Goal: Task Accomplishment & Management: Manage account settings

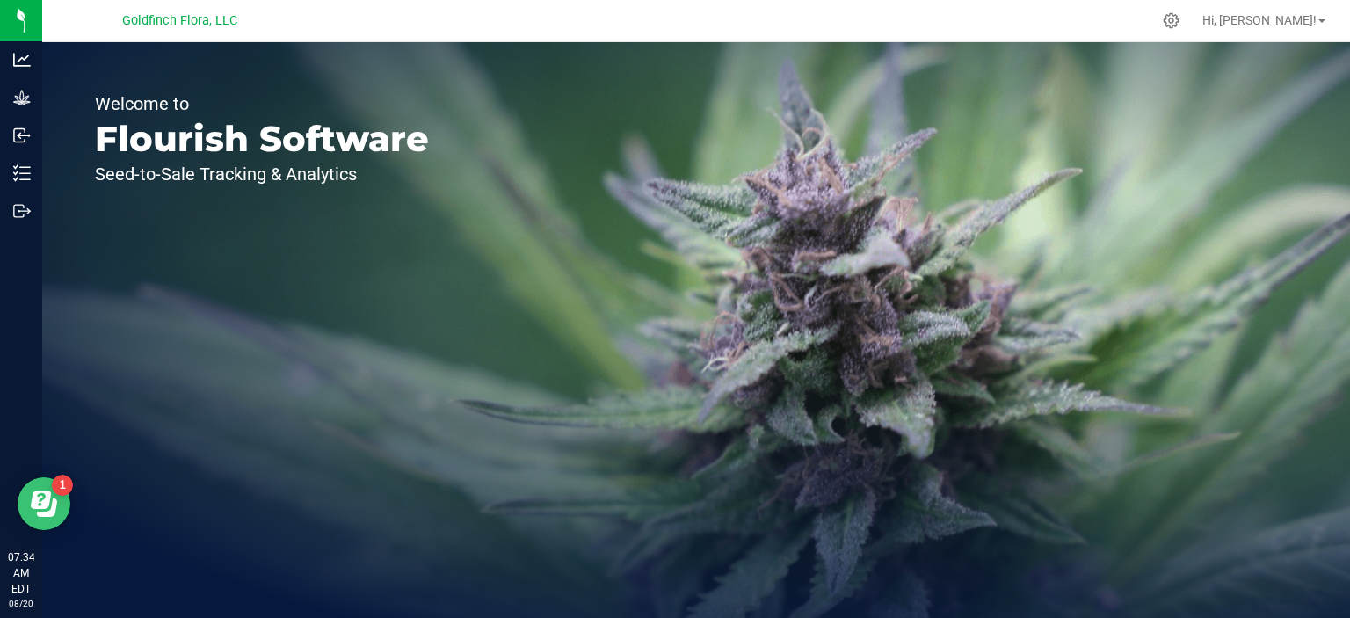
click at [47, 490] on icon "Open Resource Center" at bounding box center [41, 499] width 20 height 18
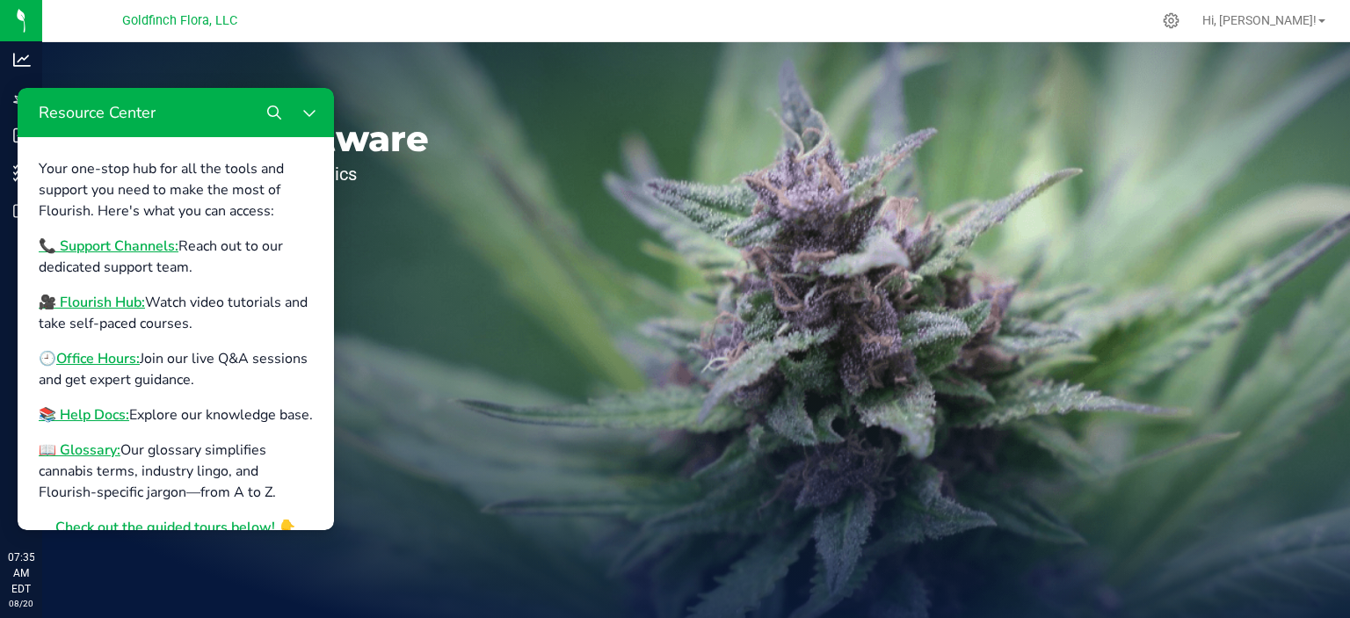
click at [513, 425] on div "Welcome to Flourish Software Seed-to-Sale Tracking & Analytics" at bounding box center [696, 330] width 1308 height 576
click at [312, 113] on icon "Close Resource Center" at bounding box center [308, 113] width 11 height 7
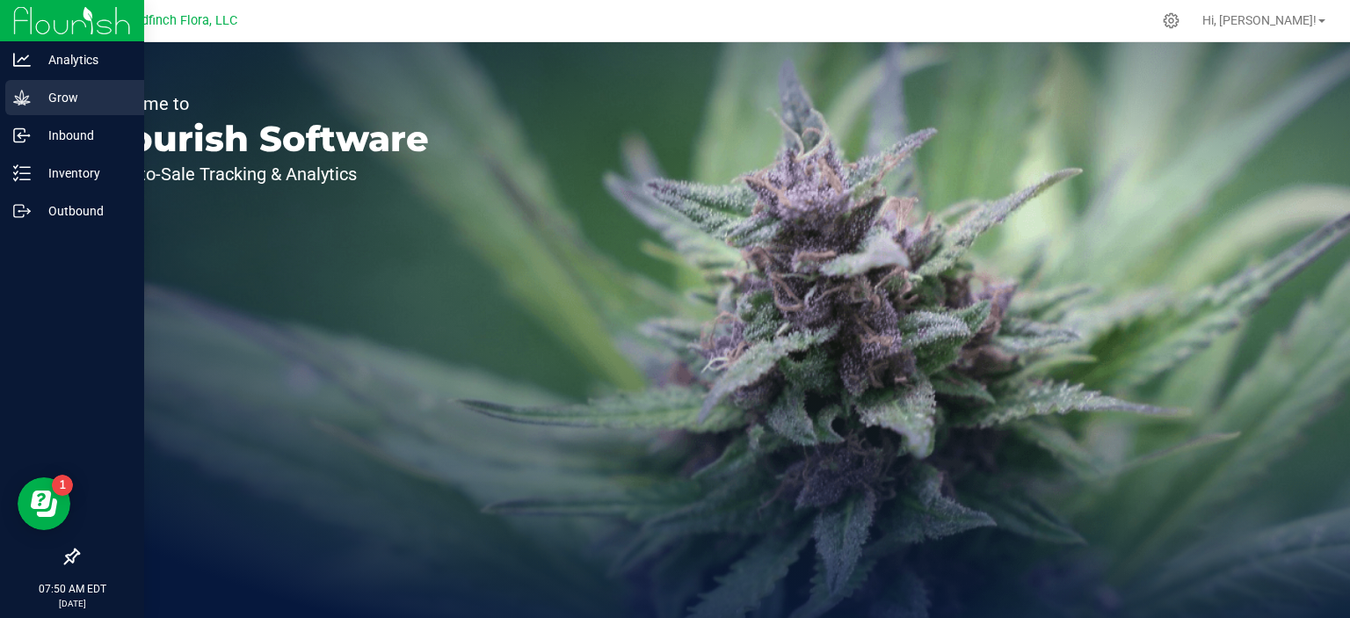
click at [26, 94] on icon at bounding box center [22, 98] width 18 height 18
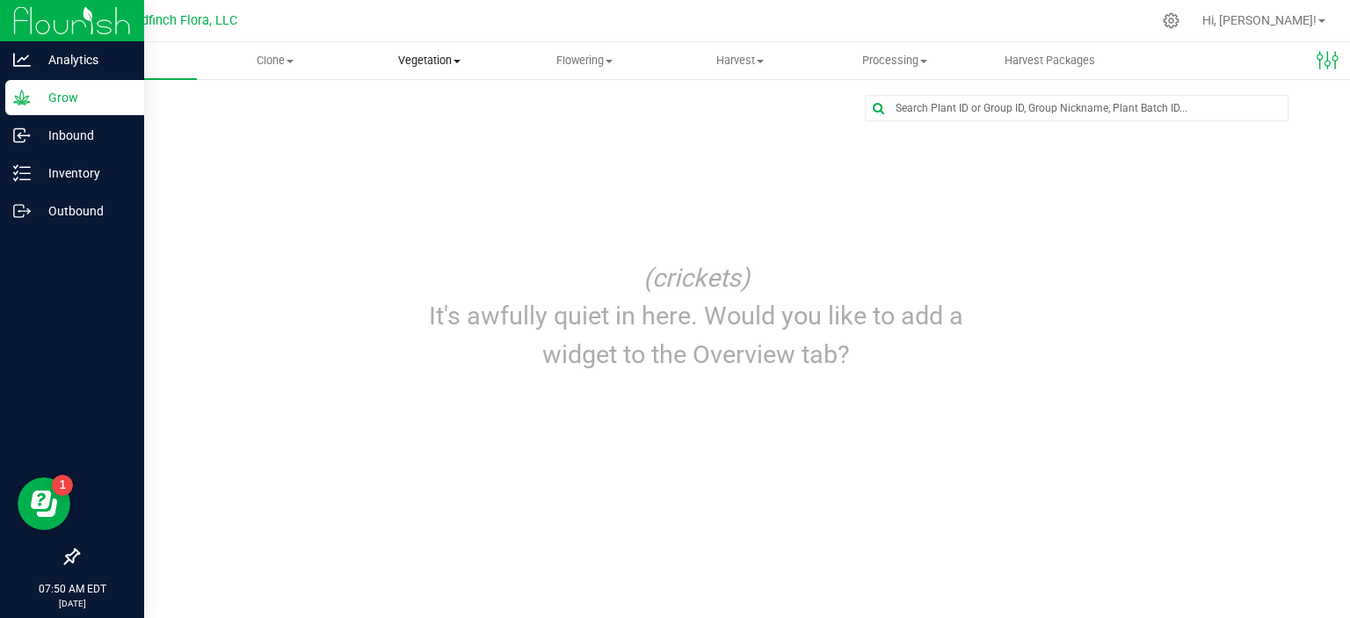
click at [422, 62] on span "Vegetation" at bounding box center [429, 61] width 153 height 16
click at [421, 121] on span "Veg plants" at bounding box center [406, 127] width 108 height 15
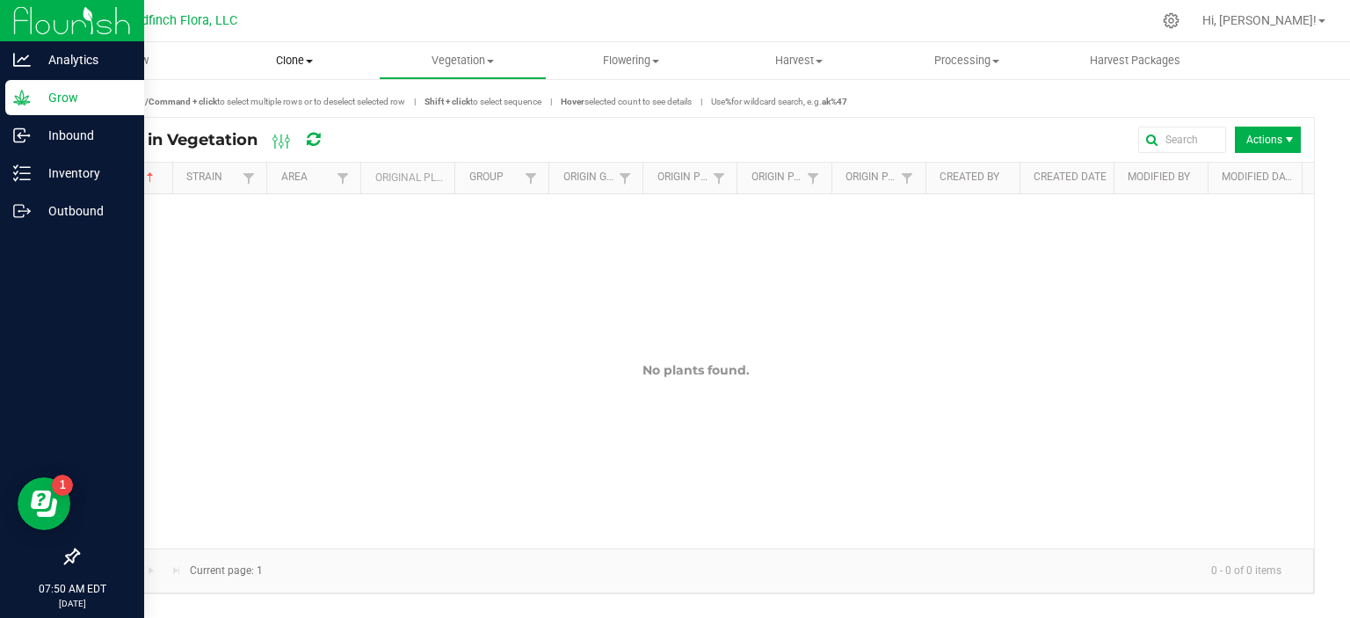
click at [309, 56] on span "Clone" at bounding box center [294, 61] width 166 height 16
click at [280, 101] on span "Create plants" at bounding box center [272, 105] width 124 height 15
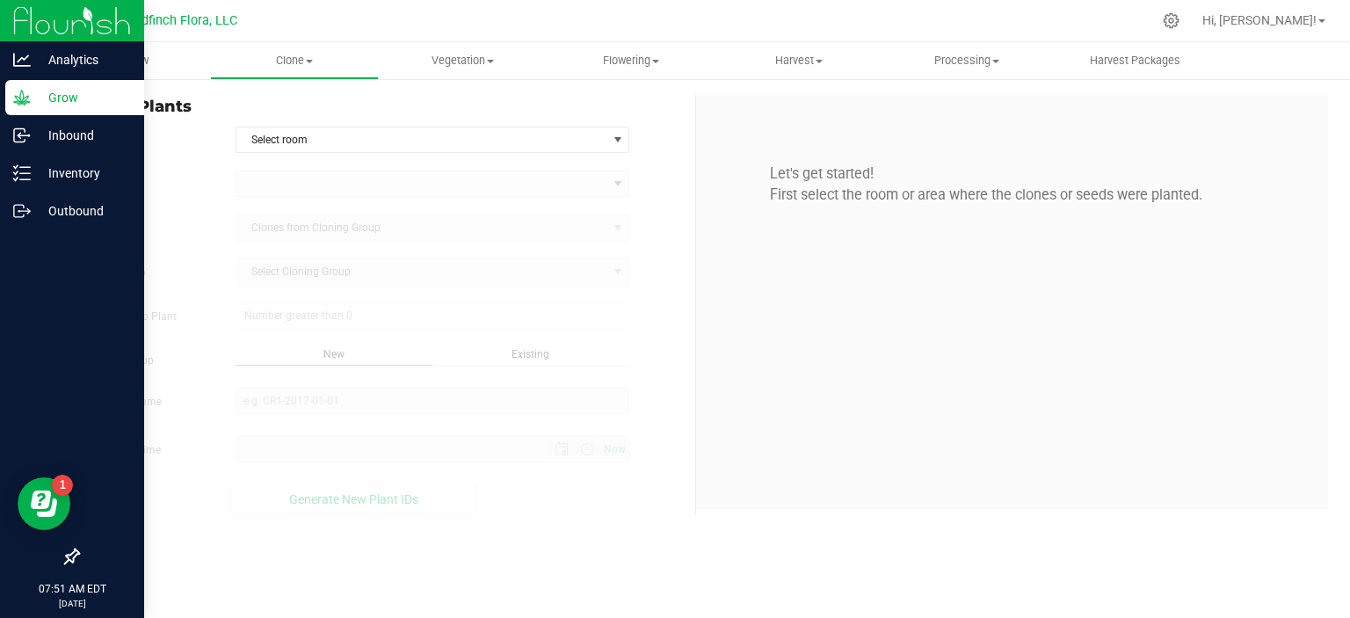
type input "[DATE] 7:51 AM"
click at [617, 137] on span "select" at bounding box center [618, 140] width 14 height 14
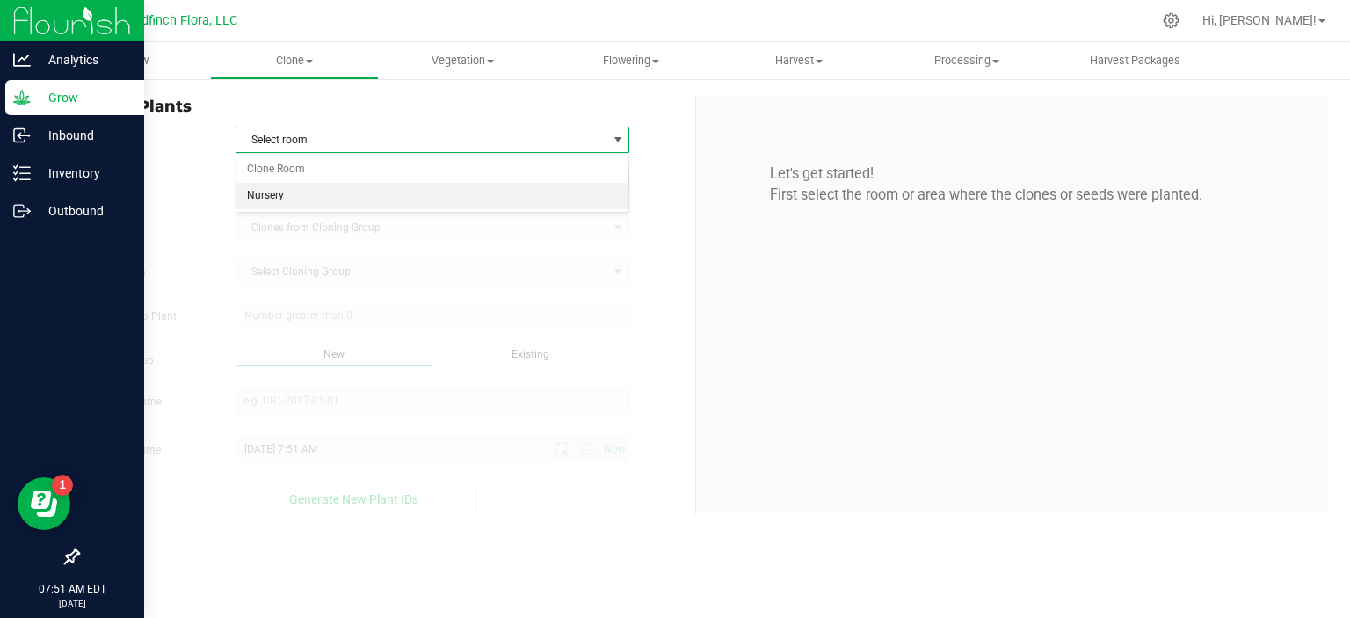
click at [574, 187] on li "Nursery" at bounding box center [432, 196] width 393 height 26
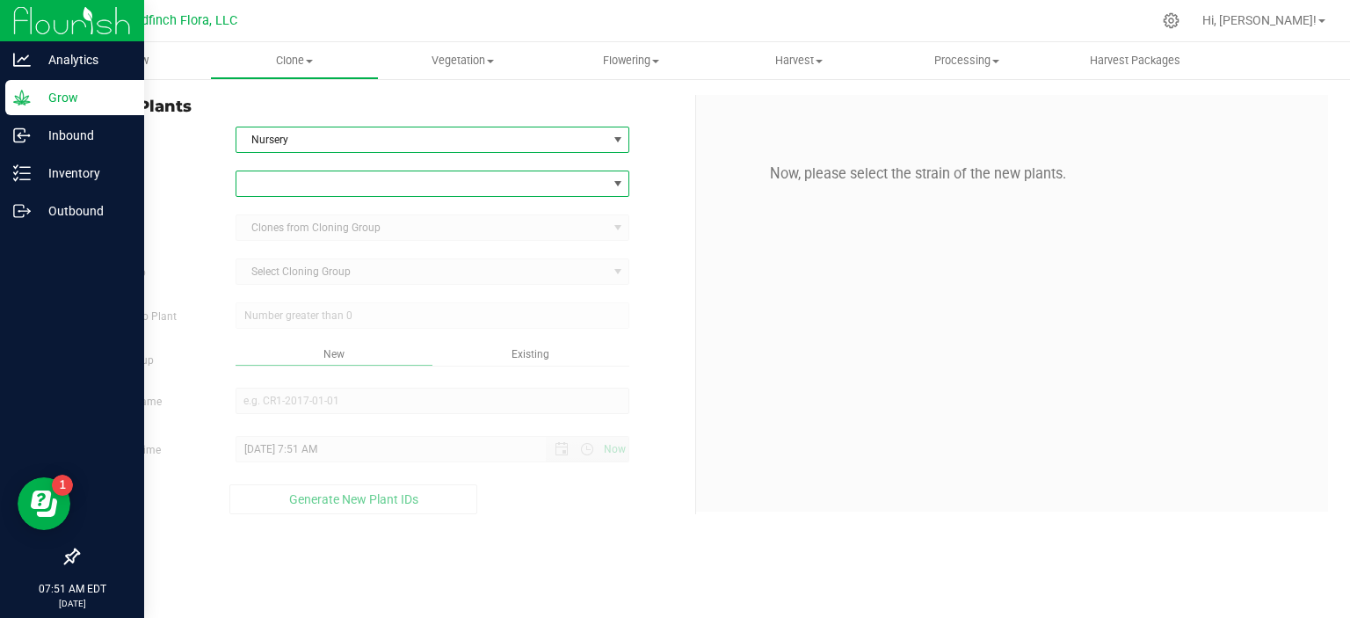
click at [618, 180] on span at bounding box center [618, 184] width 14 height 14
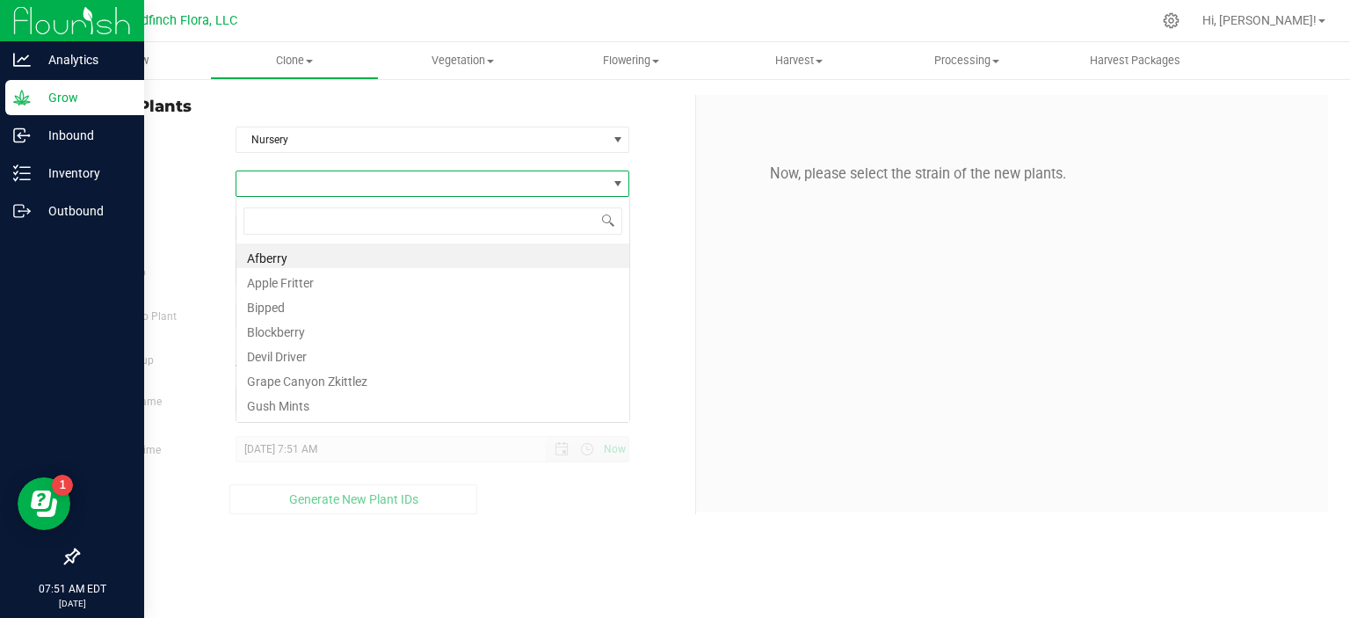
scroll to position [25, 394]
type input "nectarine"
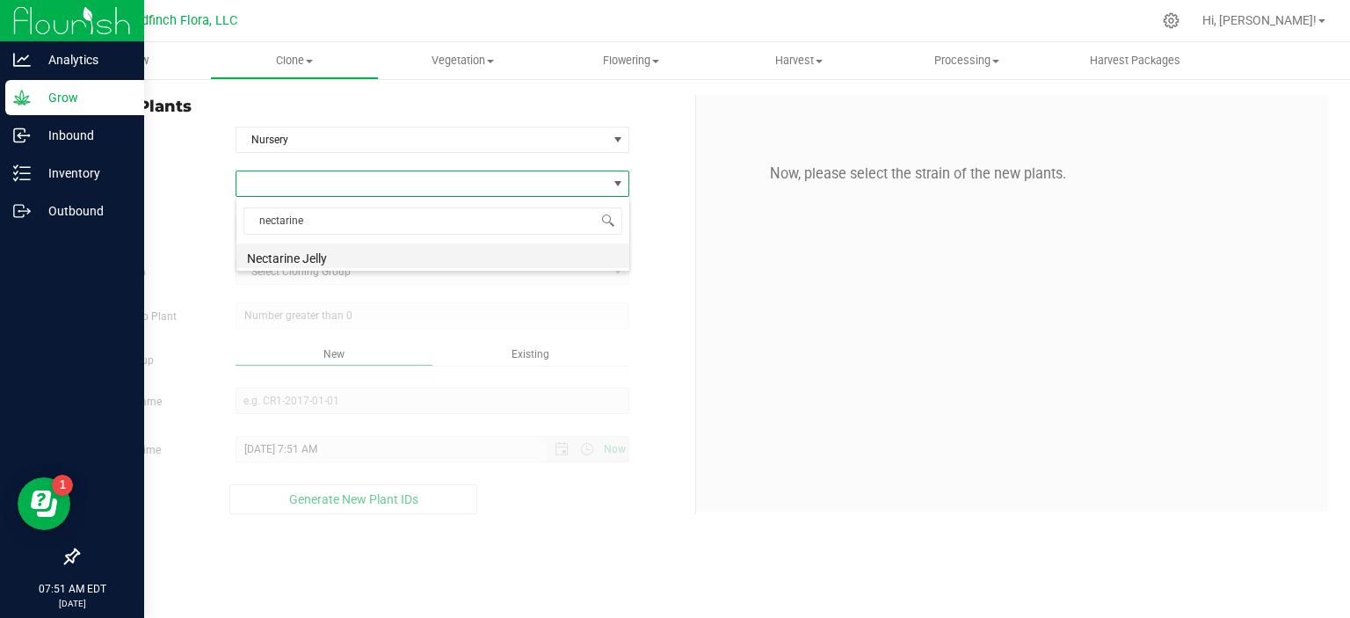
click at [459, 260] on li "Nectarine Jelly" at bounding box center [432, 255] width 393 height 25
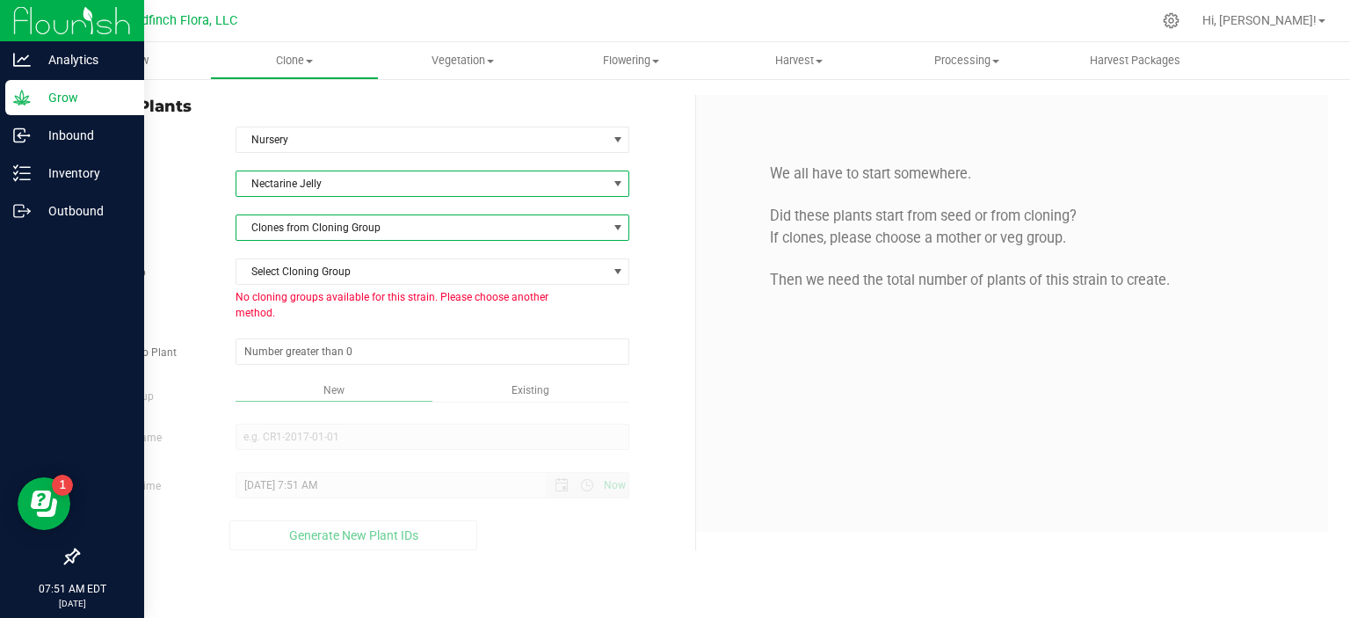
click at [617, 226] on span at bounding box center [618, 228] width 14 height 14
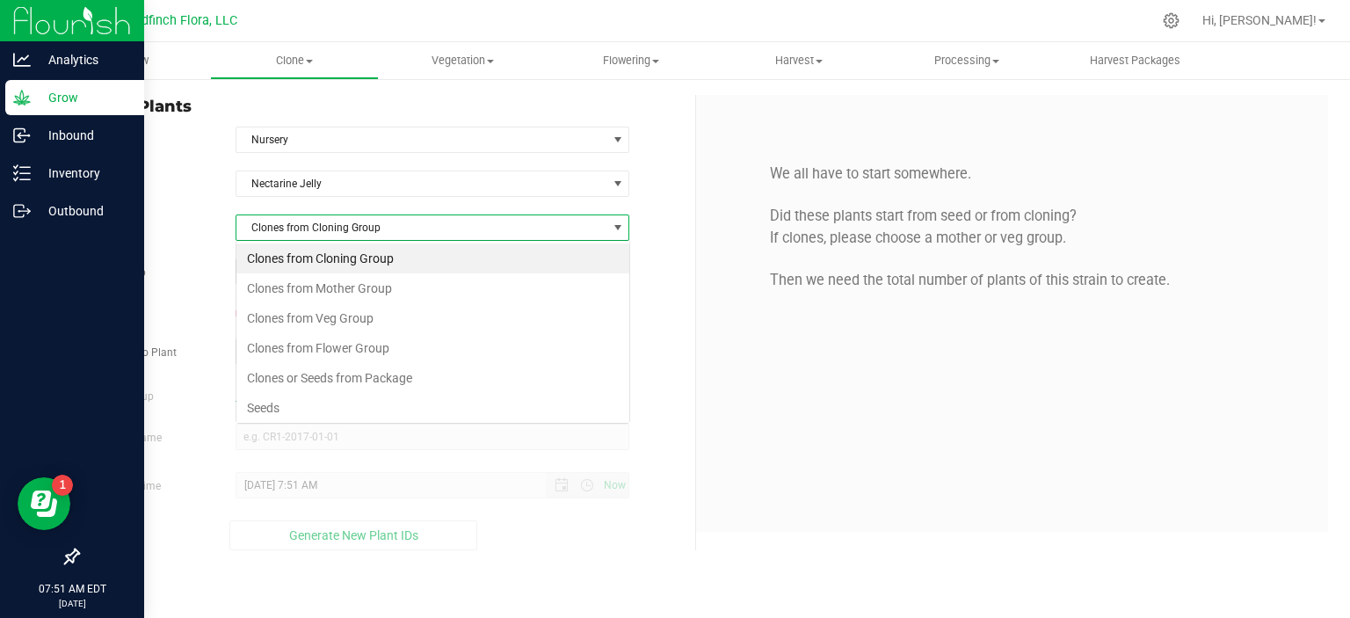
scroll to position [25, 394]
click at [545, 378] on li "Clones or Seeds from Package" at bounding box center [432, 378] width 393 height 30
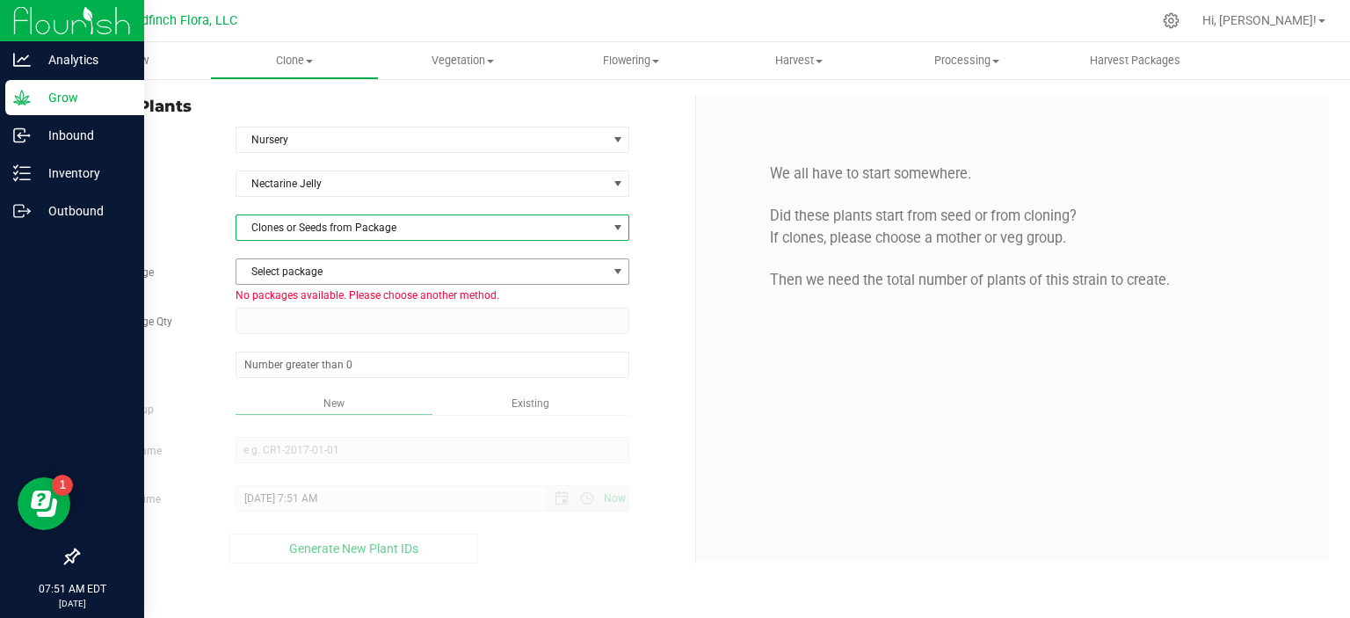
click at [617, 272] on span "select" at bounding box center [618, 272] width 14 height 14
click at [615, 225] on span at bounding box center [618, 228] width 14 height 14
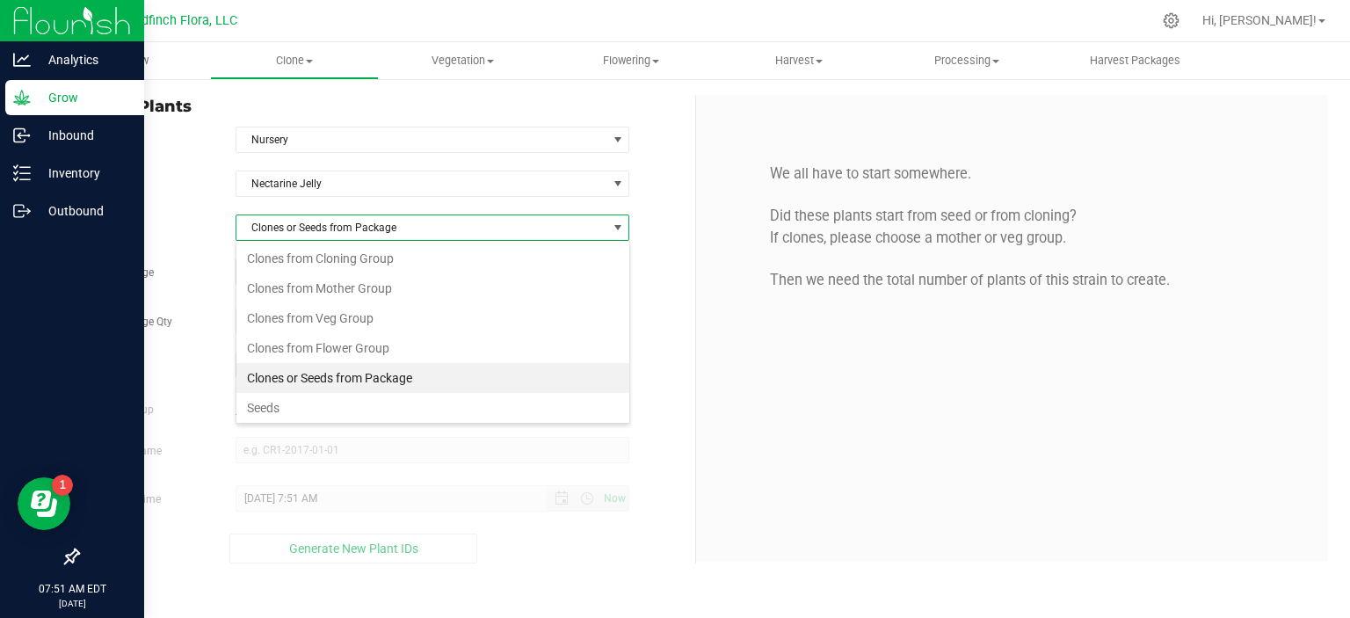
scroll to position [25, 394]
click at [464, 319] on li "Clones from Veg Group" at bounding box center [432, 318] width 393 height 30
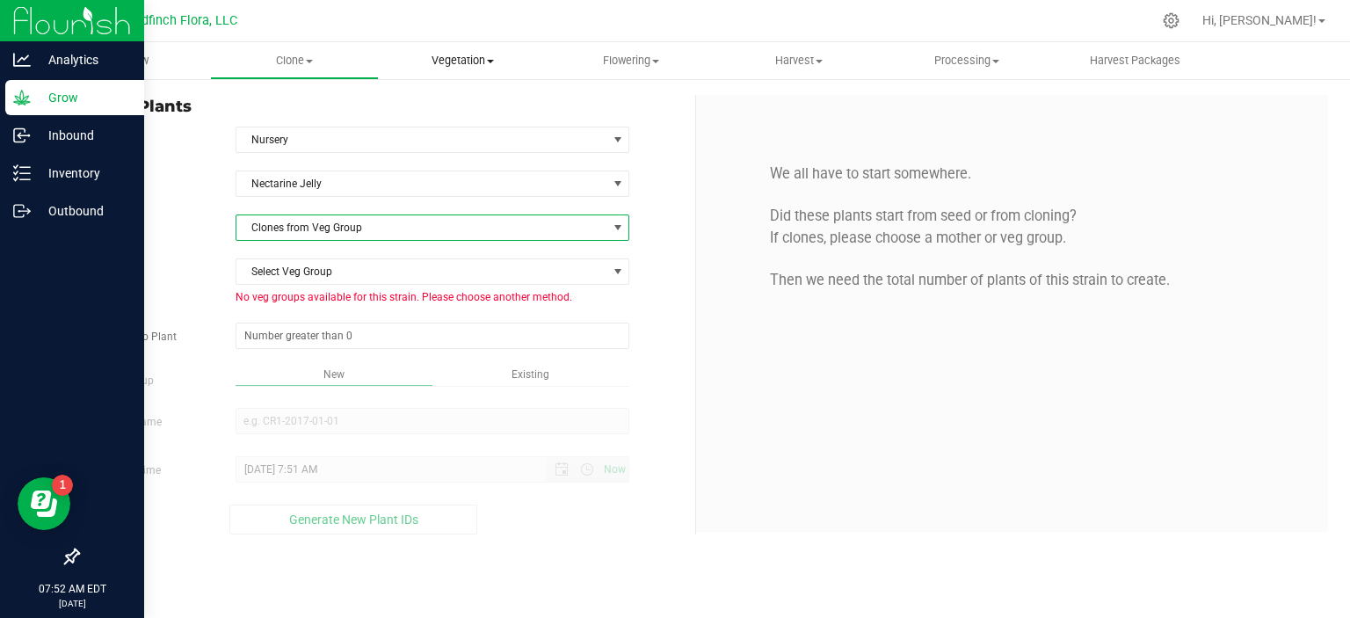
click at [489, 65] on span "Vegetation" at bounding box center [463, 61] width 166 height 16
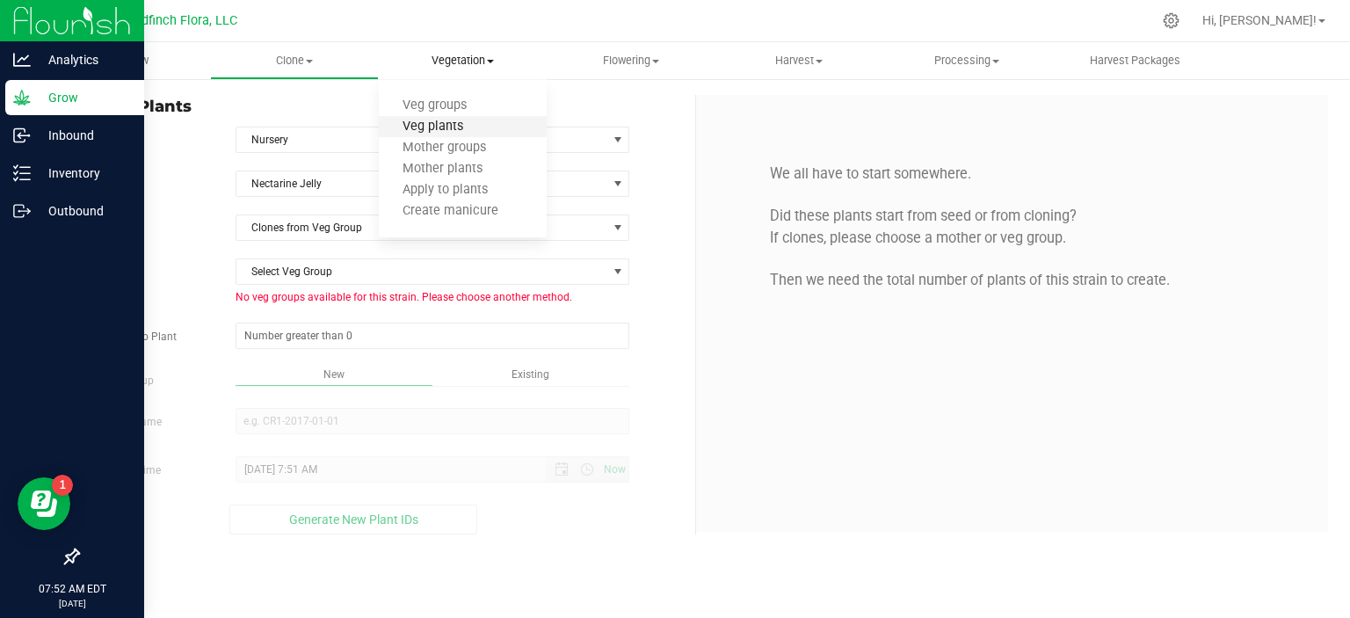
click at [449, 131] on span "Veg plants" at bounding box center [433, 127] width 108 height 15
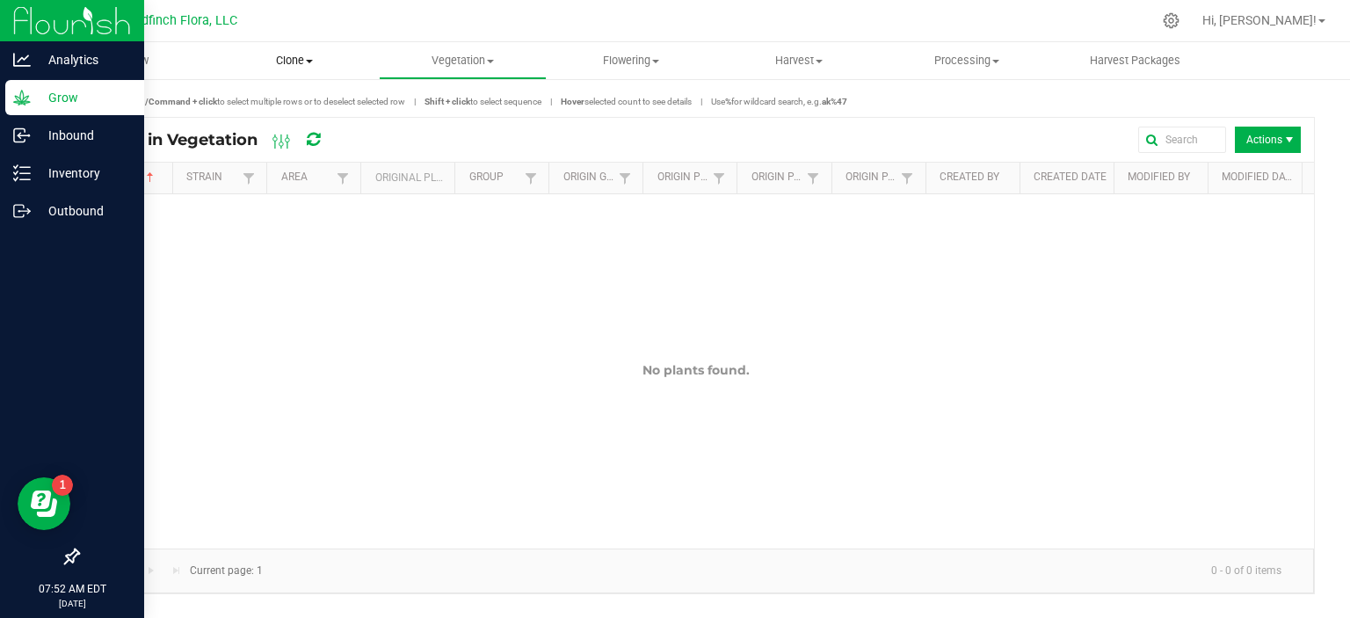
click at [300, 62] on span "Clone" at bounding box center [294, 61] width 166 height 16
click at [285, 104] on span "Create plants" at bounding box center [272, 105] width 124 height 15
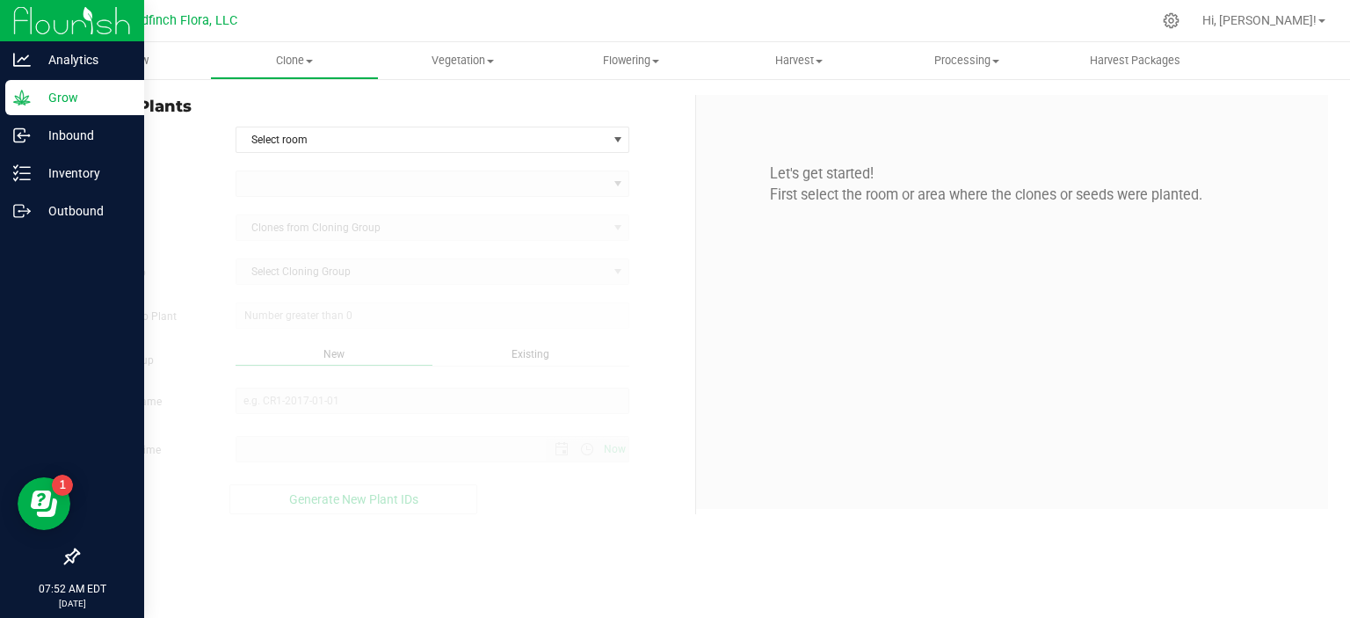
type input "[DATE] 7:52 AM"
click at [622, 135] on span "select" at bounding box center [618, 140] width 14 height 14
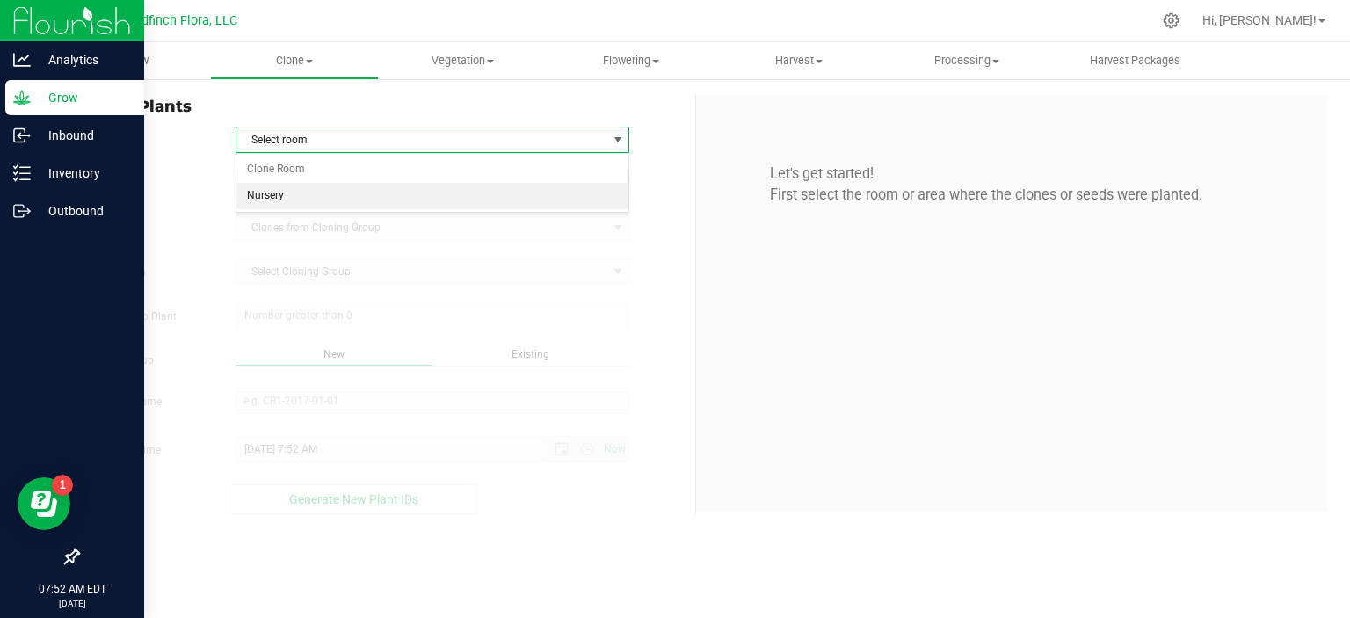
click at [534, 198] on li "Nursery" at bounding box center [432, 196] width 393 height 26
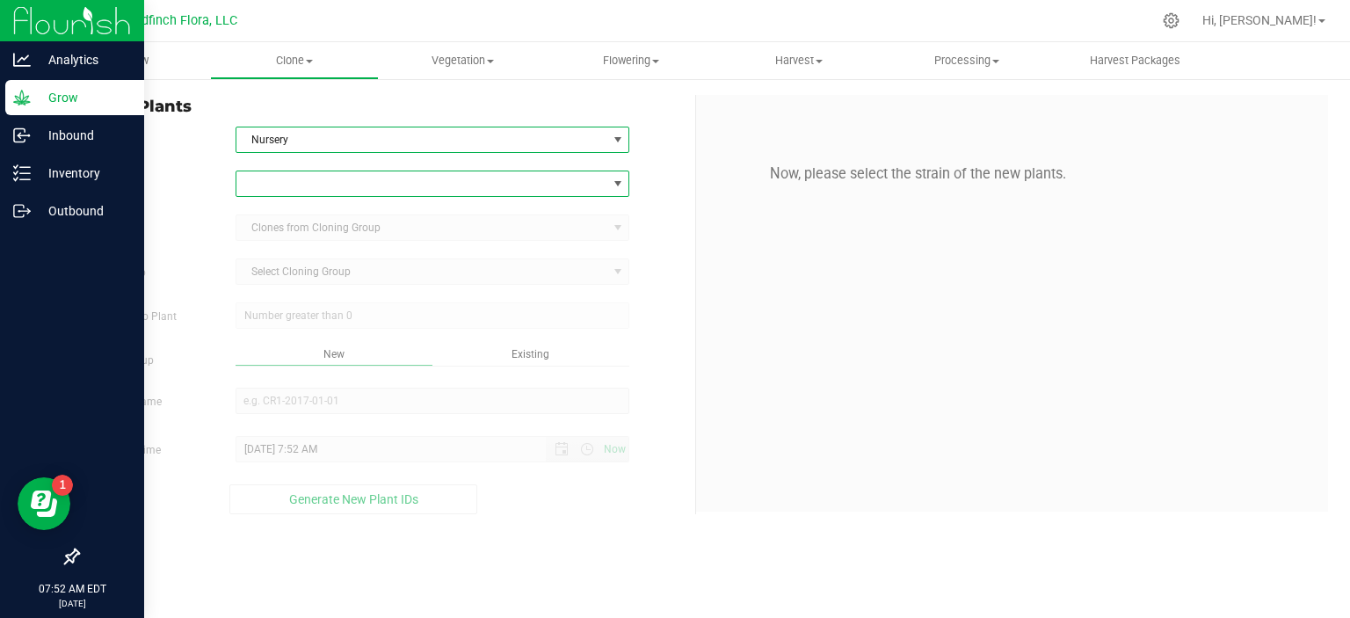
click at [619, 177] on span at bounding box center [618, 184] width 14 height 14
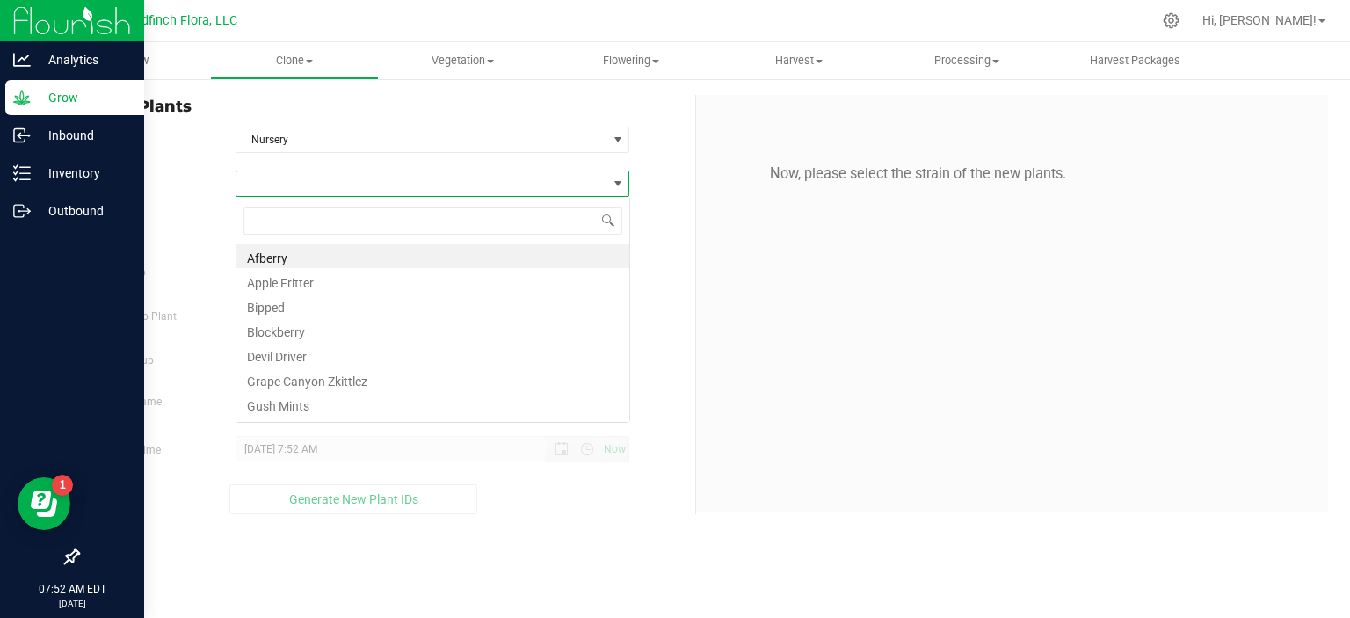
scroll to position [25, 394]
click at [619, 177] on span at bounding box center [618, 184] width 14 height 14
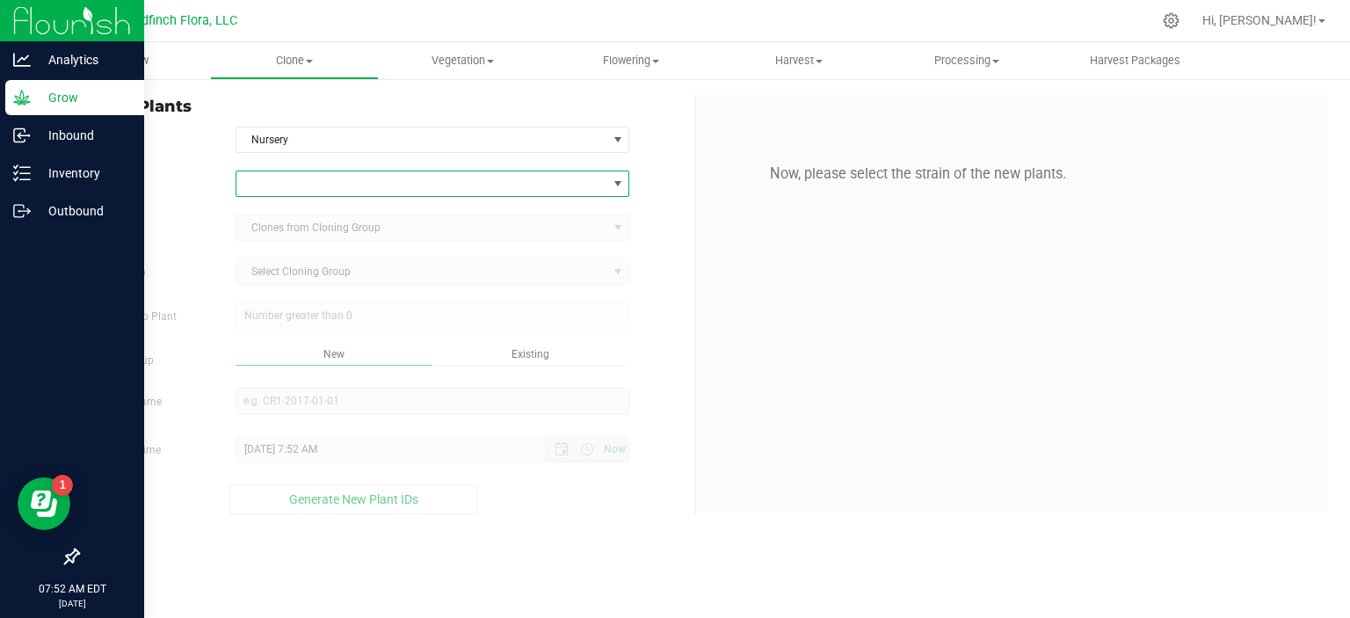
click at [587, 183] on span at bounding box center [421, 183] width 371 height 25
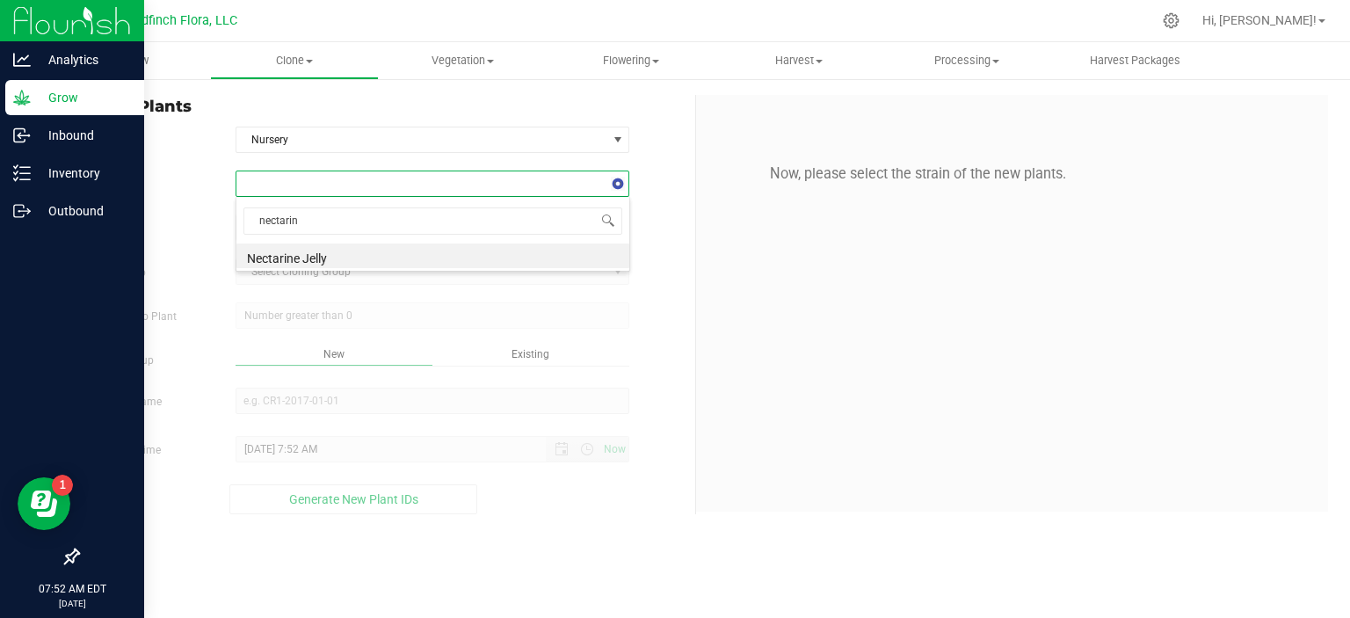
type input "nectarine"
click at [547, 252] on li "Nectarine Jelly" at bounding box center [432, 255] width 393 height 25
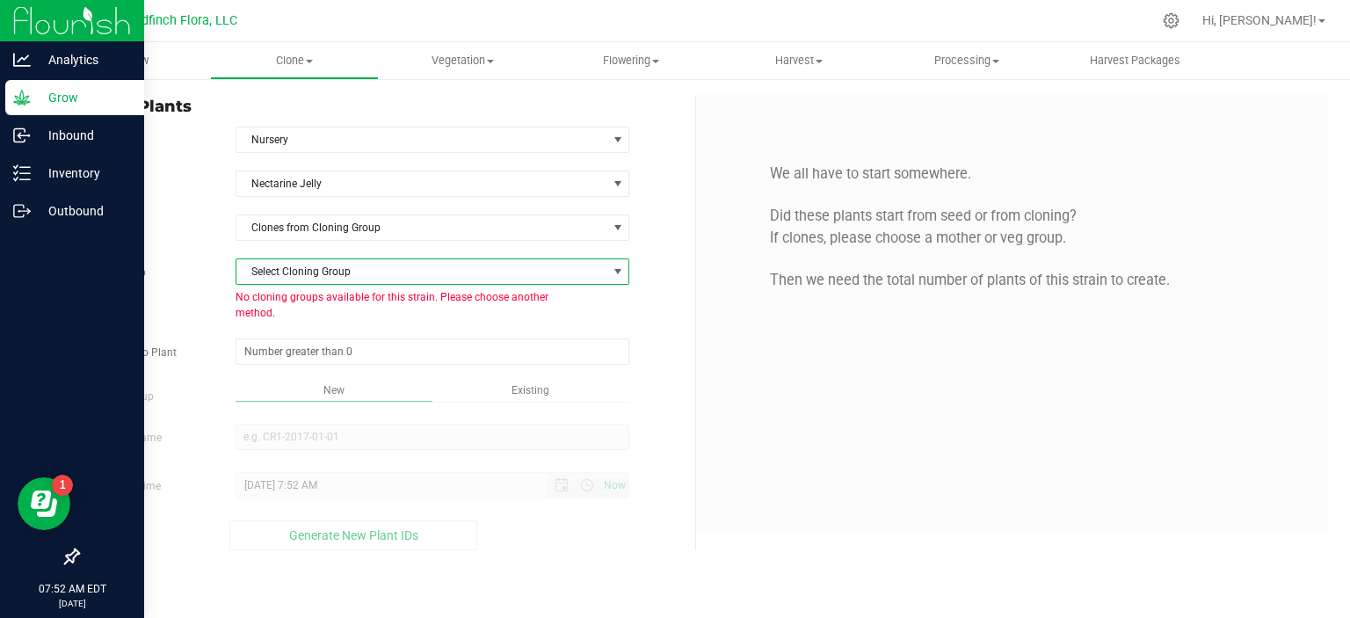
click at [618, 269] on span "select" at bounding box center [618, 272] width 14 height 14
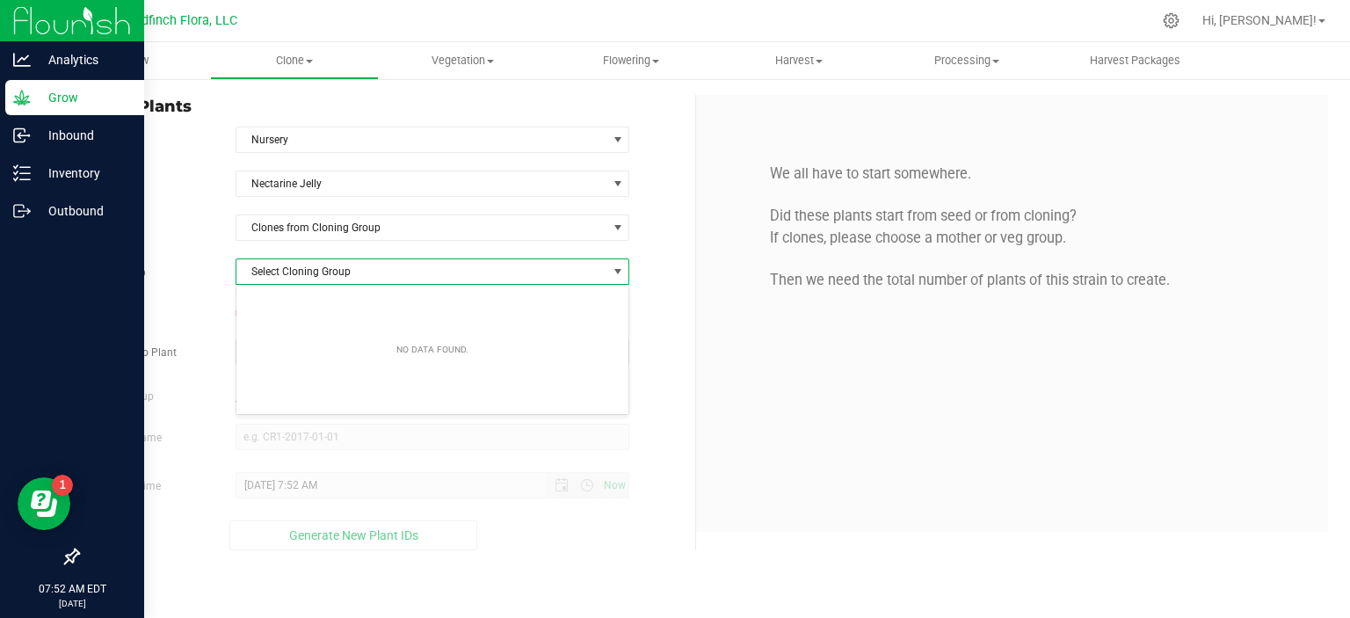
click at [618, 269] on span "select" at bounding box center [618, 272] width 14 height 14
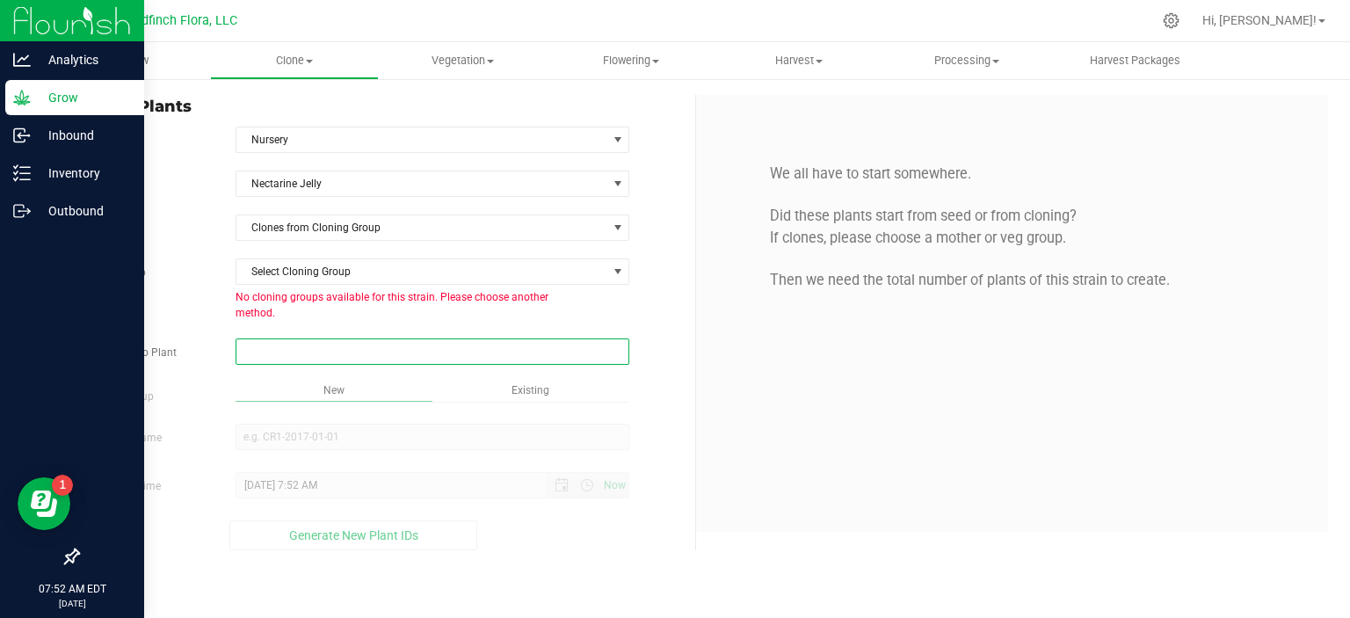
click at [534, 338] on span at bounding box center [433, 351] width 395 height 26
type input "16"
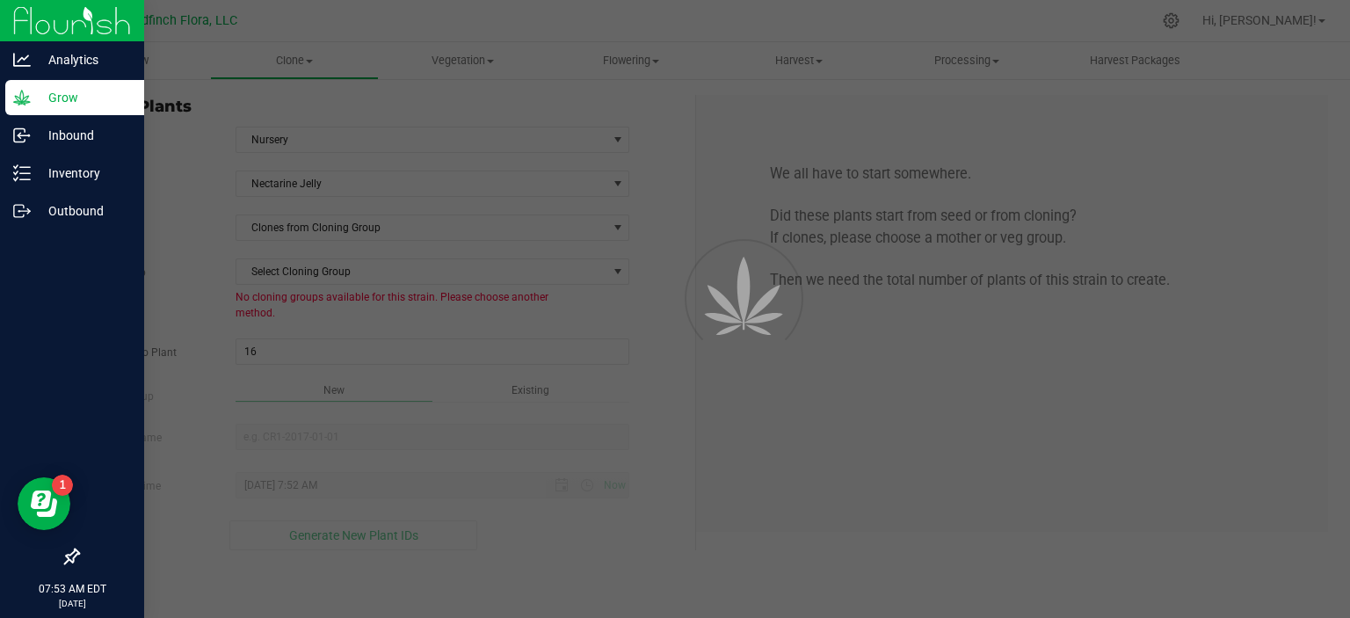
click at [837, 383] on div "Overview Clone Create plants Cloning groups Cloning plants Apply to plants Vege…" at bounding box center [696, 330] width 1308 height 576
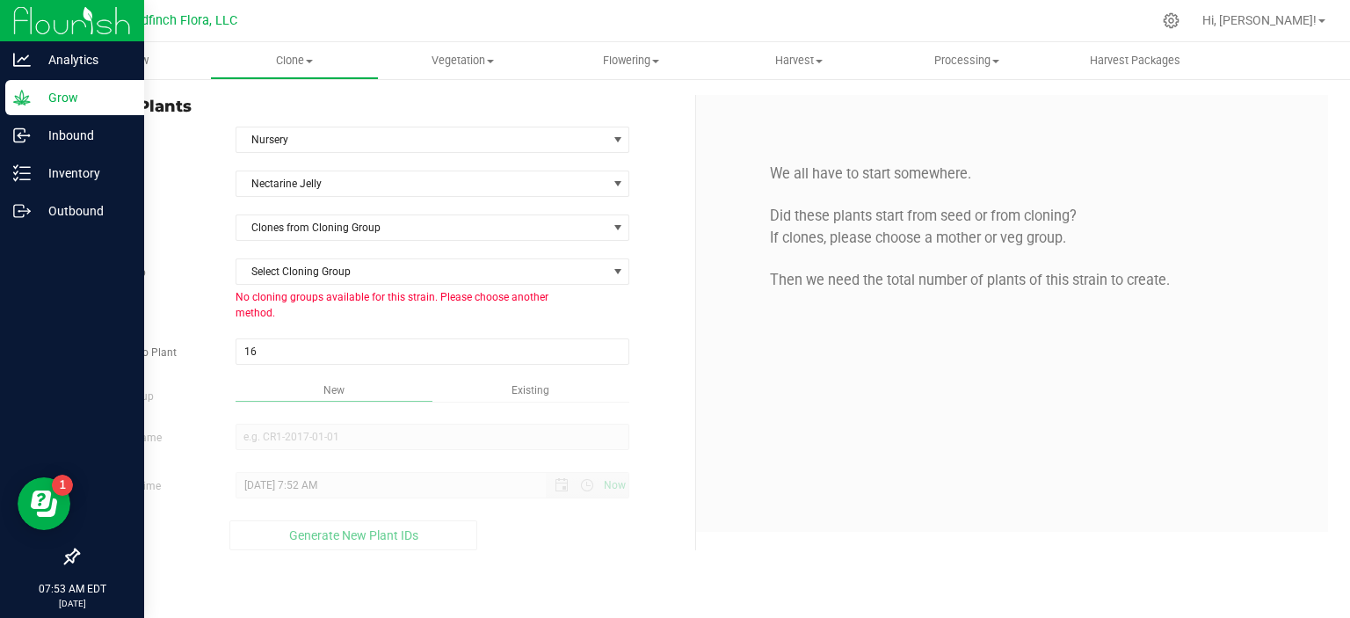
click at [350, 382] on div "New" at bounding box center [334, 392] width 197 height 20
click at [492, 62] on span at bounding box center [490, 62] width 7 height 4
click at [468, 146] on span "Mother groups" at bounding box center [444, 148] width 131 height 15
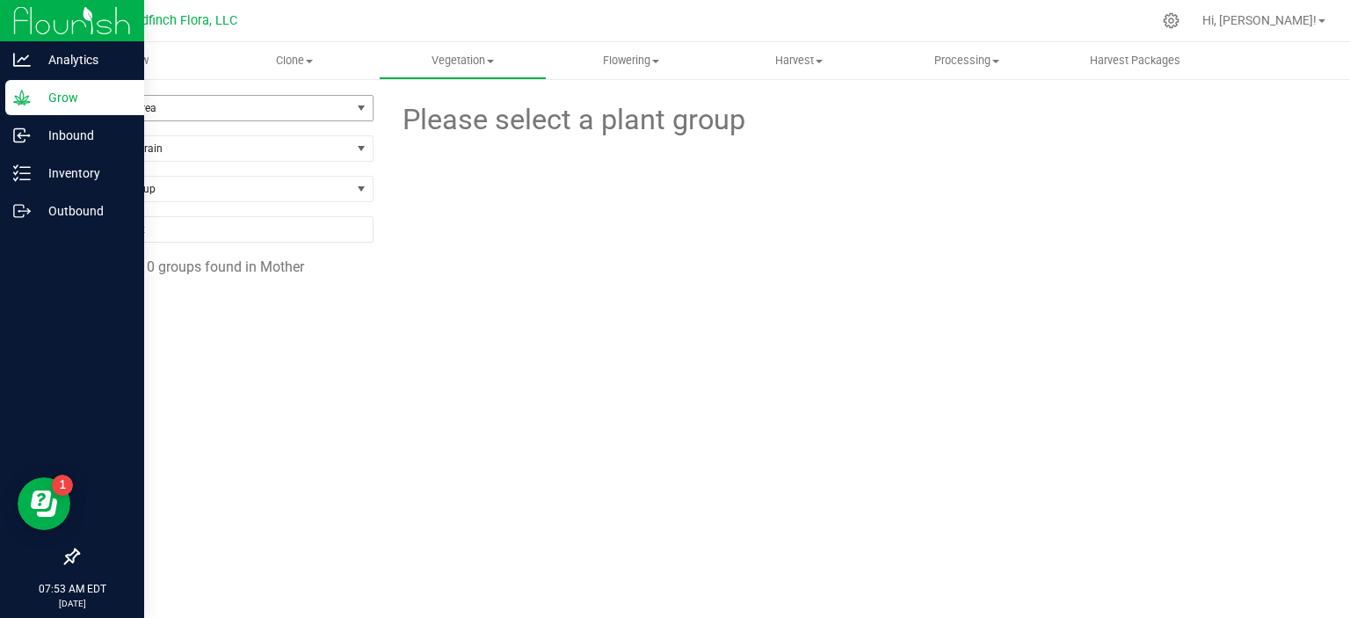
click at [359, 105] on span "select" at bounding box center [361, 108] width 14 height 14
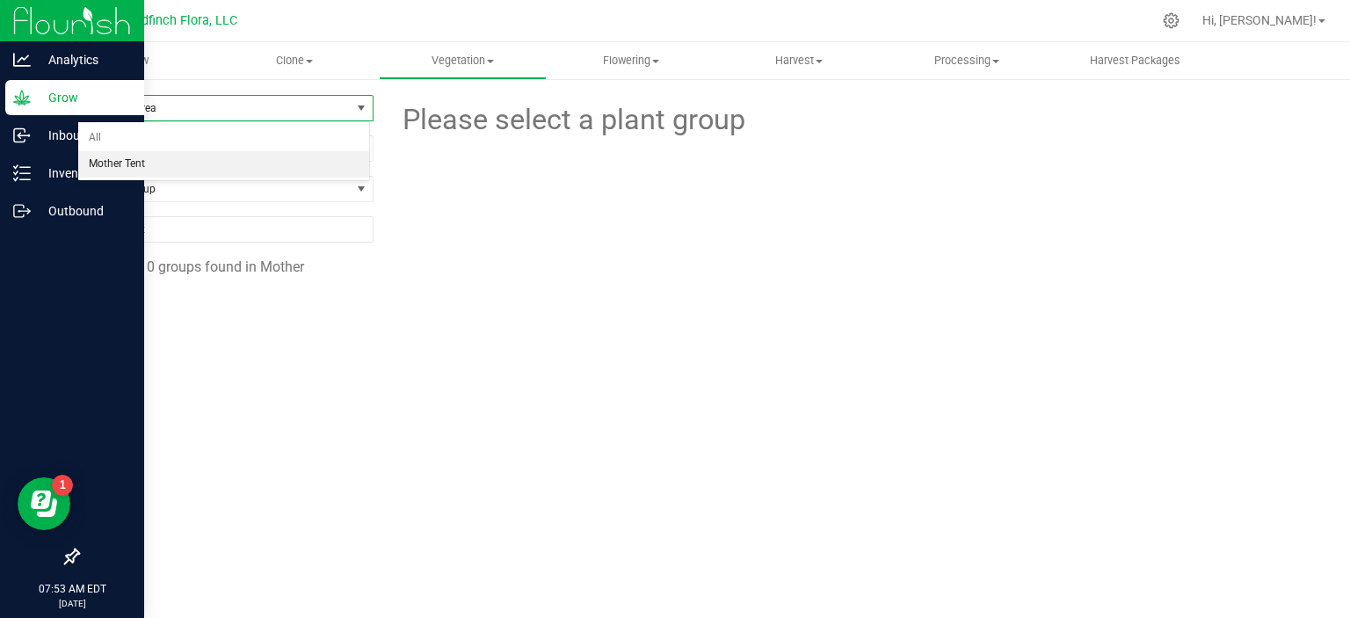
click at [326, 164] on li "Mother Tent" at bounding box center [223, 164] width 291 height 26
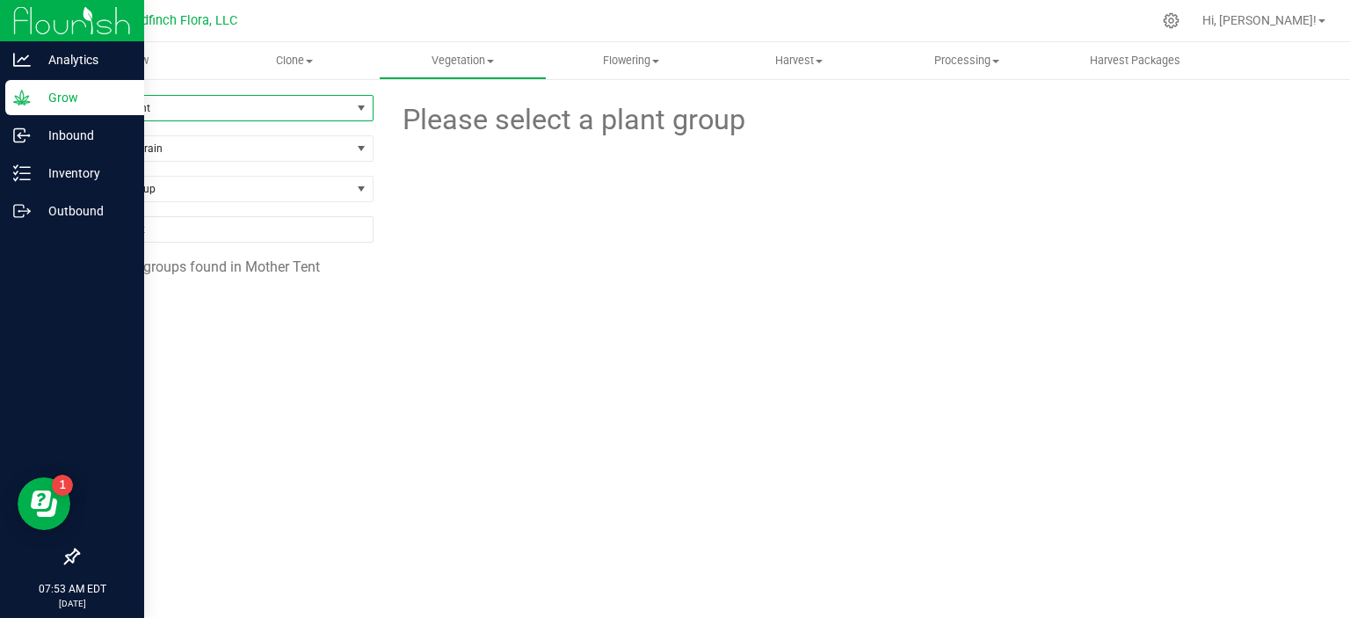
click at [361, 110] on span "select" at bounding box center [361, 108] width 14 height 14
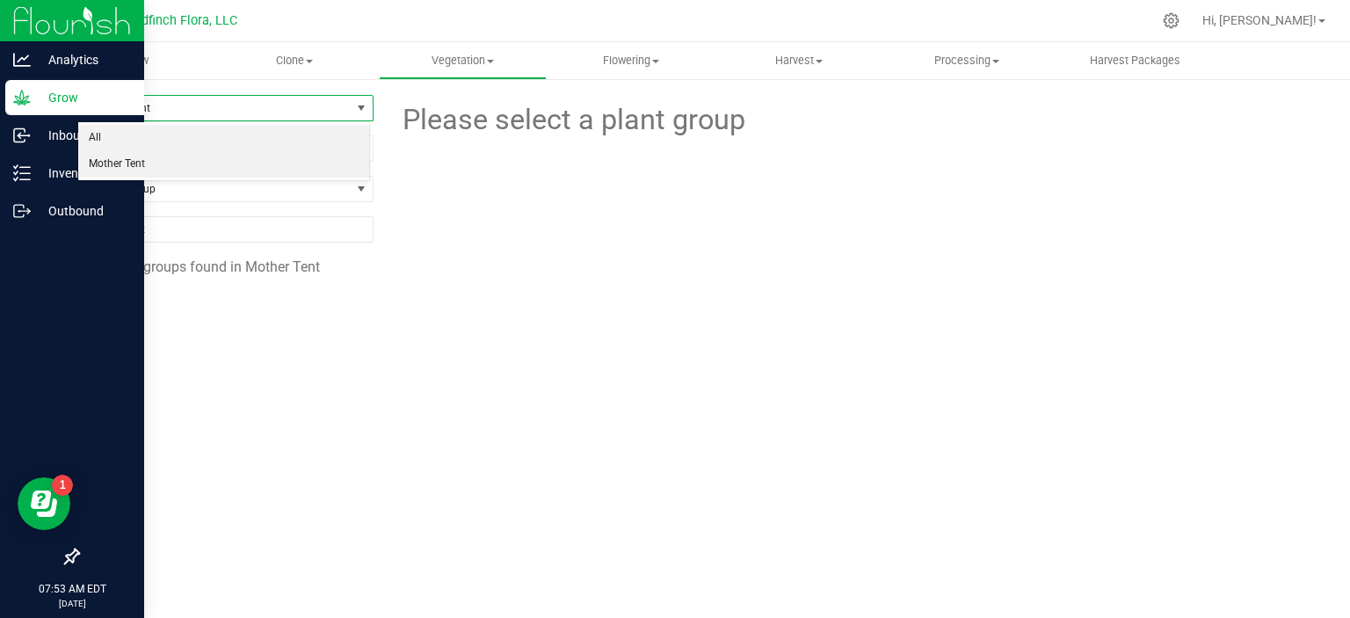
click at [321, 138] on li "All" at bounding box center [223, 138] width 291 height 26
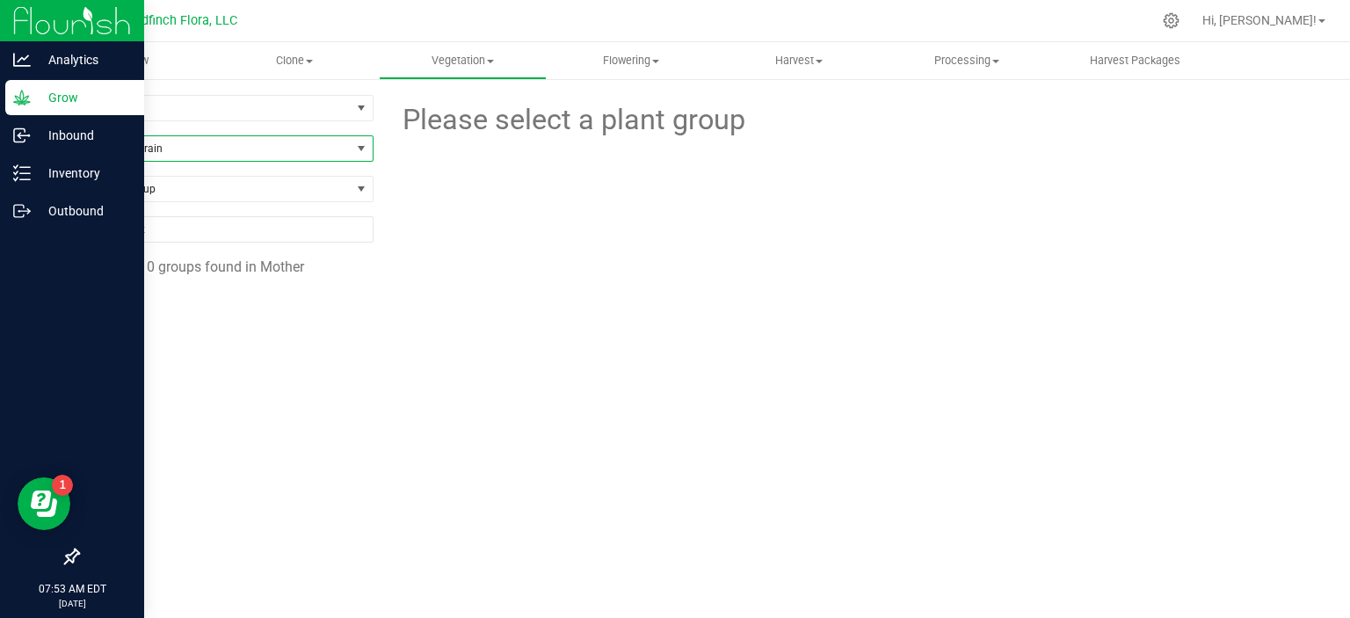
click at [359, 149] on span at bounding box center [361, 149] width 14 height 14
type input "nectarine"
click at [323, 226] on li "Nectarine Jelly" at bounding box center [223, 220] width 291 height 25
click at [359, 187] on span at bounding box center [361, 189] width 14 height 14
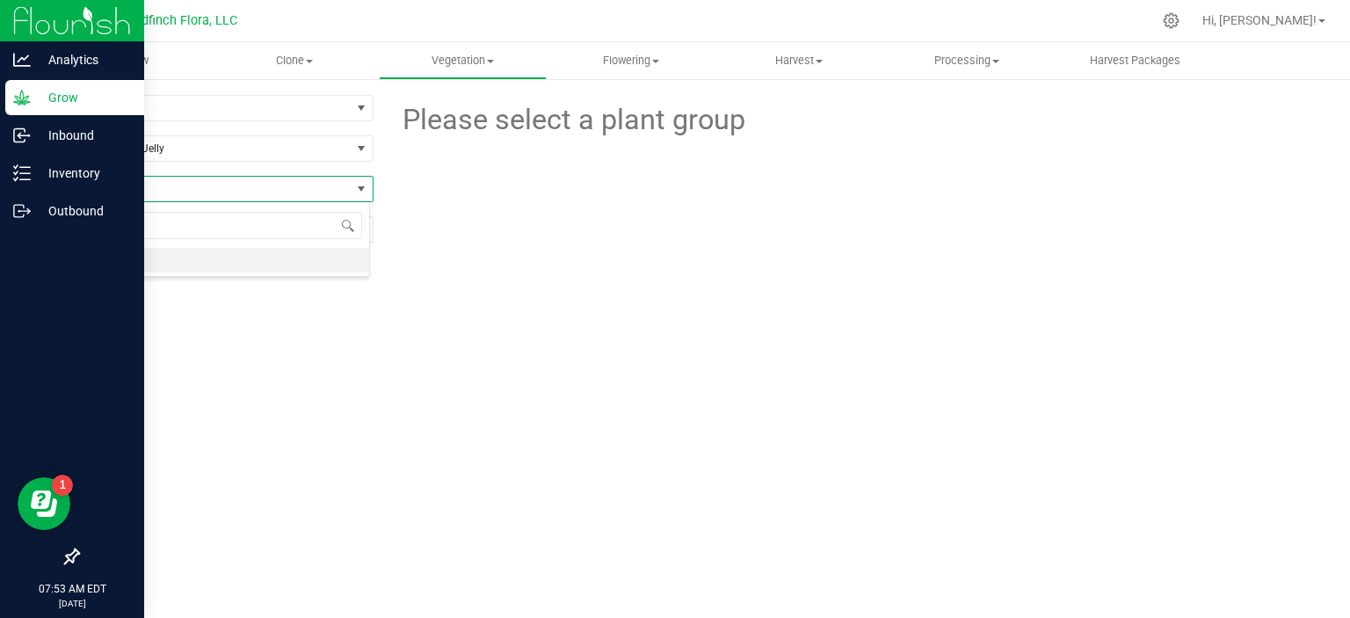
click at [298, 260] on li "All" at bounding box center [223, 260] width 291 height 25
click at [359, 185] on span at bounding box center [361, 189] width 14 height 14
click at [338, 185] on span "All" at bounding box center [214, 189] width 272 height 25
click at [360, 186] on span at bounding box center [361, 189] width 14 height 14
click at [257, 264] on li "All" at bounding box center [223, 260] width 291 height 25
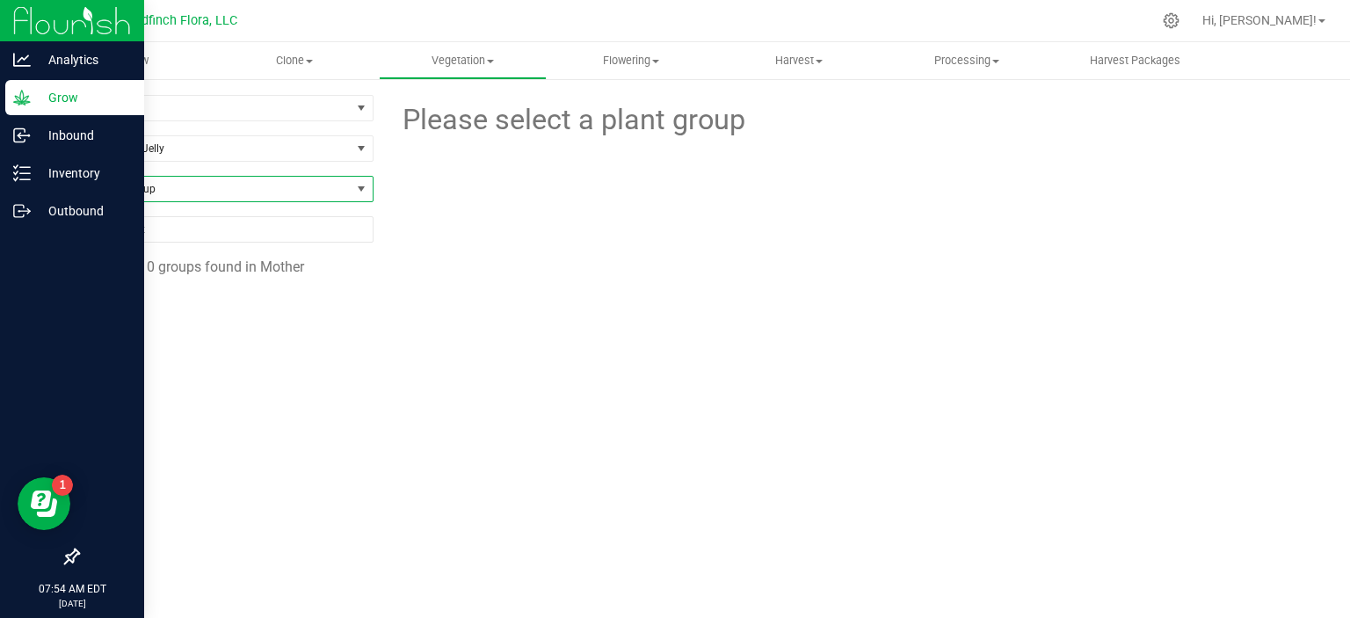
click at [356, 187] on span at bounding box center [361, 189] width 14 height 14
click at [357, 280] on div "0 groups found in Mother" at bounding box center [225, 274] width 296 height 35
click at [360, 189] on span at bounding box center [361, 189] width 14 height 14
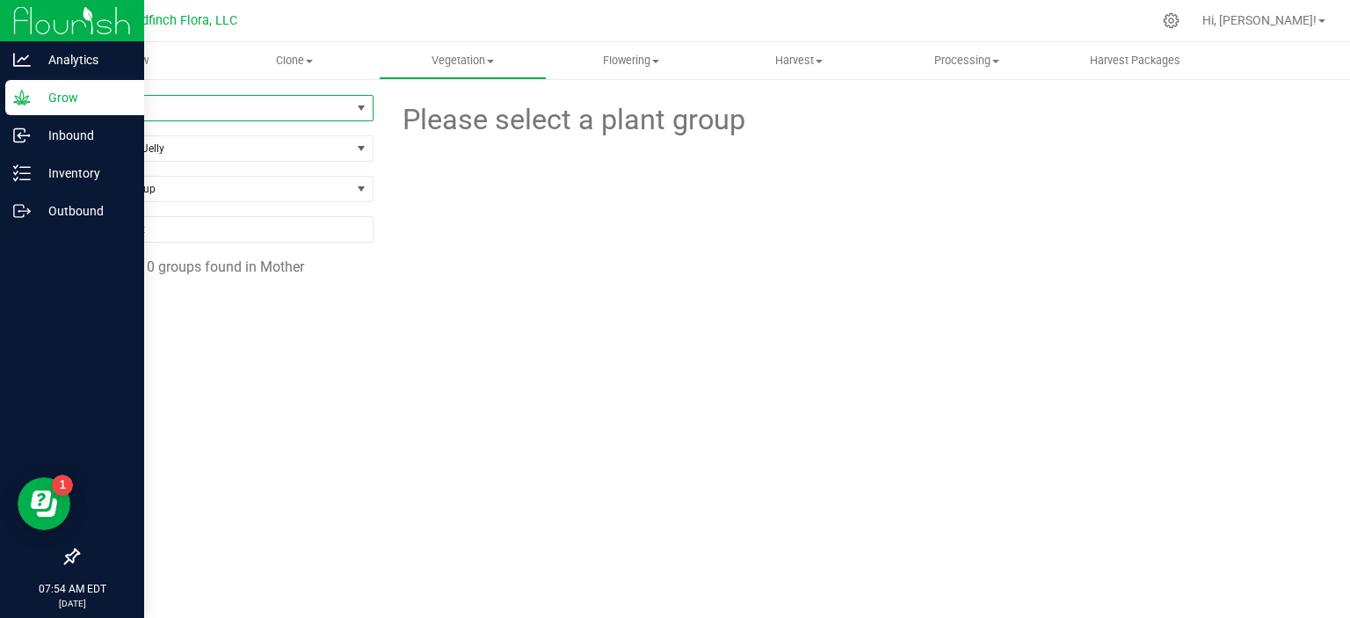
click at [355, 105] on span "select" at bounding box center [361, 108] width 14 height 14
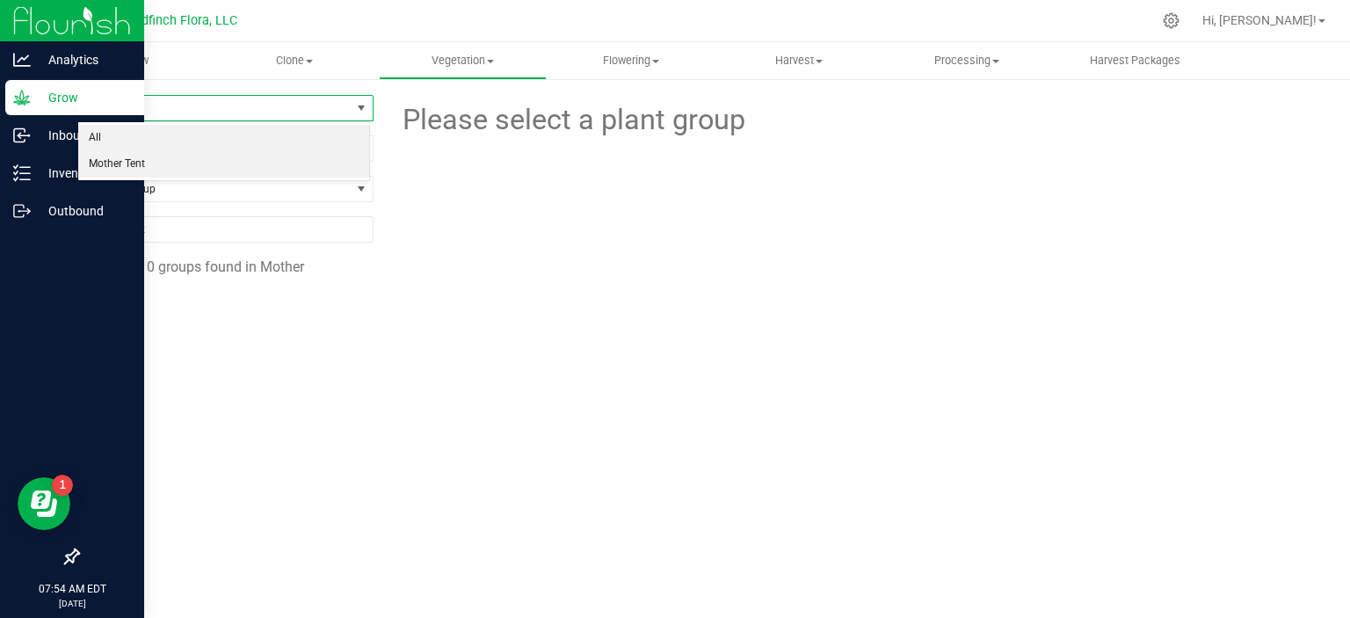
click at [336, 169] on li "Mother Tent" at bounding box center [223, 164] width 291 height 26
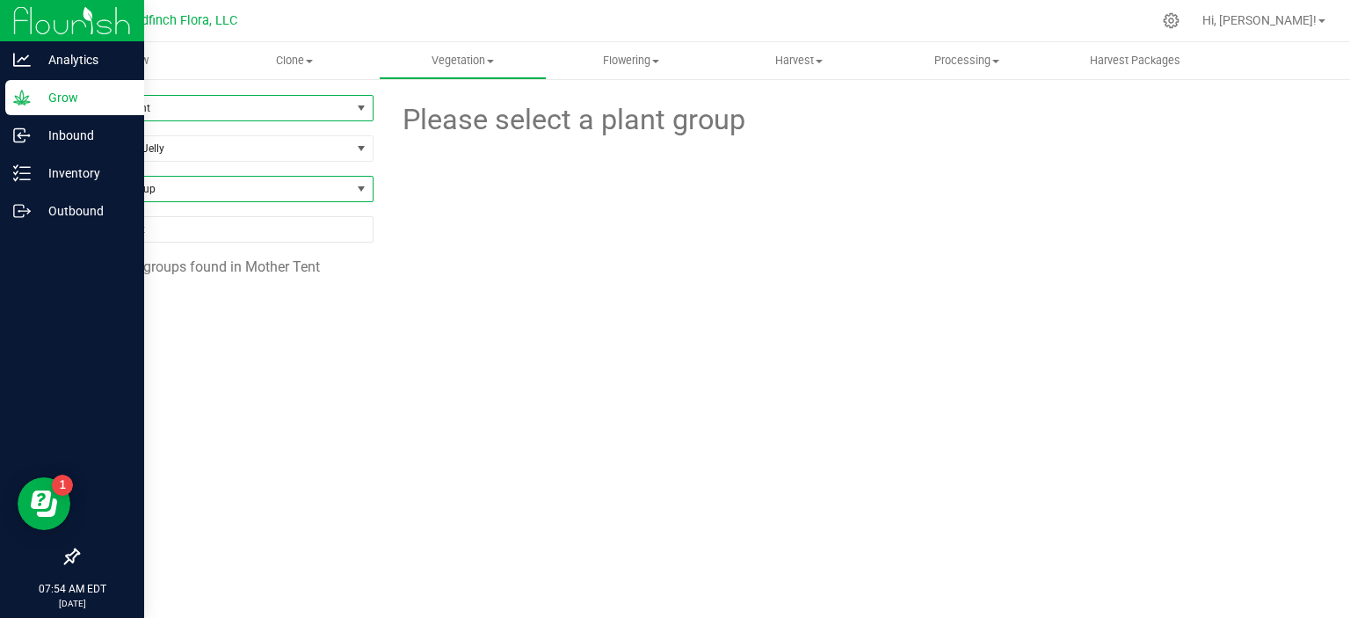
click at [359, 188] on span at bounding box center [361, 189] width 14 height 14
click at [345, 188] on span "All" at bounding box center [214, 189] width 272 height 25
click at [359, 106] on span "select" at bounding box center [361, 108] width 14 height 14
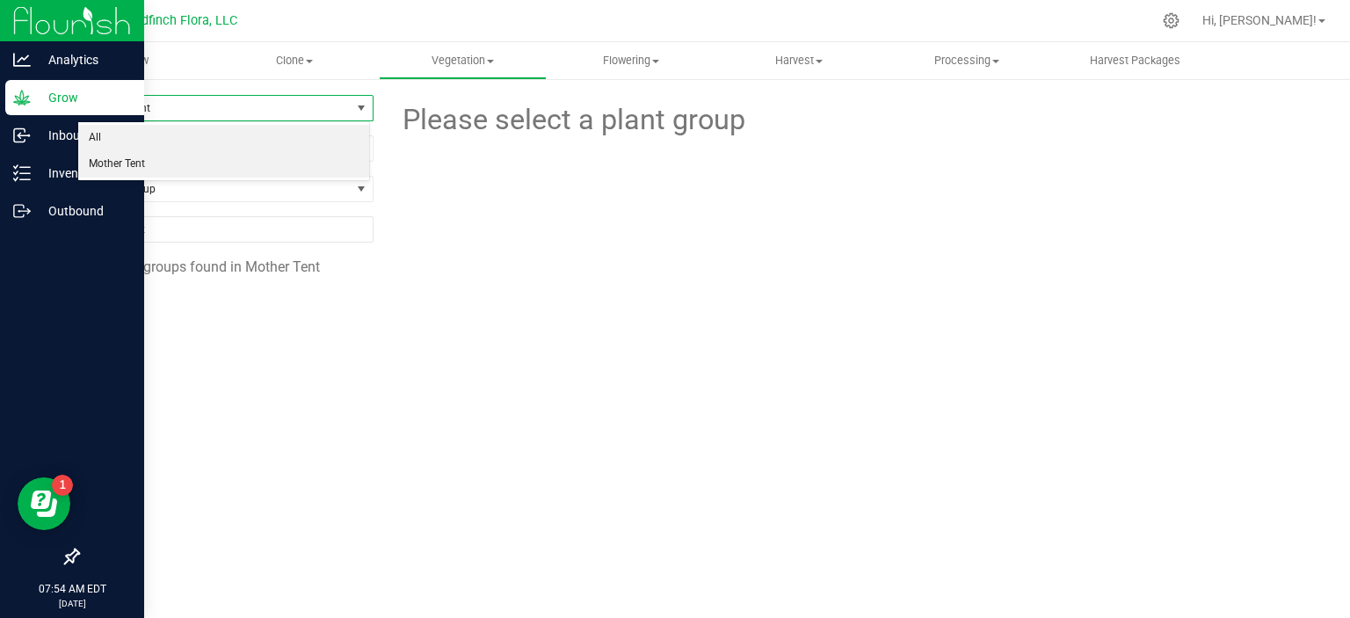
click at [296, 138] on li "All" at bounding box center [223, 138] width 291 height 26
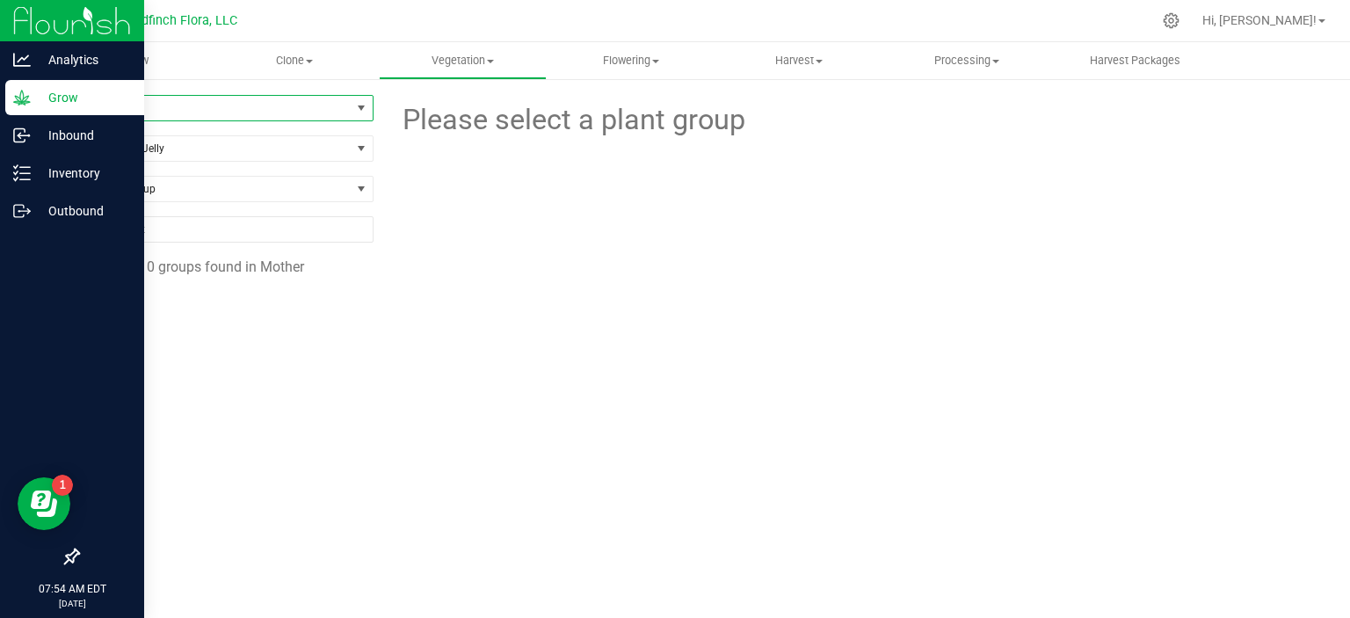
click at [549, 238] on div at bounding box center [851, 218] width 955 height 153
click at [313, 62] on span "Clone" at bounding box center [294, 61] width 166 height 16
click at [526, 238] on div at bounding box center [851, 218] width 955 height 153
click at [1180, 17] on icon at bounding box center [1171, 20] width 18 height 18
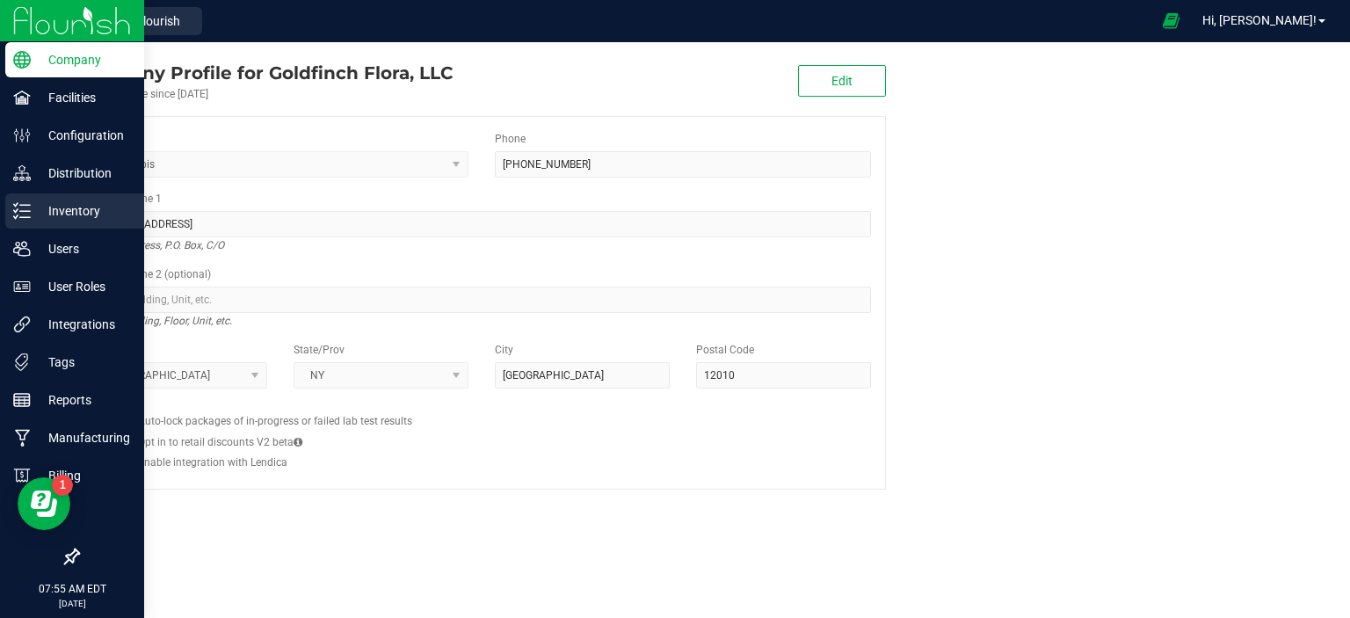
click at [40, 214] on p "Inventory" at bounding box center [83, 210] width 105 height 21
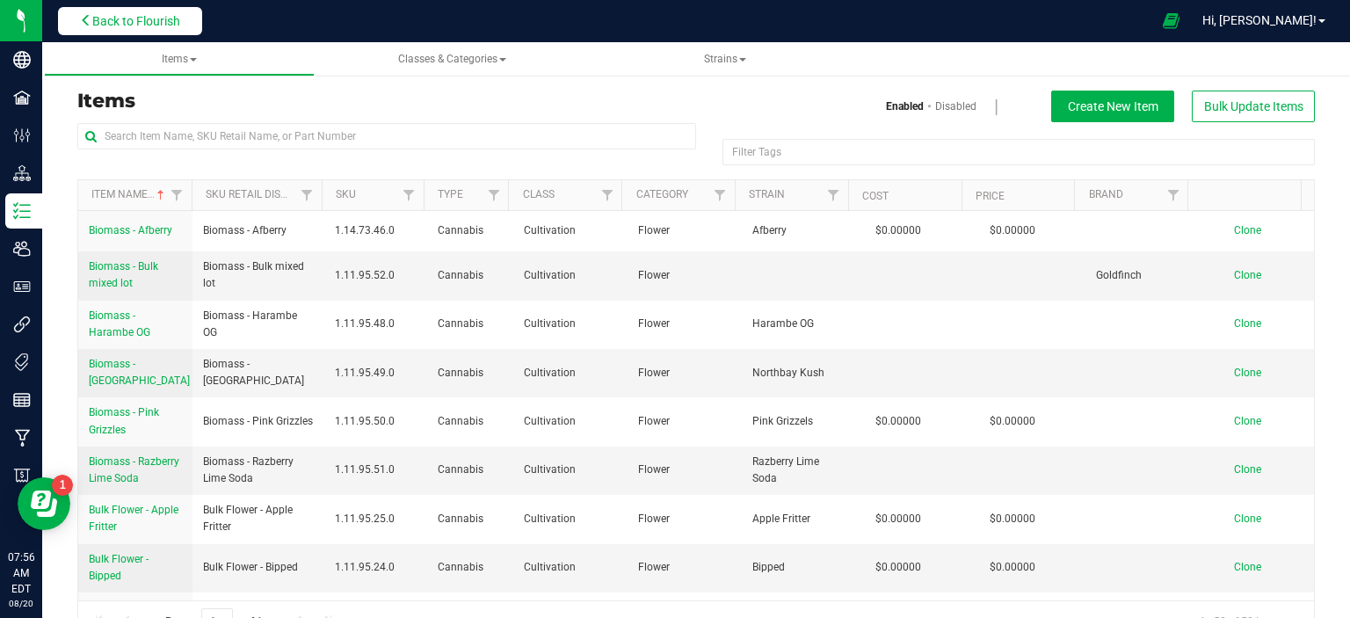
click at [166, 20] on span "Back to Flourish" at bounding box center [136, 21] width 88 height 14
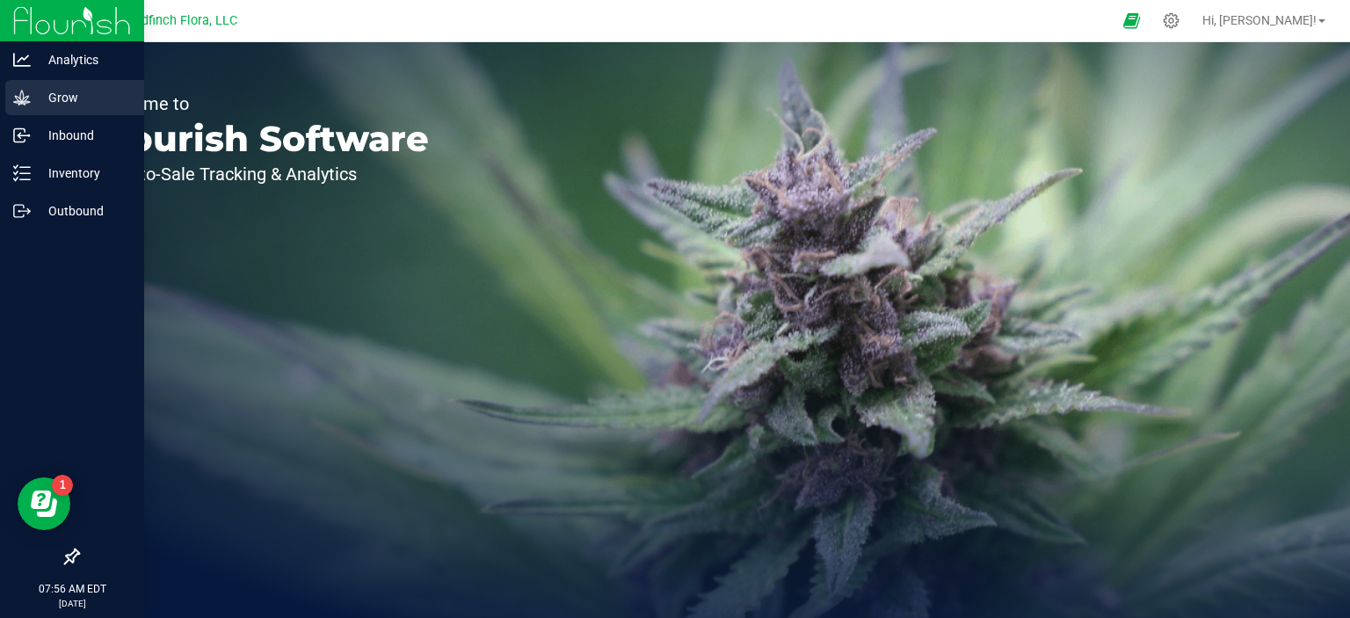
click at [23, 94] on icon at bounding box center [21, 97] width 17 height 15
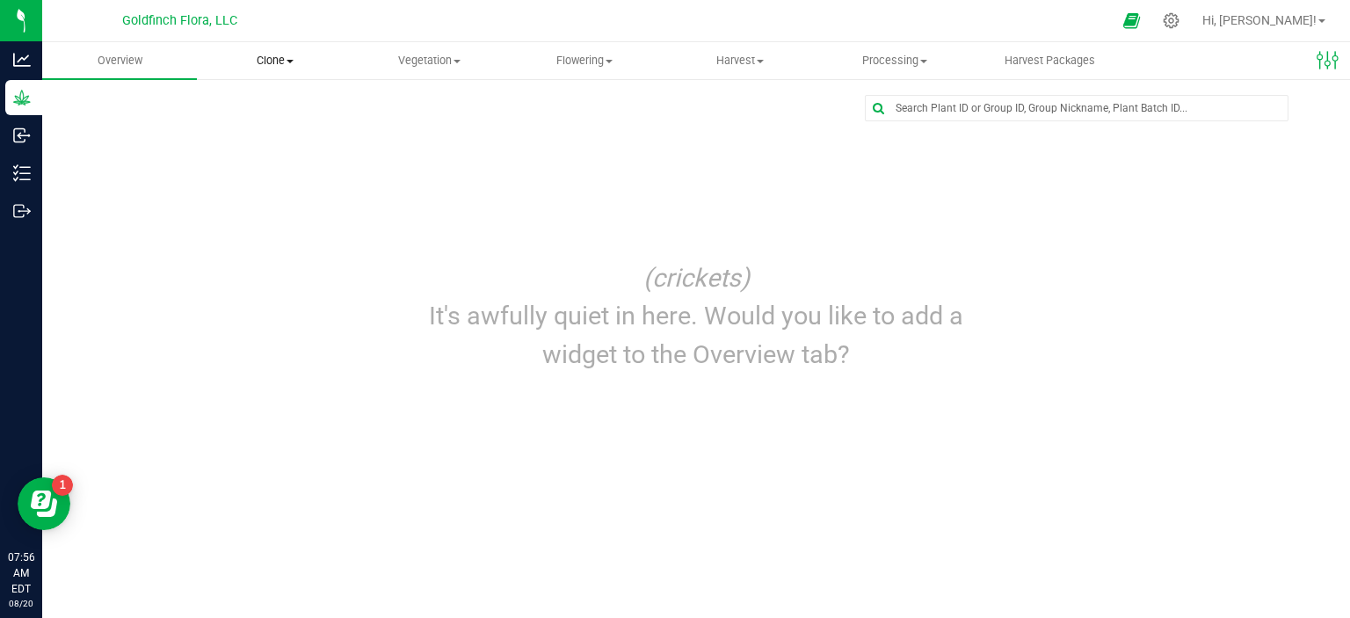
click at [291, 57] on span "Clone" at bounding box center [274, 61] width 153 height 16
click at [267, 127] on span "Cloning groups" at bounding box center [263, 127] width 133 height 15
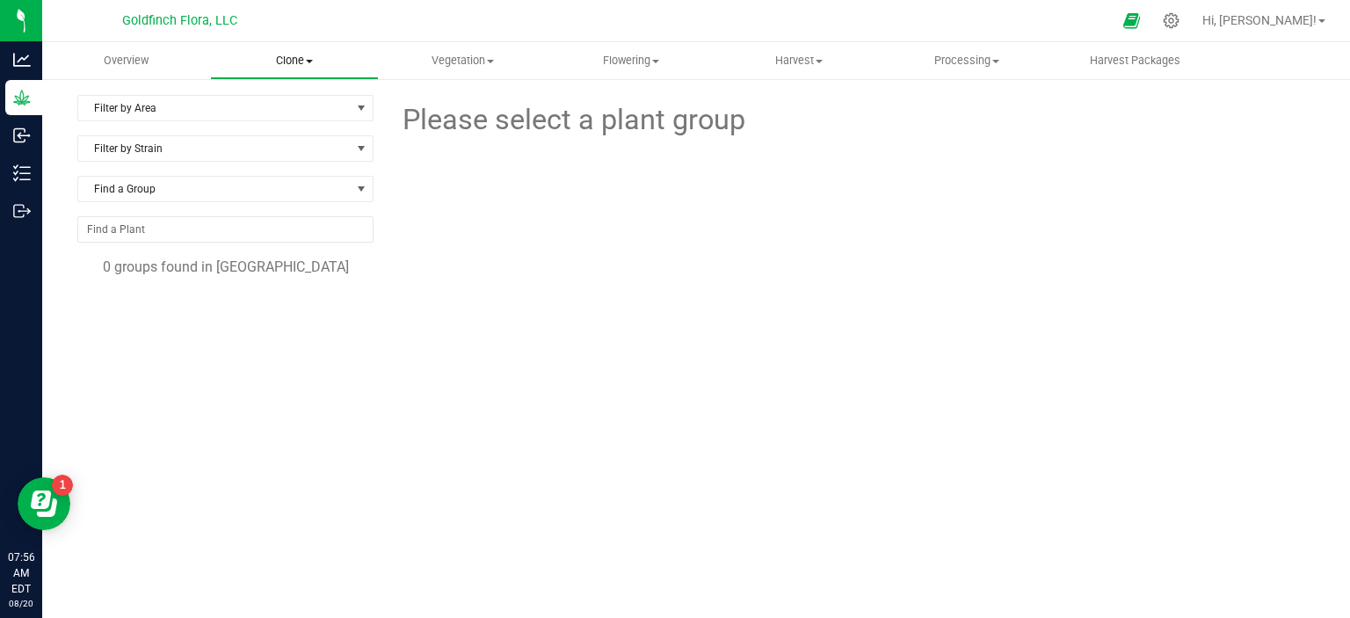
click at [309, 62] on span at bounding box center [309, 62] width 7 height 4
click at [285, 147] on span "Cloning plants" at bounding box center [274, 148] width 129 height 15
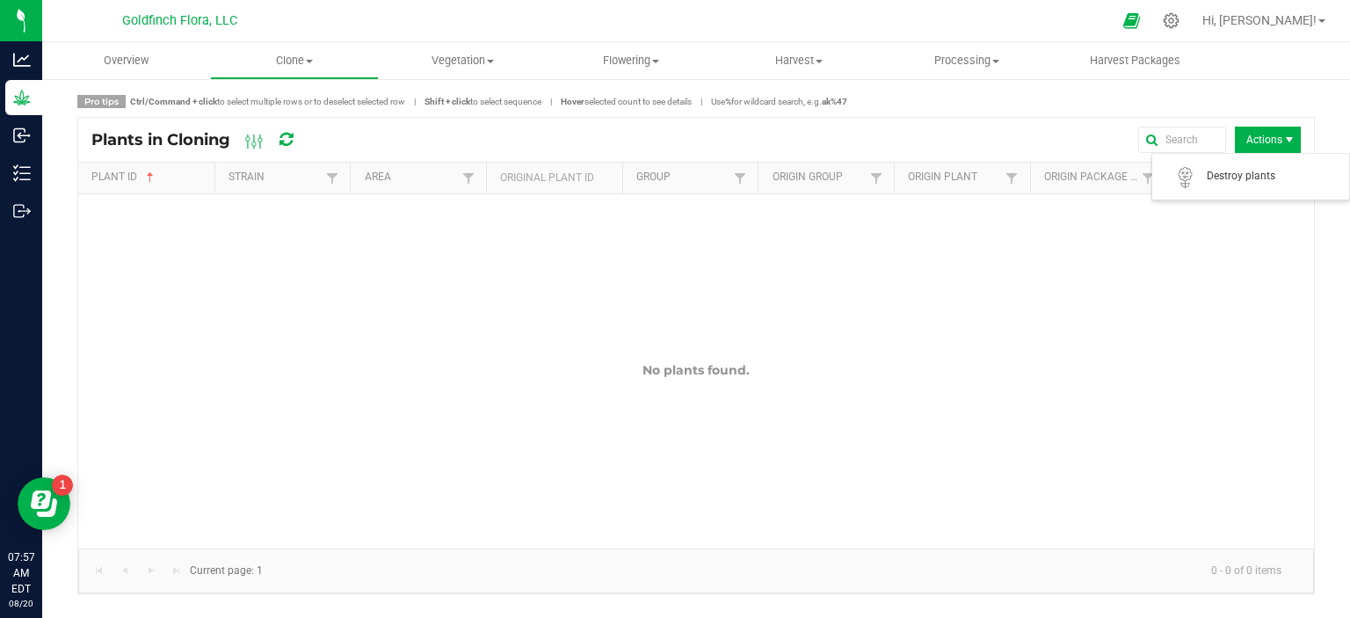
click at [1291, 138] on span "Actions" at bounding box center [1289, 140] width 14 height 14
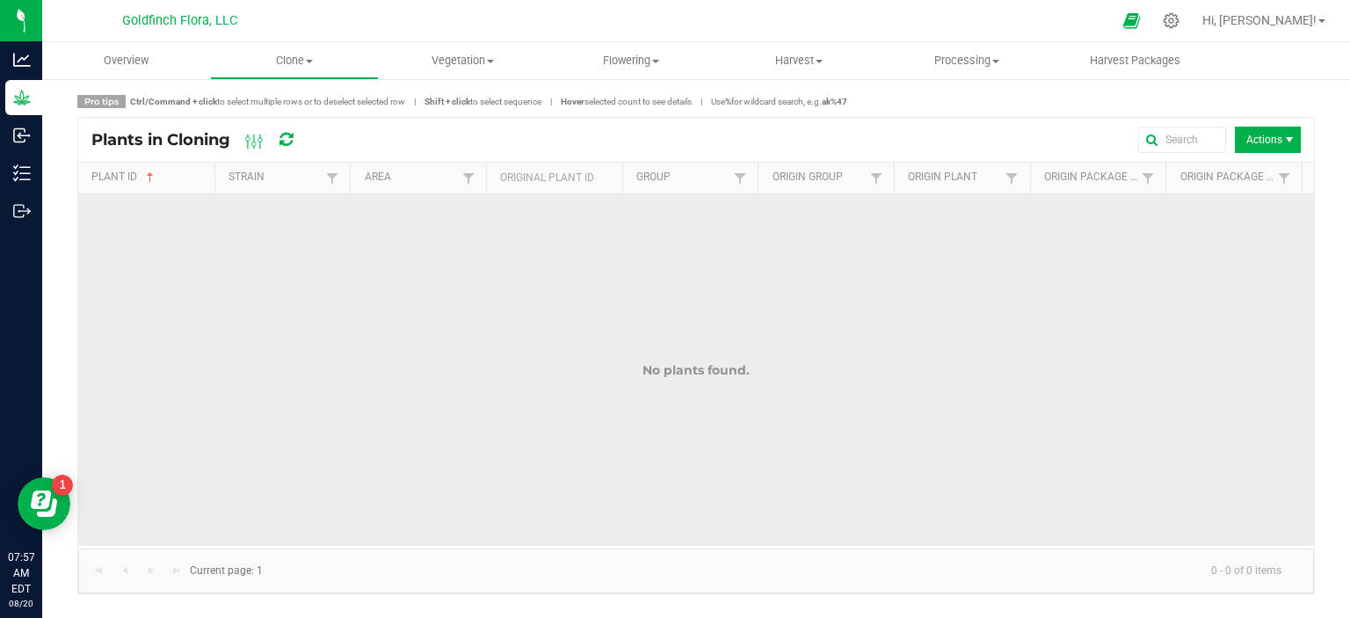
click at [1139, 294] on td "No plants found." at bounding box center [696, 370] width 1236 height 352
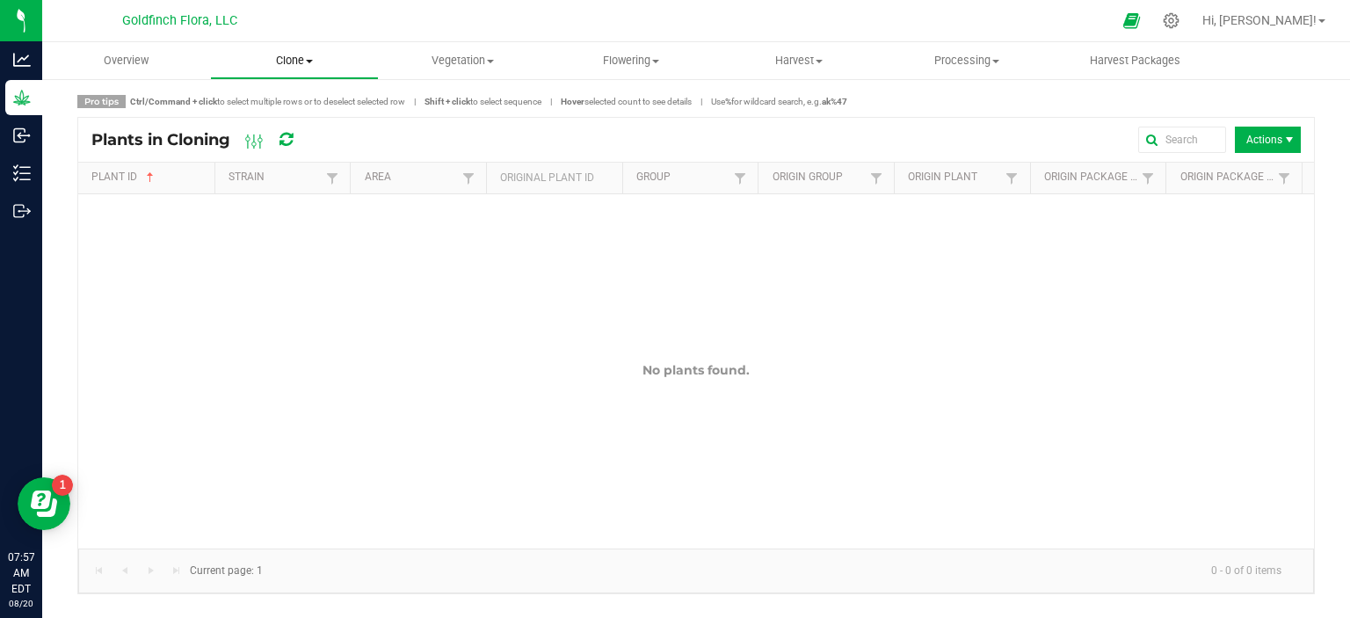
click at [313, 58] on span "Clone" at bounding box center [294, 61] width 166 height 16
click at [281, 113] on span "Create plants" at bounding box center [272, 105] width 124 height 15
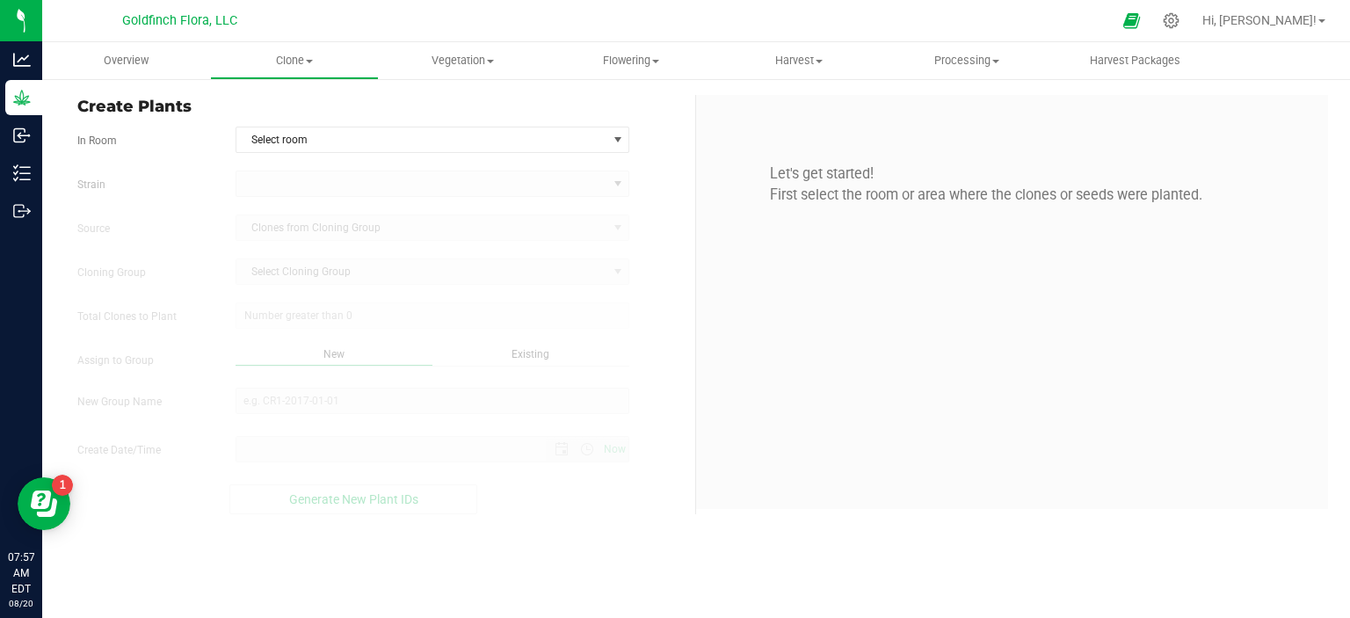
type input "[DATE] 7:57 AM"
click at [618, 135] on span "select" at bounding box center [618, 140] width 14 height 14
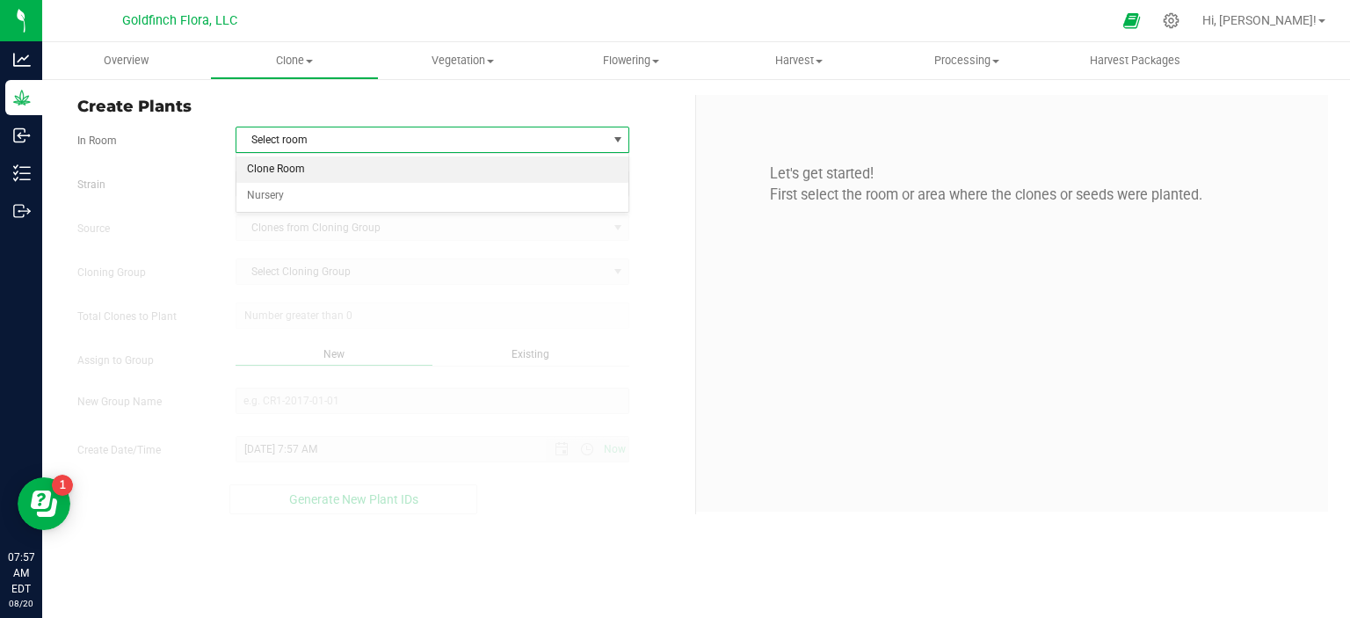
click at [434, 166] on li "Clone Room" at bounding box center [432, 169] width 393 height 26
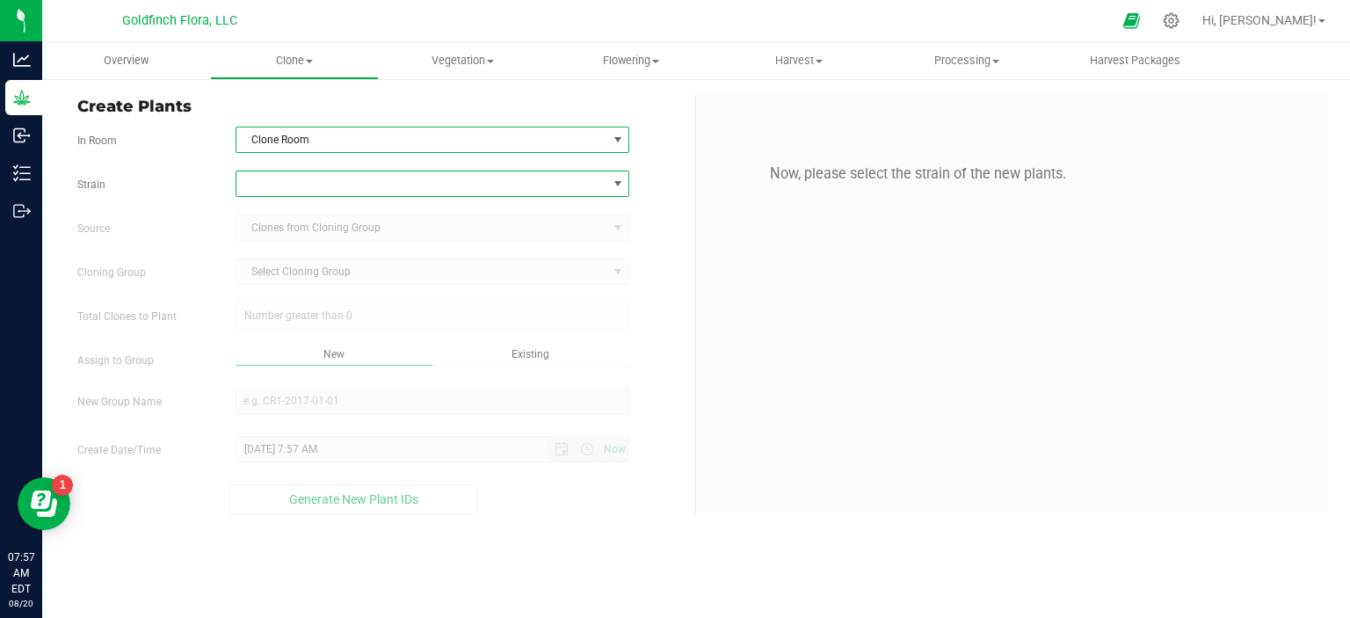
click at [621, 178] on span at bounding box center [618, 184] width 14 height 14
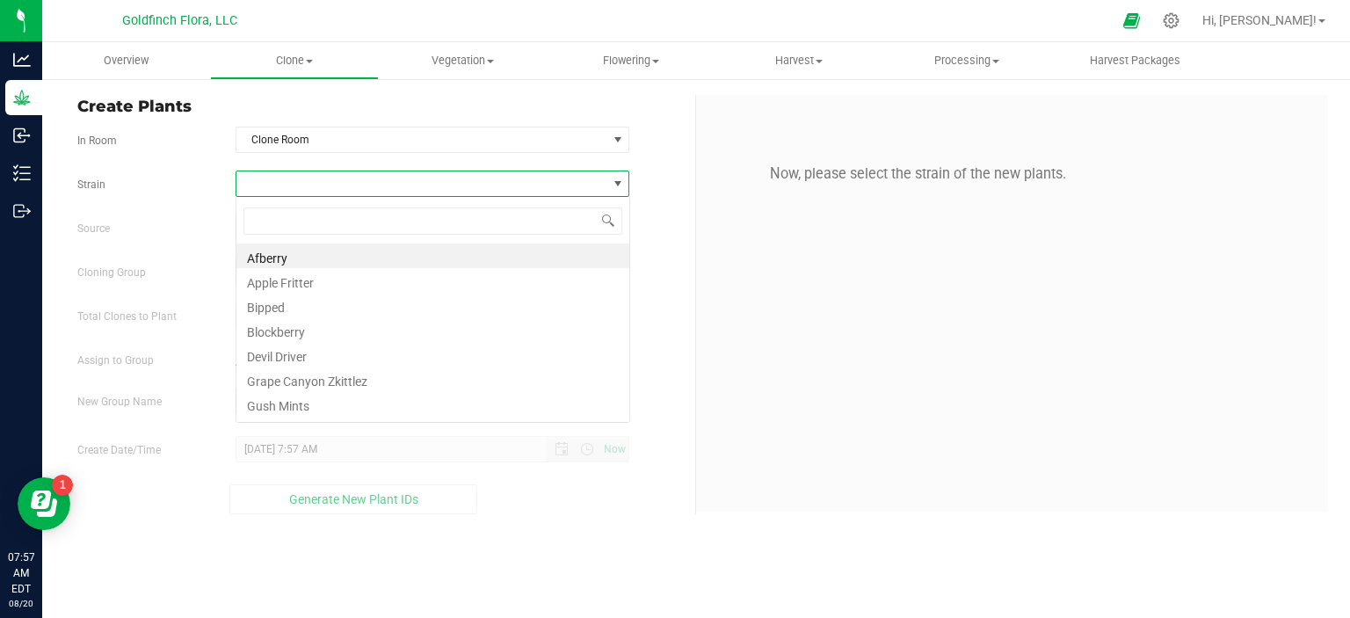
scroll to position [25, 394]
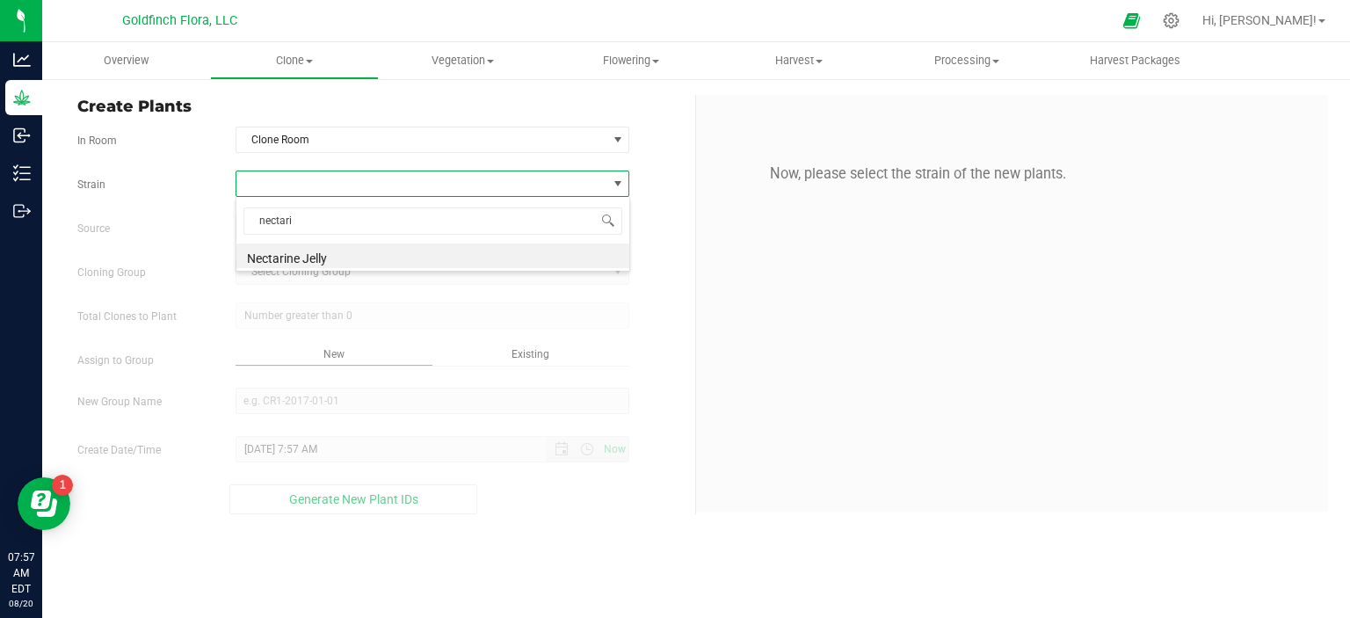
type input "nectari"
click at [531, 183] on span at bounding box center [421, 183] width 371 height 25
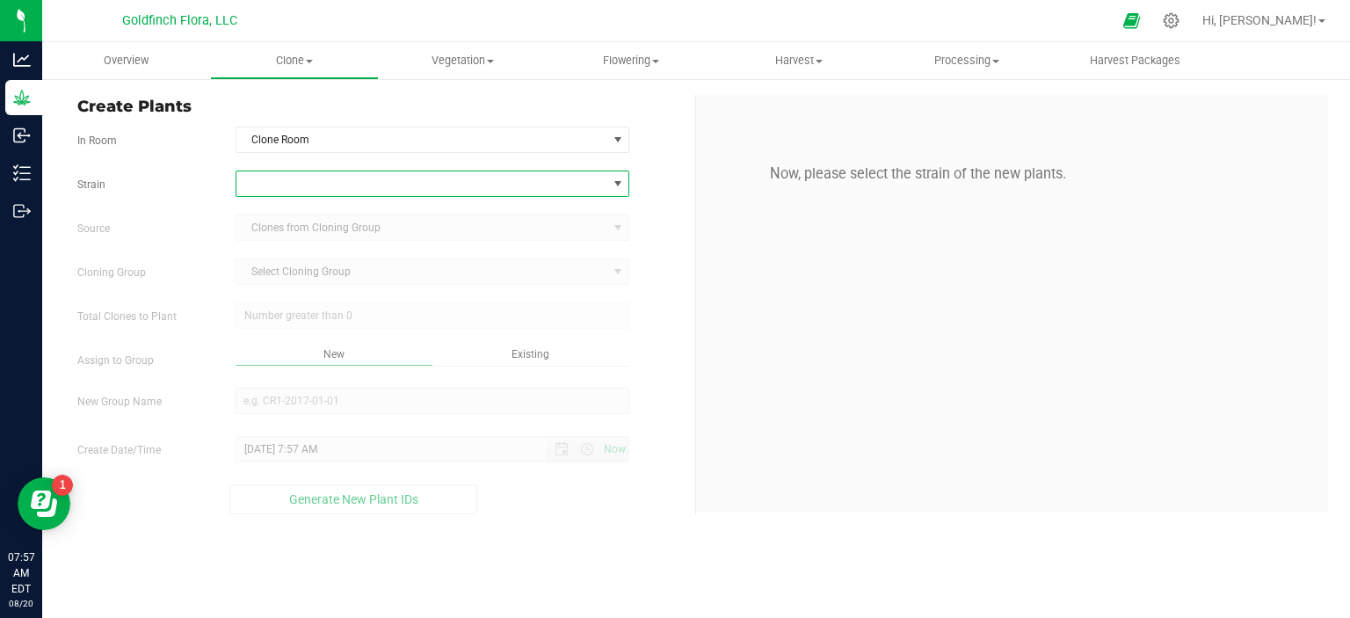
click at [531, 183] on span at bounding box center [421, 183] width 371 height 25
click at [413, 261] on li "Nectarine Jelly" at bounding box center [432, 255] width 393 height 25
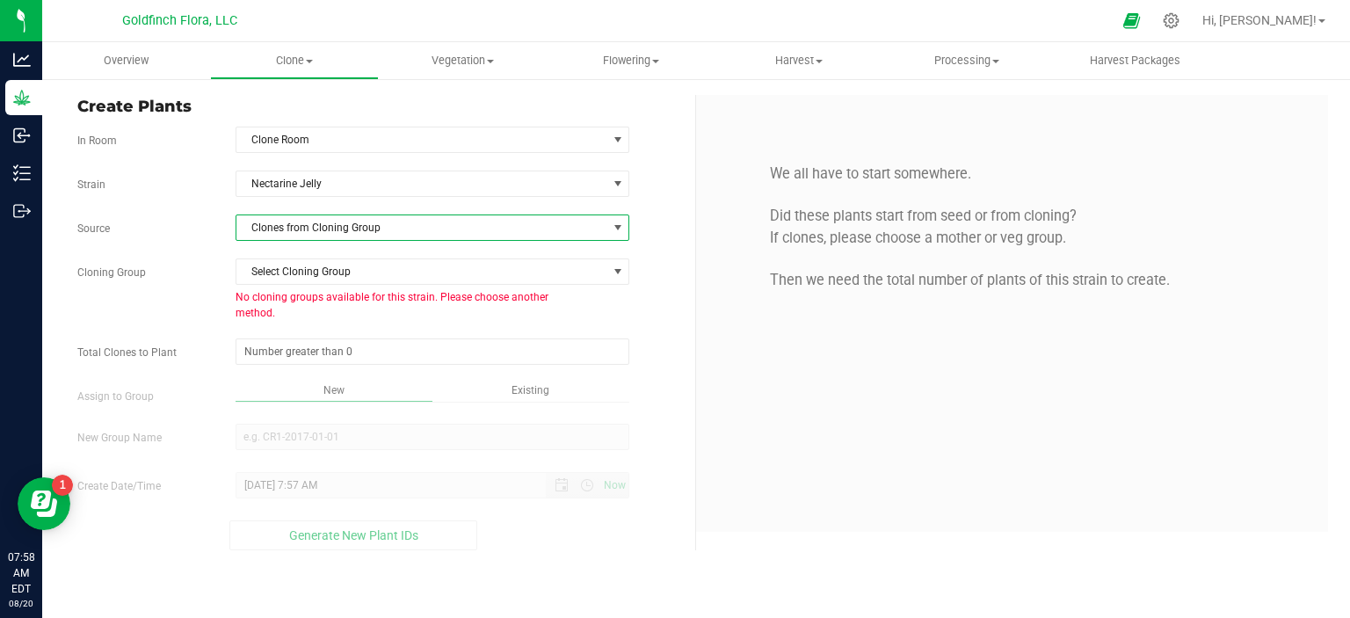
click at [621, 228] on span at bounding box center [618, 228] width 14 height 14
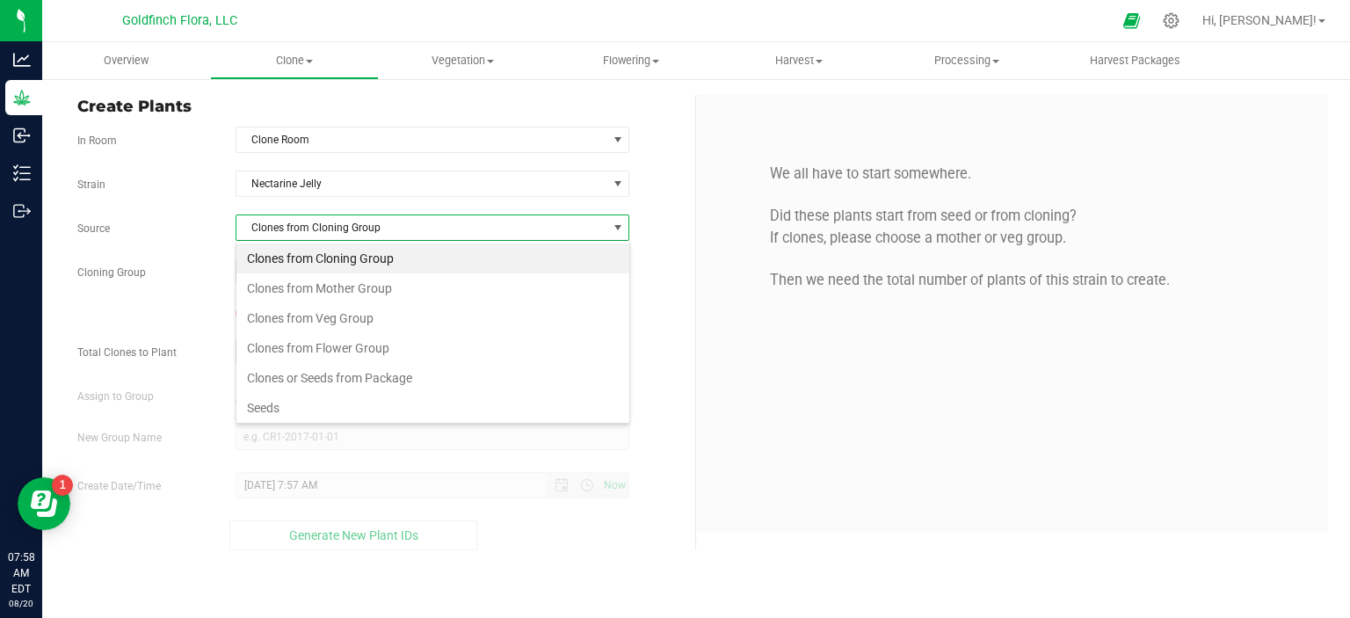
scroll to position [25, 394]
click at [621, 228] on span at bounding box center [618, 228] width 14 height 14
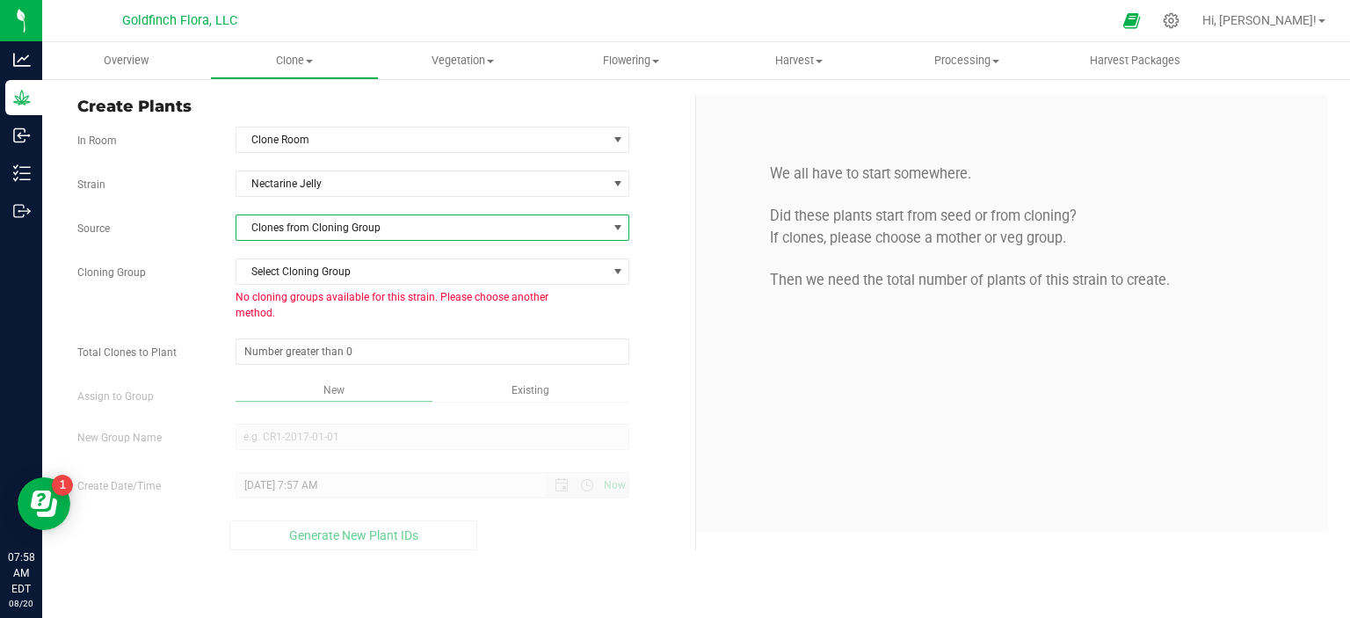
click at [621, 228] on span at bounding box center [618, 228] width 14 height 14
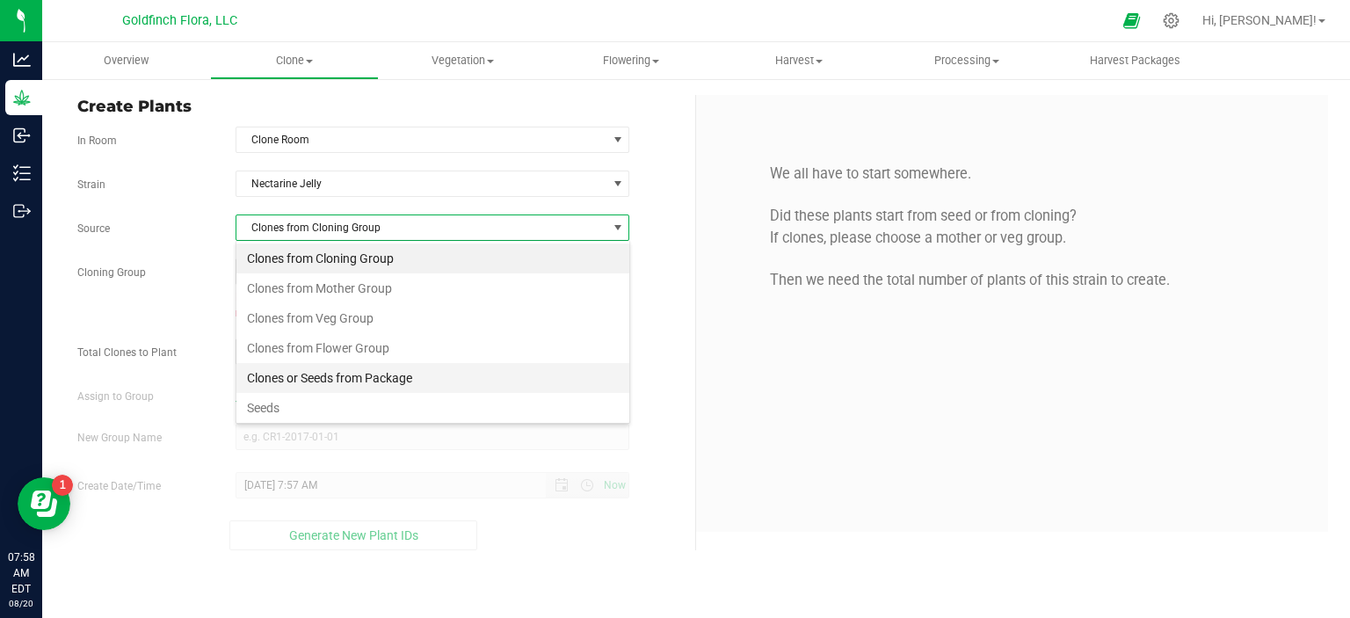
click at [312, 375] on li "Clones or Seeds from Package" at bounding box center [432, 378] width 393 height 30
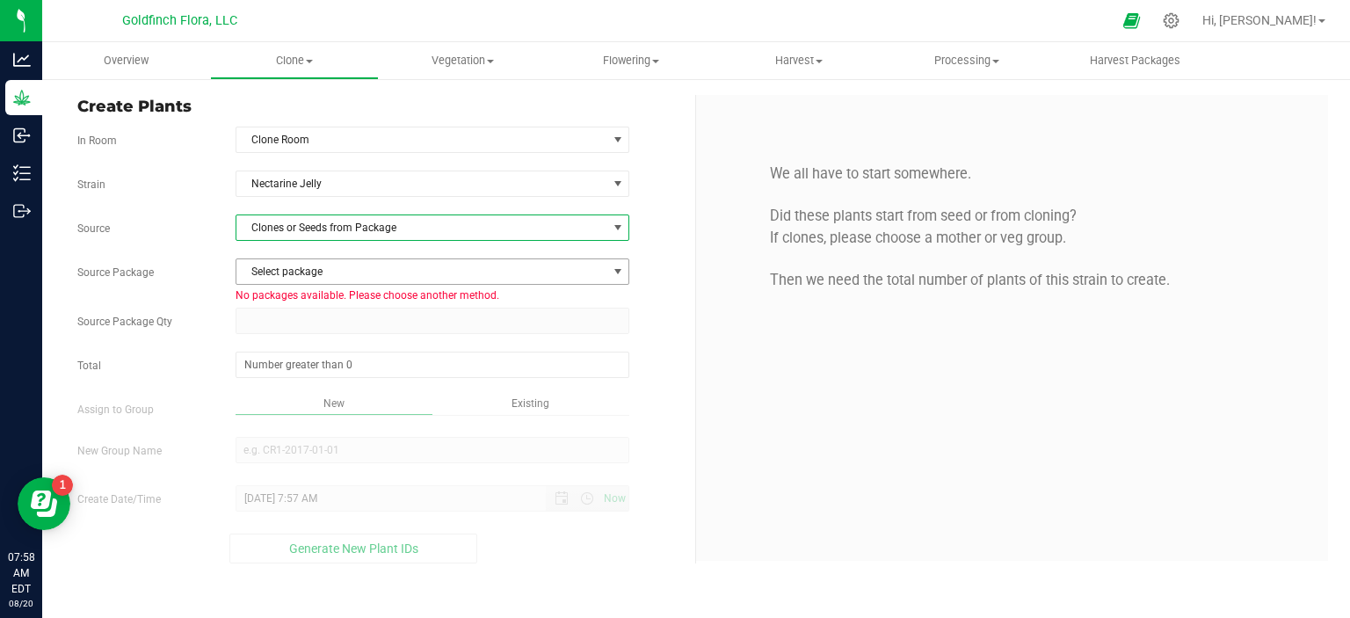
click at [619, 267] on span "select" at bounding box center [618, 272] width 14 height 14
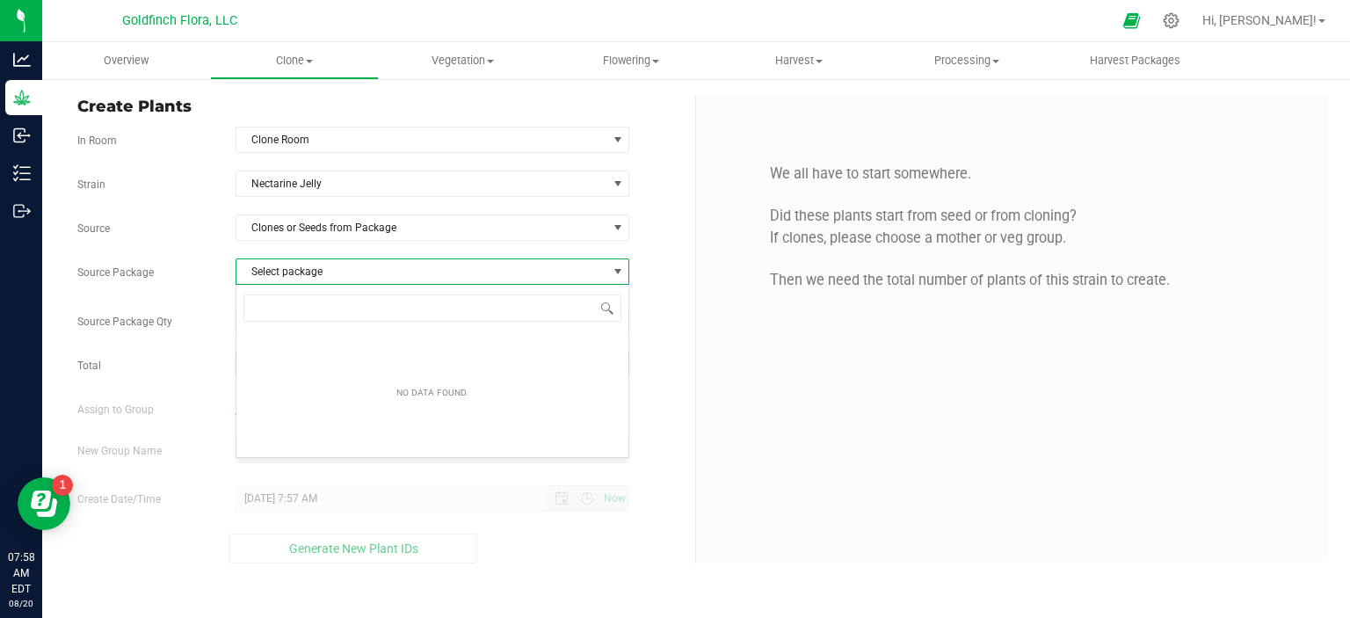
click at [619, 267] on span "select" at bounding box center [618, 272] width 14 height 14
click at [551, 367] on span at bounding box center [433, 365] width 395 height 26
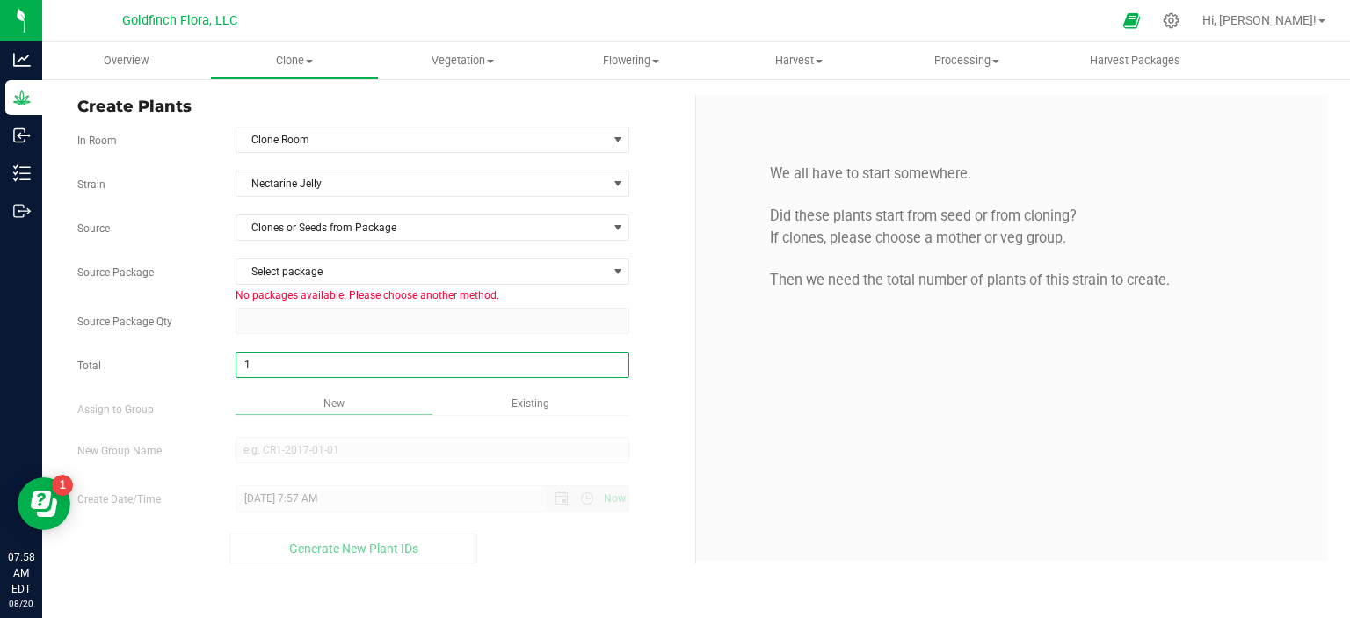
type input "16"
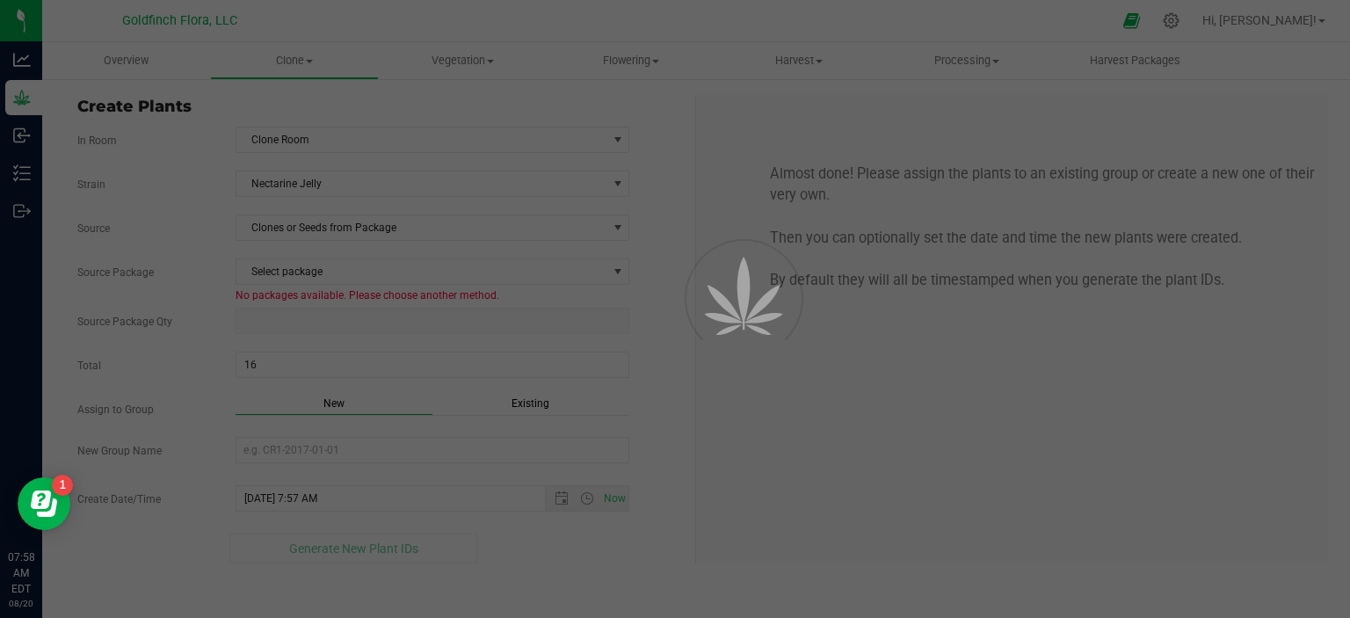
click at [796, 439] on div "Overview Clone Create plants Cloning groups Cloning plants Apply to plants Vege…" at bounding box center [696, 330] width 1308 height 576
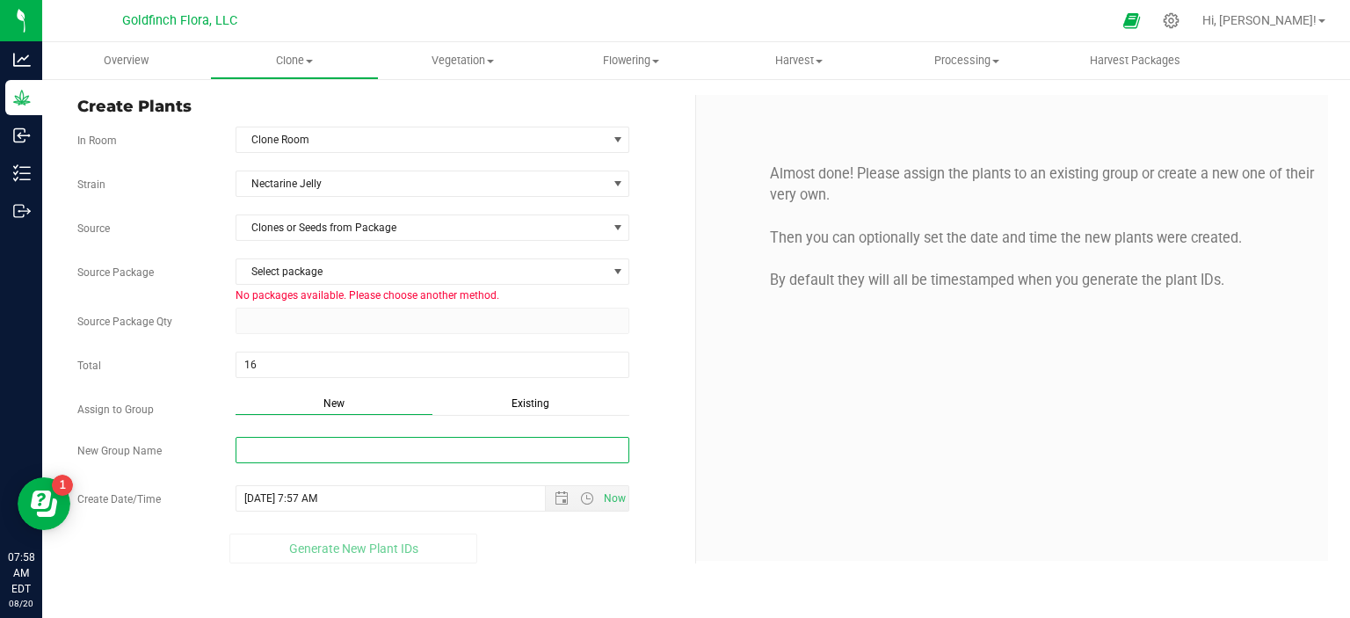
click at [355, 447] on input "New Group Name" at bounding box center [433, 450] width 395 height 26
type input "n"
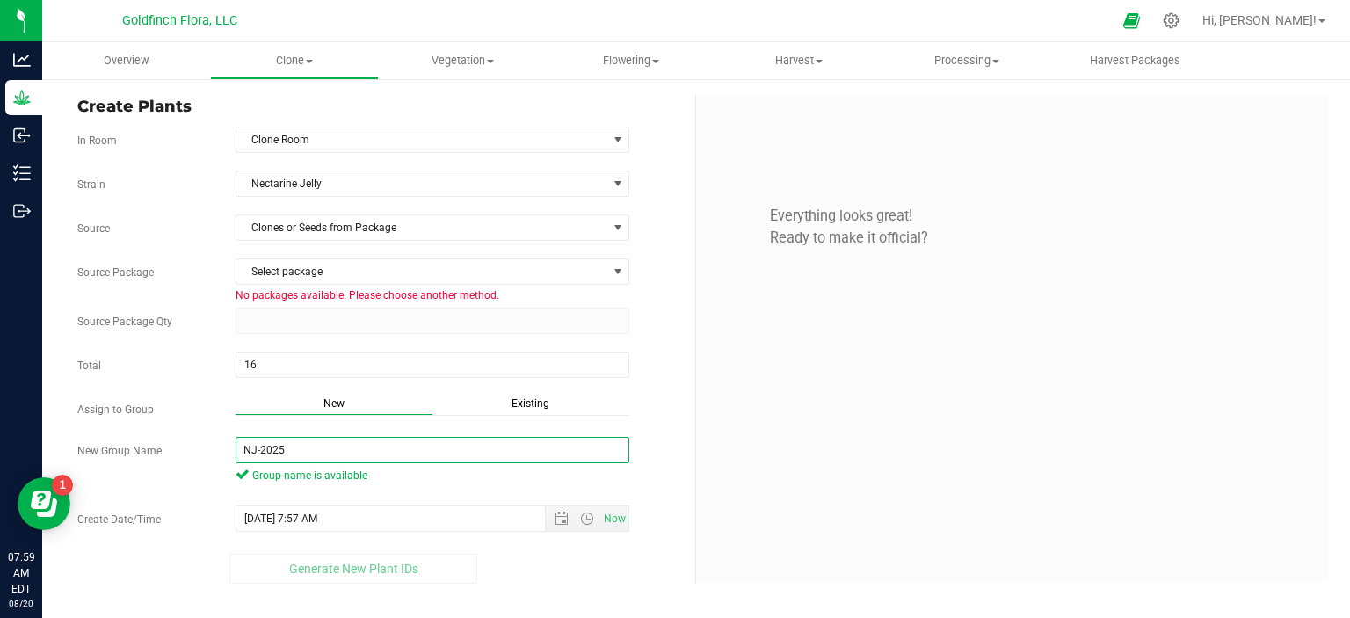
type input "NJ-2025"
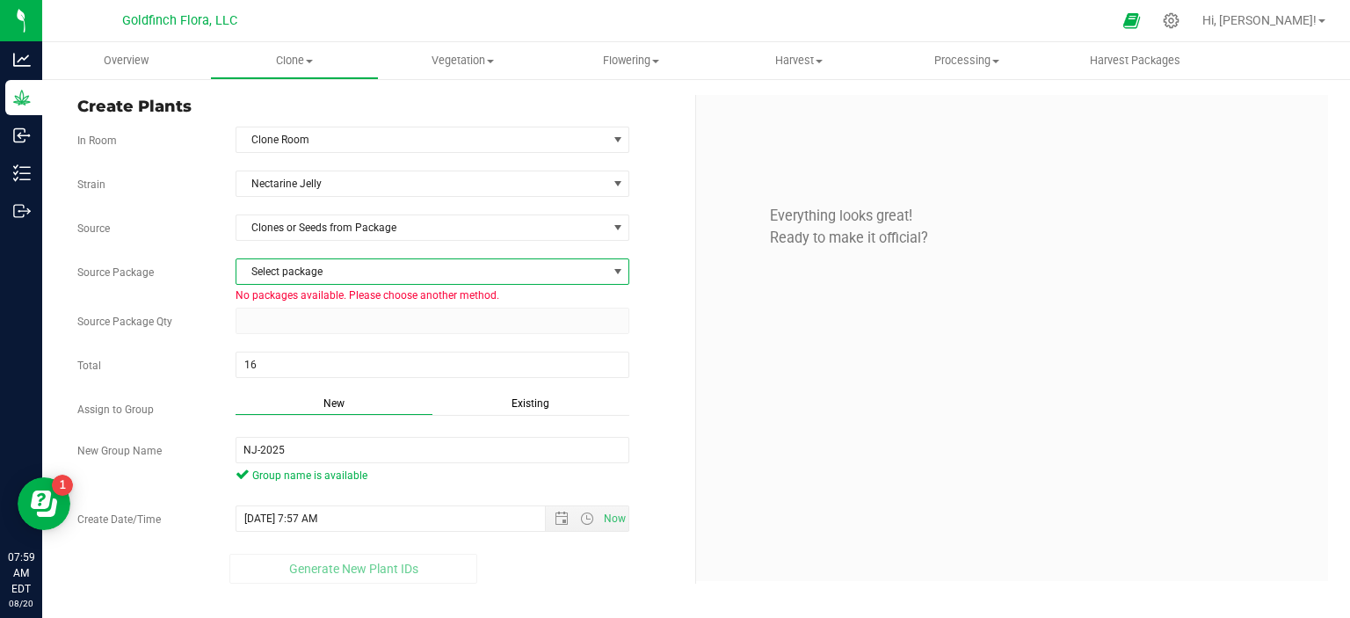
click at [618, 268] on span "select" at bounding box center [618, 272] width 14 height 14
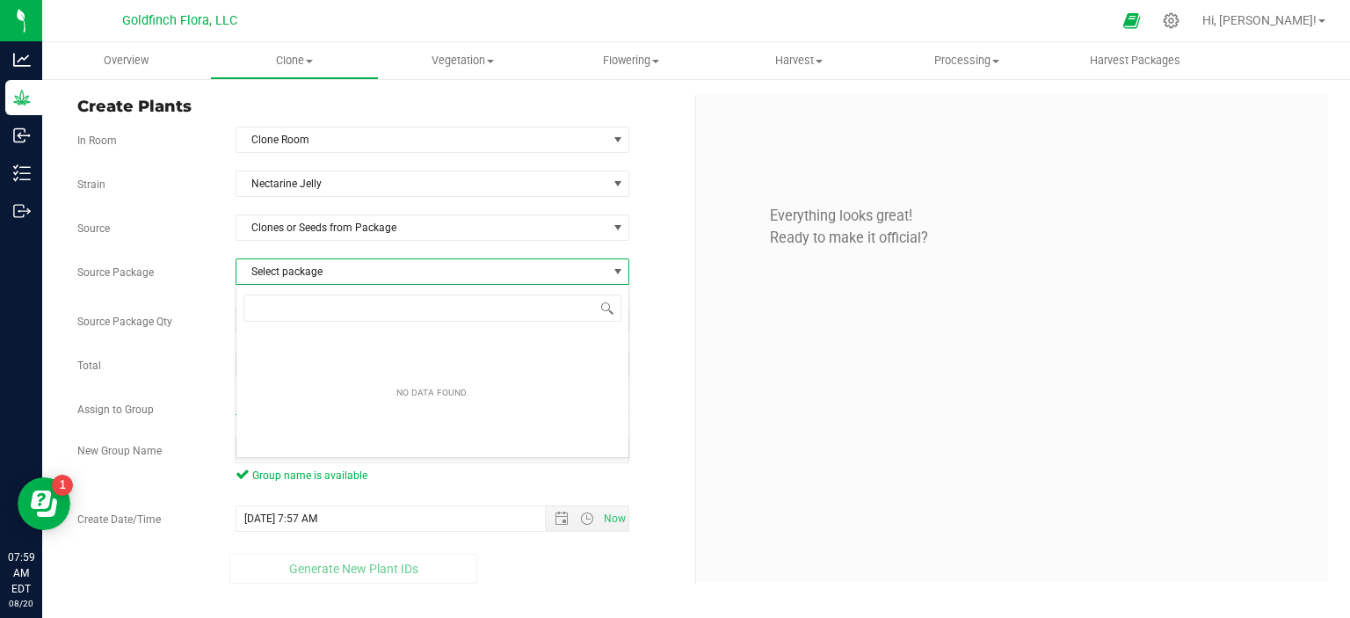
click at [618, 268] on span "select" at bounding box center [618, 272] width 14 height 14
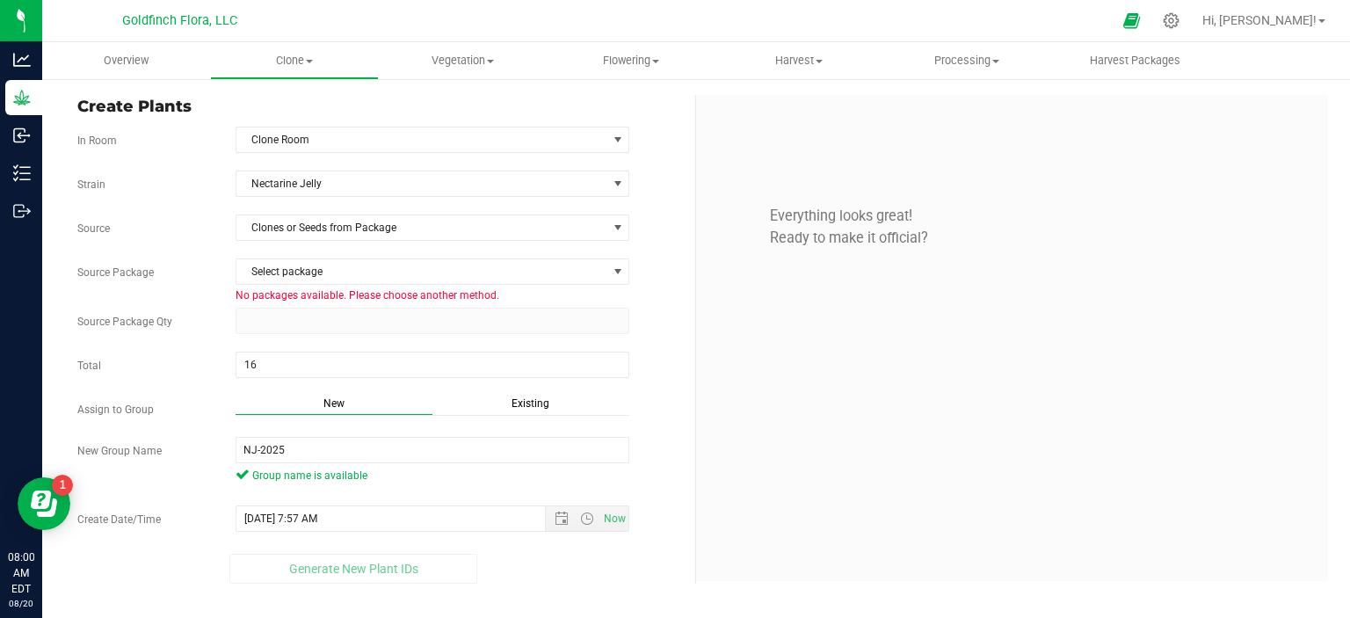
click at [854, 374] on div "Everything looks great! Ready to make it official?" at bounding box center [1012, 338] width 632 height 486
click at [889, 204] on p "Everything looks great! Ready to make it official?" at bounding box center [1012, 205] width 606 height 85
click at [617, 266] on span "select" at bounding box center [618, 272] width 14 height 14
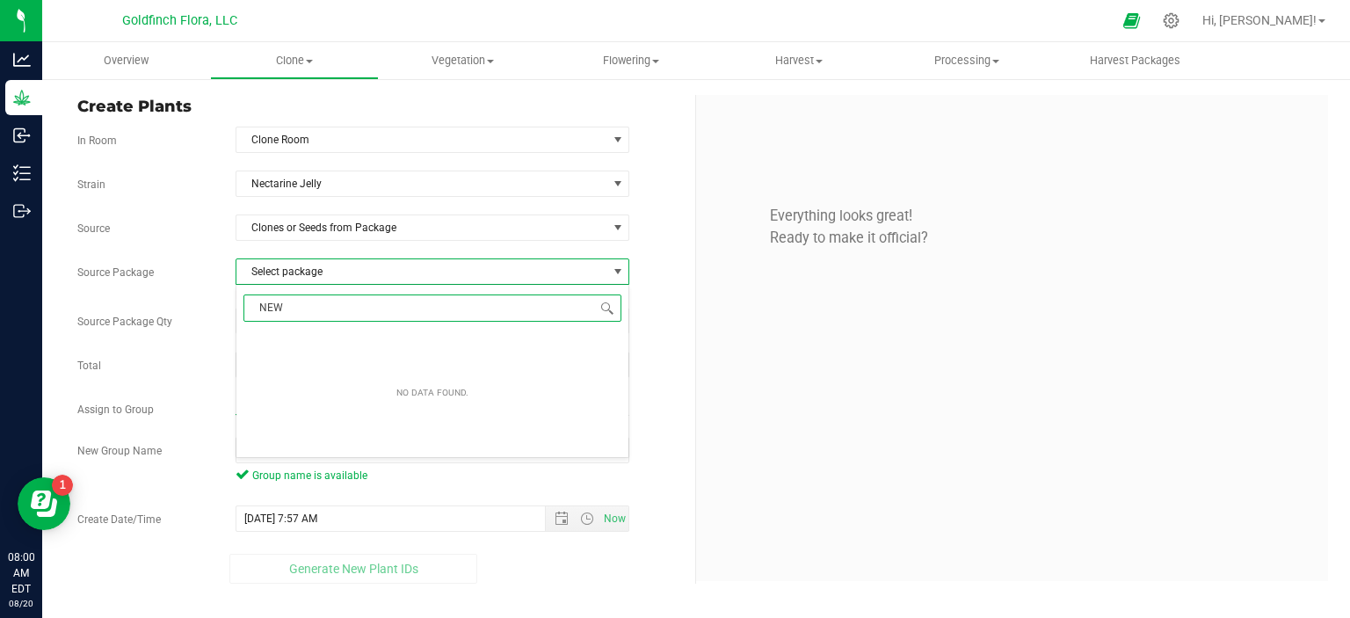
type input "NEW"
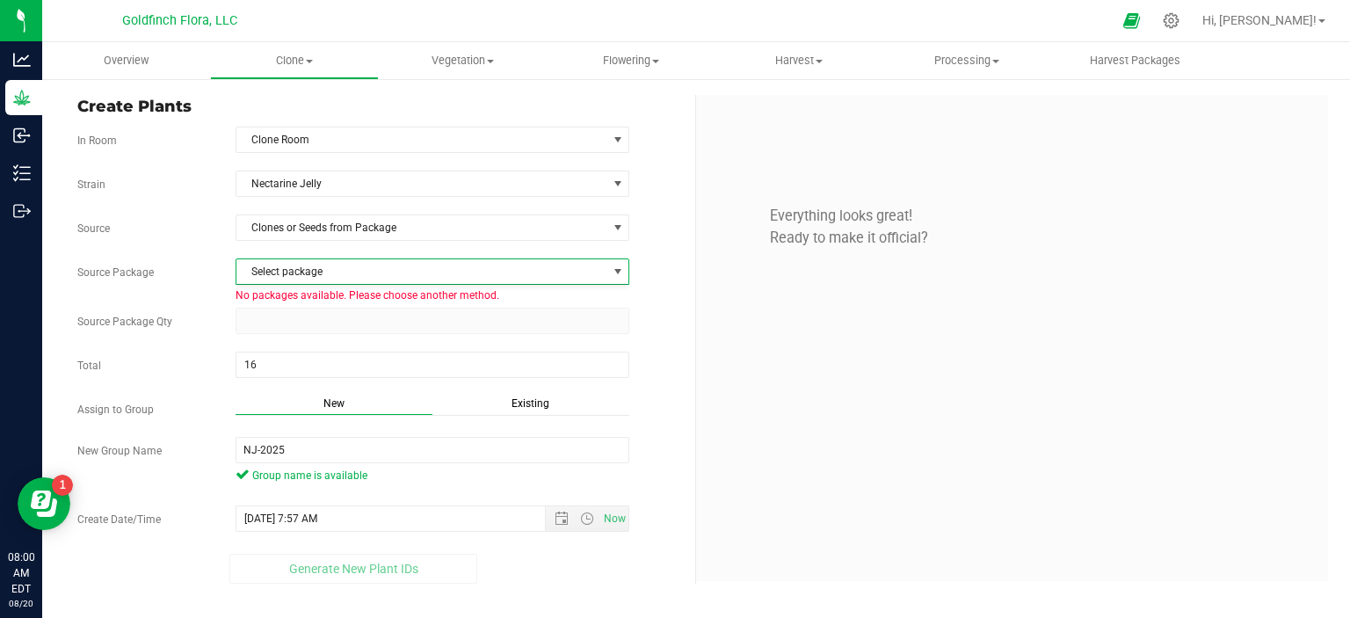
click at [788, 330] on div "Everything looks great! Ready to make it official?" at bounding box center [1012, 338] width 632 height 486
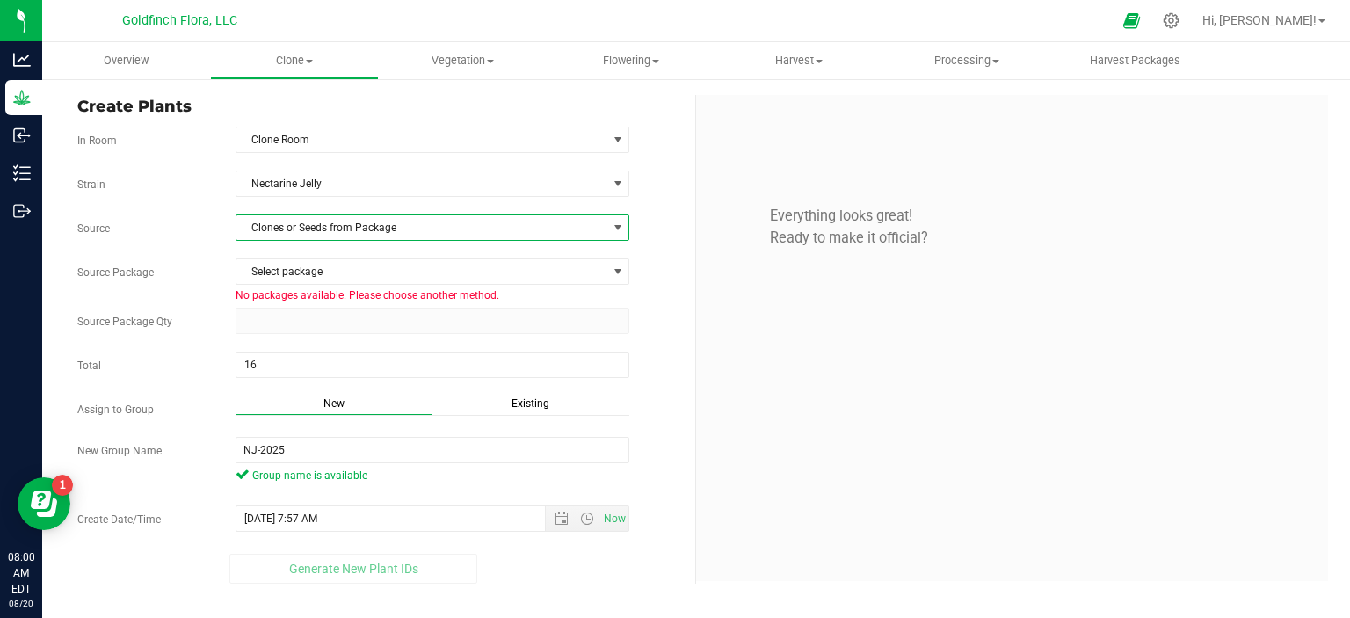
click at [619, 229] on span at bounding box center [618, 228] width 14 height 14
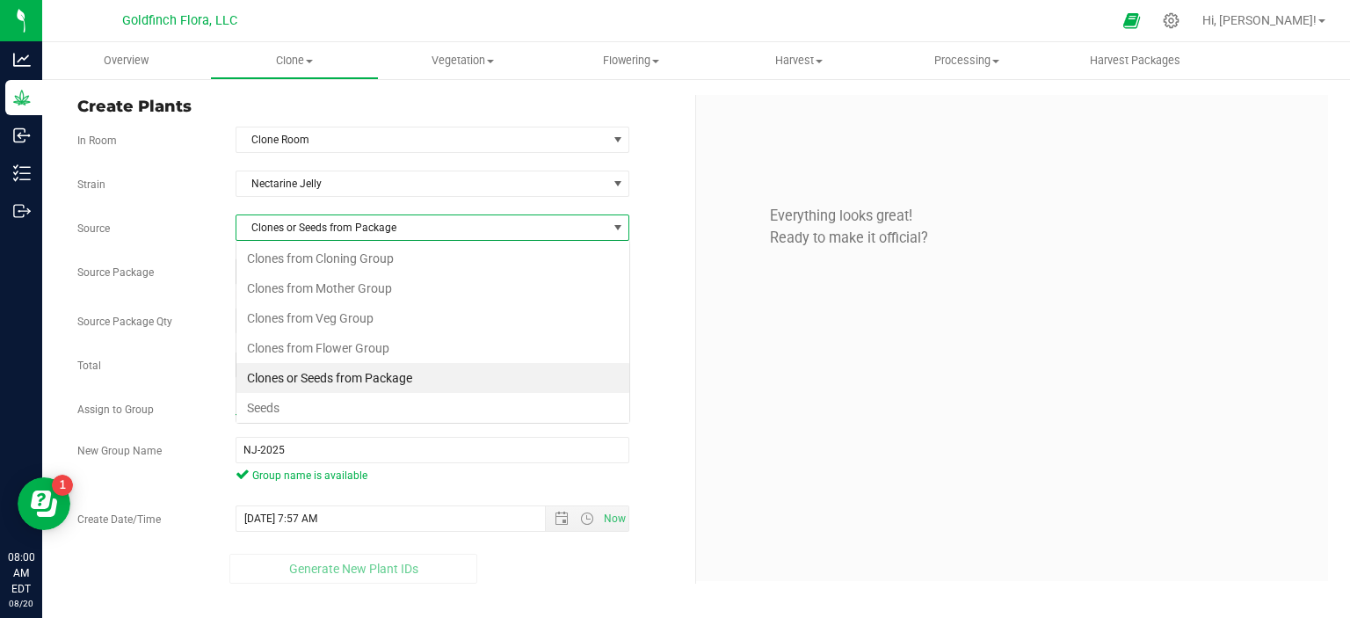
scroll to position [25, 394]
click at [419, 265] on li "Clones from Cloning Group" at bounding box center [432, 258] width 393 height 30
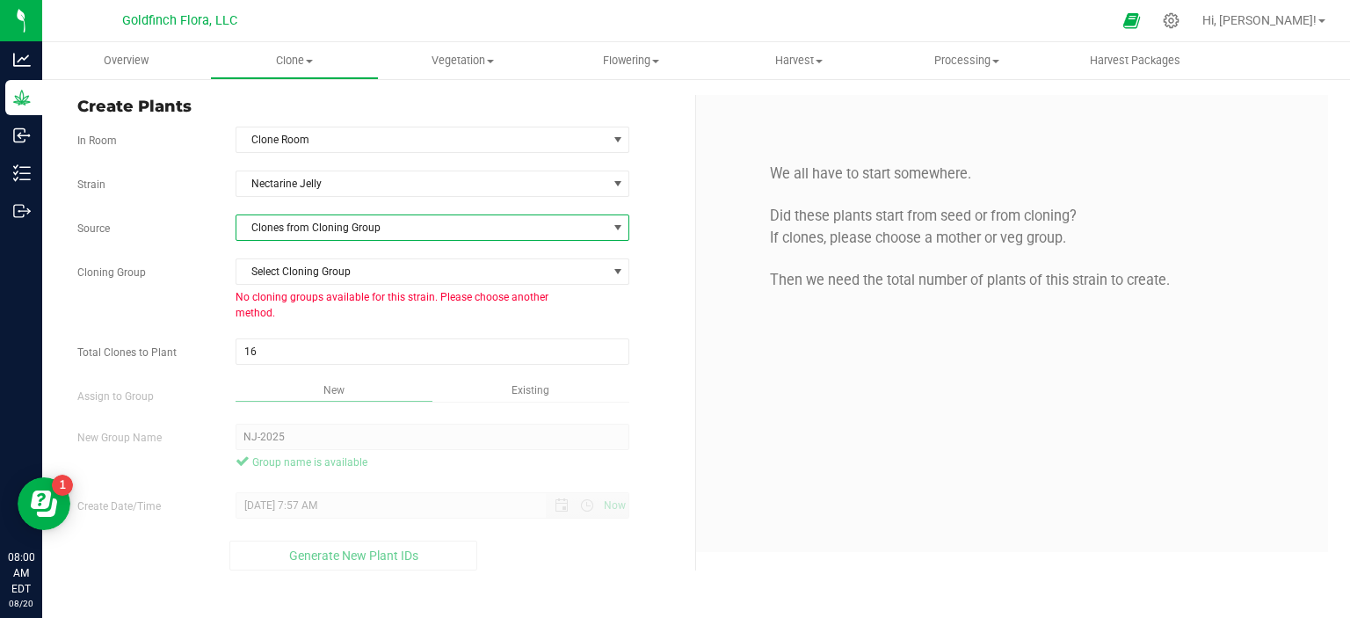
click at [617, 221] on span at bounding box center [618, 228] width 14 height 14
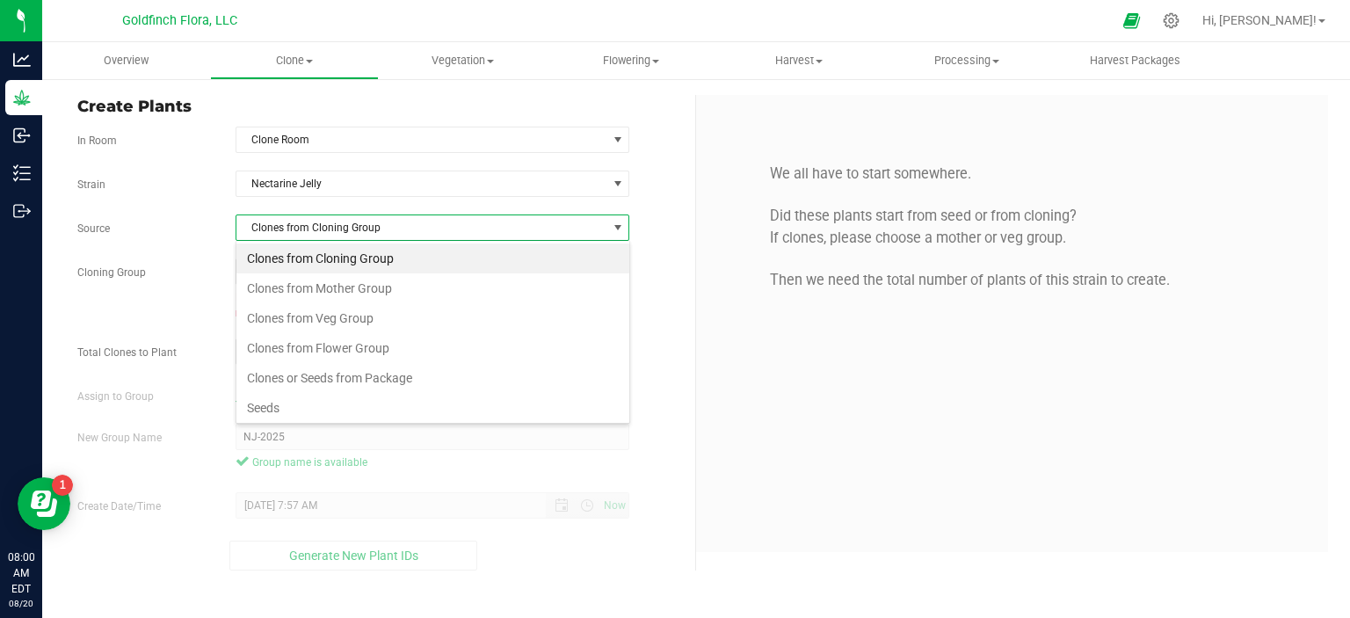
scroll to position [25, 394]
click at [448, 413] on li "Seeds" at bounding box center [432, 408] width 393 height 30
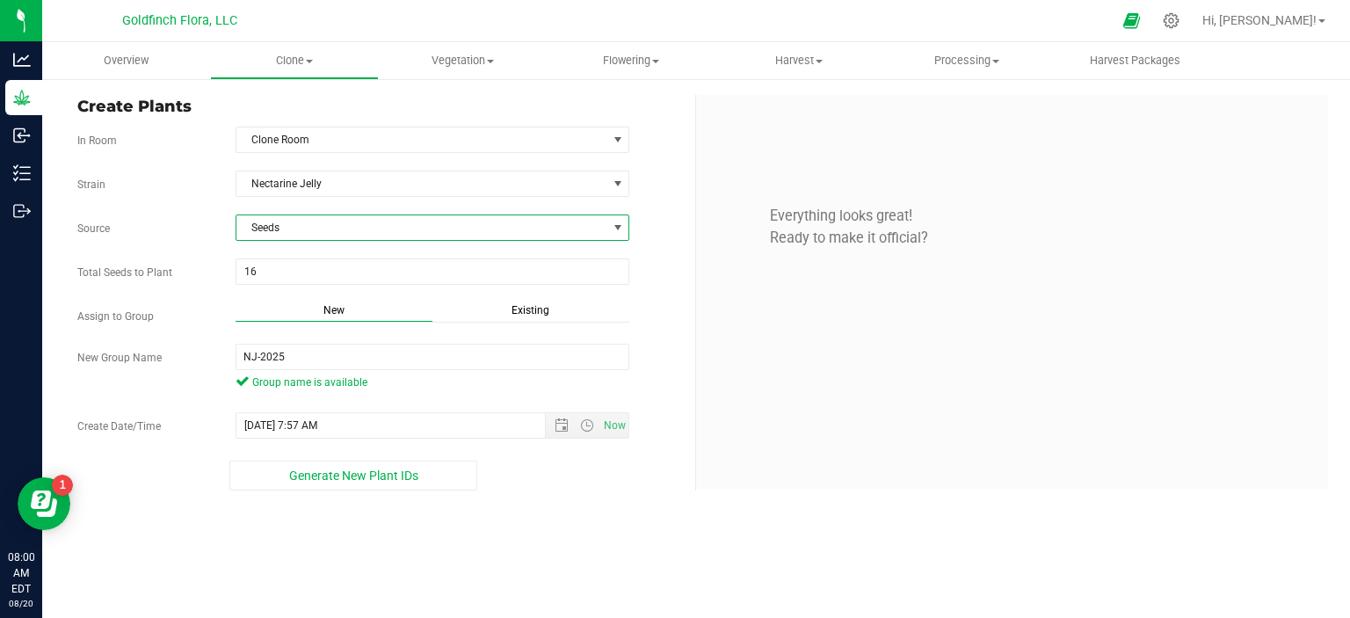
click at [720, 281] on div "Everything looks great! Ready to make it official?" at bounding box center [1012, 206] width 606 height 162
click at [619, 221] on span at bounding box center [618, 228] width 14 height 14
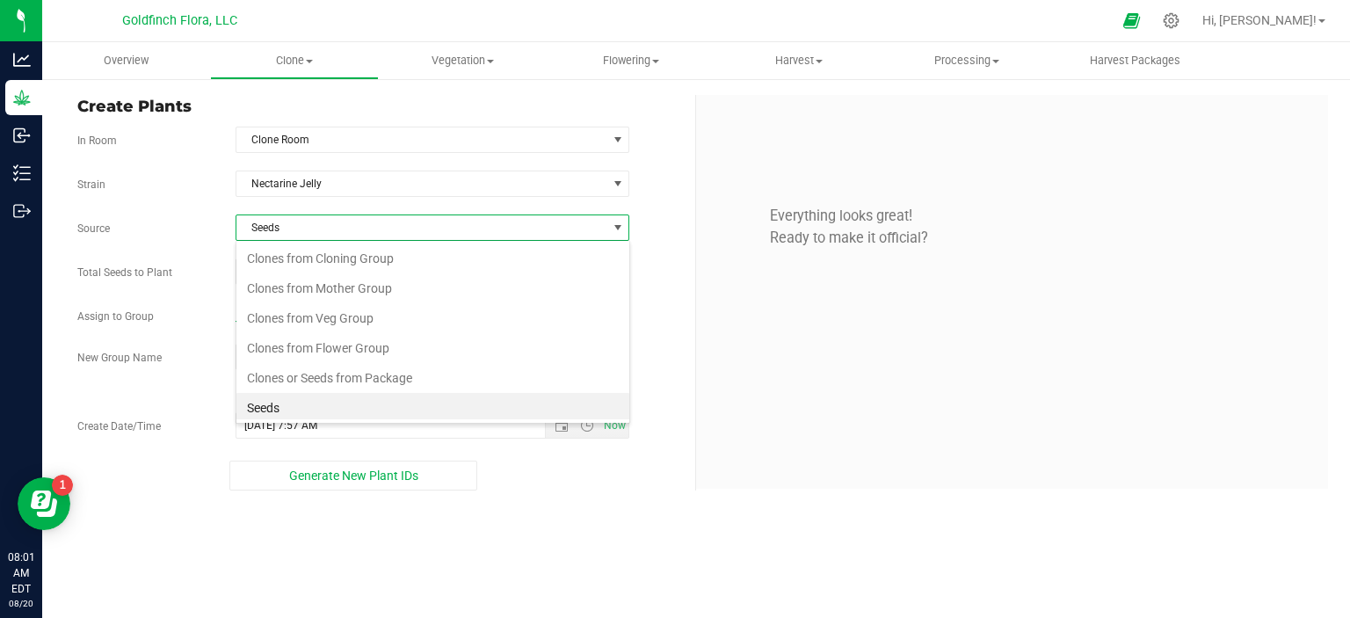
scroll to position [31, 0]
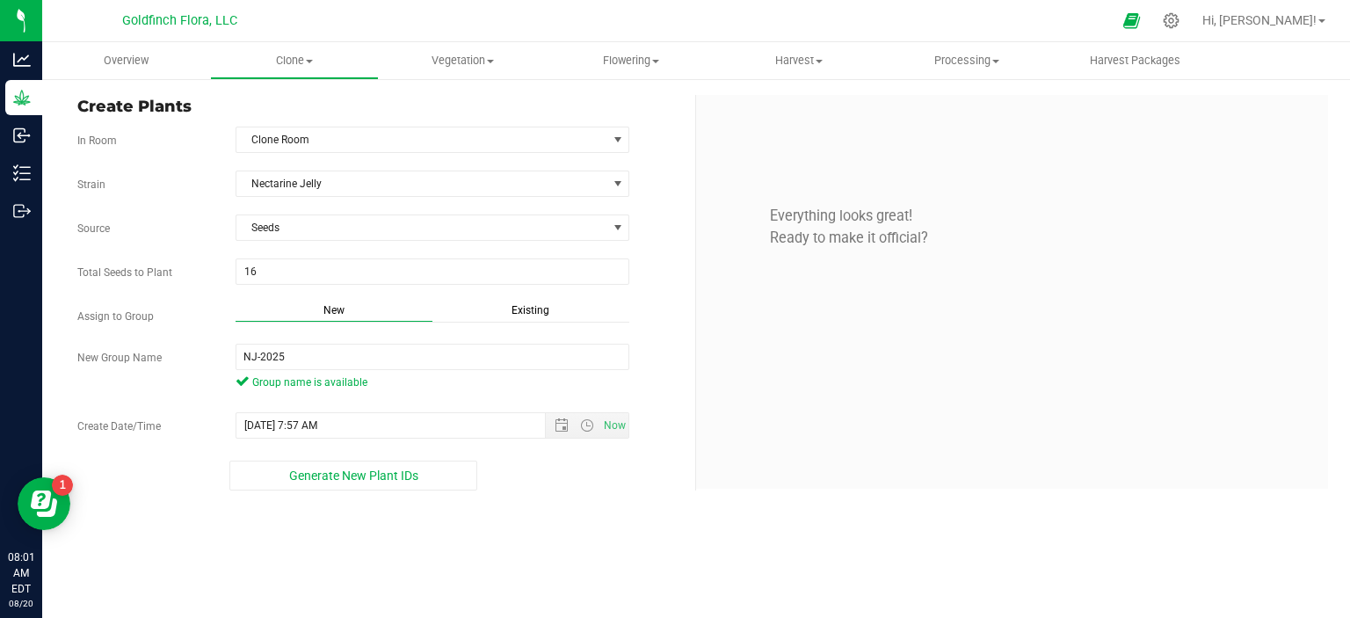
click at [665, 352] on div "New Group Name [GEOGRAPHIC_DATA]-2025 Group name is available" at bounding box center [379, 369] width 631 height 51
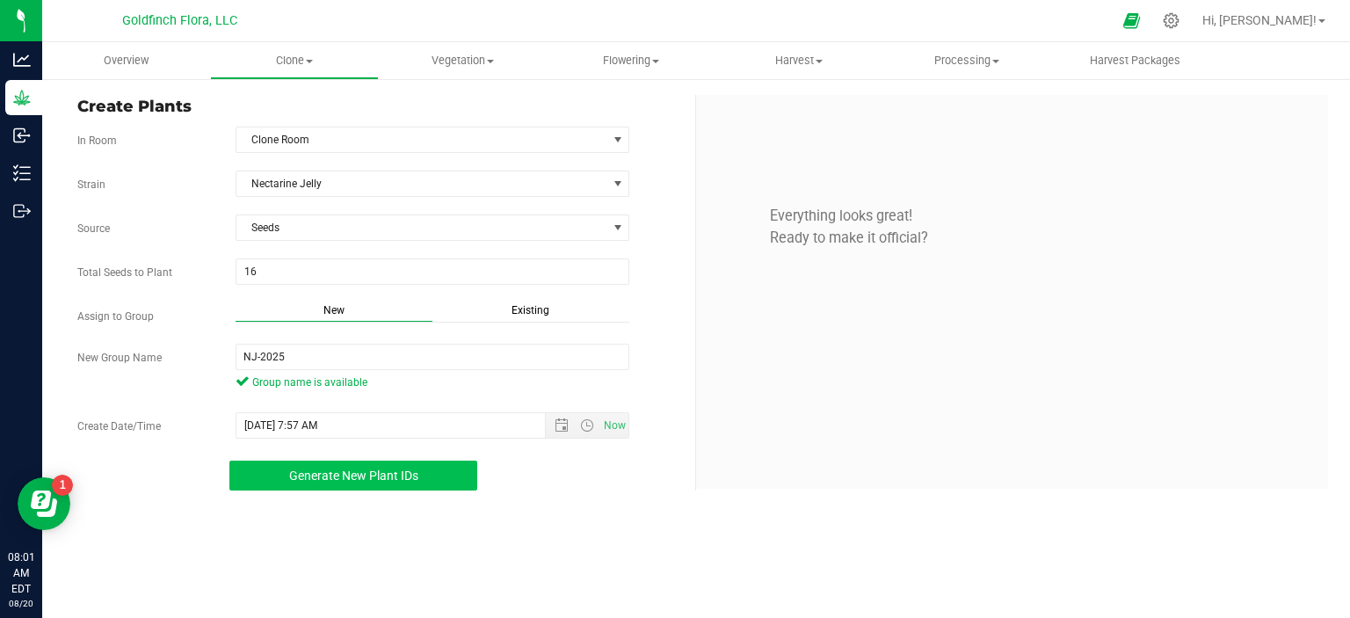
click at [320, 471] on span "Generate New Plant IDs" at bounding box center [353, 475] width 129 height 14
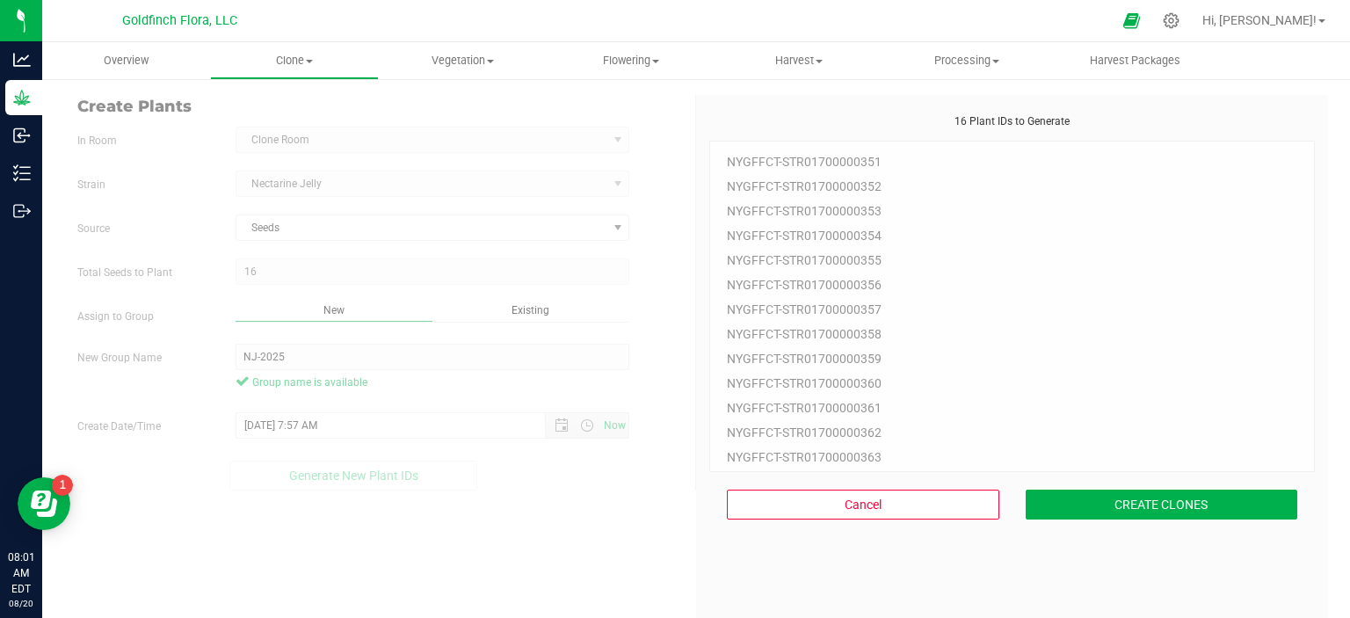
scroll to position [53, 0]
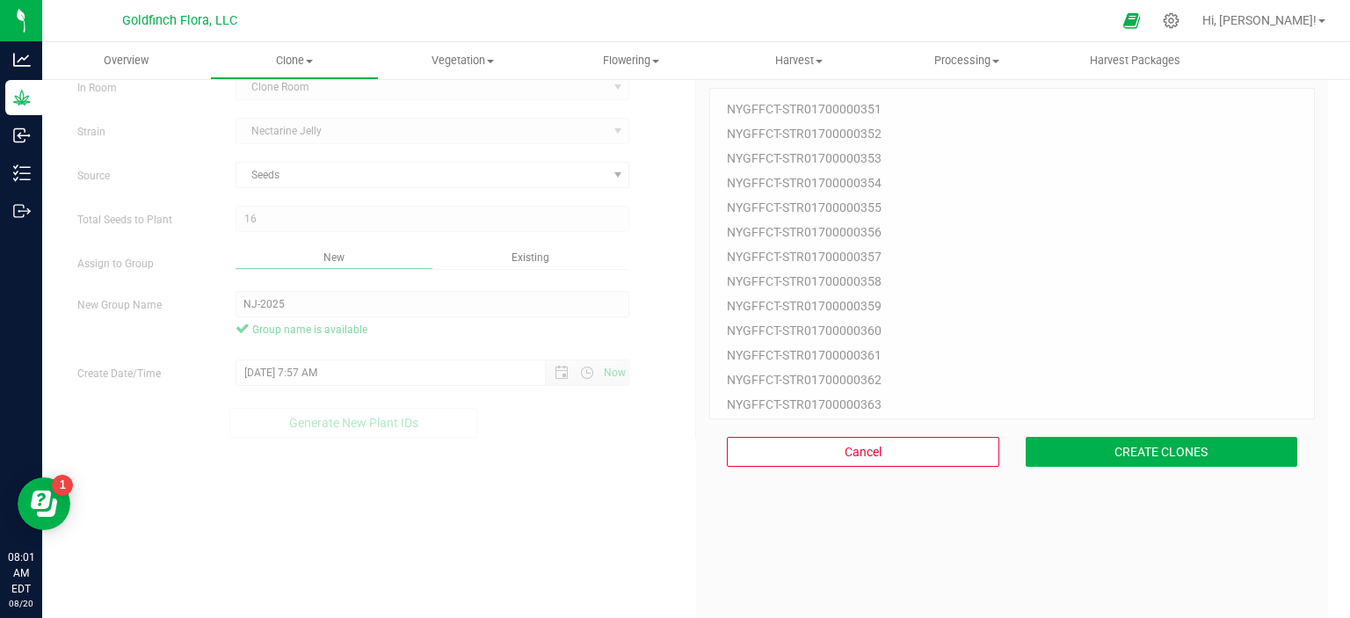
drag, startPoint x: 717, startPoint y: 109, endPoint x: 775, endPoint y: 108, distance: 58.0
click at [775, 108] on div "NYGFFCT-STR01700000351 NYGFFCT-STR01700000352 NYGFFCT-STR01700000353 NYGFFCT-ST…" at bounding box center [1012, 253] width 606 height 331
drag, startPoint x: 875, startPoint y: 111, endPoint x: 783, endPoint y: 104, distance: 92.6
click at [783, 104] on div "NYGFFCT-STR01700000351 NYGFFCT-STR01700000352 NYGFFCT-STR01700000353 NYGFFCT-ST…" at bounding box center [1012, 253] width 606 height 331
click at [1173, 449] on button "CREATE CLONES" at bounding box center [1162, 452] width 272 height 30
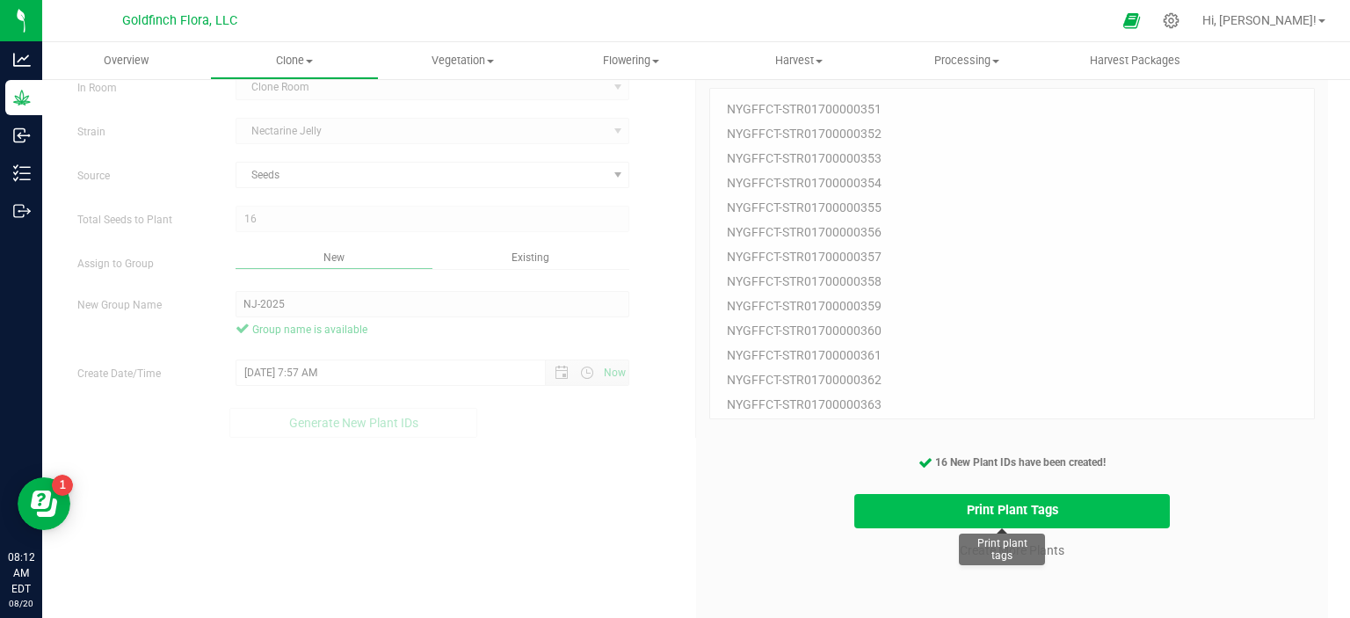
click at [1009, 509] on button "Print Plant Tags" at bounding box center [1012, 511] width 316 height 34
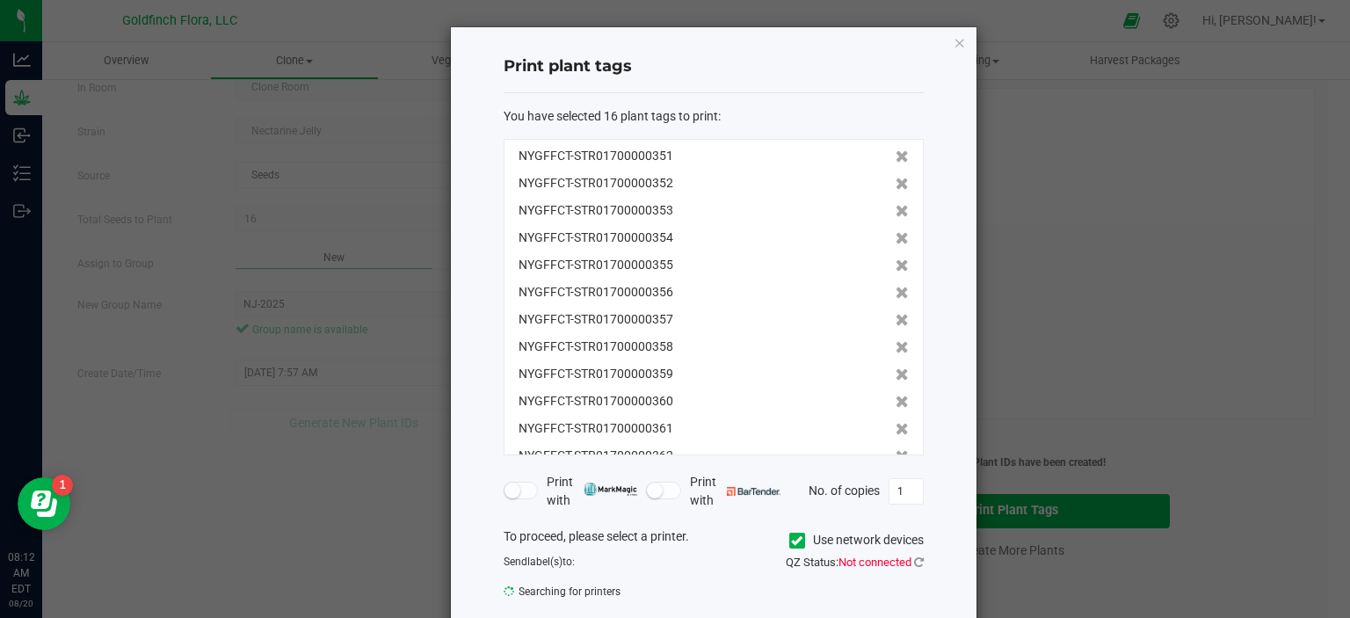
scroll to position [134, 0]
drag, startPoint x: 508, startPoint y: 156, endPoint x: 702, endPoint y: 431, distance: 336.8
click at [702, 431] on div "NYGFFCT-STR01700000351 NYGFFCT-STR01700000352 NYGFFCT-STR01700000353 NYGFFCT-ST…" at bounding box center [714, 297] width 420 height 316
copy div "NYGFFCT-STR01700000351 NYGFFCT-STR01700000352 NYGFFCT-STR01700000353 NYGFFCT-ST…"
click at [955, 44] on icon "button" at bounding box center [960, 42] width 12 height 21
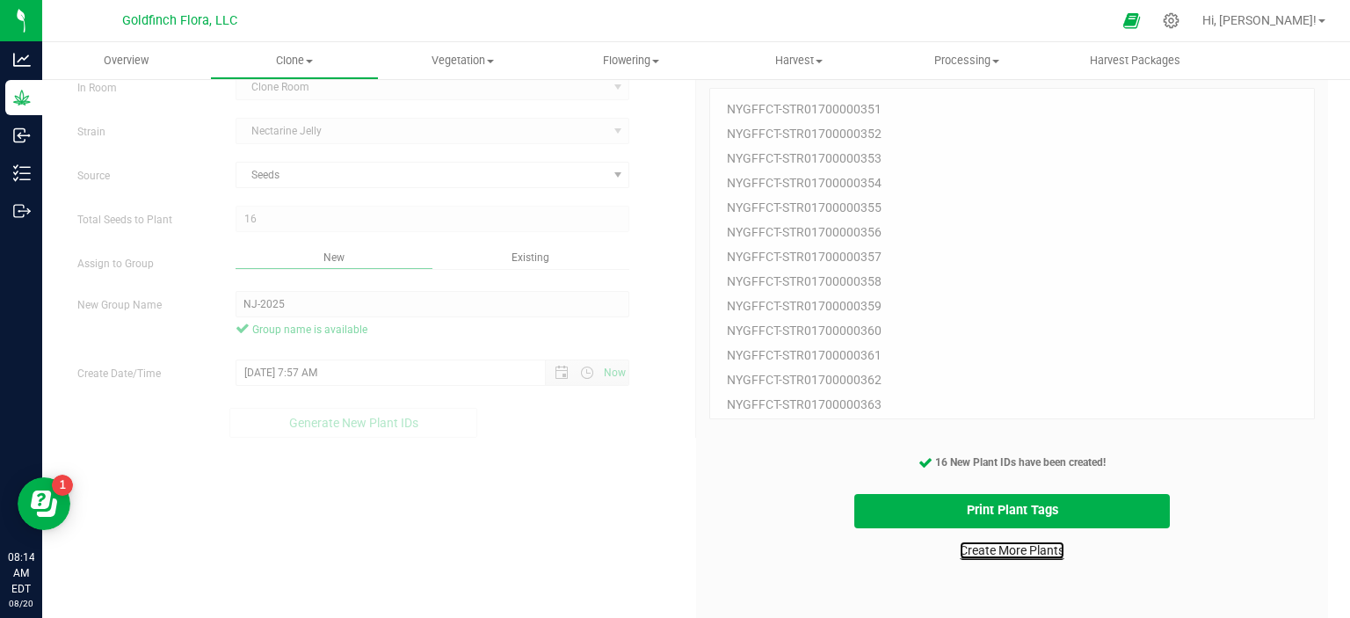
click at [967, 553] on link "Create More Plants" at bounding box center [1012, 550] width 105 height 18
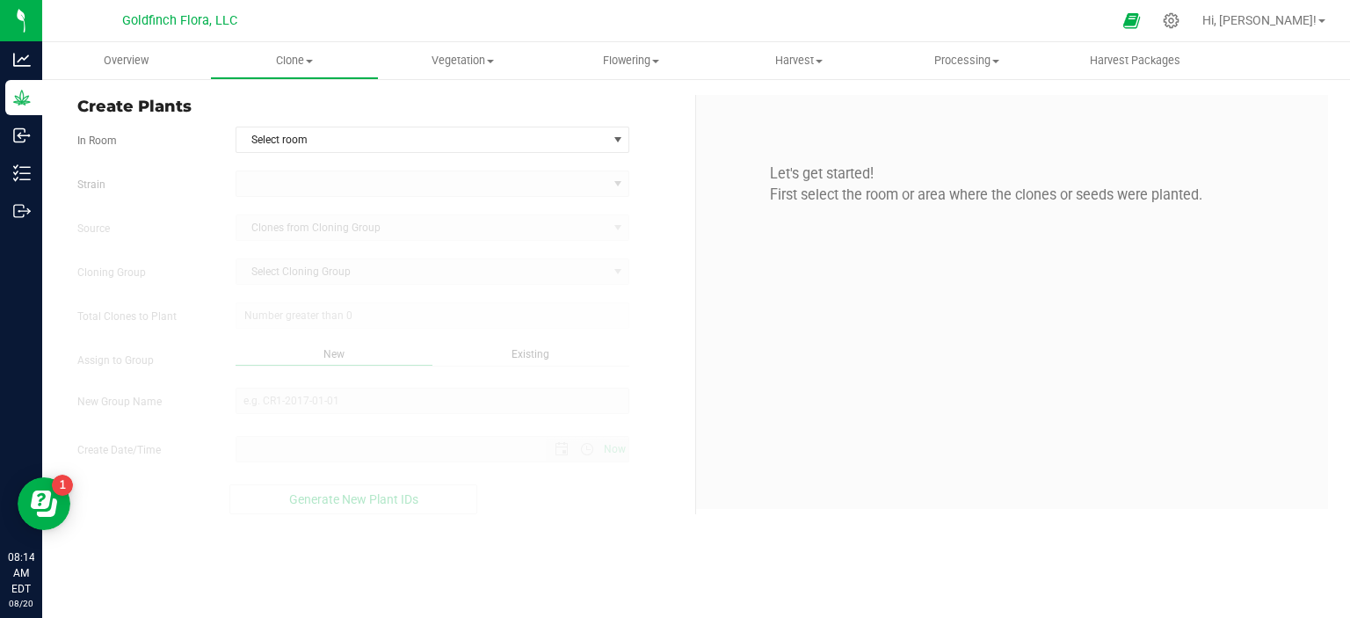
type input "[DATE] 8:14 AM"
click at [618, 138] on span "select" at bounding box center [618, 140] width 14 height 14
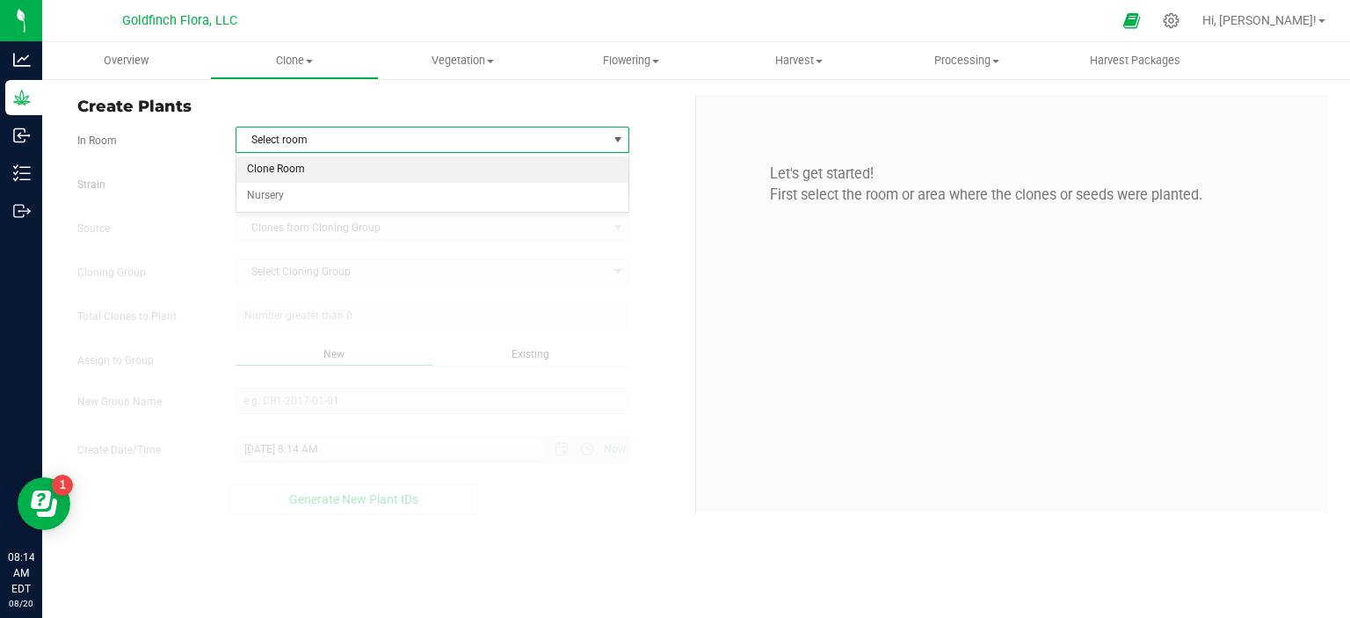
click at [515, 174] on li "Clone Room" at bounding box center [432, 169] width 393 height 26
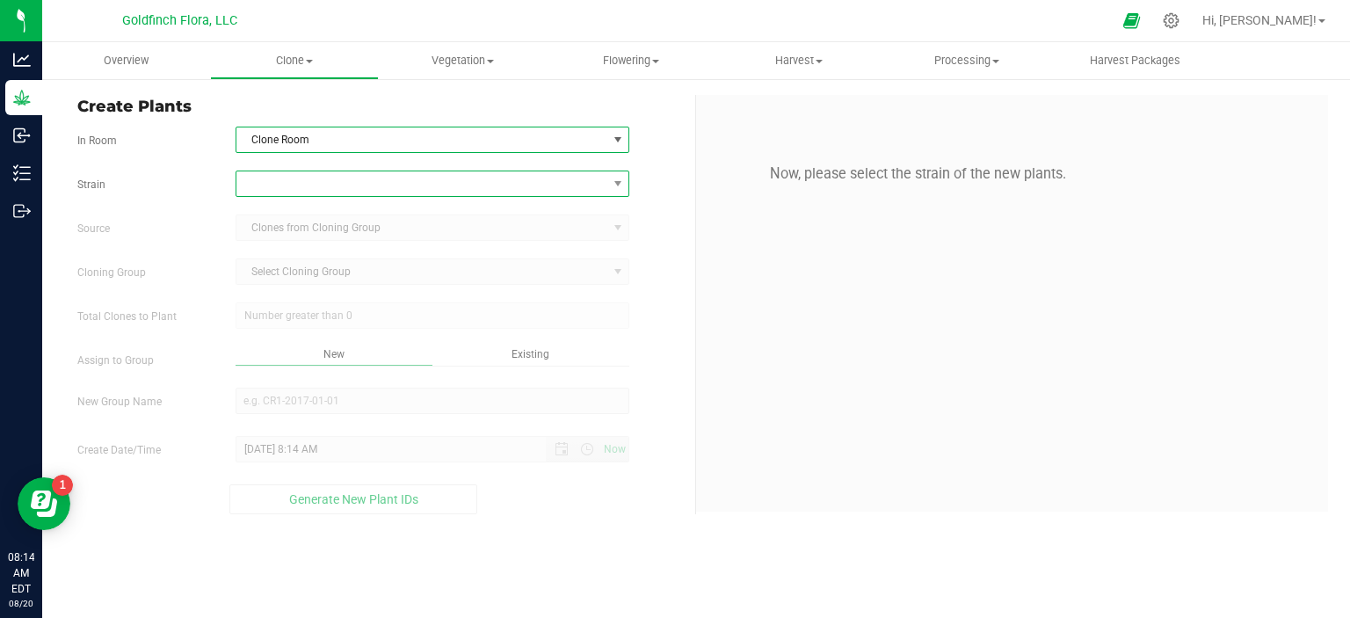
click at [534, 184] on span at bounding box center [421, 183] width 371 height 25
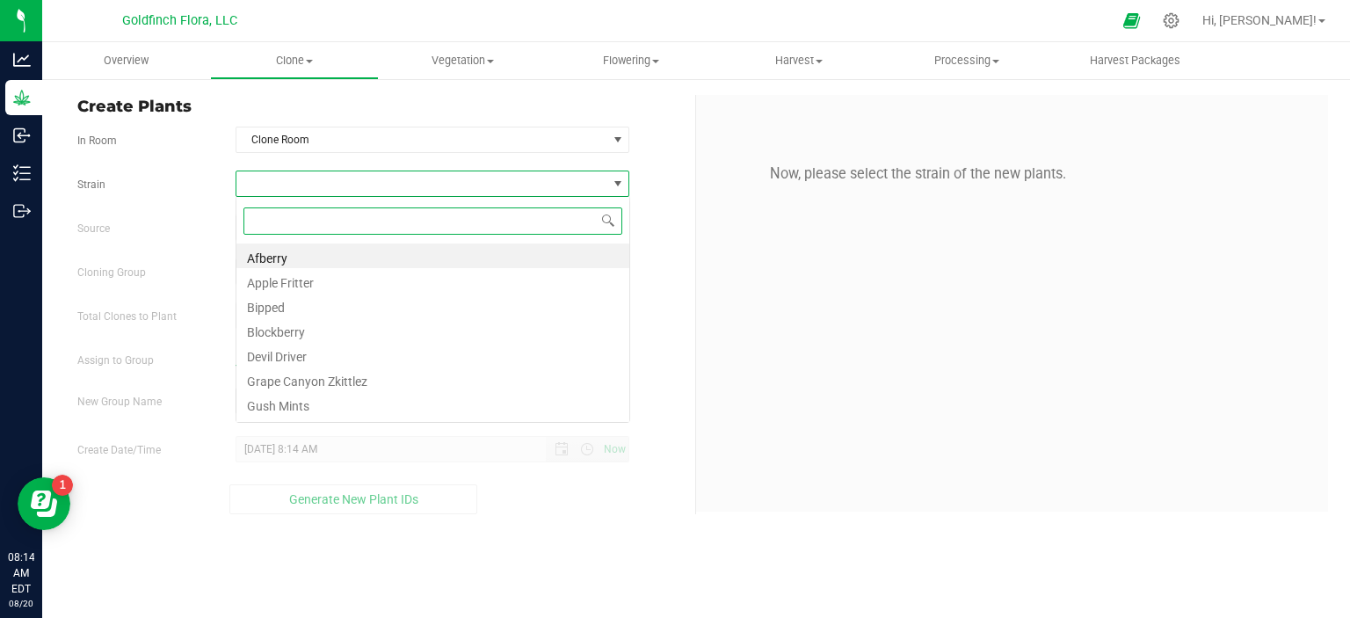
scroll to position [25, 394]
click at [312, 60] on span at bounding box center [309, 62] width 7 height 4
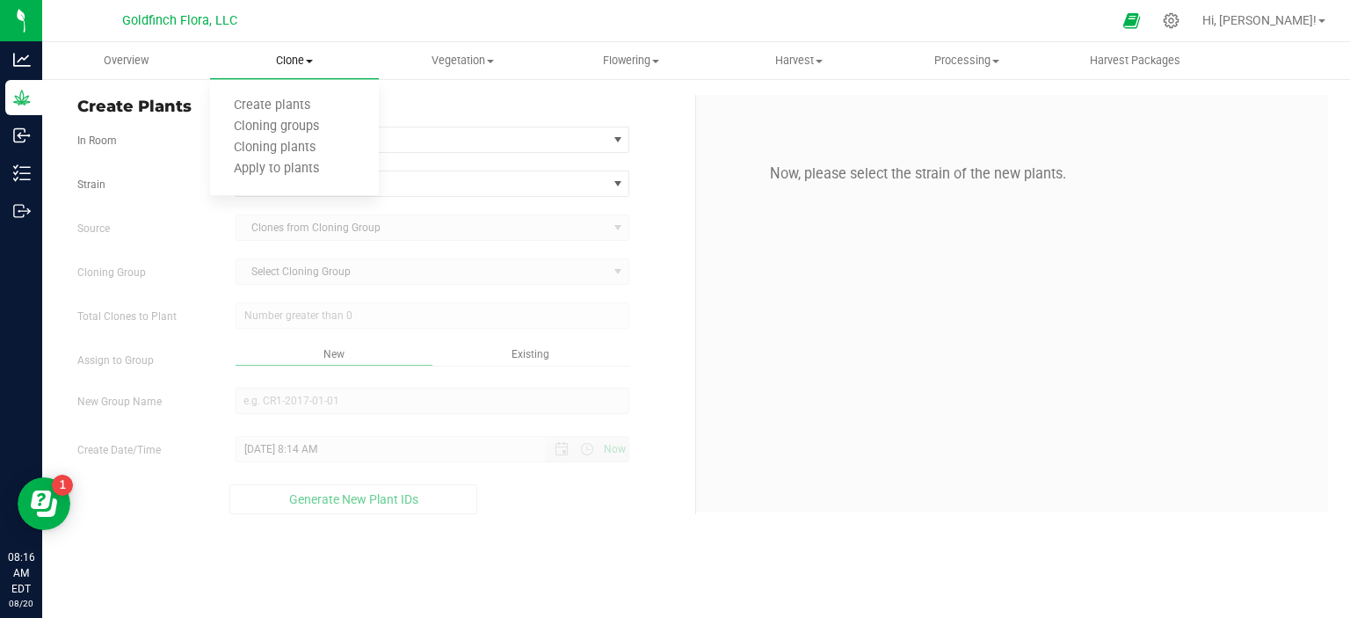
click at [312, 60] on span at bounding box center [309, 62] width 7 height 4
click at [289, 126] on span "Cloning groups" at bounding box center [276, 127] width 133 height 15
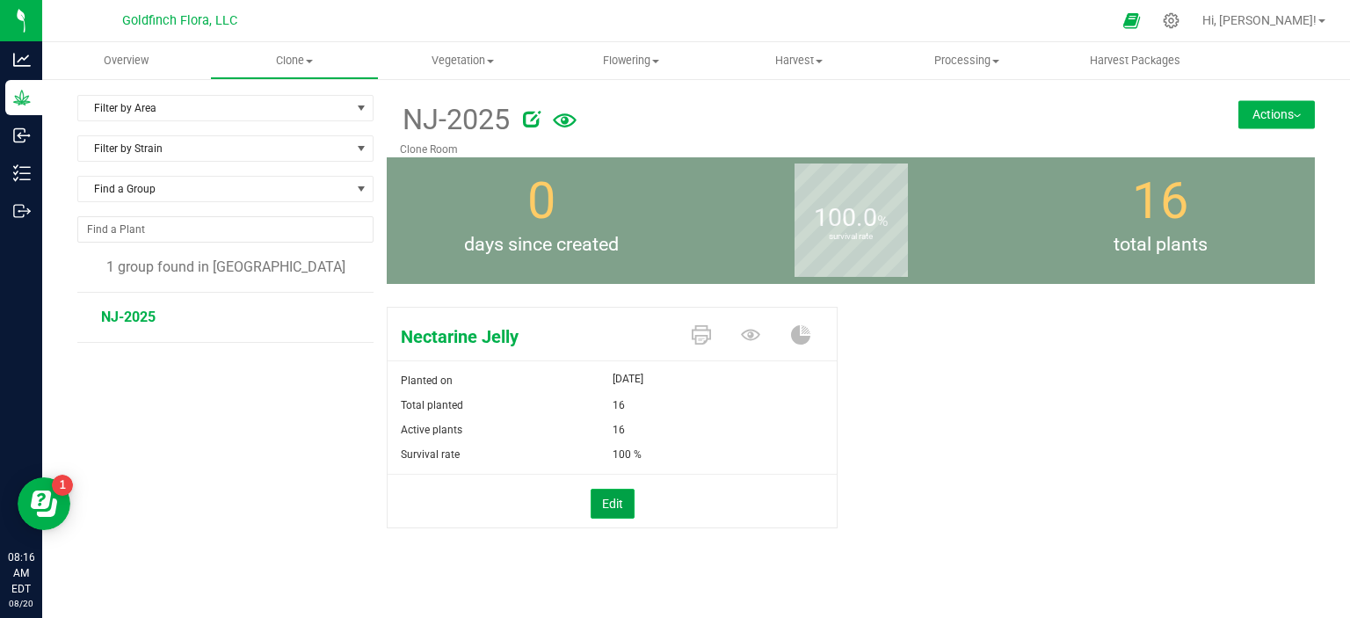
click at [610, 505] on button "Edit" at bounding box center [613, 504] width 44 height 30
click at [631, 431] on span "16 16" at bounding box center [719, 430] width 212 height 26
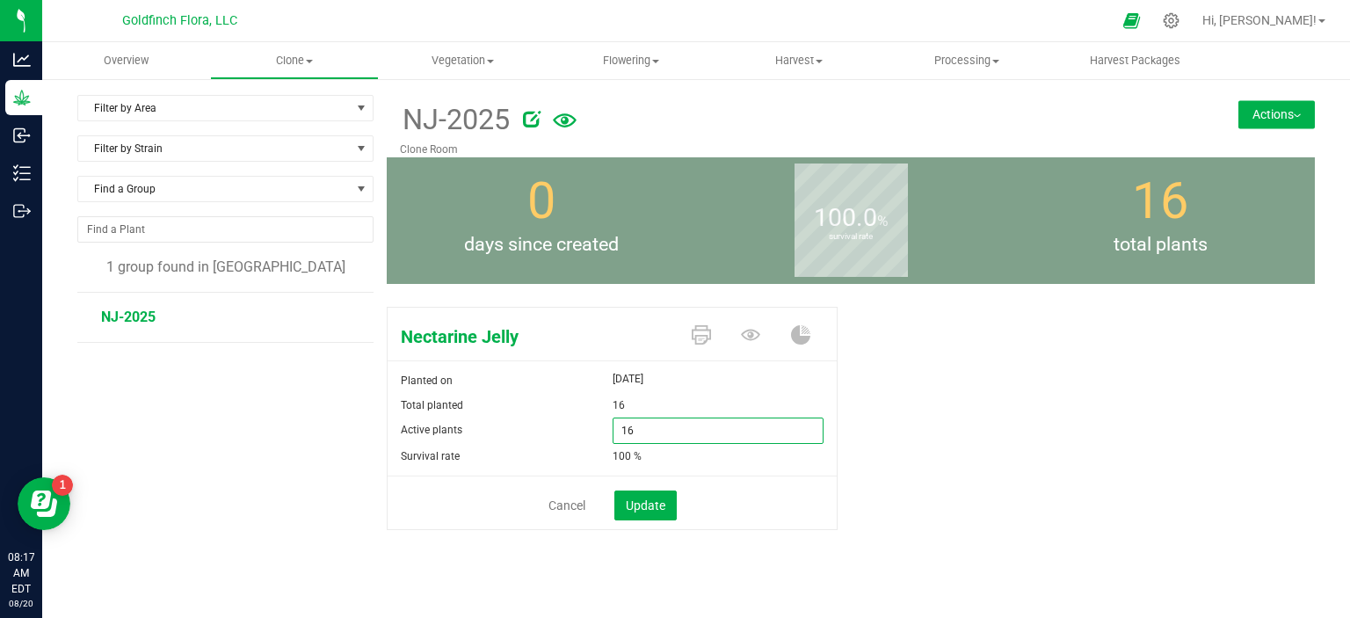
type input "1"
click at [1294, 115] on img at bounding box center [1297, 116] width 7 height 4
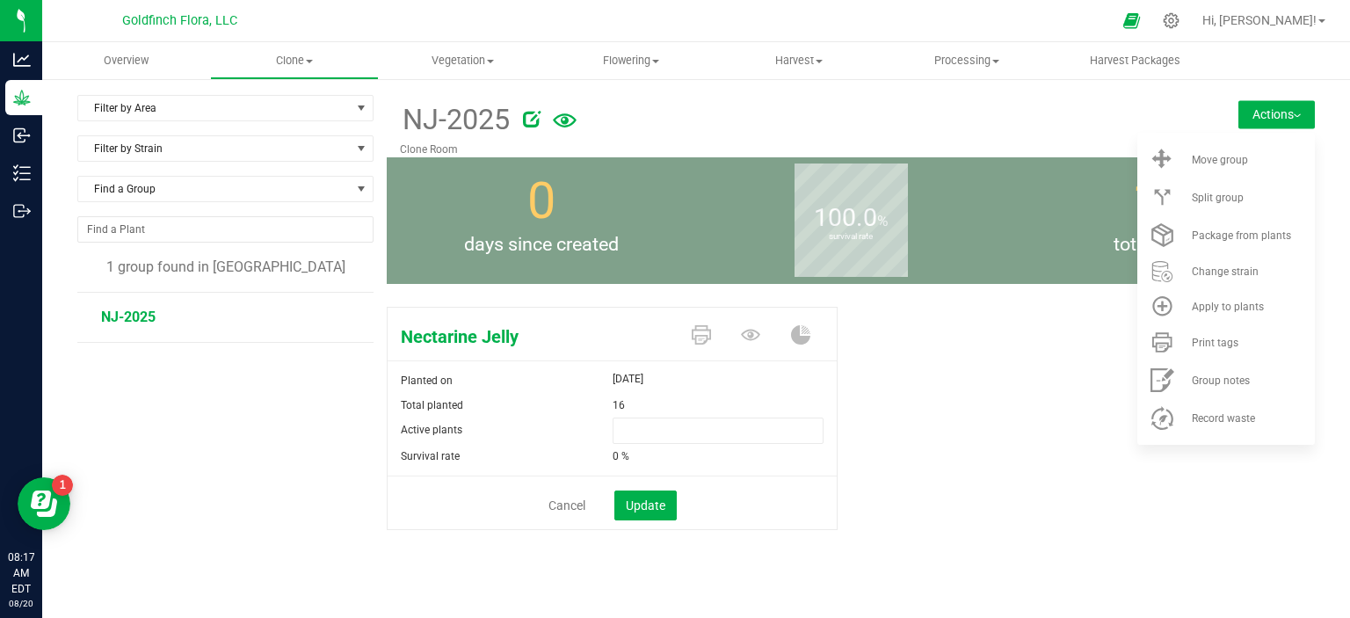
click at [530, 115] on icon at bounding box center [532, 119] width 18 height 18
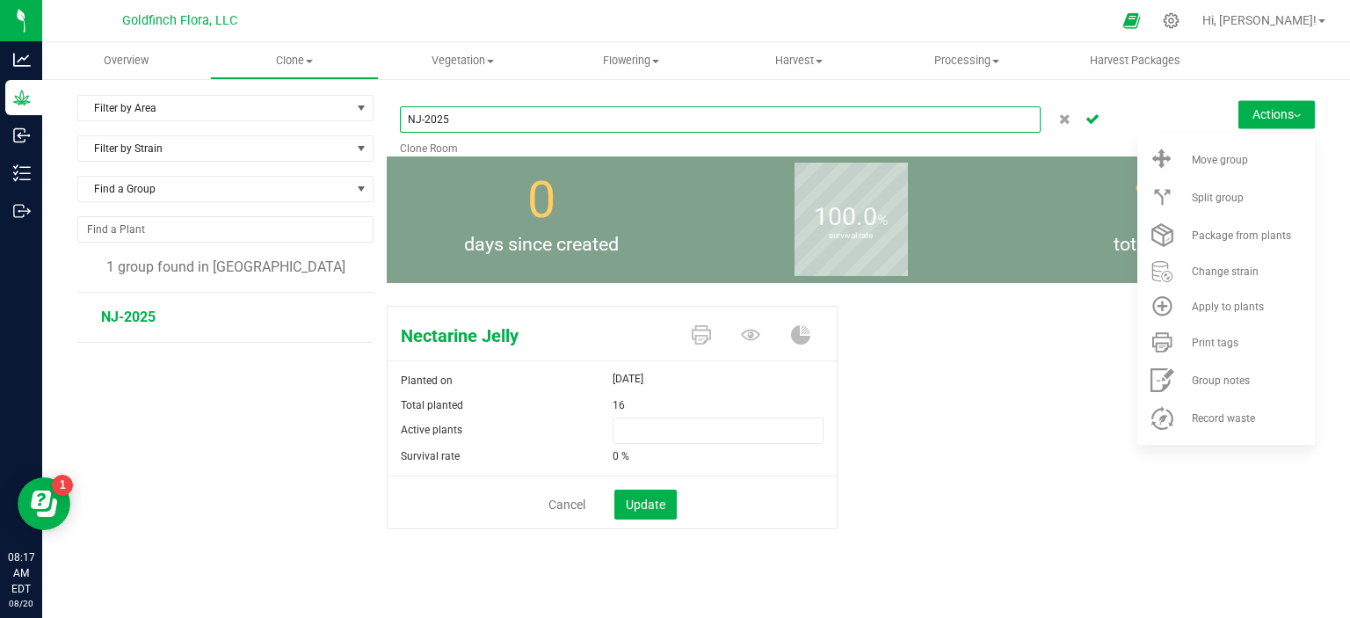
click at [530, 115] on input "NJ-2025" at bounding box center [720, 119] width 641 height 26
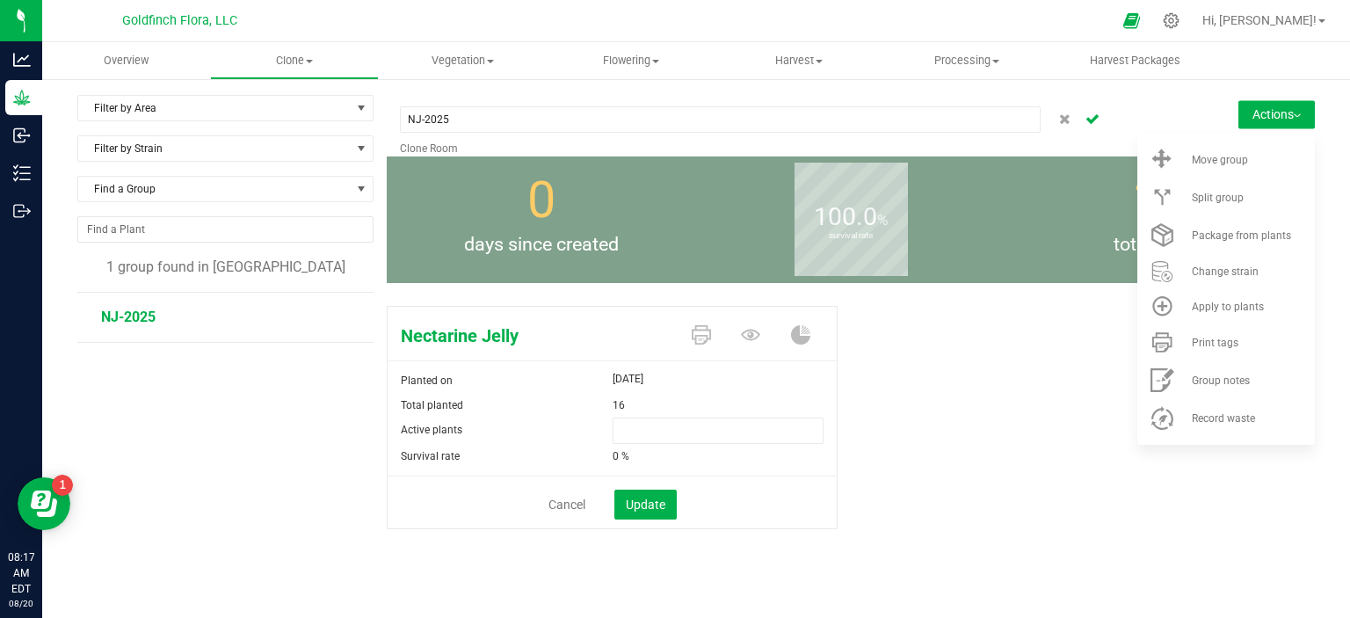
click at [617, 396] on span "16" at bounding box center [619, 405] width 12 height 25
click at [622, 435] on span at bounding box center [719, 430] width 212 height 26
click at [148, 318] on span "NJ-2025" at bounding box center [128, 317] width 54 height 17
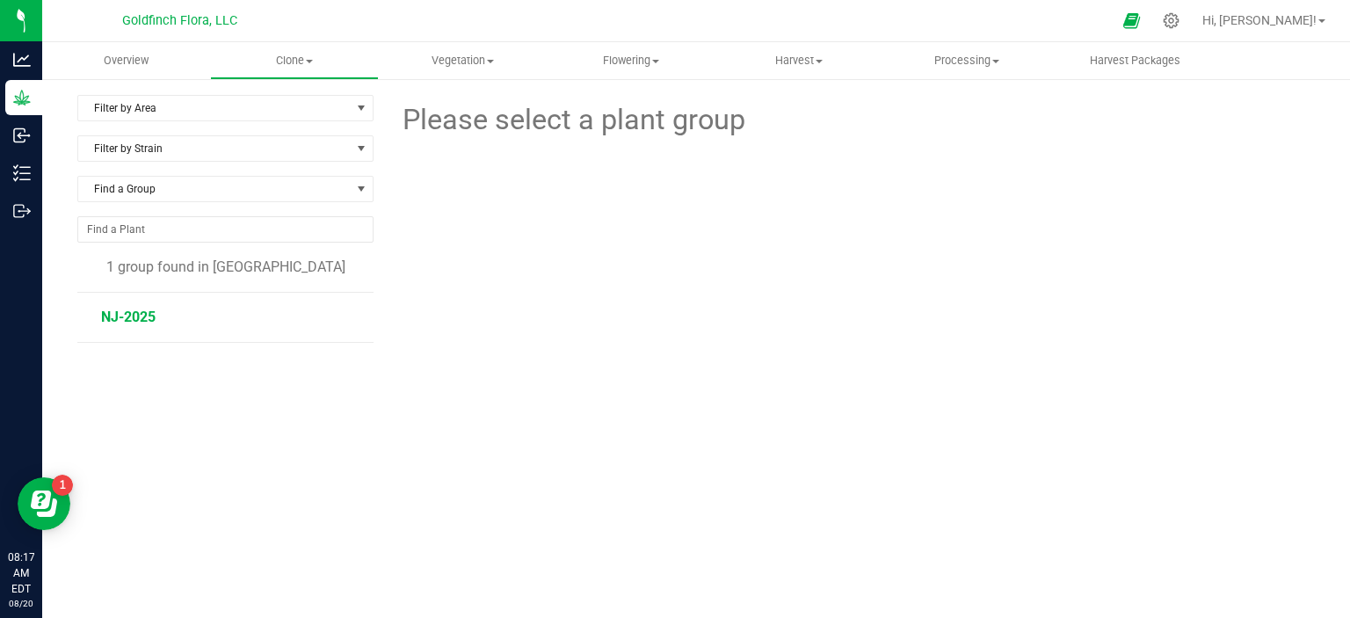
click at [138, 319] on span "NJ-2025" at bounding box center [128, 317] width 54 height 17
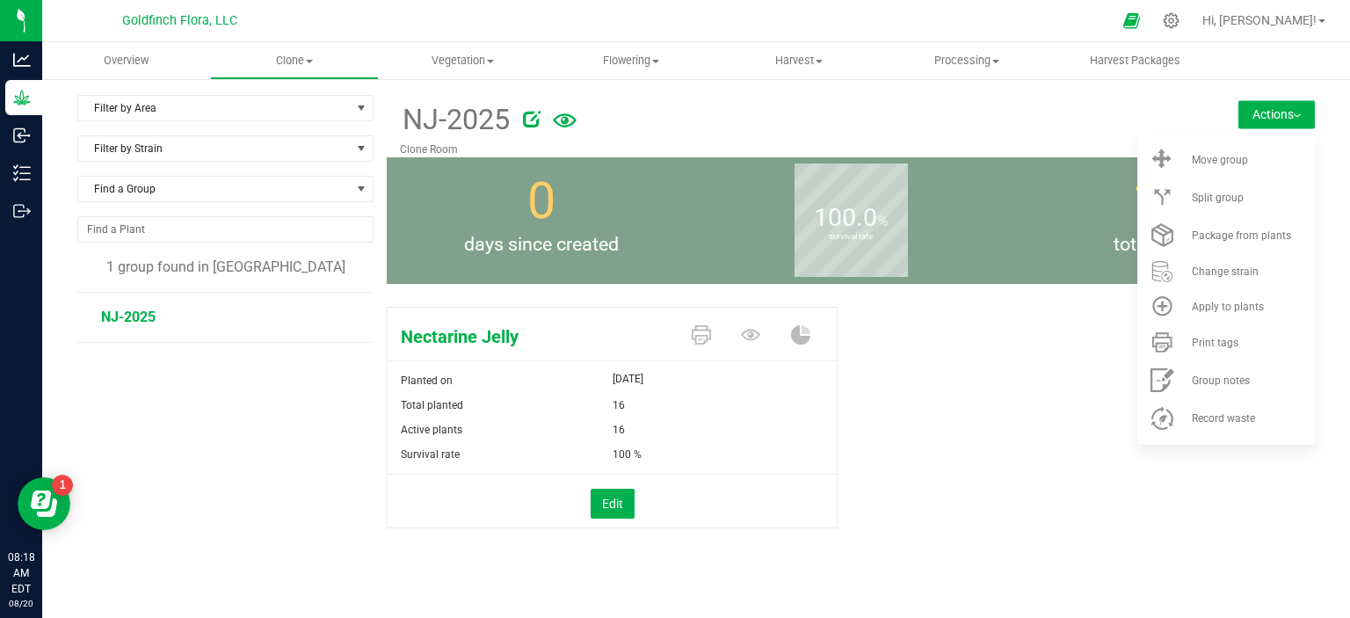
click at [622, 432] on div "16" at bounding box center [725, 429] width 225 height 25
drag, startPoint x: 622, startPoint y: 431, endPoint x: 609, endPoint y: 426, distance: 13.9
click at [613, 426] on div "16" at bounding box center [725, 429] width 225 height 25
click at [607, 502] on button "Edit" at bounding box center [613, 504] width 44 height 30
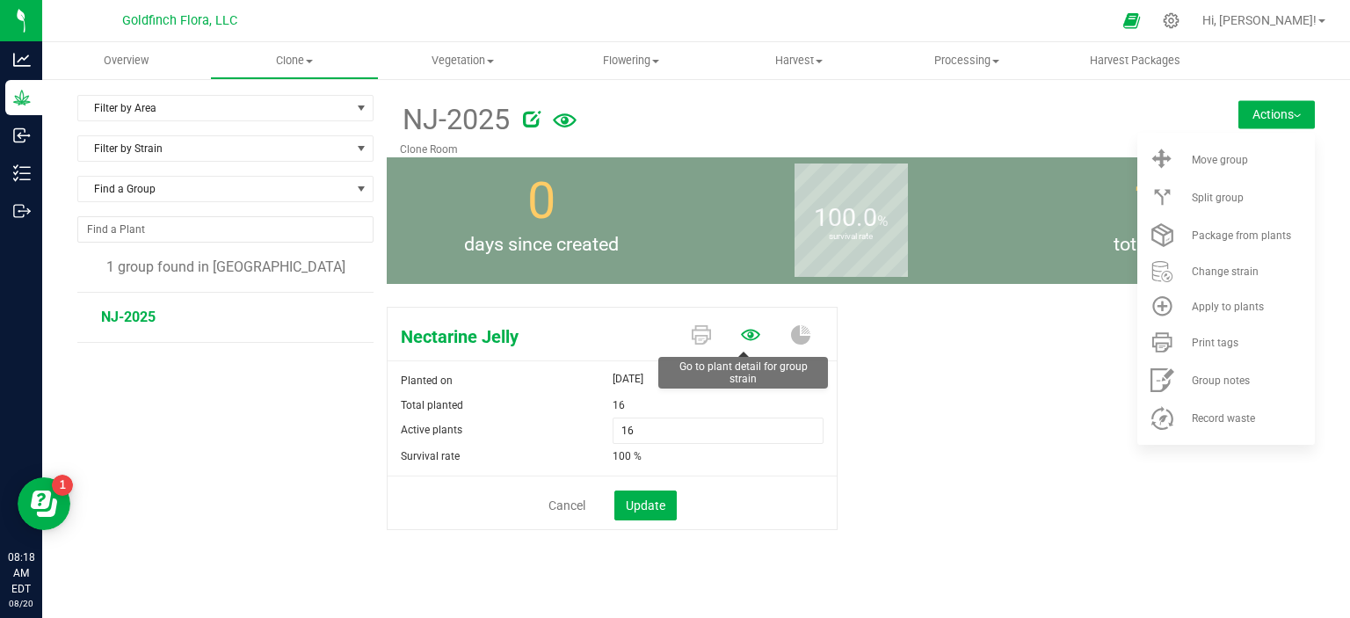
click at [744, 334] on icon at bounding box center [750, 335] width 19 height 11
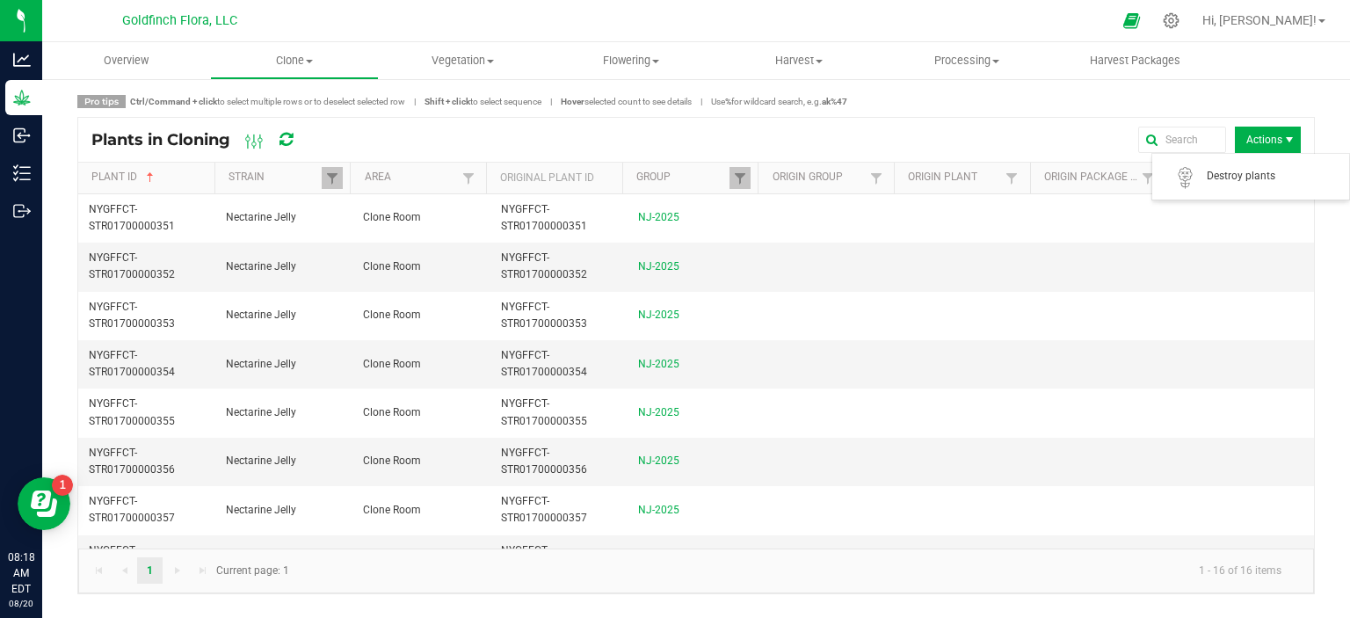
click at [1290, 133] on span "Actions" at bounding box center [1289, 140] width 14 height 14
click at [663, 173] on link "Group" at bounding box center [682, 178] width 93 height 14
click at [306, 60] on span at bounding box center [309, 62] width 7 height 4
click at [285, 108] on span "Create plants" at bounding box center [272, 105] width 124 height 15
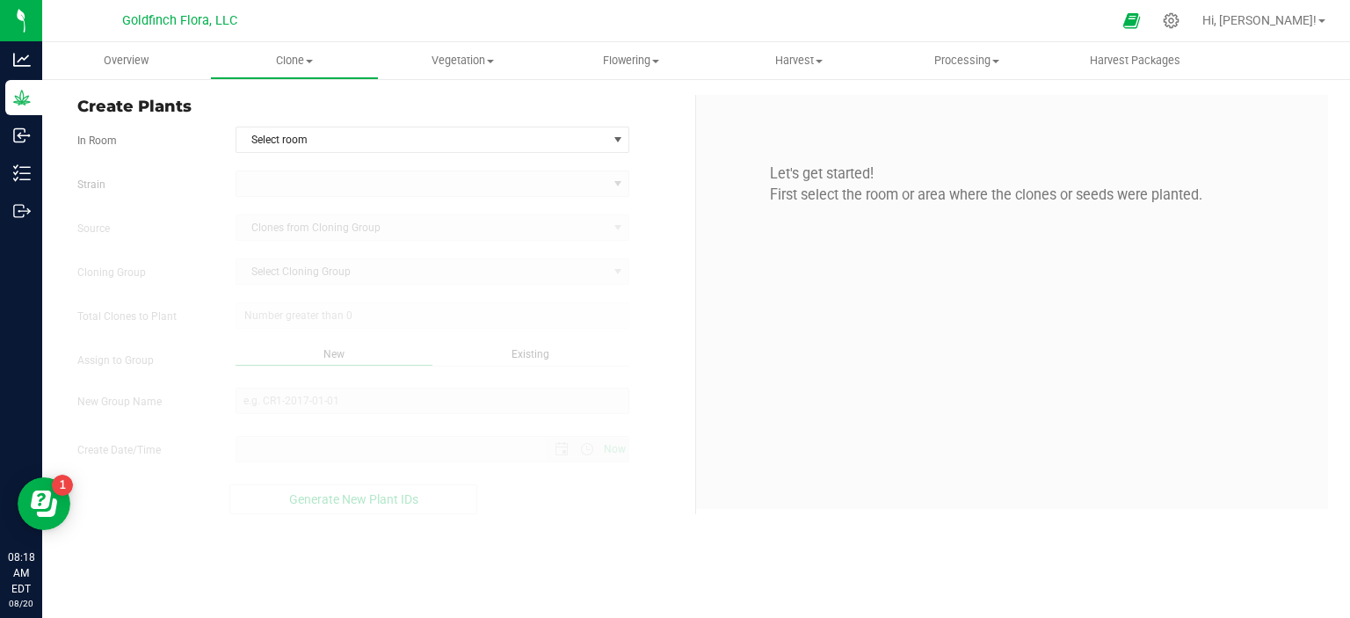
type input "[DATE] 8:18 AM"
click at [622, 134] on span "select" at bounding box center [618, 140] width 14 height 14
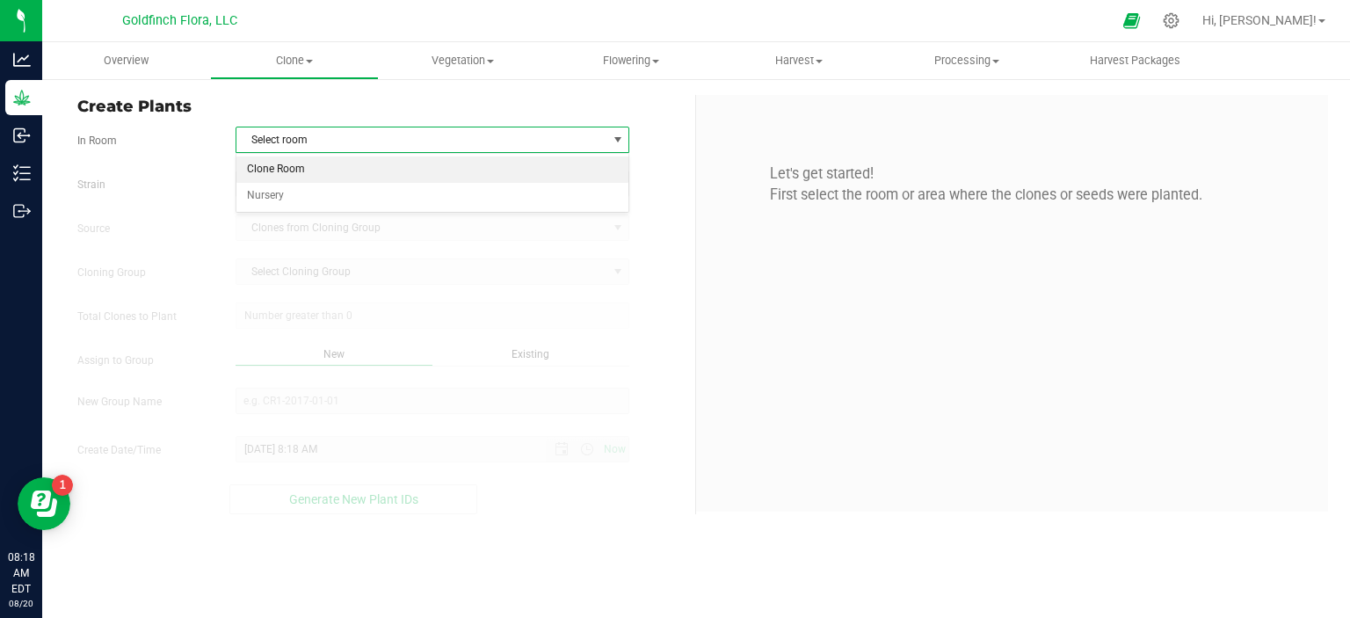
click at [418, 162] on li "Clone Room" at bounding box center [432, 169] width 393 height 26
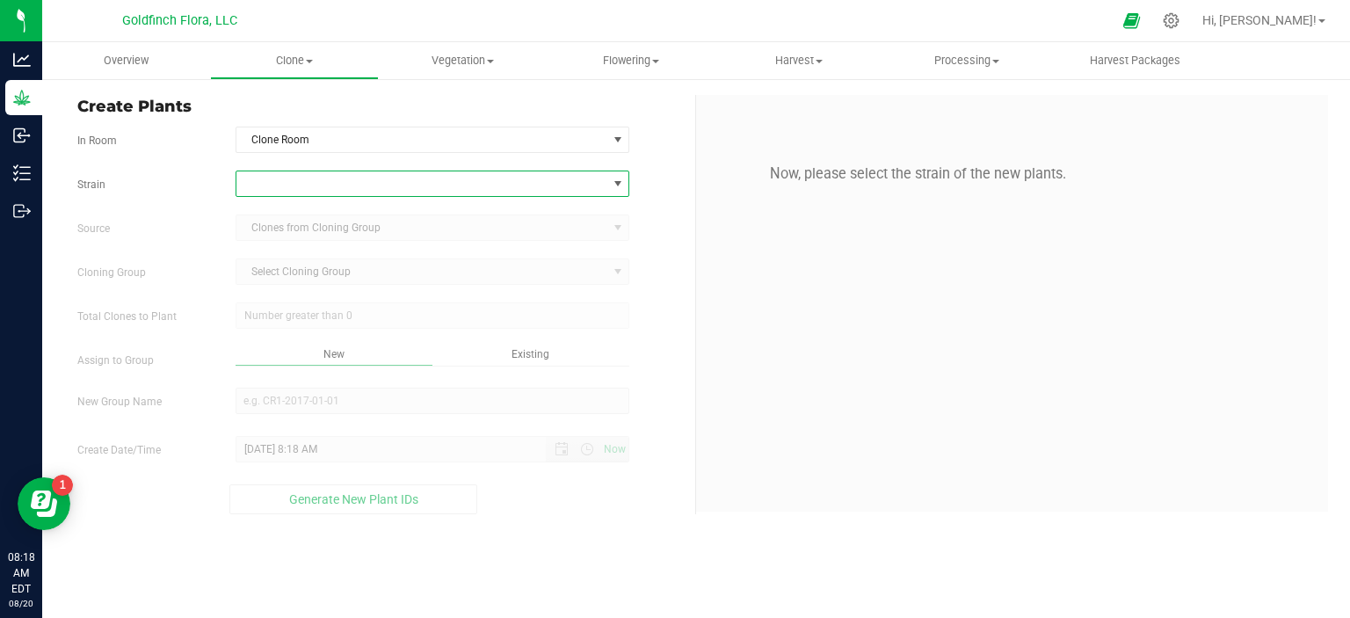
click at [622, 185] on span at bounding box center [618, 184] width 14 height 14
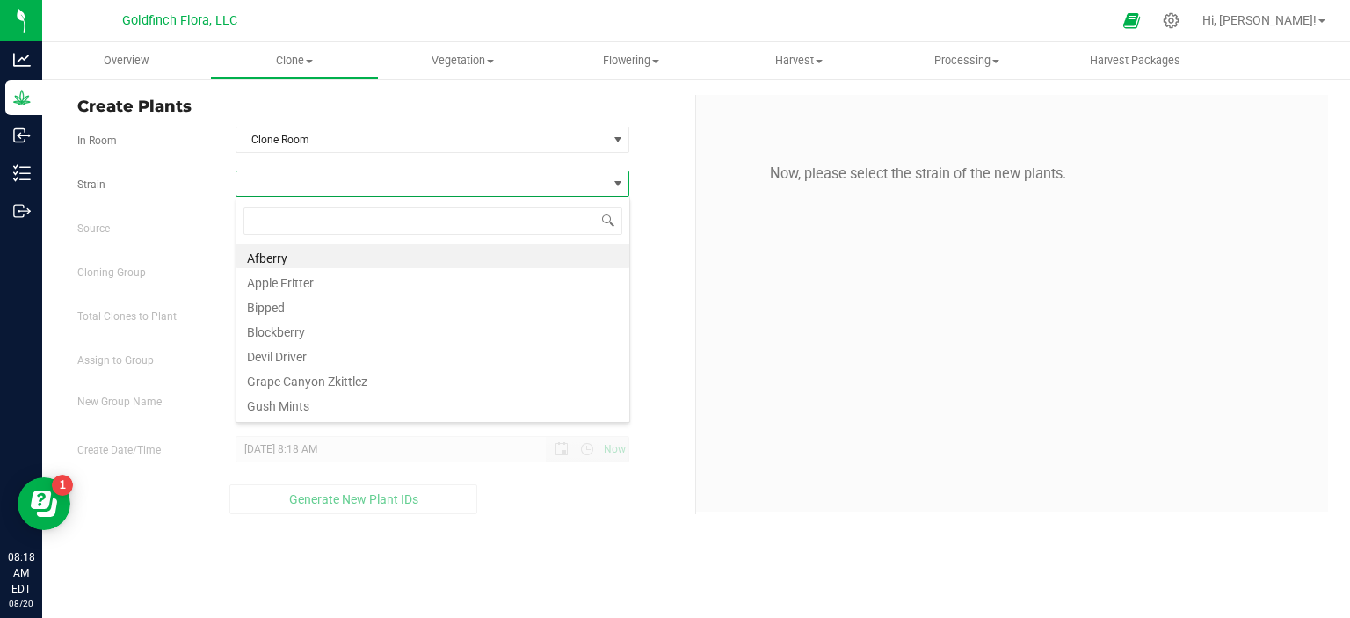
scroll to position [25, 394]
type input "N"
click at [316, 374] on li "Nectarine Jelly" at bounding box center [432, 379] width 393 height 25
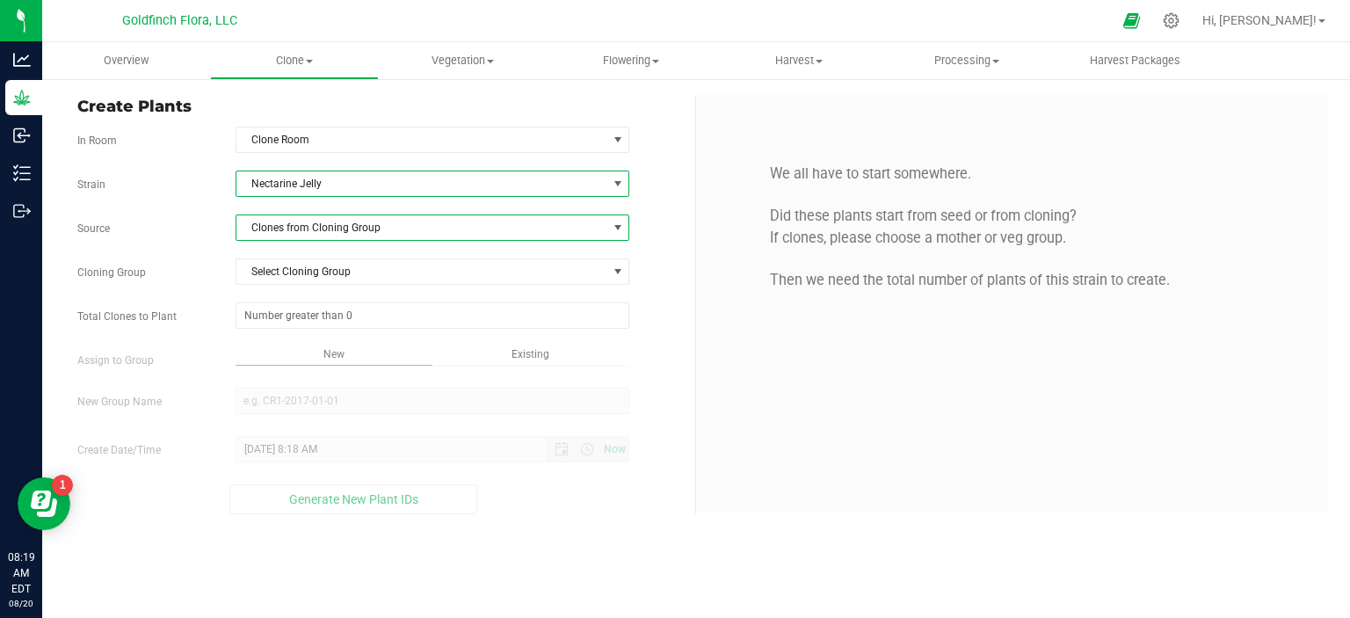
click at [619, 224] on span at bounding box center [618, 228] width 14 height 14
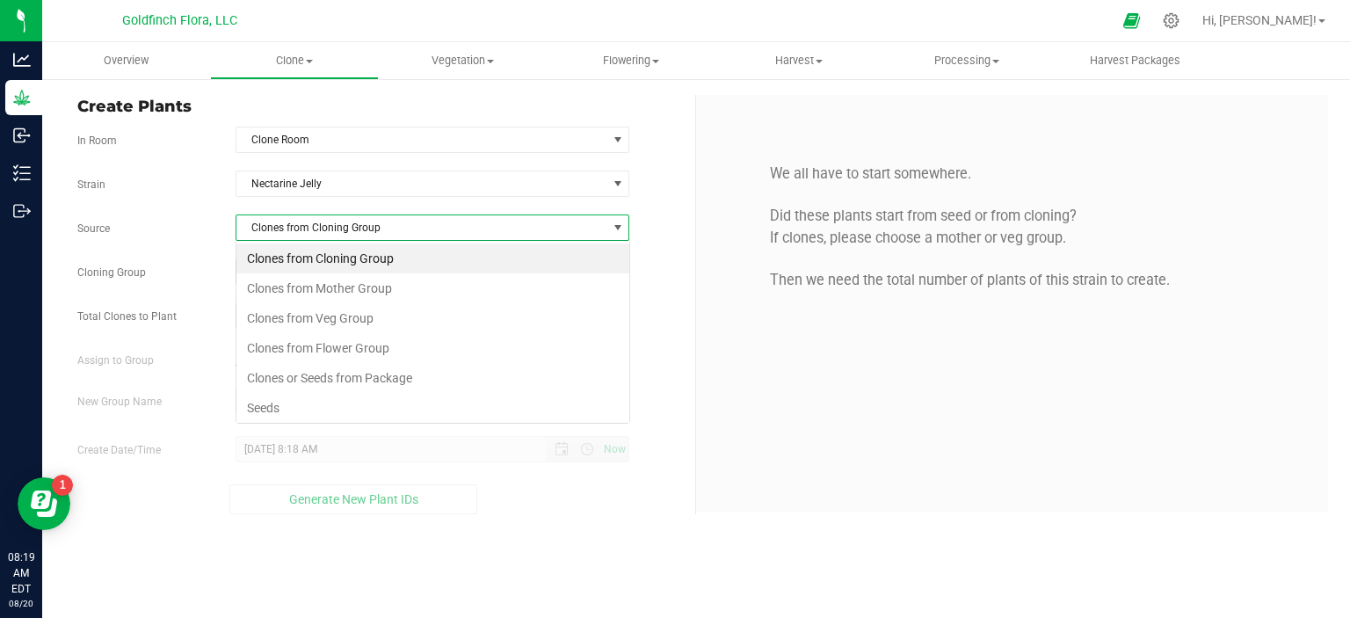
scroll to position [25, 394]
click at [313, 399] on li "Seeds" at bounding box center [432, 408] width 393 height 30
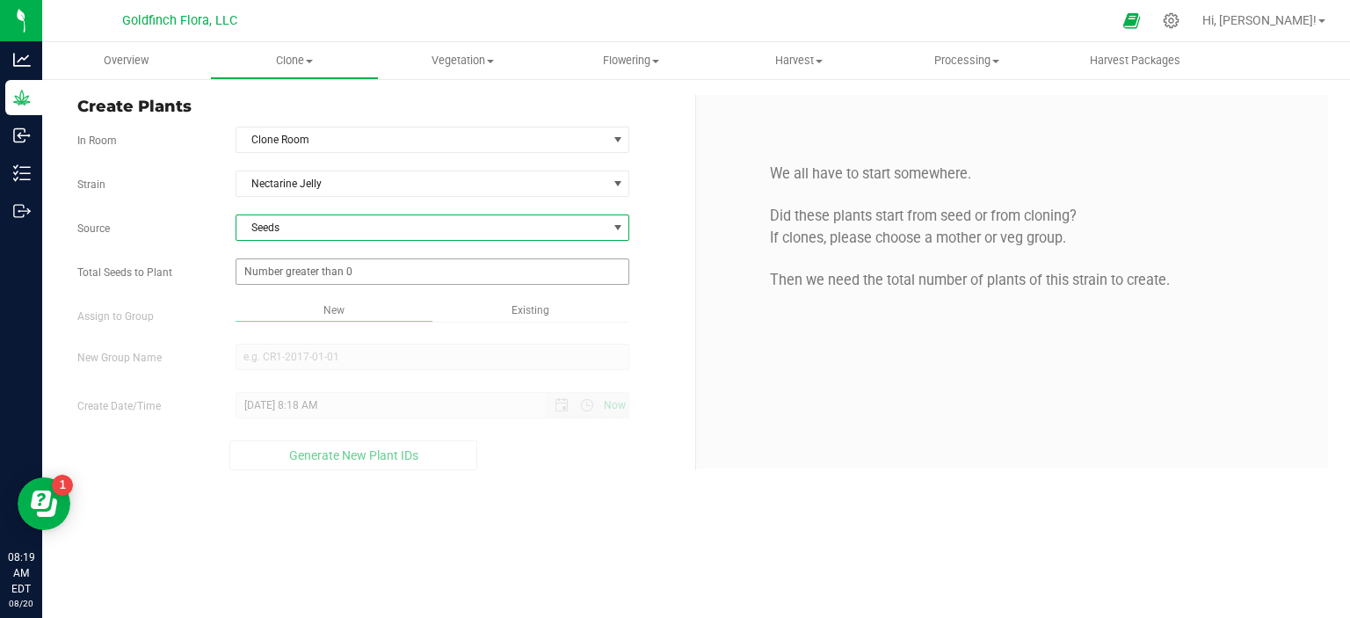
click at [357, 268] on span at bounding box center [433, 271] width 395 height 26
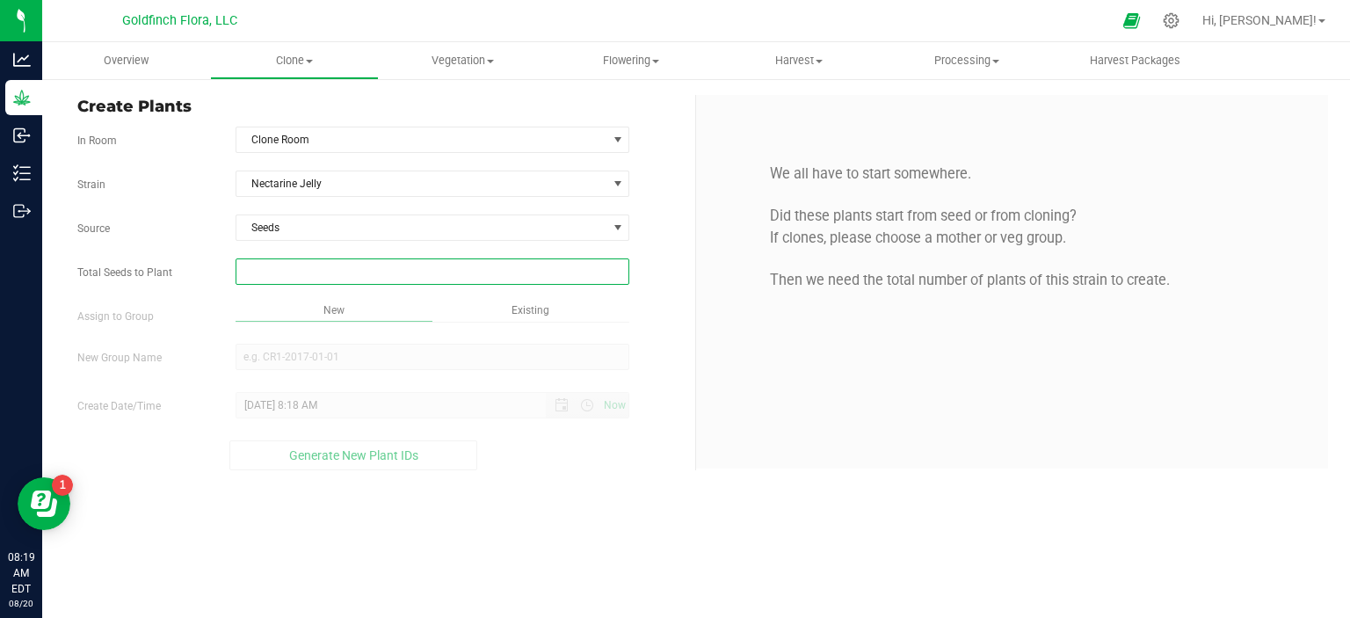
type input "4"
click at [541, 308] on div "Overview Clone Create plants Cloning groups Cloning plants Apply to plants Vege…" at bounding box center [696, 330] width 1308 height 576
type input "4"
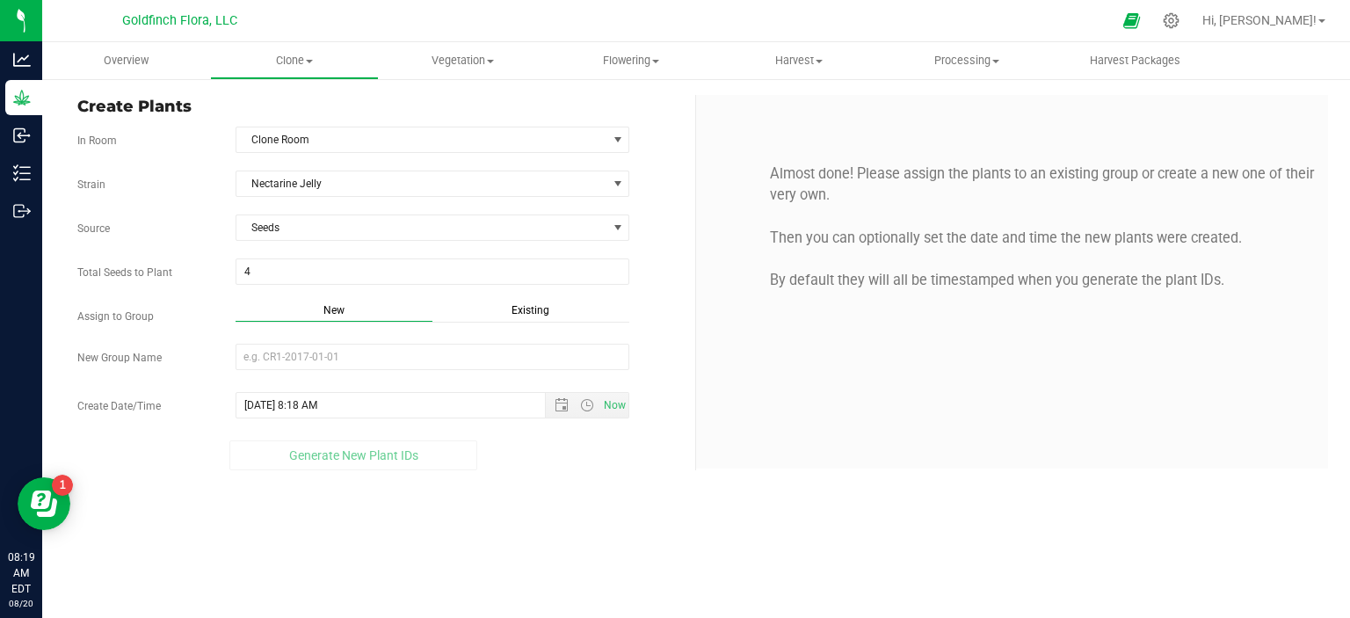
click at [541, 308] on span "Existing" at bounding box center [531, 310] width 38 height 12
click at [614, 355] on span "select" at bounding box center [618, 357] width 14 height 14
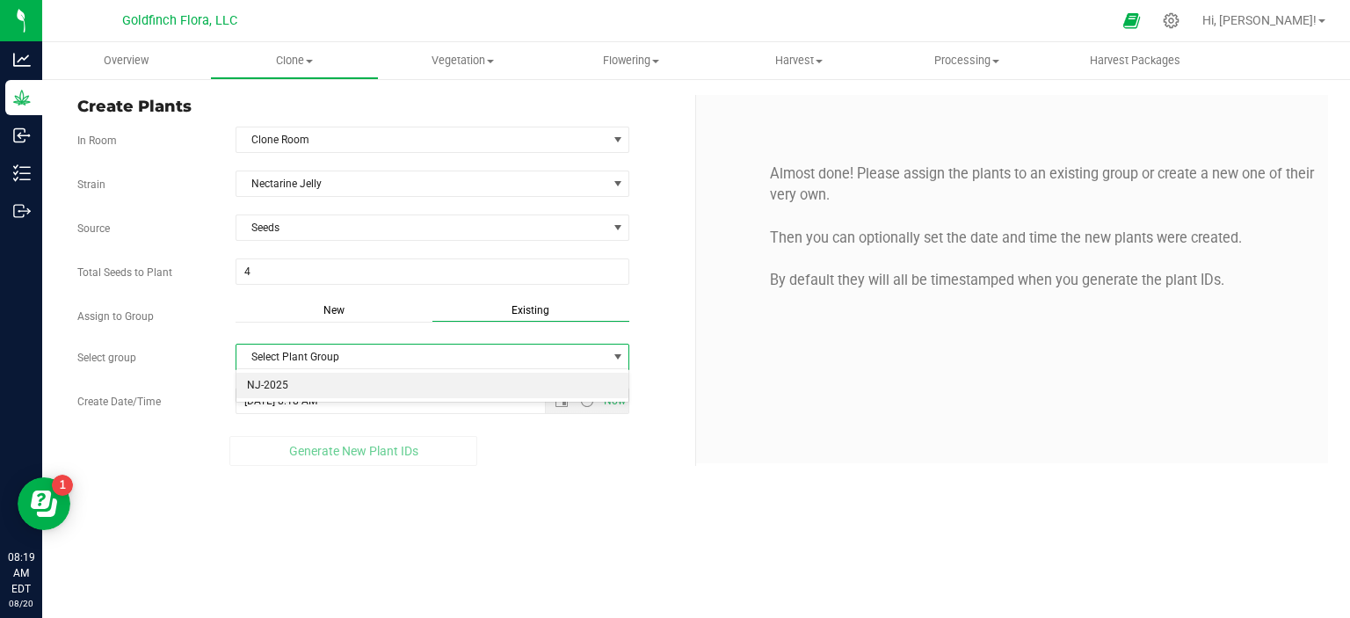
click at [423, 386] on li "NJ-2025" at bounding box center [432, 386] width 393 height 26
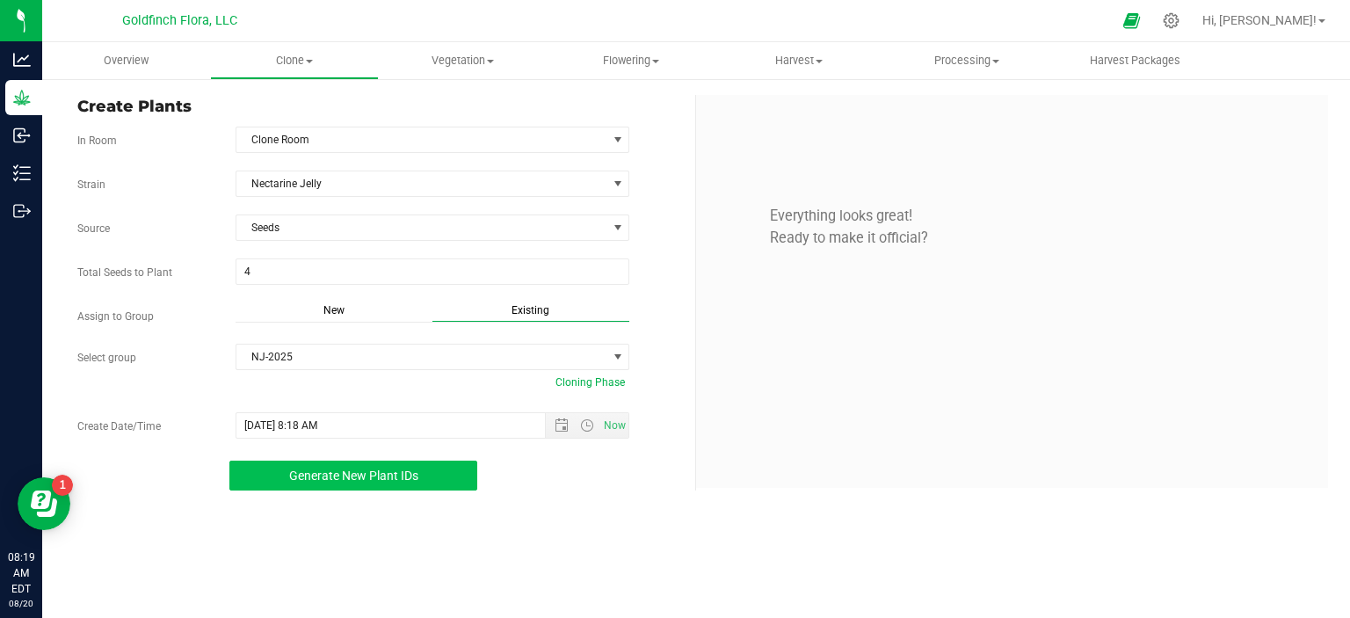
click at [390, 473] on span "Generate New Plant IDs" at bounding box center [353, 475] width 129 height 14
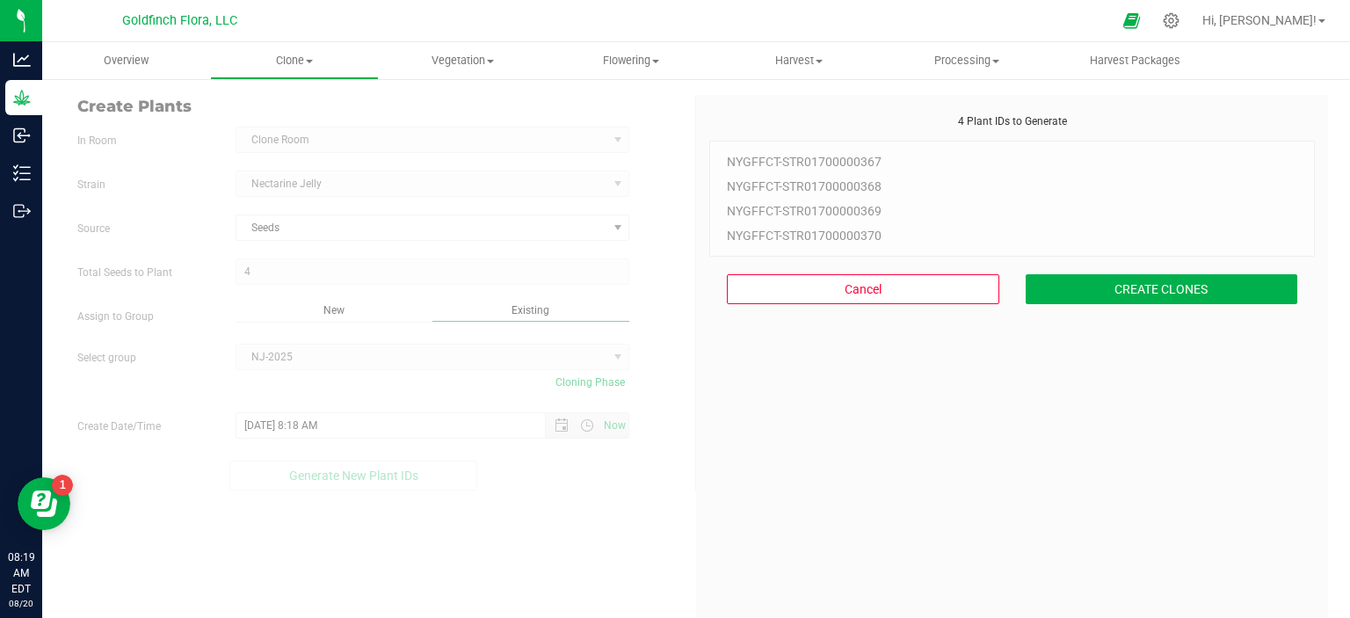
scroll to position [53, 0]
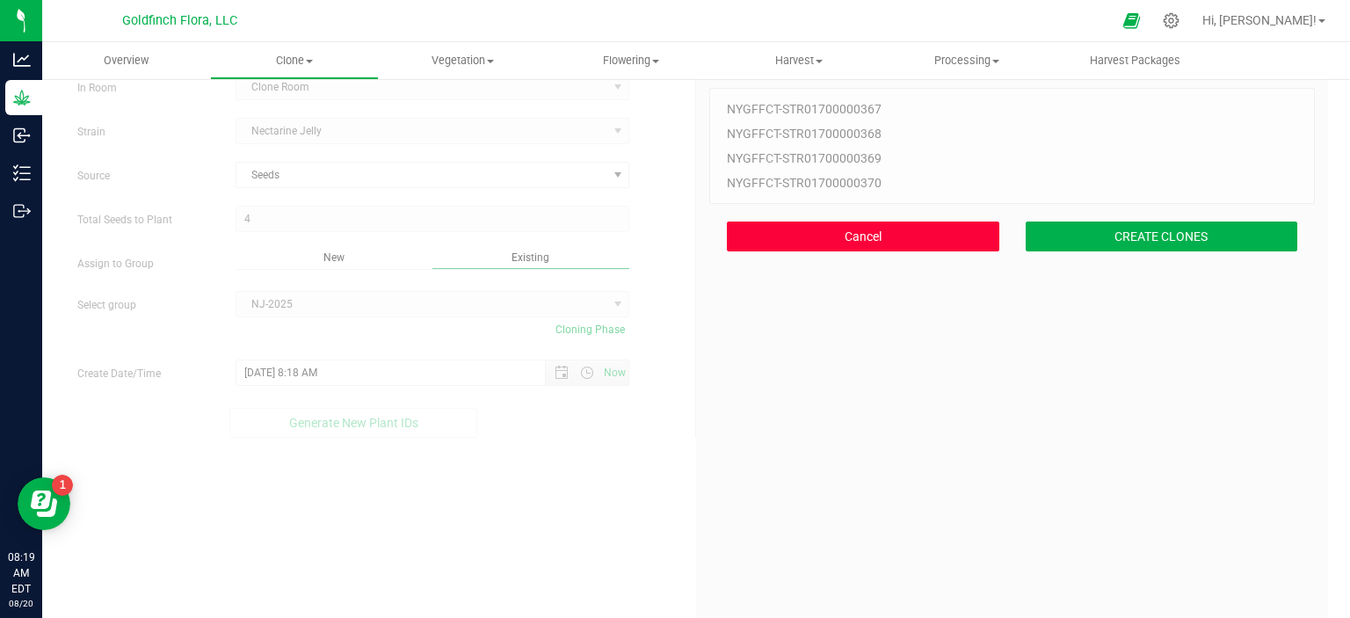
click at [742, 240] on button "Cancel" at bounding box center [863, 236] width 272 height 30
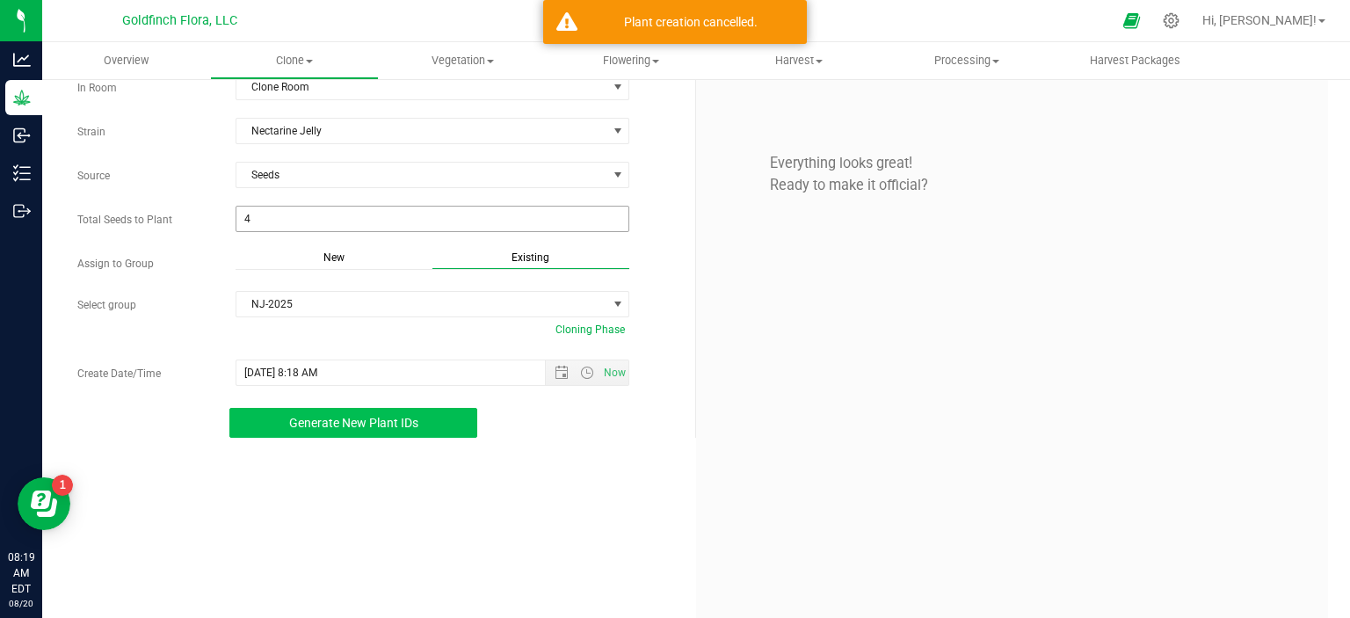
click at [568, 215] on span "4 4" at bounding box center [433, 219] width 395 height 26
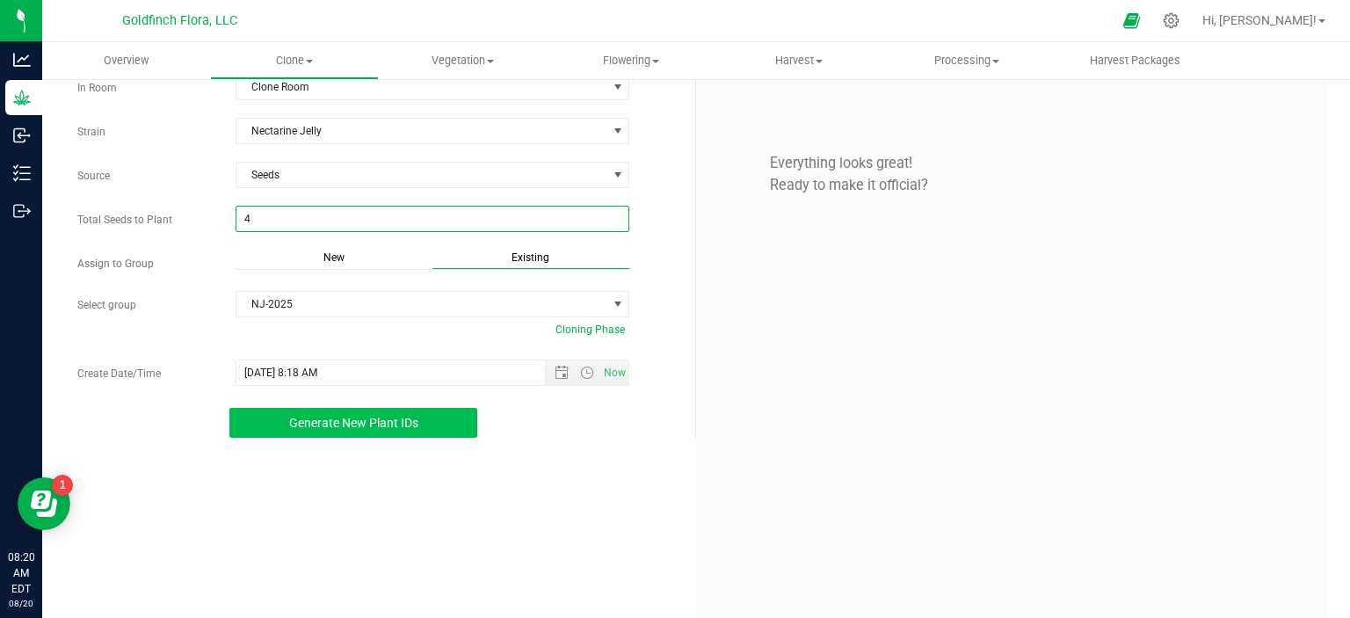
type input "48"
click at [403, 417] on span "Generate New Plant IDs" at bounding box center [353, 423] width 129 height 14
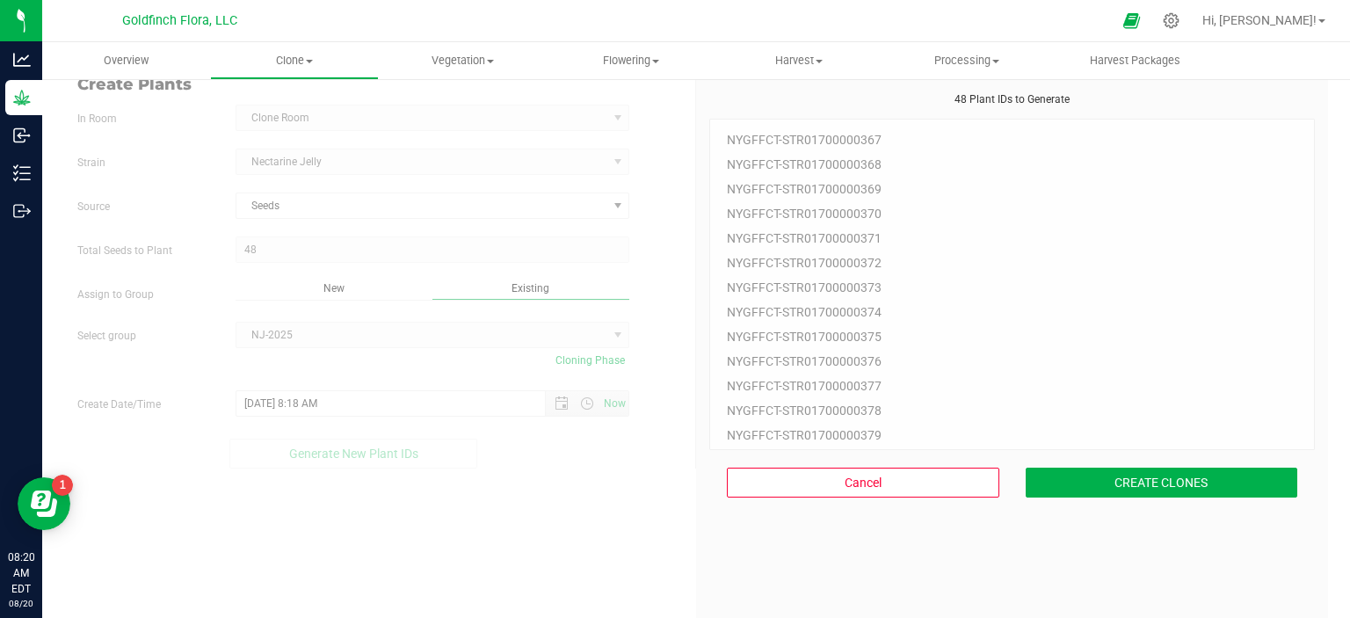
scroll to position [53, 0]
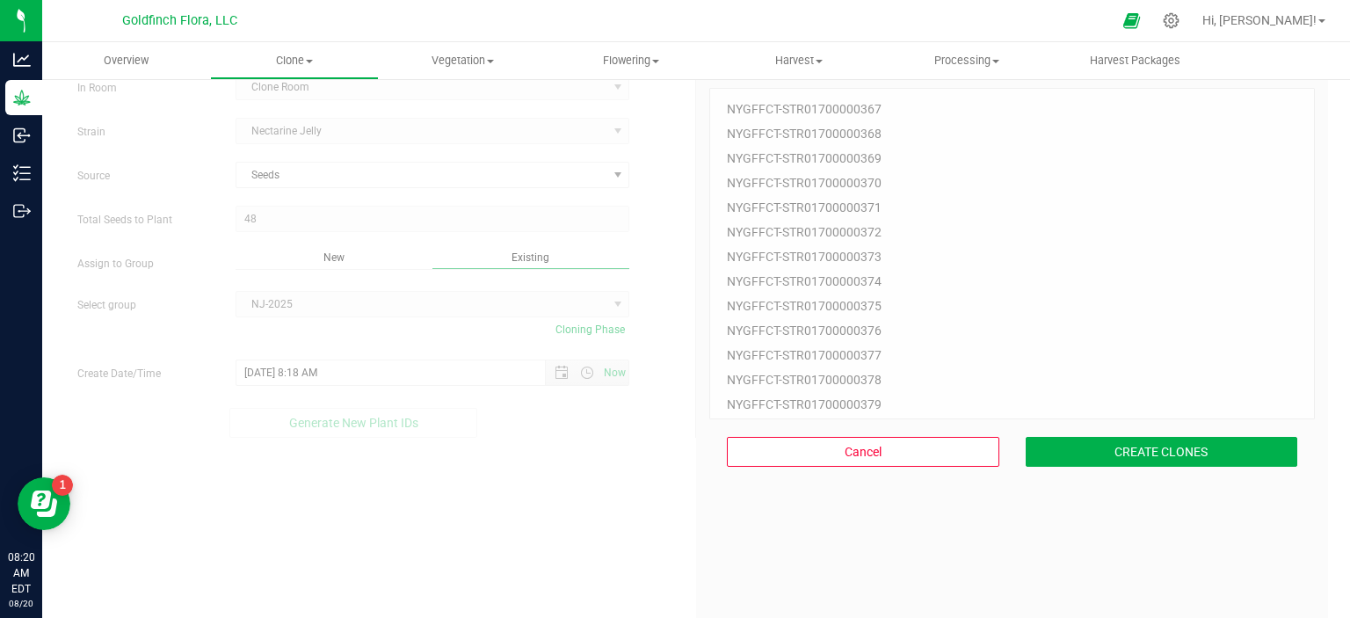
drag, startPoint x: 1294, startPoint y: 144, endPoint x: 1291, endPoint y: 266, distance: 122.2
click at [1291, 266] on div "NYGFFCT-STR01700000367 NYGFFCT-STR01700000368 NYGFFCT-STR01700000369 NYGFFCT-ST…" at bounding box center [1012, 253] width 606 height 331
click at [1296, 138] on div "NYGFFCT-STR01700000367 NYGFFCT-STR01700000368 NYGFFCT-STR01700000369 NYGFFCT-ST…" at bounding box center [1012, 253] width 606 height 331
drag, startPoint x: 1296, startPoint y: 138, endPoint x: 1292, endPoint y: 210, distance: 72.2
click at [1292, 210] on div "NYGFFCT-STR01700000367 NYGFFCT-STR01700000368 NYGFFCT-STR01700000369 NYGFFCT-ST…" at bounding box center [1012, 253] width 606 height 331
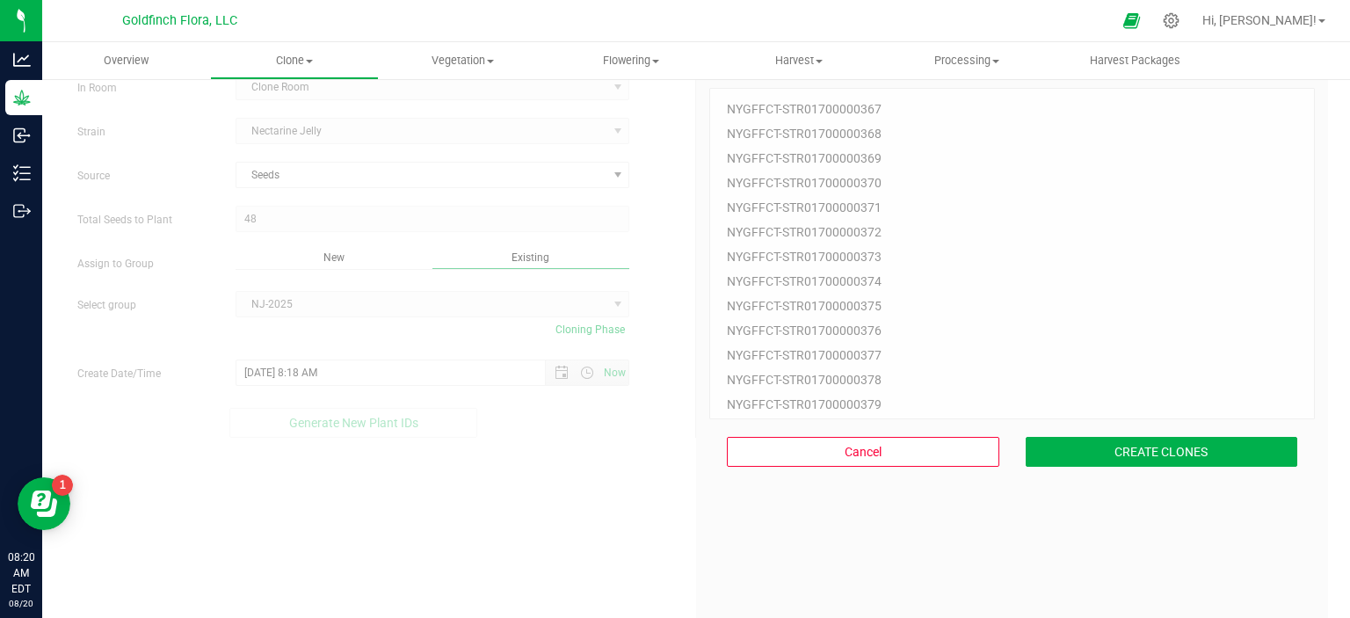
drag, startPoint x: 721, startPoint y: 105, endPoint x: 860, endPoint y: 185, distance: 161.0
click at [860, 185] on div "NYGFFCT-STR01700000367 NYGFFCT-STR01700000368 NYGFFCT-STR01700000369 NYGFFCT-ST…" at bounding box center [1012, 253] width 606 height 331
click at [932, 175] on div "NYGFFCT-STR01700000367 NYGFFCT-STR01700000368 NYGFFCT-STR01700000369 NYGFFCT-ST…" at bounding box center [1012, 253] width 606 height 331
click at [1157, 447] on button "CREATE CLONES" at bounding box center [1162, 452] width 272 height 30
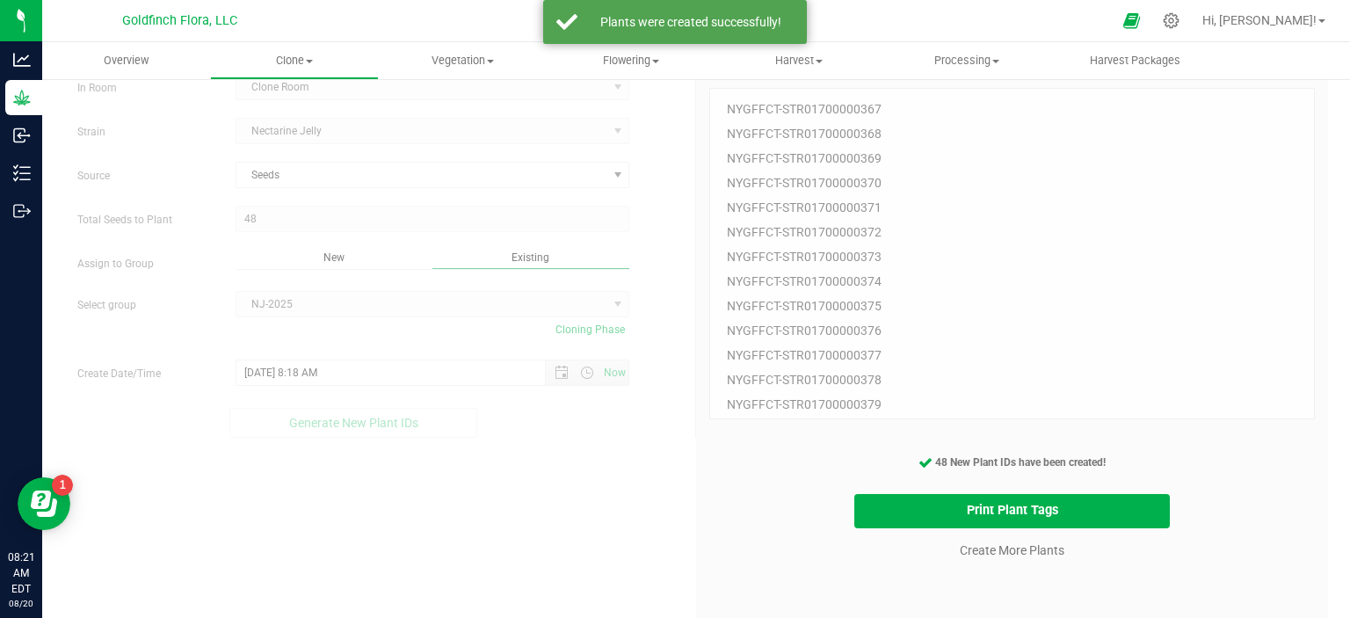
drag, startPoint x: 1293, startPoint y: 129, endPoint x: 1297, endPoint y: 198, distance: 68.7
click at [1297, 198] on div "NYGFFCT-STR01700000367 NYGFFCT-STR01700000368 NYGFFCT-STR01700000369 NYGFFCT-ST…" at bounding box center [1012, 253] width 606 height 331
drag, startPoint x: 1290, startPoint y: 163, endPoint x: 1290, endPoint y: 231, distance: 67.7
click at [1290, 231] on div "NYGFFCT-STR01700000367 NYGFFCT-STR01700000368 NYGFFCT-STR01700000369 NYGFFCT-ST…" at bounding box center [1012, 253] width 606 height 331
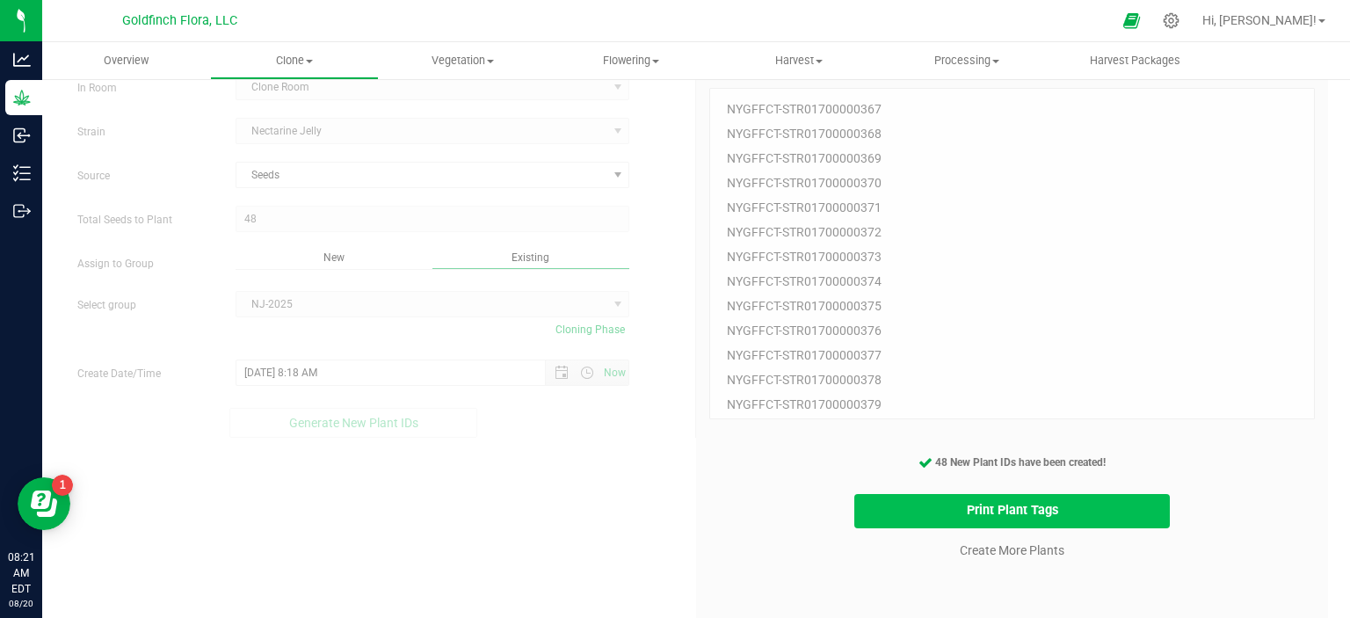
click at [1025, 507] on button "Print Plant Tags" at bounding box center [1012, 511] width 316 height 34
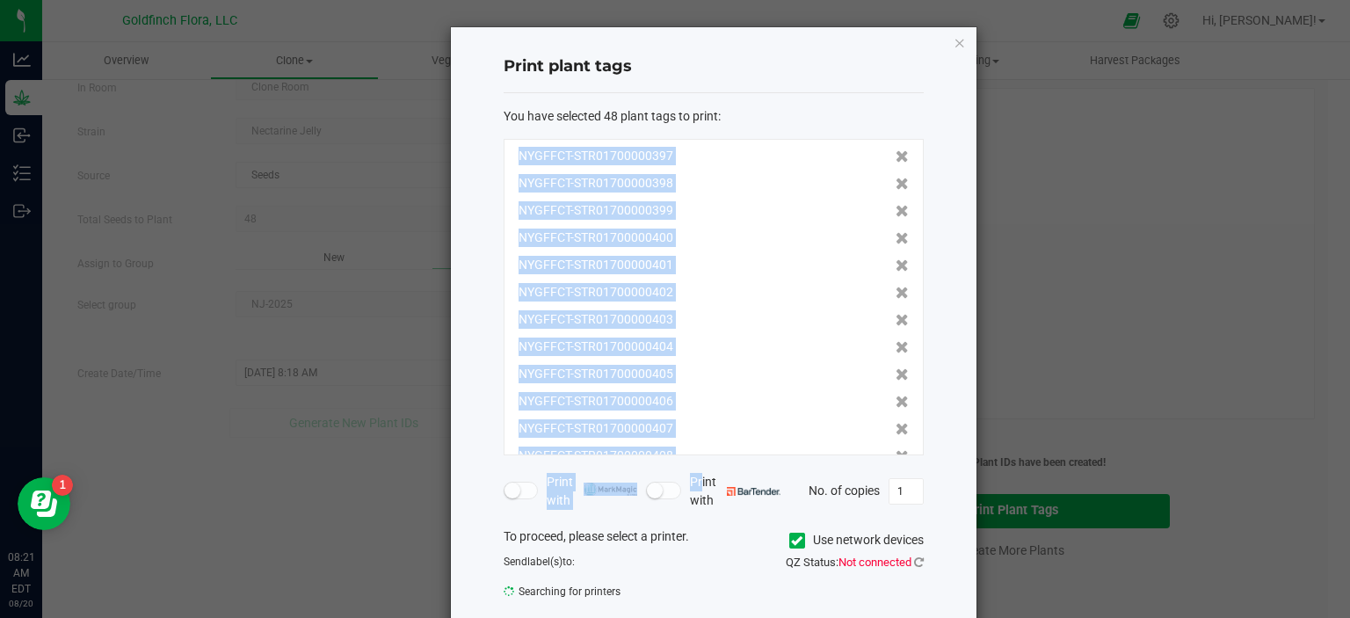
scroll to position [1006, 0]
drag, startPoint x: 508, startPoint y: 153, endPoint x: 691, endPoint y: 456, distance: 354.1
click at [691, 456] on form "You have selected 48 plant tags to print : NYGFFCT-STR01700000367 NYGFFCT-STR01…" at bounding box center [714, 358] width 420 height 503
click at [954, 40] on icon "button" at bounding box center [960, 42] width 12 height 21
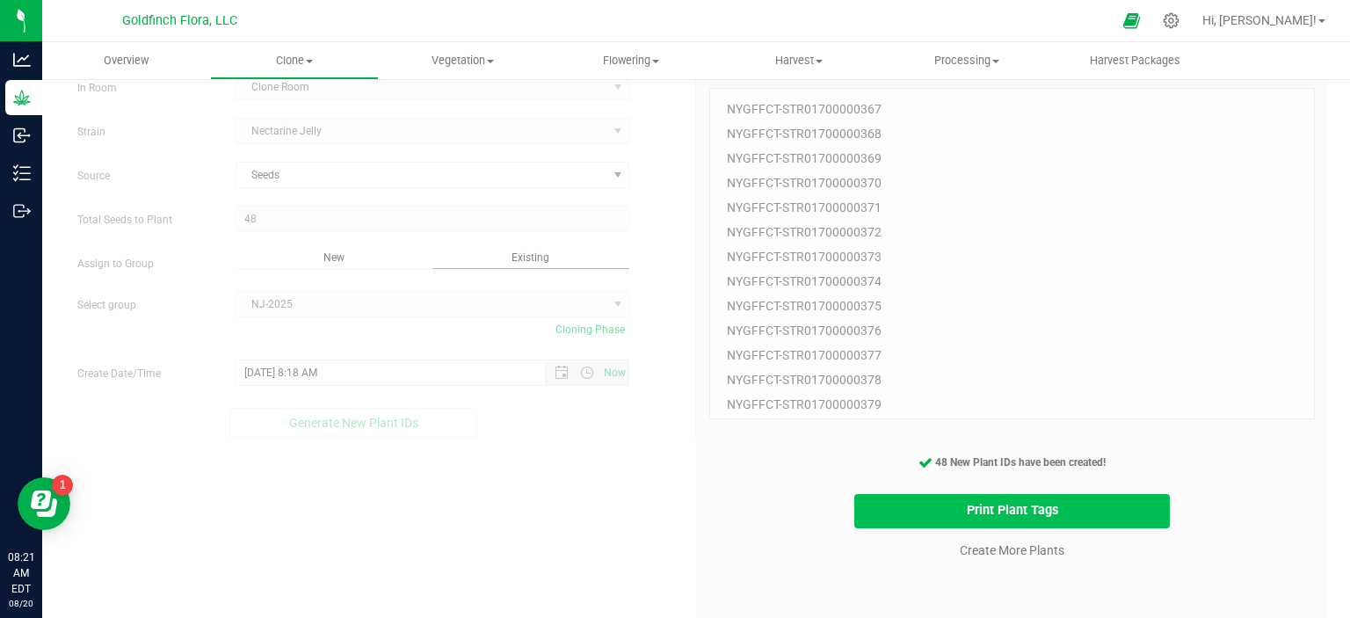
click at [1027, 514] on button "Print Plant Tags" at bounding box center [1012, 511] width 316 height 34
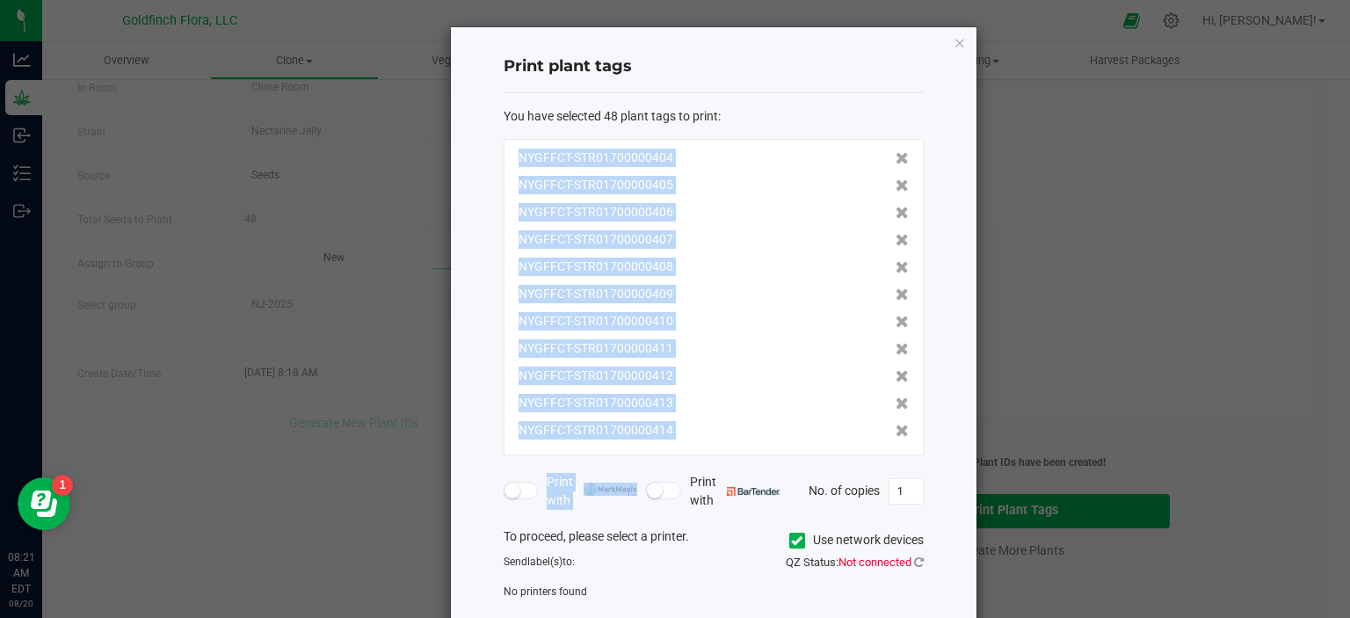
drag, startPoint x: 510, startPoint y: 155, endPoint x: 724, endPoint y: 419, distance: 340.6
click at [724, 419] on div "NYGFFCT-STR01700000367 NYGFFCT-STR01700000368 NYGFFCT-STR01700000369 NYGFFCT-ST…" at bounding box center [714, 297] width 420 height 316
copy div "NYGFFCT-STR01700000367 NYGFFCT-STR01700000368 NYGFFCT-STR01700000369 NYGFFCT-ST…"
click at [955, 36] on icon "button" at bounding box center [960, 42] width 12 height 21
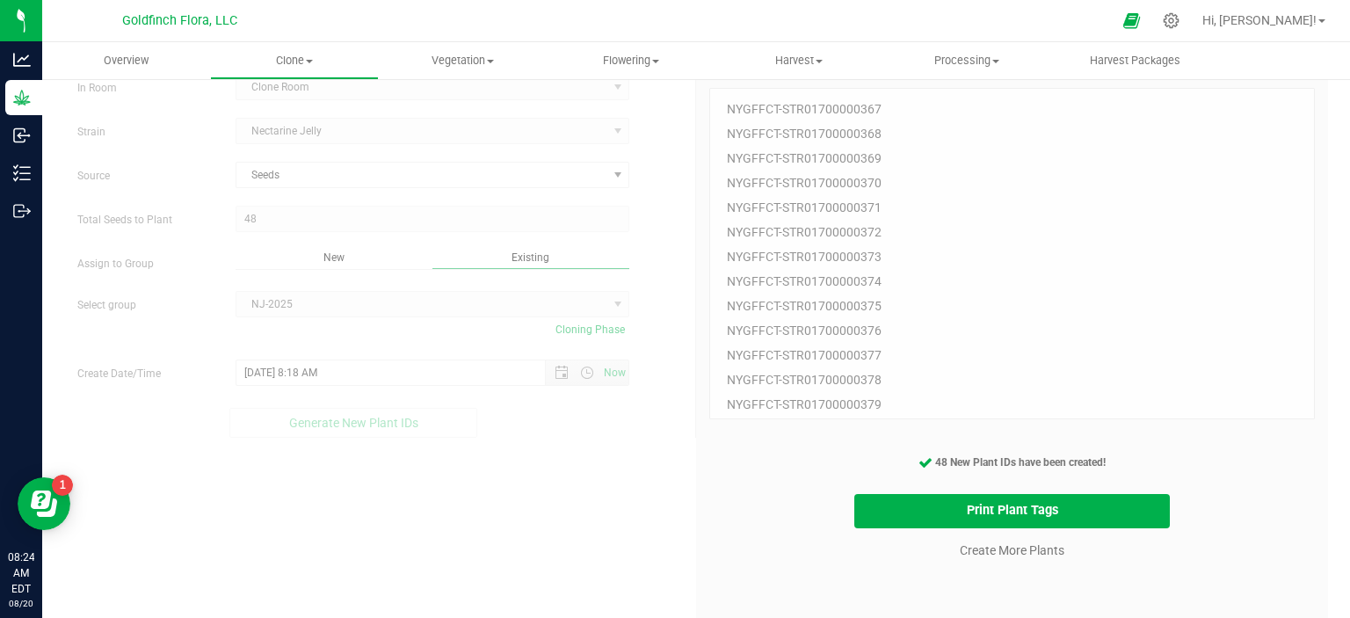
click at [589, 483] on div "Create Plants In Room Clone Room Select room Clone Room Nursery [GEOGRAPHIC_DAT…" at bounding box center [696, 360] width 1264 height 636
click at [991, 548] on link "Create More Plants" at bounding box center [1012, 550] width 105 height 18
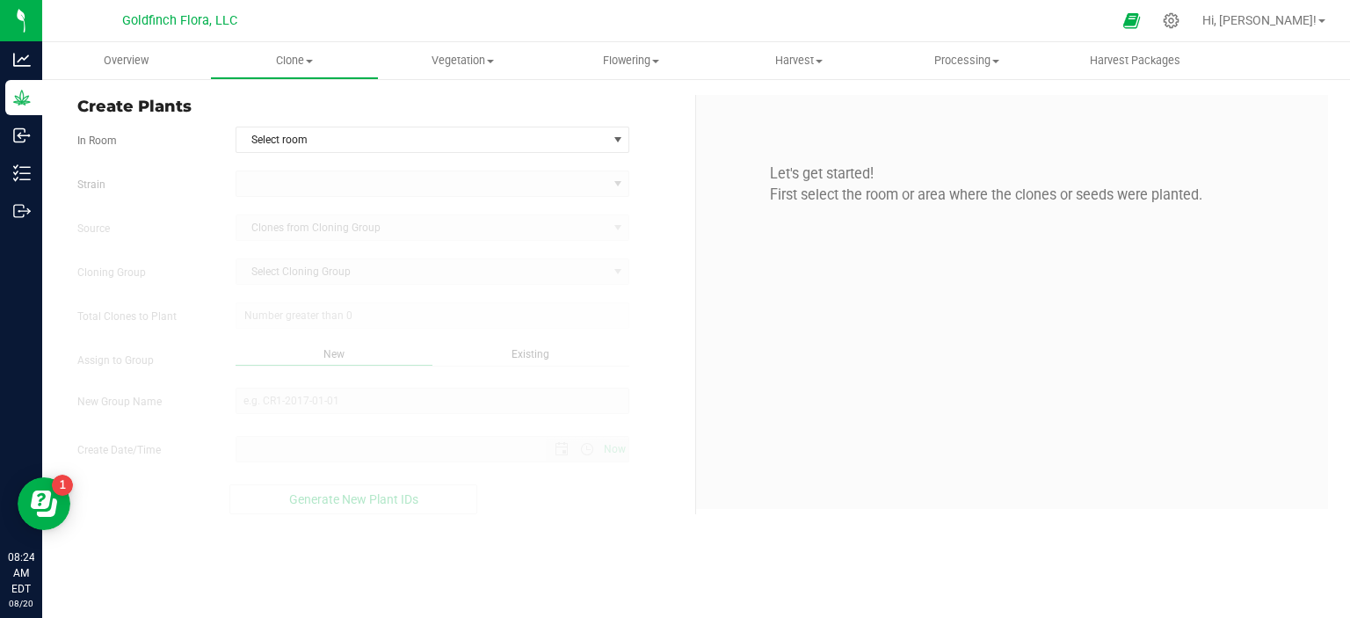
type input "[DATE] 8:24 AM"
click at [618, 140] on span "select" at bounding box center [618, 140] width 14 height 14
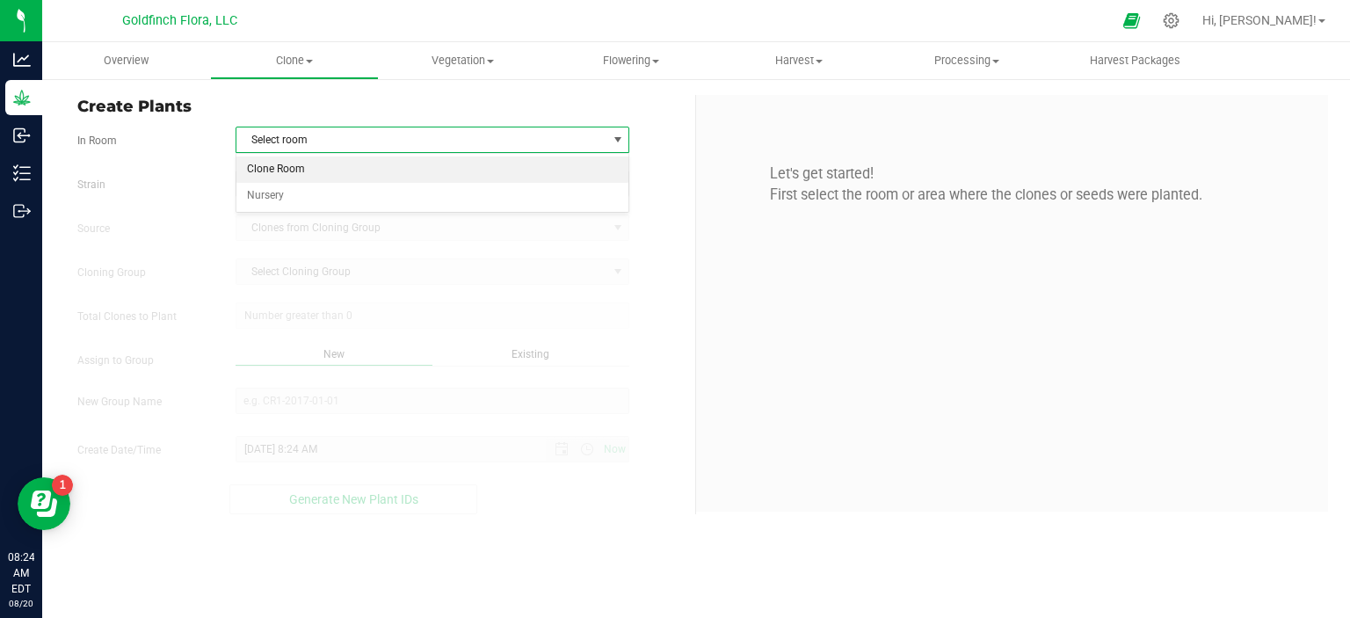
click at [548, 164] on li "Clone Room" at bounding box center [432, 169] width 393 height 26
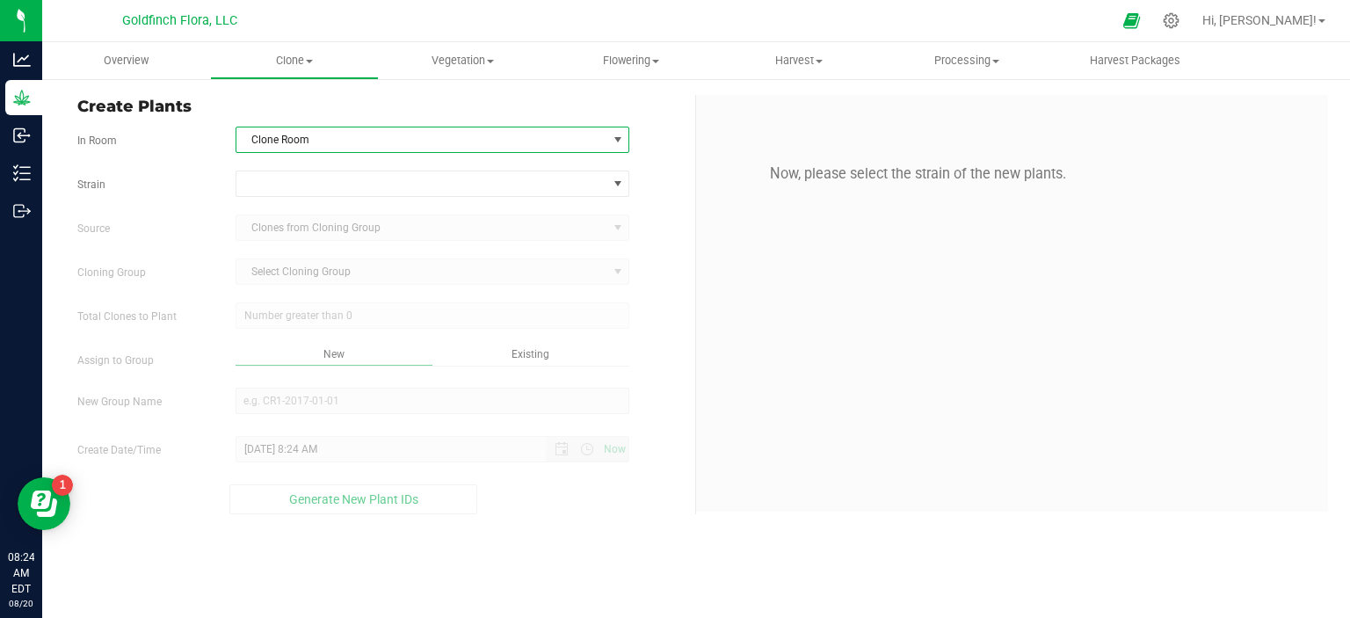
click at [619, 136] on span "select" at bounding box center [618, 140] width 14 height 14
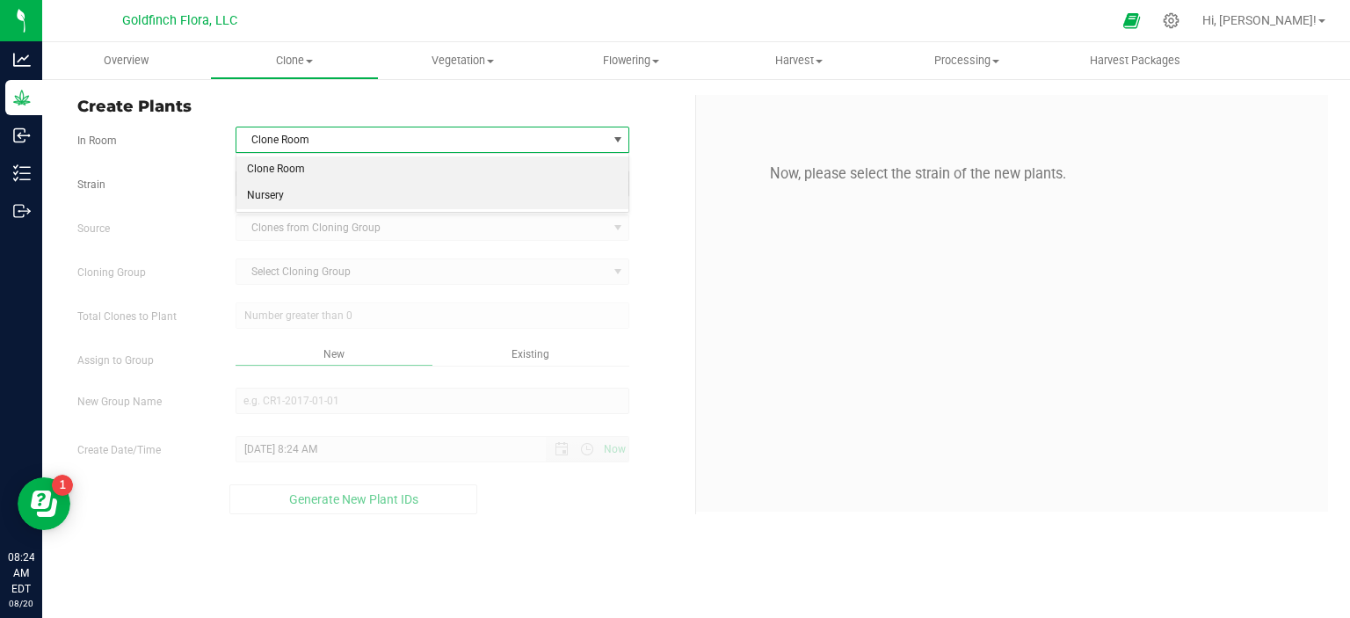
click at [534, 194] on li "Nursery" at bounding box center [432, 196] width 393 height 26
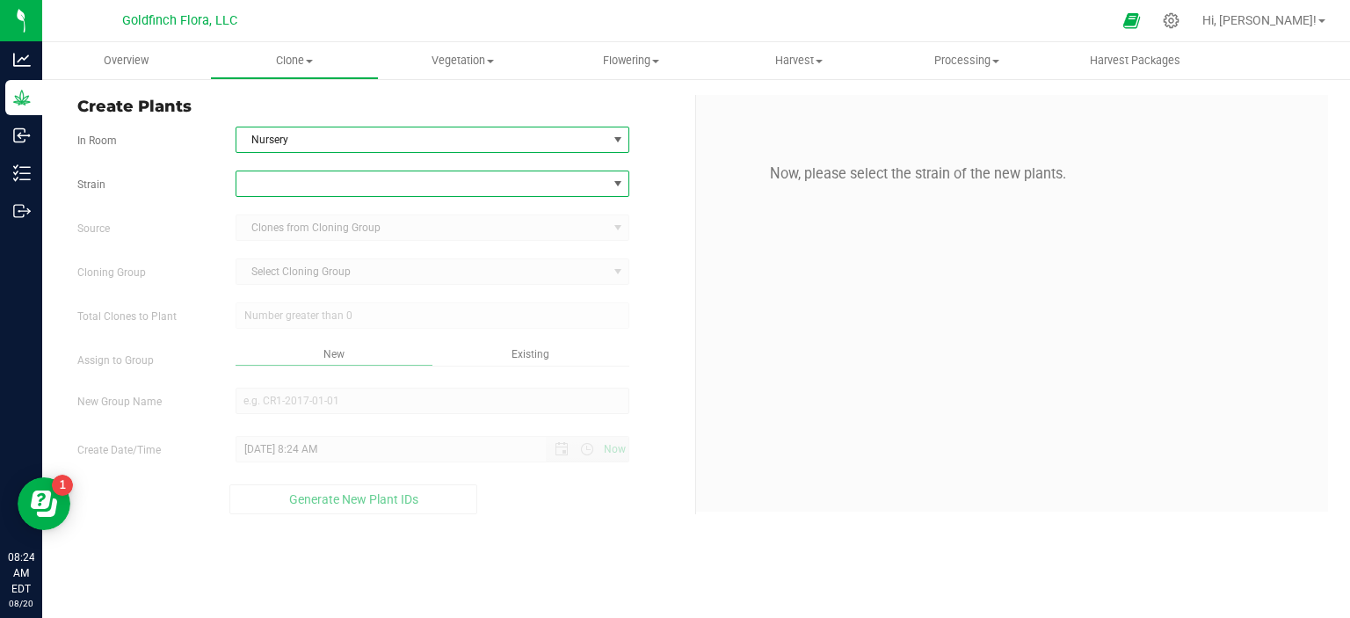
click at [621, 182] on span at bounding box center [618, 184] width 14 height 14
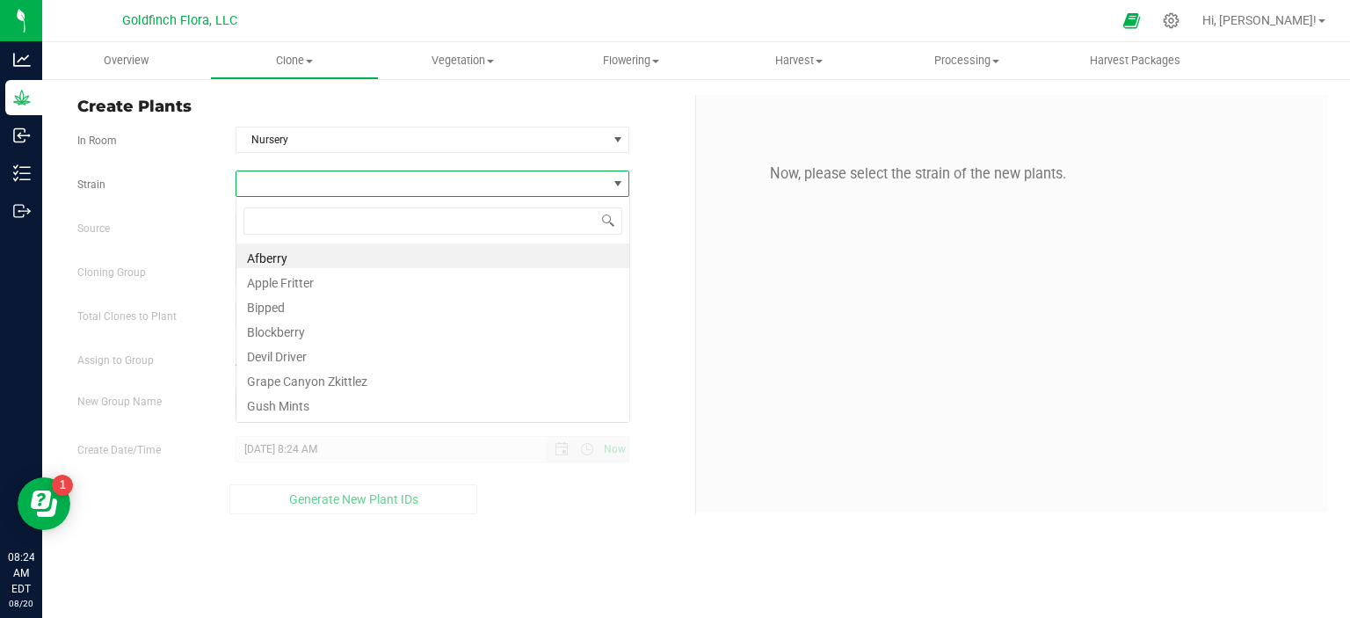
scroll to position [25, 394]
type input "VELVET"
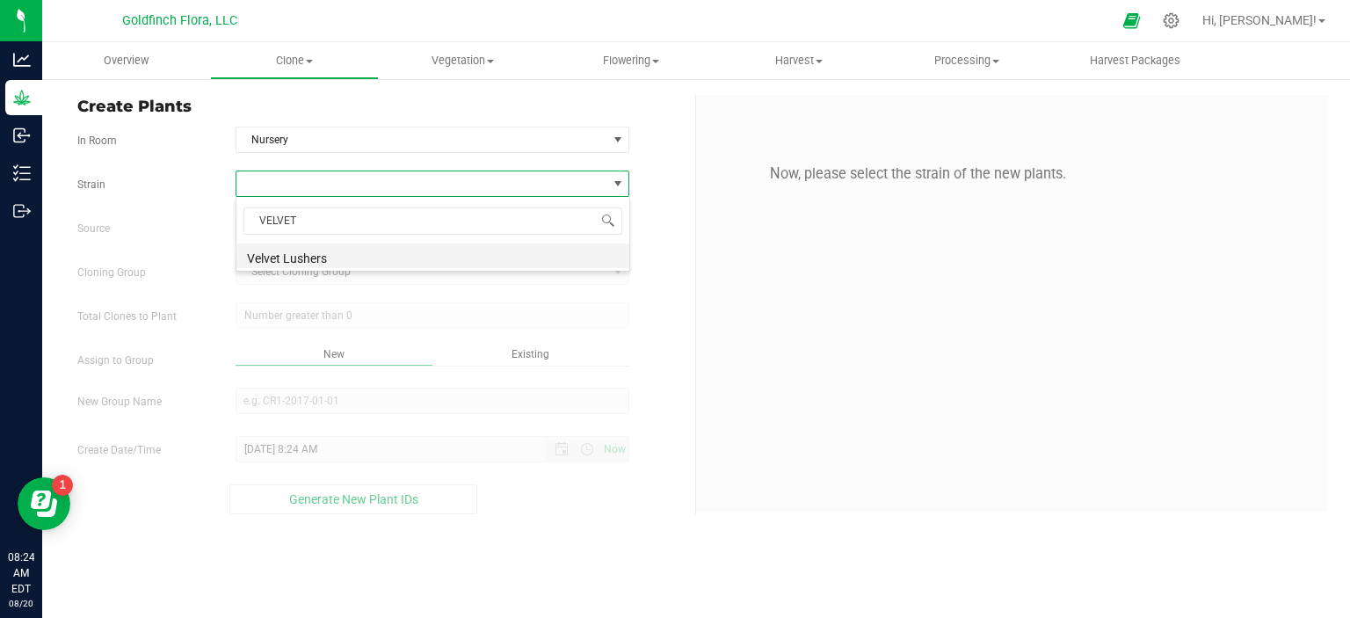
click at [538, 261] on li "Velvet Lushers" at bounding box center [432, 255] width 393 height 25
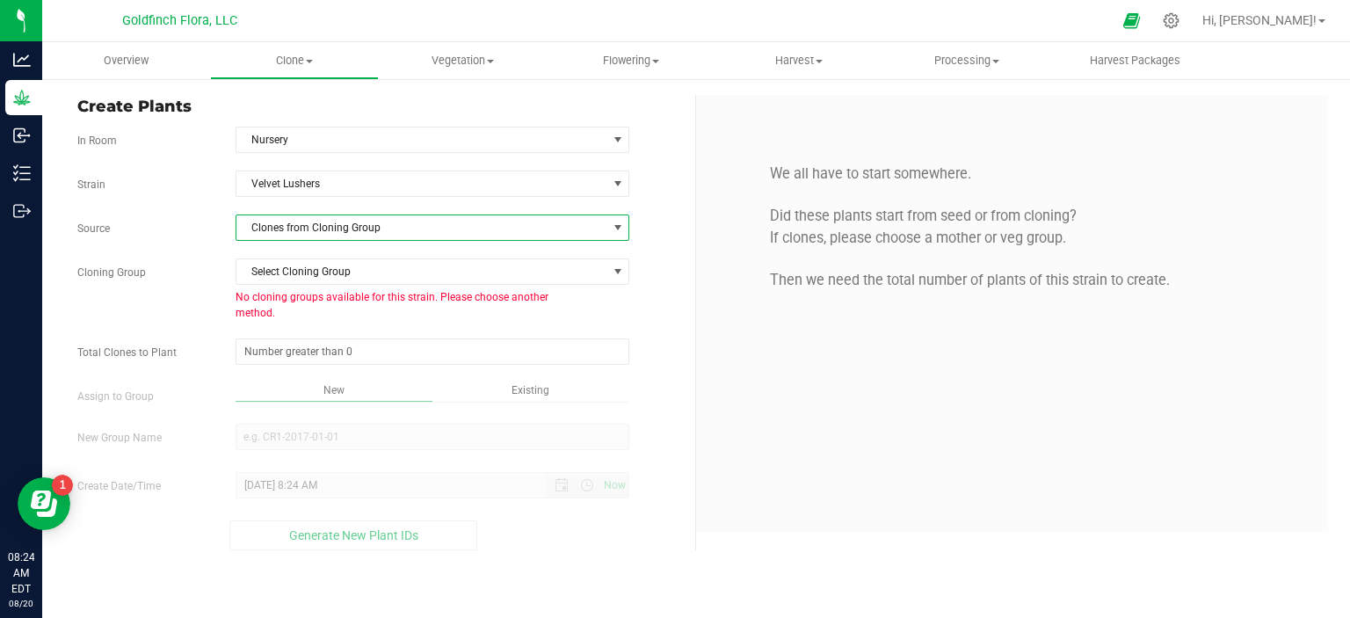
click at [621, 221] on span at bounding box center [618, 228] width 14 height 14
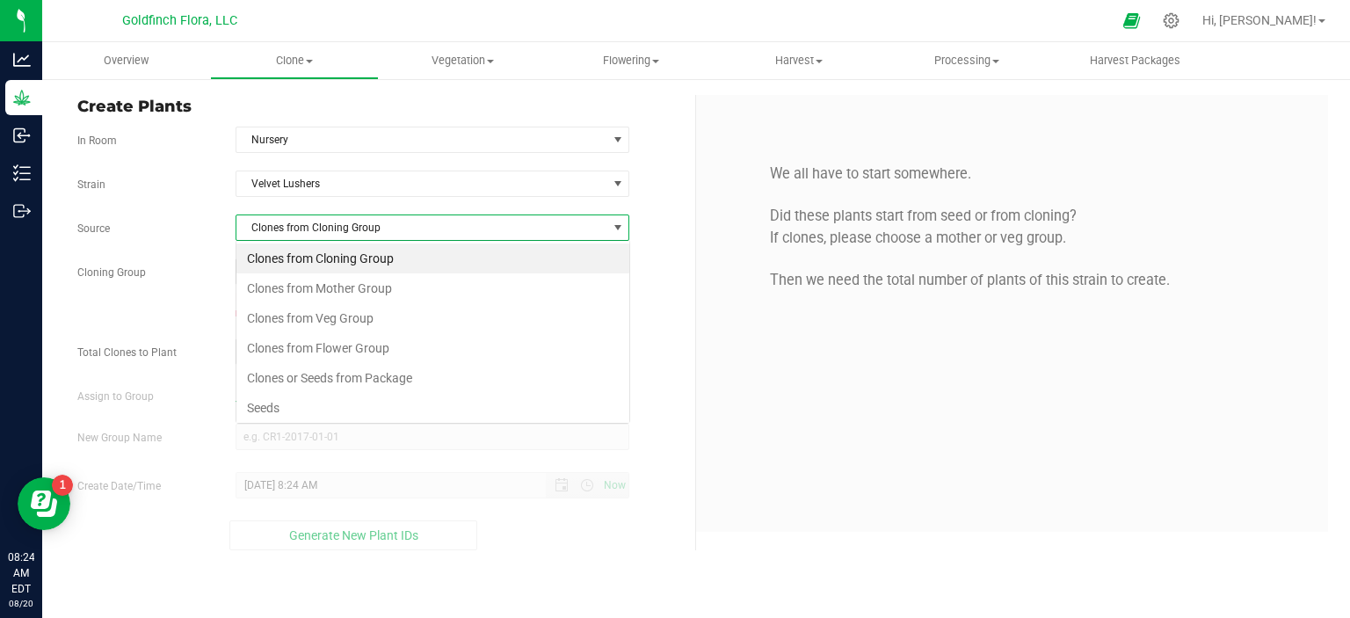
scroll to position [25, 394]
click at [410, 405] on li "Seeds" at bounding box center [432, 408] width 393 height 30
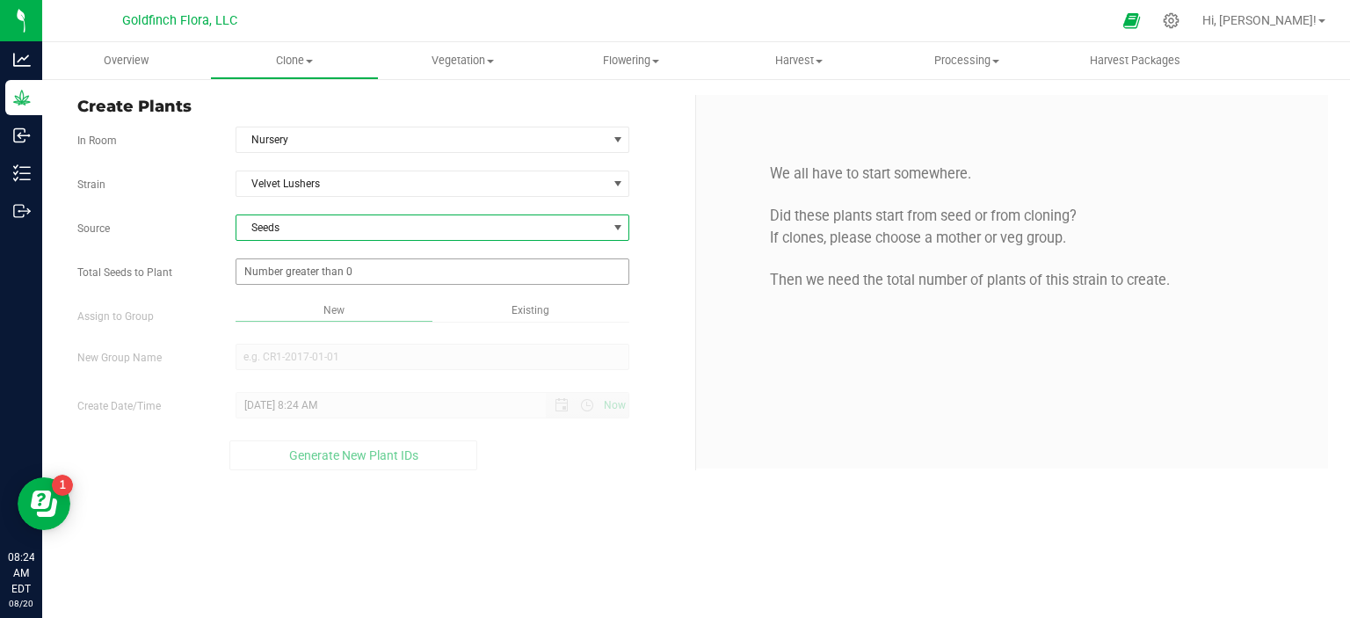
click at [387, 273] on span at bounding box center [433, 271] width 395 height 26
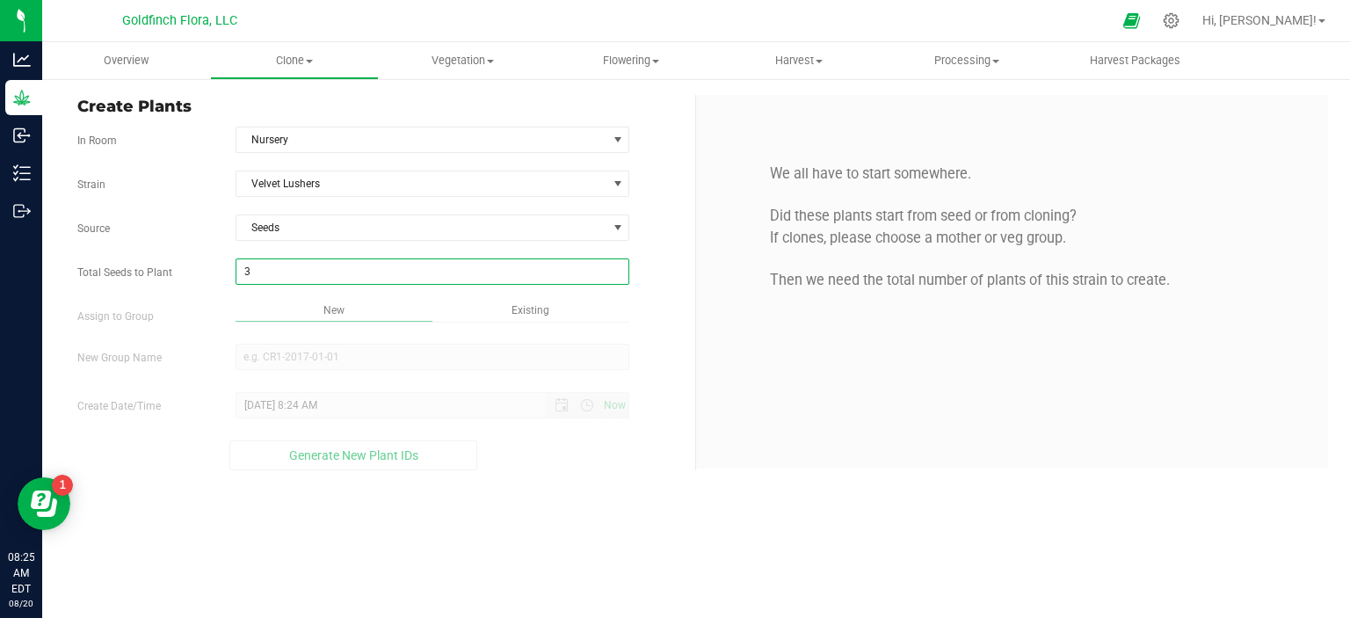
type input "37"
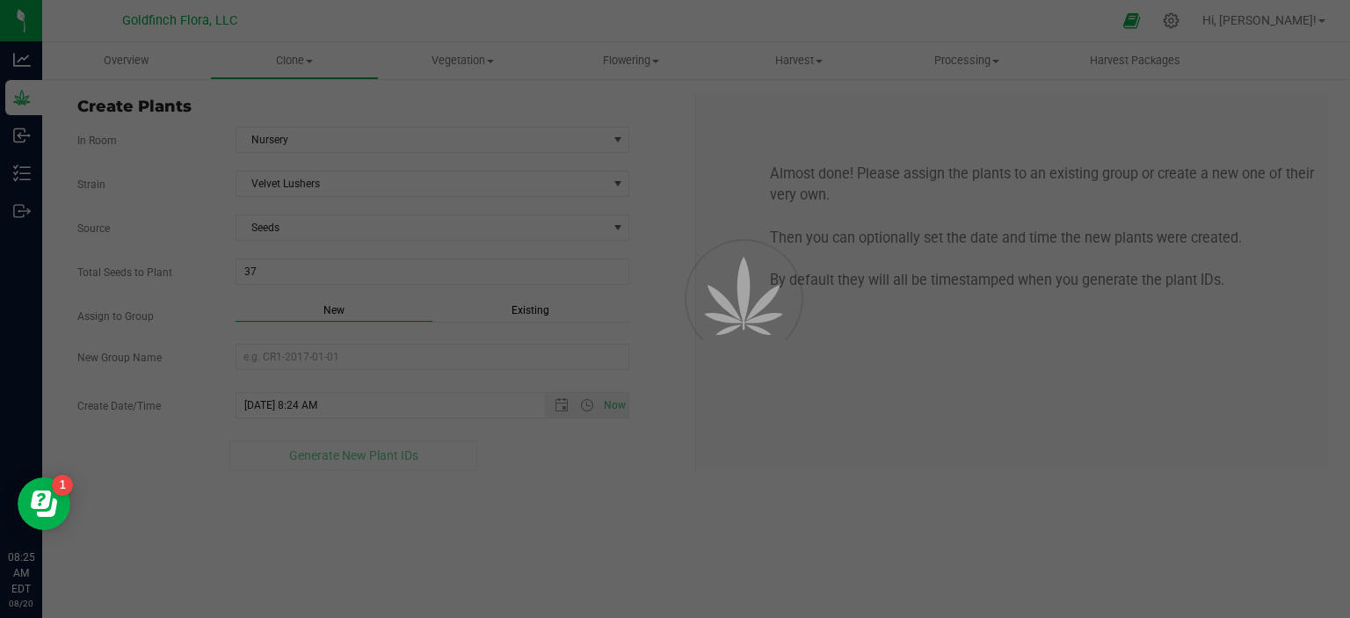
click at [411, 309] on div "Overview Clone Create plants Cloning groups Cloning plants Apply to plants Vege…" at bounding box center [696, 330] width 1308 height 576
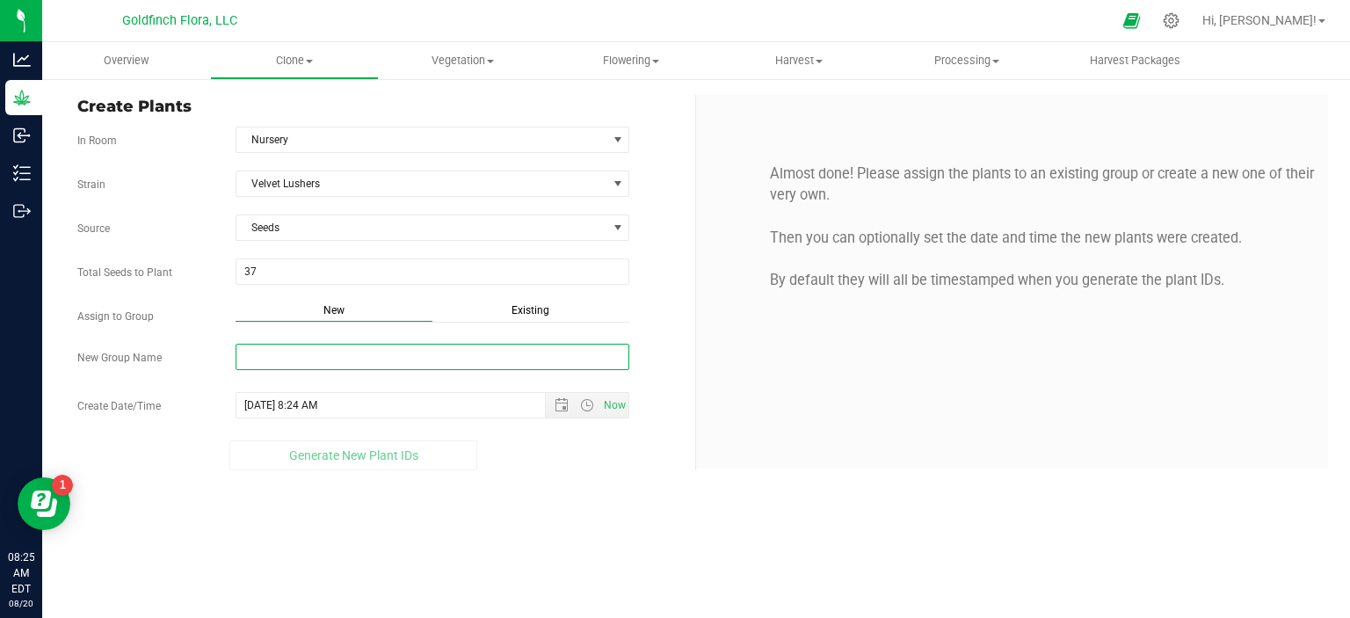
click at [395, 362] on input "New Group Name" at bounding box center [433, 357] width 395 height 26
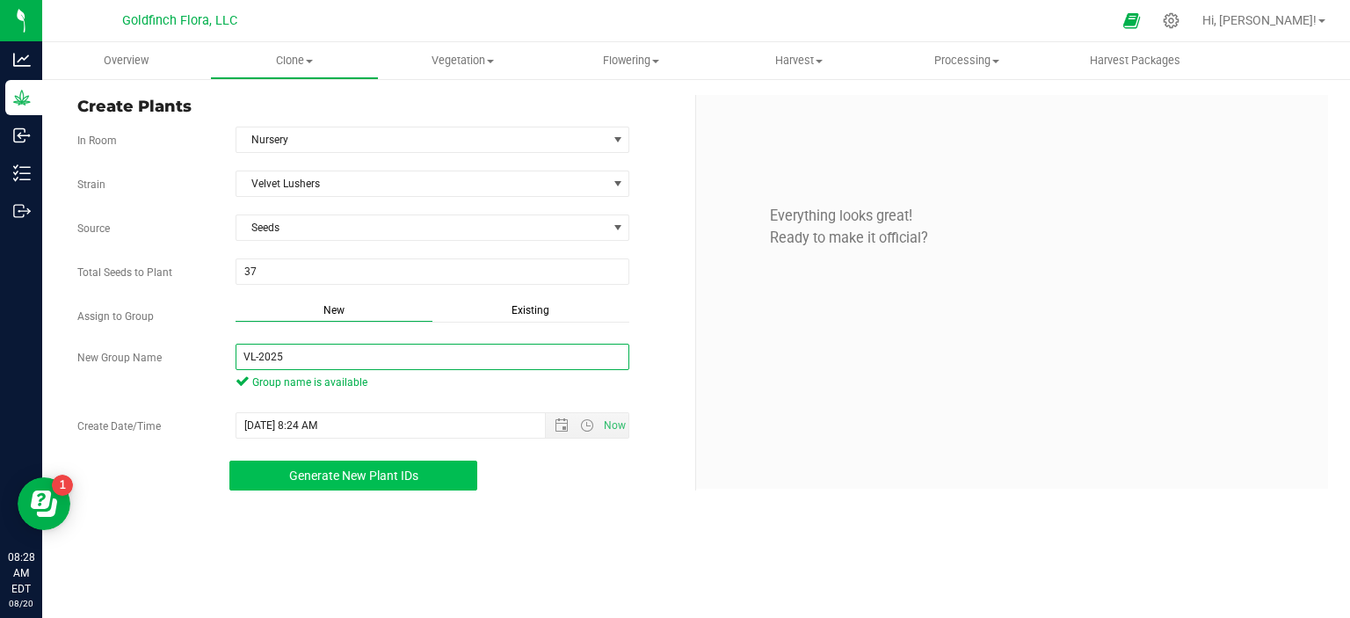
type input "VL-2025"
click at [442, 471] on button "Generate New Plant IDs" at bounding box center [353, 476] width 249 height 30
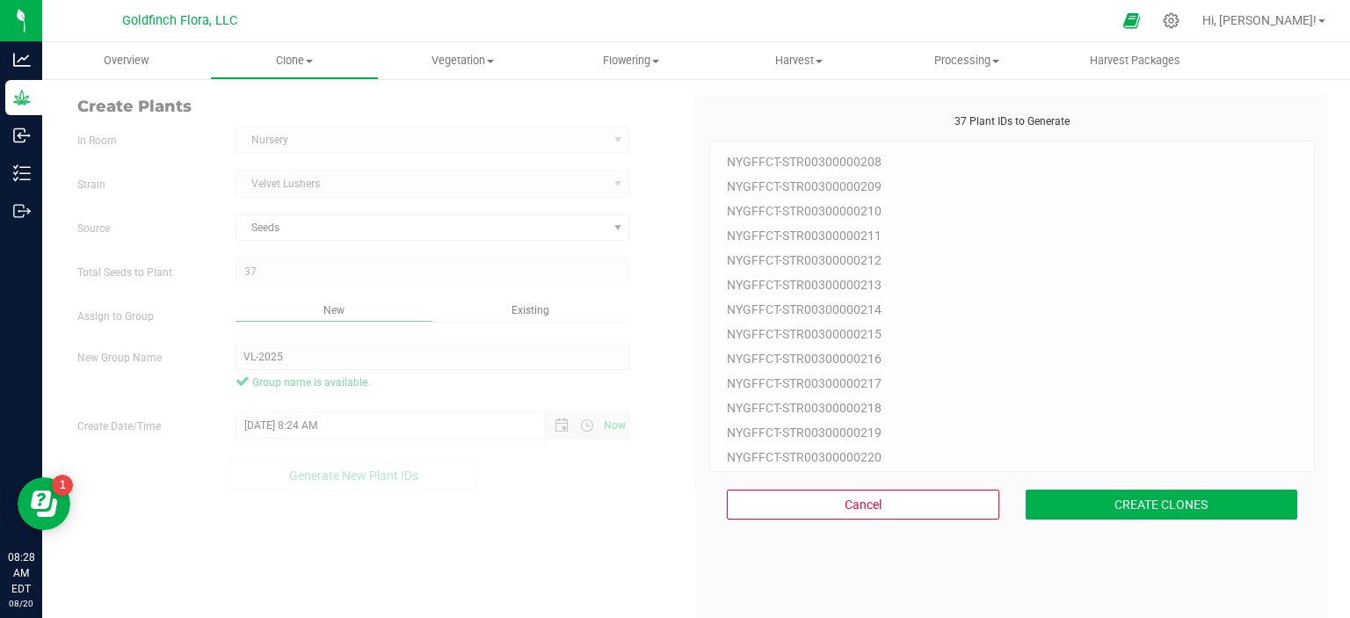
scroll to position [53, 0]
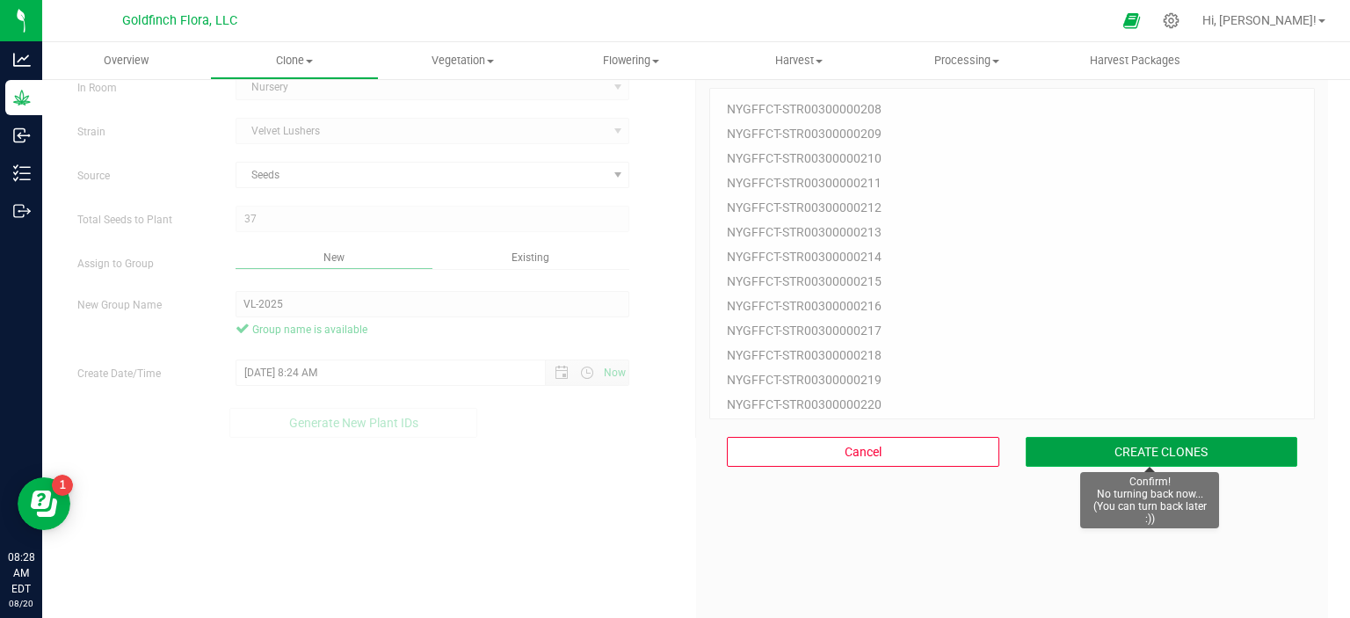
click at [1111, 447] on button "CREATE CLONES" at bounding box center [1162, 452] width 272 height 30
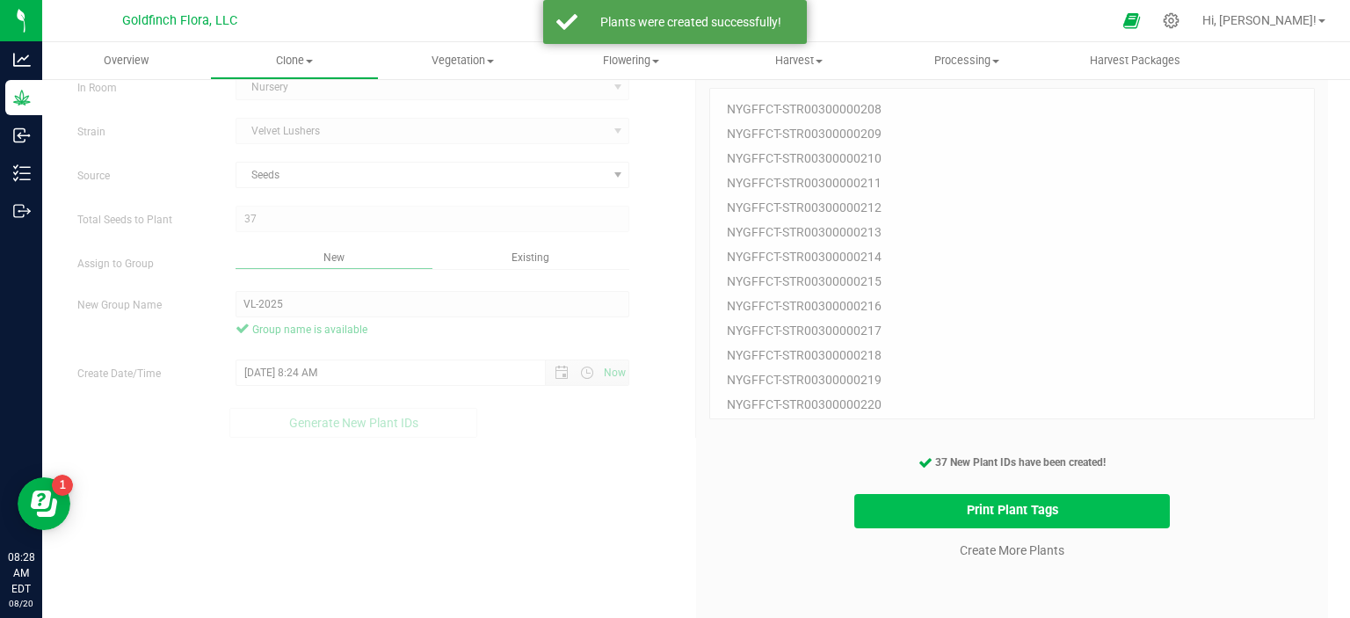
click at [1013, 512] on button "Print Plant Tags" at bounding box center [1012, 511] width 316 height 34
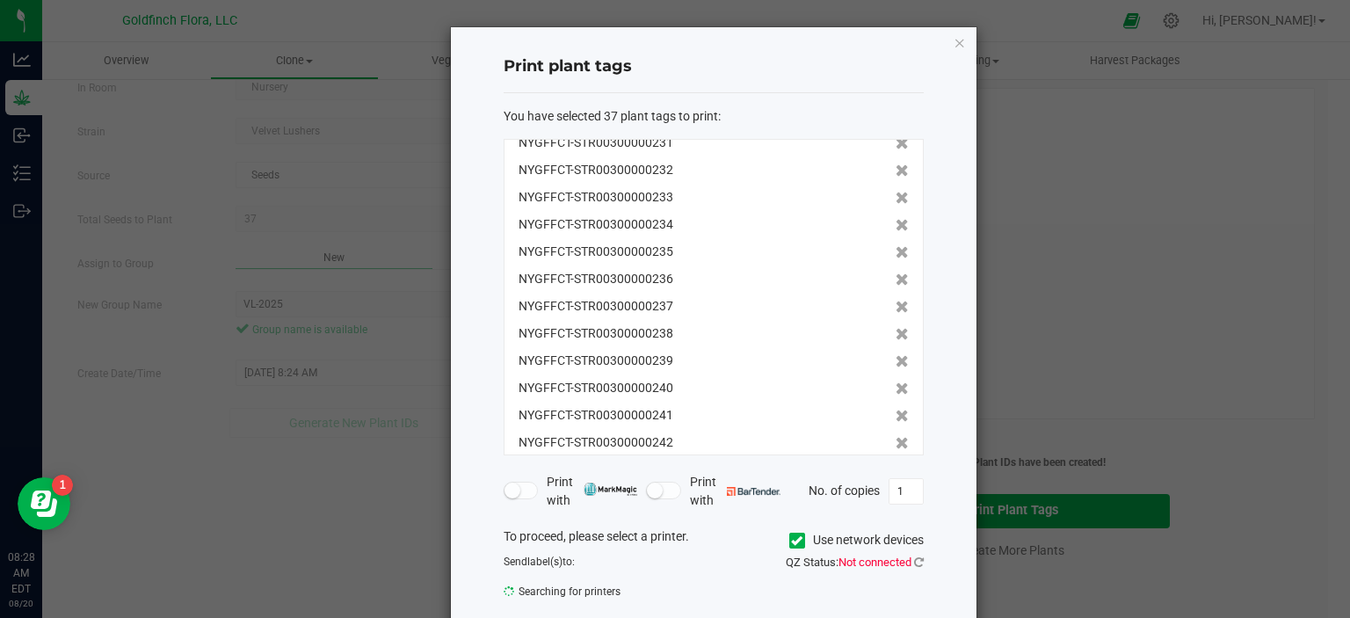
scroll to position [707, 0]
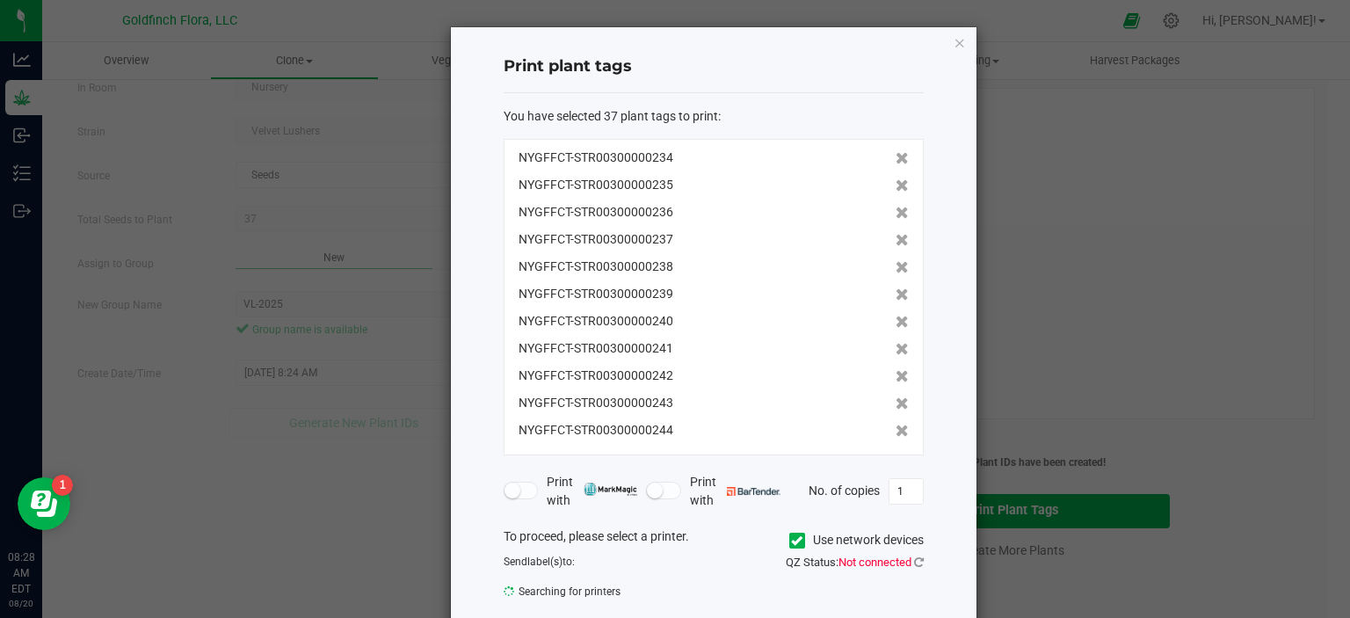
drag, startPoint x: 508, startPoint y: 156, endPoint x: 707, endPoint y: 453, distance: 357.4
click at [707, 453] on div "NYGFFCT-STR00300000208 NYGFFCT-STR00300000209 NYGFFCT-STR00300000210 NYGFFCT-ST…" at bounding box center [714, 297] width 420 height 316
copy div "NYGFFCT-STR00300000208 NYGFFCT-STR00300000209 NYGFFCT-STR00300000210 NYGFFCT-ST…"
click at [955, 40] on icon "button" at bounding box center [960, 42] width 12 height 21
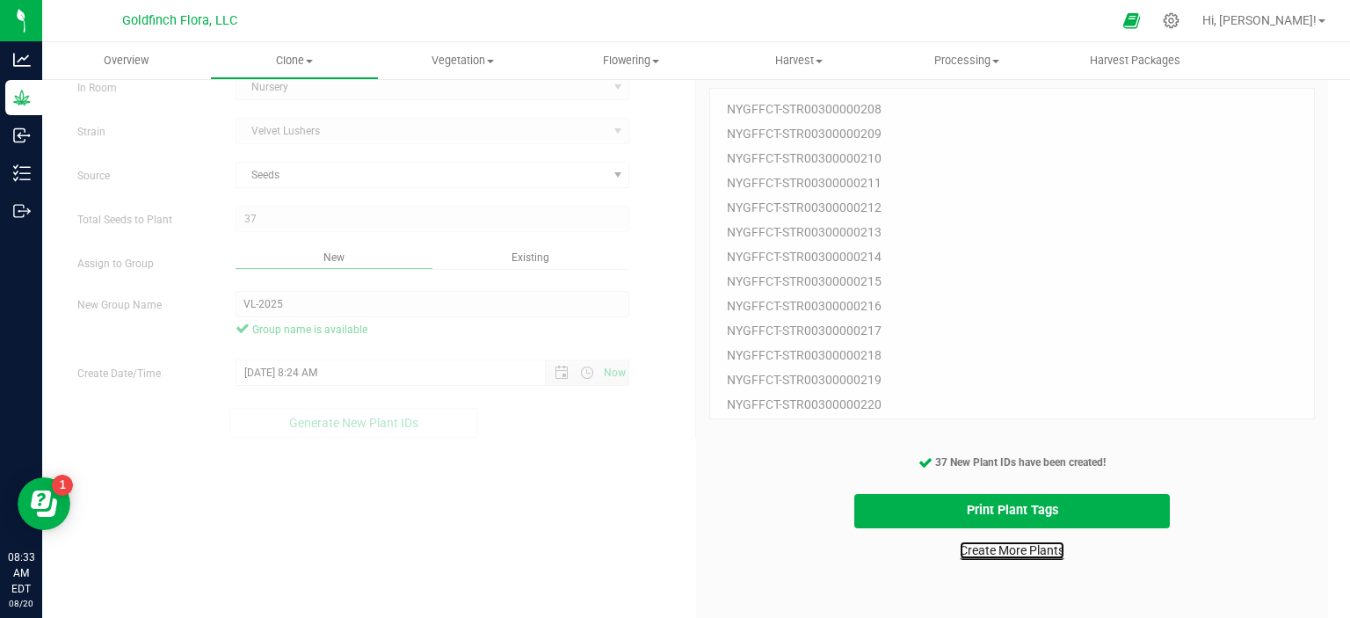
click at [1034, 548] on link "Create More Plants" at bounding box center [1012, 550] width 105 height 18
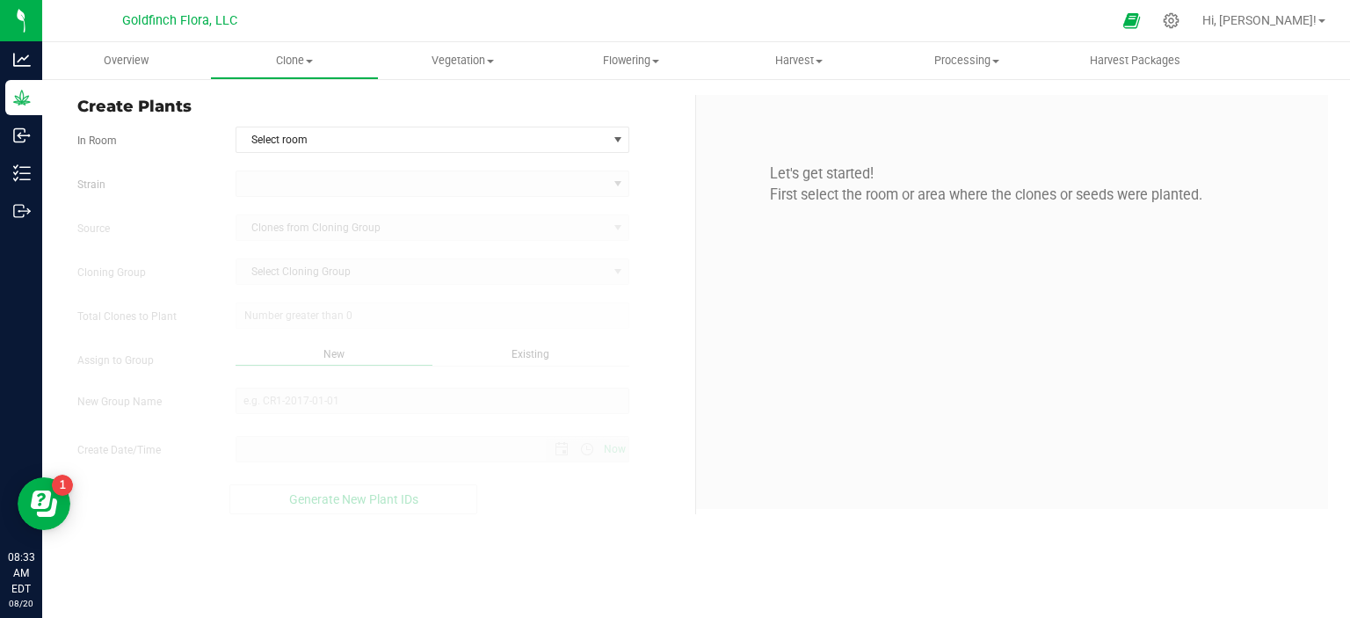
type input "[DATE] 8:33 AM"
click at [617, 134] on span "select" at bounding box center [618, 140] width 14 height 14
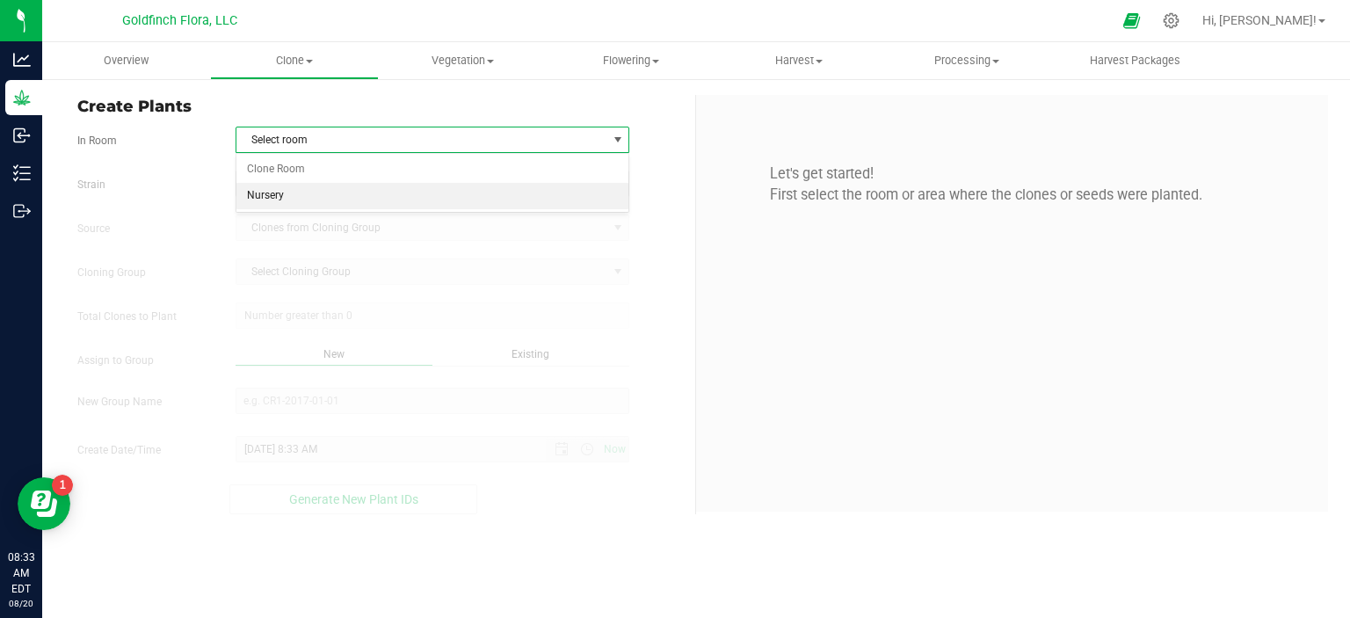
click at [476, 192] on li "Nursery" at bounding box center [432, 196] width 393 height 26
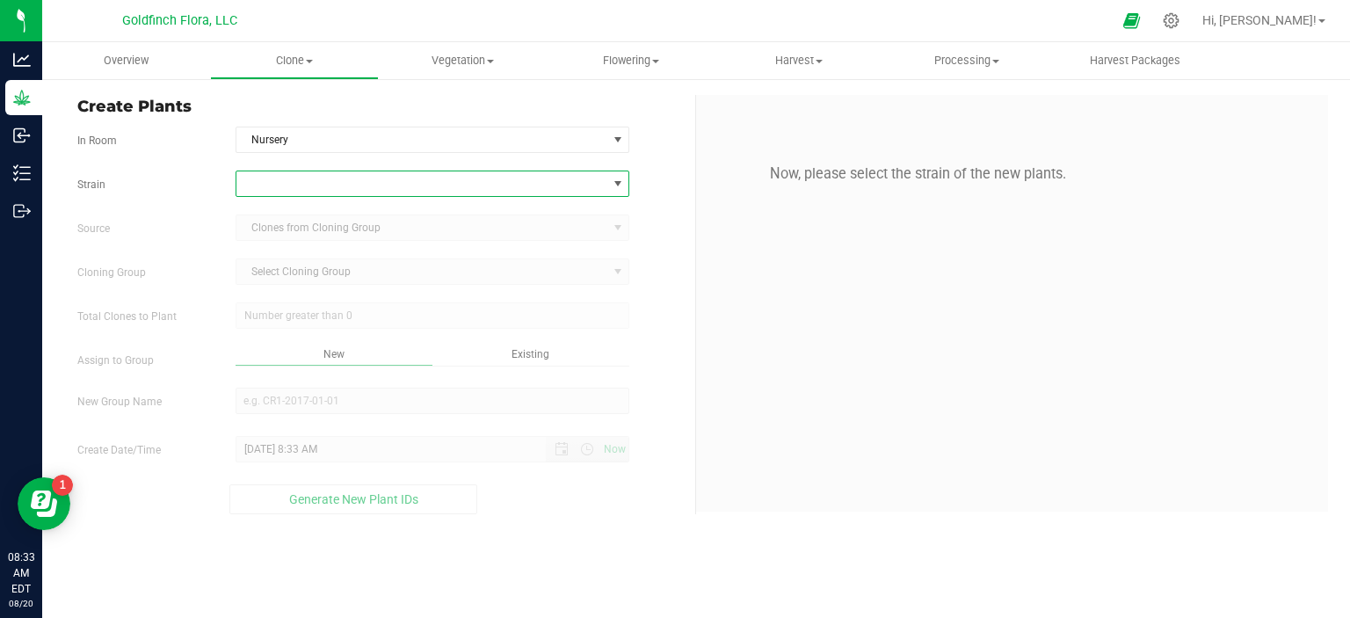
click at [619, 184] on span at bounding box center [618, 184] width 14 height 14
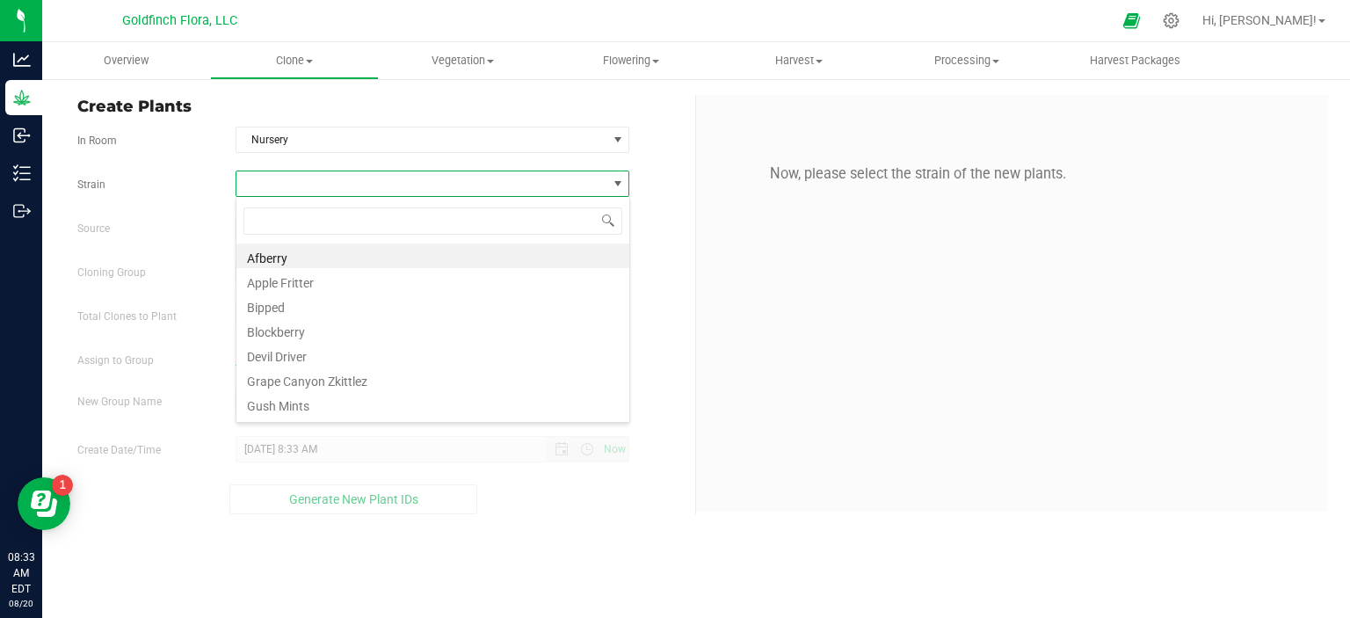
scroll to position [25, 394]
type input "BLOCK"
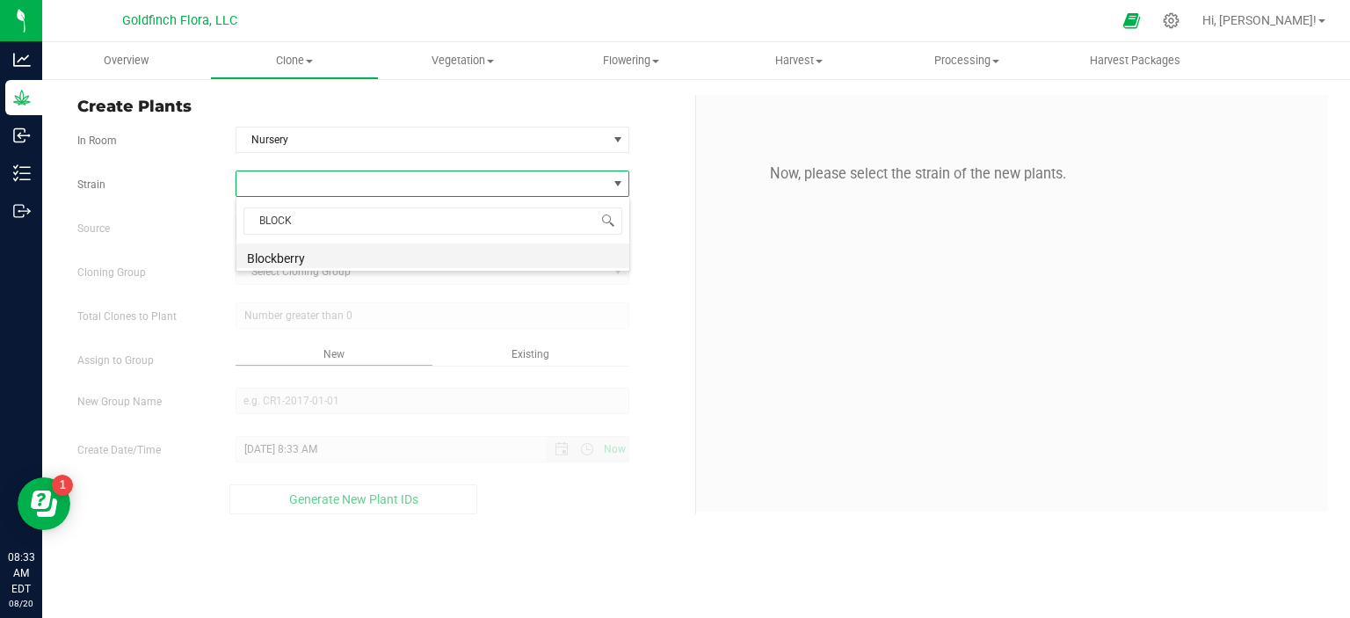
click at [540, 258] on li "Blockberry" at bounding box center [432, 255] width 393 height 25
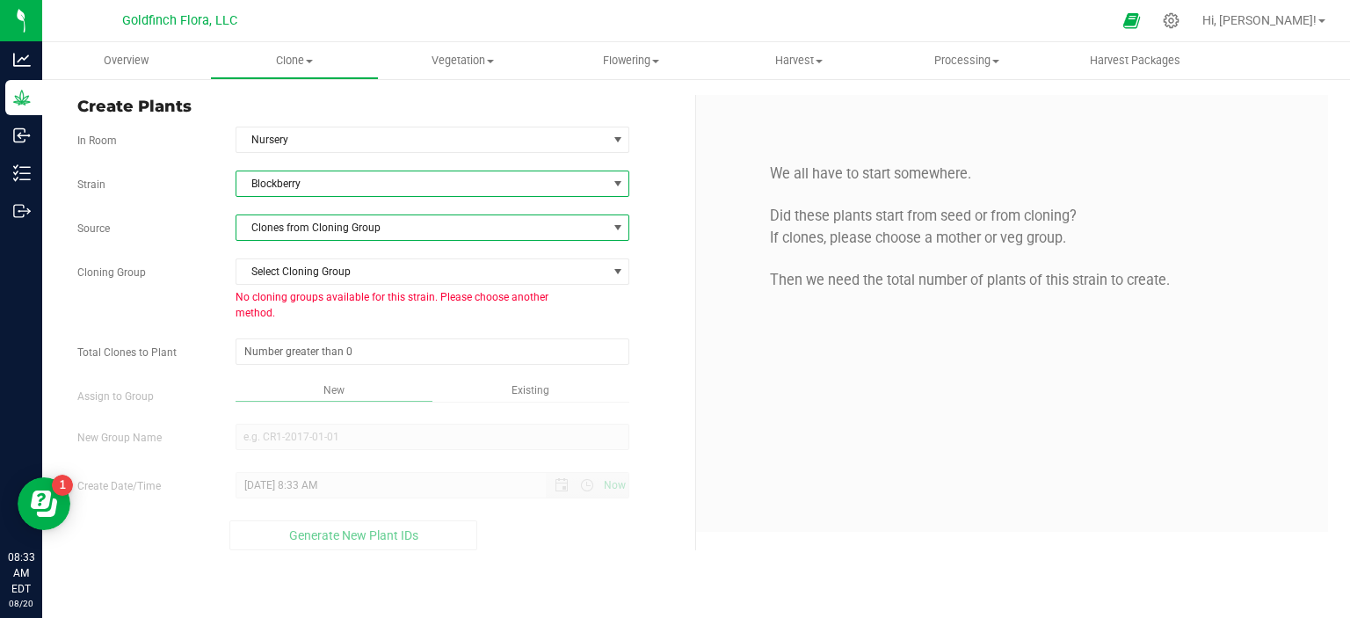
click at [615, 224] on span at bounding box center [618, 228] width 14 height 14
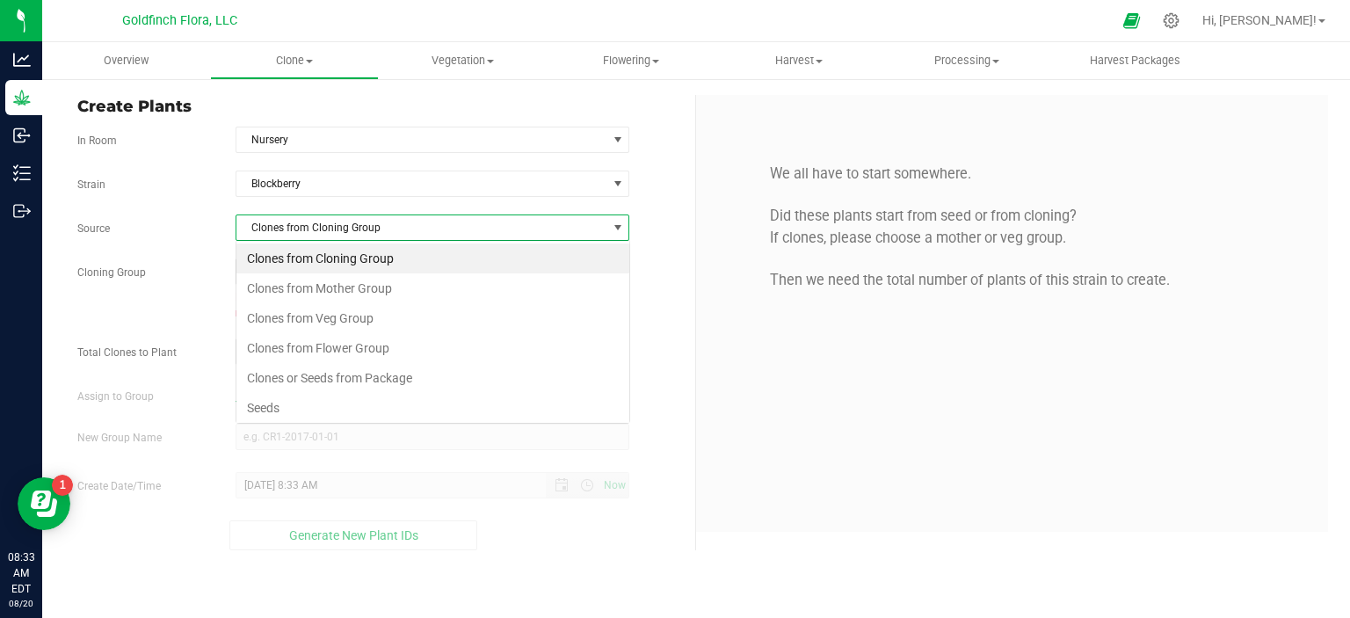
scroll to position [25, 394]
click at [475, 400] on li "Seeds" at bounding box center [432, 408] width 393 height 30
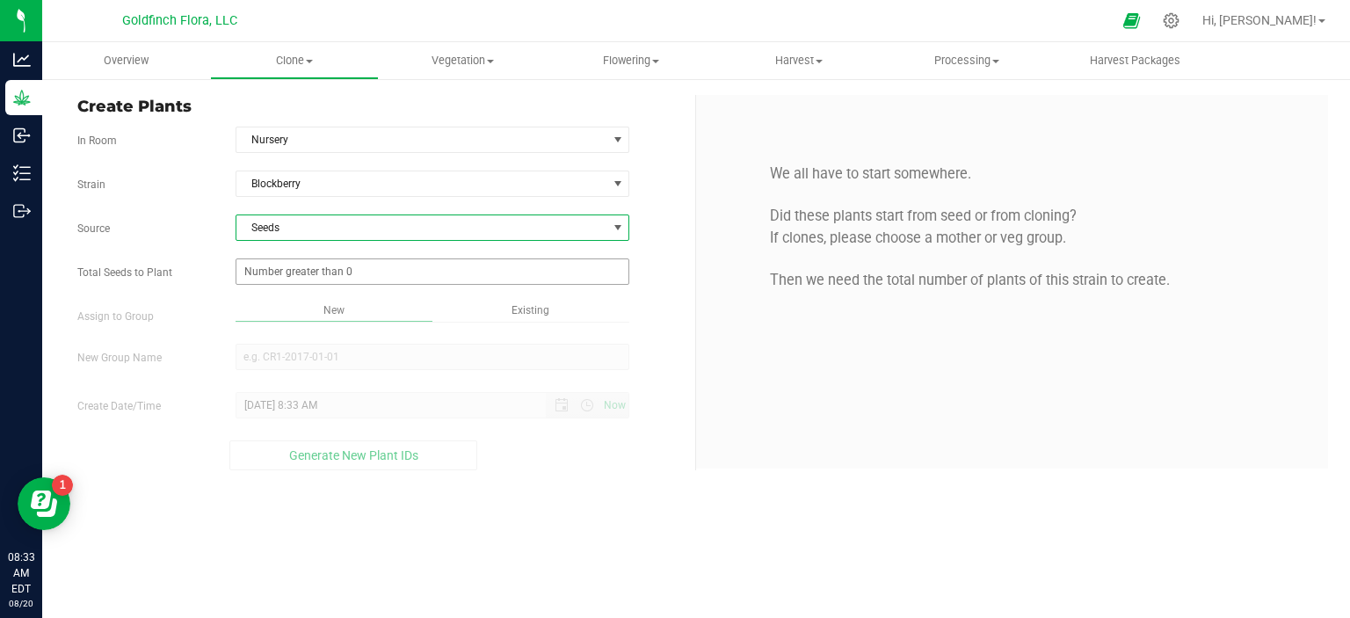
click at [464, 268] on span at bounding box center [433, 271] width 395 height 26
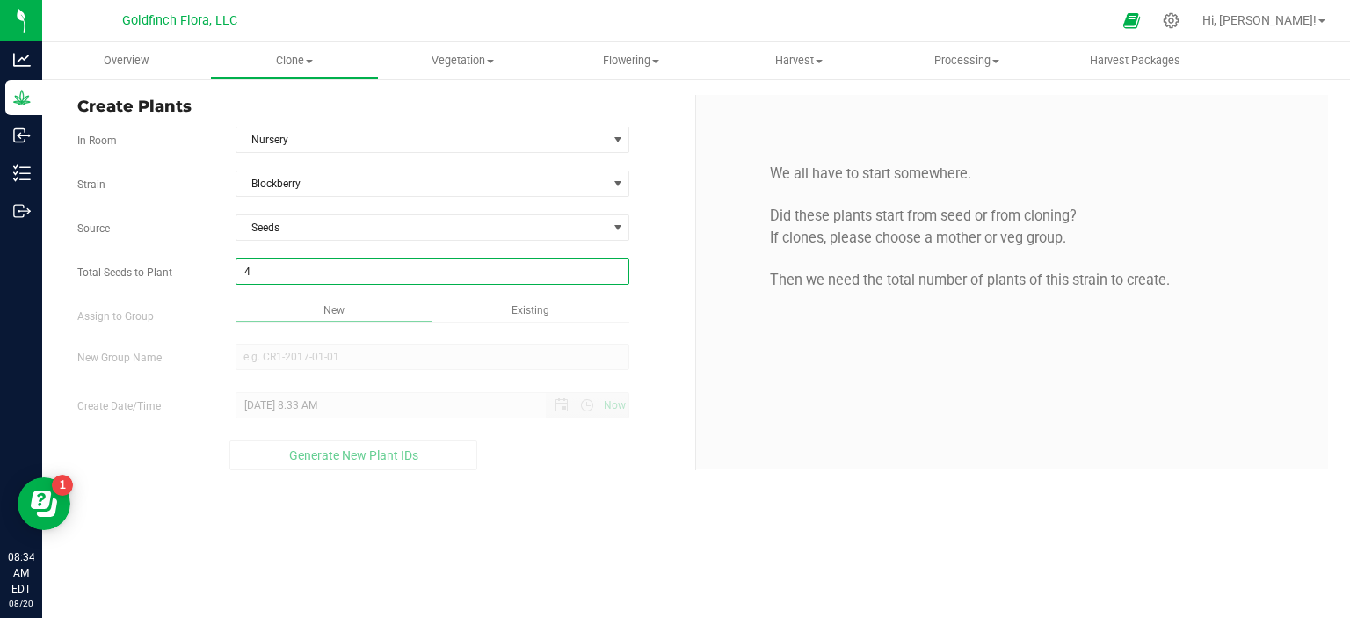
type input "41"
click at [411, 307] on div "Overview Clone Create plants Cloning groups Cloning plants Apply to plants Vege…" at bounding box center [696, 330] width 1308 height 576
type input "41"
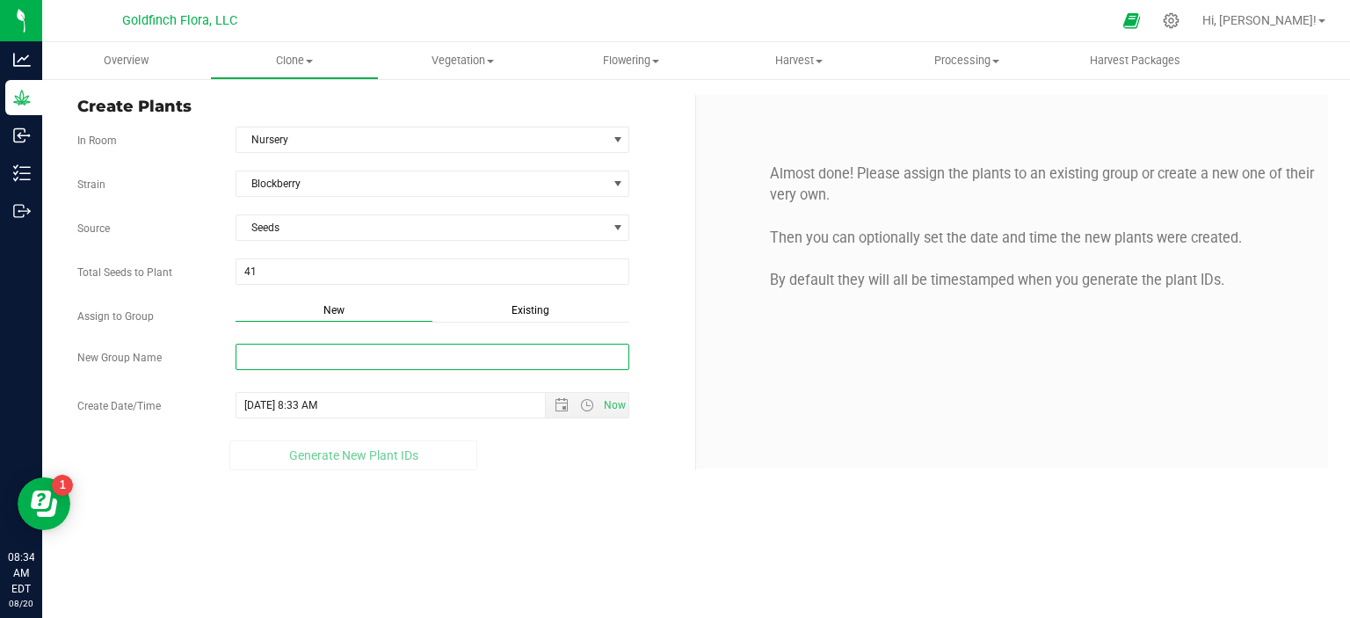
click at [397, 358] on input "New Group Name" at bounding box center [433, 357] width 395 height 26
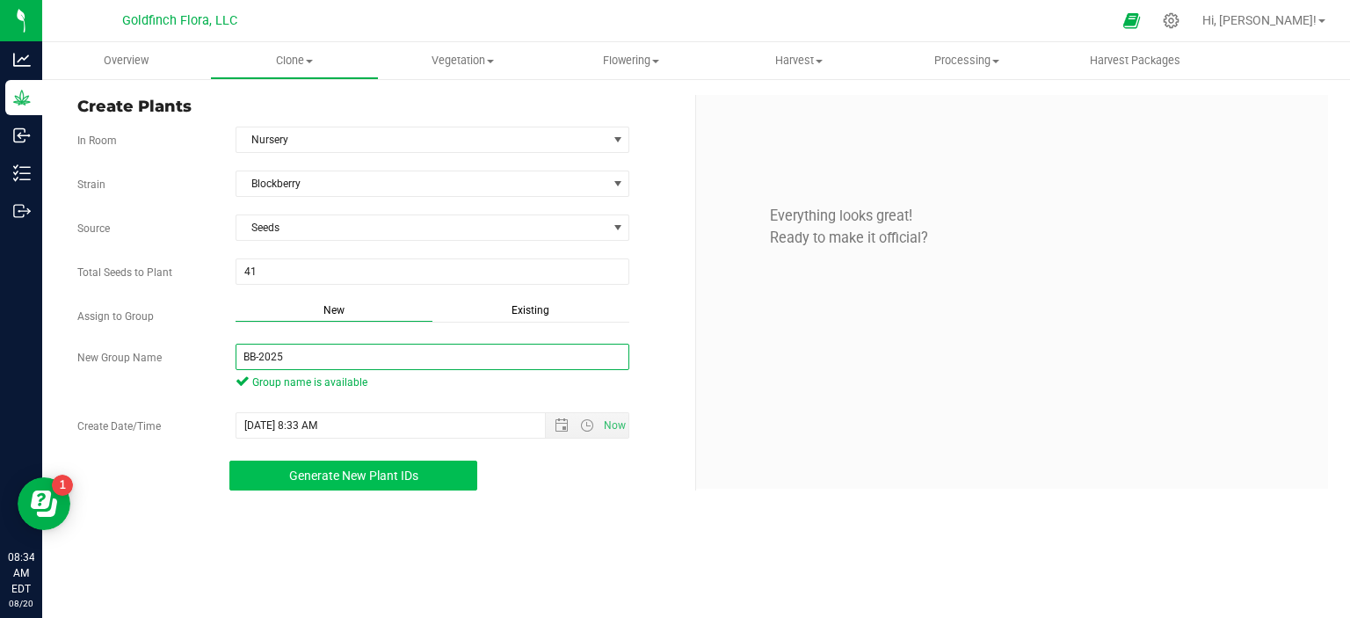
type input "BB-2025"
click at [458, 476] on button "Generate New Plant IDs" at bounding box center [353, 476] width 249 height 30
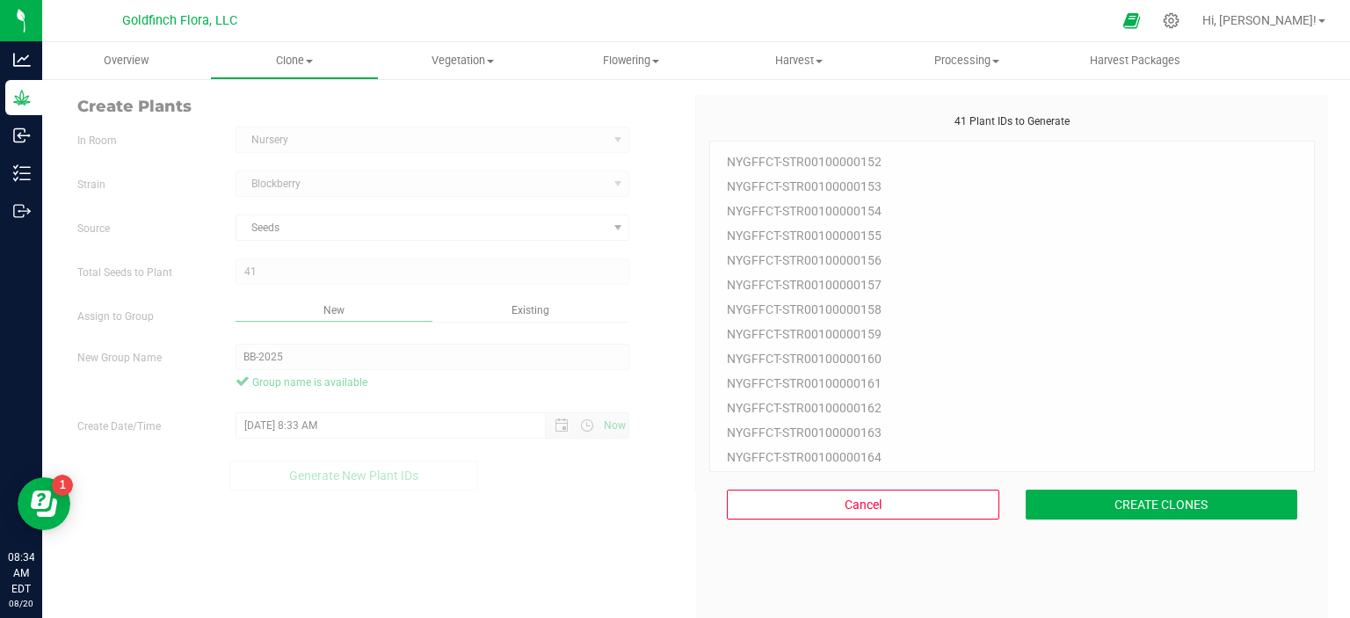
scroll to position [53, 0]
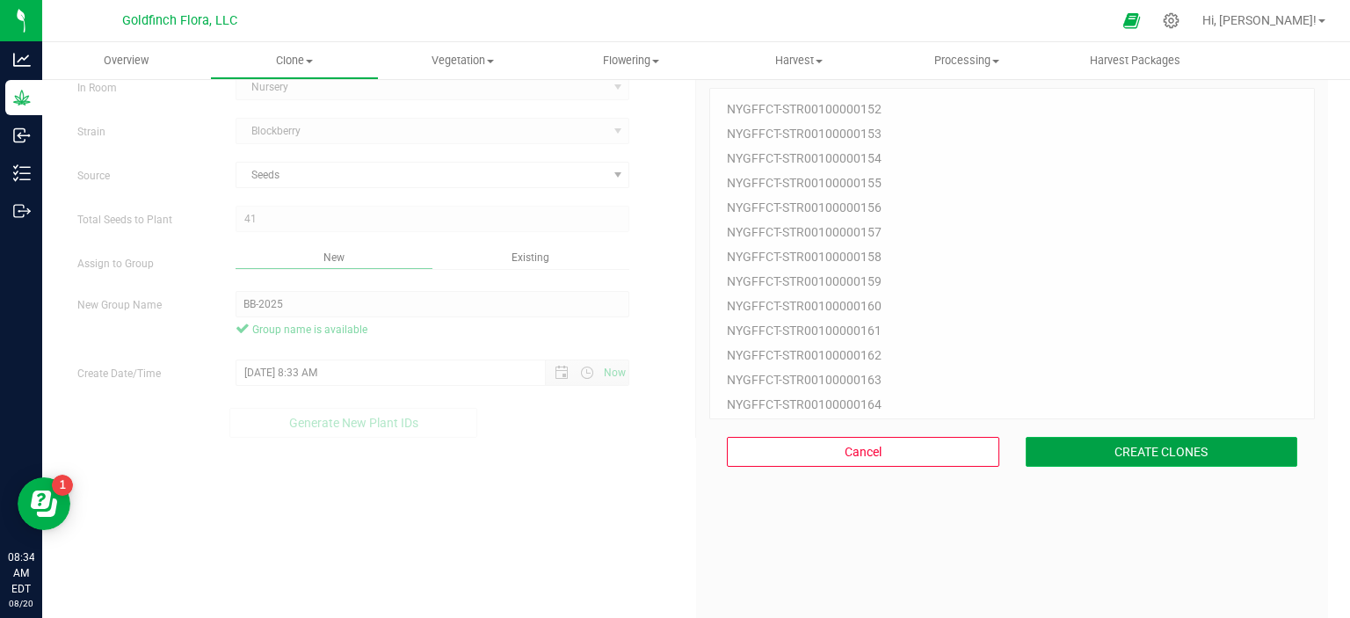
click at [1056, 452] on button "CREATE CLONES" at bounding box center [1162, 452] width 272 height 30
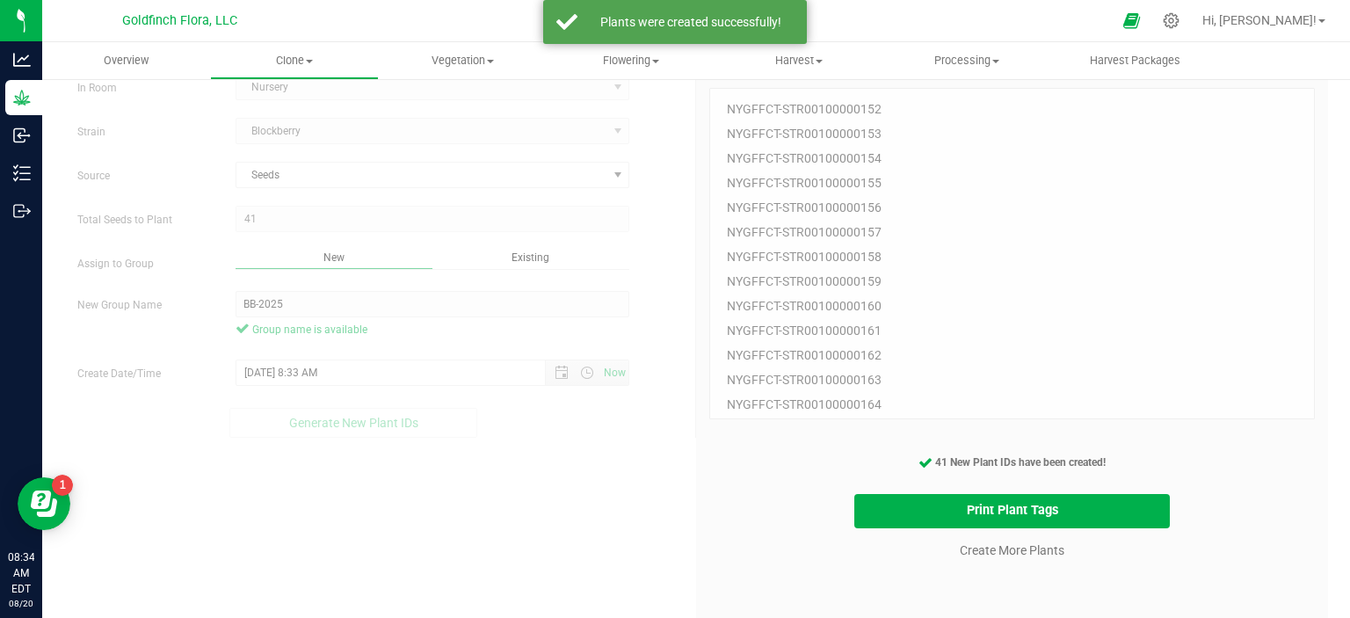
click at [1296, 172] on div "NYGFFCT-STR00100000152 NYGFFCT-STR00100000153 NYGFFCT-STR00100000154 NYGFFCT-ST…" at bounding box center [1012, 253] width 606 height 331
click at [1006, 505] on button "Print Plant Tags" at bounding box center [1012, 511] width 316 height 34
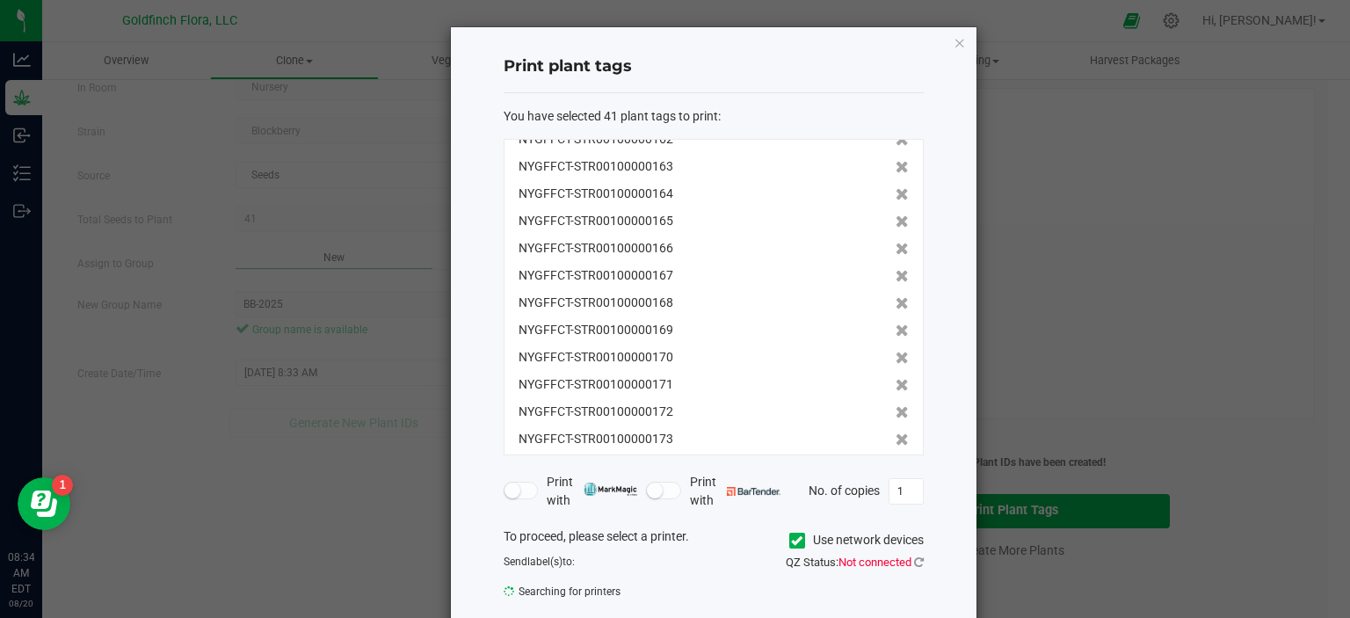
scroll to position [816, 0]
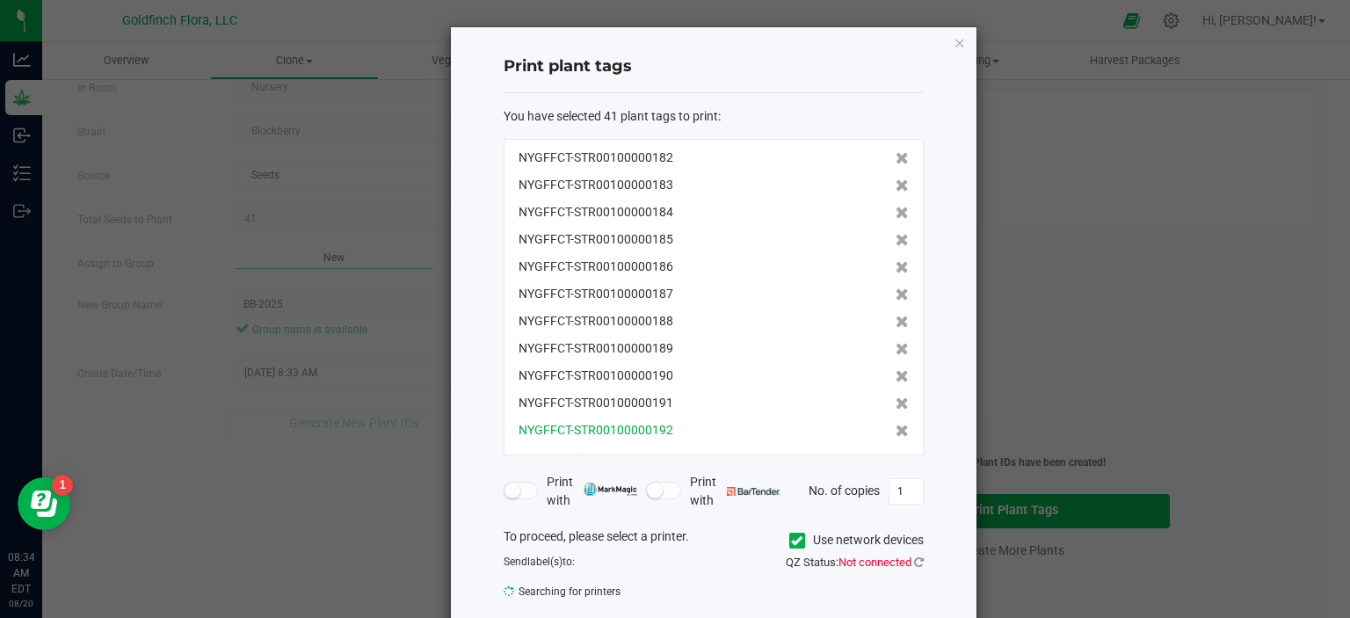
drag, startPoint x: 509, startPoint y: 155, endPoint x: 722, endPoint y: 438, distance: 354.6
click at [722, 438] on div "NYGFFCT-STR00100000152 NYGFFCT-STR00100000153 NYGFFCT-STR00100000154 NYGFFCT-ST…" at bounding box center [714, 297] width 420 height 316
copy div "NYGFFCT-STR00100000152 NYGFFCT-STR00100000153 NYGFFCT-STR00100000154 NYGFFCT-ST…"
click at [954, 40] on icon "button" at bounding box center [960, 42] width 12 height 21
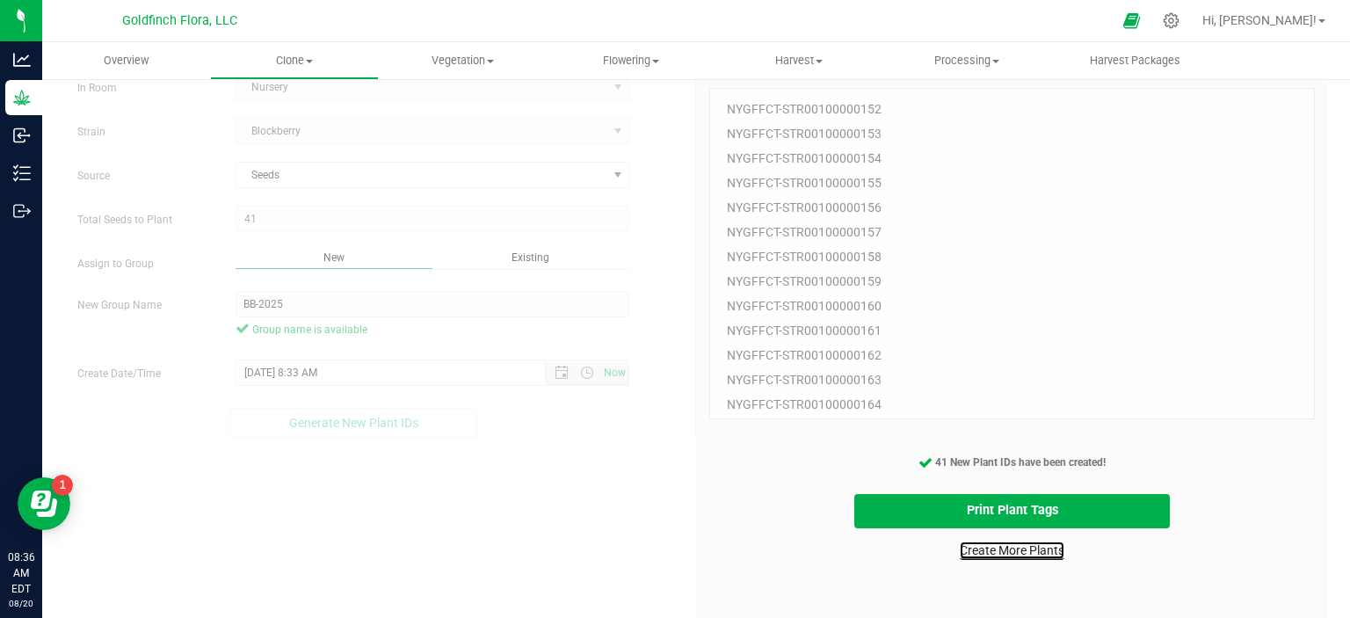
click at [984, 550] on link "Create More Plants" at bounding box center [1012, 550] width 105 height 18
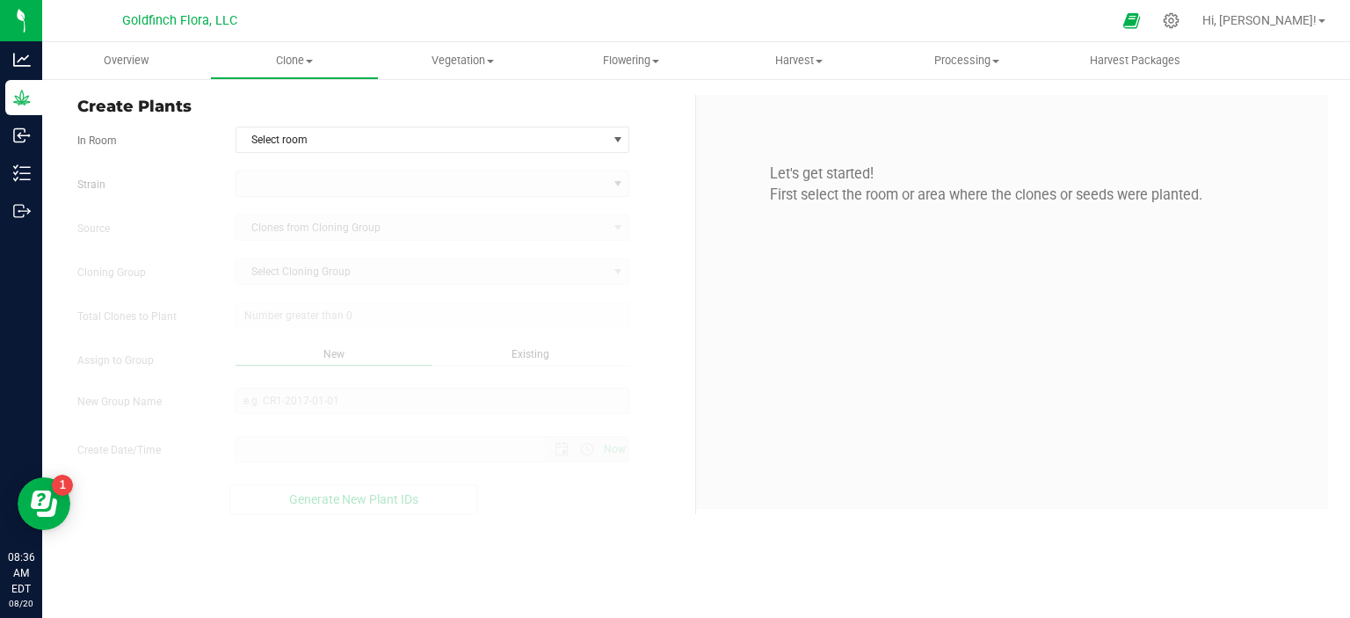
type input "[DATE] 8:36 AM"
click at [618, 138] on span "select" at bounding box center [618, 140] width 14 height 14
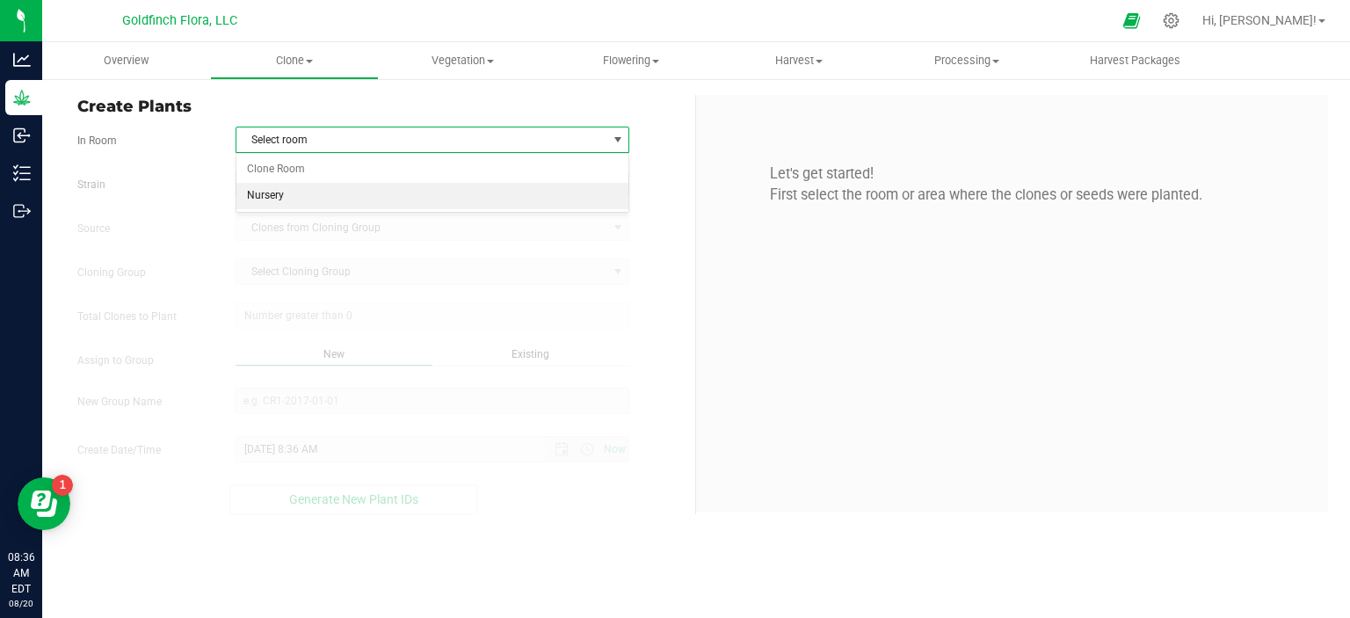
click at [542, 193] on li "Nursery" at bounding box center [432, 196] width 393 height 26
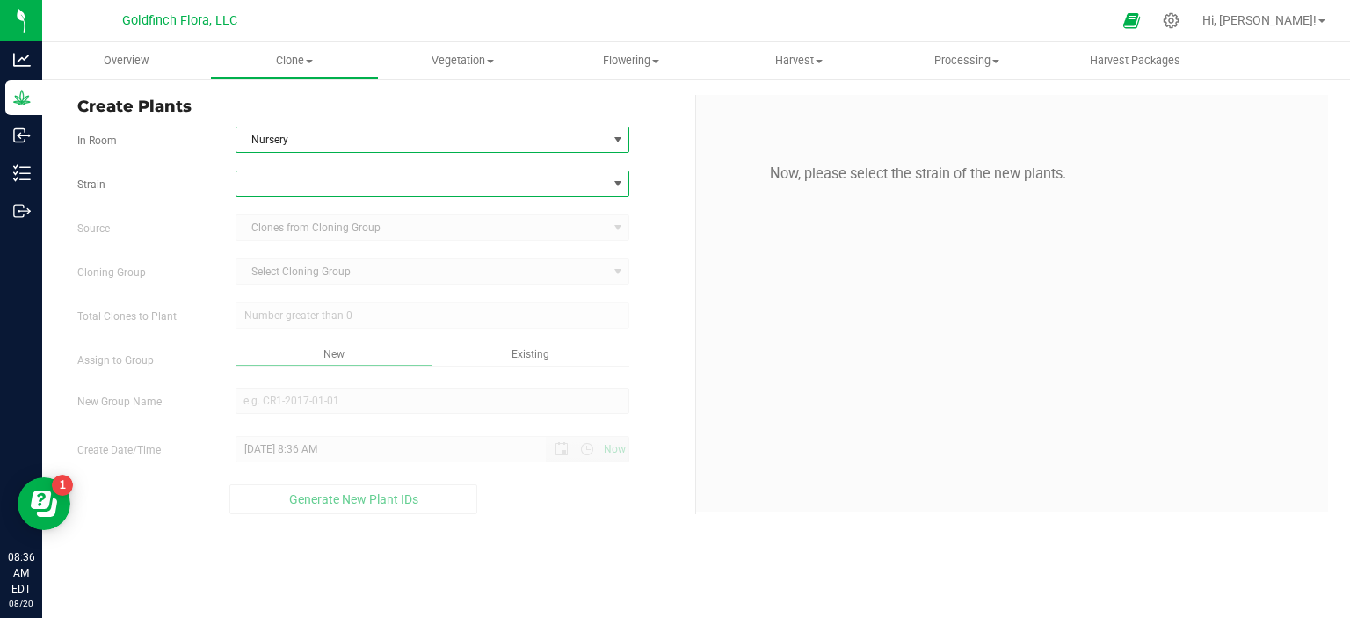
click at [621, 177] on span at bounding box center [618, 184] width 14 height 14
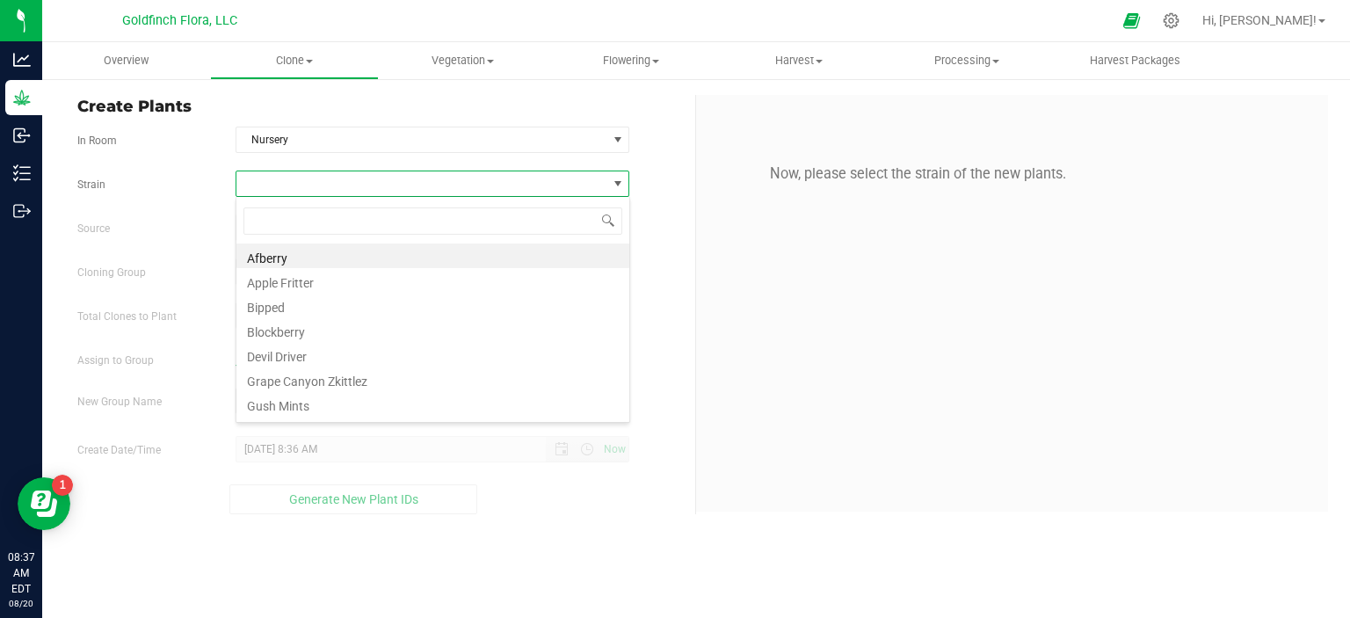
scroll to position [25, 394]
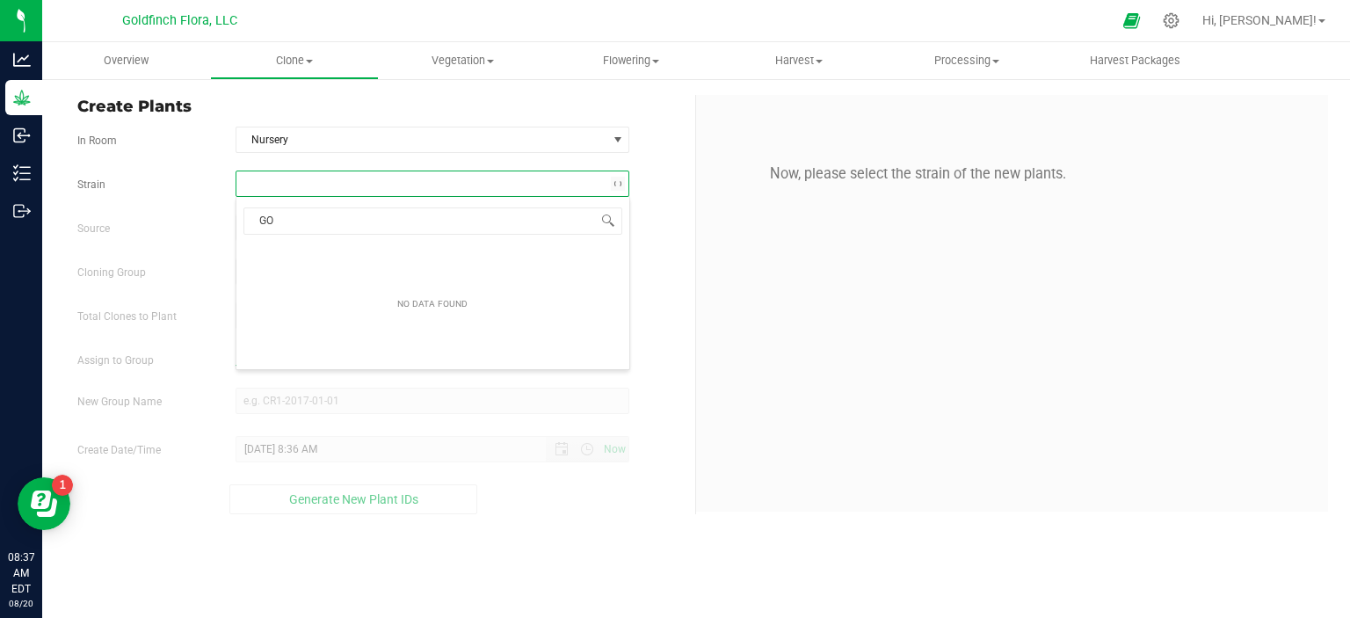
type input "G"
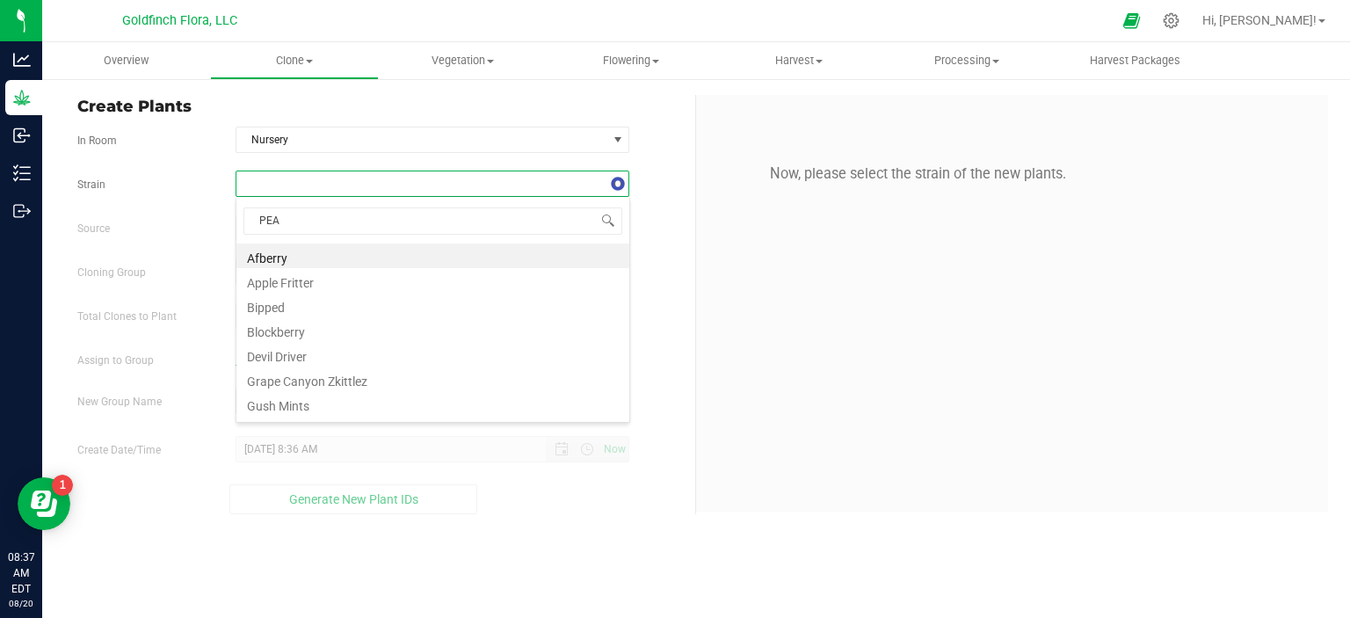
type input "PEAC"
click at [563, 260] on li "Peachy [PERSON_NAME]" at bounding box center [432, 255] width 393 height 25
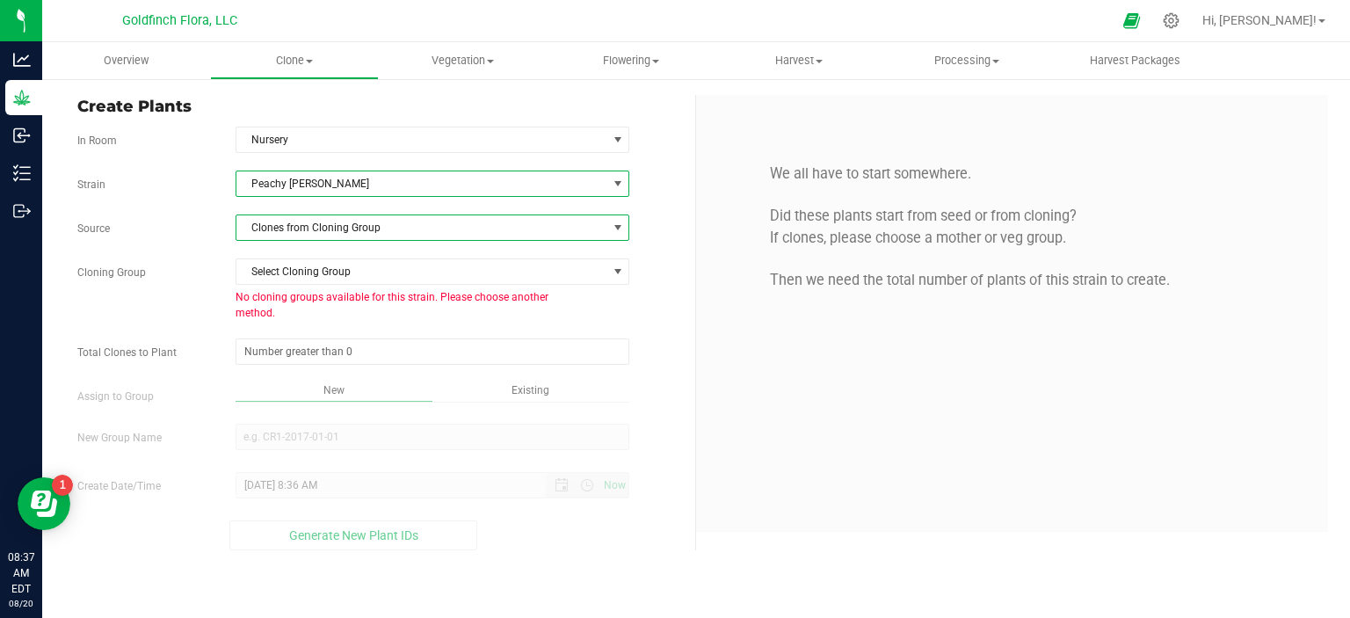
click at [622, 228] on span at bounding box center [618, 228] width 14 height 14
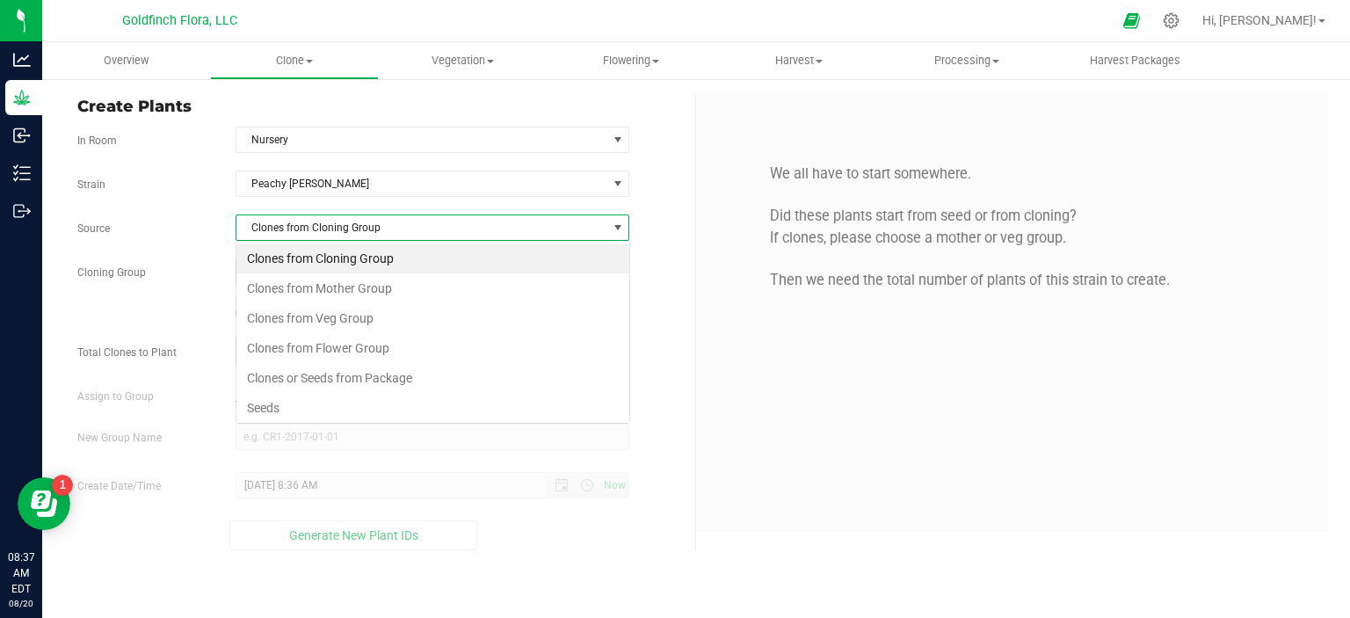
scroll to position [25, 394]
click at [462, 403] on li "Seeds" at bounding box center [432, 408] width 393 height 30
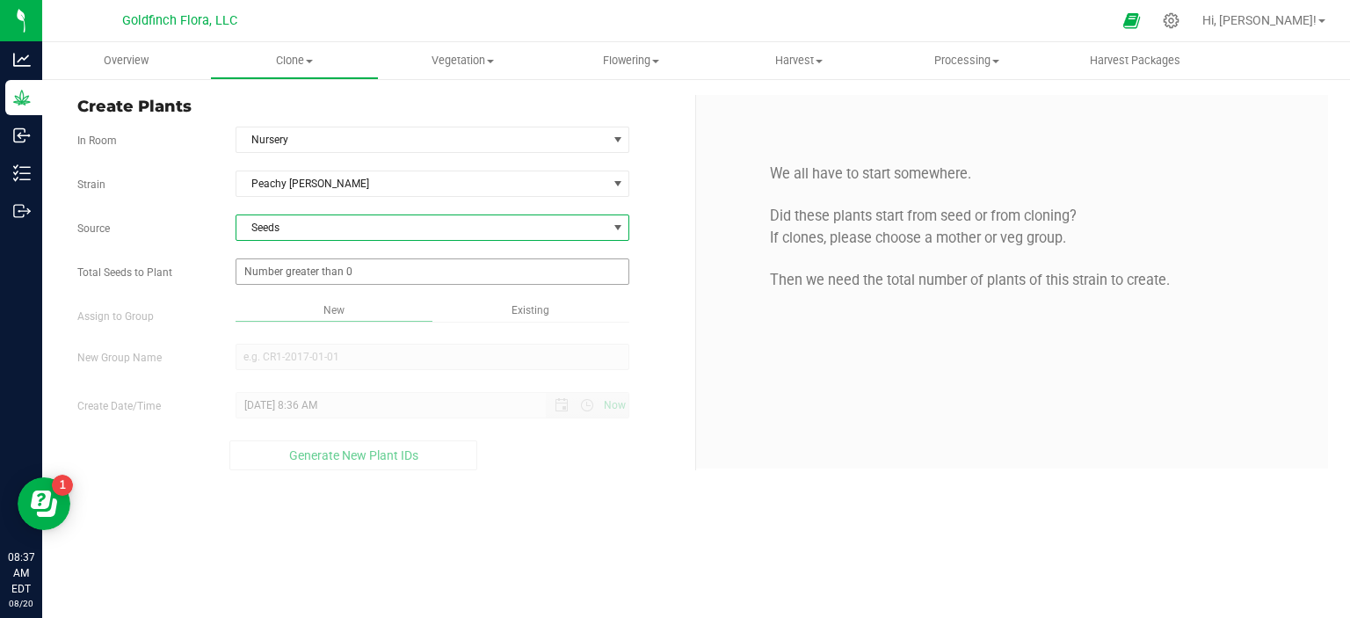
click at [505, 275] on span at bounding box center [433, 271] width 395 height 26
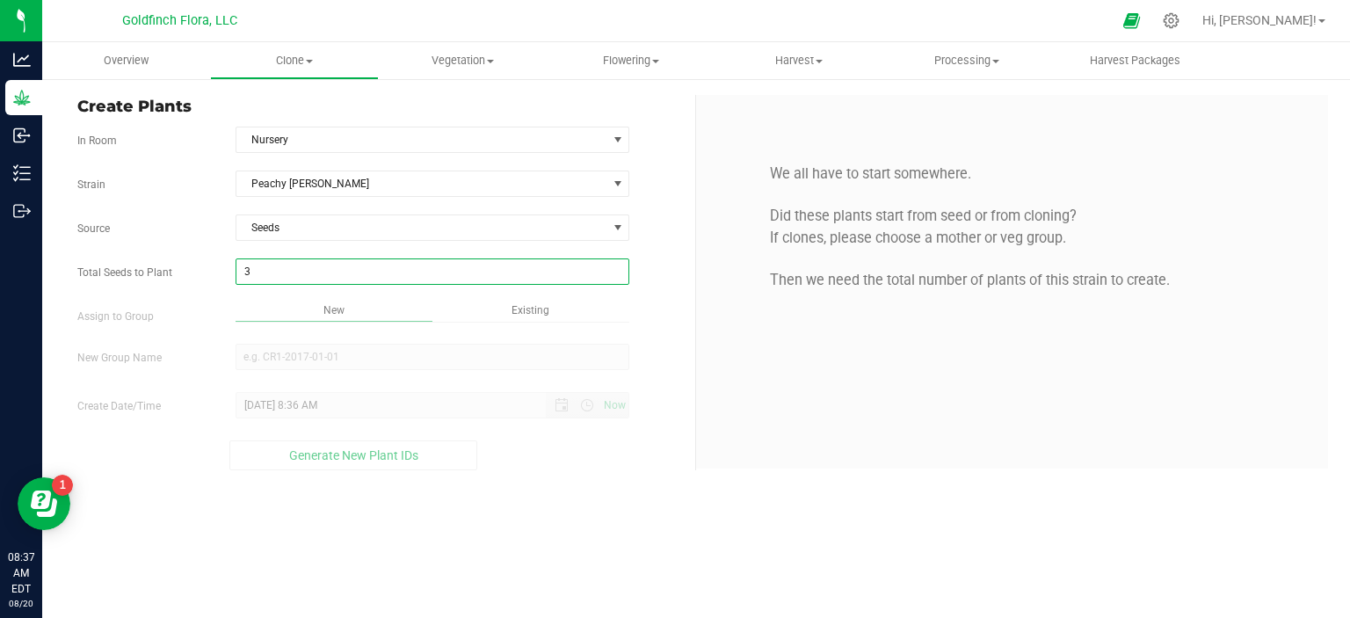
type input "33"
click at [488, 340] on div "Overview Clone Create plants Cloning groups Cloning plants Apply to plants Vege…" at bounding box center [696, 330] width 1308 height 576
type input "33"
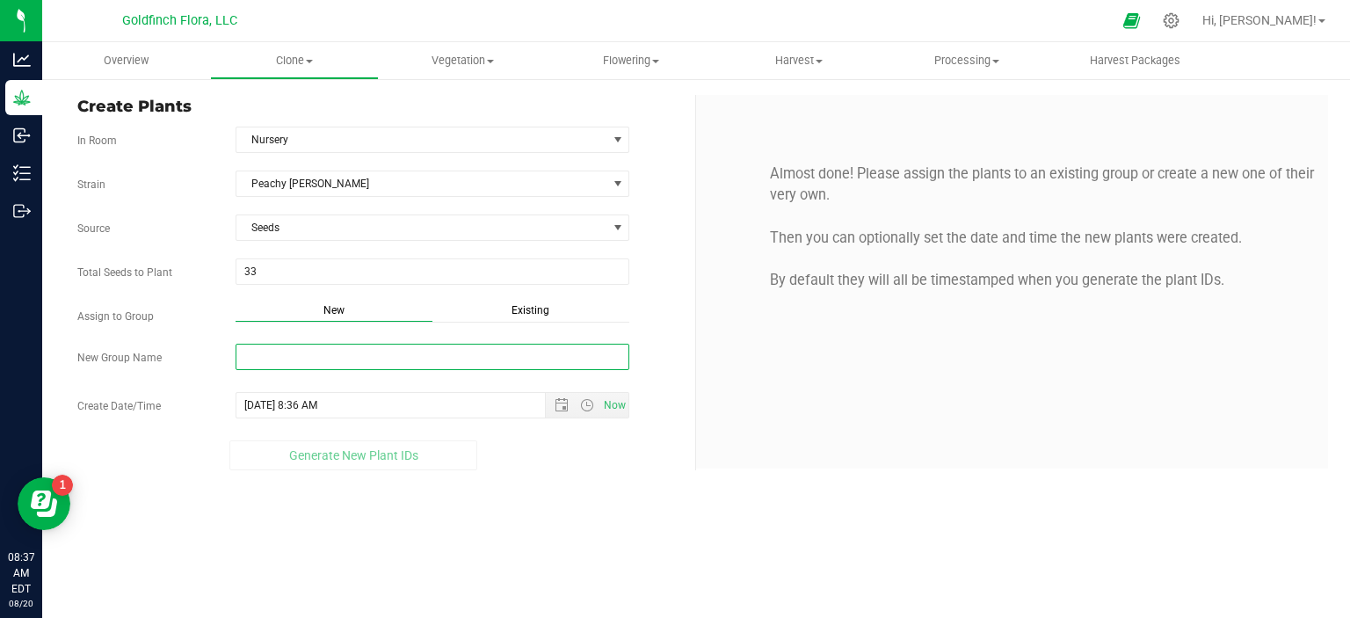
click at [451, 353] on input "New Group Name" at bounding box center [433, 357] width 395 height 26
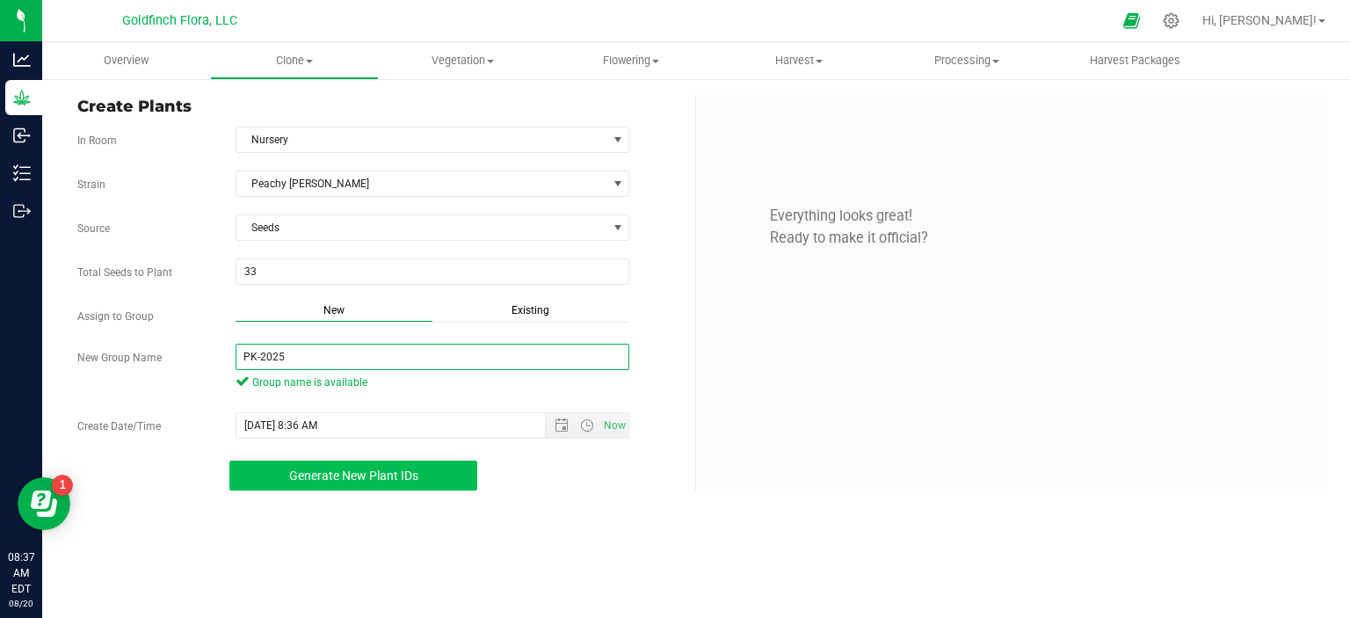
type input "PK-2025"
click at [431, 476] on button "Generate New Plant IDs" at bounding box center [353, 476] width 249 height 30
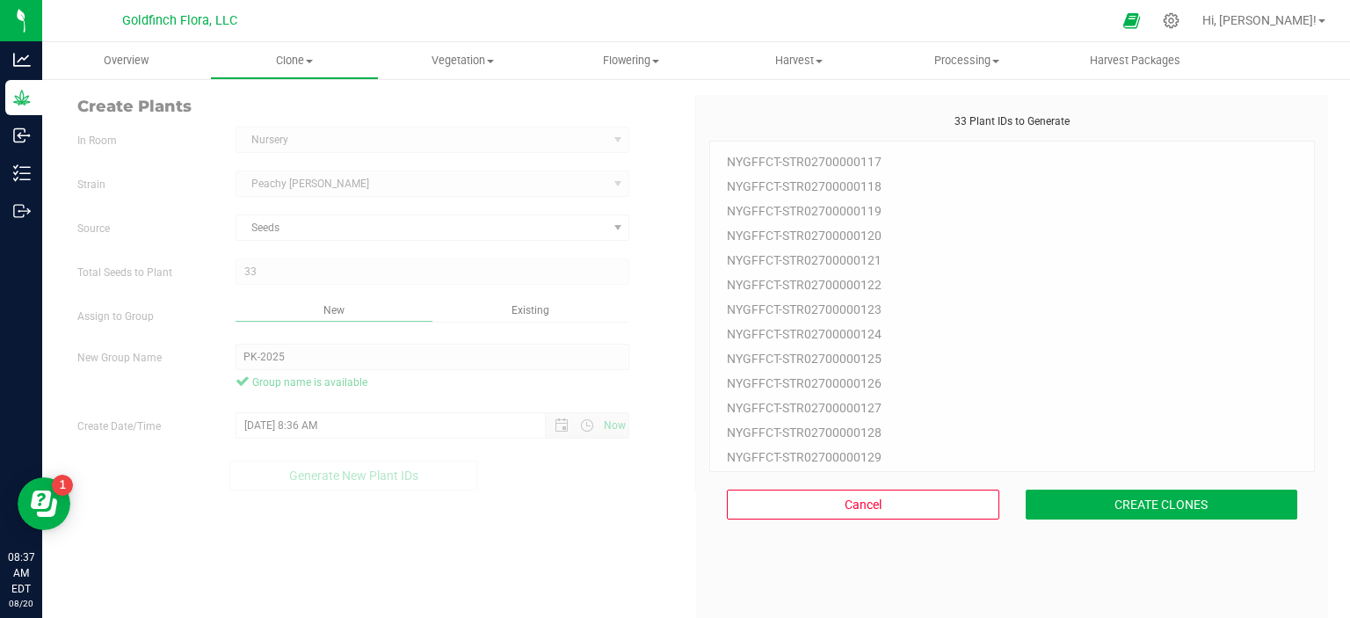
scroll to position [53, 0]
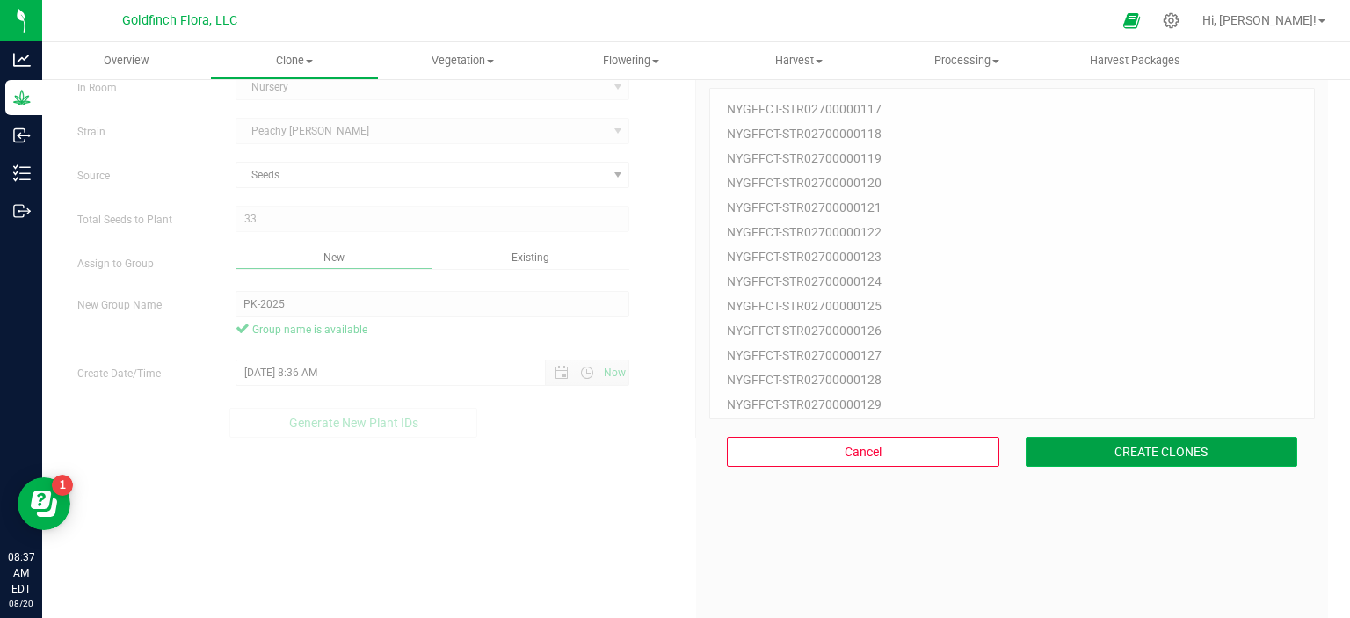
click at [1123, 447] on button "CREATE CLONES" at bounding box center [1162, 452] width 272 height 30
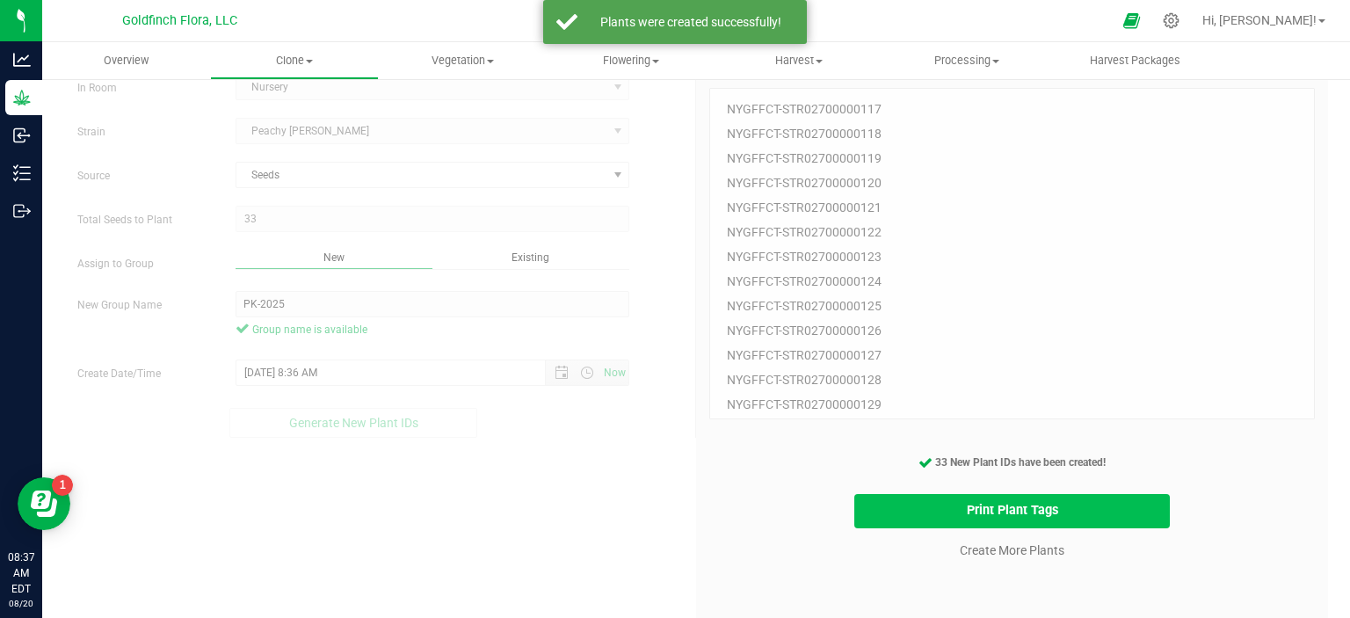
click at [1019, 503] on button "Print Plant Tags" at bounding box center [1012, 511] width 316 height 34
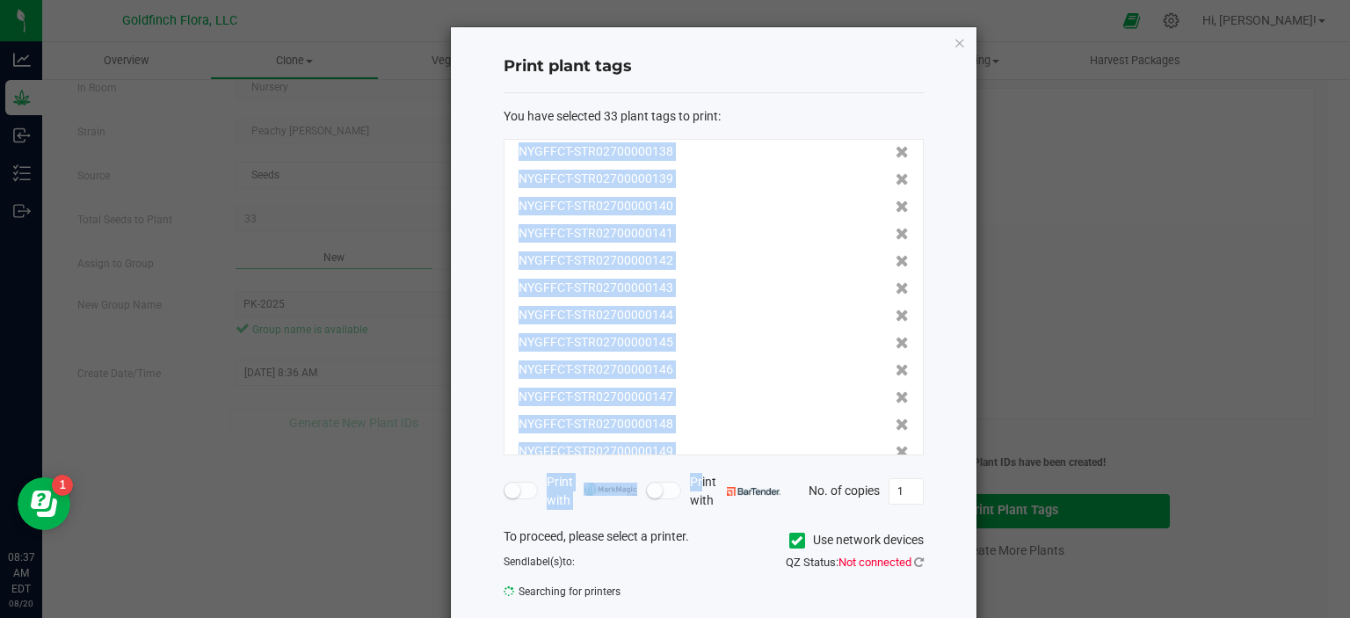
scroll to position [598, 0]
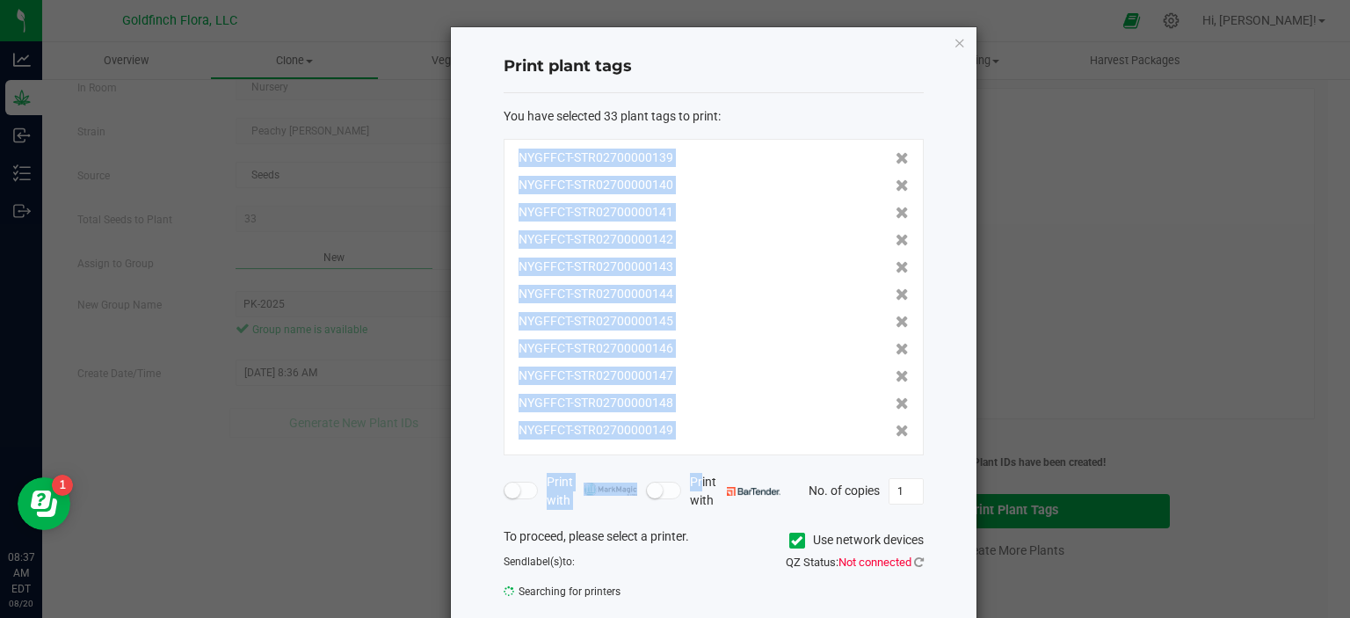
drag, startPoint x: 509, startPoint y: 149, endPoint x: 692, endPoint y: 463, distance: 363.2
click at [692, 463] on form "You have selected 33 plant tags to print : NYGFFCT-STR02700000117 NYGFFCT-STR02…" at bounding box center [714, 358] width 420 height 503
copy form "NYGFFCT-STR02700000117 NYGFFCT-STR02700000118 NYGFFCT-STR02700000119 NYGFFCT-ST…"
click at [954, 41] on icon "button" at bounding box center [960, 42] width 12 height 21
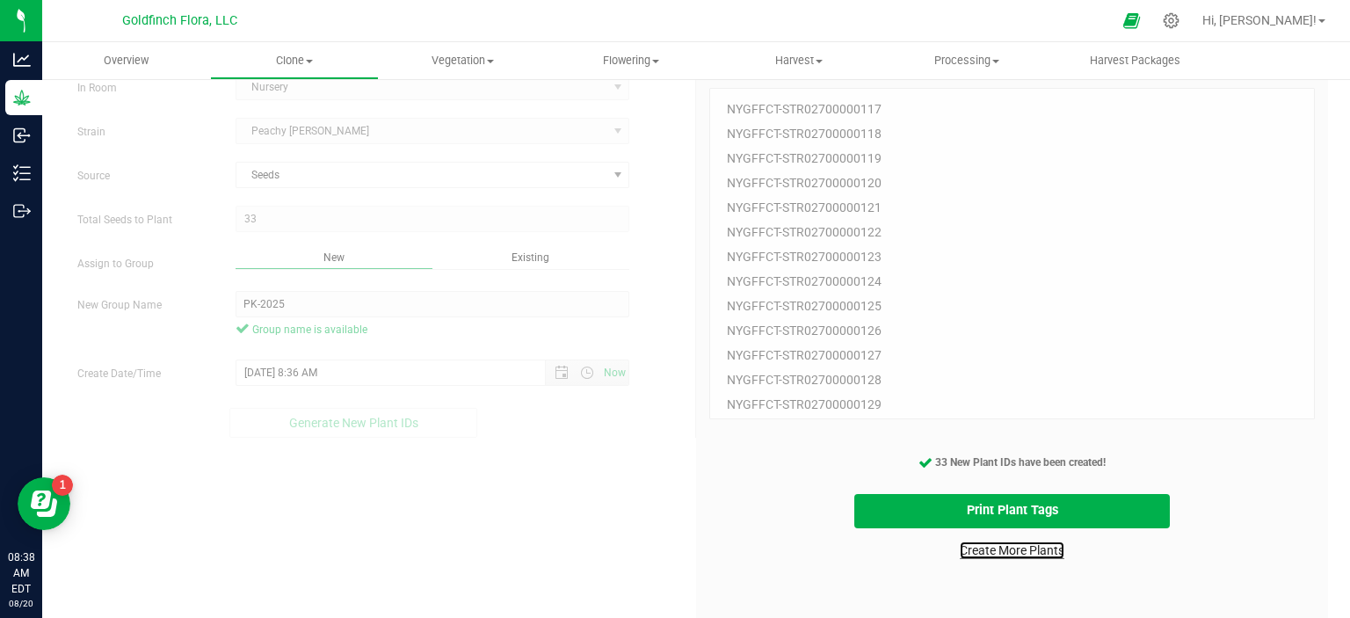
click at [1016, 550] on link "Create More Plants" at bounding box center [1012, 550] width 105 height 18
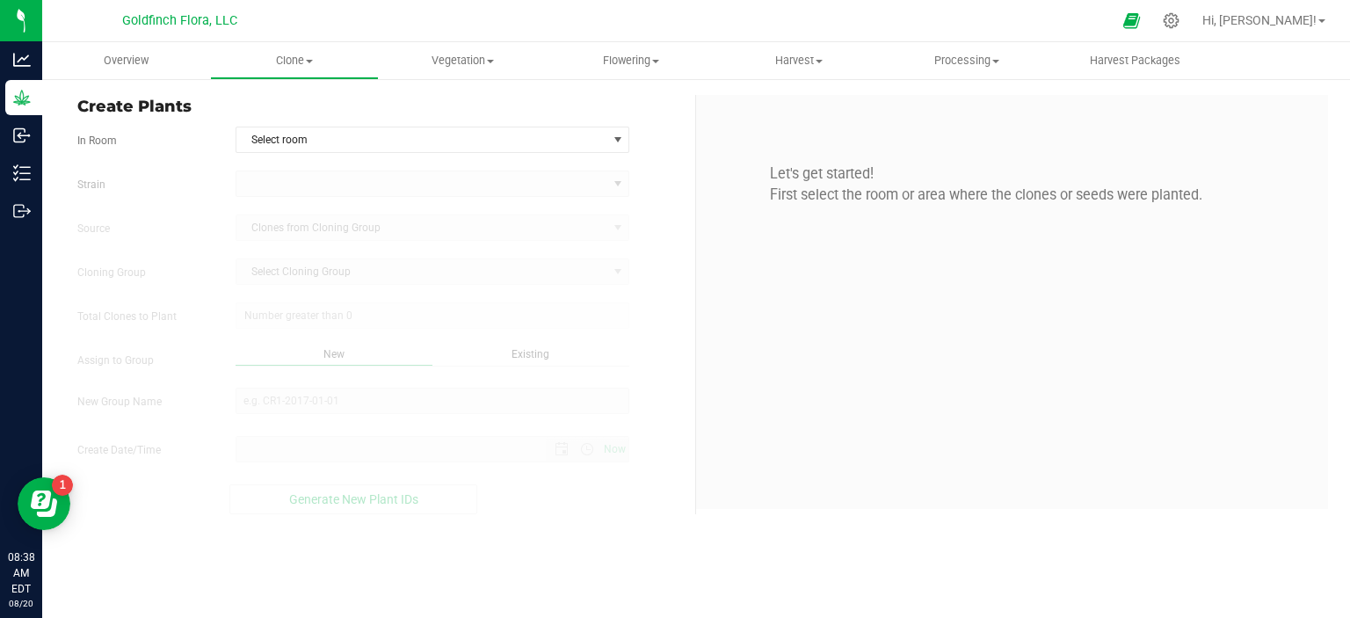
type input "[DATE] 8:38 AM"
click at [621, 141] on span "select" at bounding box center [618, 140] width 14 height 14
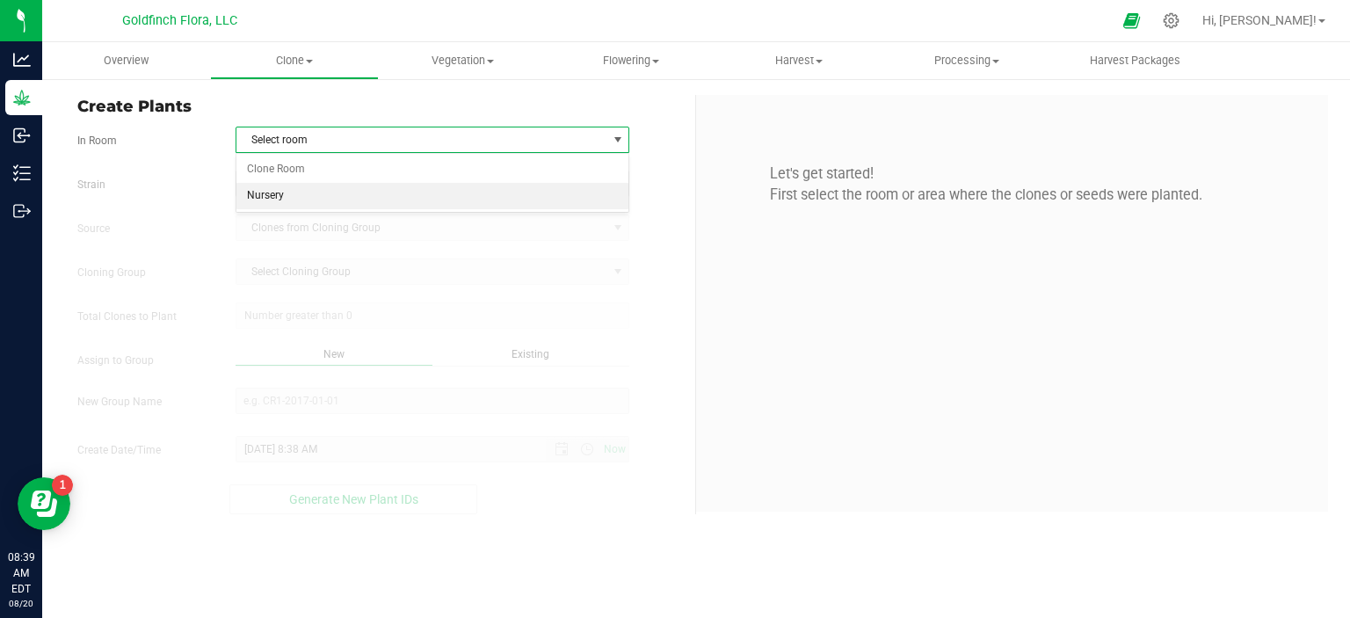
click at [503, 191] on li "Nursery" at bounding box center [432, 196] width 393 height 26
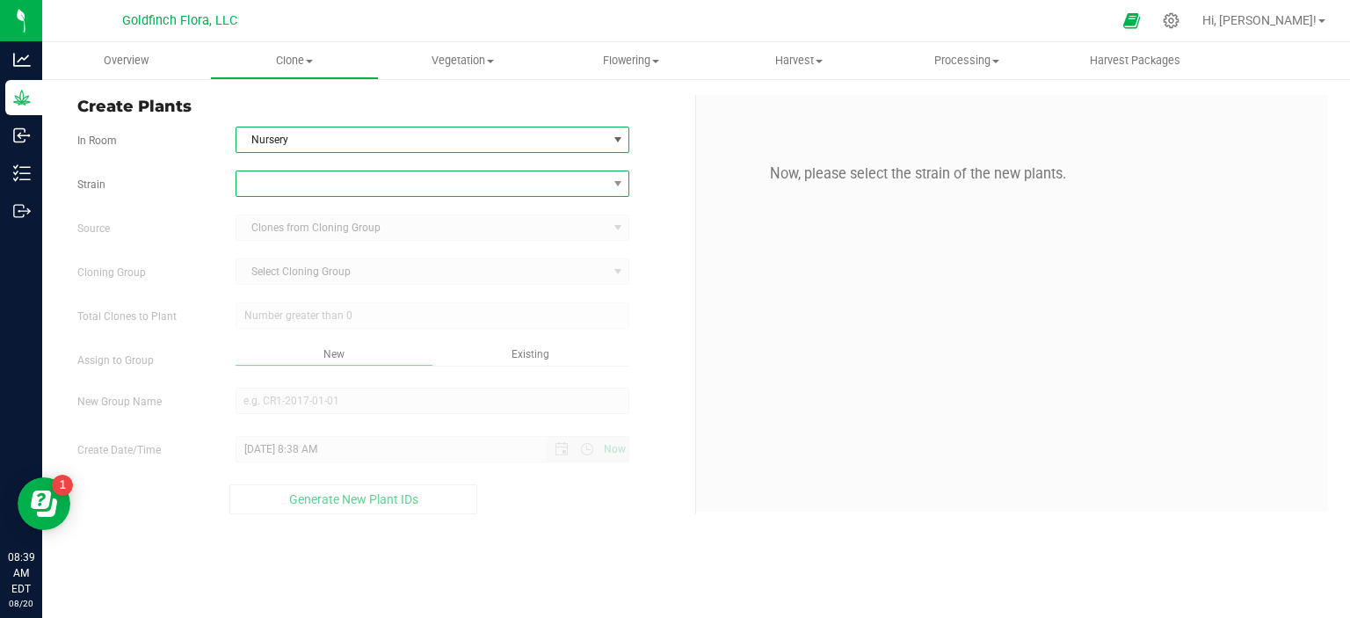
click at [498, 186] on span at bounding box center [421, 183] width 371 height 25
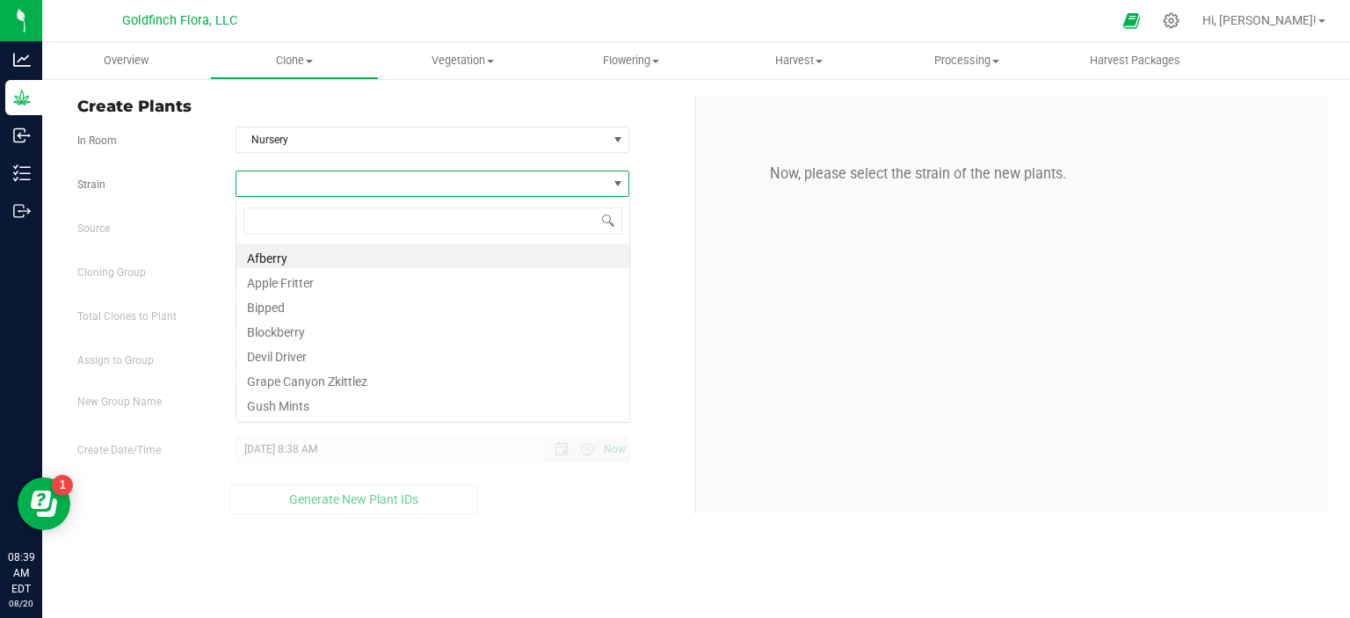
scroll to position [25, 394]
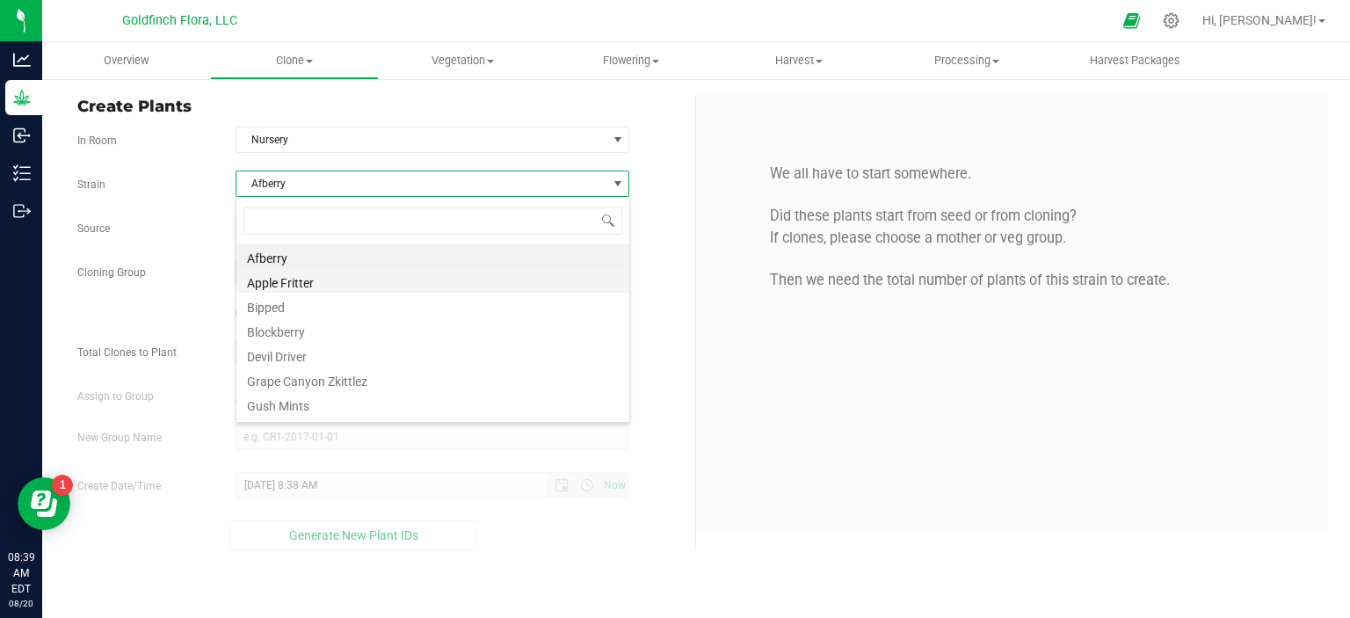
click at [342, 285] on li "Apple Fritter" at bounding box center [432, 280] width 393 height 25
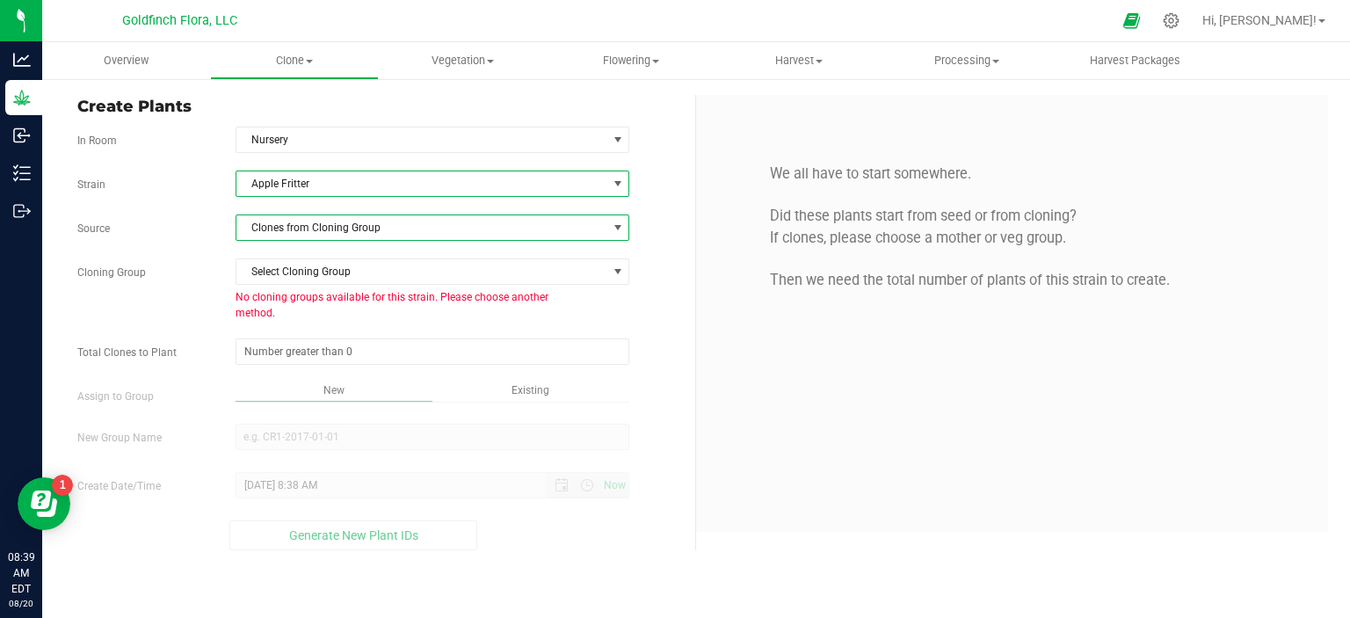
click at [615, 230] on span at bounding box center [618, 228] width 14 height 14
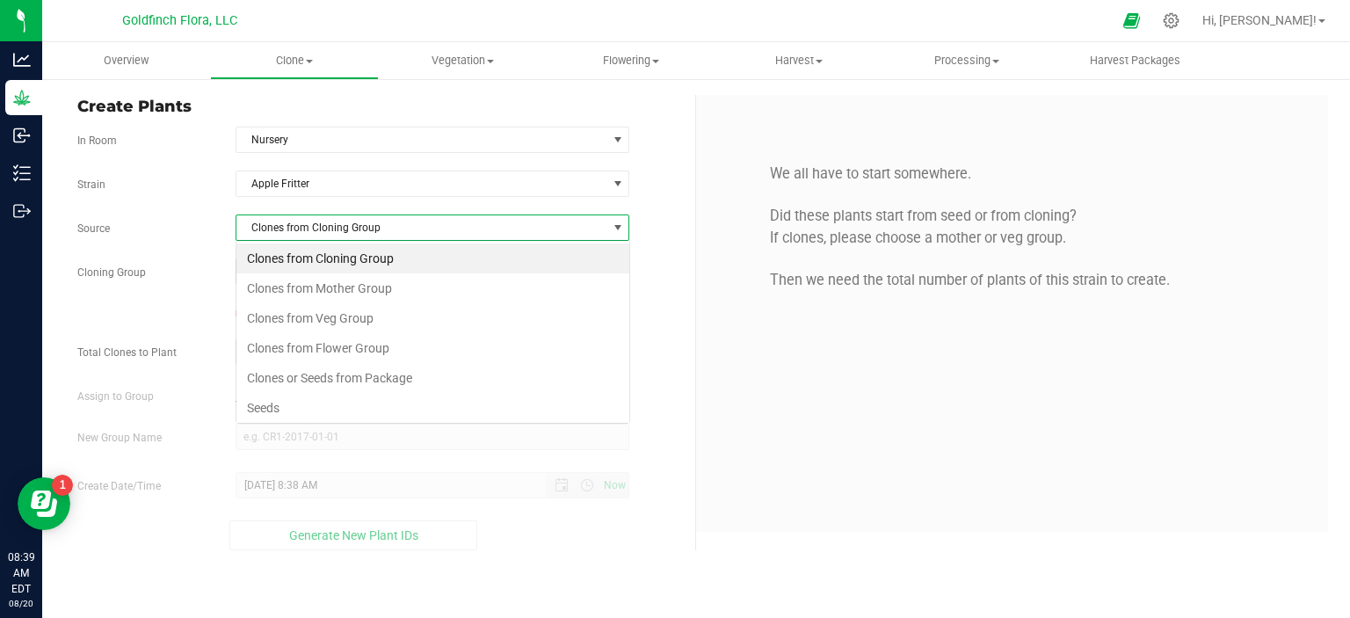
scroll to position [25, 394]
click at [443, 402] on li "Seeds" at bounding box center [432, 408] width 393 height 30
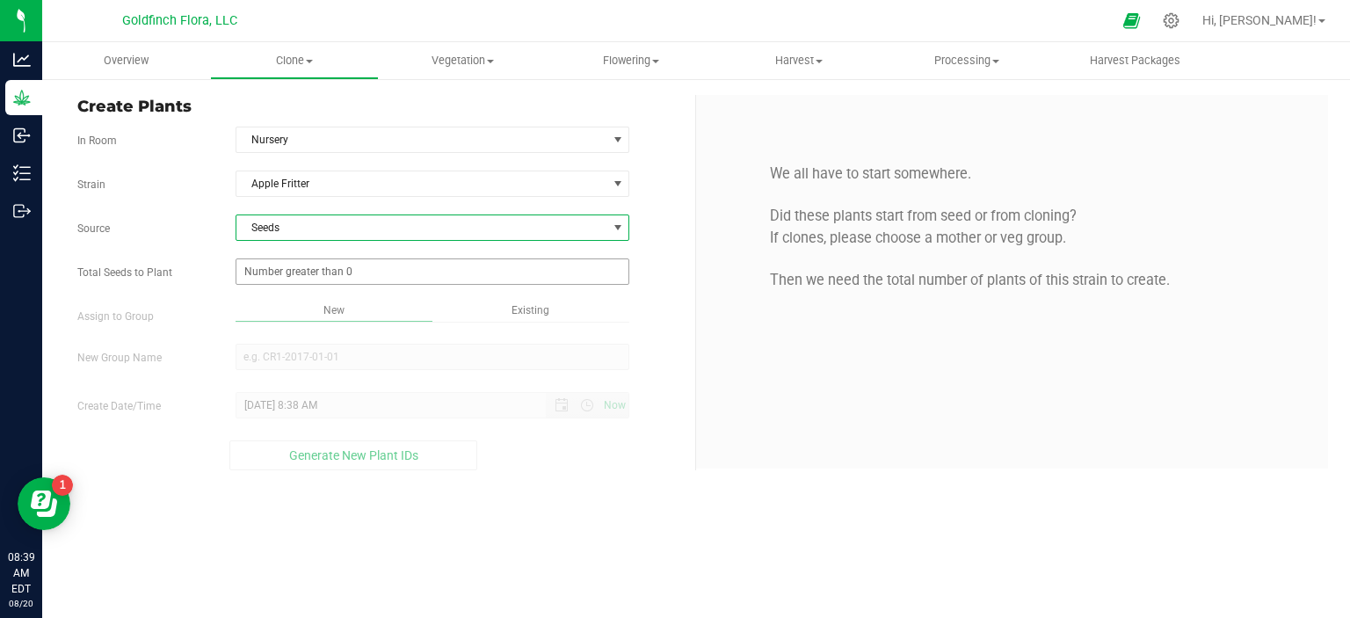
click at [396, 271] on span at bounding box center [433, 271] width 395 height 26
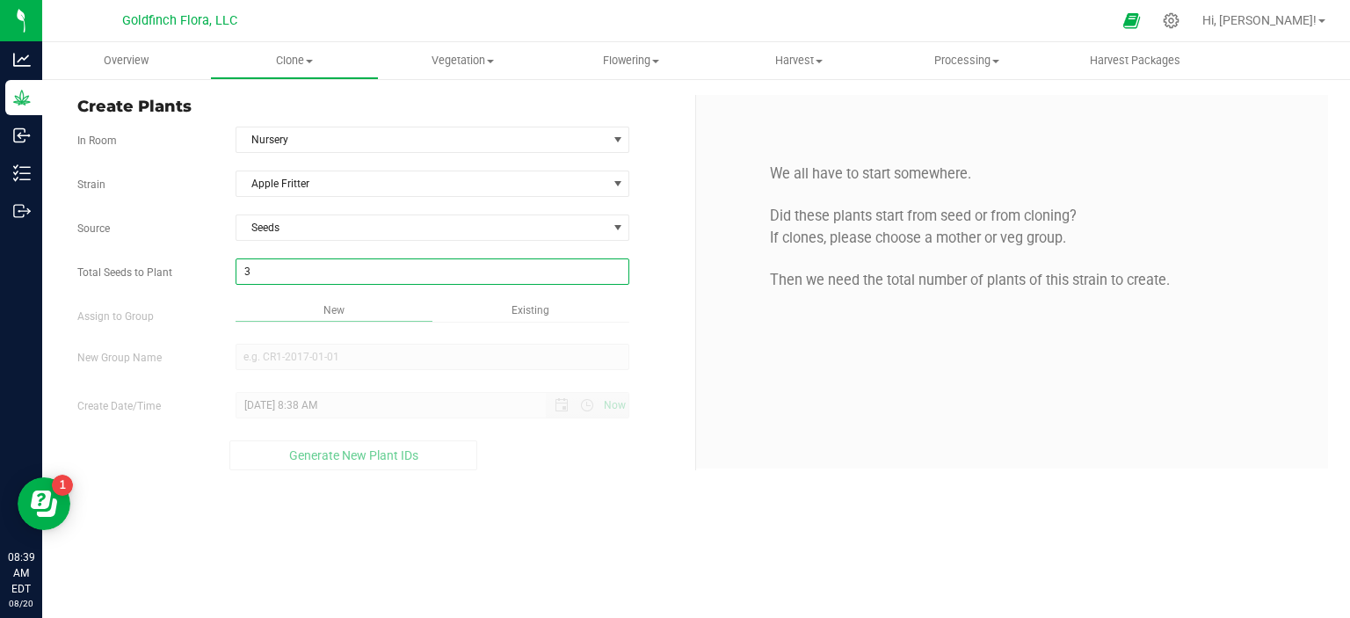
type input "33"
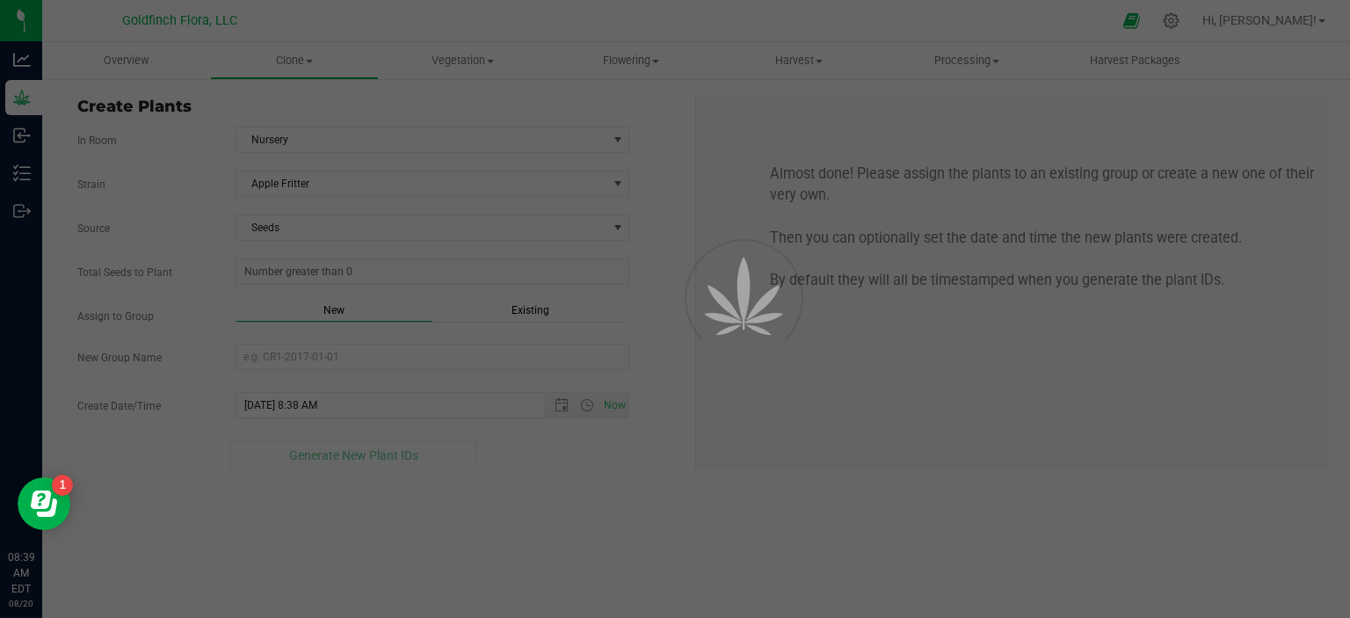
type input "33"
click at [387, 312] on div "Overview Clone Create plants Cloning groups Cloning plants Apply to plants Vege…" at bounding box center [696, 330] width 1308 height 576
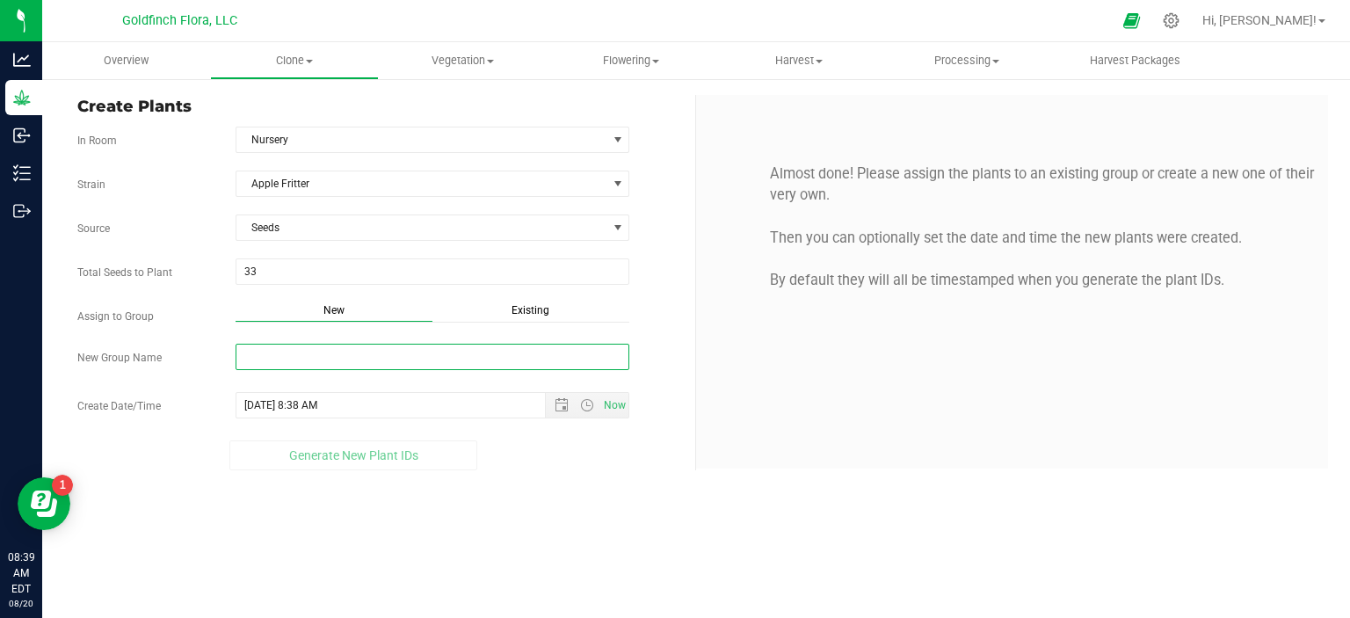
click at [353, 360] on input "New Group Name" at bounding box center [433, 357] width 395 height 26
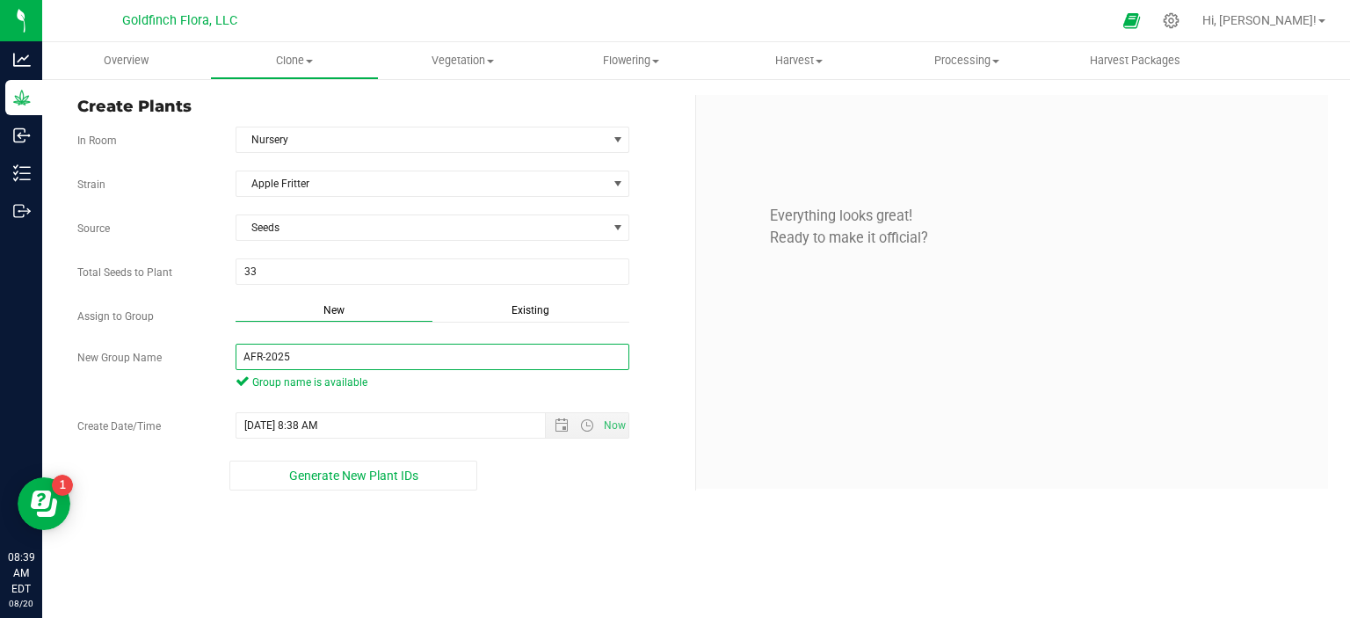
type input "AFR-2025"
click at [417, 523] on div "Overview Clone Create plants Cloning groups Cloning plants Apply to plants Vege…" at bounding box center [696, 330] width 1308 height 576
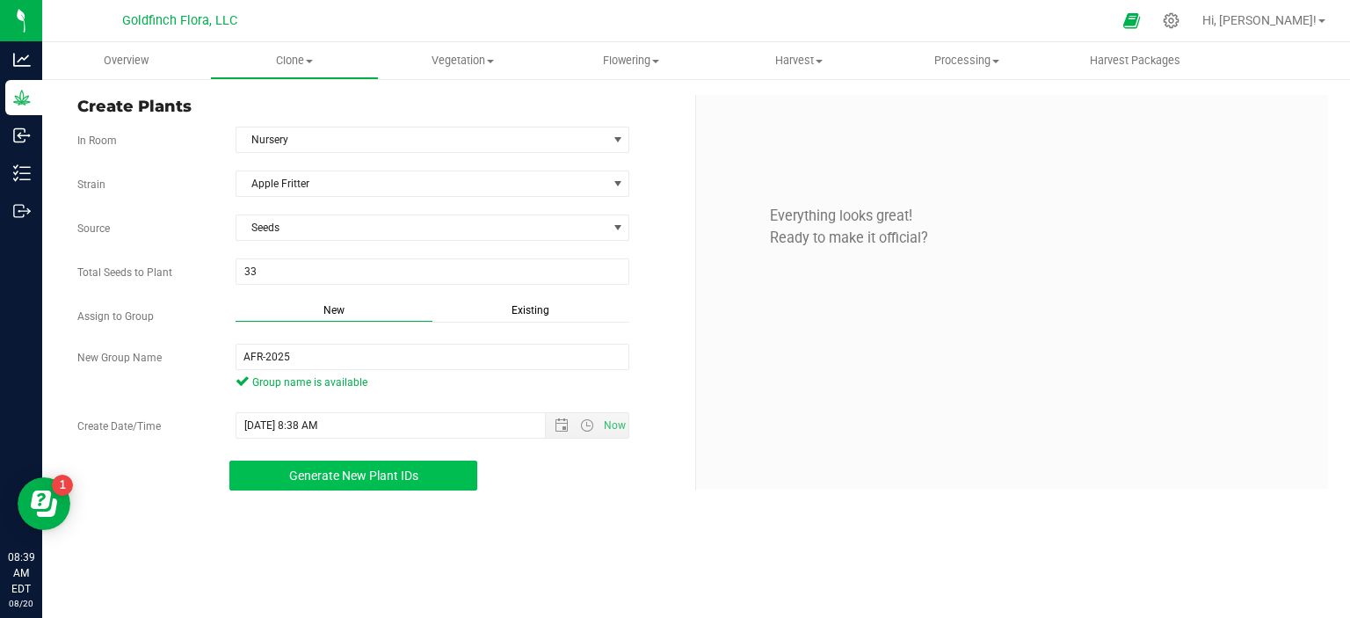
click at [398, 475] on span "Generate New Plant IDs" at bounding box center [353, 475] width 129 height 14
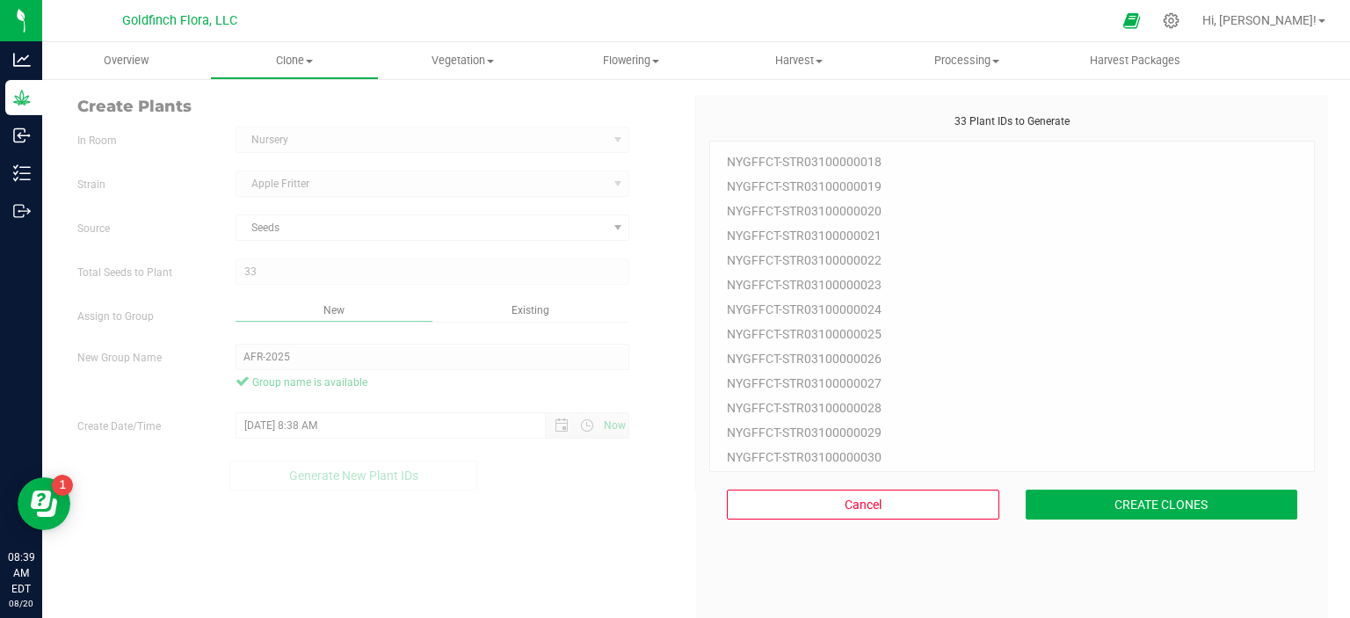
scroll to position [53, 0]
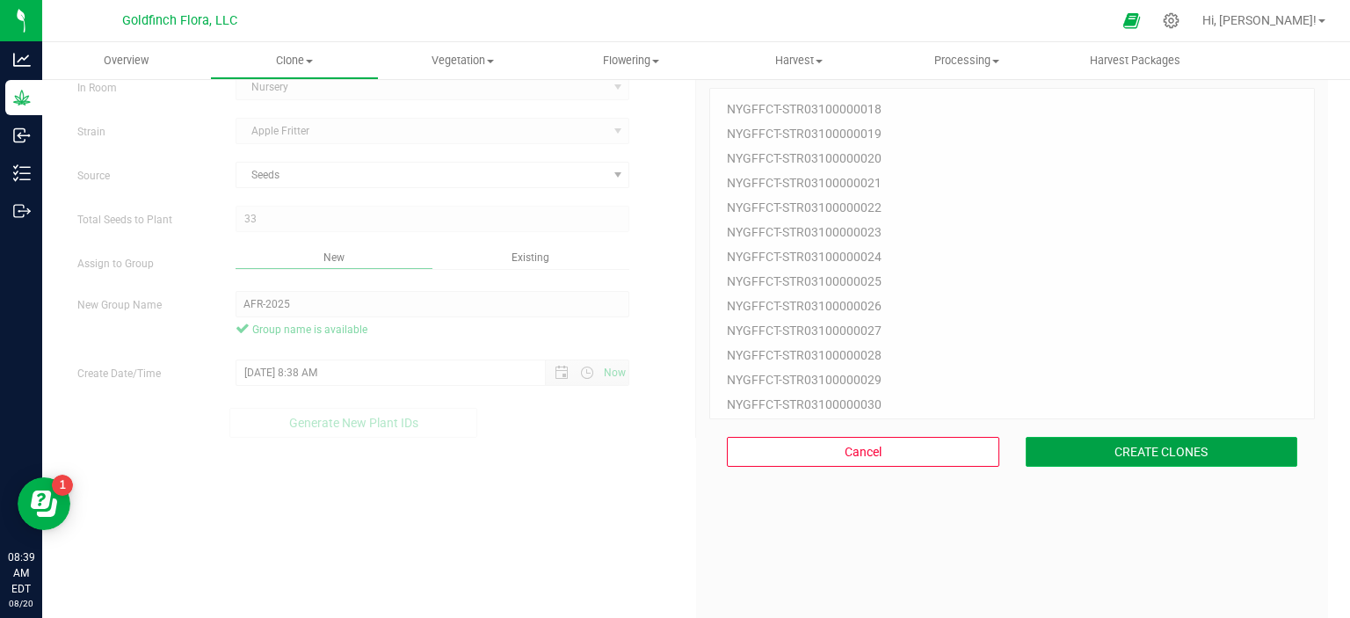
click at [1131, 447] on button "CREATE CLONES" at bounding box center [1162, 452] width 272 height 30
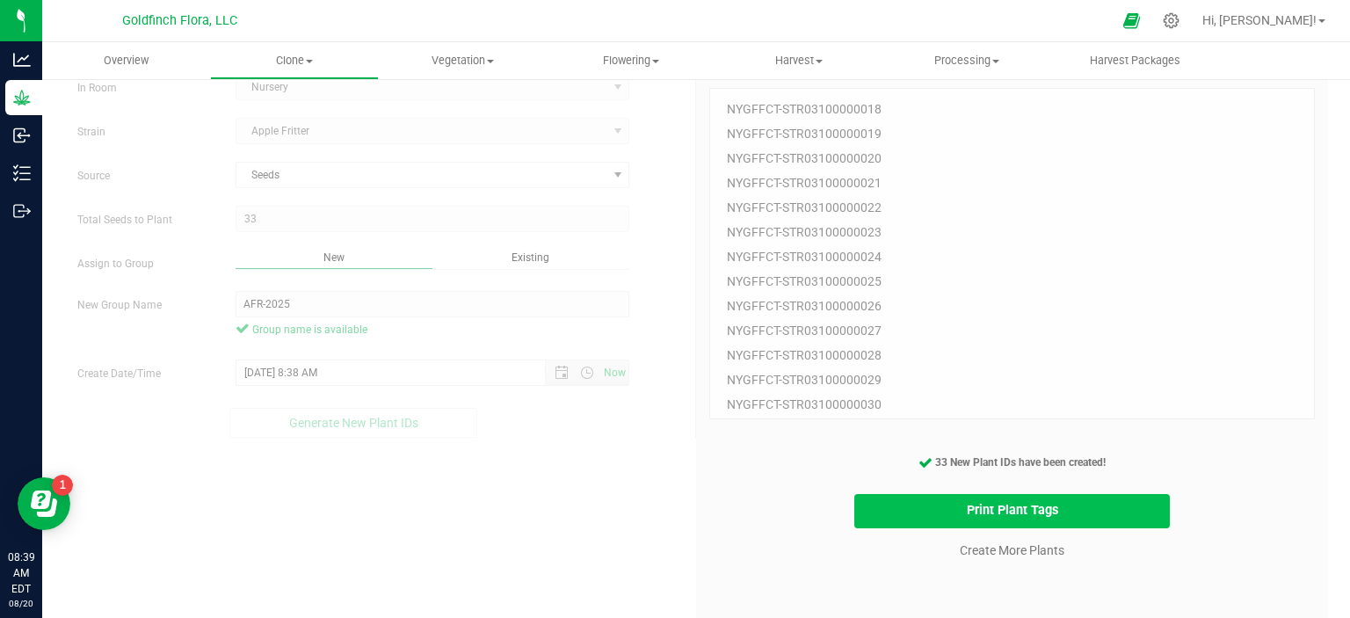
click at [939, 512] on button "Print Plant Tags" at bounding box center [1012, 511] width 316 height 34
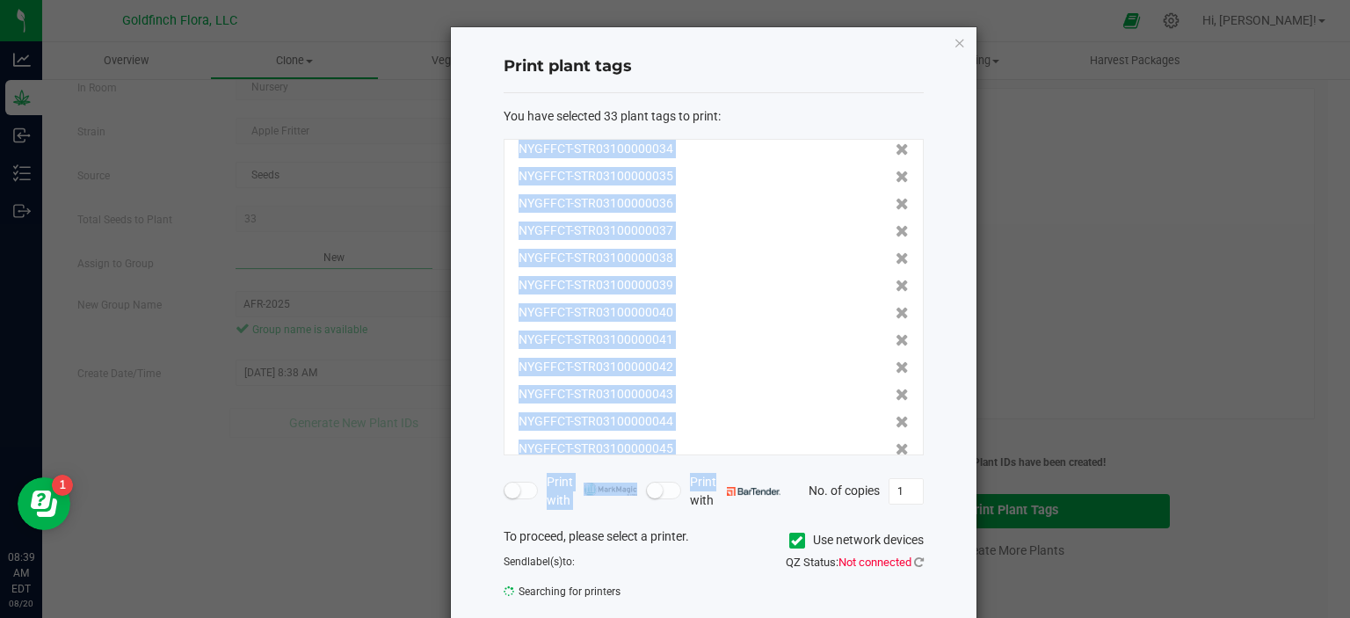
scroll to position [598, 0]
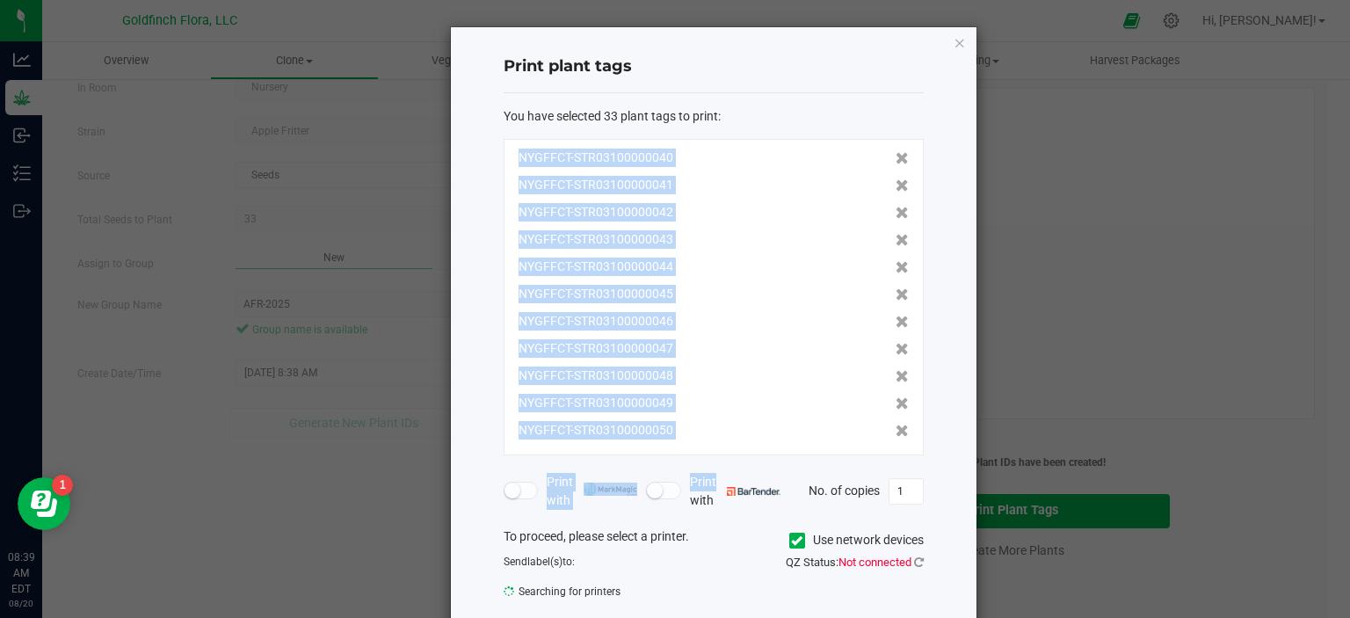
drag, startPoint x: 508, startPoint y: 152, endPoint x: 711, endPoint y: 417, distance: 334.2
click at [711, 417] on div "NYGFFCT-STR03100000018 NYGFFCT-STR03100000019 NYGFFCT-STR03100000020 NYGFFCT-ST…" at bounding box center [714, 297] width 420 height 316
copy div "NYGFFCT-STR03100000018 NYGFFCT-STR03100000019 NYGFFCT-STR03100000020 NYGFFCT-ST…"
click at [955, 40] on icon "button" at bounding box center [960, 42] width 12 height 21
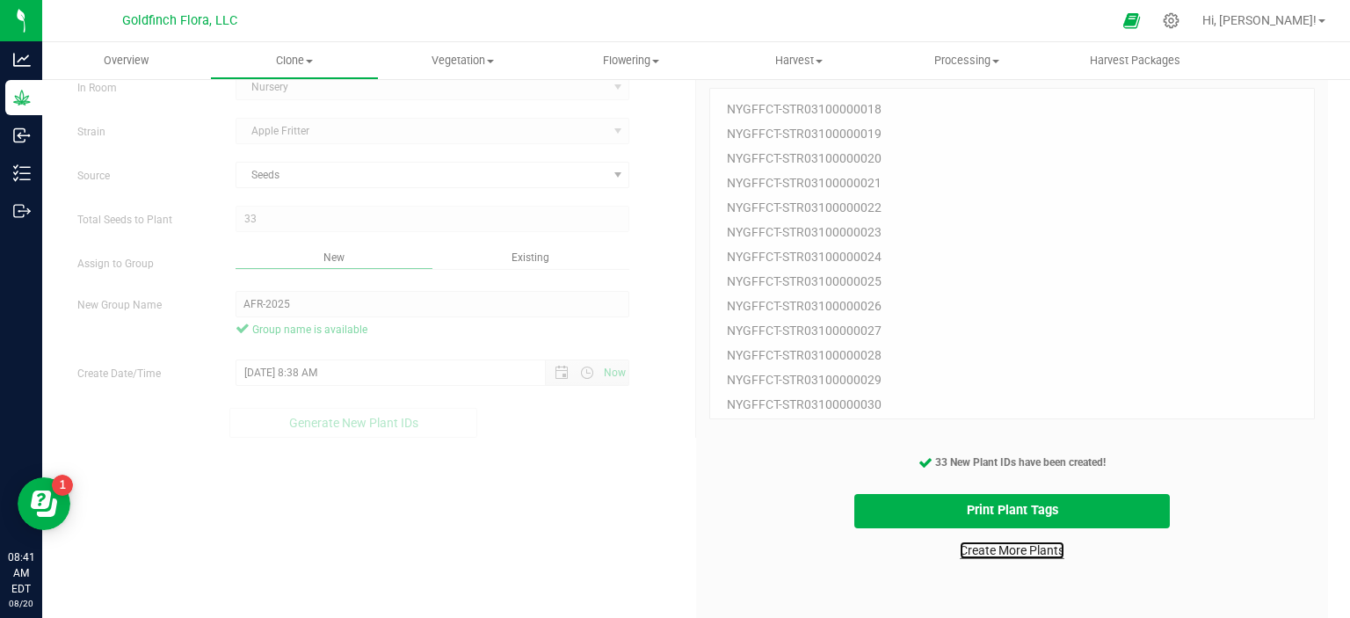
click at [1020, 544] on link "Create More Plants" at bounding box center [1012, 550] width 105 height 18
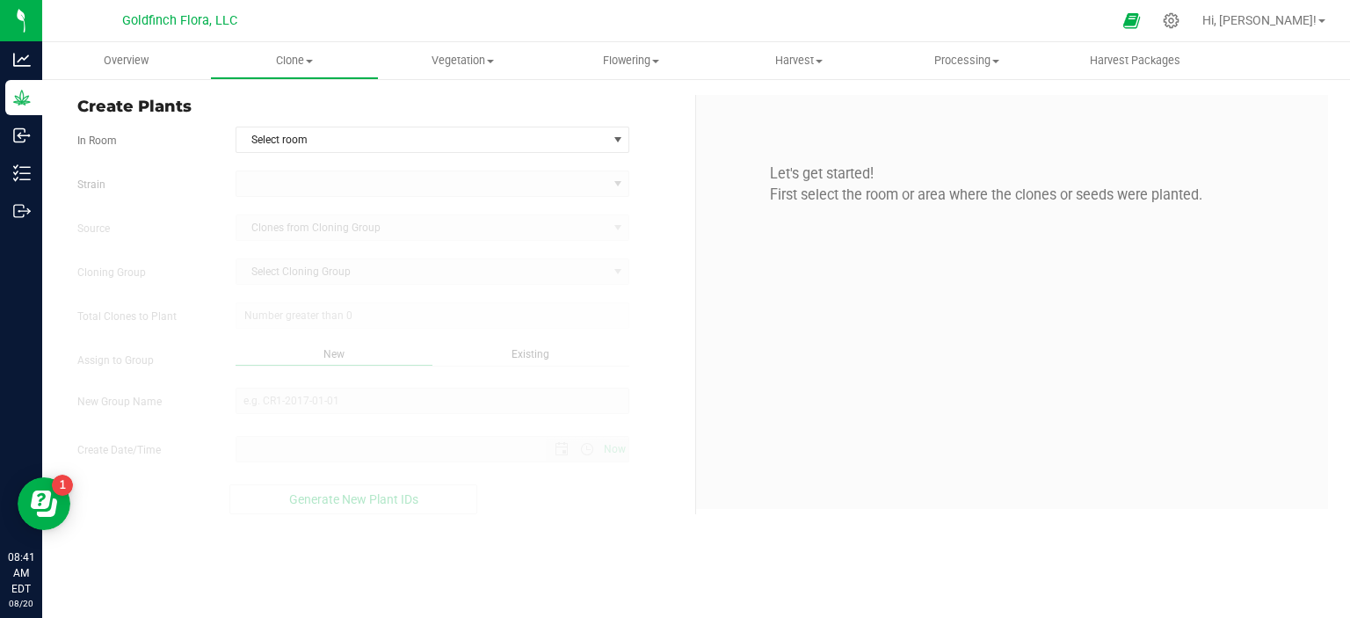
type input "[DATE] 8:41 AM"
click at [618, 134] on span "select" at bounding box center [618, 140] width 14 height 14
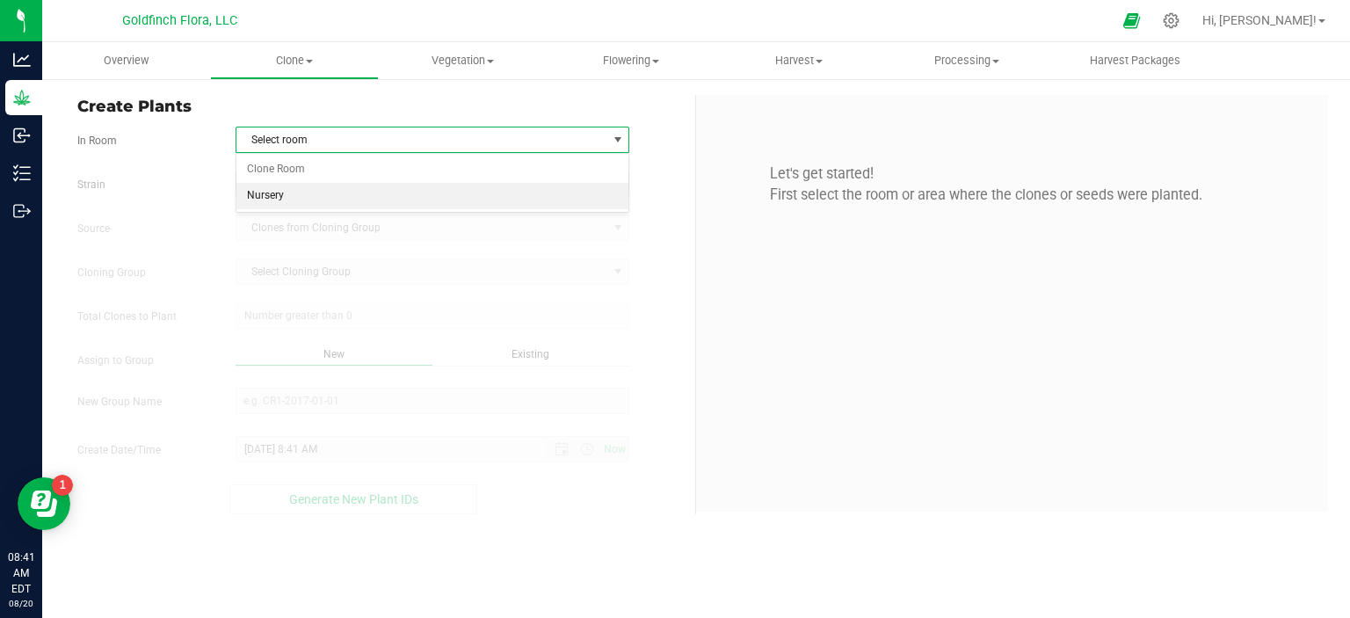
click at [469, 193] on li "Nursery" at bounding box center [432, 196] width 393 height 26
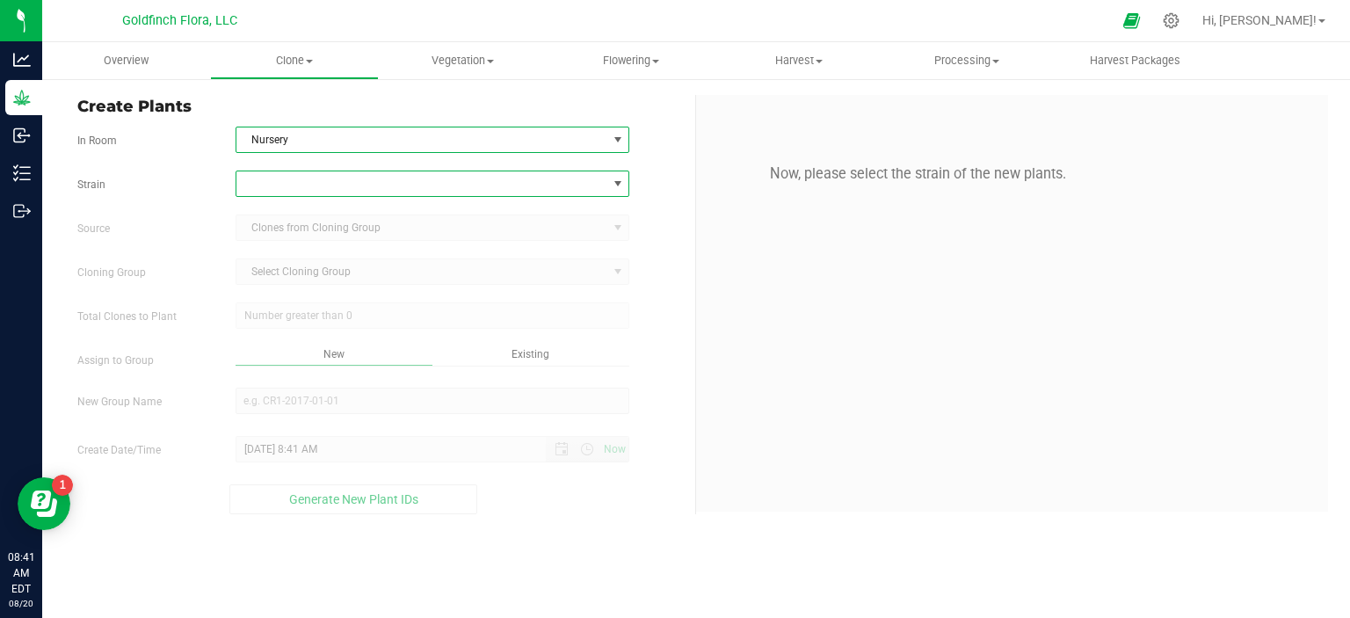
click at [621, 179] on span at bounding box center [618, 184] width 14 height 14
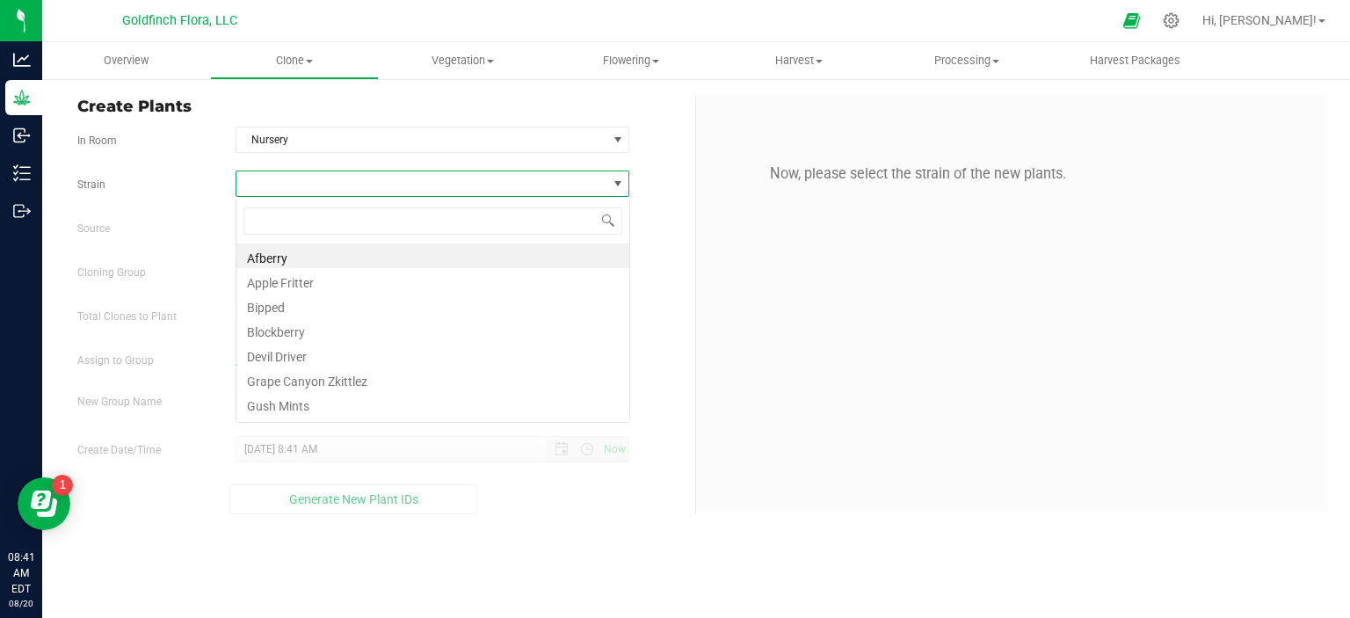
scroll to position [25, 394]
type input "KU"
click at [519, 253] on li "Kushmints" at bounding box center [432, 255] width 393 height 25
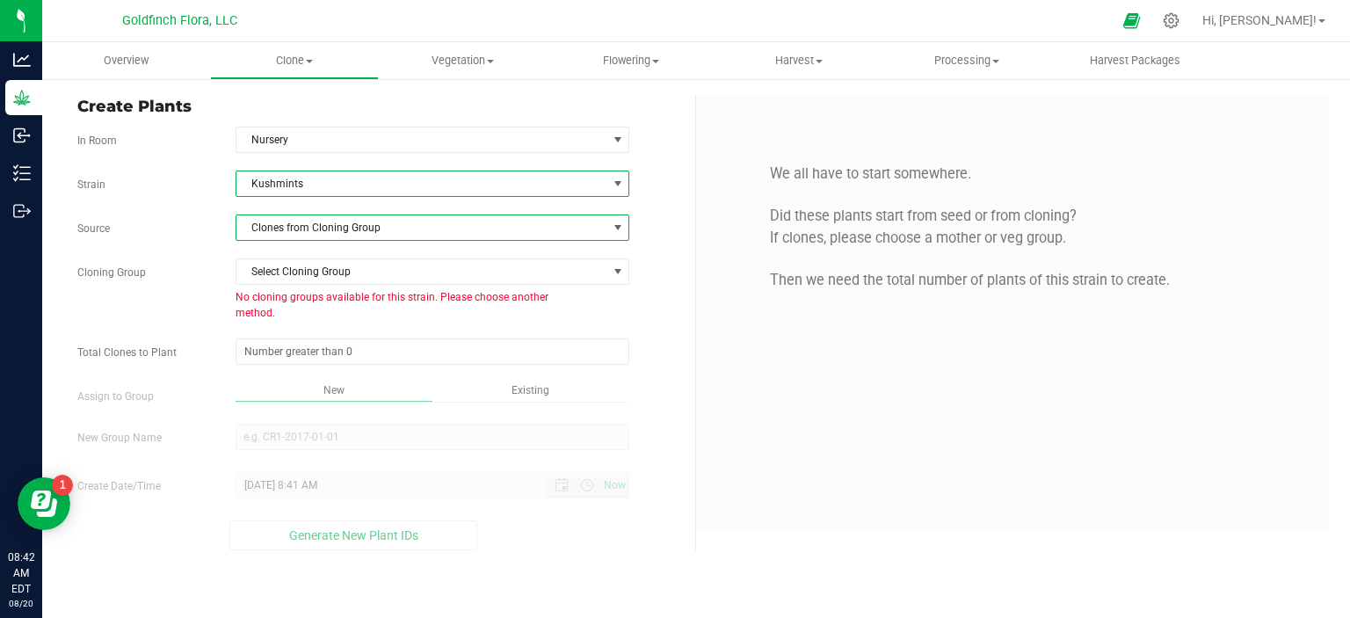
click at [621, 225] on span at bounding box center [618, 228] width 14 height 14
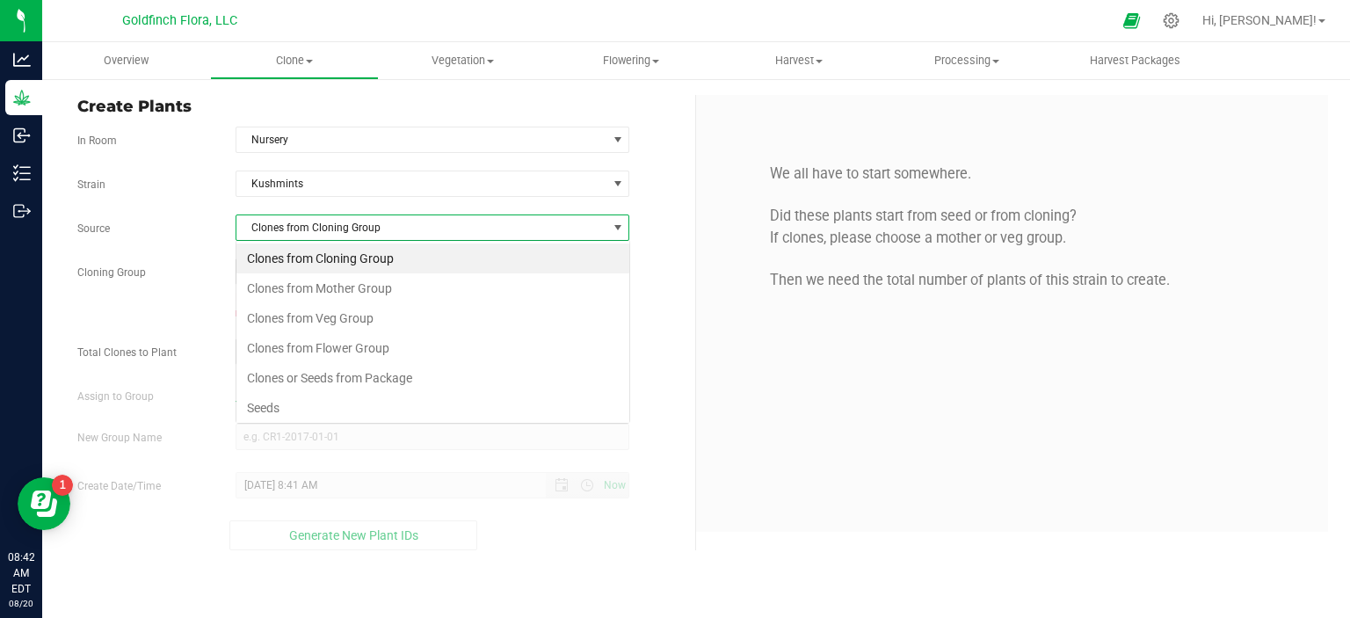
scroll to position [25, 394]
click at [445, 410] on li "Seeds" at bounding box center [432, 408] width 393 height 30
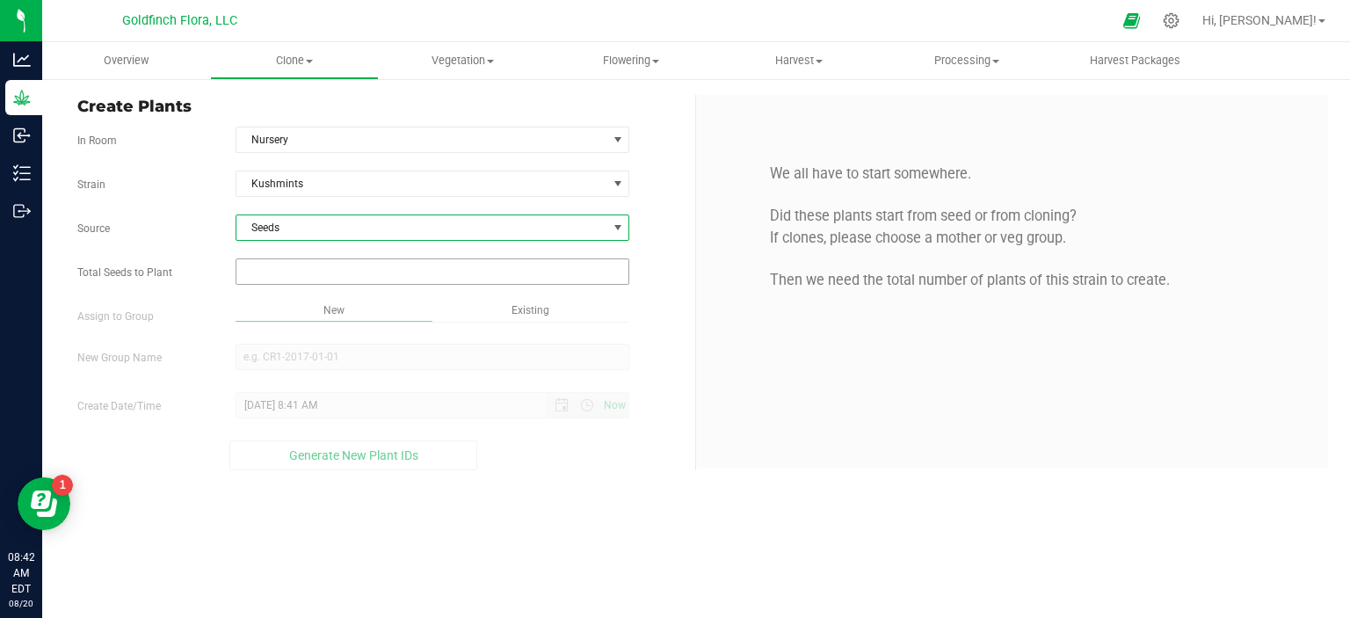
click at [496, 270] on input "text" at bounding box center [432, 271] width 393 height 25
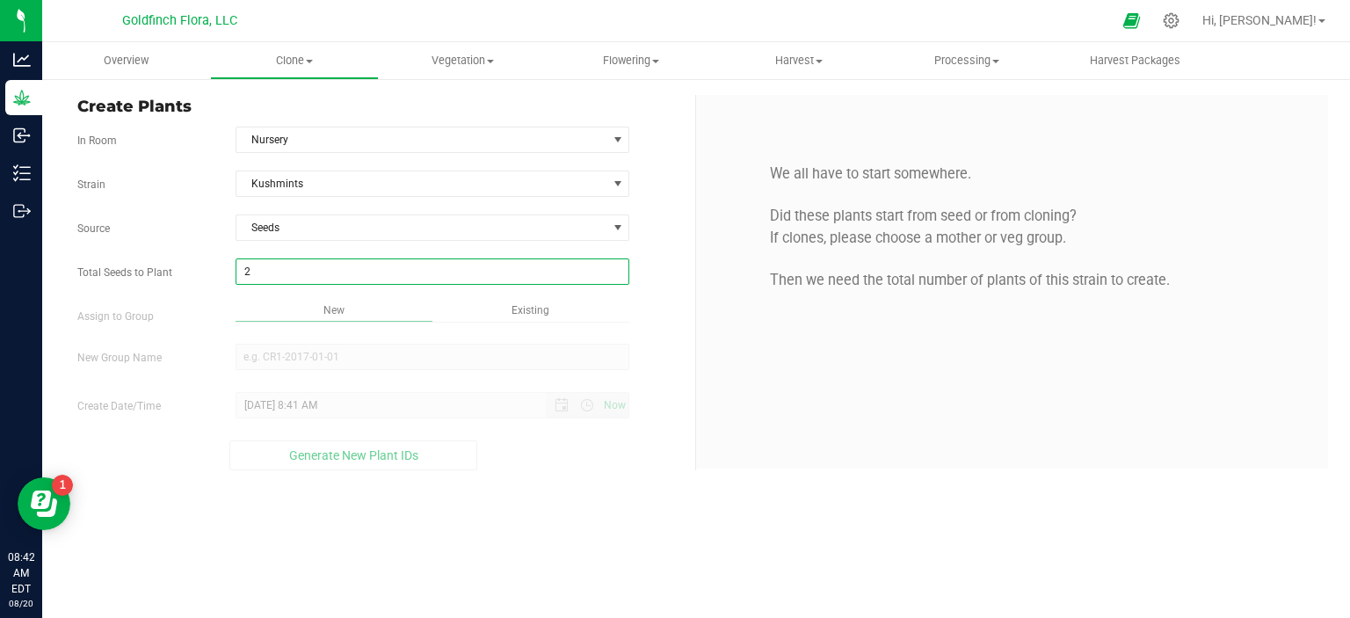
type input "23"
click at [486, 367] on div "Overview Clone Create plants Cloning groups Cloning plants Apply to plants Vege…" at bounding box center [696, 330] width 1308 height 576
type input "23"
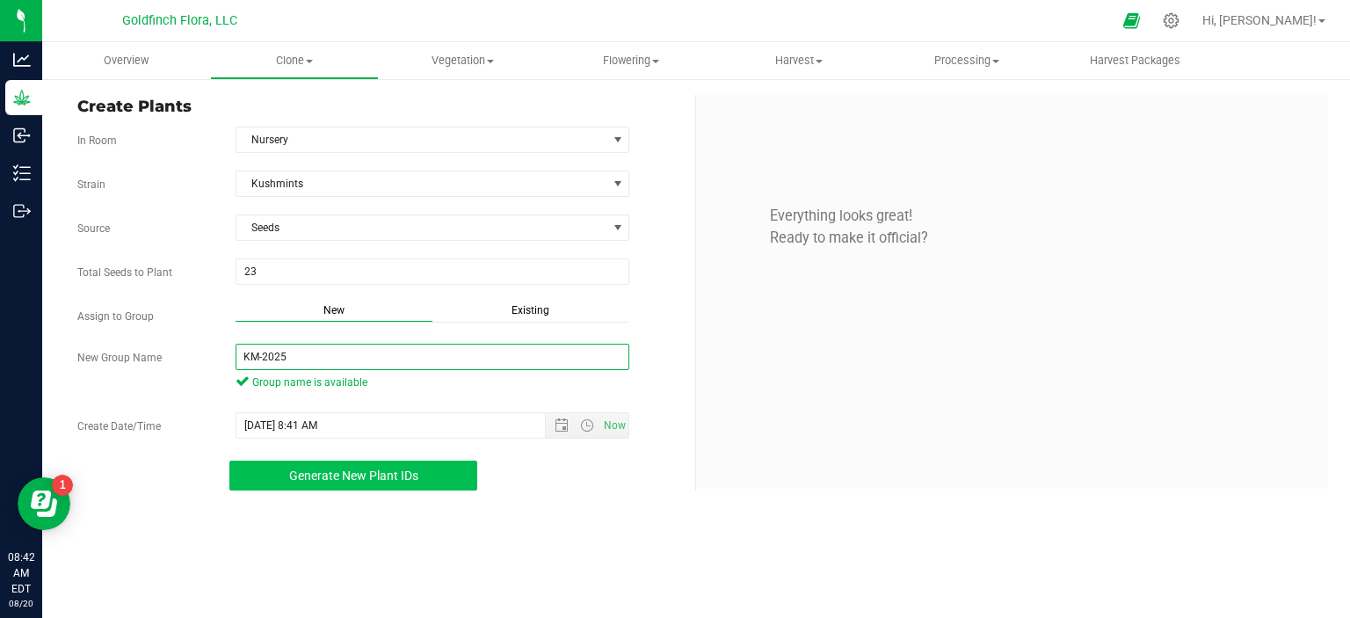
type input "KM-2025"
click at [438, 480] on button "Generate New Plant IDs" at bounding box center [353, 476] width 249 height 30
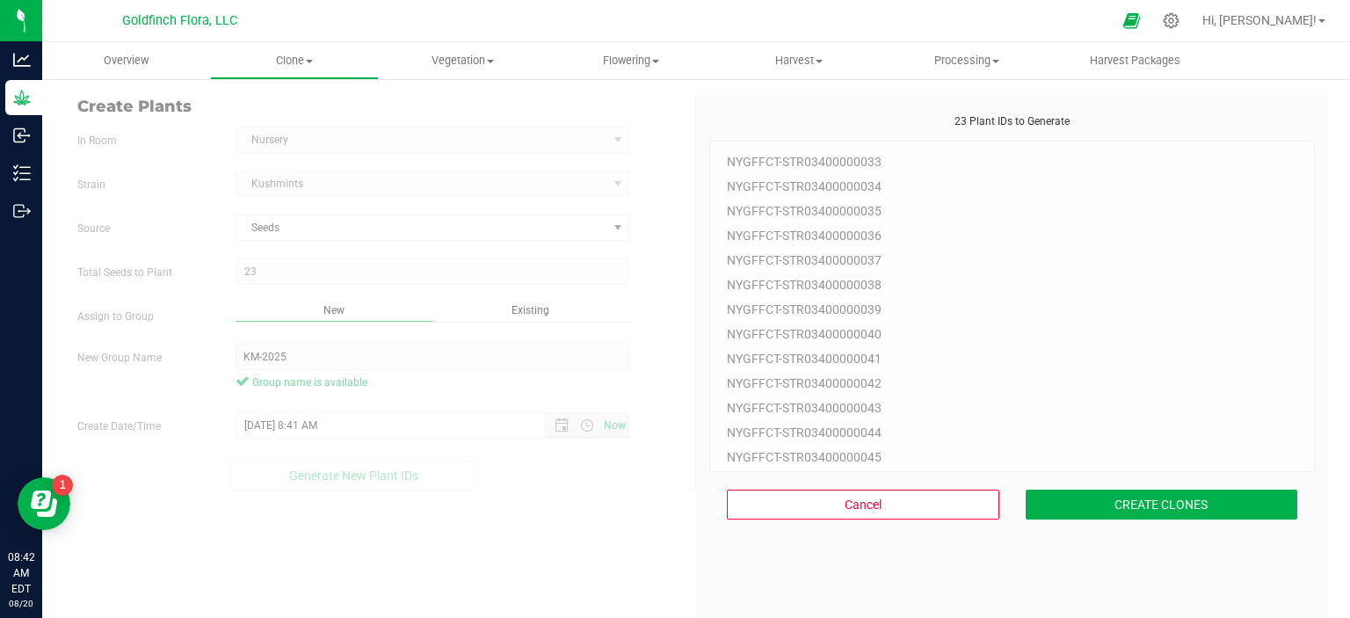
scroll to position [53, 0]
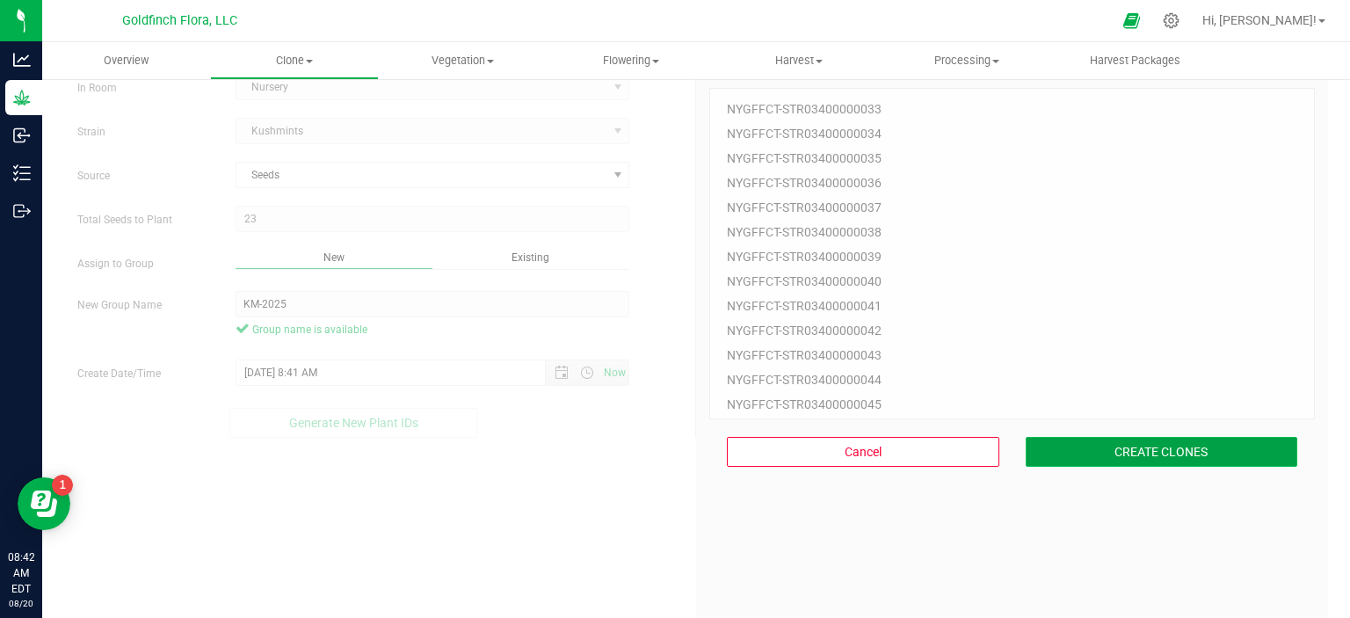
click at [1139, 455] on button "CREATE CLONES" at bounding box center [1162, 452] width 272 height 30
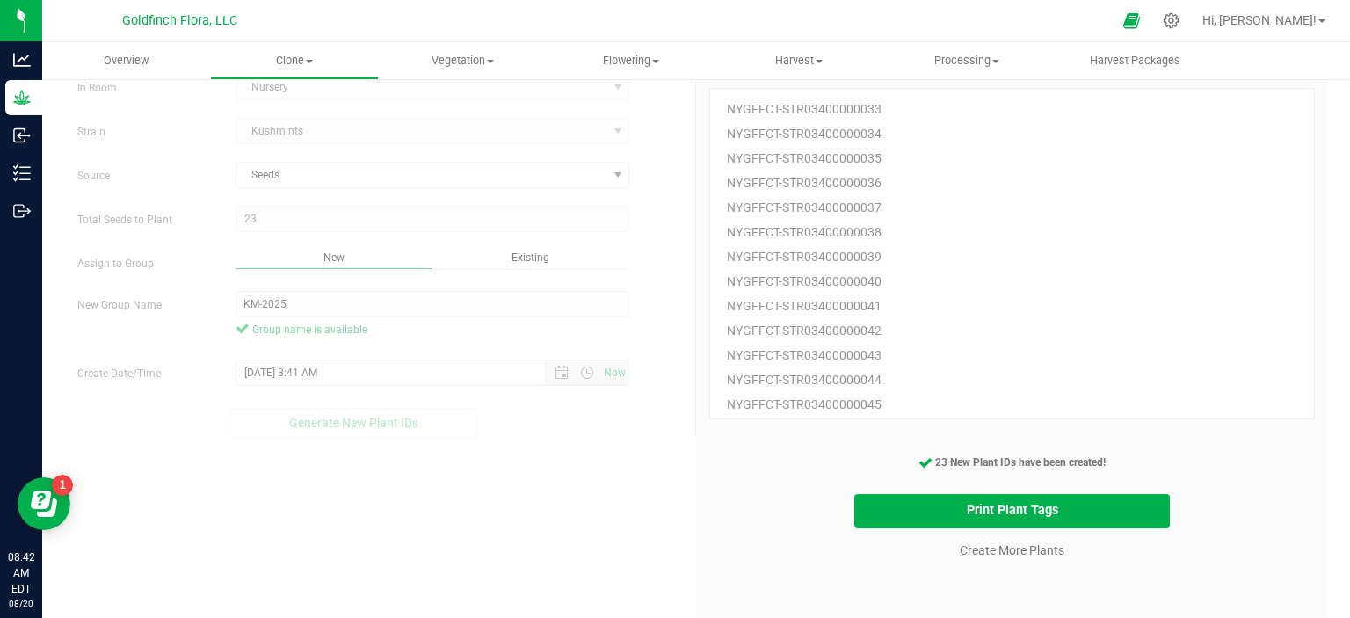
drag, startPoint x: 714, startPoint y: 106, endPoint x: 877, endPoint y: 117, distance: 163.8
click at [877, 117] on div "NYGFFCT-STR03400000033 NYGFFCT-STR03400000034 NYGFFCT-STR03400000035 NYGFFCT-ST…" at bounding box center [1012, 253] width 606 height 331
click at [1033, 512] on button "Print Plant Tags" at bounding box center [1012, 511] width 316 height 34
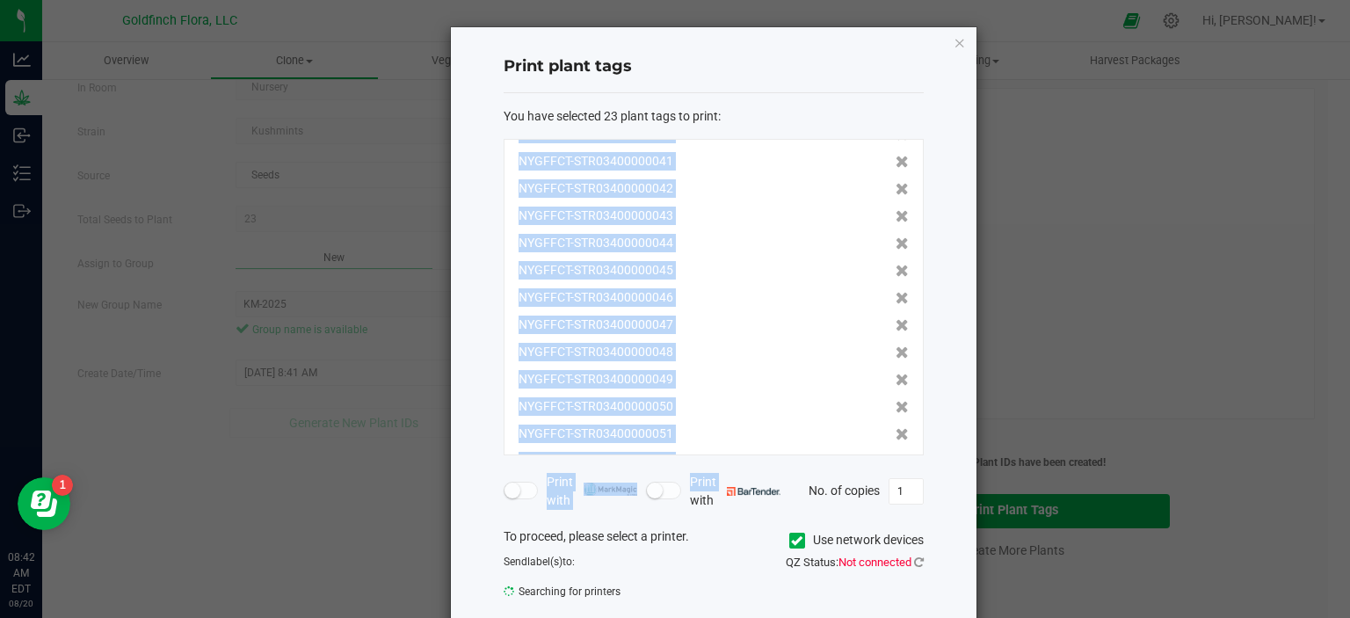
scroll to position [325, 0]
drag, startPoint x: 504, startPoint y: 153, endPoint x: 720, endPoint y: 427, distance: 349.2
click at [720, 427] on div "NYGFFCT-STR03400000033 NYGFFCT-STR03400000034 NYGFFCT-STR03400000035 NYGFFCT-ST…" at bounding box center [714, 297] width 420 height 316
copy div "NYGFFCT-STR03400000033 NYGFFCT-STR03400000034 NYGFFCT-STR03400000035 NYGFFCT-ST…"
click at [954, 47] on icon "button" at bounding box center [960, 42] width 12 height 21
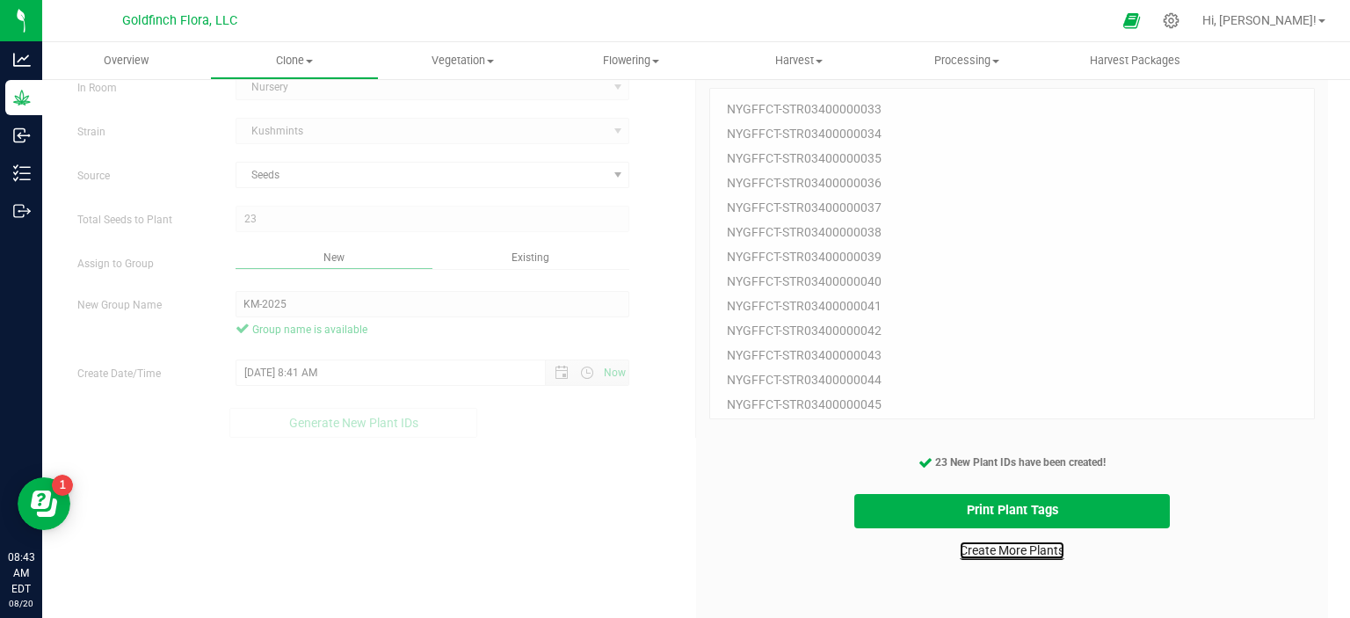
click at [1002, 551] on link "Create More Plants" at bounding box center [1012, 550] width 105 height 18
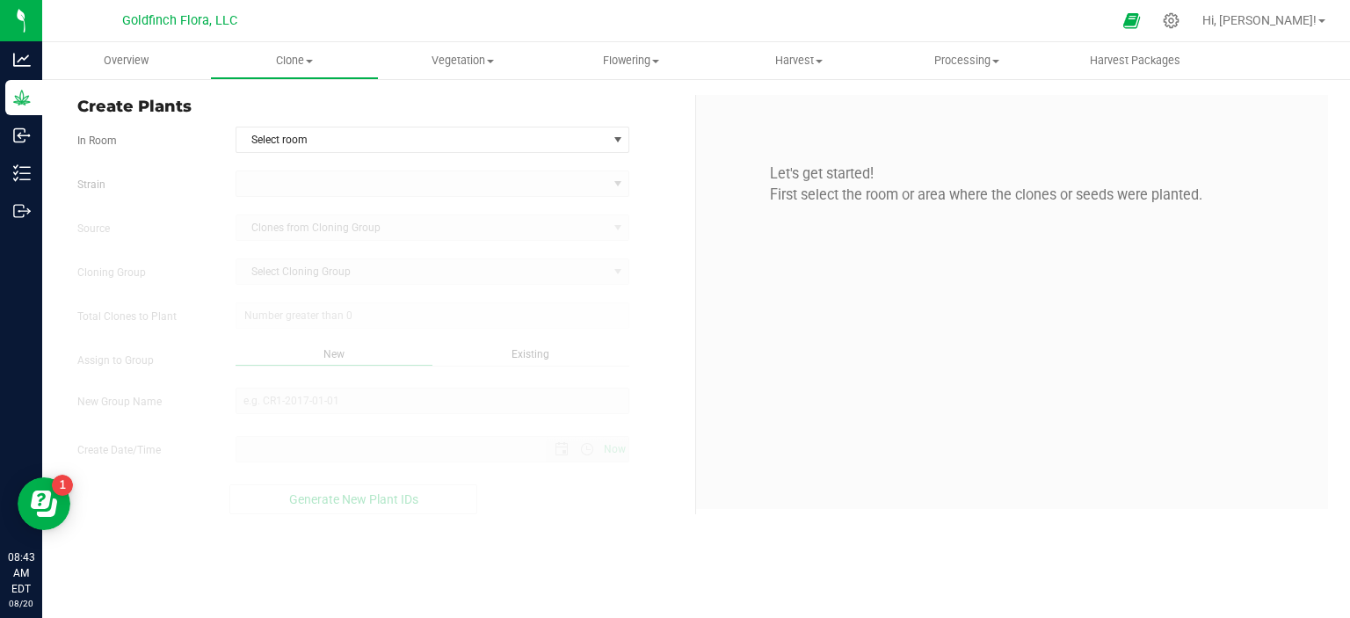
type input "[DATE] 8:43 AM"
click at [619, 136] on span "select" at bounding box center [618, 140] width 14 height 14
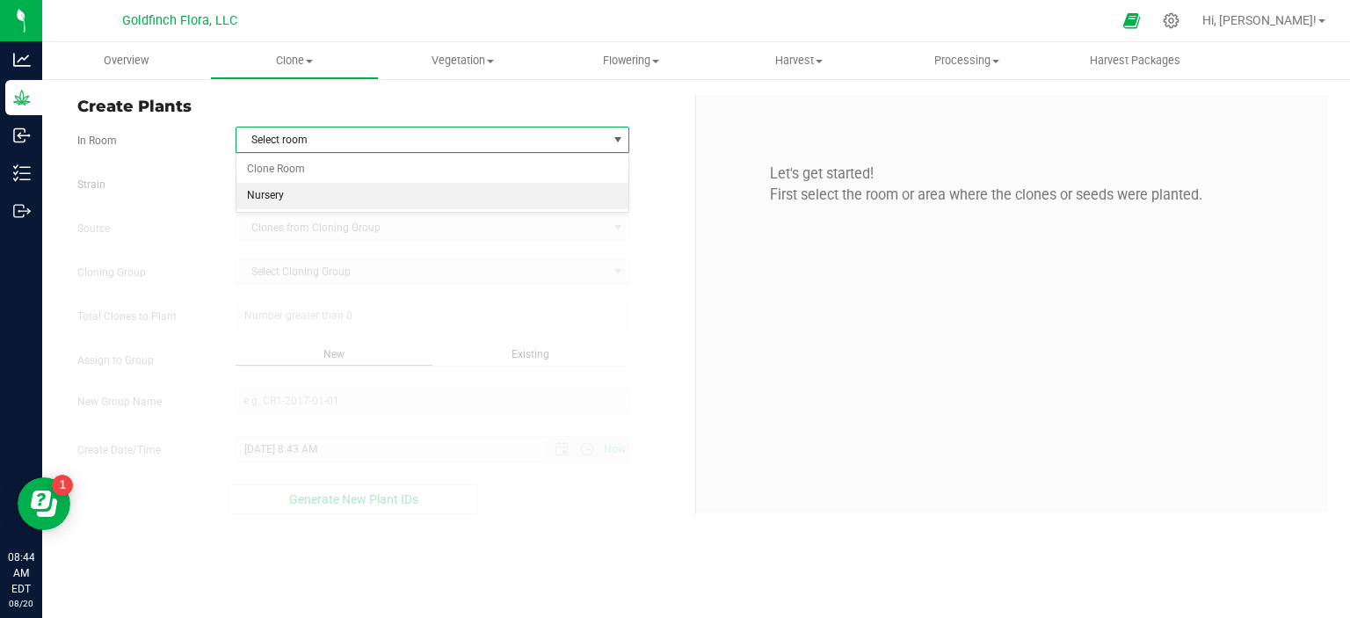
click at [415, 199] on li "Nursery" at bounding box center [432, 196] width 393 height 26
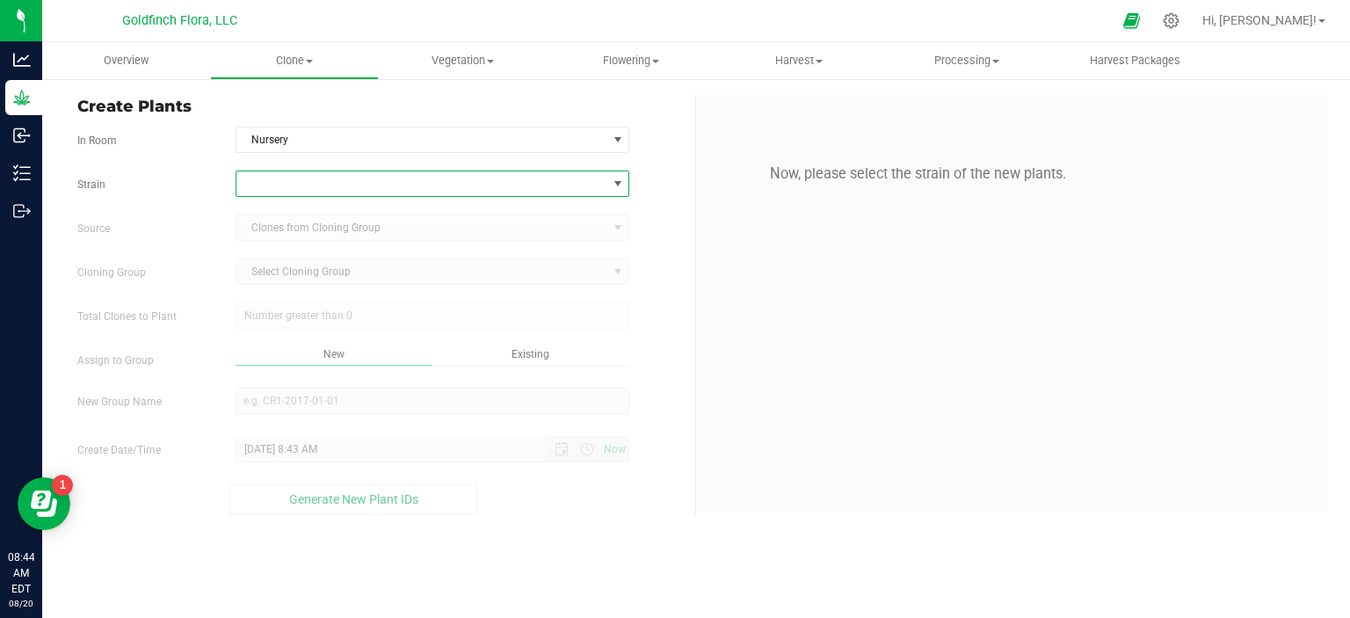
click at [614, 187] on span at bounding box center [618, 184] width 14 height 14
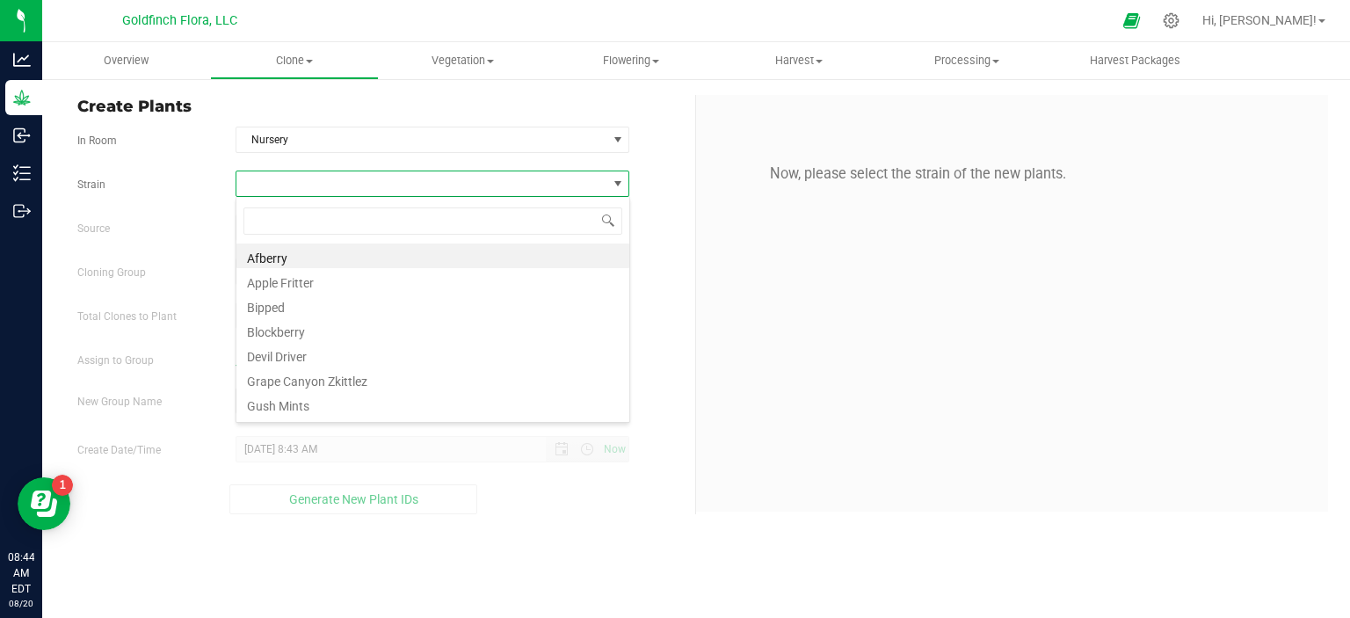
scroll to position [25, 394]
click at [366, 379] on li "Grape Canyon Zkittlez" at bounding box center [432, 379] width 393 height 25
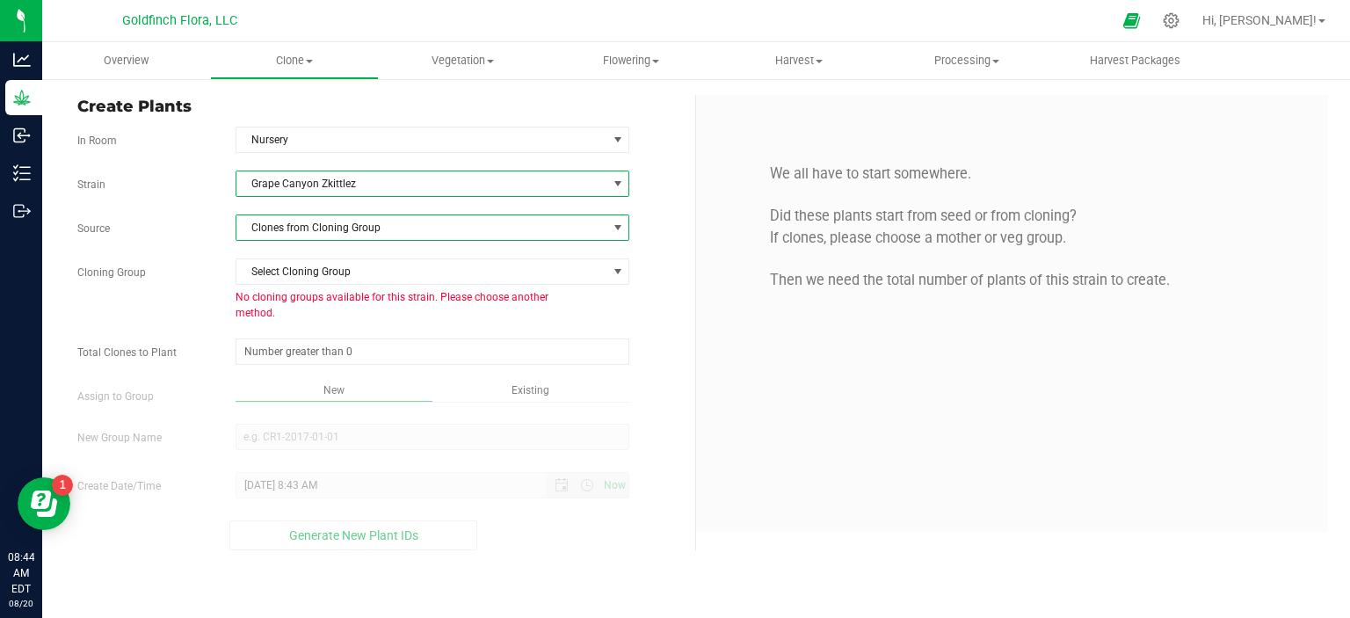
click at [619, 228] on span at bounding box center [618, 228] width 14 height 14
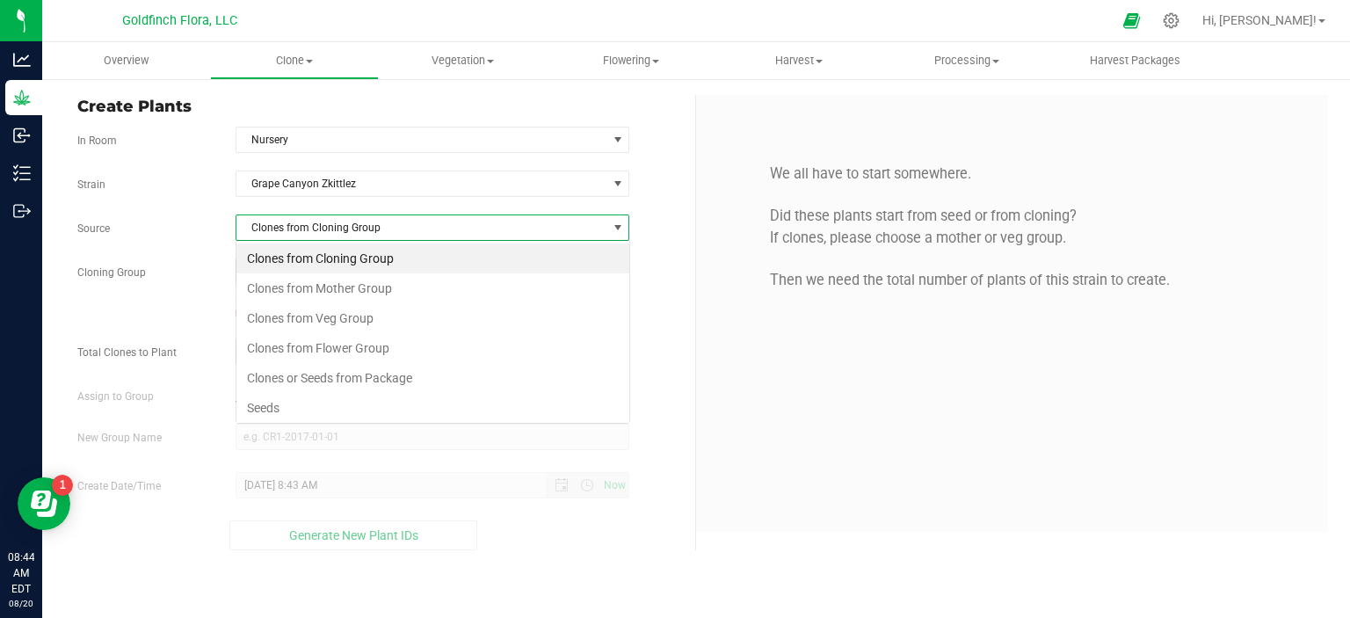
scroll to position [25, 394]
click at [418, 401] on li "Seeds" at bounding box center [432, 408] width 393 height 30
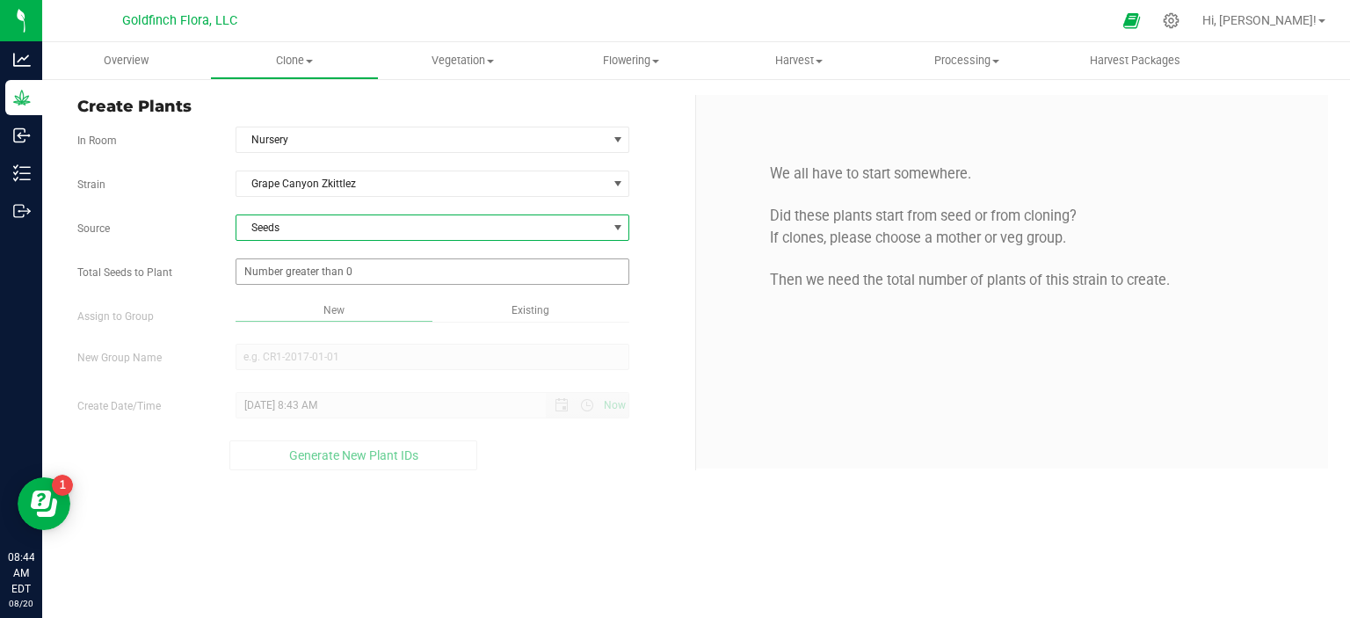
click at [434, 272] on span at bounding box center [433, 271] width 395 height 26
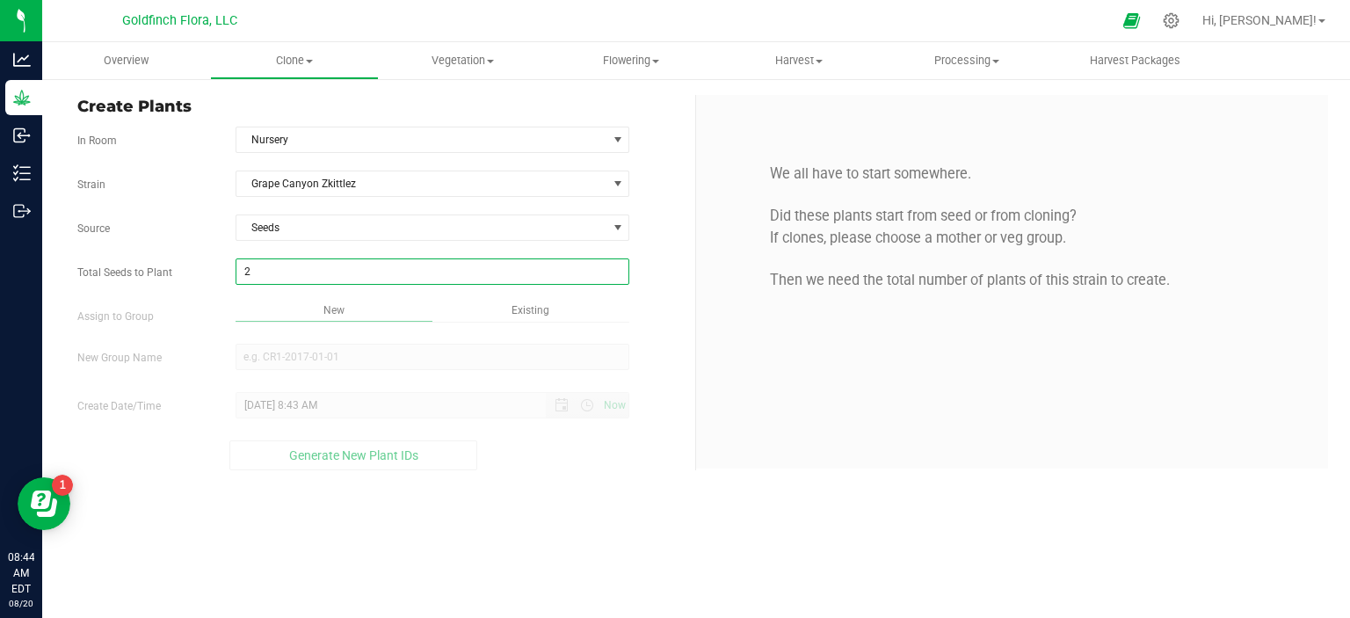
type input "22"
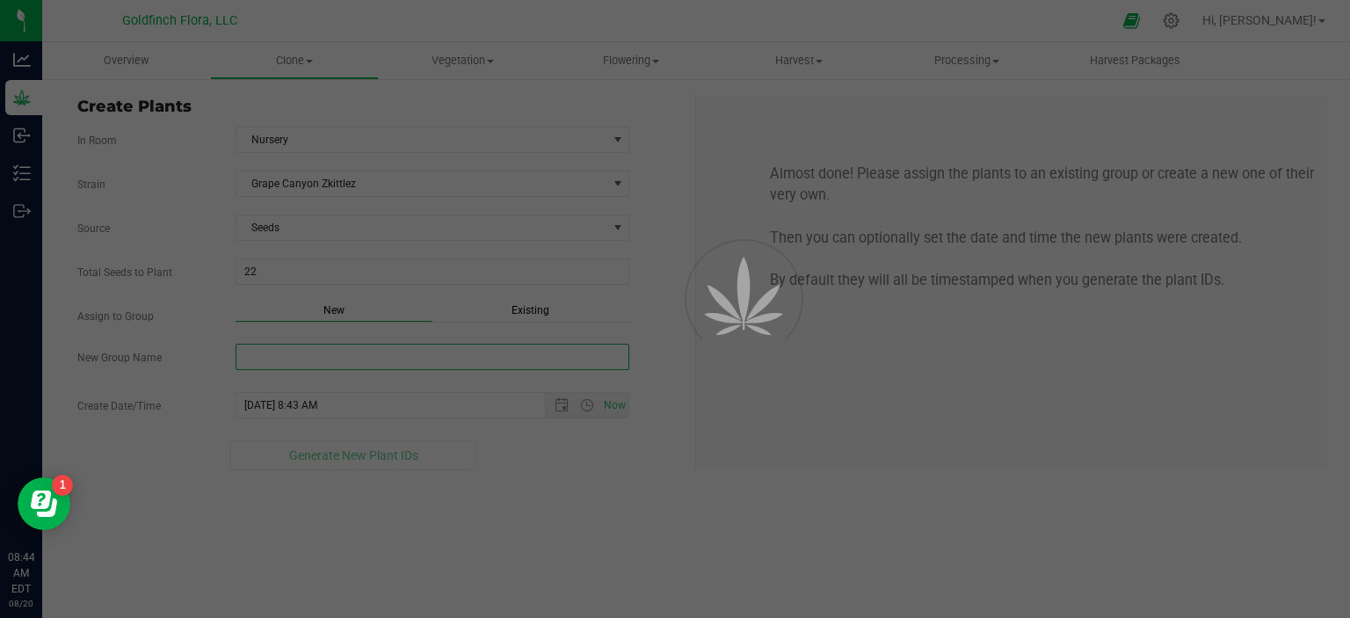
click at [415, 343] on div "Overview Clone Create plants Cloning groups Cloning plants Apply to plants Vege…" at bounding box center [696, 330] width 1308 height 576
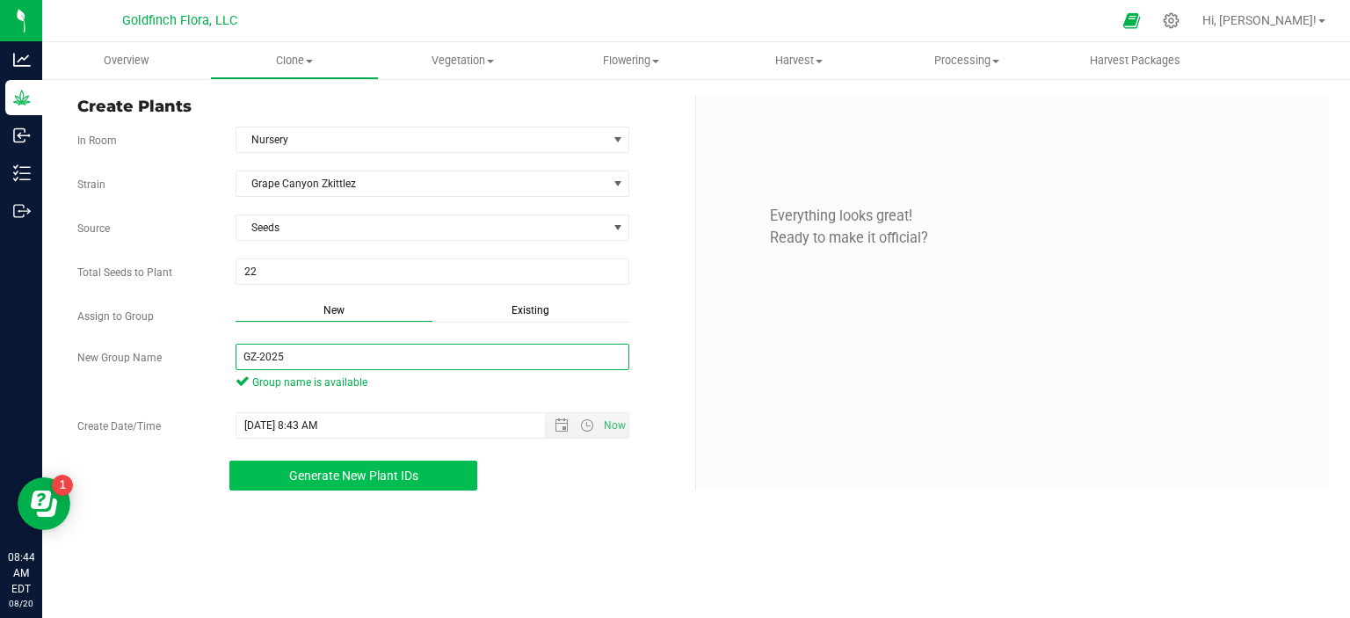
type input "GZ-2025"
click at [426, 474] on button "Generate New Plant IDs" at bounding box center [353, 476] width 249 height 30
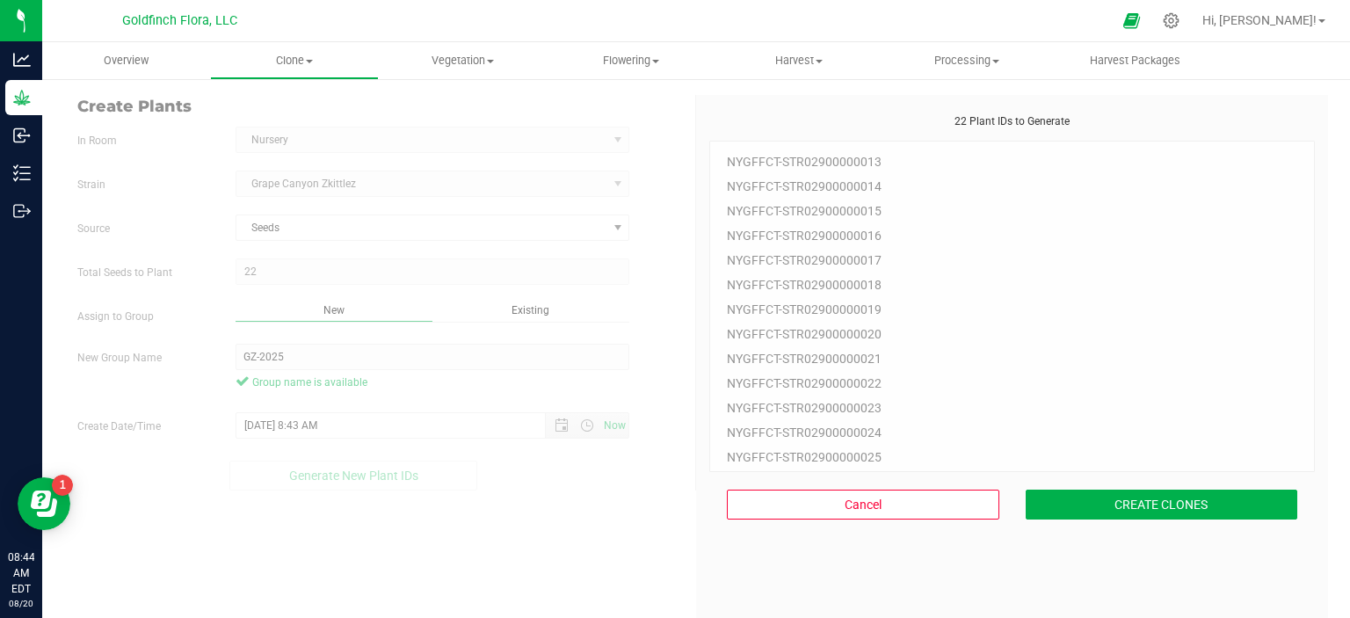
scroll to position [53, 0]
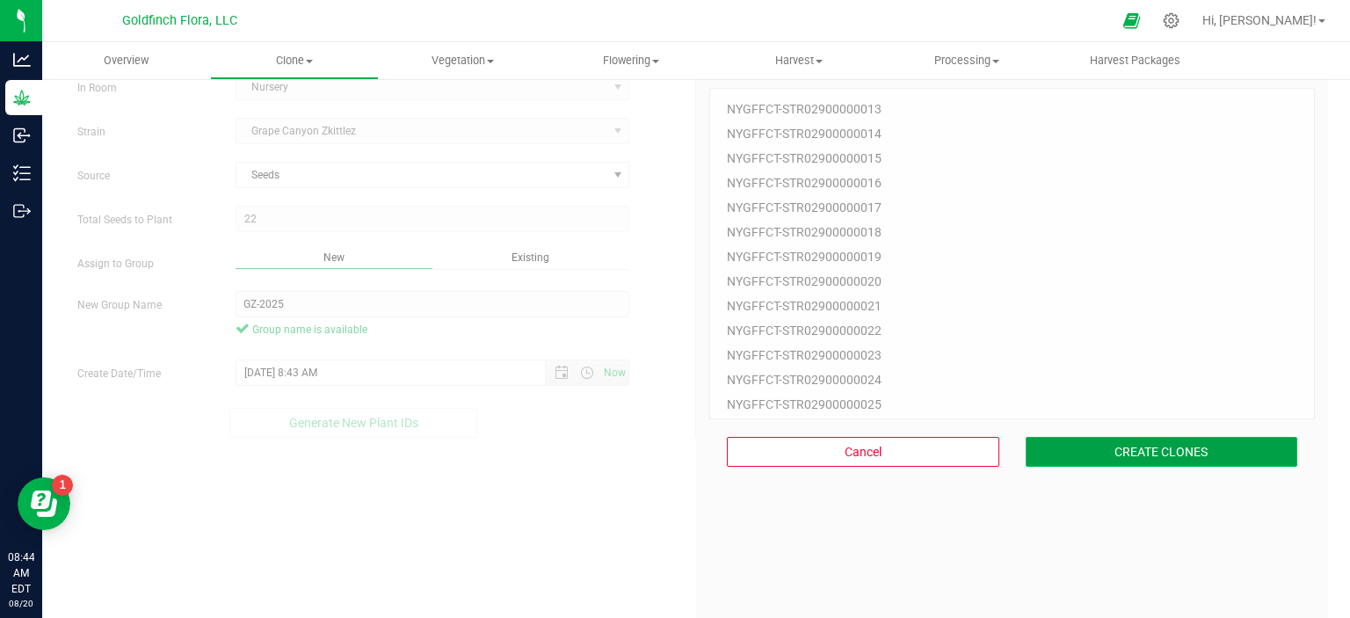
click at [1152, 453] on button "CREATE CLONES" at bounding box center [1162, 452] width 272 height 30
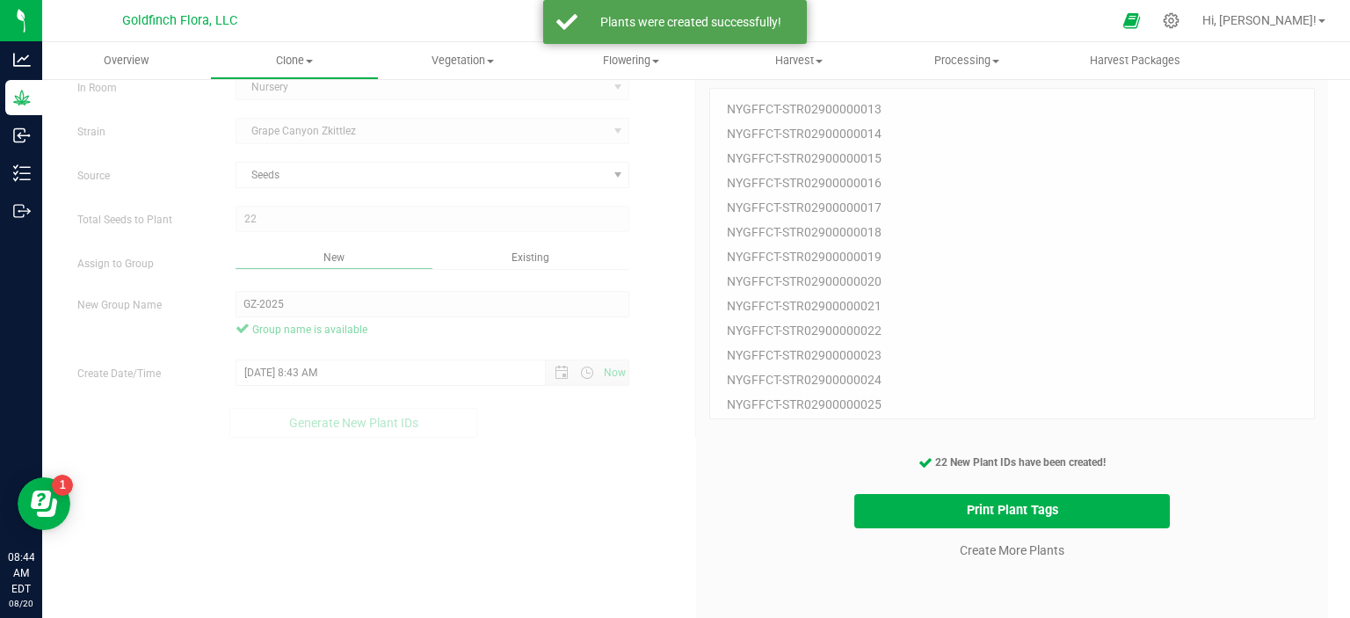
drag, startPoint x: 712, startPoint y: 113, endPoint x: 857, endPoint y: 159, distance: 152.1
click at [857, 159] on div "NYGFFCT-STR02900000013 NYGFFCT-STR02900000014 NYGFFCT-STR02900000015 NYGFFCT-ST…" at bounding box center [1012, 253] width 606 height 331
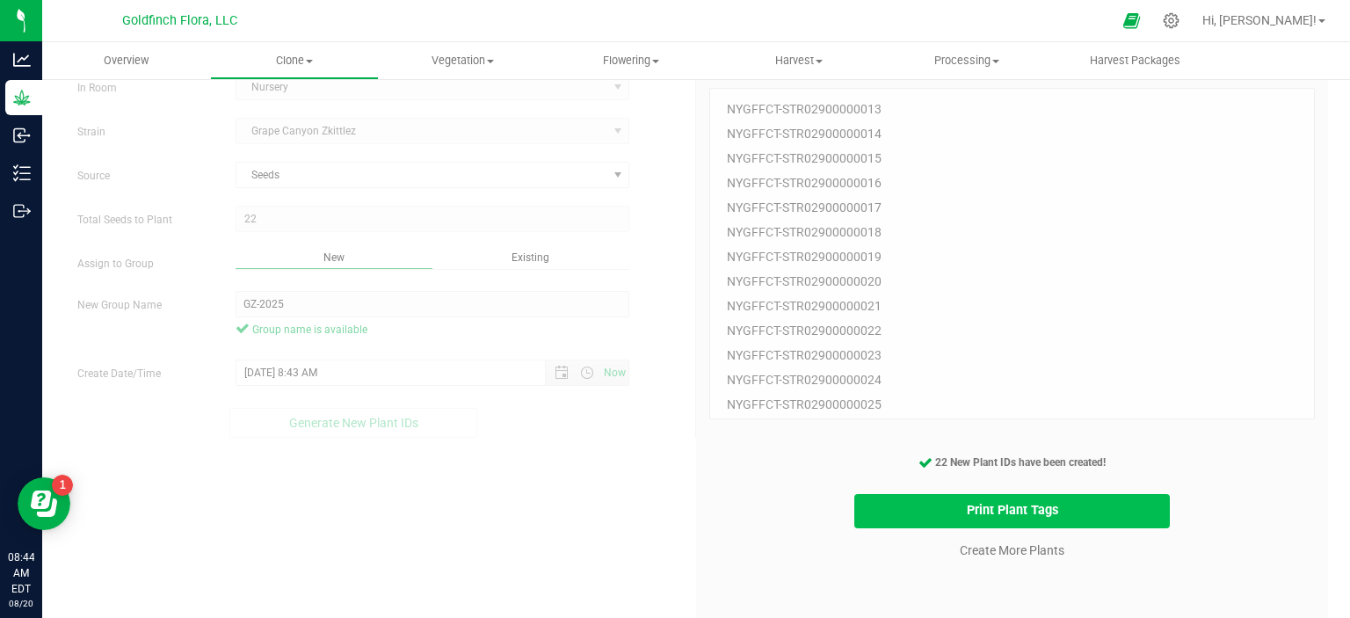
click at [1049, 506] on button "Print Plant Tags" at bounding box center [1012, 511] width 316 height 34
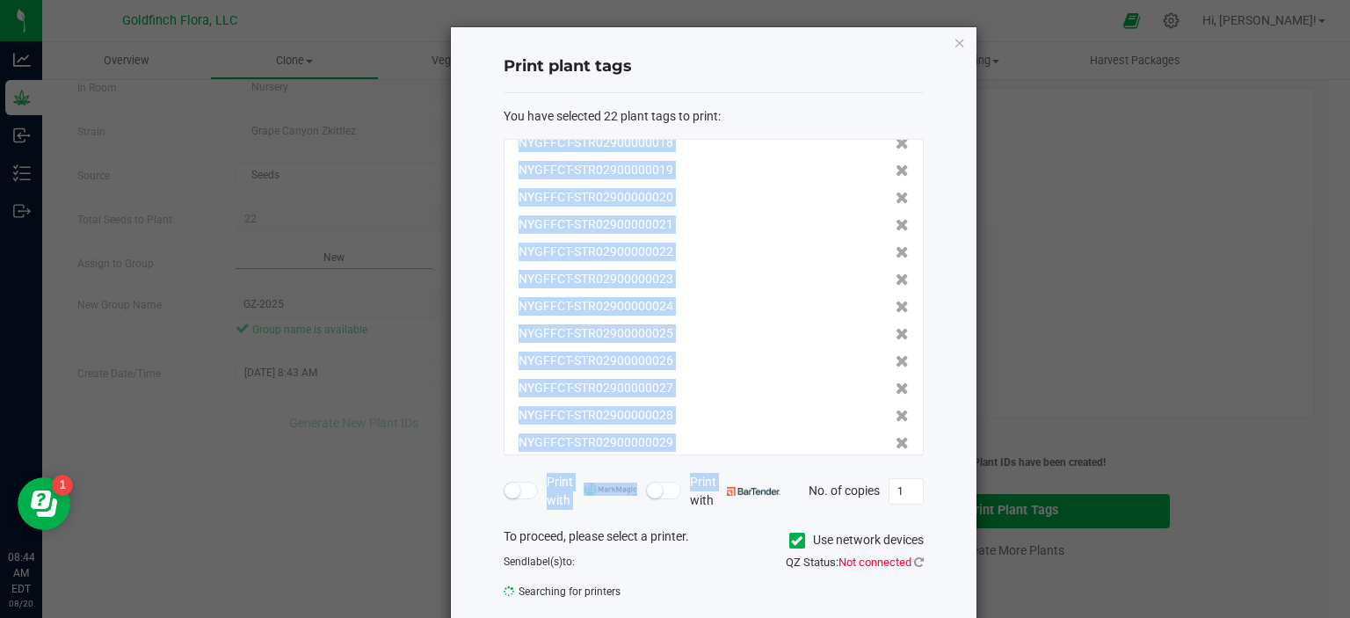
scroll to position [299, 0]
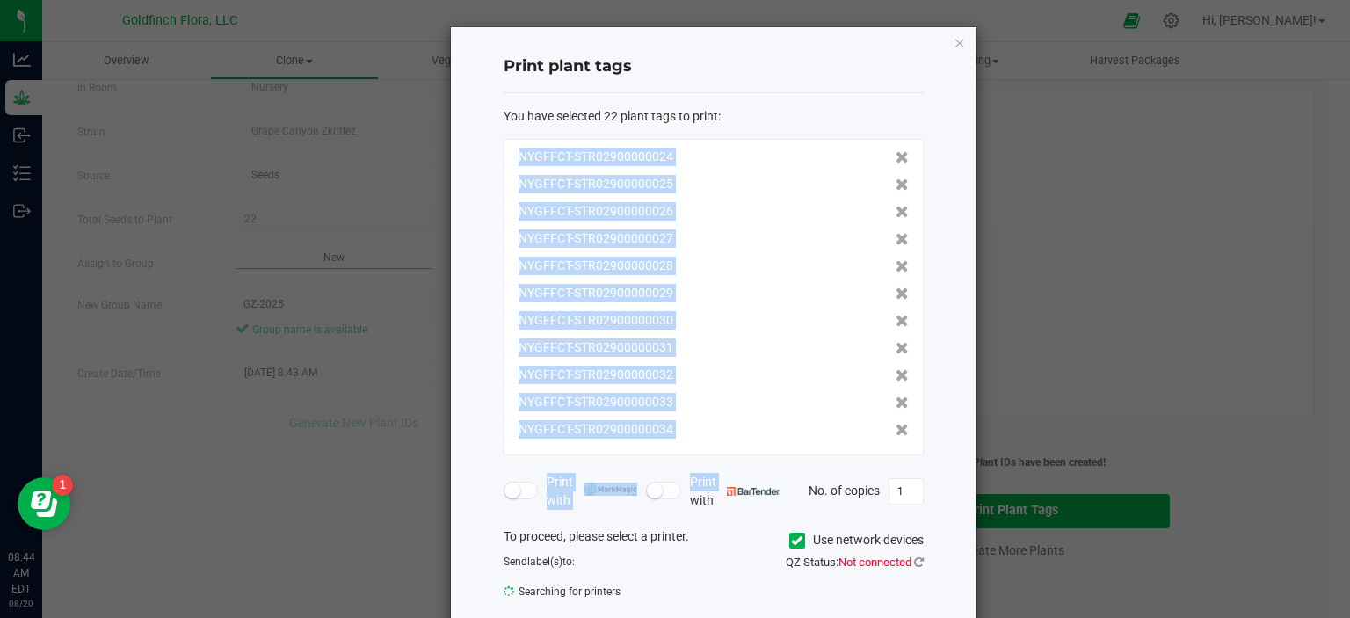
drag, startPoint x: 505, startPoint y: 152, endPoint x: 742, endPoint y: 418, distance: 356.7
click at [742, 418] on div "NYGFFCT-STR02900000013 NYGFFCT-STR02900000014 NYGFFCT-STR02900000015 NYGFFCT-ST…" at bounding box center [714, 297] width 420 height 316
copy div "NYGFFCT-STR02900000013 NYGFFCT-STR02900000014 NYGFFCT-STR02900000015 NYGFFCT-ST…"
click at [956, 39] on icon "button" at bounding box center [960, 42] width 12 height 21
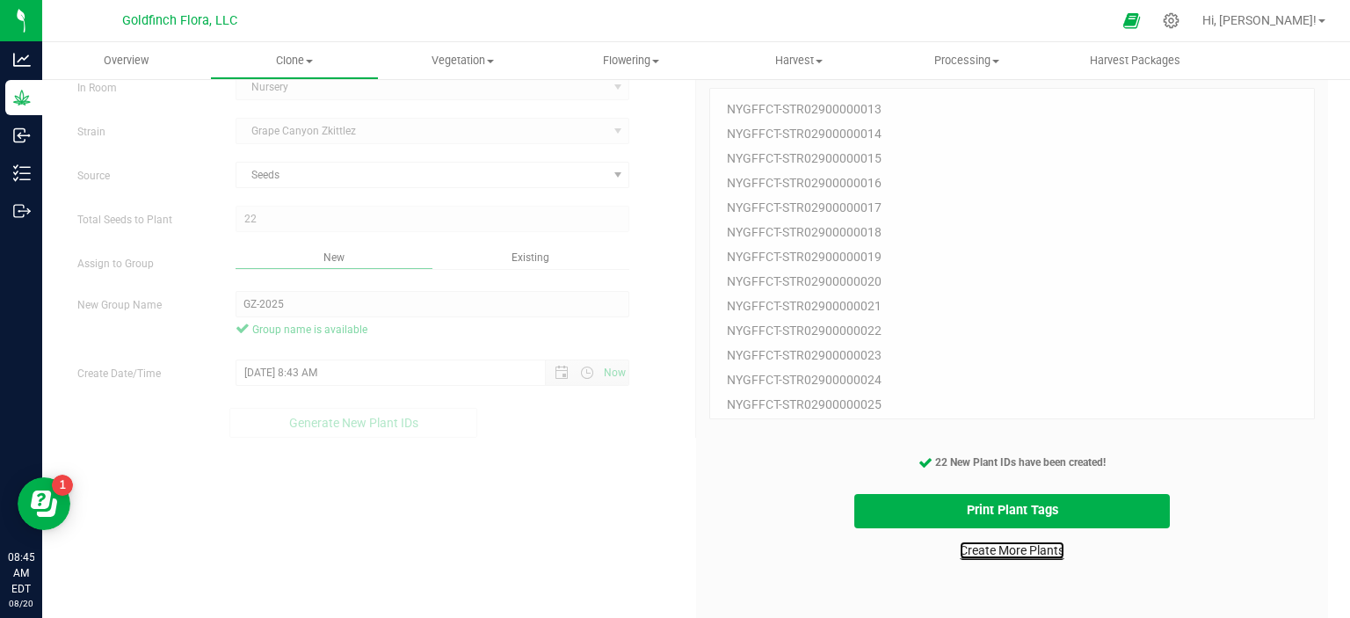
click at [1033, 552] on link "Create More Plants" at bounding box center [1012, 550] width 105 height 18
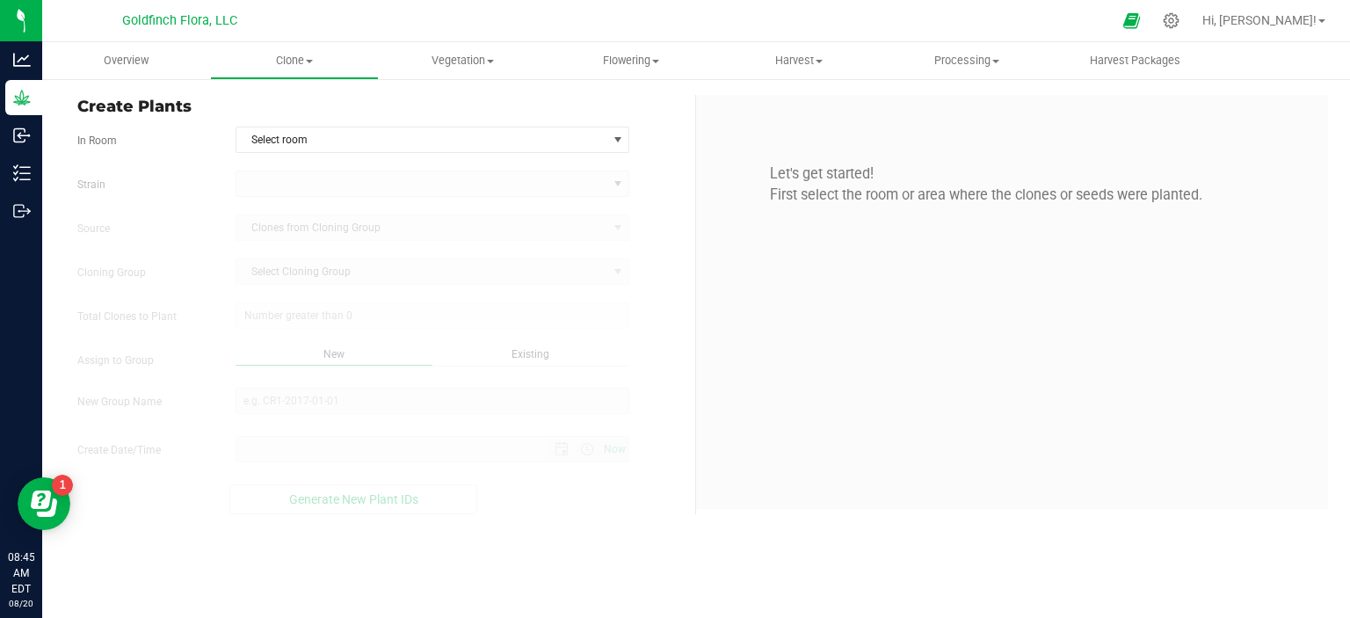
type input "[DATE] 8:45 AM"
click at [620, 139] on span "select" at bounding box center [618, 140] width 14 height 14
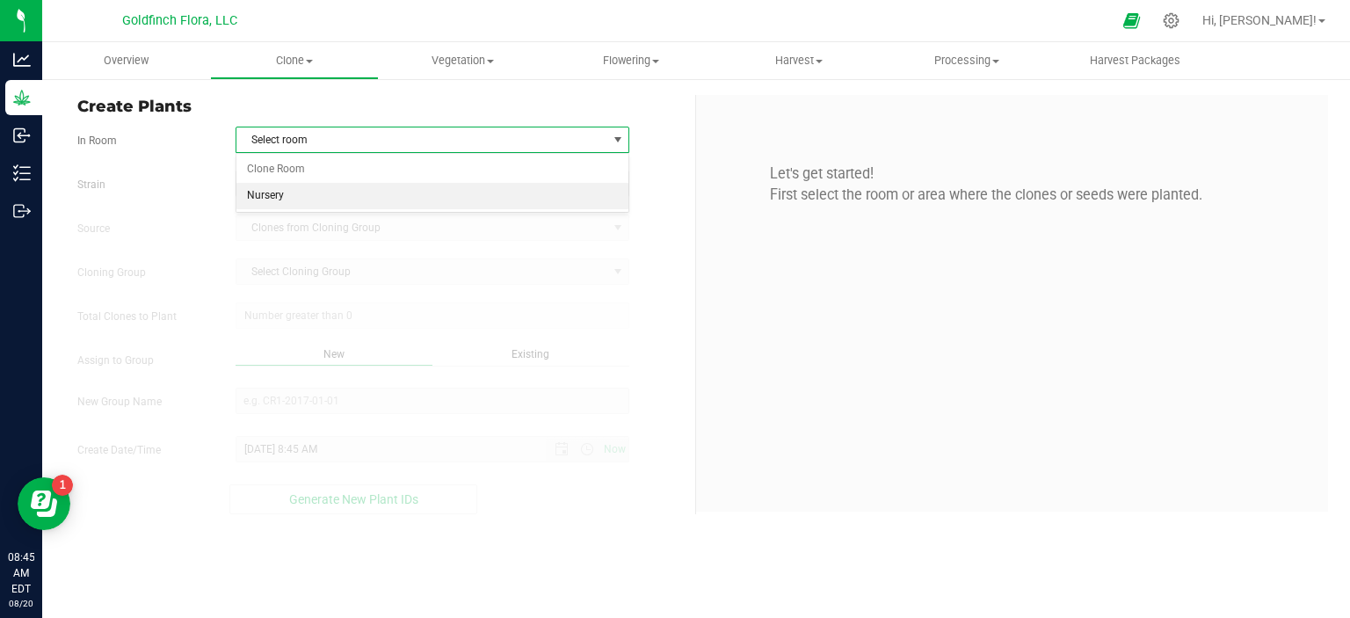
click at [490, 200] on li "Nursery" at bounding box center [432, 196] width 393 height 26
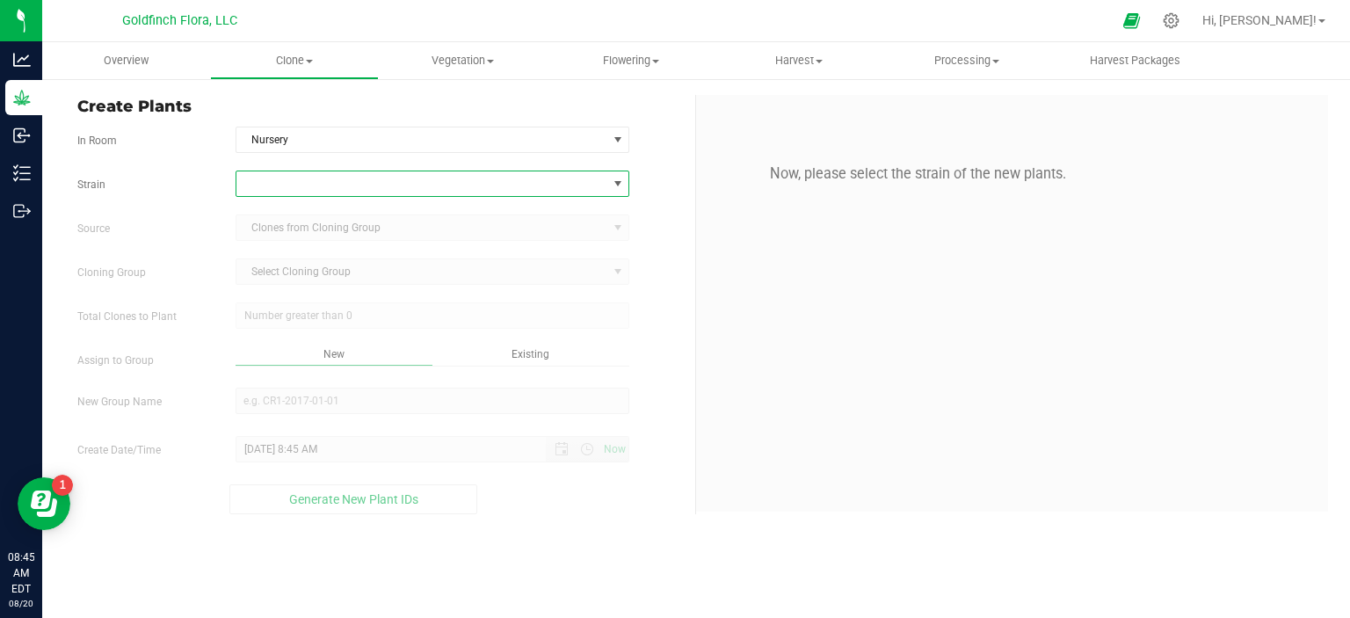
click at [619, 183] on span at bounding box center [618, 184] width 14 height 14
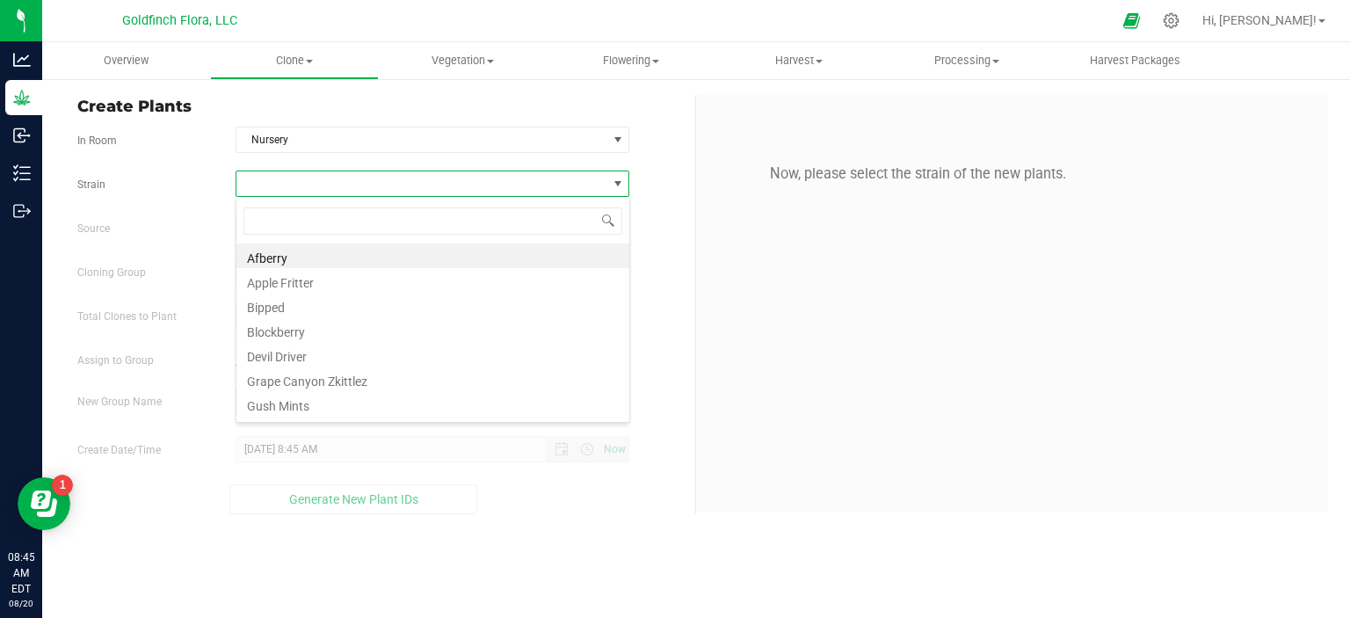
scroll to position [25, 394]
click at [297, 353] on li "Devil Driver" at bounding box center [432, 354] width 393 height 25
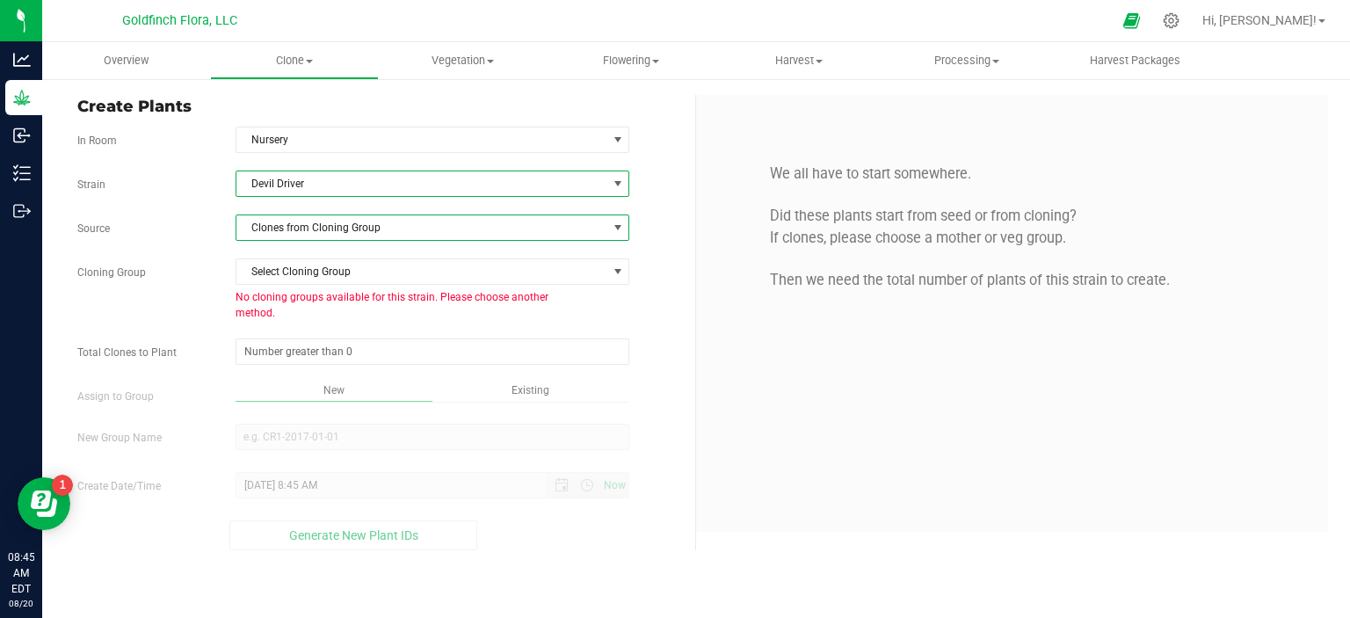
click at [622, 228] on span at bounding box center [618, 228] width 14 height 14
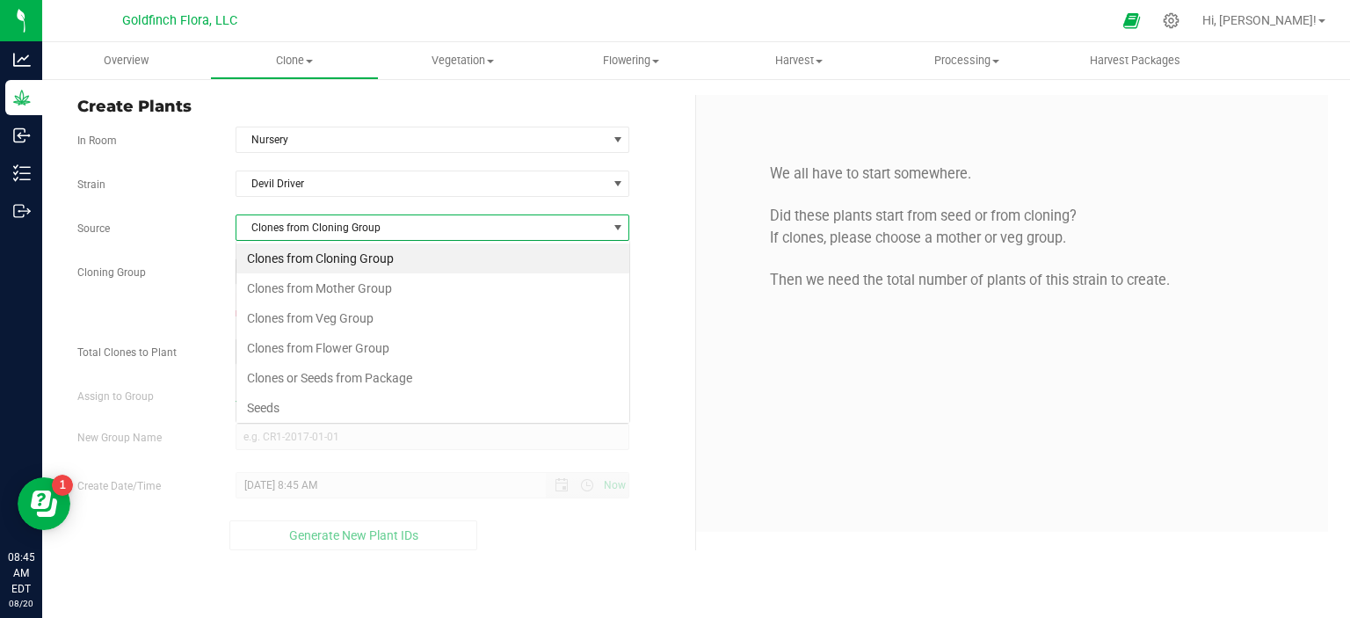
scroll to position [25, 394]
click at [334, 411] on li "Seeds" at bounding box center [432, 408] width 393 height 30
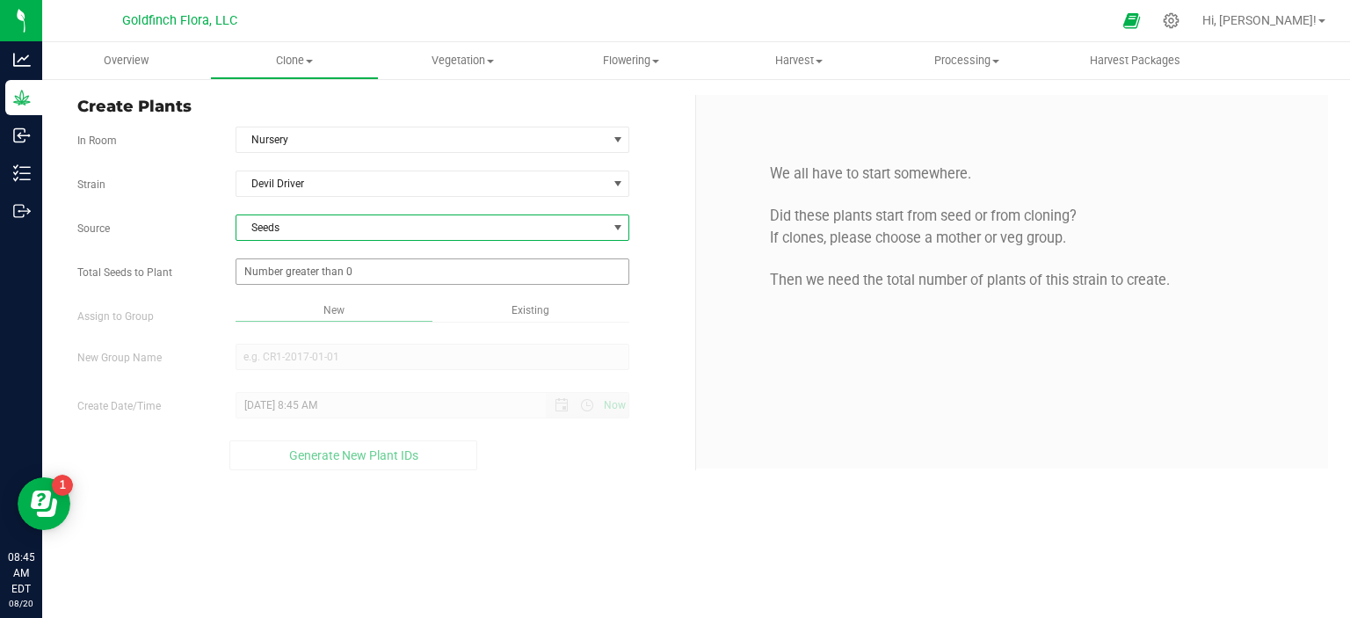
click at [408, 273] on span at bounding box center [433, 271] width 395 height 26
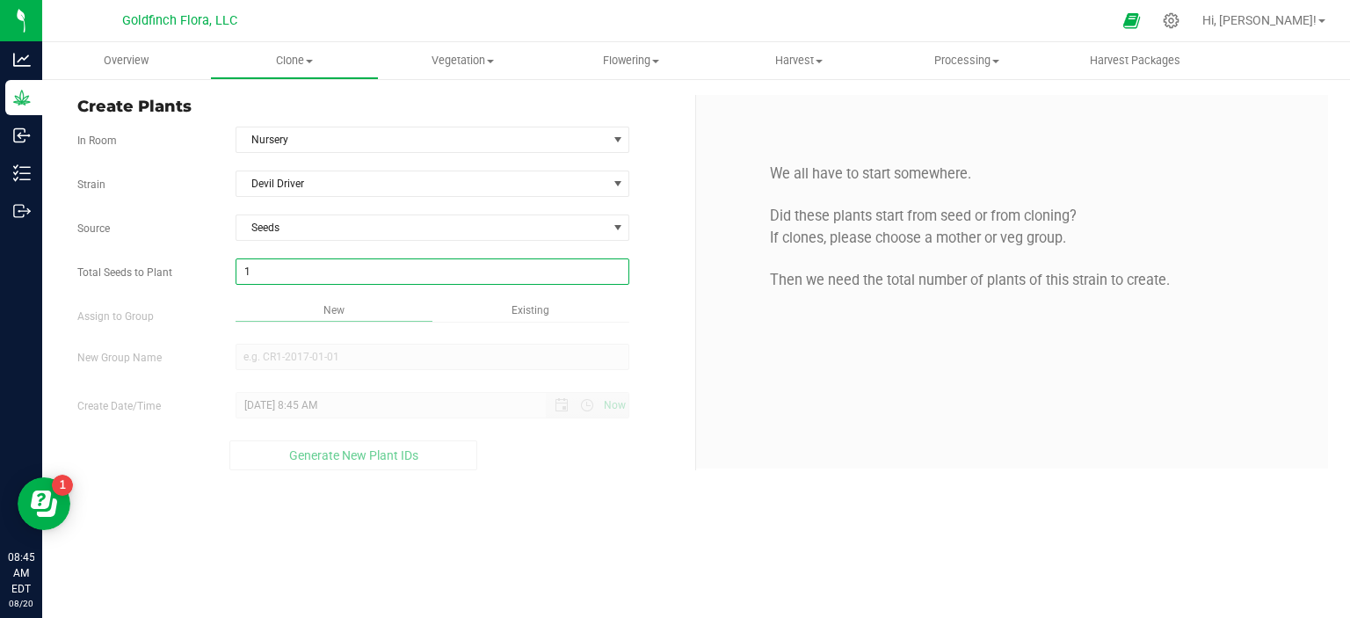
type input "11"
click at [359, 354] on div "Overview Clone Create plants Cloning groups Cloning plants Apply to plants Vege…" at bounding box center [696, 330] width 1308 height 576
type input "11"
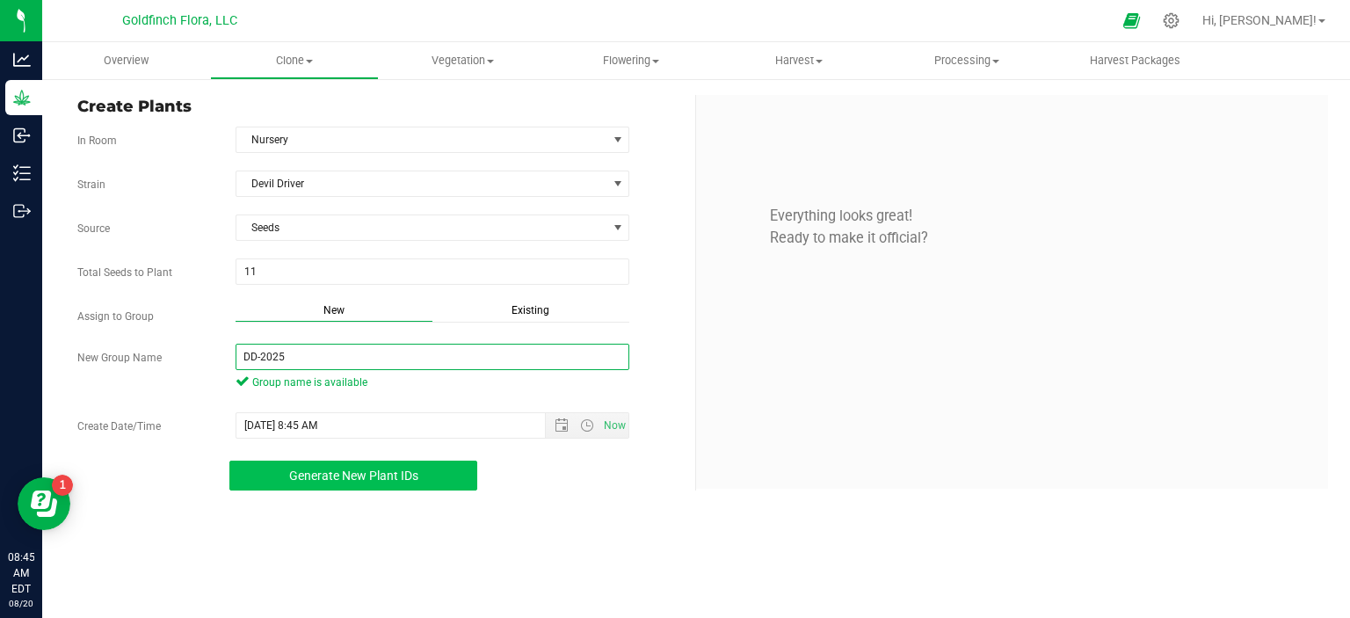
type input "DD-2025"
click at [404, 476] on span "Generate New Plant IDs" at bounding box center [353, 475] width 129 height 14
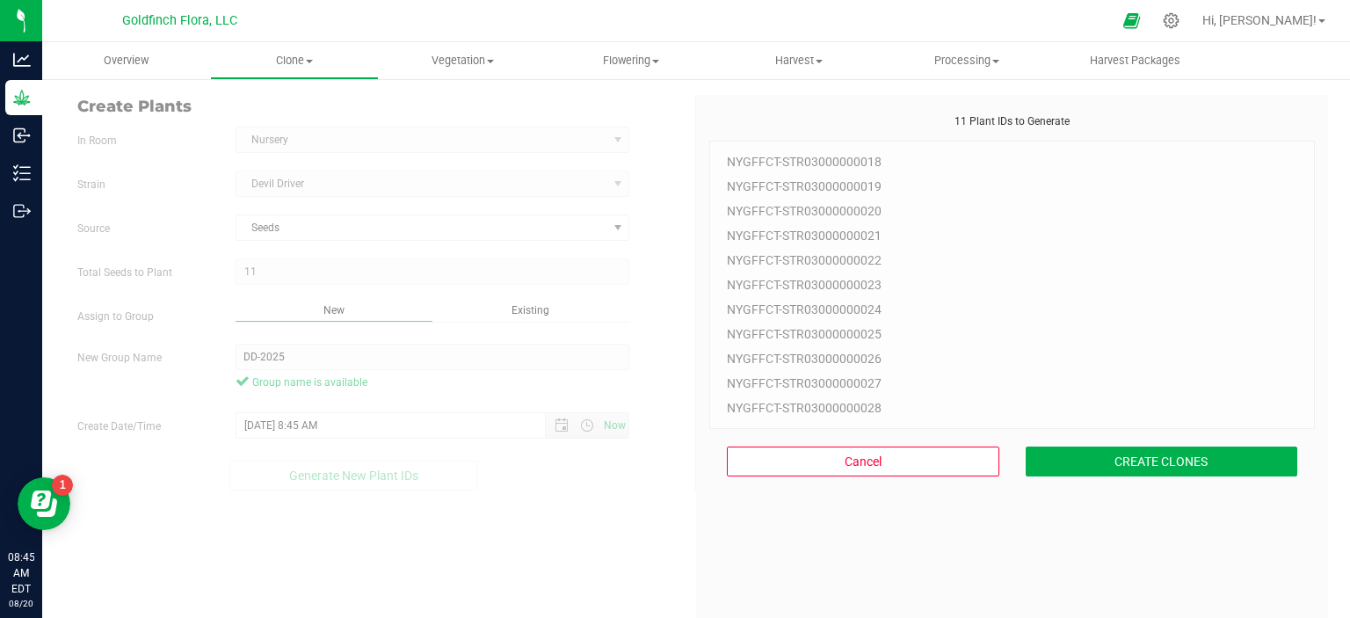
scroll to position [53, 0]
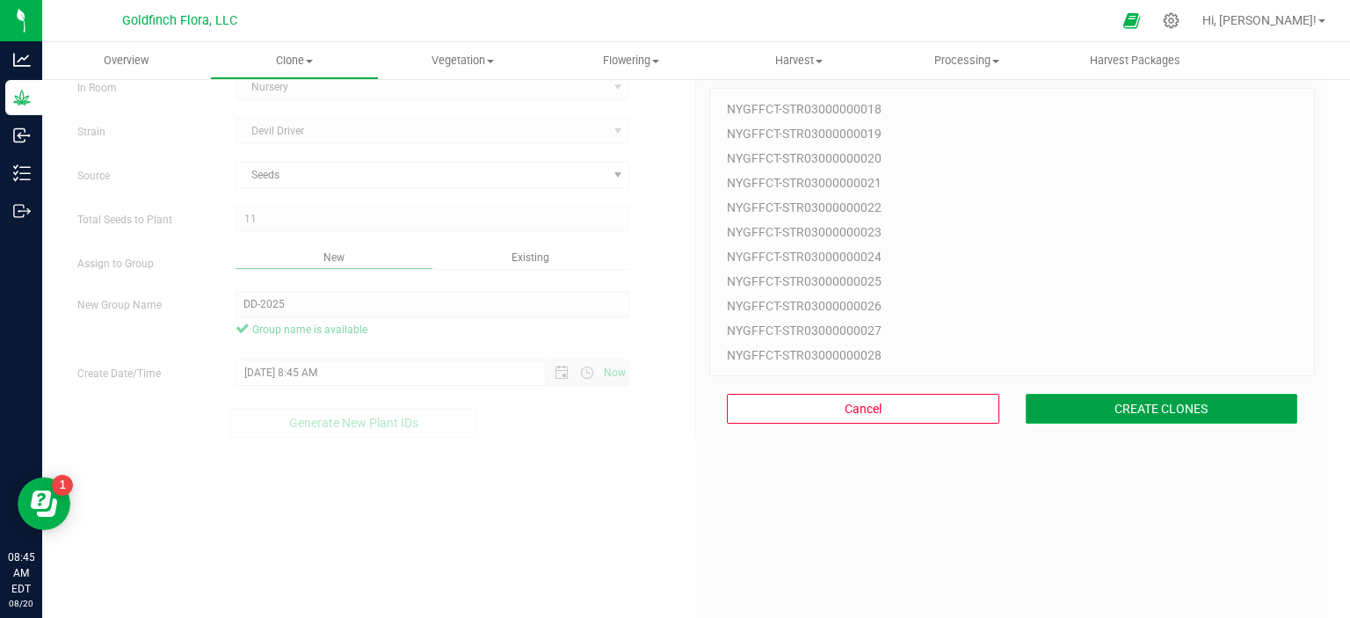
click at [1043, 403] on button "CREATE CLONES" at bounding box center [1162, 409] width 272 height 30
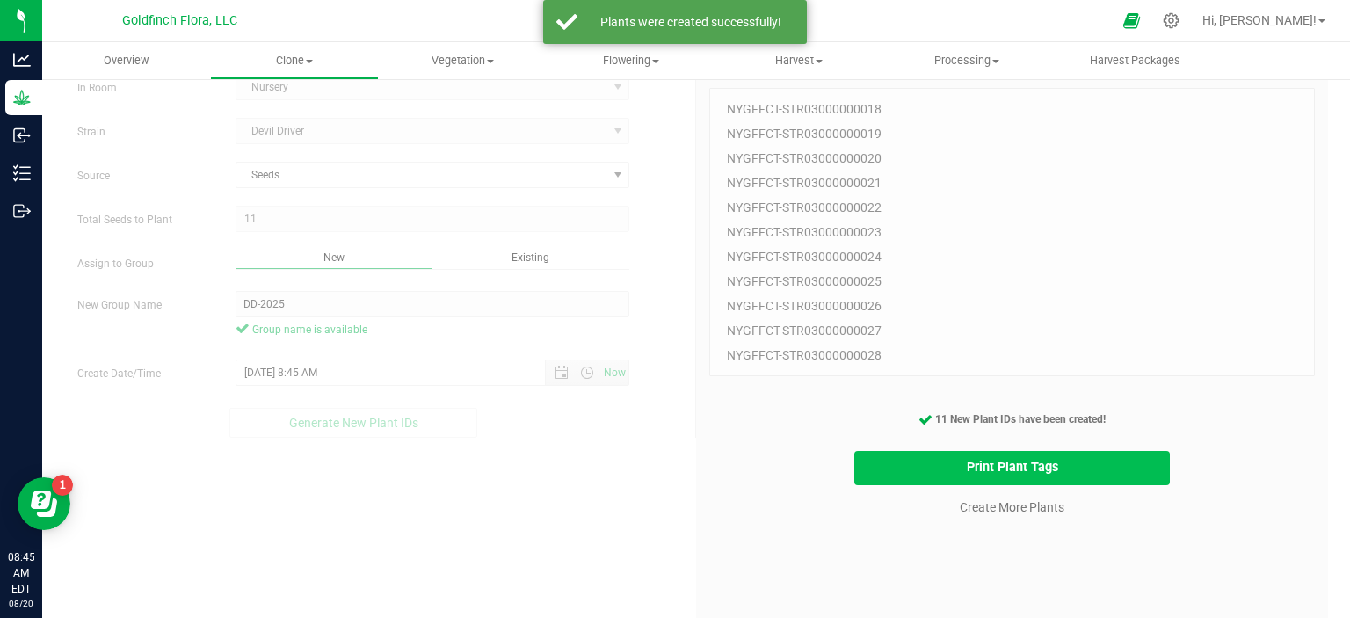
click at [1015, 468] on button "Print Plant Tags" at bounding box center [1012, 468] width 316 height 34
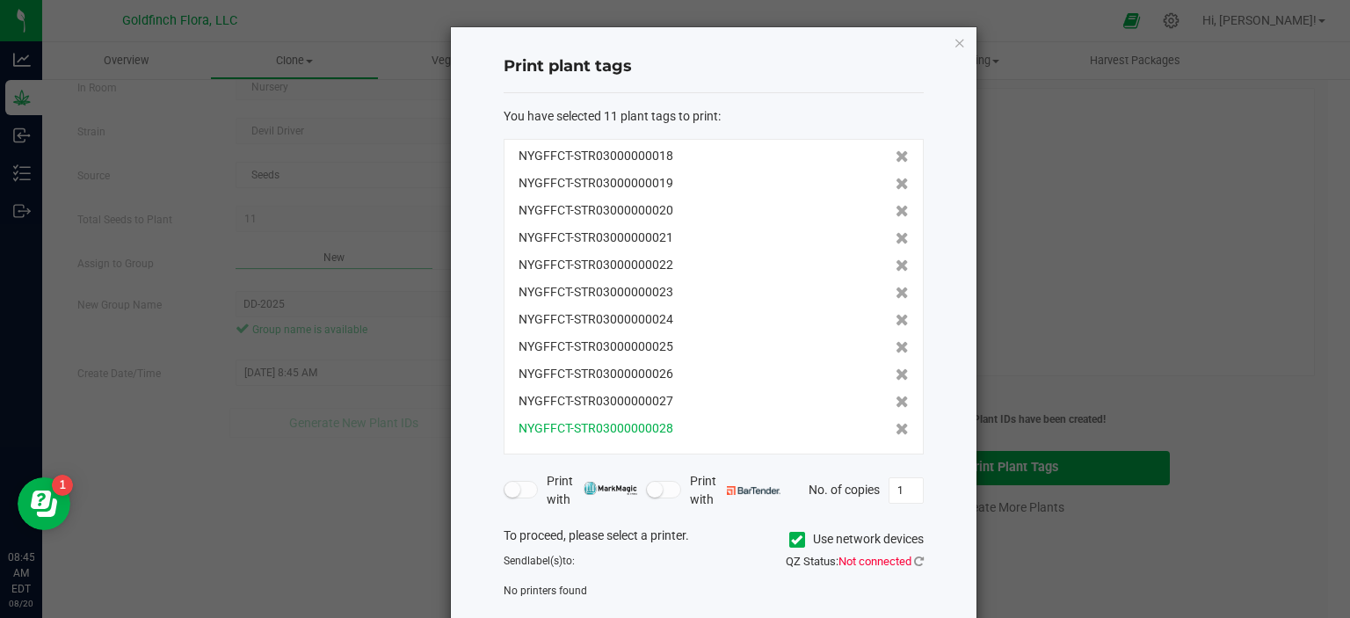
drag, startPoint x: 505, startPoint y: 157, endPoint x: 703, endPoint y: 426, distance: 333.8
click at [703, 426] on div "NYGFFCT-STR03000000018 NYGFFCT-STR03000000019 NYGFFCT-STR03000000020 NYGFFCT-ST…" at bounding box center [714, 297] width 420 height 316
copy div "NYGFFCT-STR03000000018 NYGFFCT-STR03000000019 NYGFFCT-STR03000000020 NYGFFCT-ST…"
click at [954, 40] on icon "button" at bounding box center [960, 42] width 12 height 21
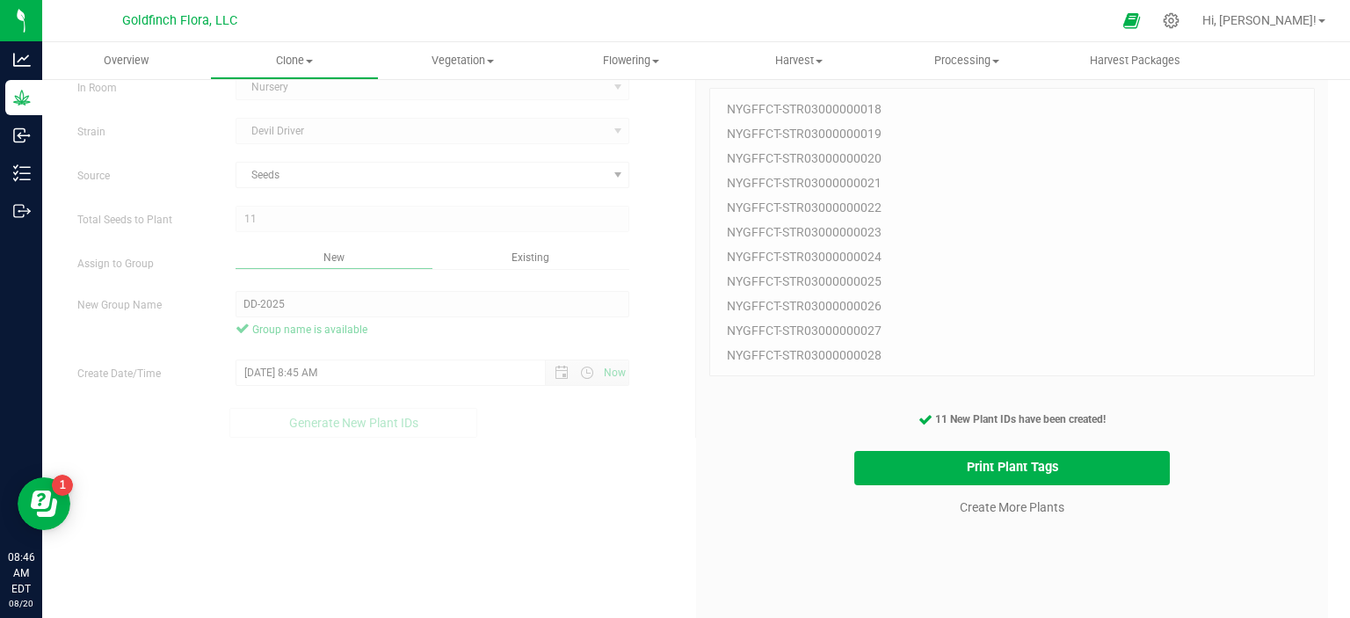
click at [666, 509] on div "Create Plants In Room Nursery Select room Clone Room Nursery [GEOGRAPHIC_DATA] …" at bounding box center [696, 360] width 1264 height 636
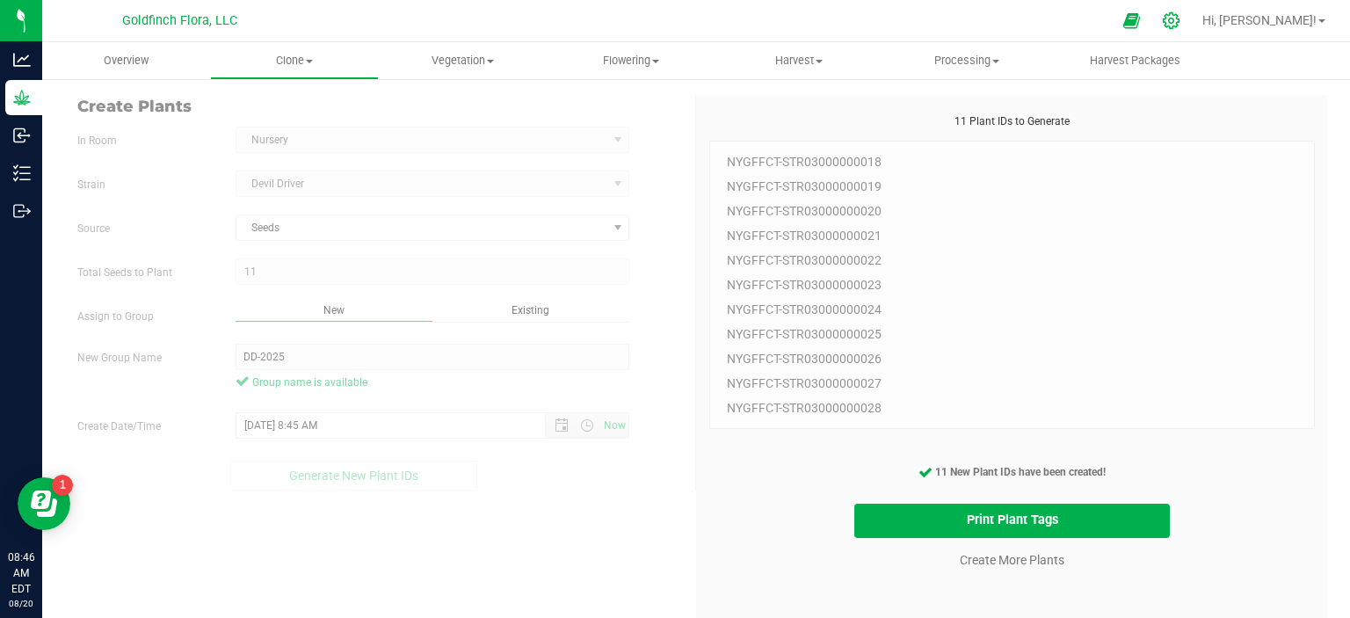
click at [1180, 13] on icon at bounding box center [1171, 20] width 18 height 18
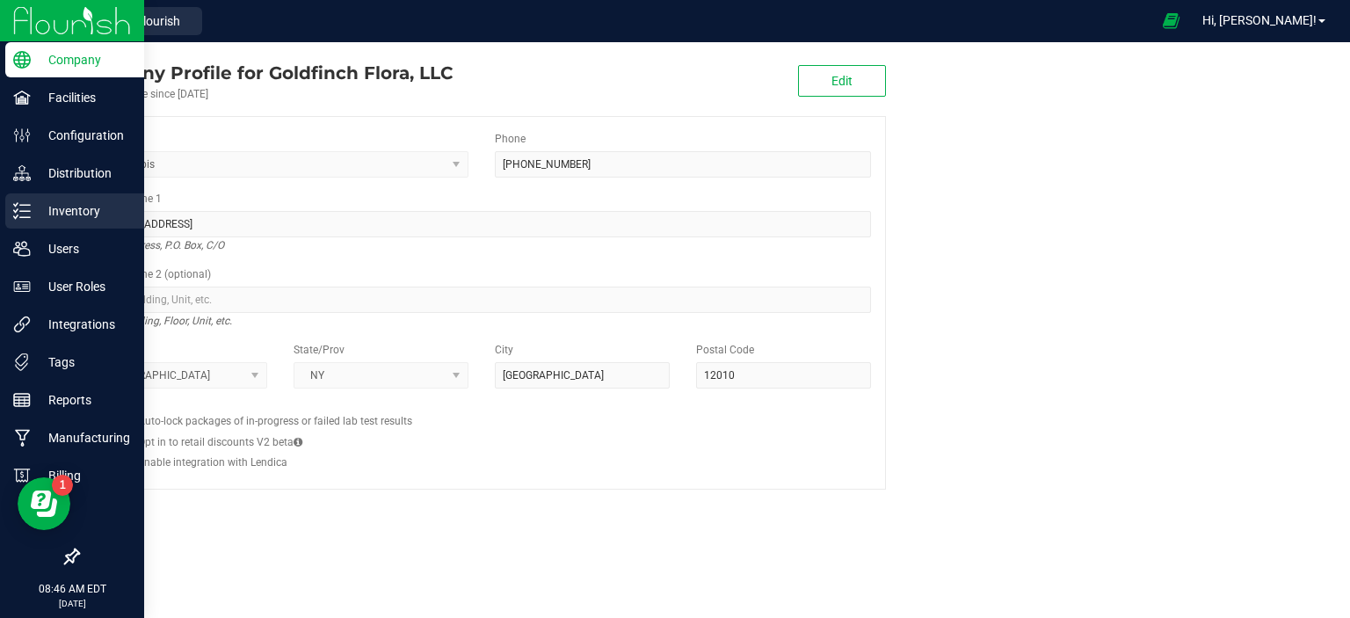
click at [62, 203] on p "Inventory" at bounding box center [83, 210] width 105 height 21
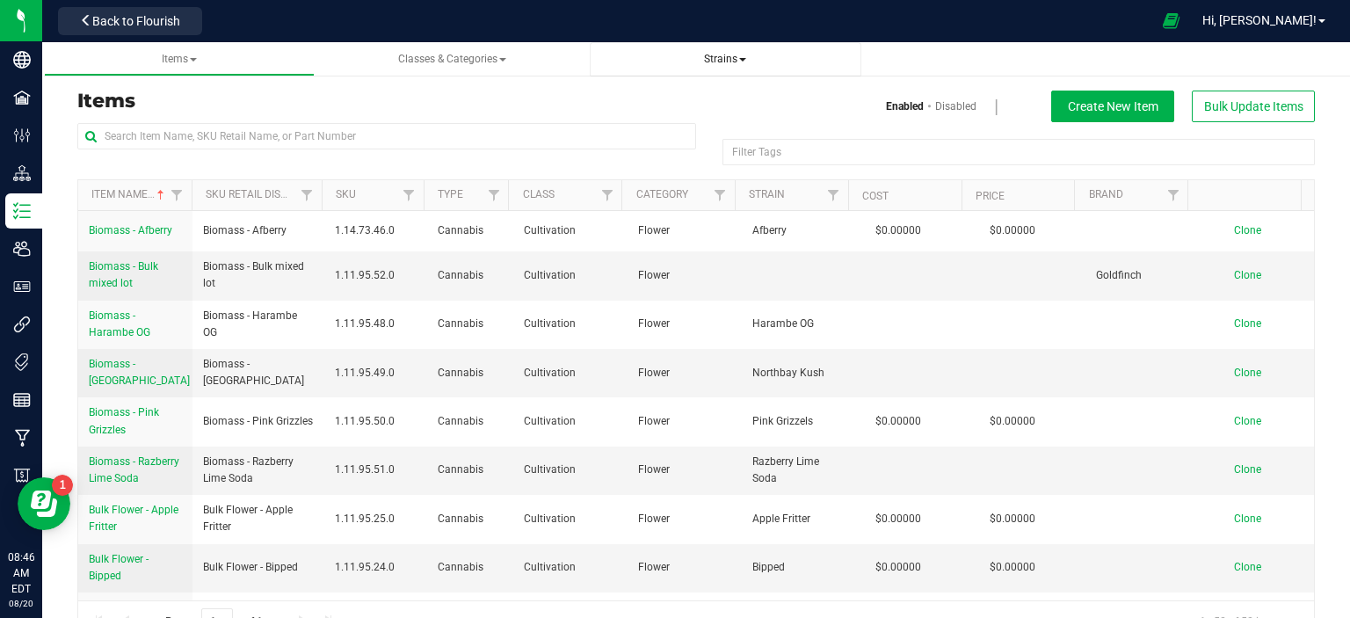
click at [744, 59] on span at bounding box center [742, 60] width 7 height 4
click at [670, 127] on span "Create new strain" at bounding box center [664, 132] width 96 height 14
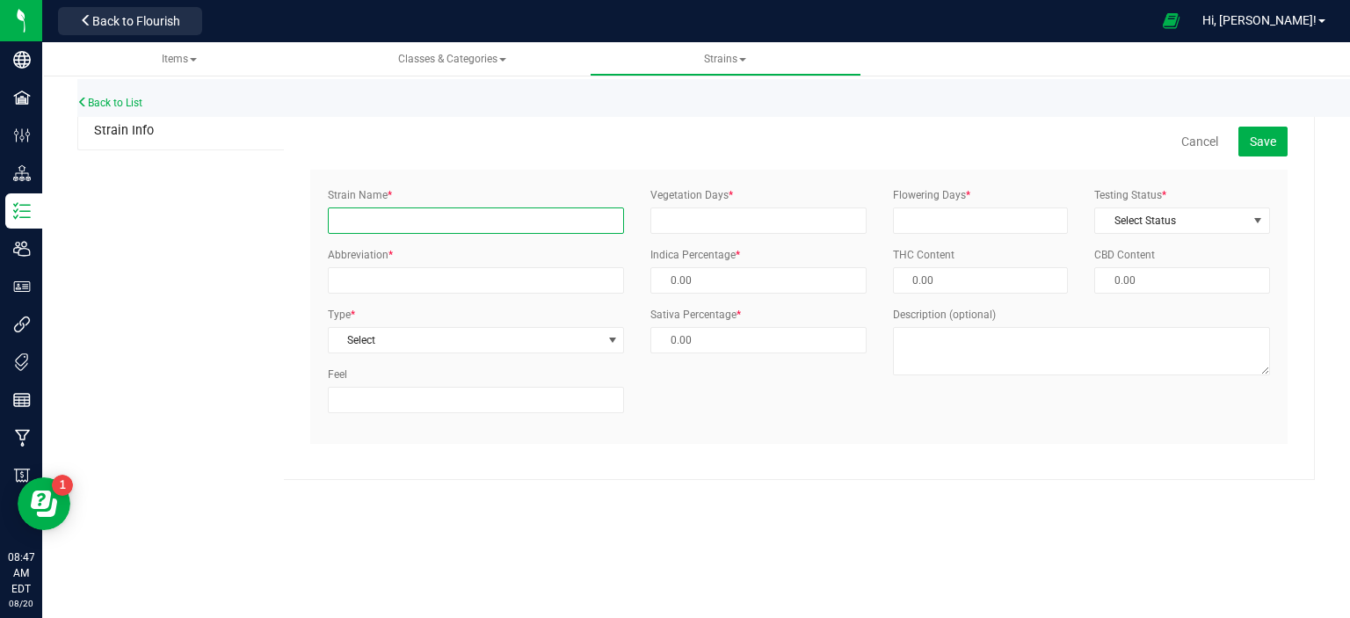
click at [489, 221] on input "Strain Name *" at bounding box center [476, 220] width 296 height 26
type input "g"
type input "Gorilla Glue #4"
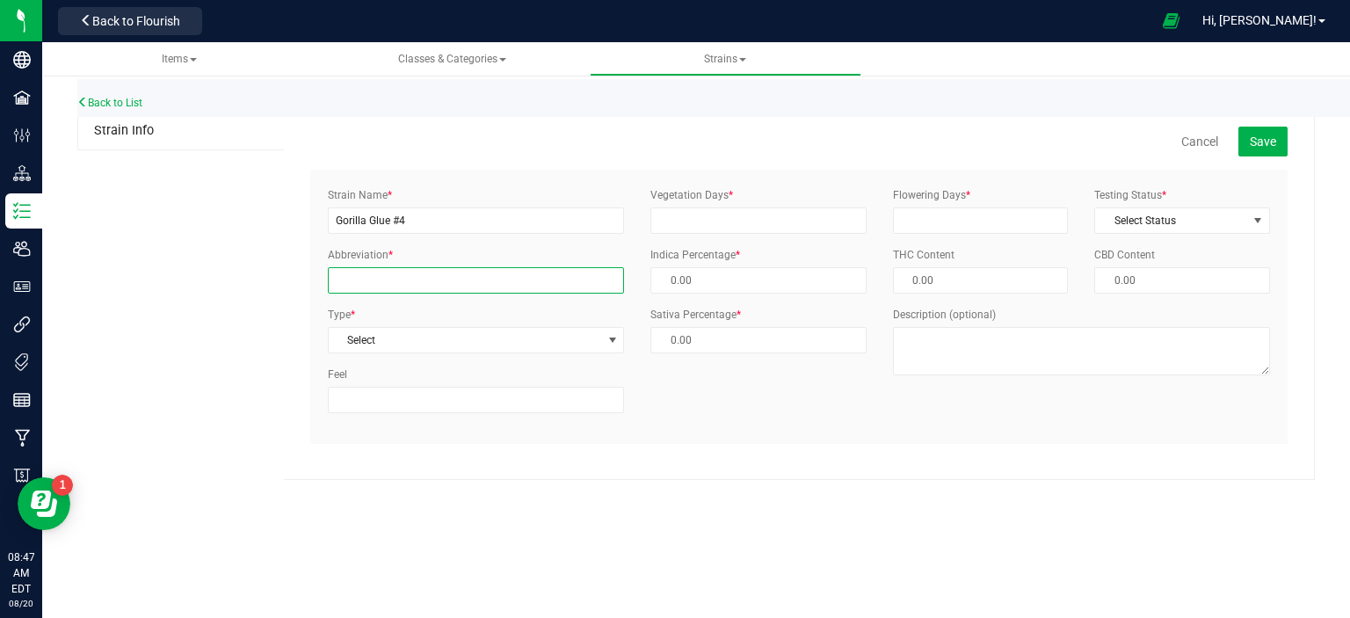
click at [490, 278] on input "Abbreviation *" at bounding box center [476, 280] width 296 height 26
type input "GG4"
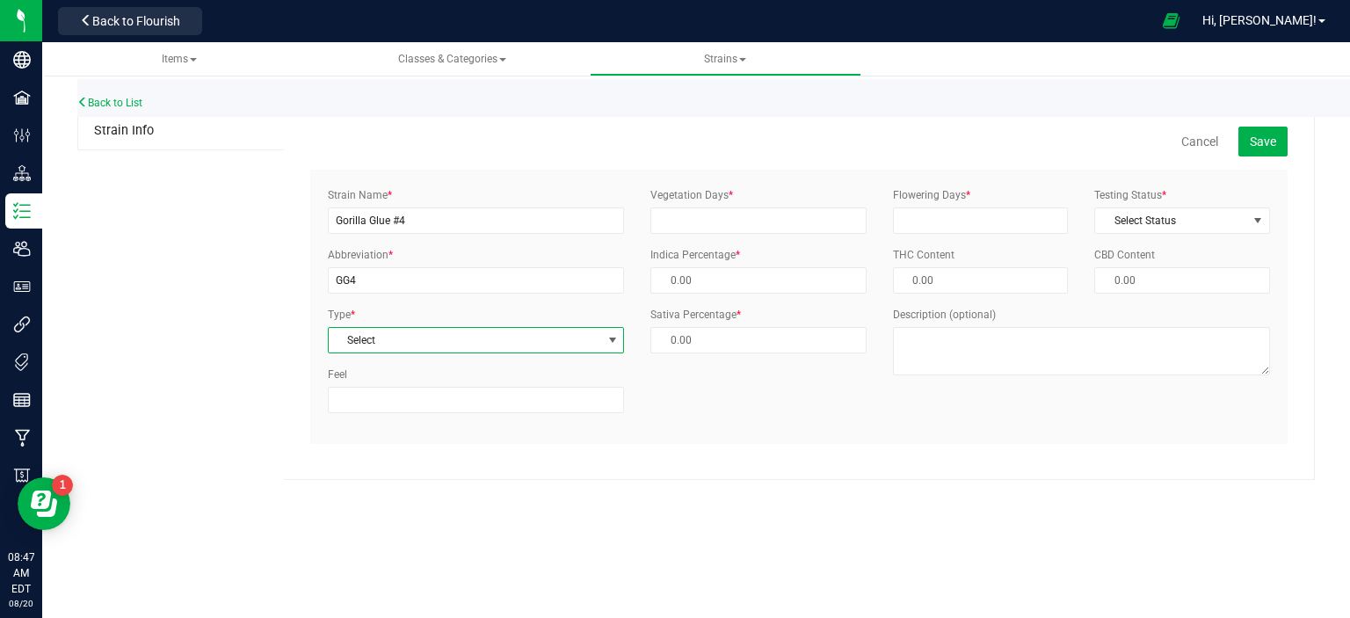
click at [615, 344] on span "select" at bounding box center [613, 340] width 14 height 14
click at [529, 397] on li "Sativa" at bounding box center [476, 396] width 295 height 26
type input "0.00 %"
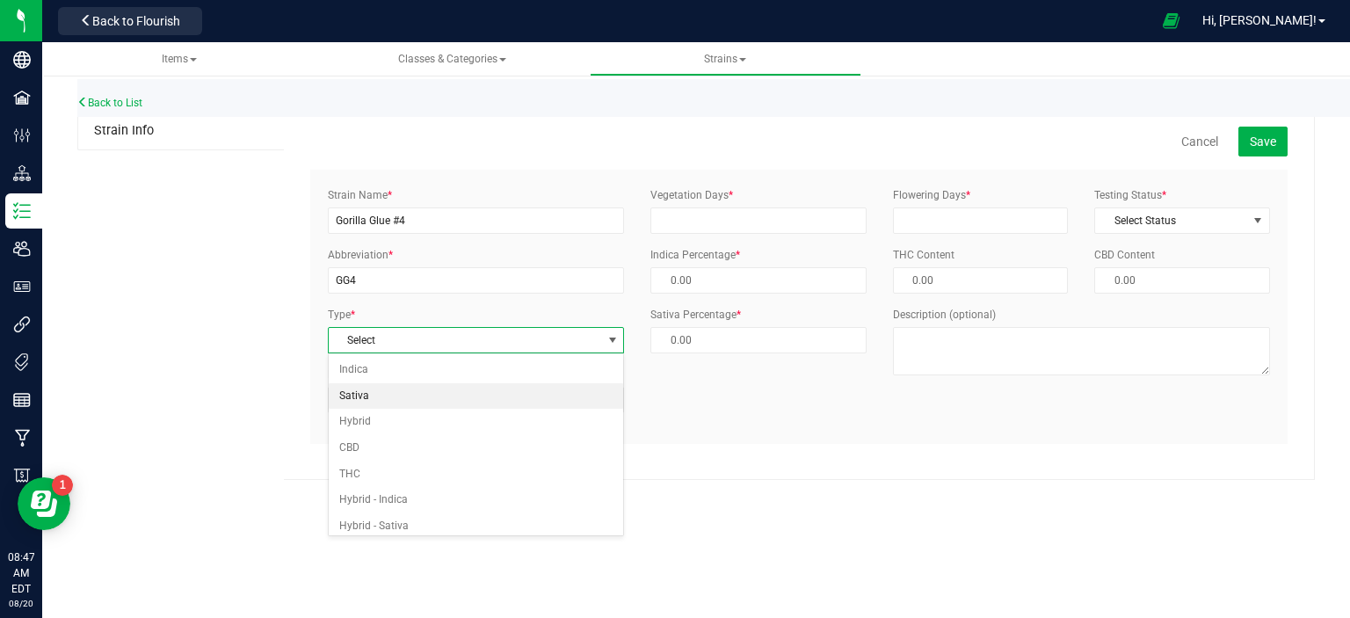
type input "100.00 %"
click at [611, 338] on span "select" at bounding box center [613, 340] width 14 height 14
click at [553, 527] on li "Hybrid - Sativa" at bounding box center [476, 526] width 295 height 26
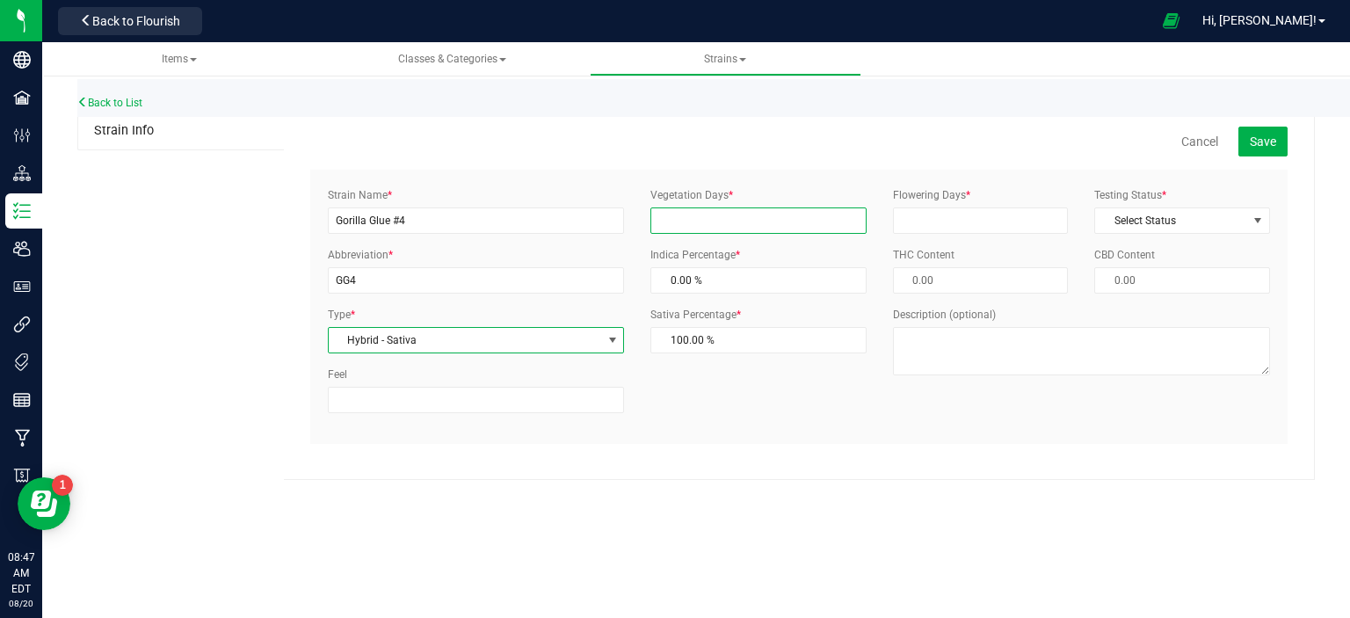
click at [773, 214] on input "Vegetation Days *" at bounding box center [758, 220] width 216 height 26
type input "6"
type input "42"
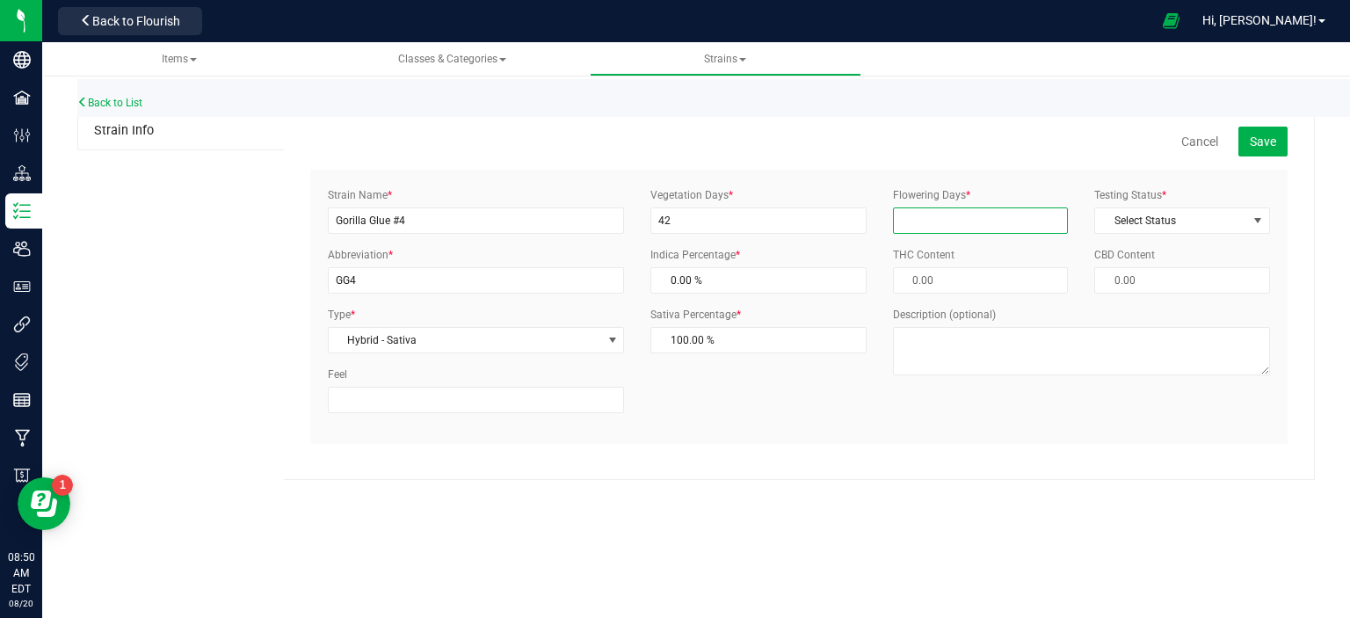
click at [924, 216] on input "Flowering Days *" at bounding box center [981, 220] width 176 height 26
type input "65"
click at [1260, 217] on span "select" at bounding box center [1258, 221] width 14 height 14
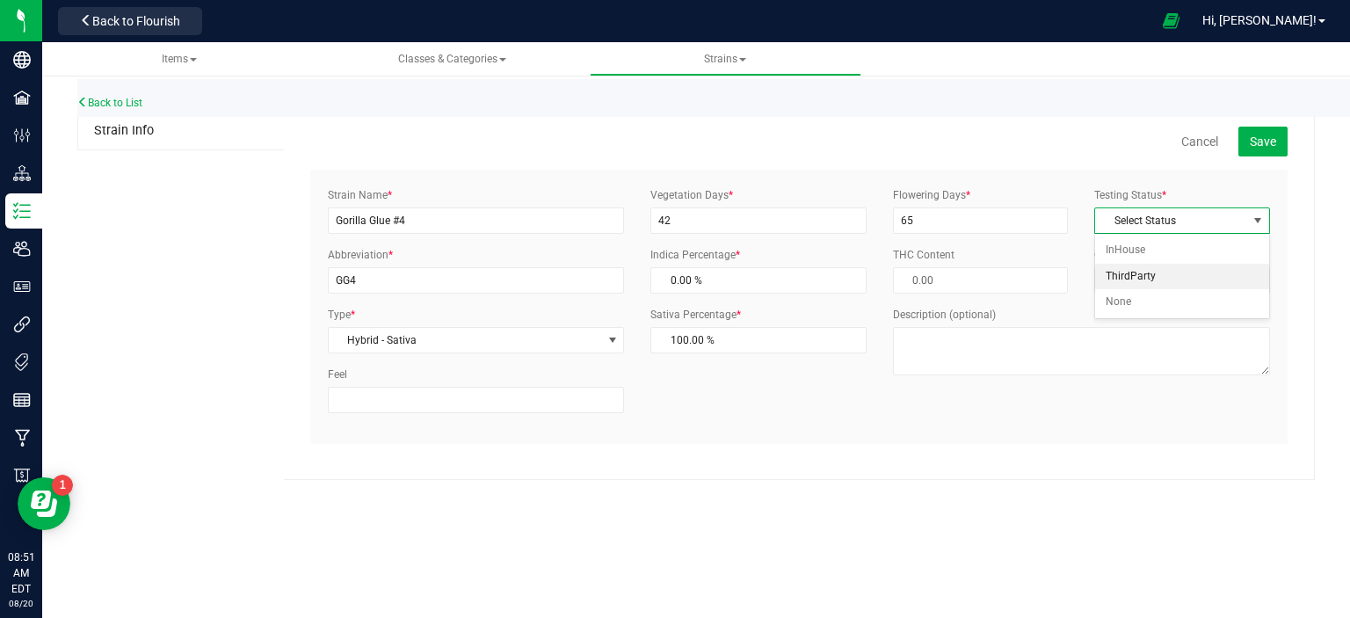
click at [1213, 283] on li "ThirdParty" at bounding box center [1182, 277] width 174 height 26
click at [722, 271] on input "0.00 %" at bounding box center [758, 280] width 214 height 25
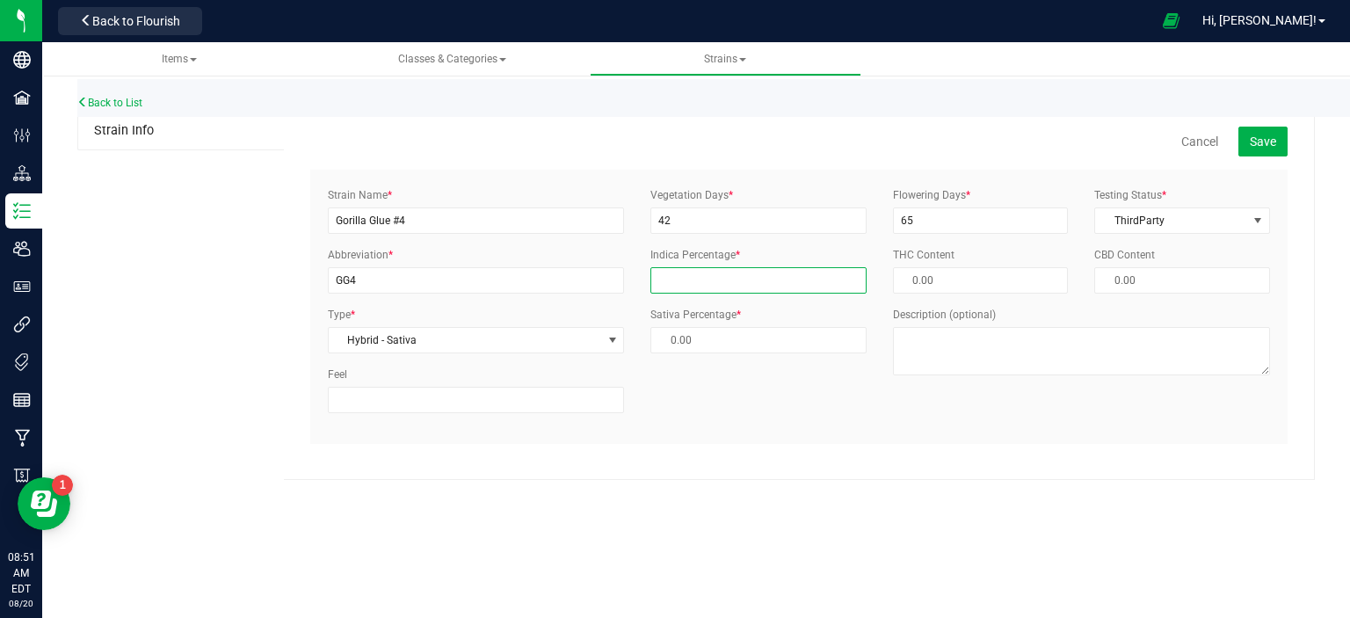
type input "6"
type input "94.00 %"
type input "60"
type input "40.00 %"
type input "60.00 %"
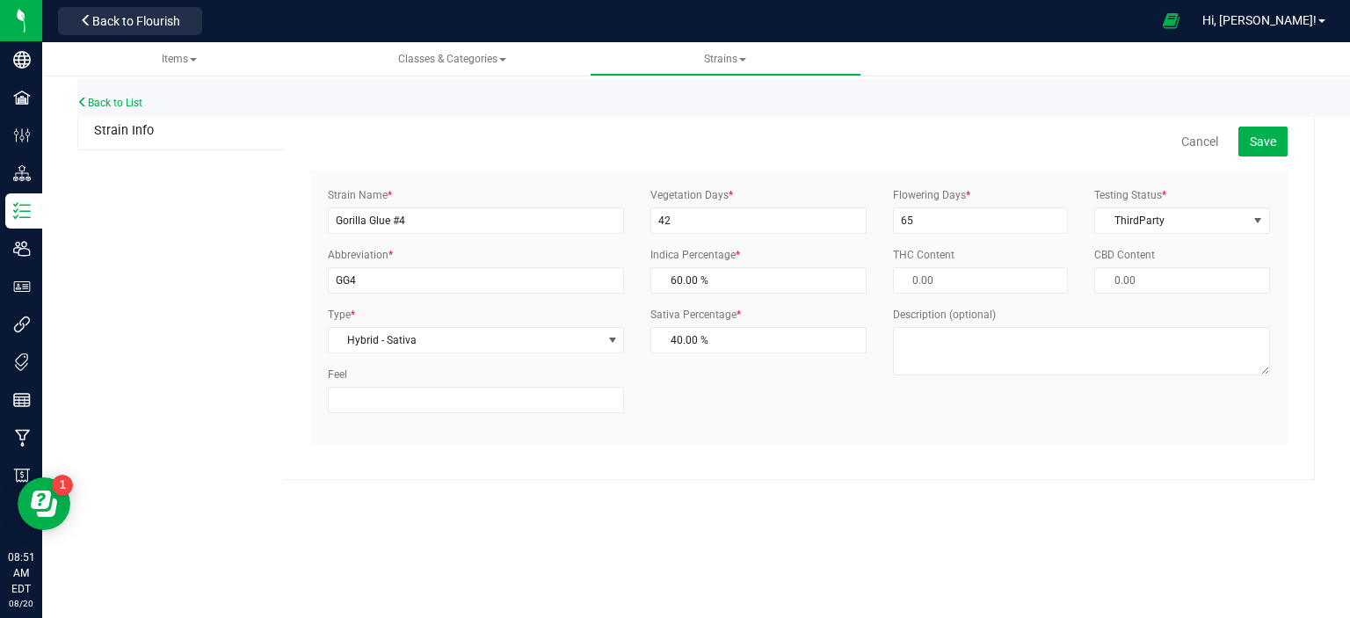
click at [830, 497] on div "Back to List Strain Info Cancel Save Strain Name * Gorilla Glue #4 Abbreviation…" at bounding box center [696, 274] width 1308 height 447
click at [1270, 134] on span "Save" at bounding box center [1263, 141] width 26 height 14
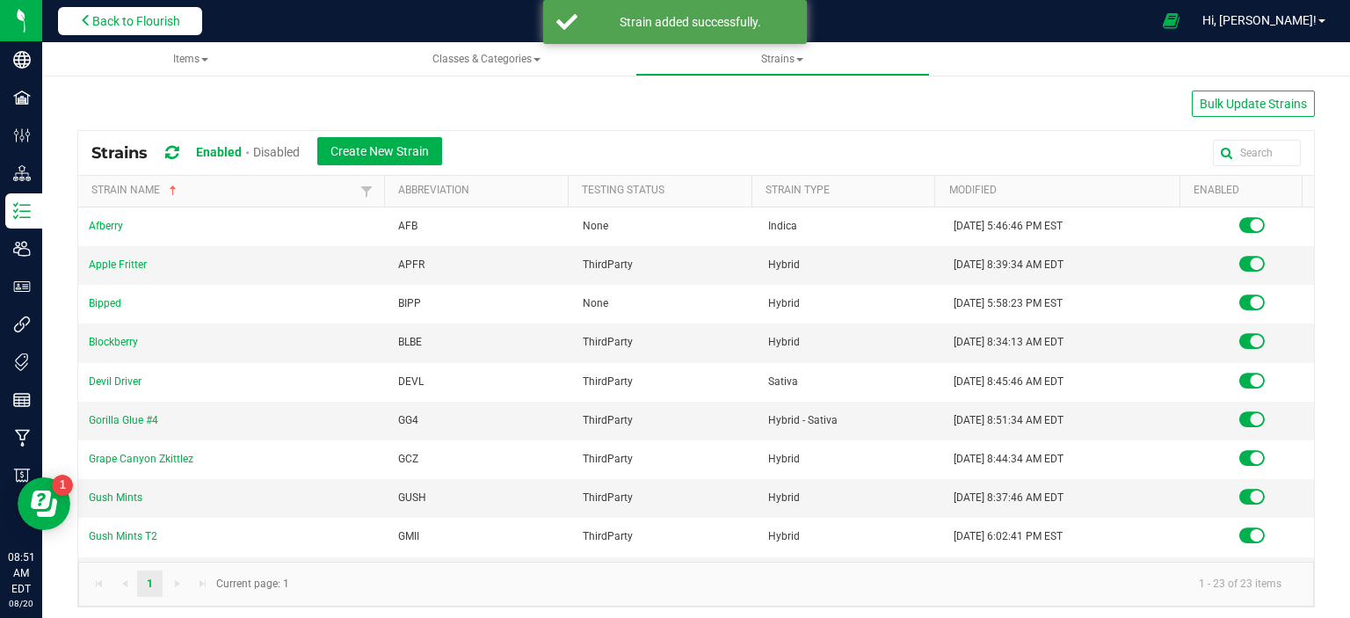
click at [163, 29] on button "Back to Flourish" at bounding box center [130, 21] width 144 height 28
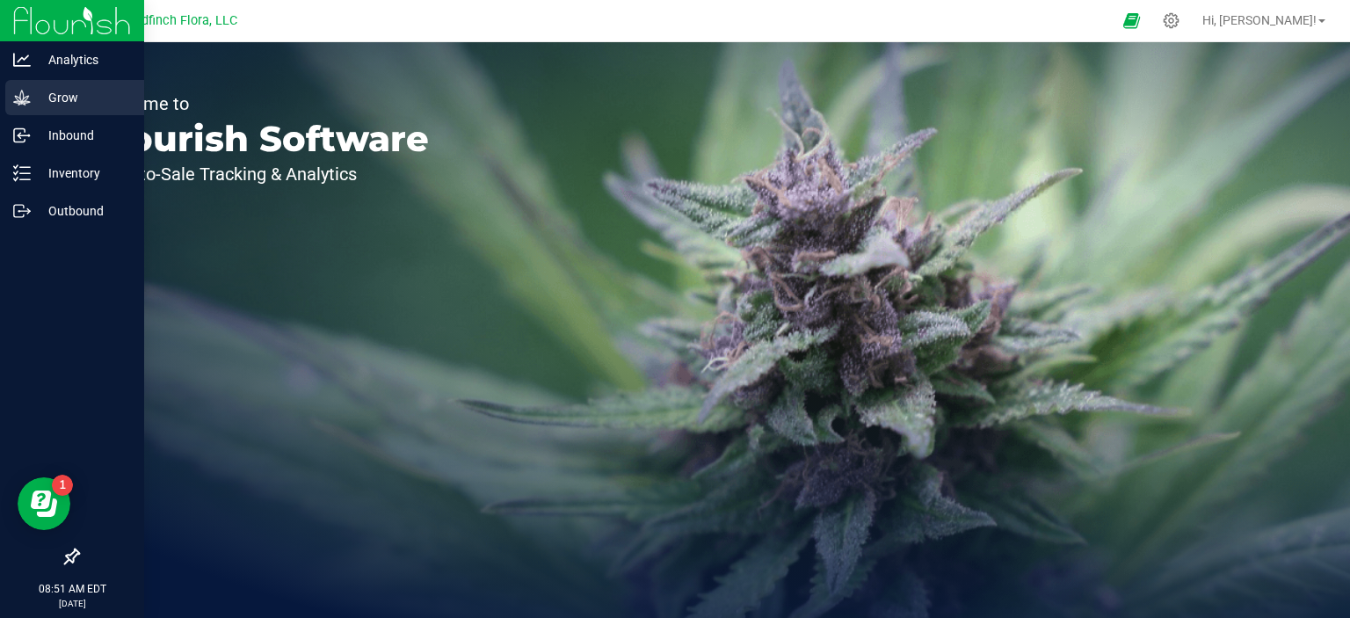
click at [26, 96] on icon at bounding box center [21, 97] width 17 height 15
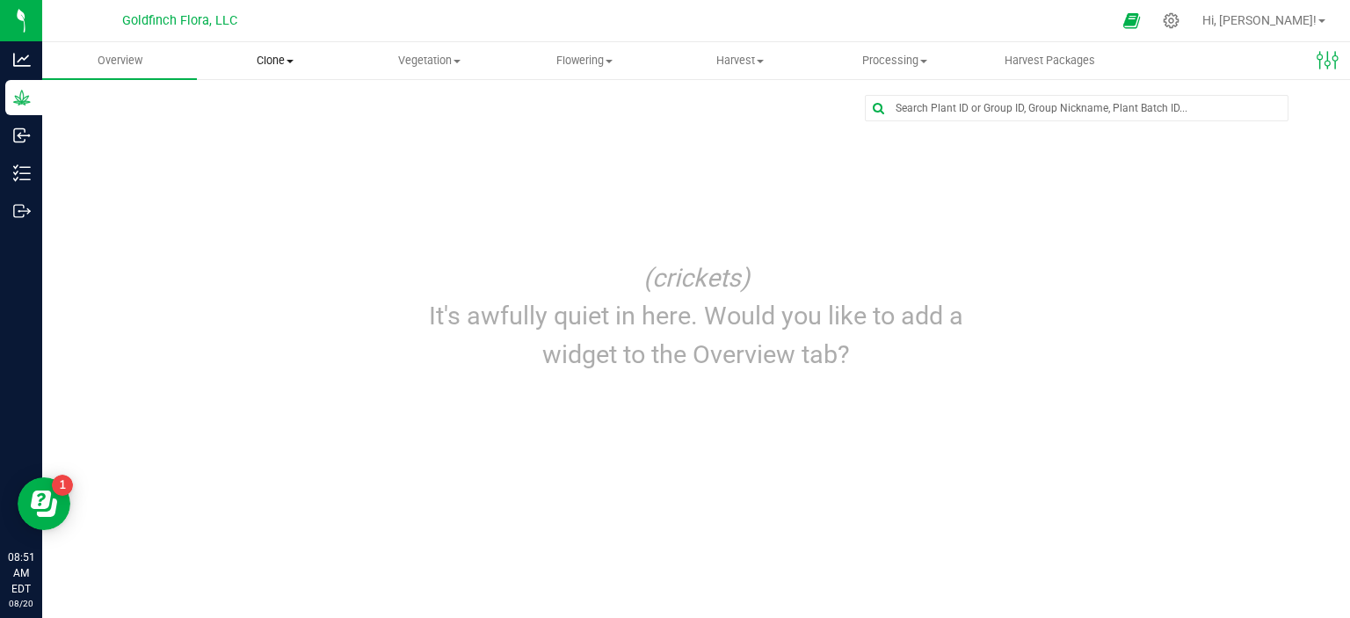
click at [285, 63] on span "Clone" at bounding box center [274, 61] width 153 height 16
click at [265, 105] on span "Create plants" at bounding box center [259, 105] width 124 height 15
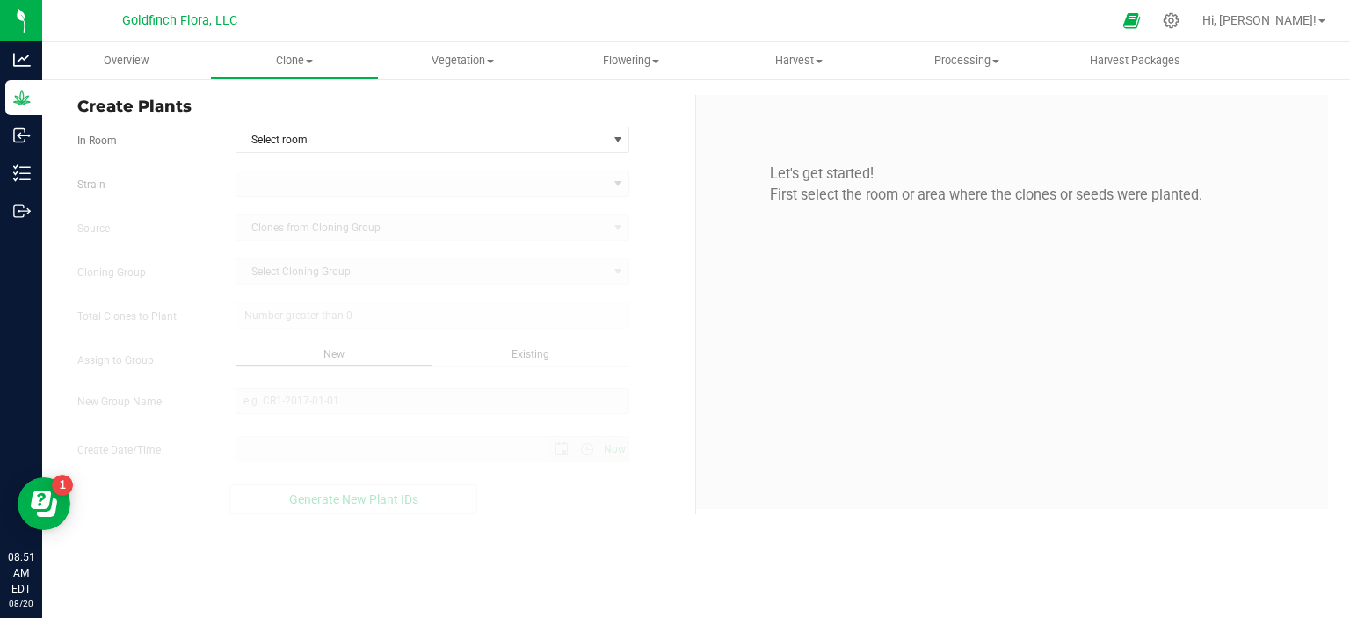
type input "[DATE] 8:51 AM"
click at [619, 138] on span "select" at bounding box center [618, 140] width 14 height 14
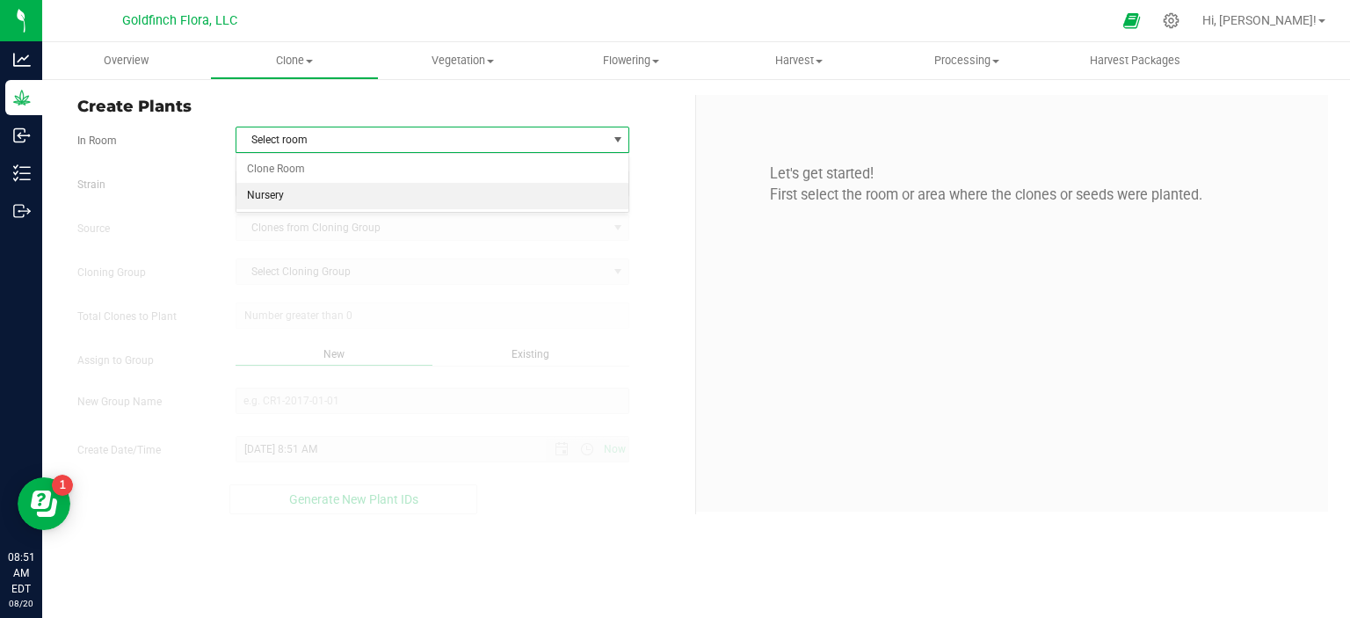
click at [439, 192] on li "Nursery" at bounding box center [432, 196] width 393 height 26
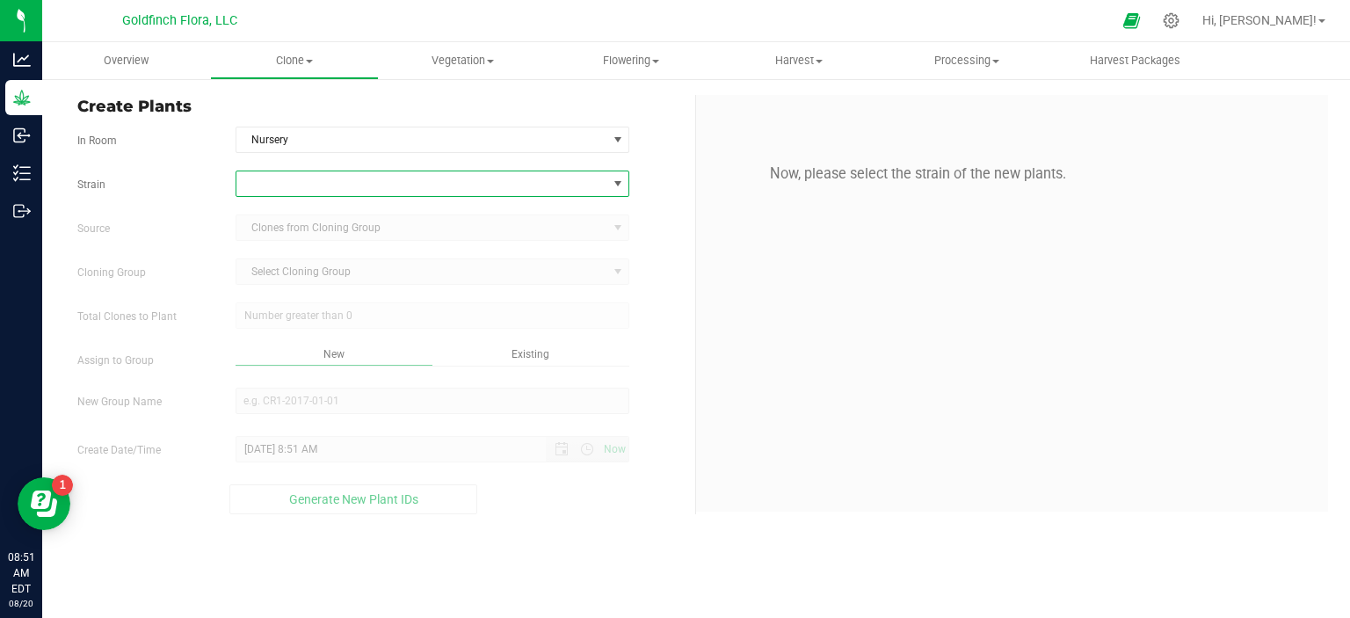
click at [618, 185] on span at bounding box center [618, 184] width 14 height 14
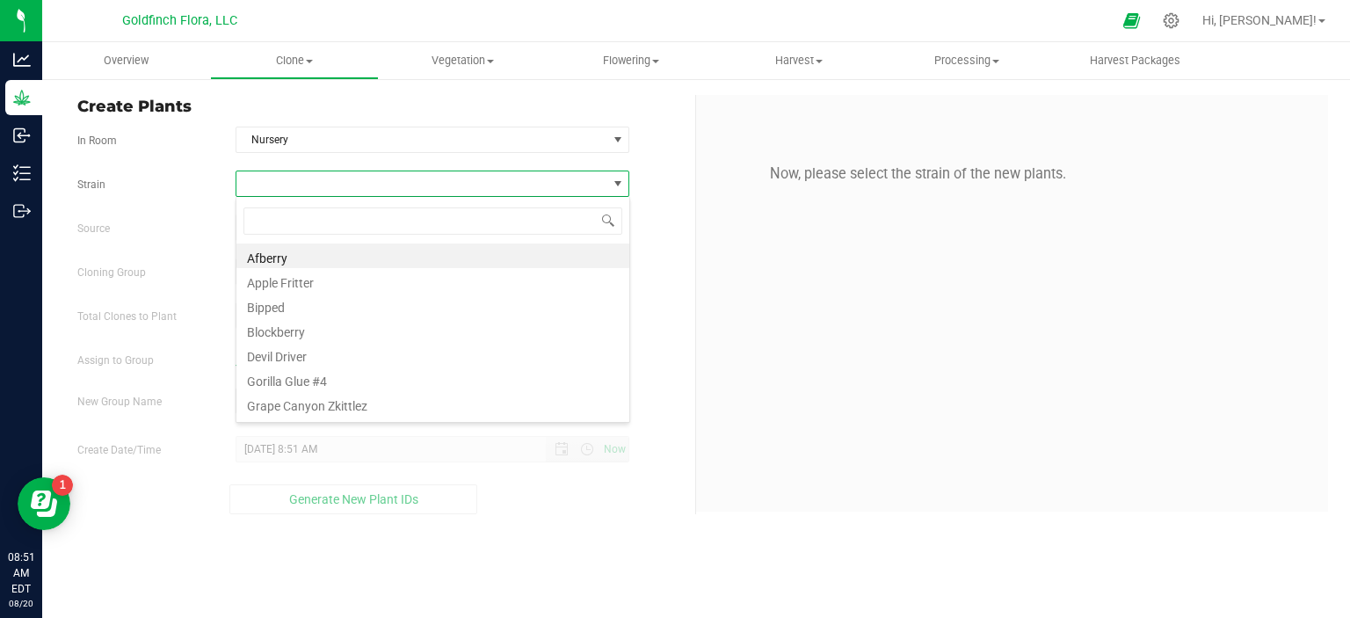
scroll to position [25, 394]
click at [336, 378] on li "Gorilla Glue #4" at bounding box center [432, 379] width 393 height 25
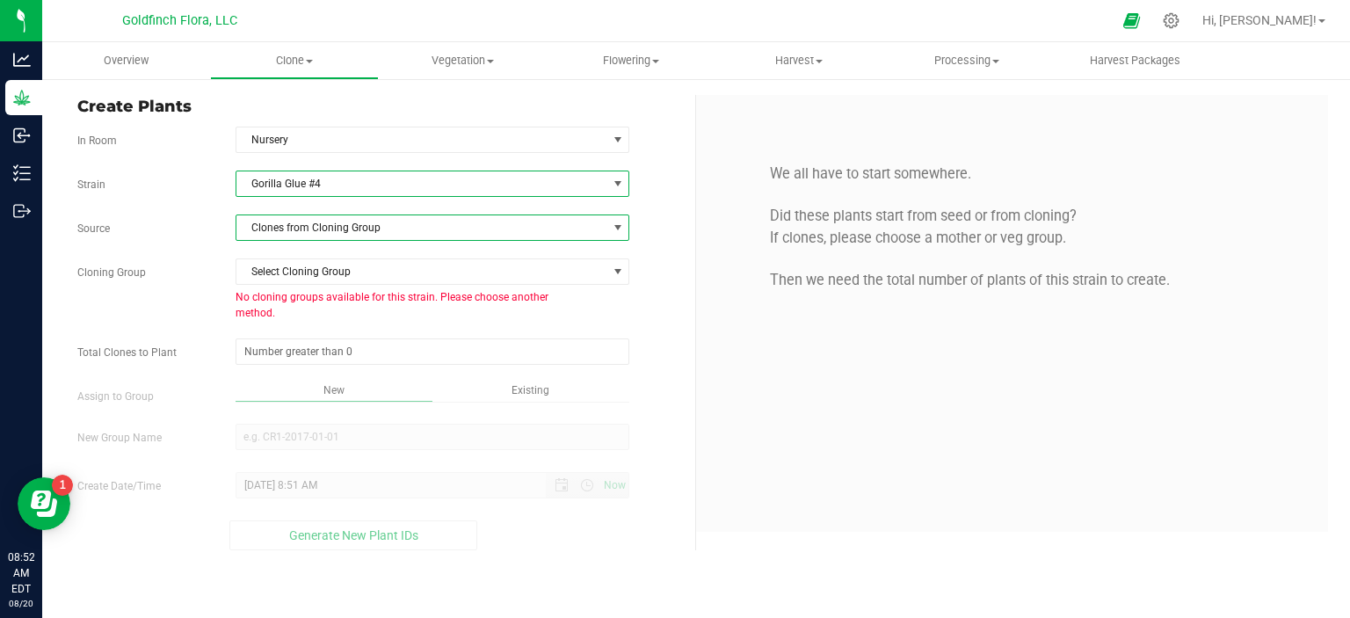
click at [618, 226] on span at bounding box center [618, 228] width 14 height 14
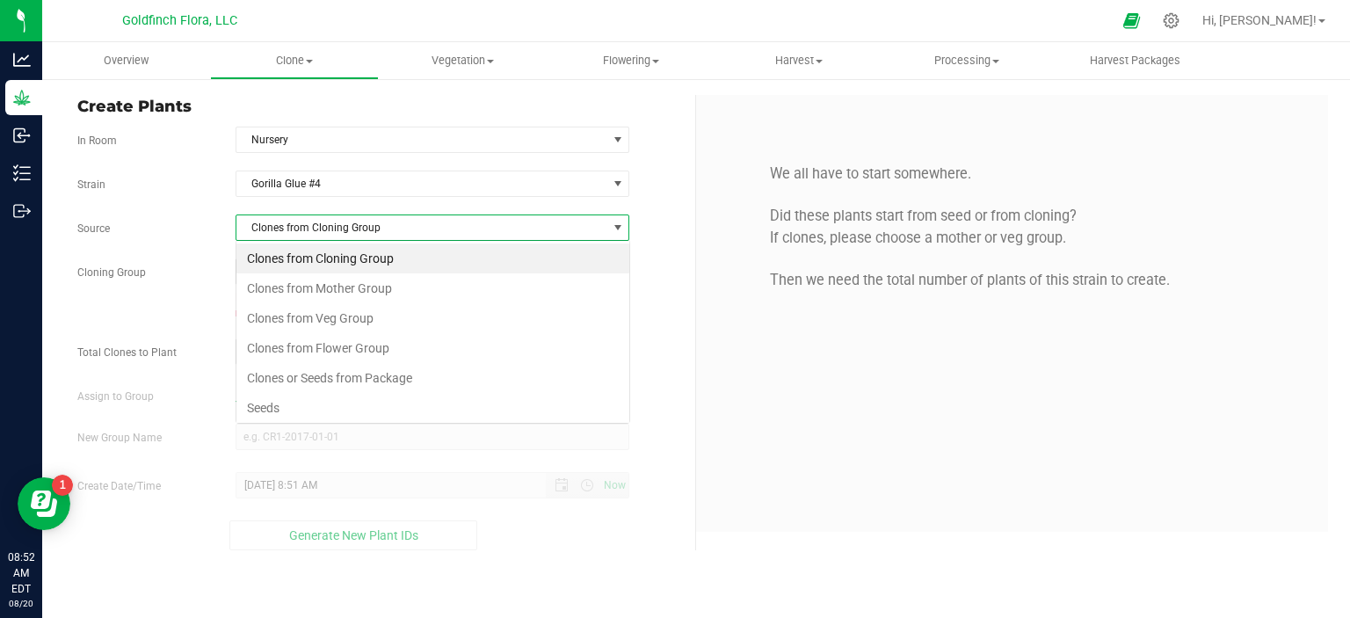
scroll to position [25, 394]
click at [347, 411] on li "Seeds" at bounding box center [432, 408] width 393 height 30
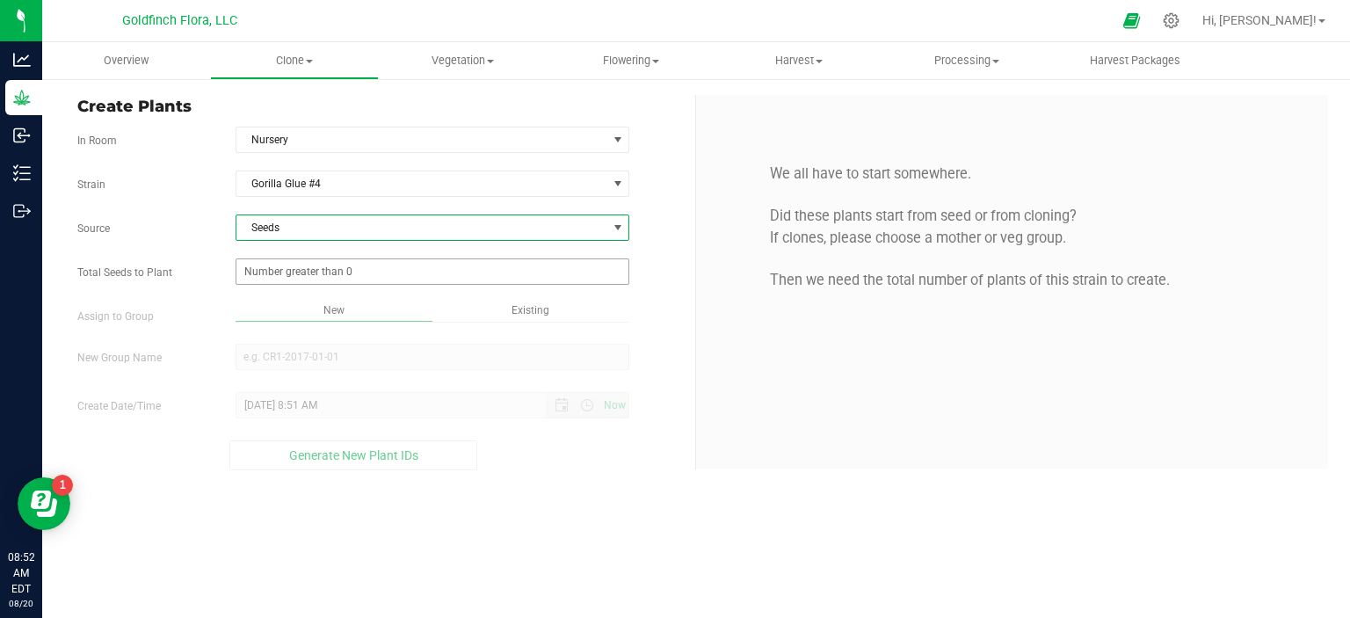
click at [409, 270] on span at bounding box center [433, 271] width 395 height 26
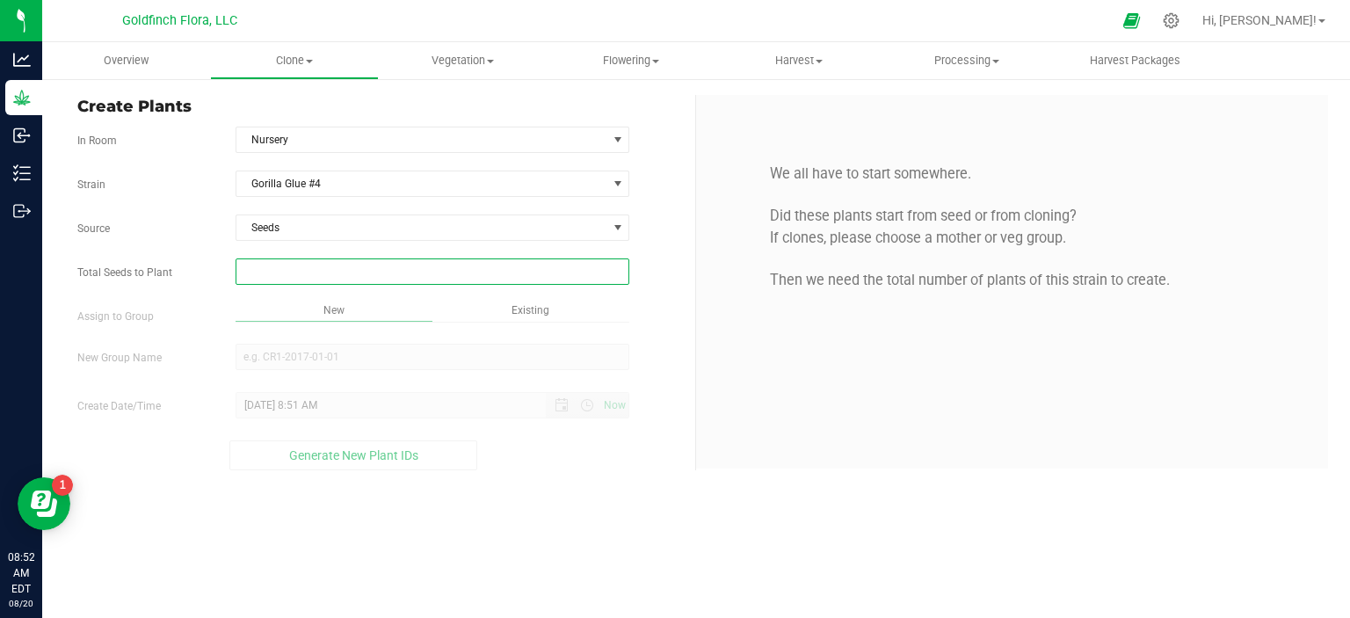
type input "9"
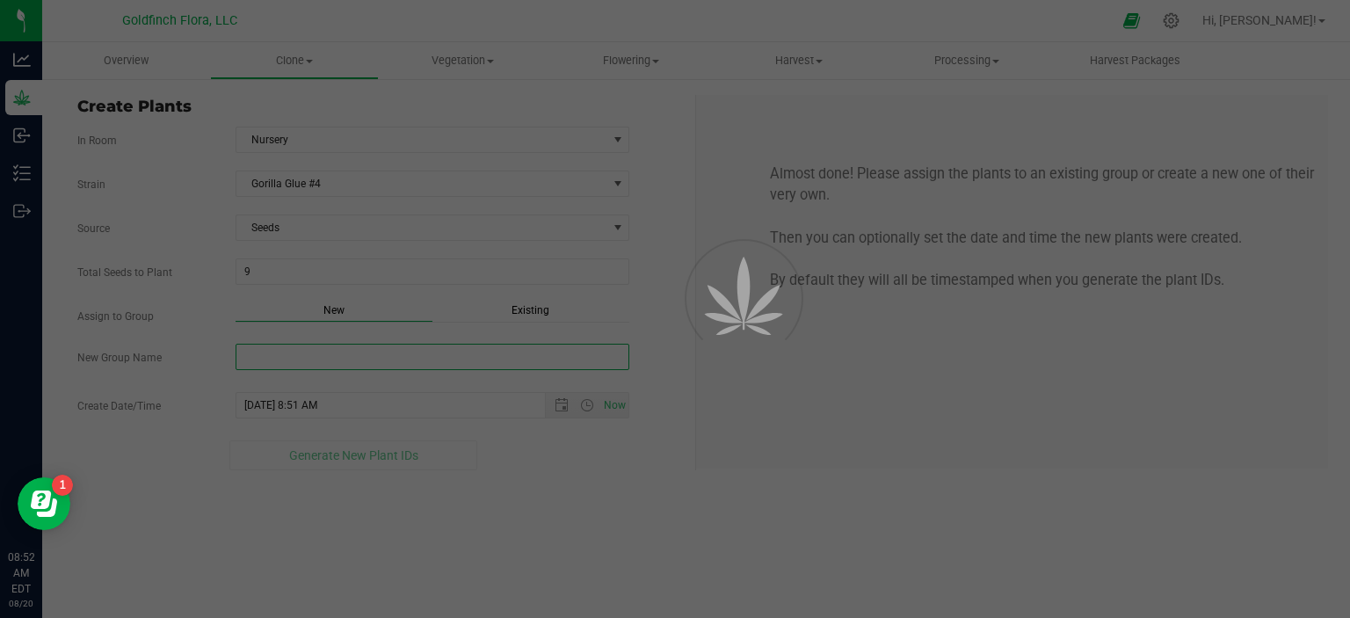
click at [369, 352] on div "Overview Clone Create plants Cloning groups Cloning plants Apply to plants Vege…" at bounding box center [696, 330] width 1308 height 576
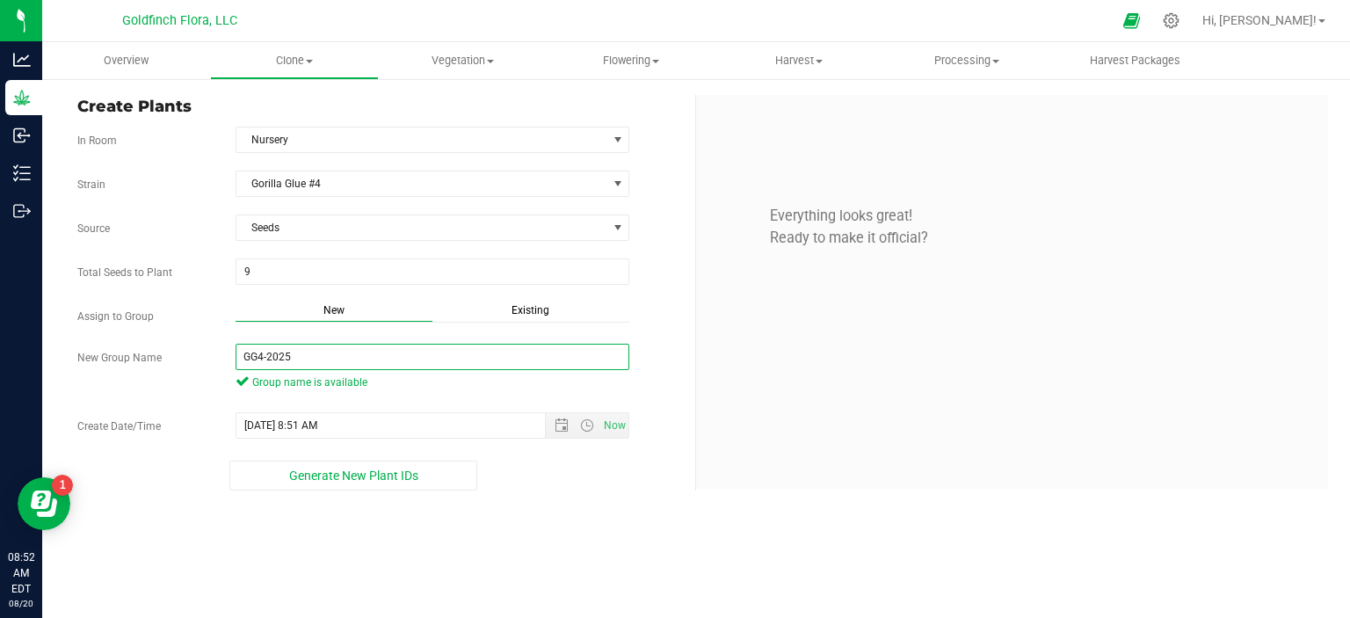
type input "GG4-2025"
click at [414, 518] on div "Overview Clone Create plants Cloning groups Cloning plants Apply to plants Vege…" at bounding box center [696, 330] width 1308 height 576
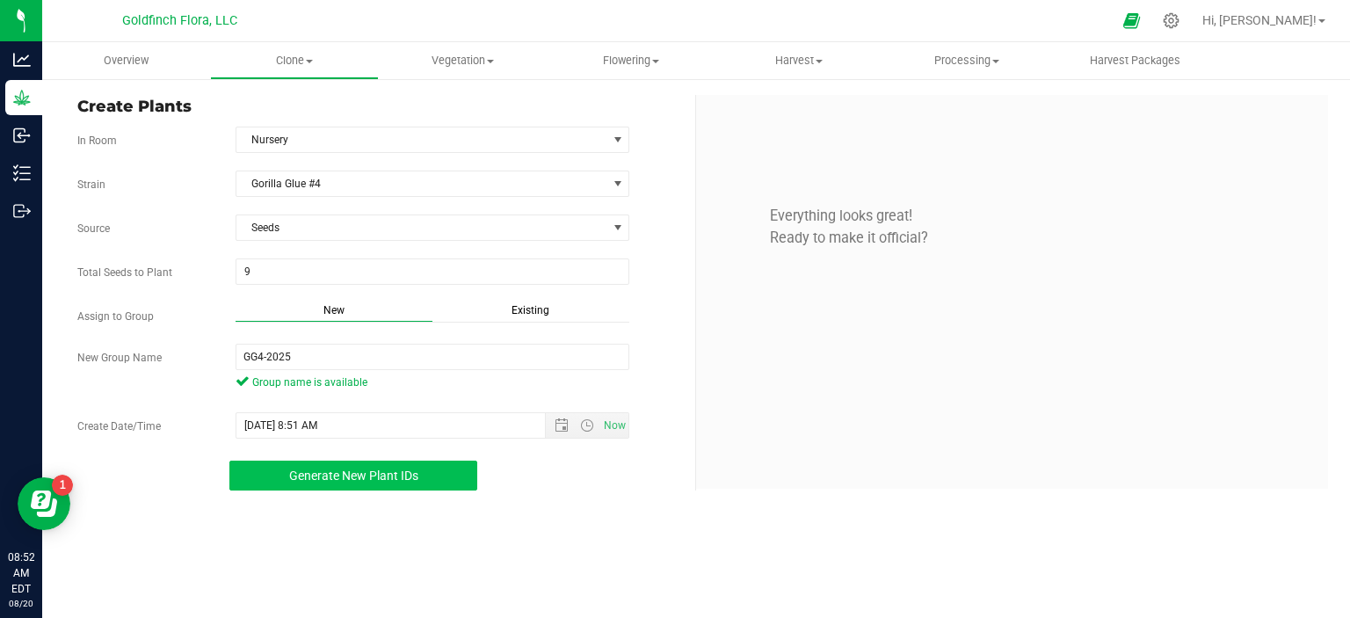
click at [393, 477] on span "Generate New Plant IDs" at bounding box center [353, 475] width 129 height 14
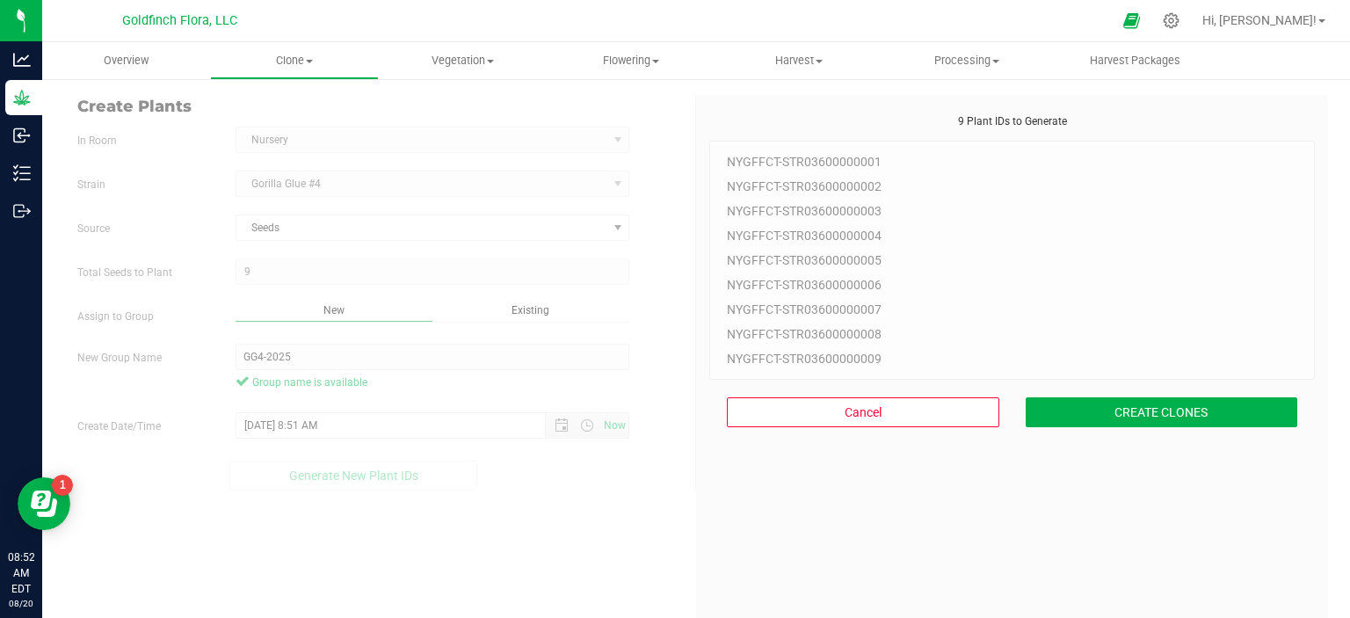
scroll to position [53, 0]
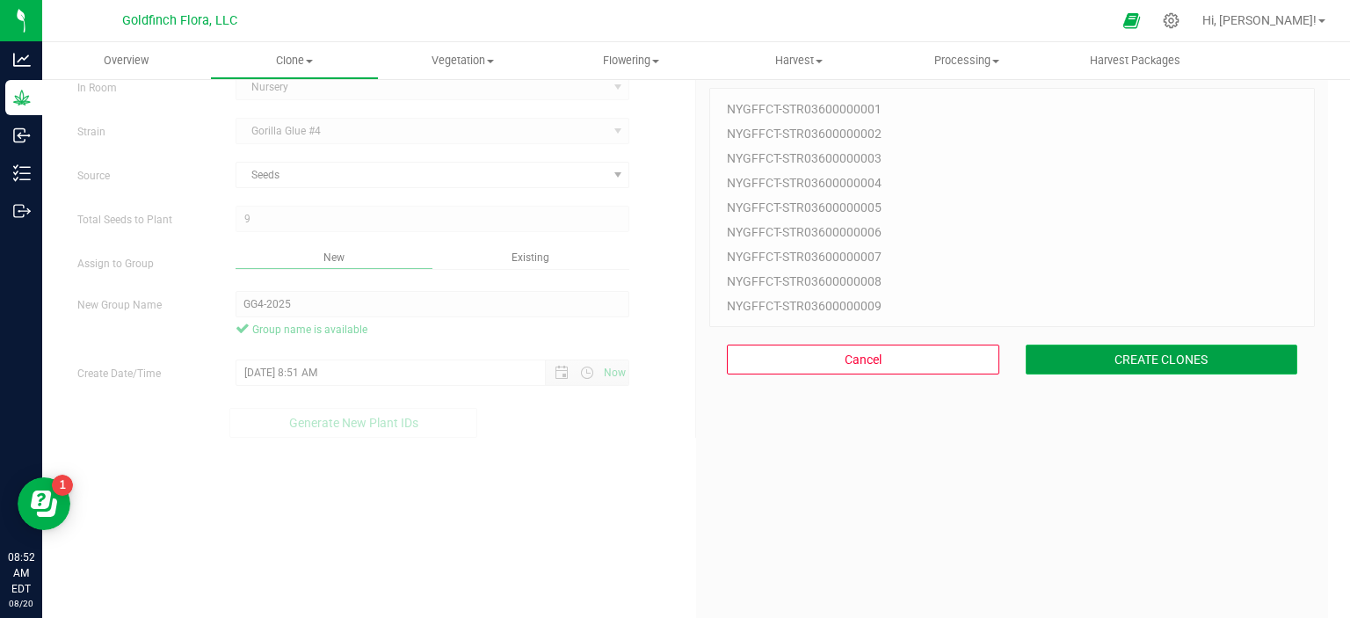
click at [1064, 361] on button "CREATE CLONES" at bounding box center [1162, 360] width 272 height 30
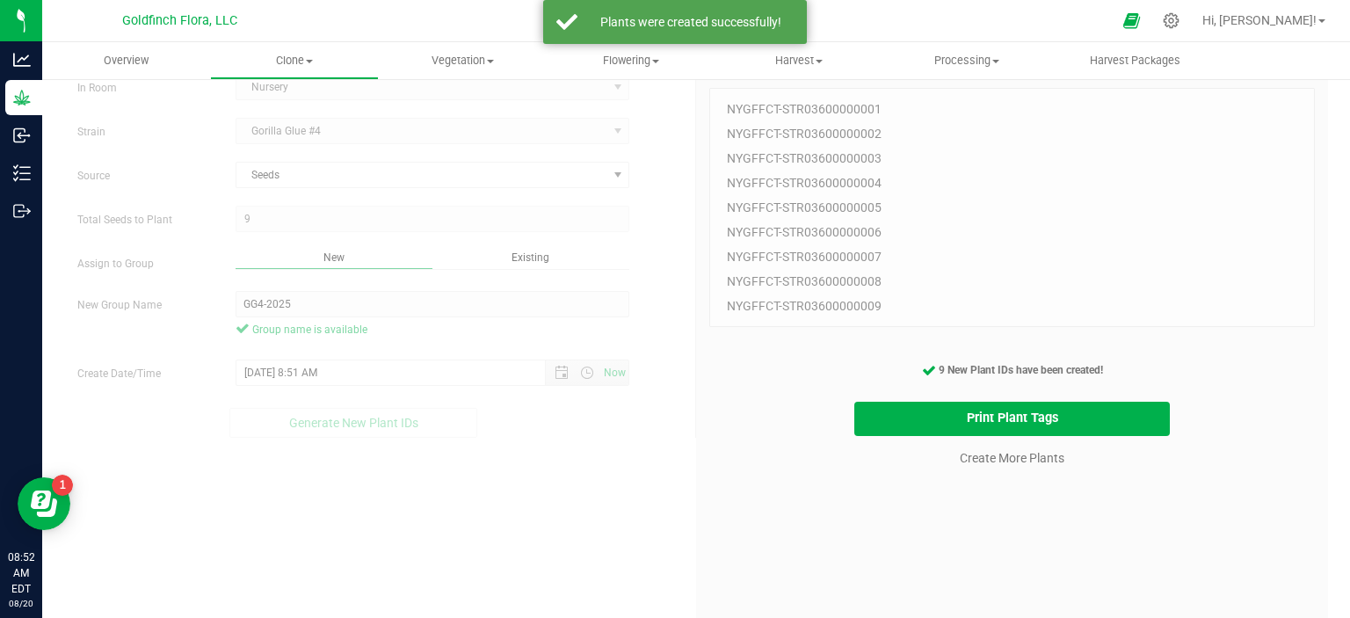
drag, startPoint x: 758, startPoint y: 108, endPoint x: 793, endPoint y: 112, distance: 35.3
click at [793, 112] on div "NYGFFCT-STR03600000001 NYGFFCT-STR03600000002 NYGFFCT-STR03600000003 NYGFFCT-ST…" at bounding box center [1012, 207] width 606 height 239
click at [1045, 426] on button "Print Plant Tags" at bounding box center [1012, 419] width 316 height 34
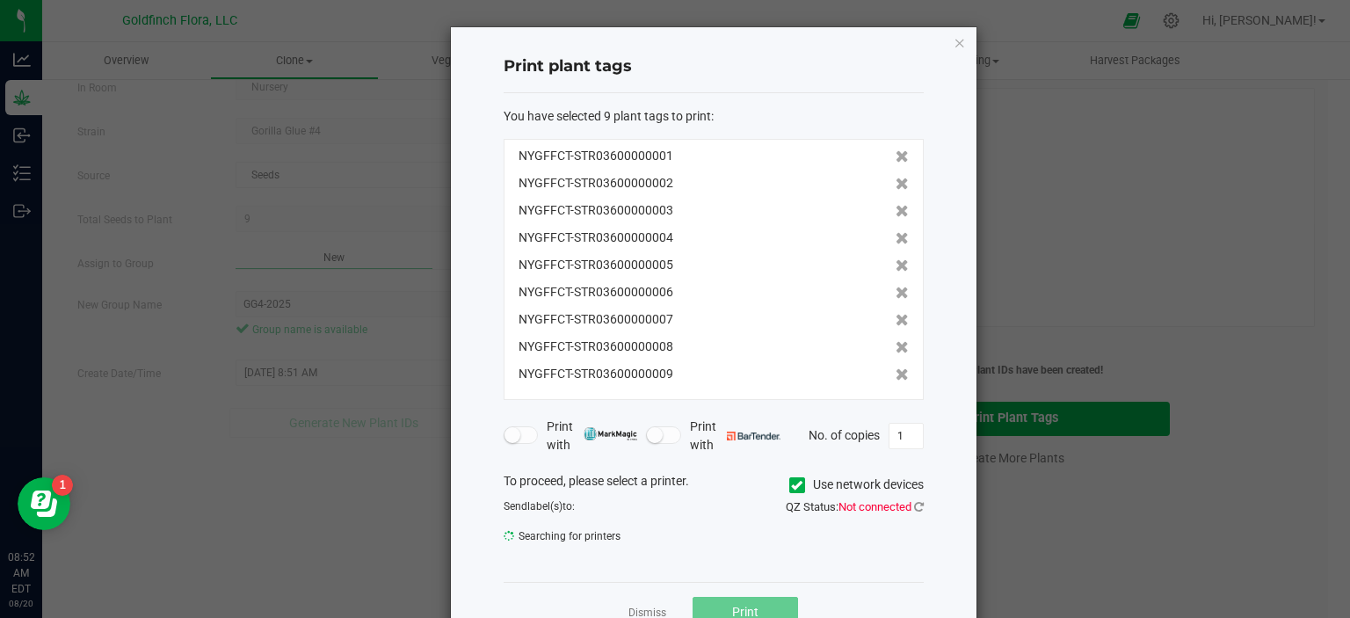
drag, startPoint x: 509, startPoint y: 155, endPoint x: 701, endPoint y: 393, distance: 306.2
click at [701, 393] on div "NYGFFCT-STR03600000001 NYGFFCT-STR03600000002 NYGFFCT-STR03600000003 NYGFFCT-ST…" at bounding box center [714, 269] width 420 height 261
copy div "NYGFFCT-STR03600000001 NYGFFCT-STR03600000002 NYGFFCT-STR03600000003 NYGFFCT-ST…"
click at [954, 39] on icon "button" at bounding box center [960, 42] width 12 height 21
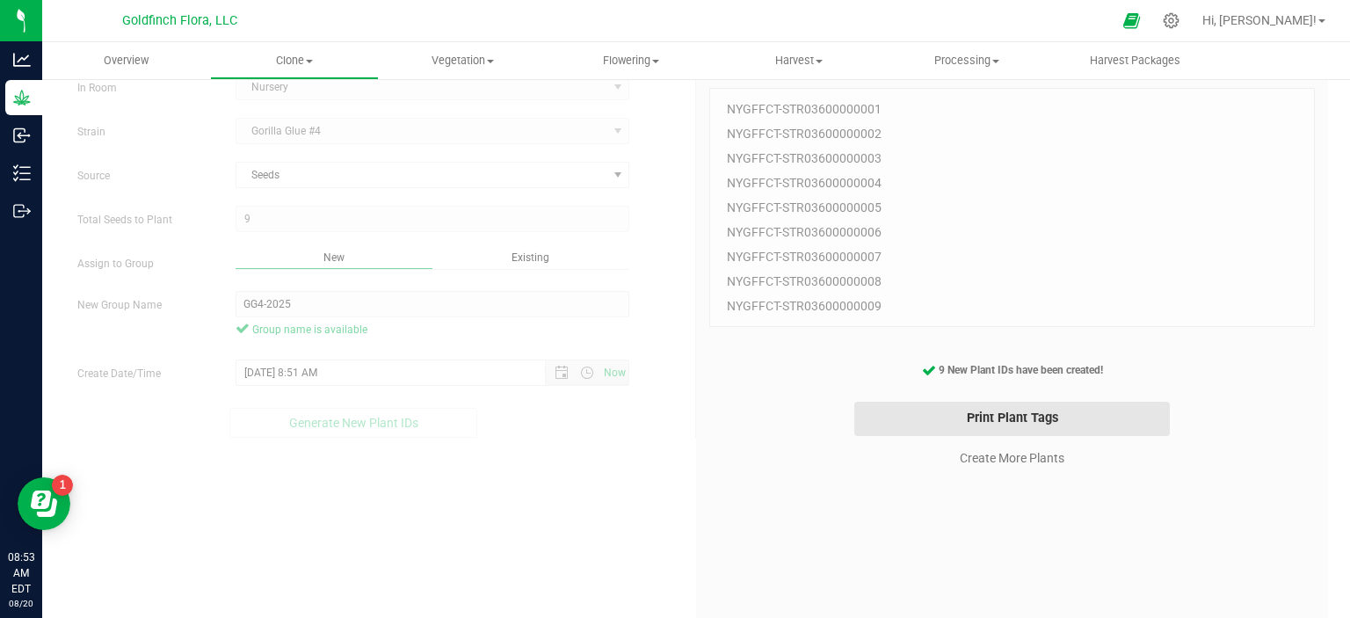
scroll to position [0, 0]
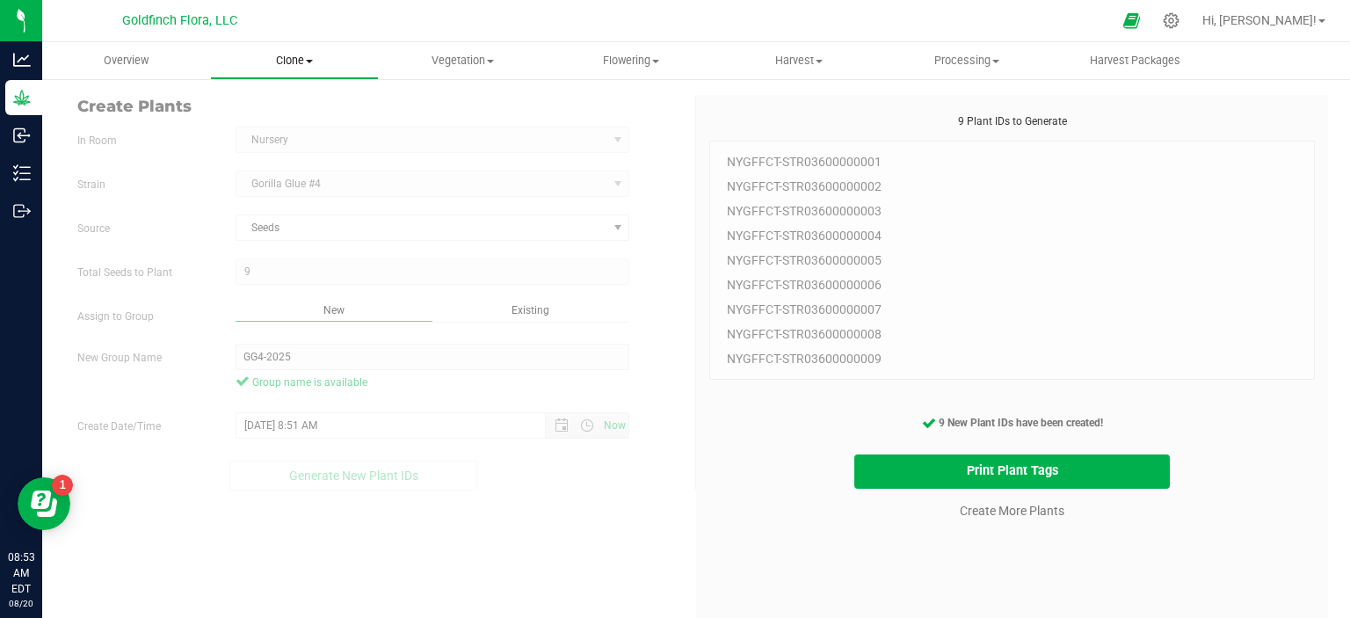
click at [313, 58] on span "Clone" at bounding box center [294, 61] width 166 height 16
click at [300, 149] on span "Cloning plants" at bounding box center [274, 148] width 129 height 15
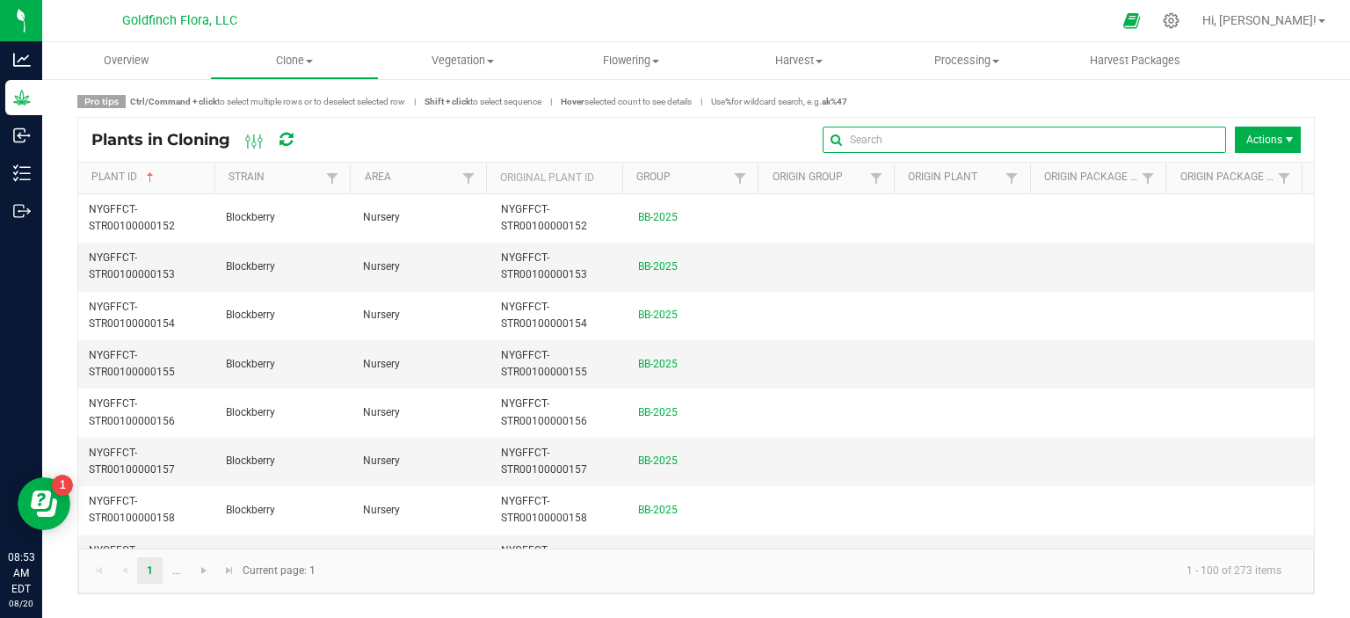
click at [1176, 143] on input "text" at bounding box center [1025, 140] width 404 height 26
type input "NEC"
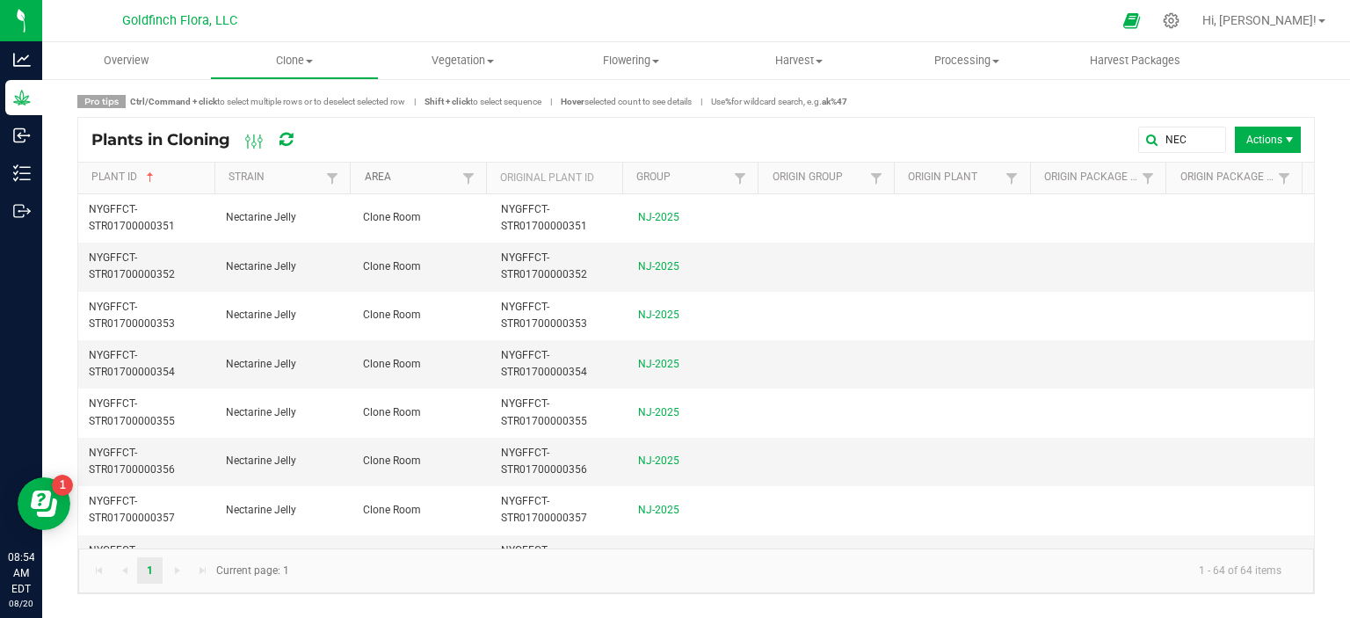
click at [381, 182] on link "Area" at bounding box center [411, 178] width 93 height 14
click at [381, 183] on link "Area" at bounding box center [411, 178] width 93 height 14
click at [310, 62] on span at bounding box center [309, 62] width 7 height 4
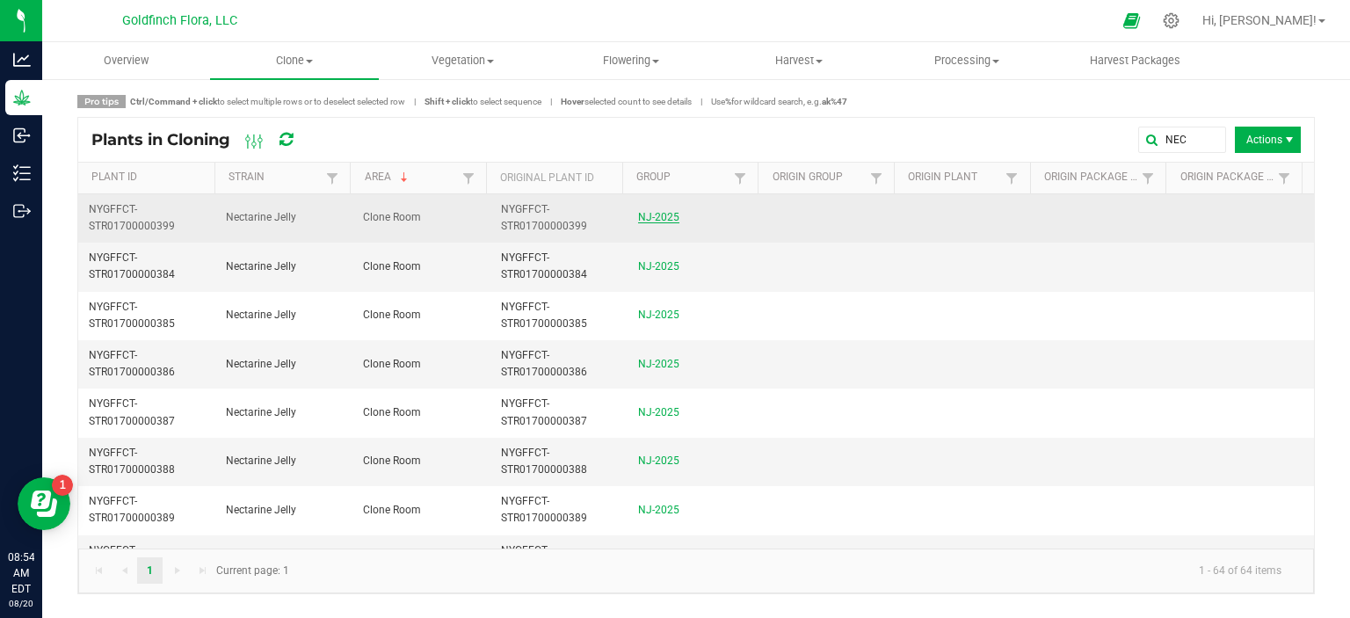
click at [659, 216] on link "NJ-2025" at bounding box center [658, 217] width 41 height 12
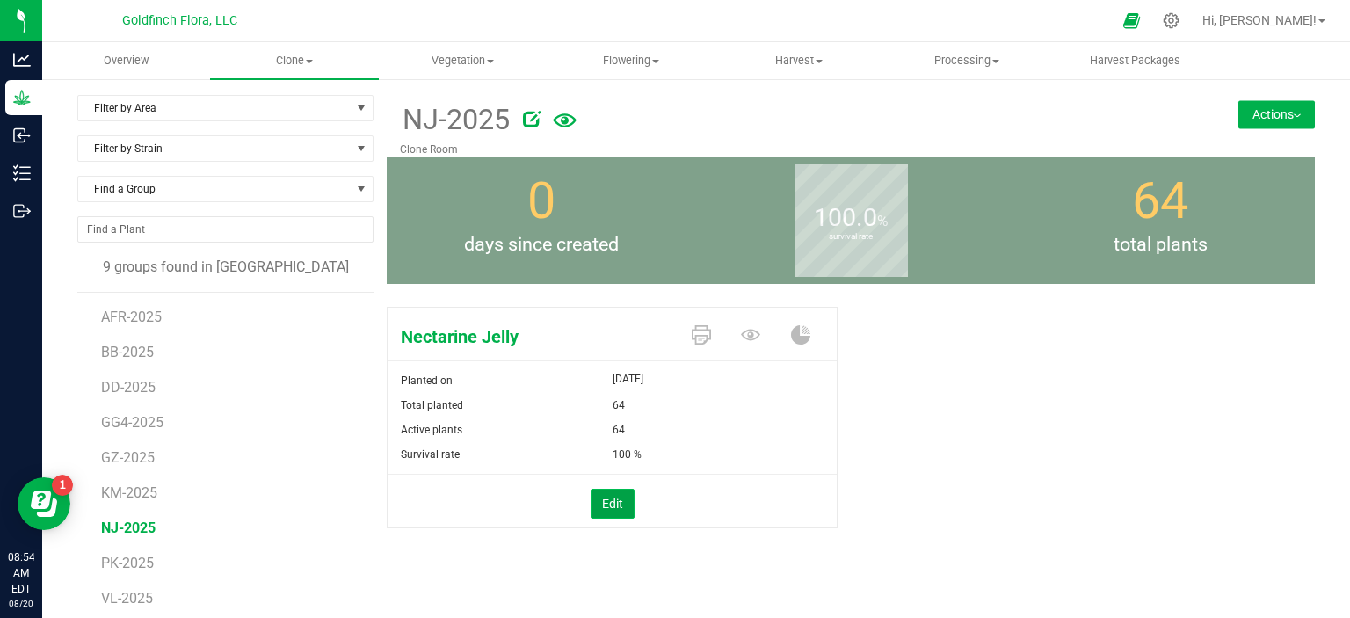
click at [606, 500] on button "Edit" at bounding box center [613, 504] width 44 height 30
click at [292, 492] on li "KM-2025" at bounding box center [231, 485] width 260 height 35
click at [135, 526] on span "NJ-2025" at bounding box center [128, 527] width 54 height 17
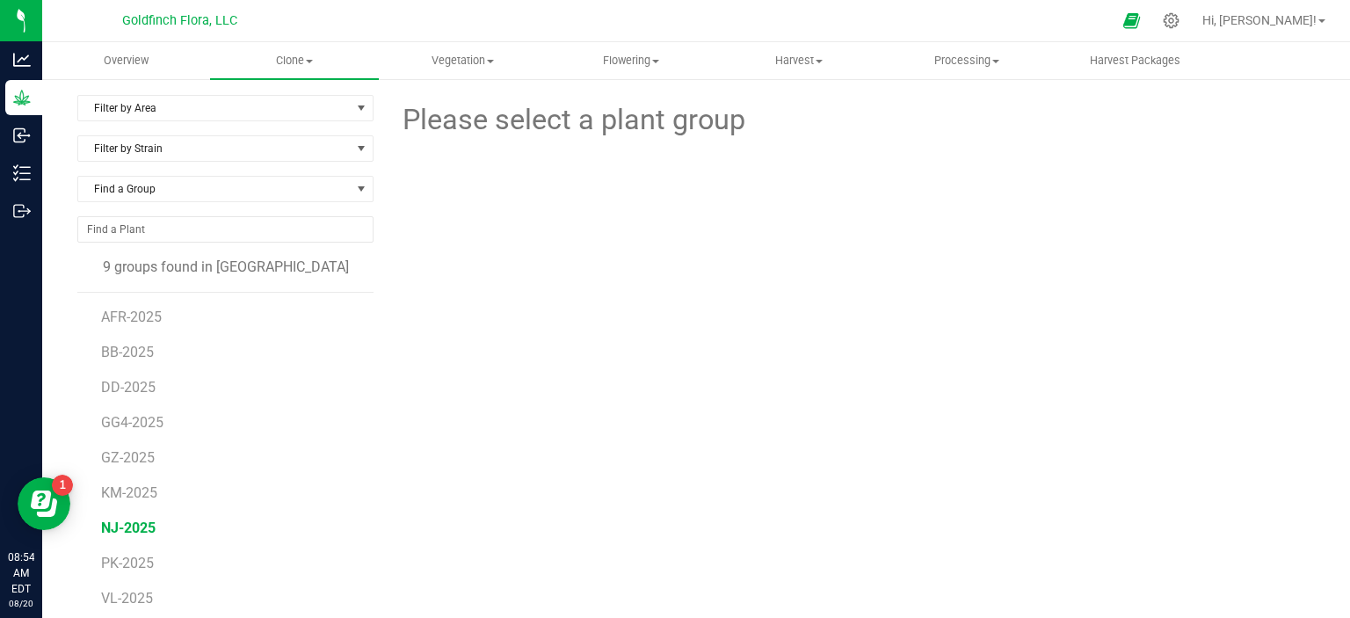
click at [135, 526] on span "NJ-2025" at bounding box center [128, 527] width 54 height 17
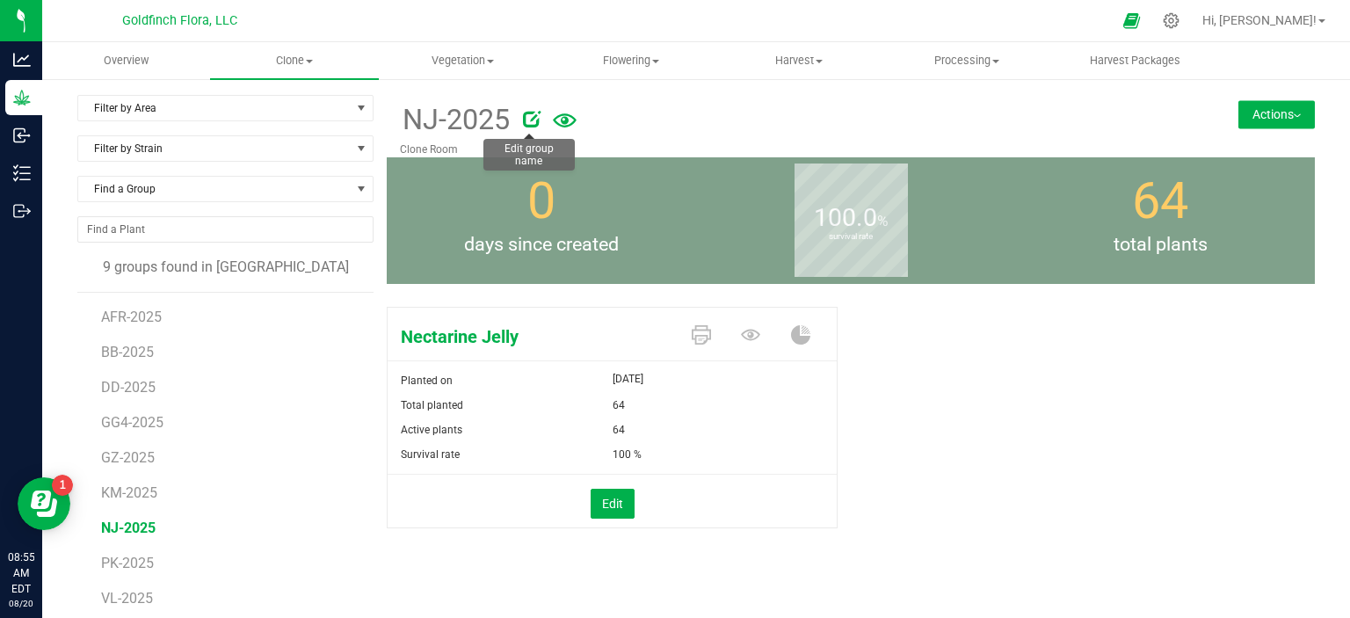
click at [529, 113] on icon at bounding box center [532, 119] width 18 height 18
click at [1085, 121] on icon "Cancel button" at bounding box center [1092, 118] width 14 height 11
click at [1284, 112] on button "Actions" at bounding box center [1276, 114] width 76 height 28
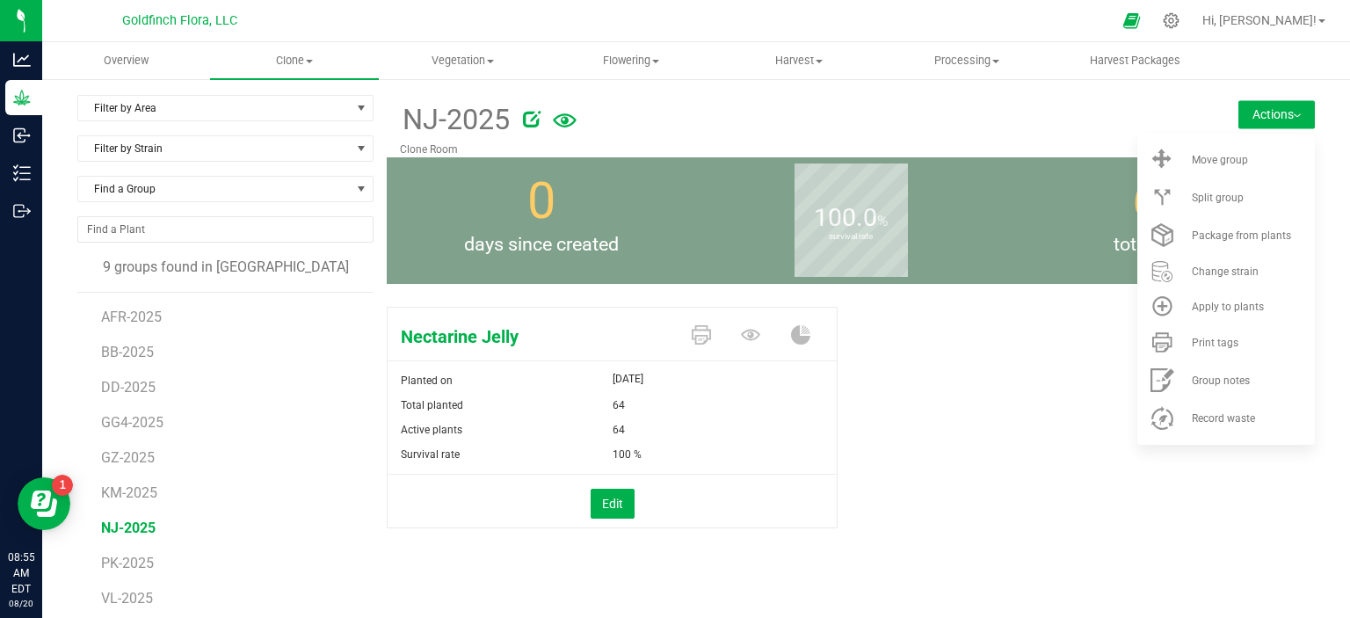
click at [1284, 112] on button "Actions" at bounding box center [1276, 114] width 76 height 28
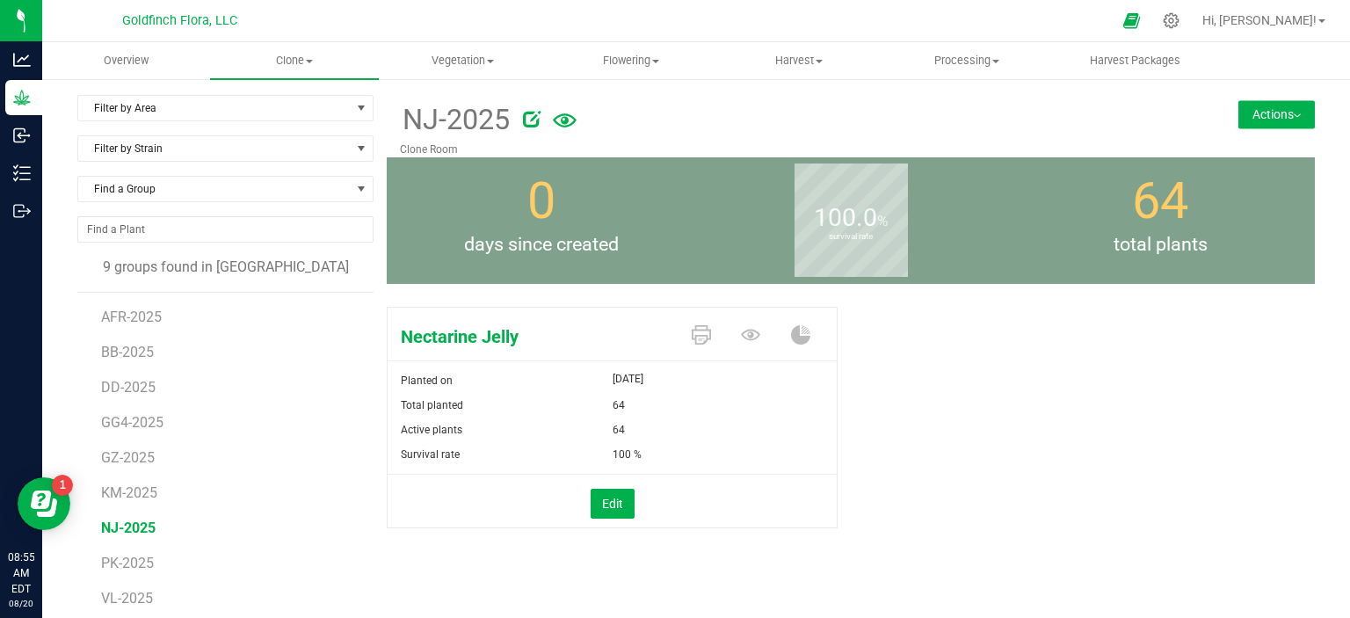
click at [1144, 425] on div "Nectarine Jelly Planted on [DATE] Total planted 64 Active plants 64 Survival ra…" at bounding box center [851, 436] width 928 height 272
click at [309, 61] on span at bounding box center [309, 62] width 7 height 4
click at [287, 106] on span "Create plants" at bounding box center [272, 105] width 124 height 15
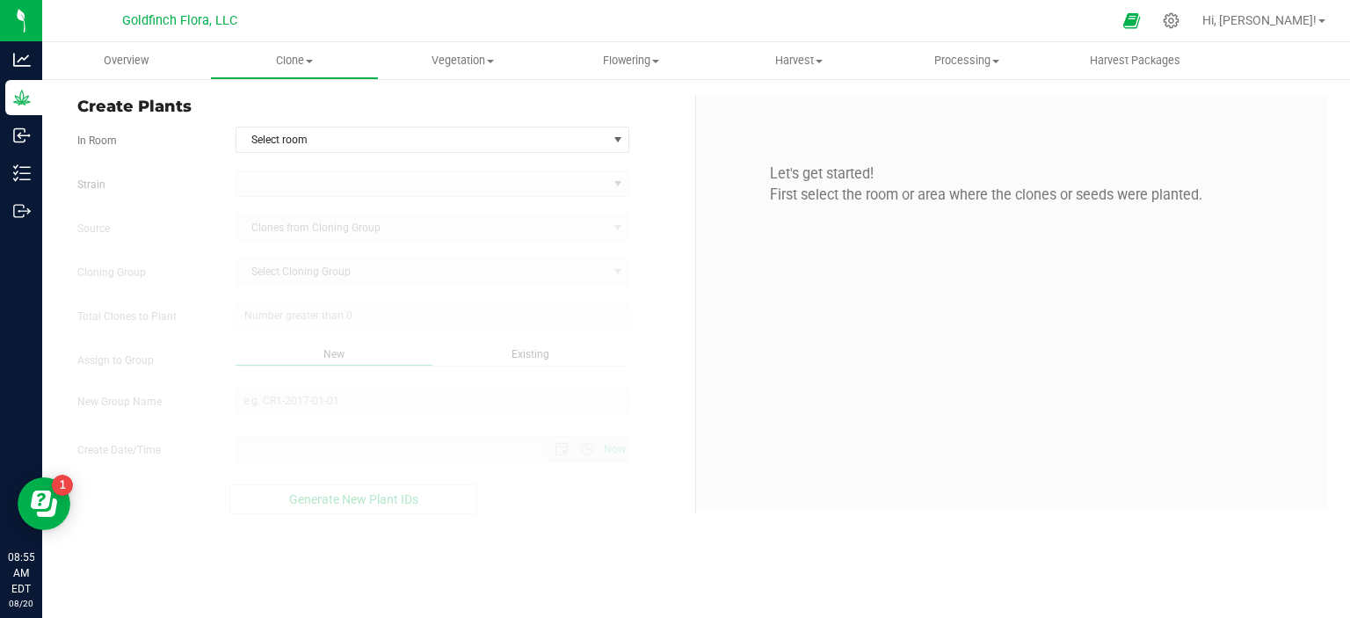
type input "[DATE] 8:55 AM"
click at [623, 140] on span "select" at bounding box center [618, 140] width 14 height 14
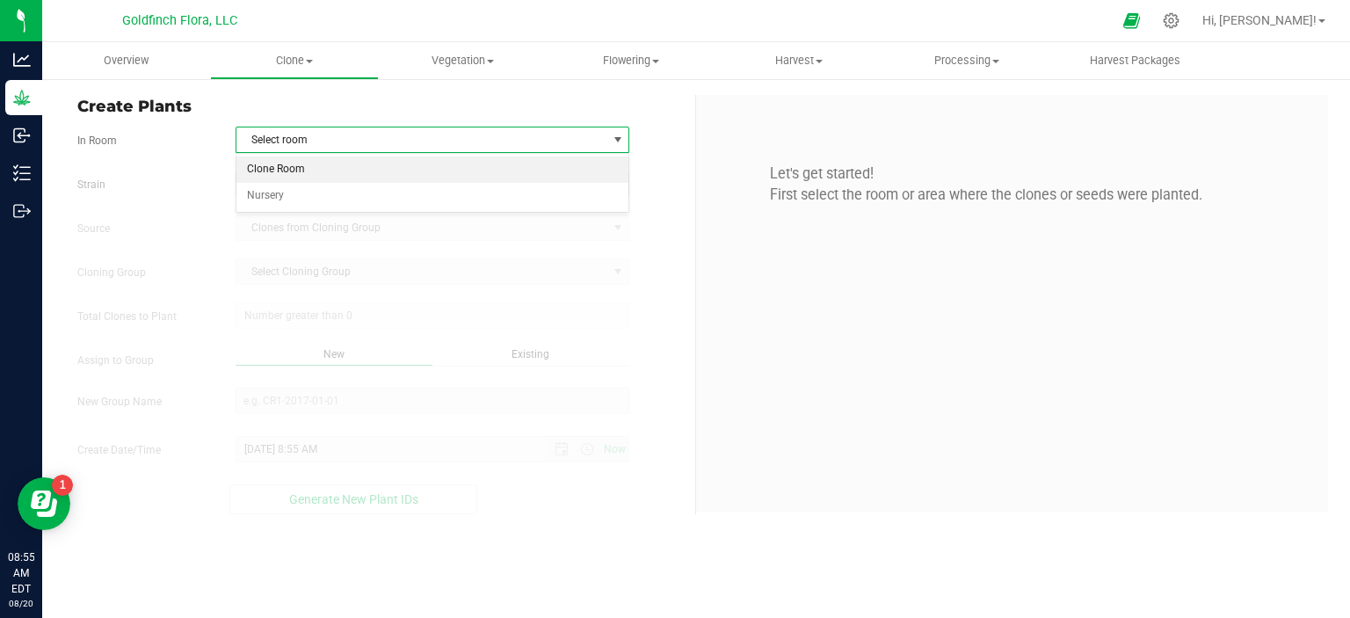
click at [406, 178] on li "Clone Room" at bounding box center [432, 169] width 393 height 26
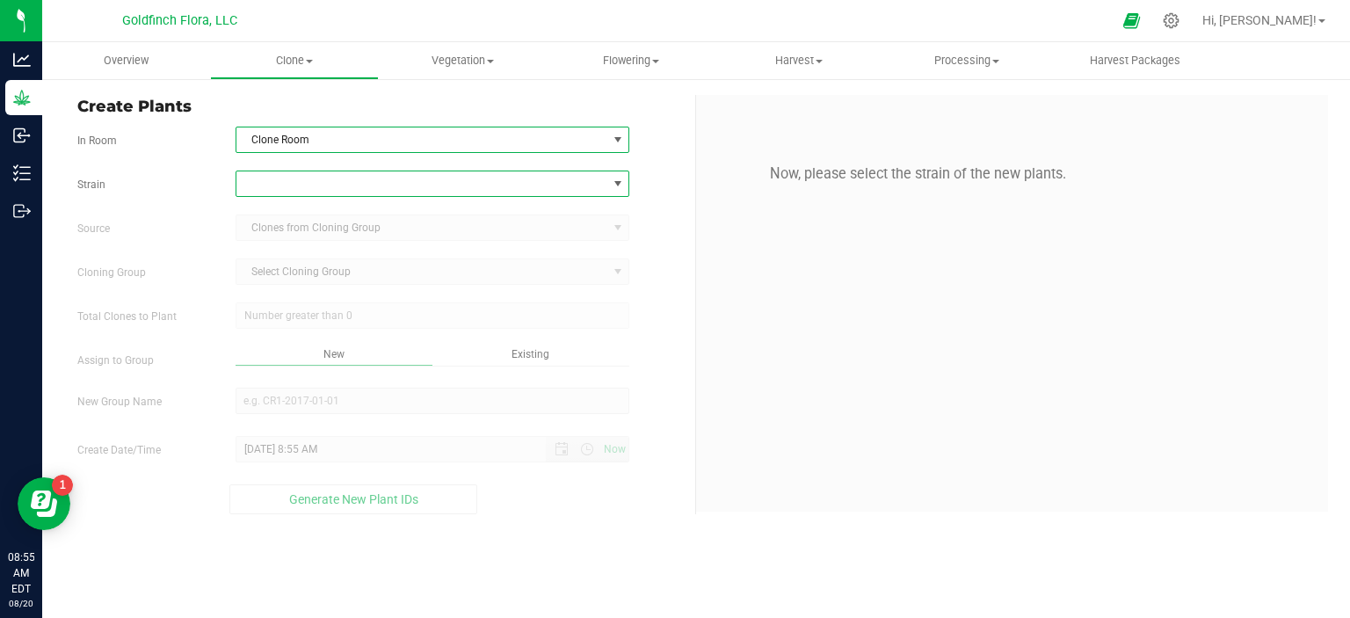
click at [617, 186] on span at bounding box center [618, 184] width 14 height 14
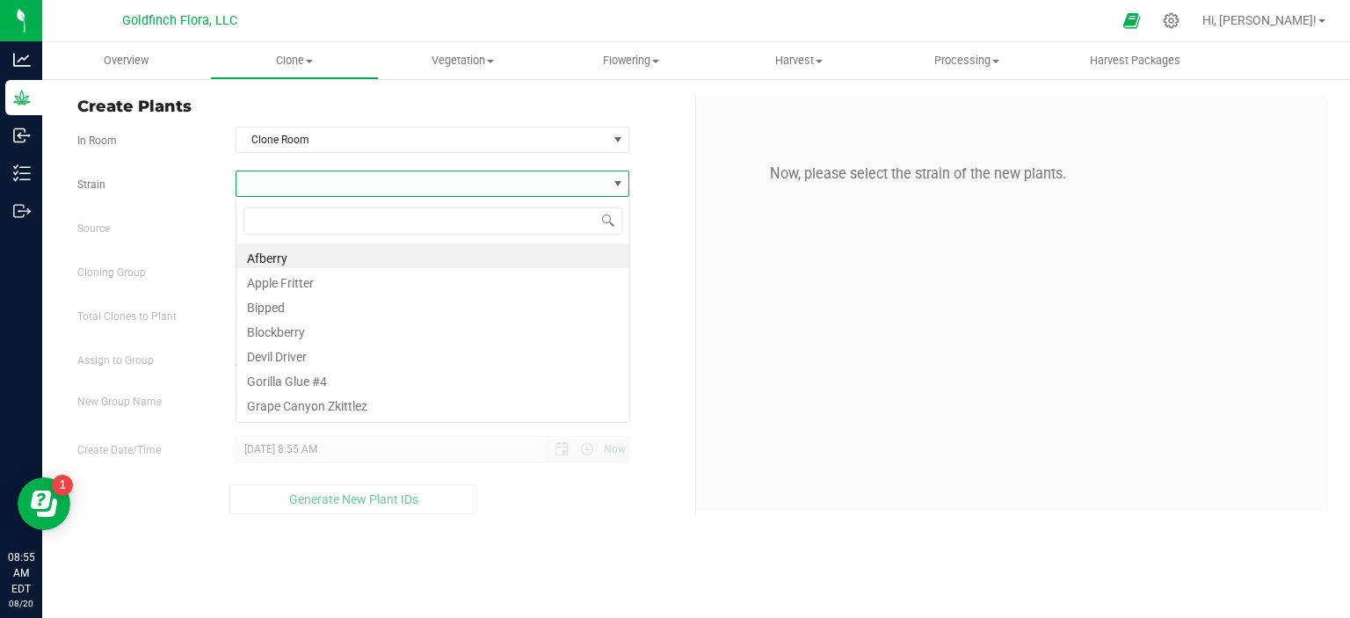
scroll to position [25, 394]
type input "NEC"
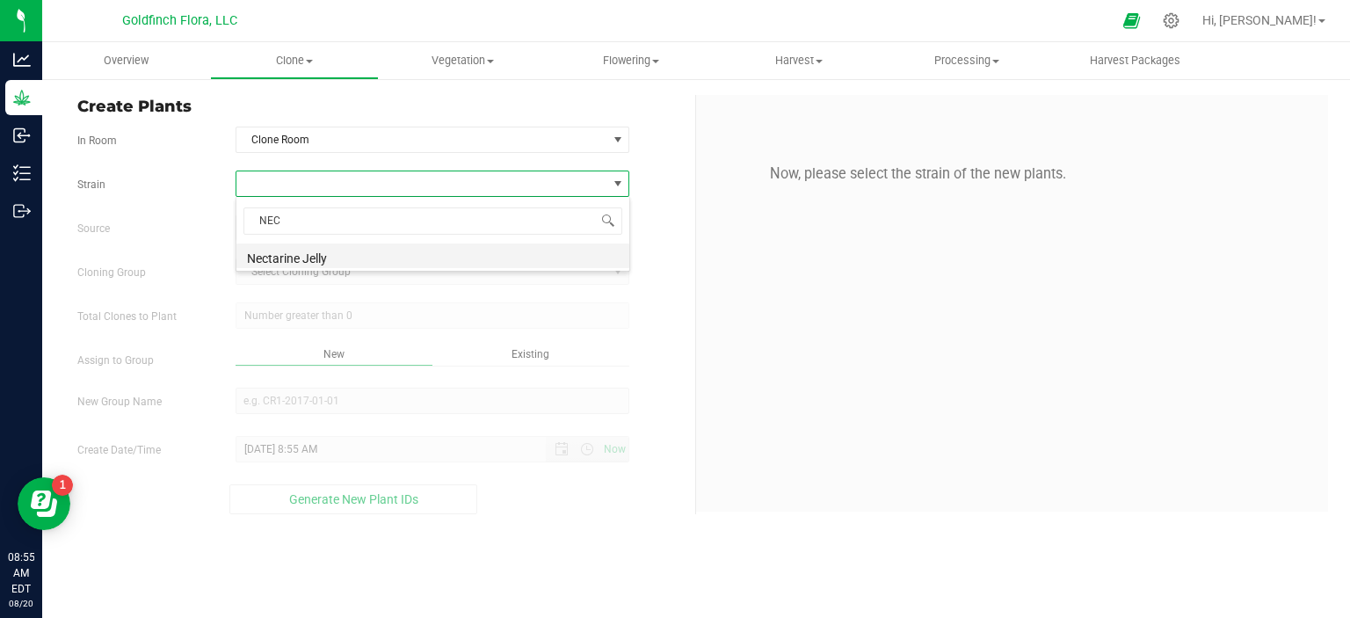
click at [526, 258] on li "Nectarine Jelly" at bounding box center [432, 255] width 393 height 25
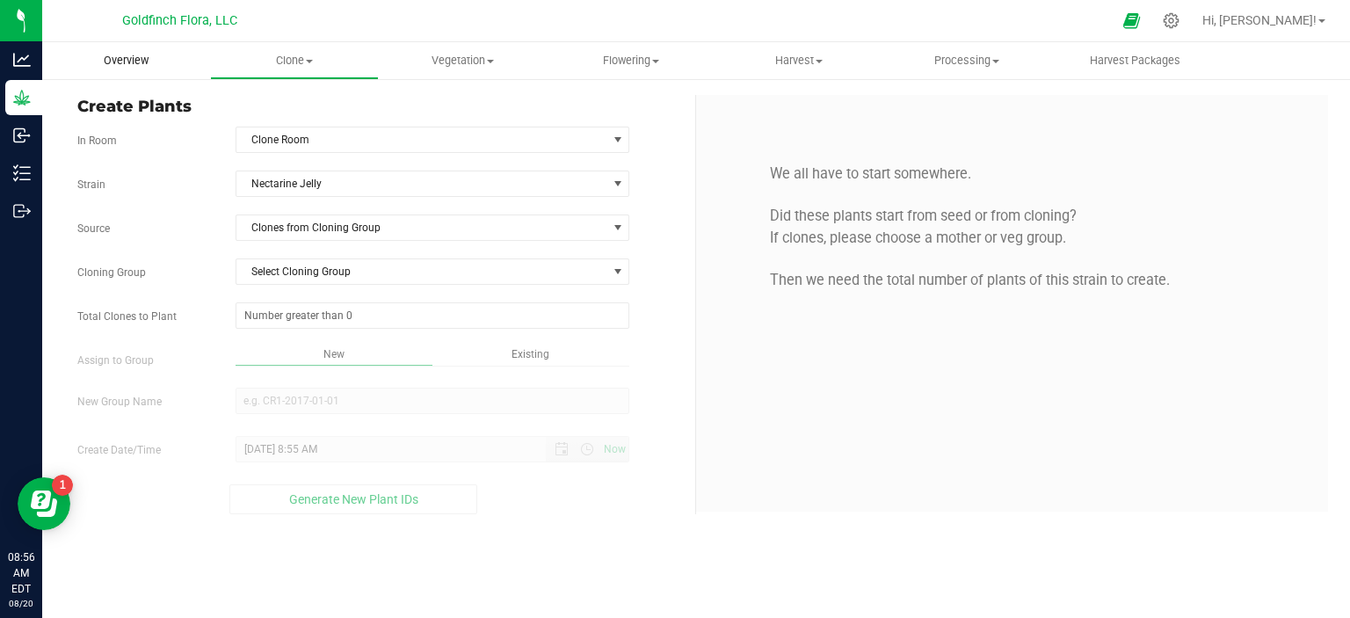
click at [142, 58] on span "Overview" at bounding box center [126, 61] width 92 height 16
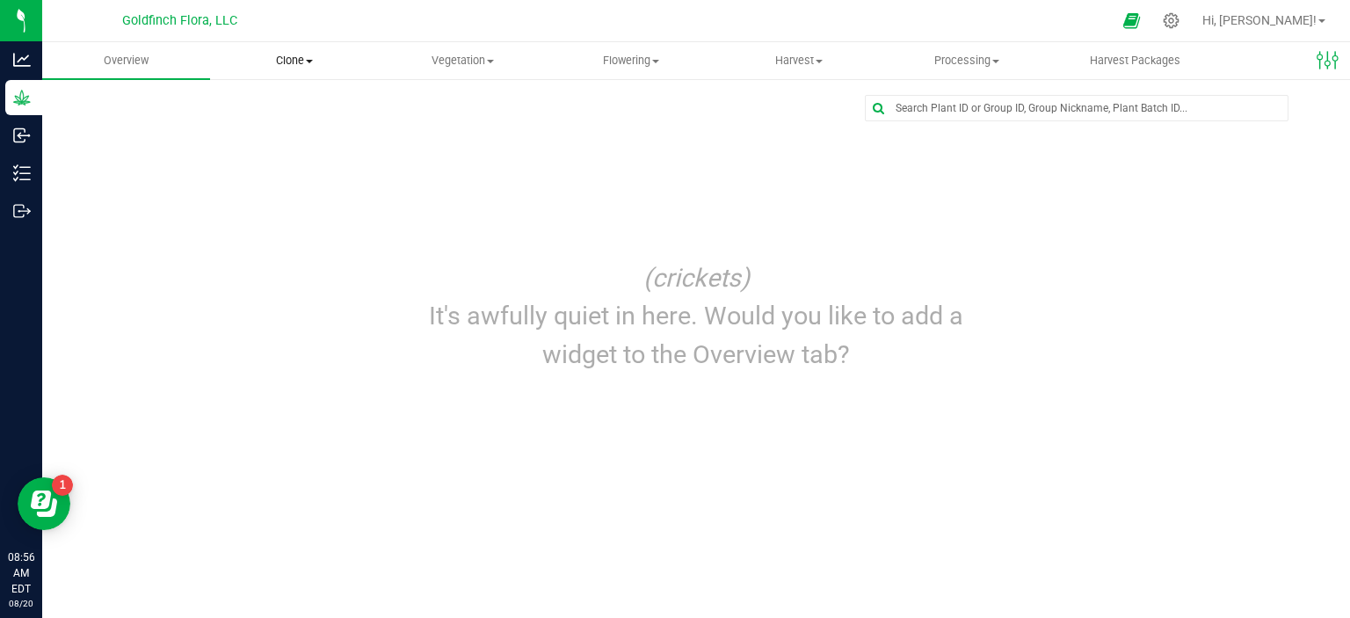
click at [307, 60] on span at bounding box center [309, 62] width 7 height 4
click at [298, 126] on span "Cloning groups" at bounding box center [276, 127] width 133 height 15
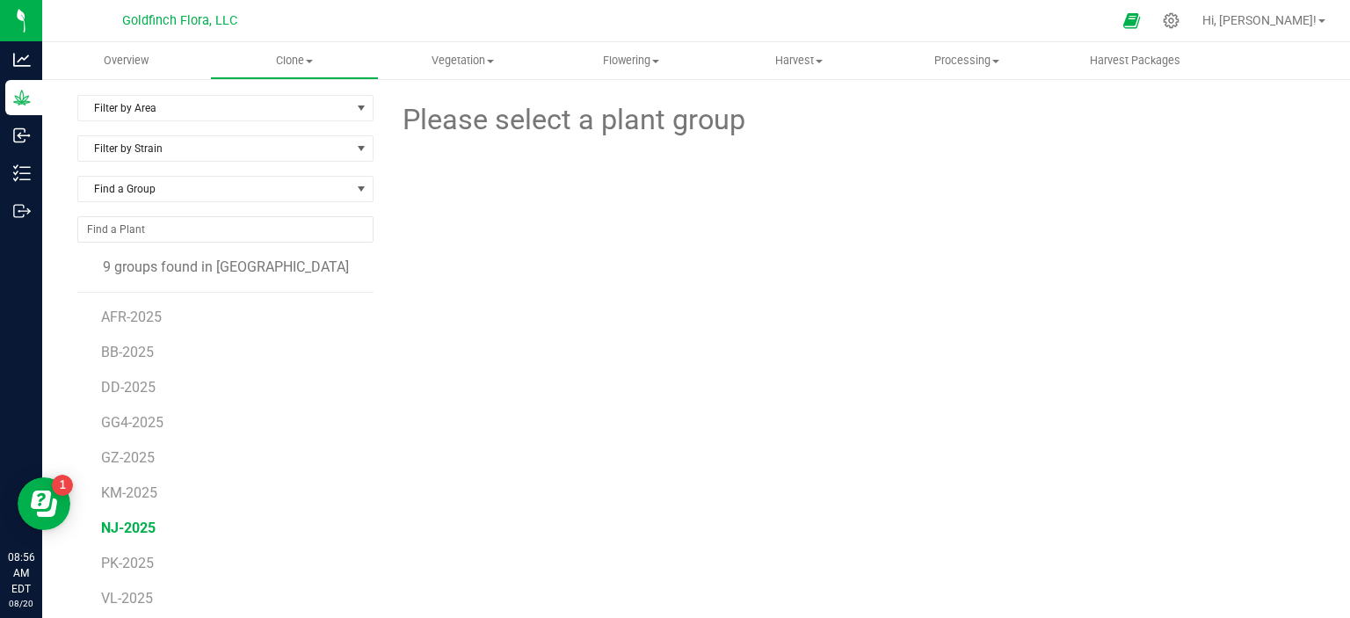
click at [130, 528] on span "NJ-2025" at bounding box center [128, 527] width 54 height 17
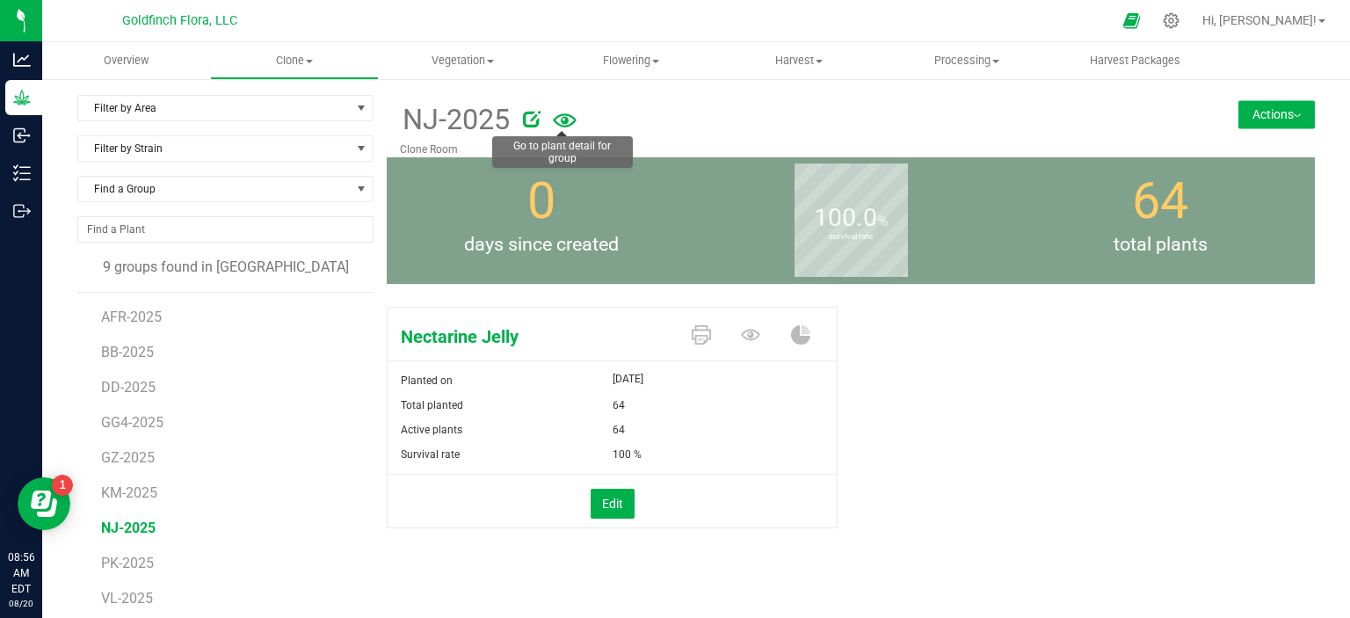
click at [569, 119] on icon at bounding box center [565, 121] width 24 height 38
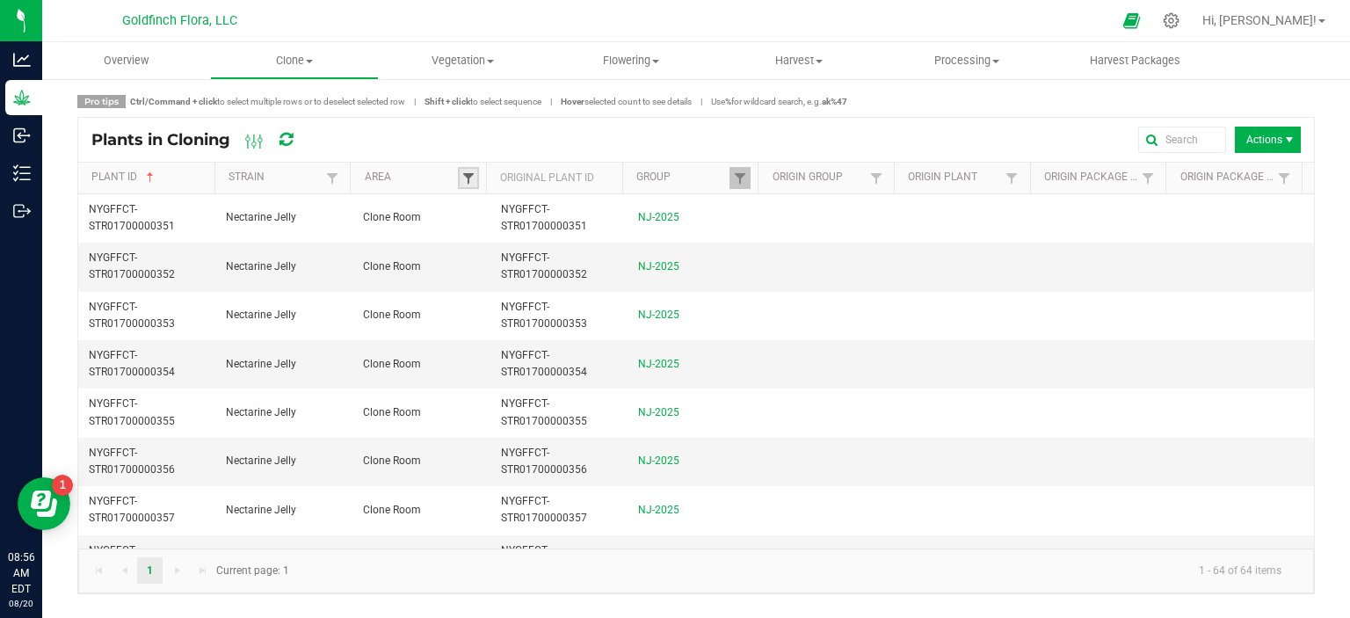
click at [469, 175] on span at bounding box center [468, 178] width 14 height 14
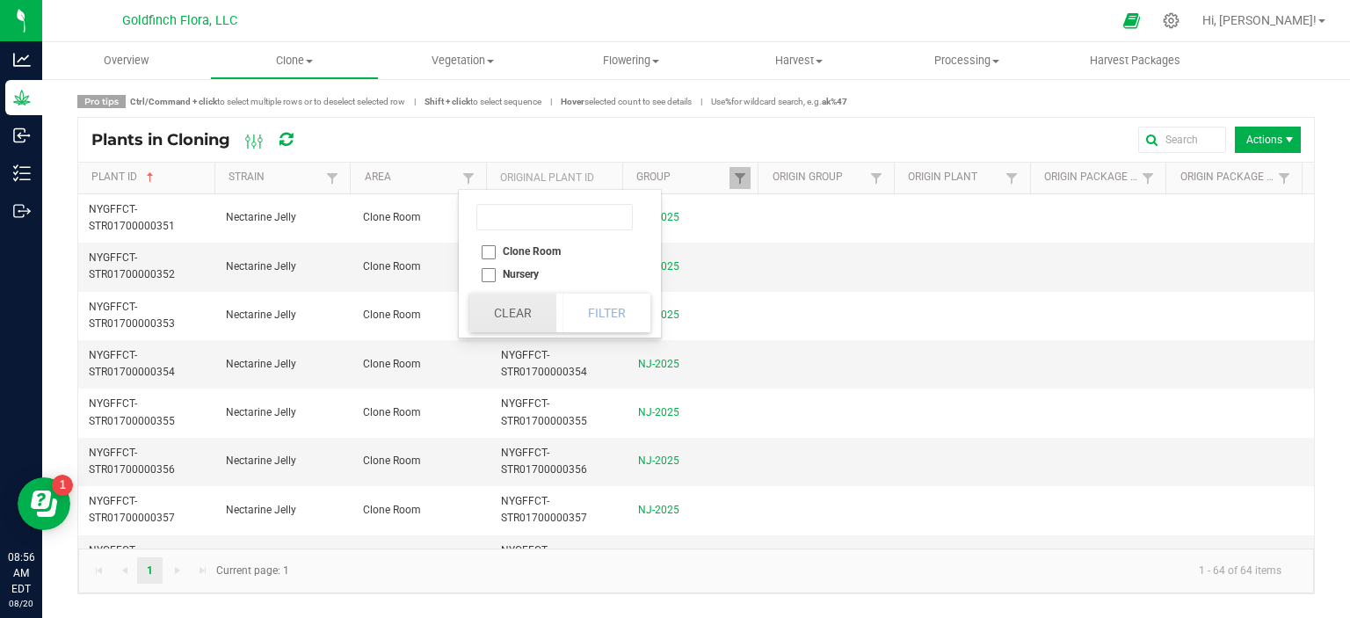
click at [519, 314] on button "Clear" at bounding box center [512, 313] width 87 height 39
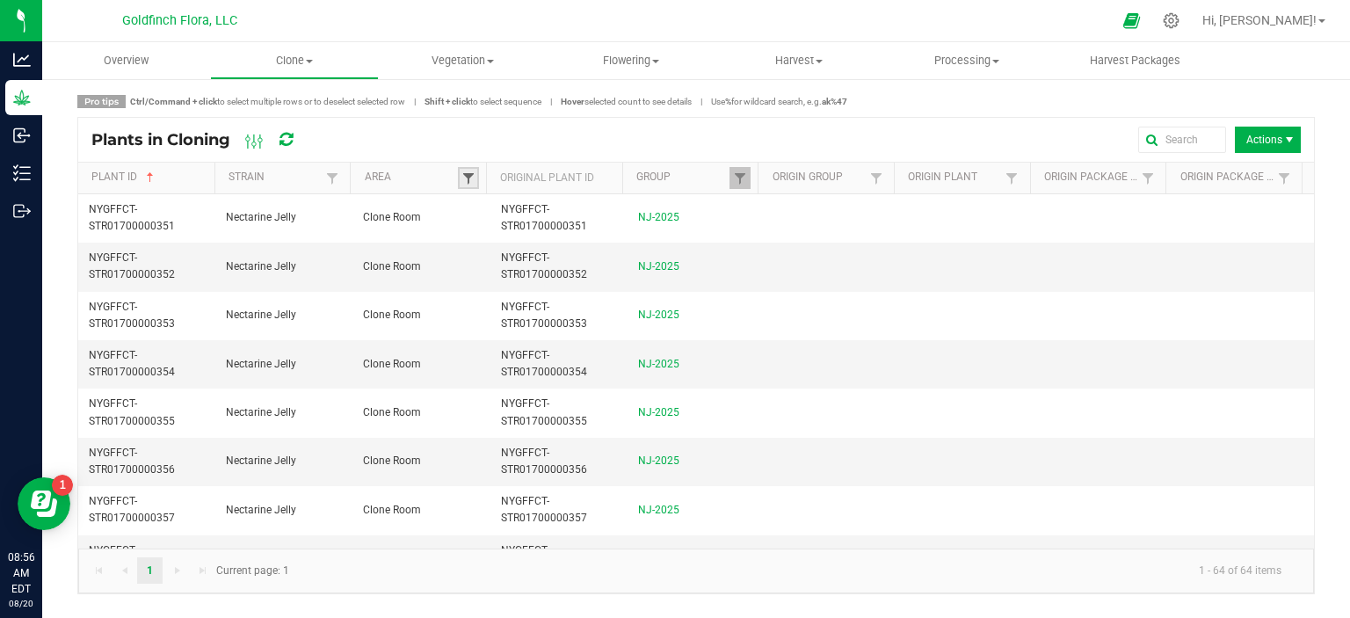
click at [466, 172] on span at bounding box center [468, 178] width 14 height 14
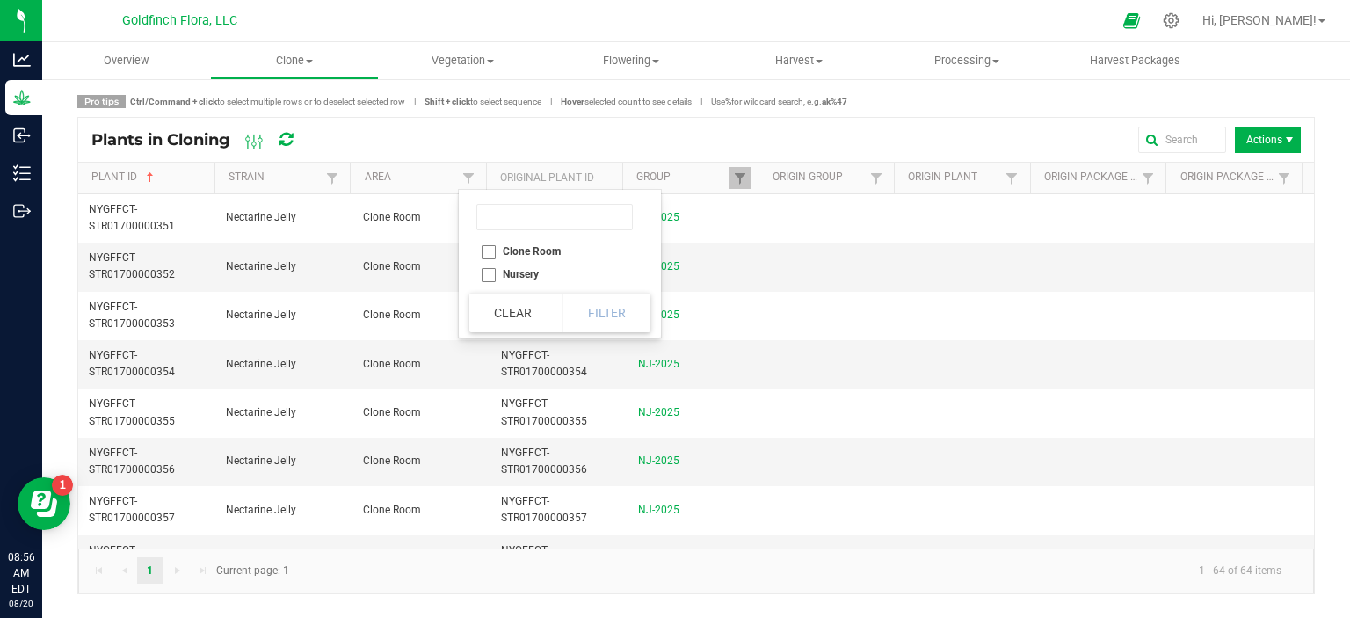
click at [490, 273] on li "Nursery" at bounding box center [554, 274] width 171 height 23
checkbox input "true"
click at [591, 308] on button "Filter" at bounding box center [607, 313] width 88 height 39
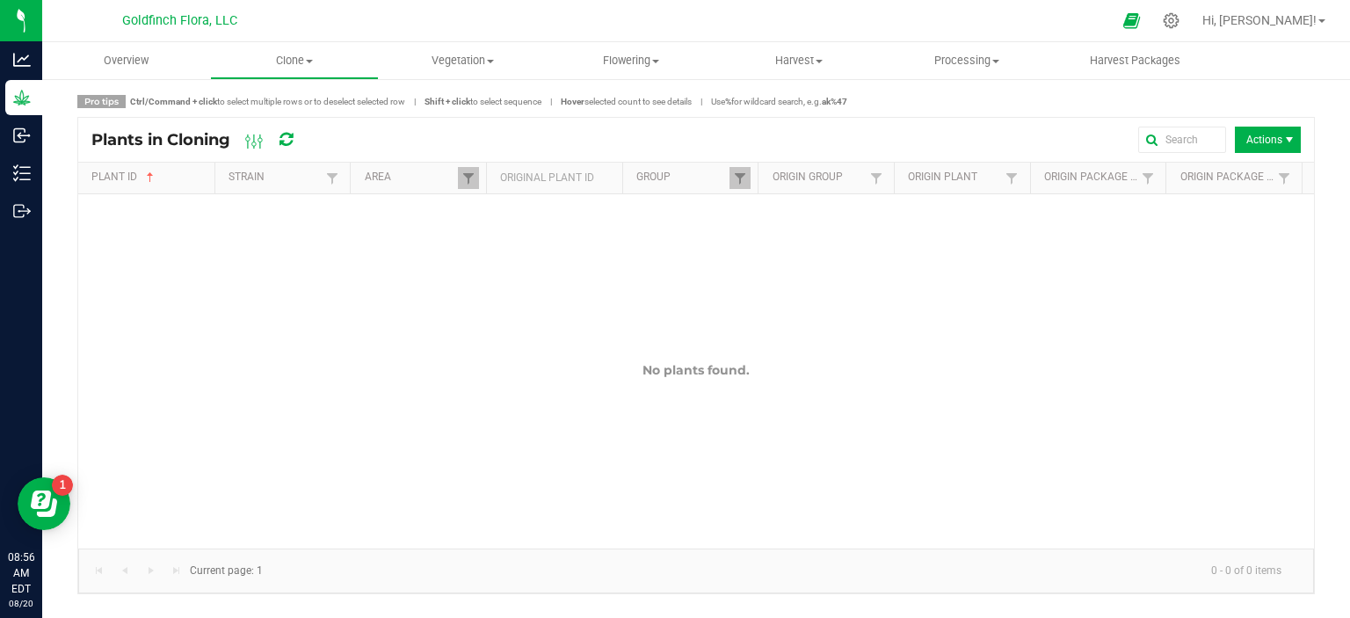
click at [258, 142] on ellipse at bounding box center [260, 140] width 4 height 4
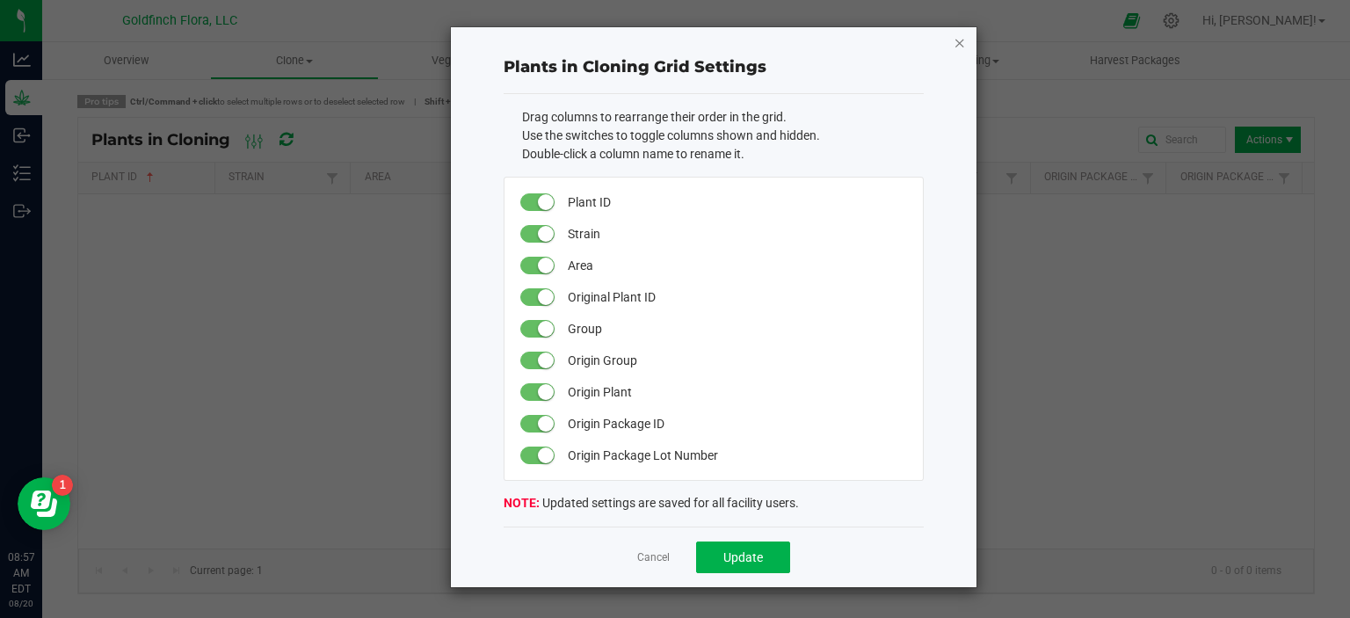
click at [962, 40] on icon "button" at bounding box center [960, 42] width 12 height 21
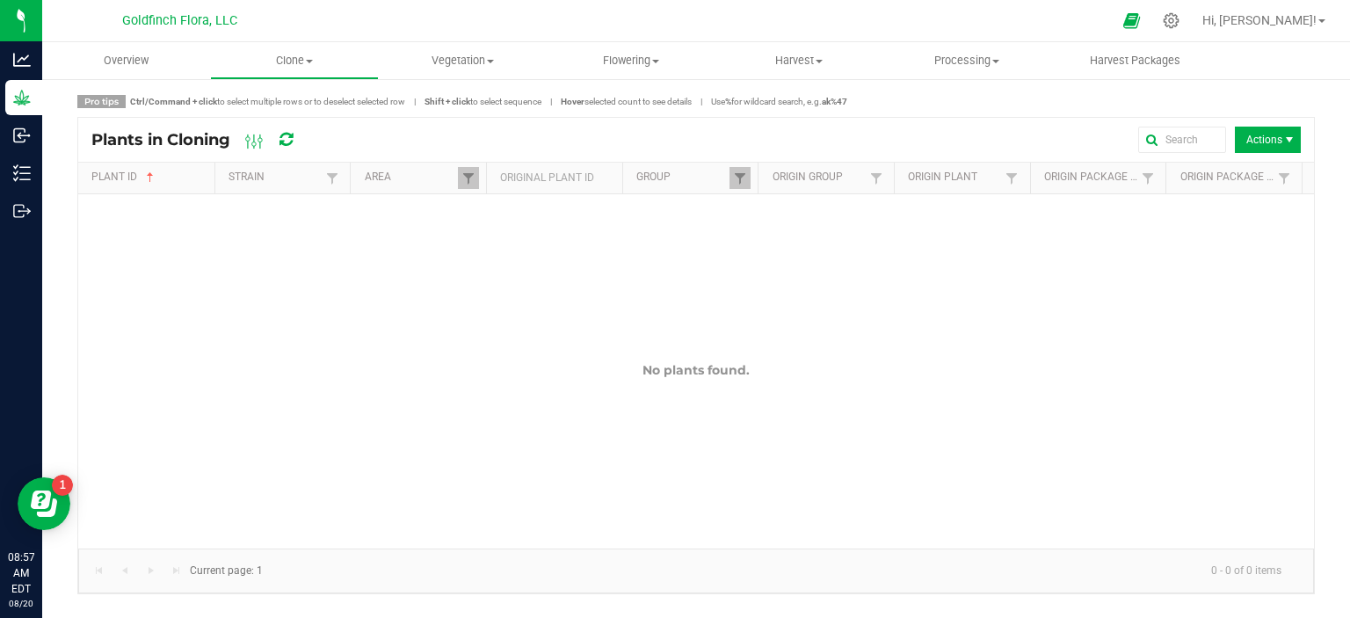
click at [1083, 135] on div "Actions" at bounding box center [811, 140] width 977 height 26
click at [495, 60] on span "Vegetation" at bounding box center [463, 61] width 166 height 16
click at [461, 104] on span "Veg groups" at bounding box center [435, 105] width 112 height 15
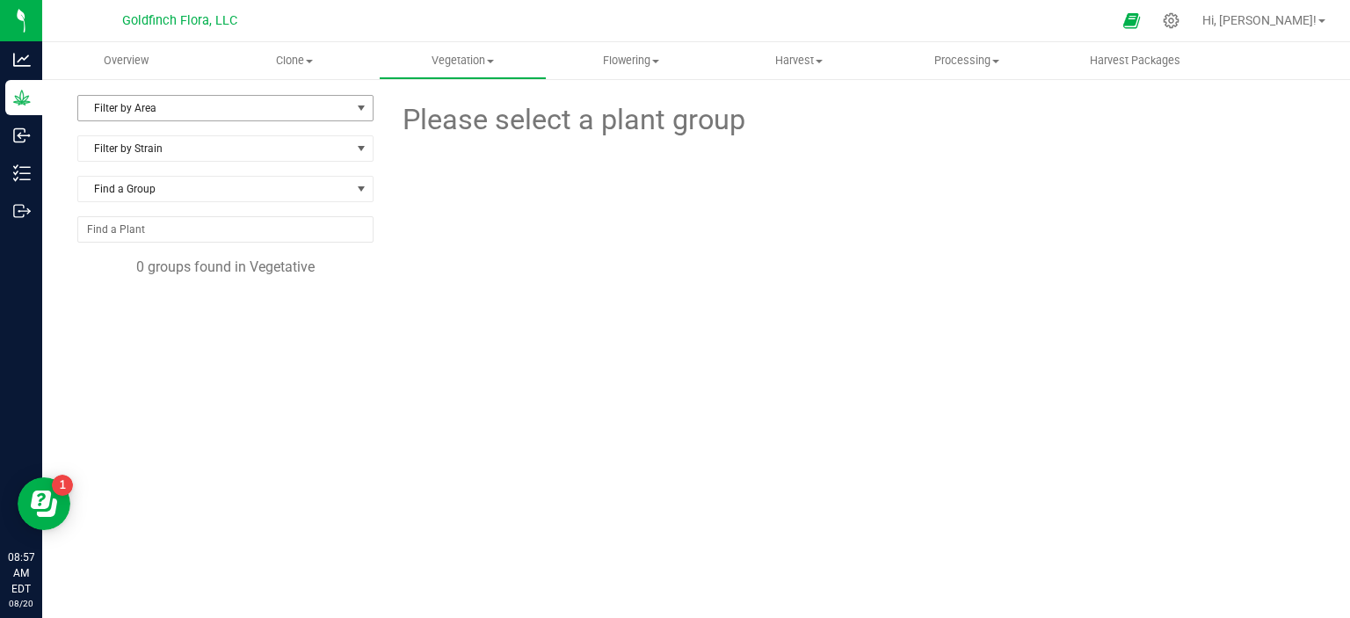
click at [359, 106] on span "select" at bounding box center [361, 108] width 14 height 14
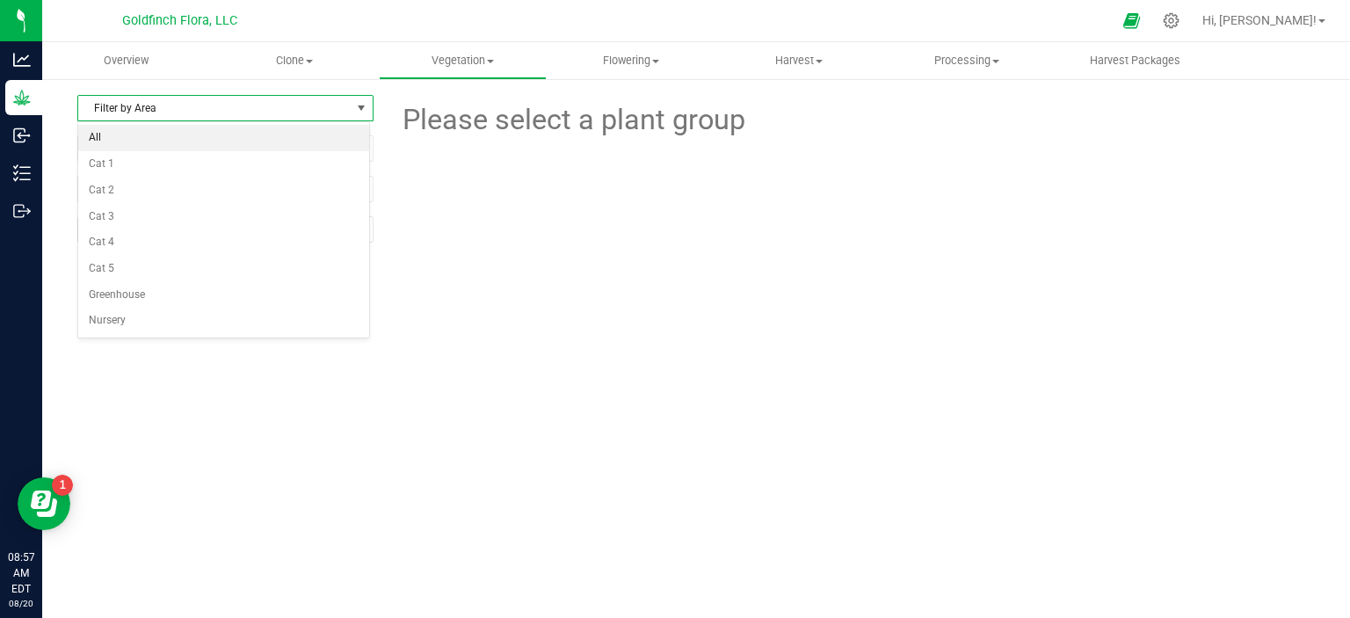
click at [312, 134] on li "All" at bounding box center [223, 138] width 291 height 26
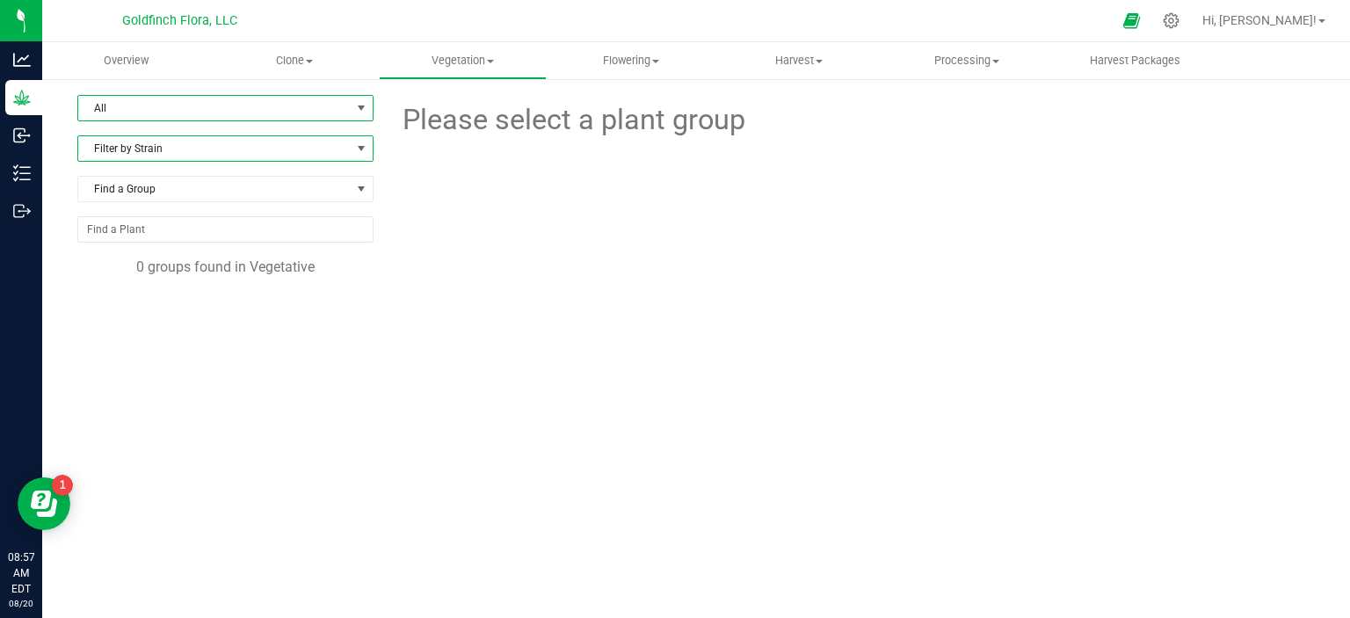
click at [359, 147] on span at bounding box center [361, 149] width 14 height 14
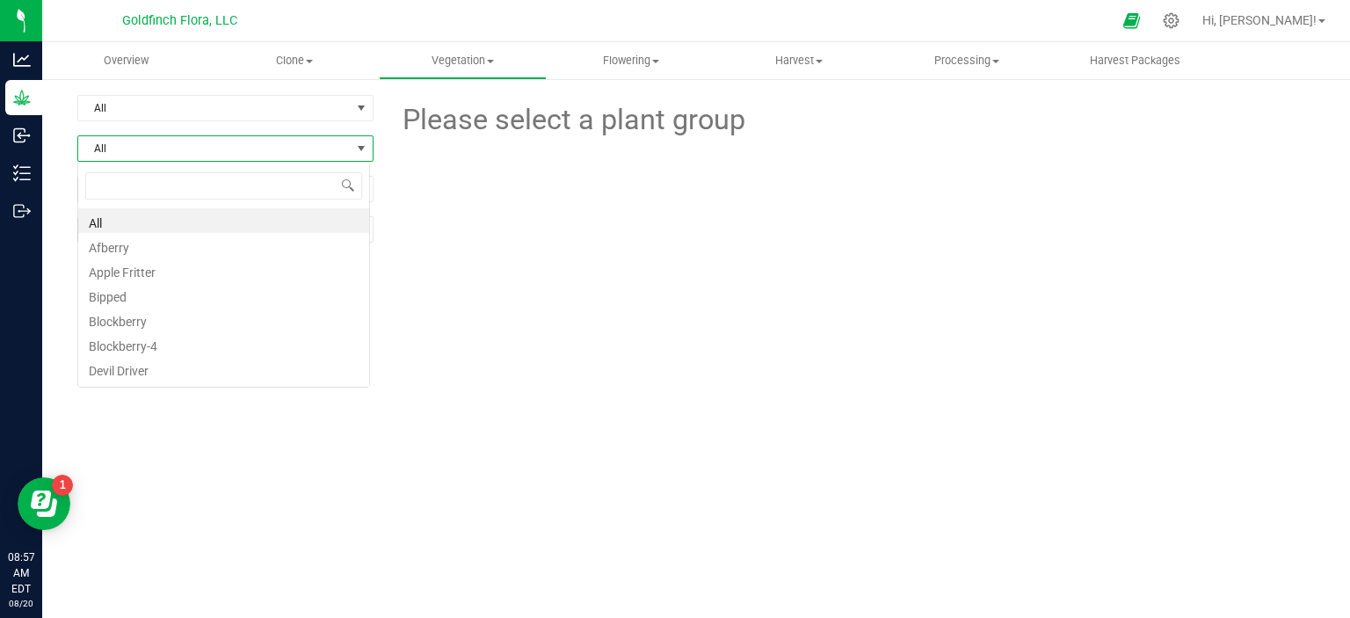
scroll to position [25, 292]
type input "NEC"
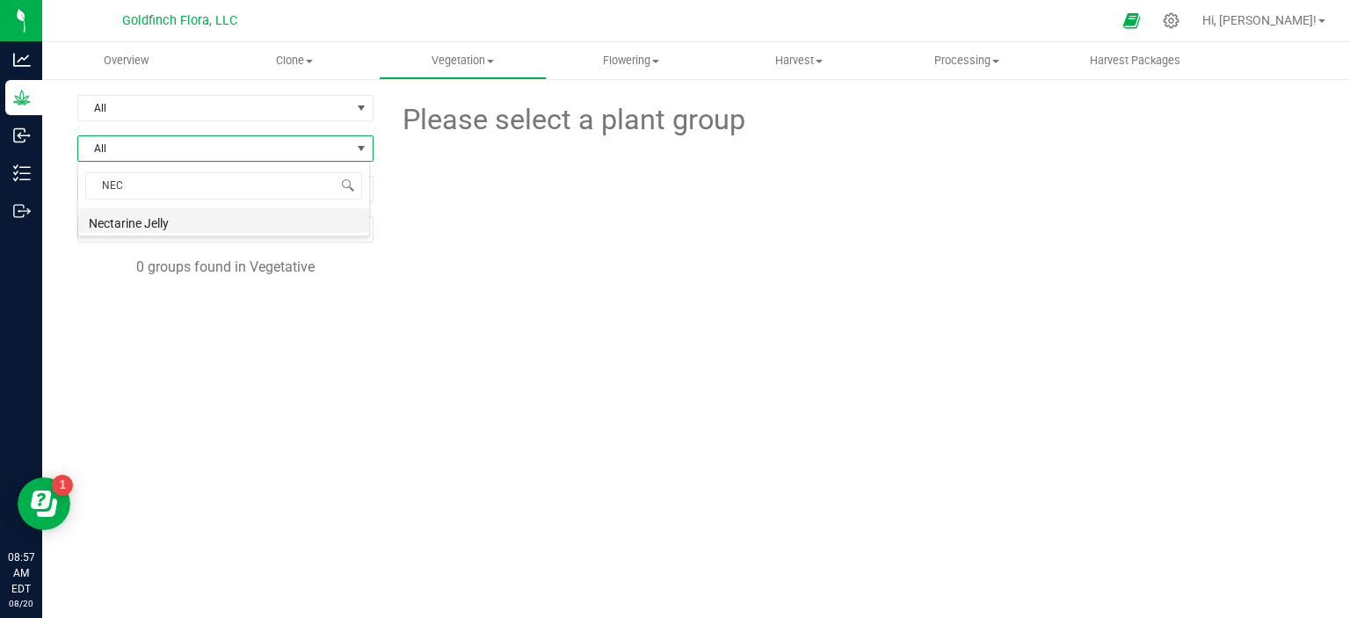
click at [287, 220] on li "Nectarine Jelly" at bounding box center [223, 220] width 291 height 25
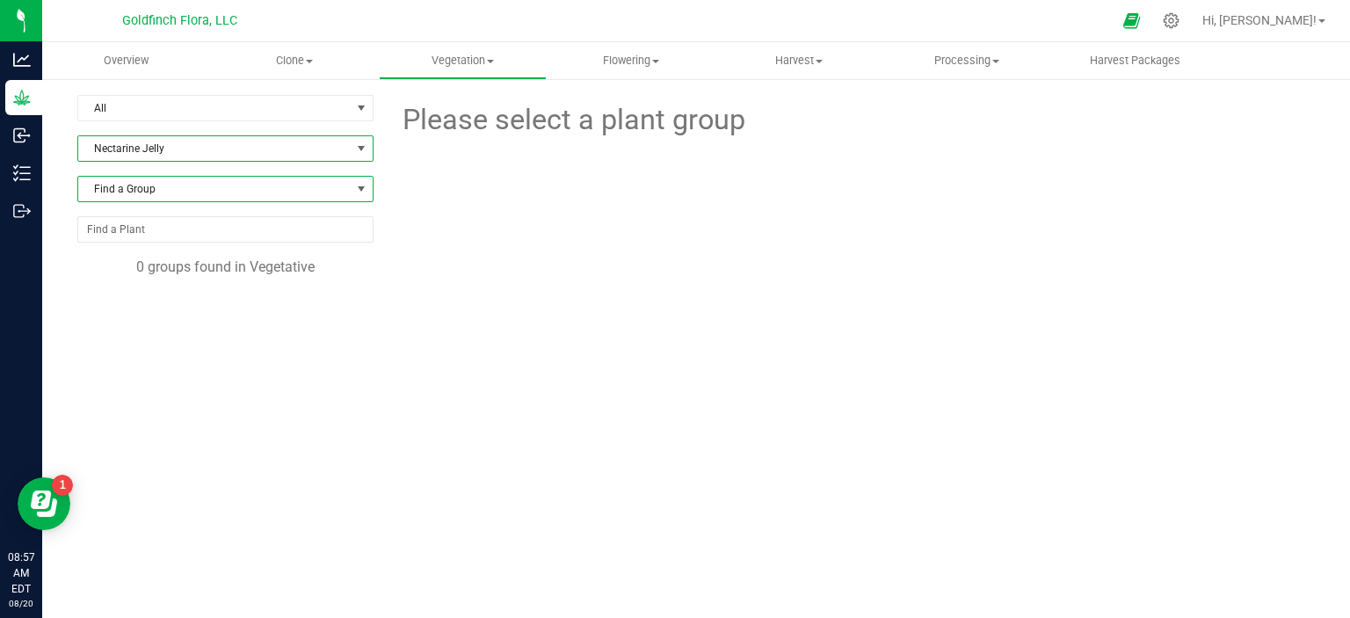
click at [357, 189] on span at bounding box center [361, 189] width 14 height 14
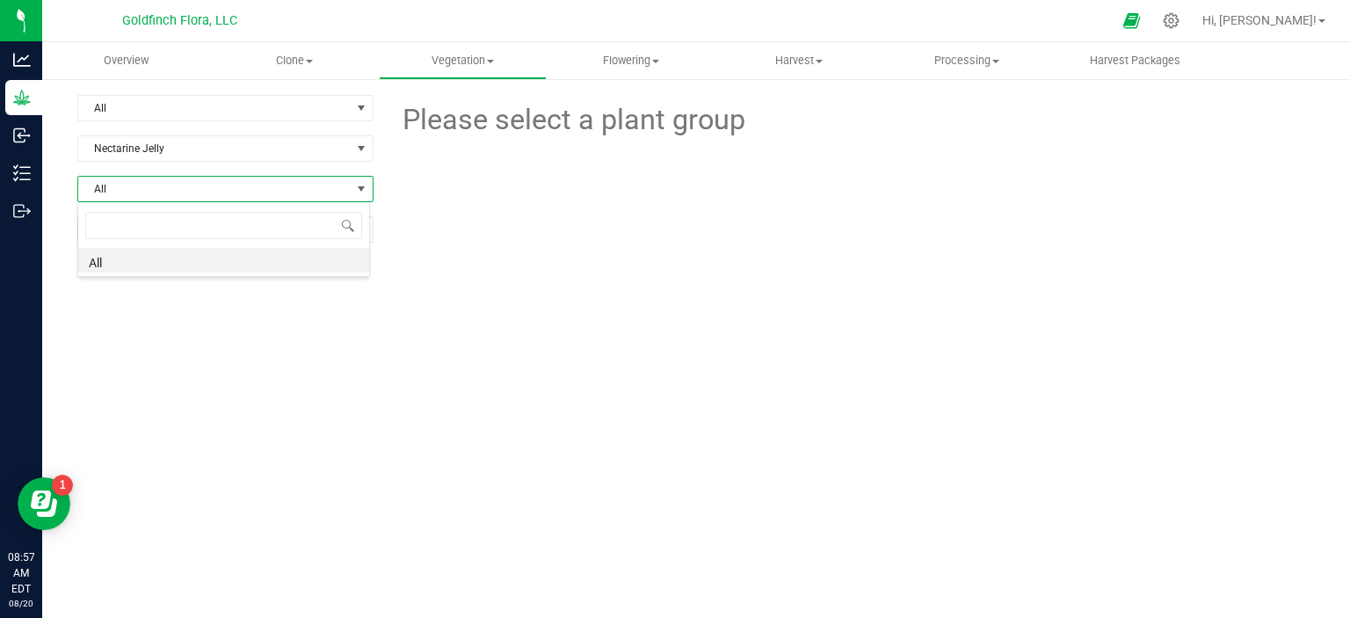
click at [318, 258] on li "All" at bounding box center [223, 260] width 291 height 25
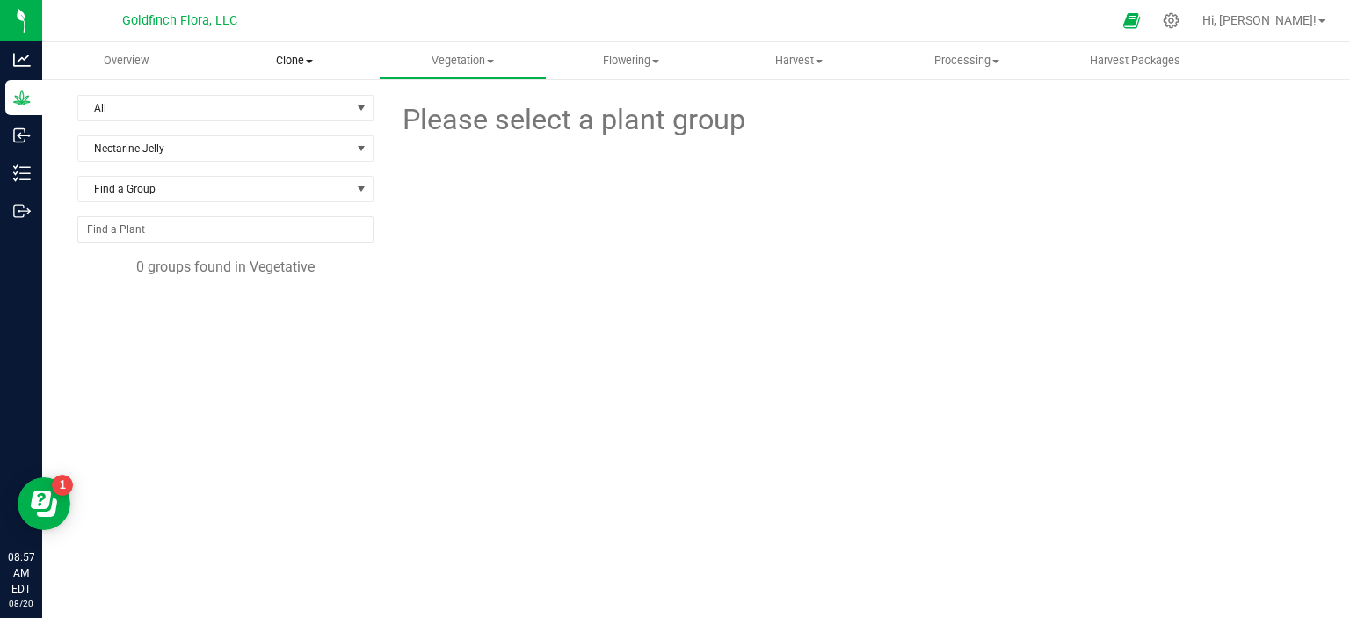
click at [313, 54] on span "Clone" at bounding box center [294, 61] width 166 height 16
click at [294, 127] on span "Cloning groups" at bounding box center [276, 127] width 133 height 15
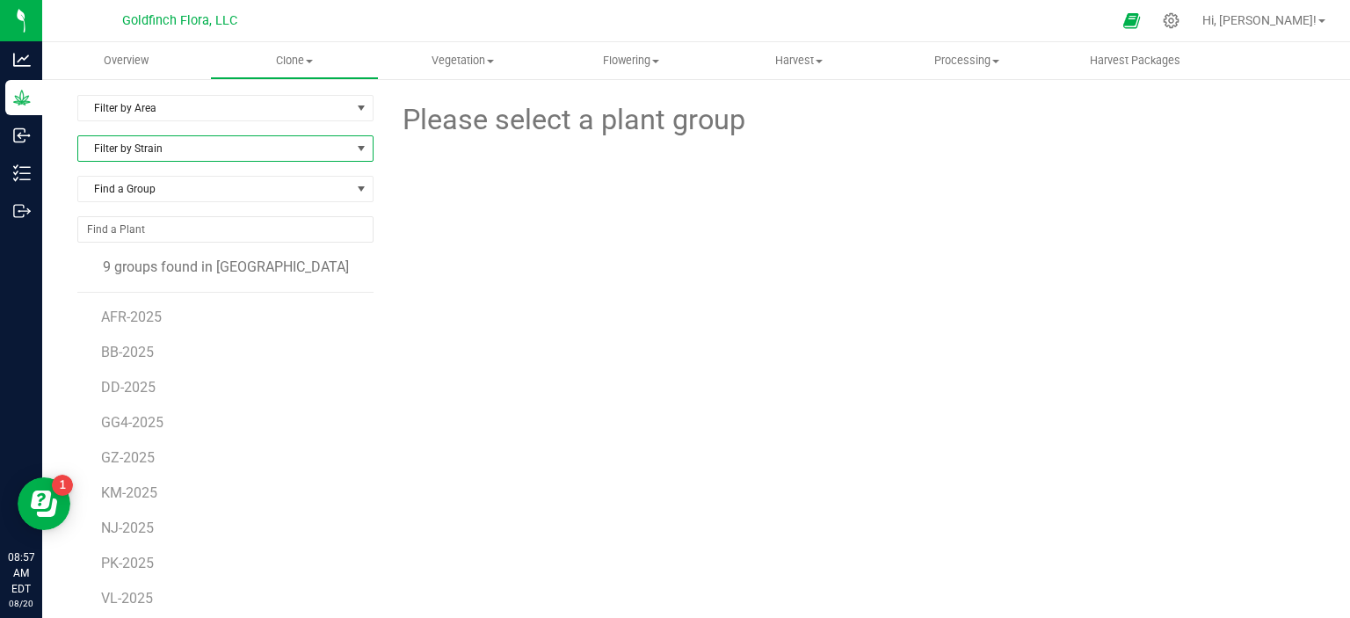
click at [359, 150] on span at bounding box center [361, 149] width 14 height 14
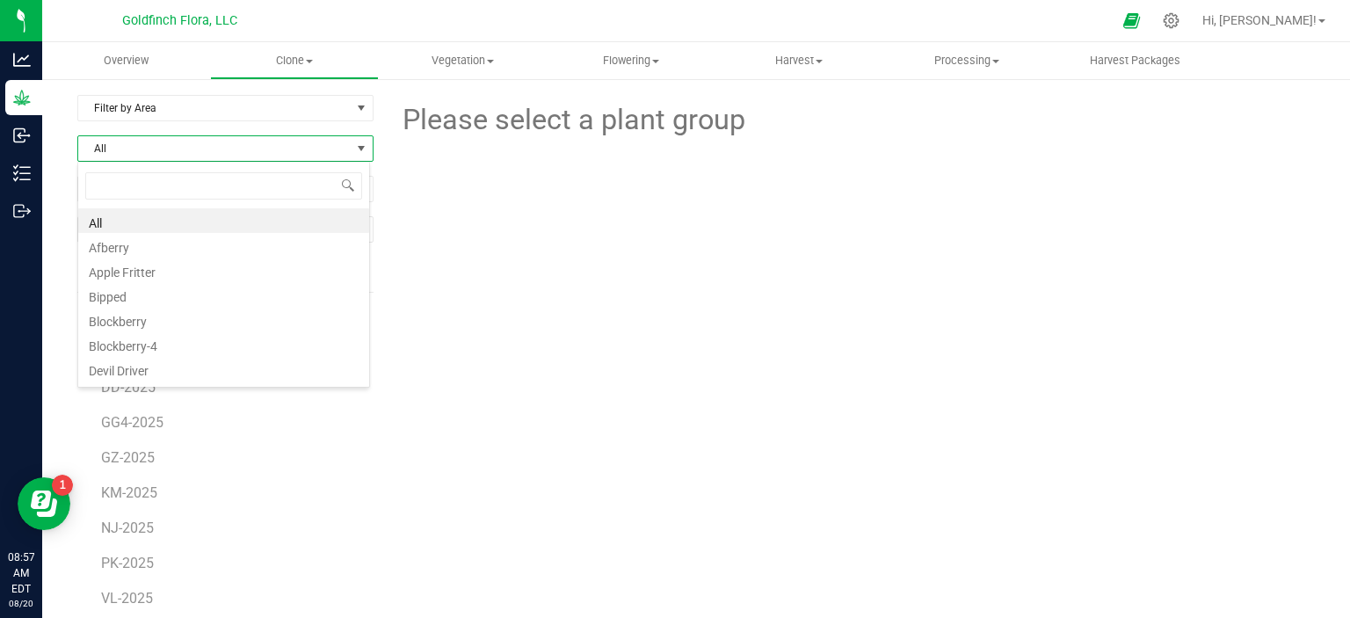
scroll to position [25, 292]
type input "NEC"
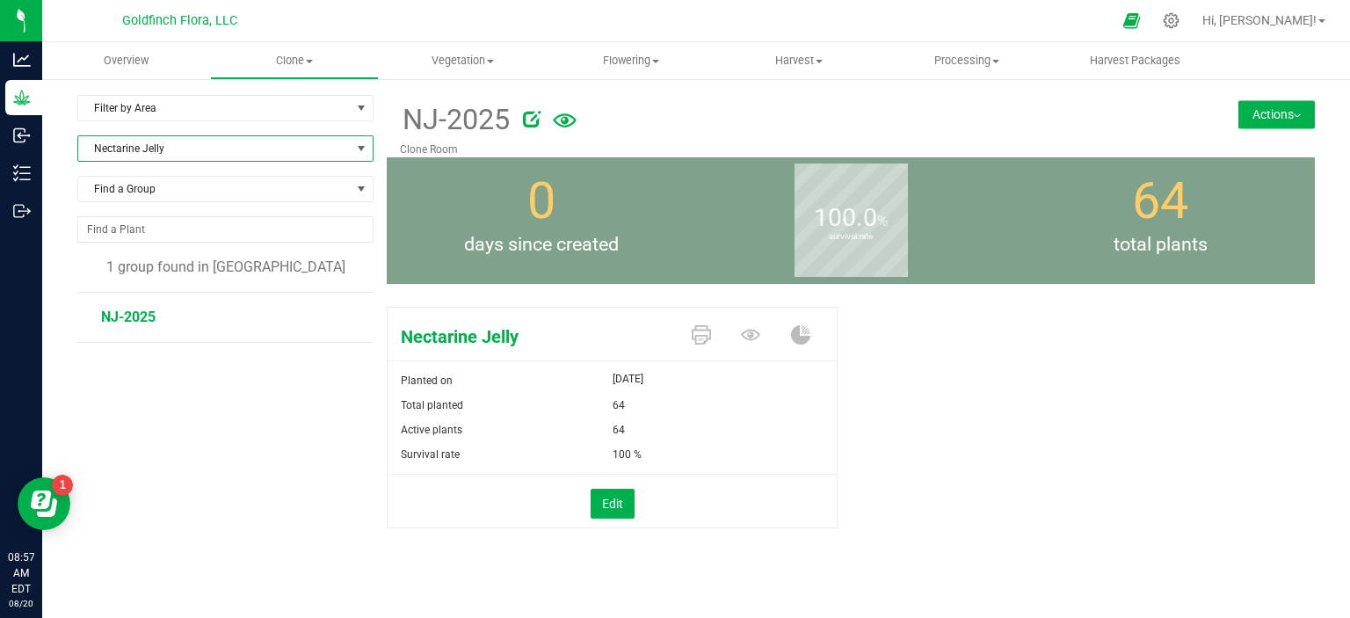
click at [1285, 112] on button "Actions" at bounding box center [1276, 114] width 76 height 28
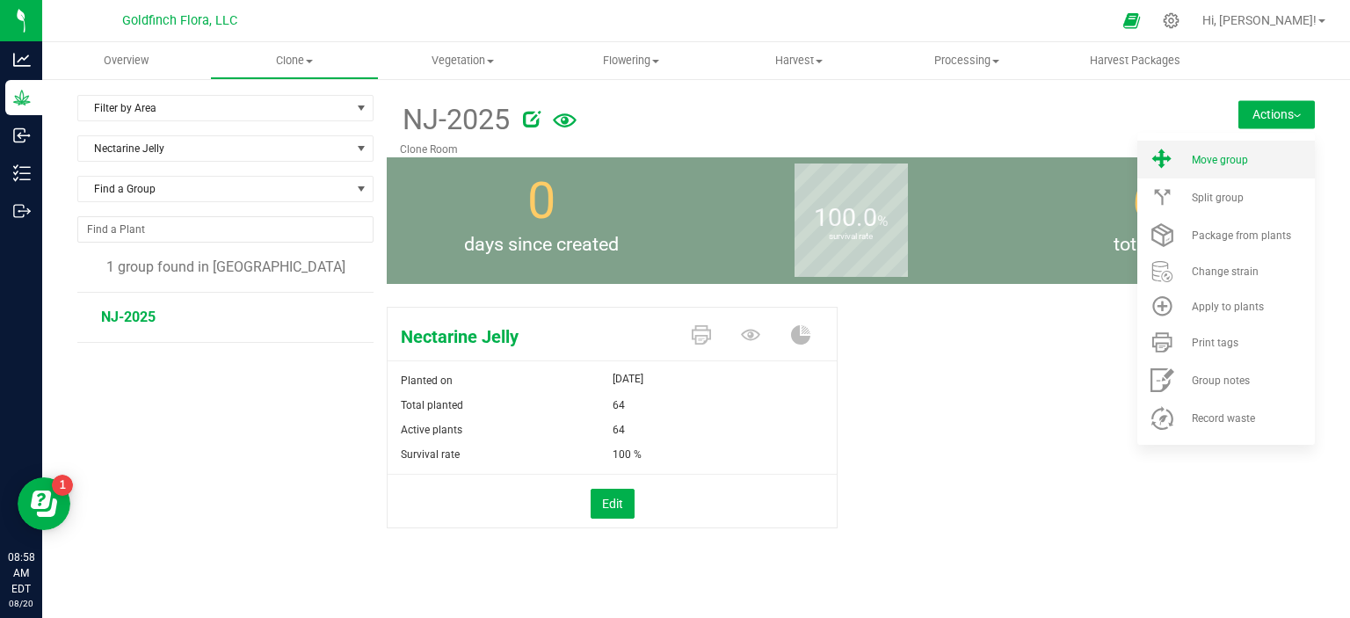
click at [1215, 157] on span "Move group" at bounding box center [1220, 160] width 56 height 12
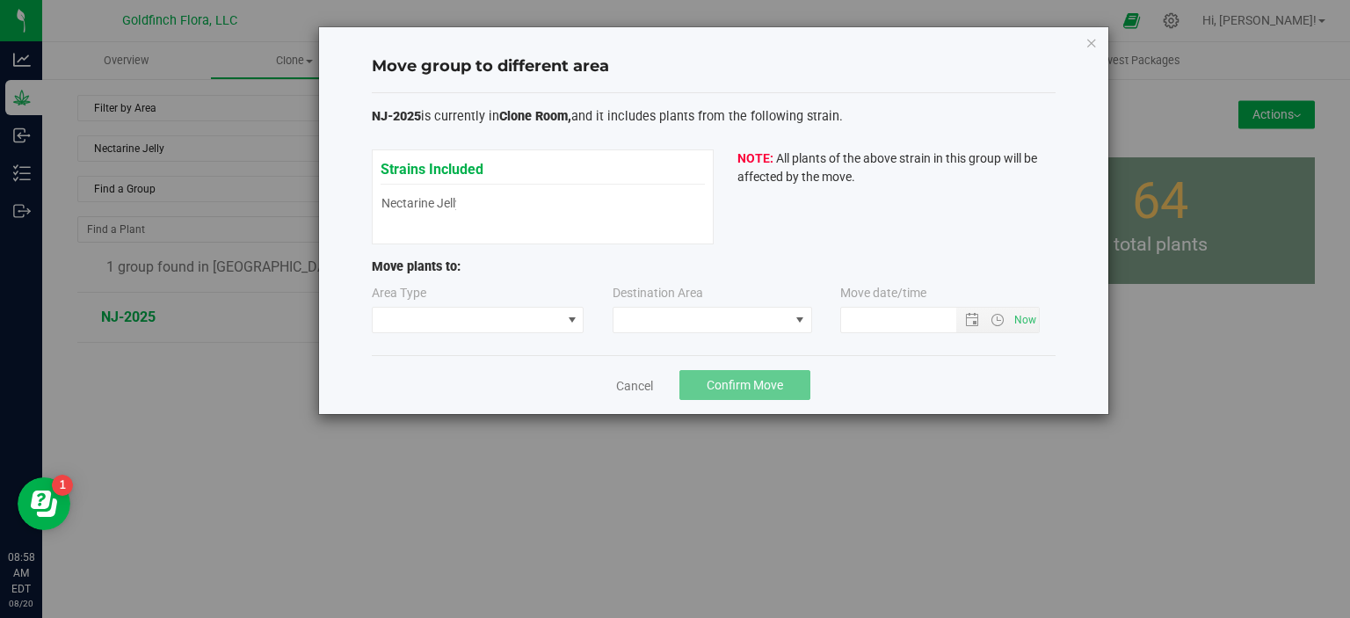
type input "[DATE] 8:58 AM"
click at [573, 322] on span at bounding box center [572, 320] width 14 height 14
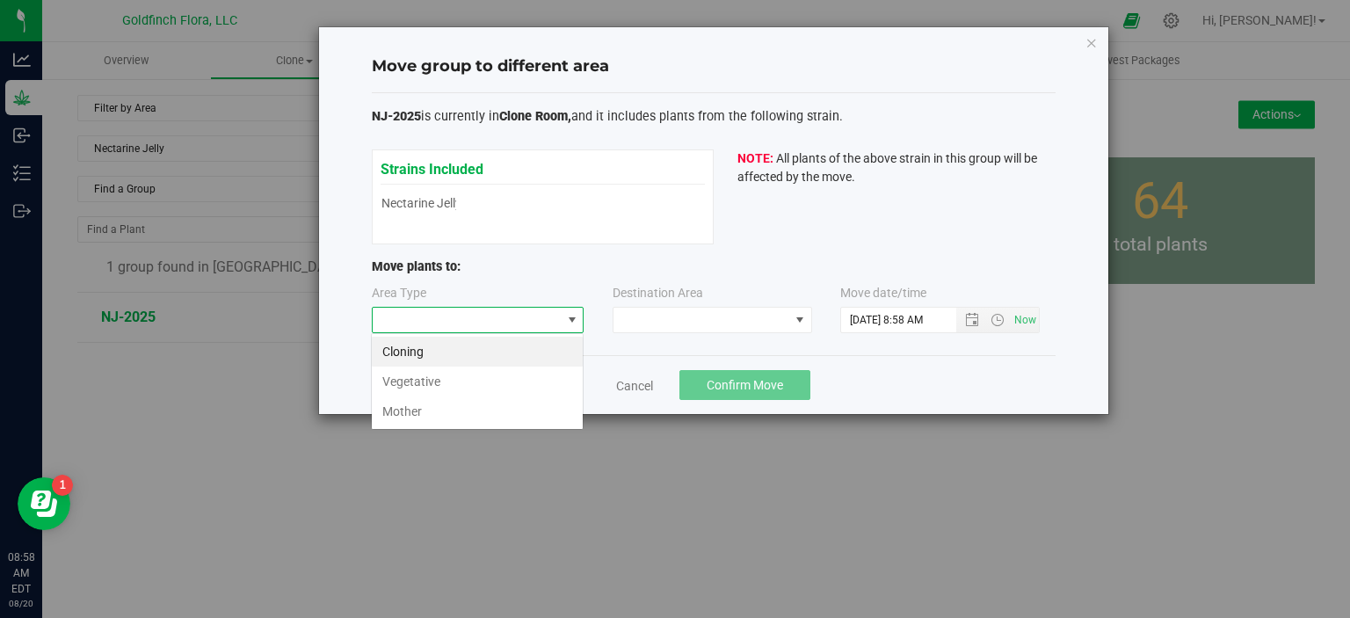
scroll to position [25, 212]
click at [552, 352] on li "Cloning" at bounding box center [477, 352] width 211 height 30
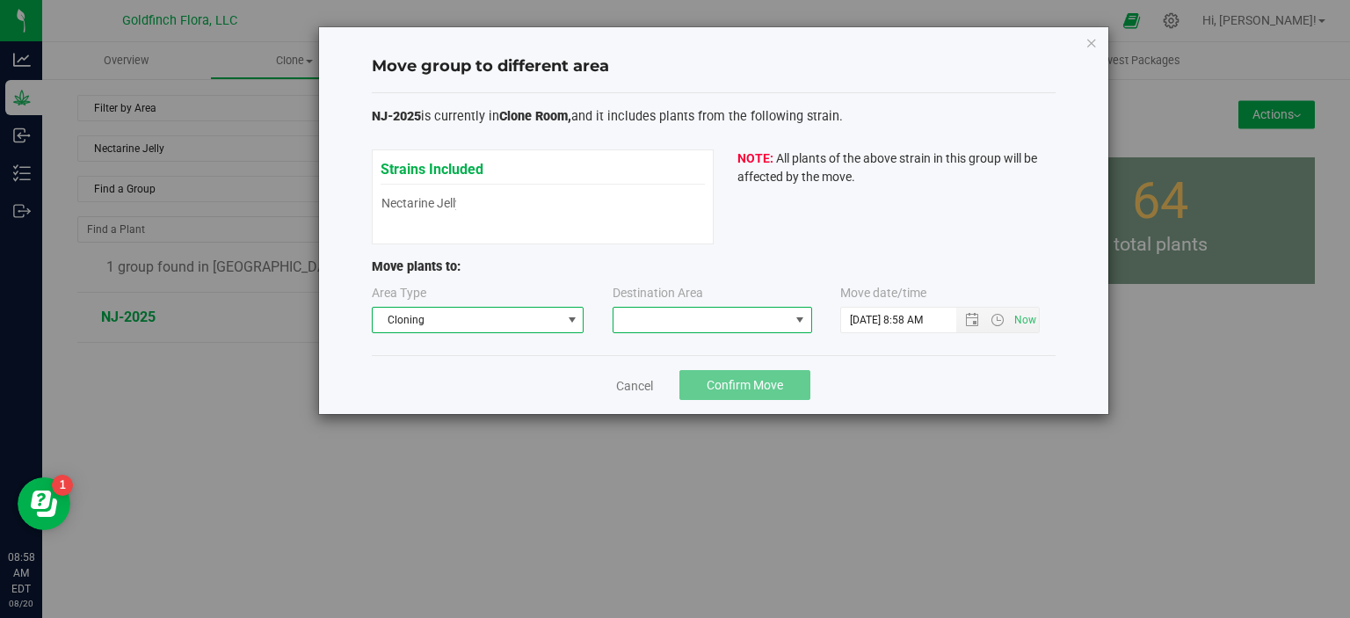
click at [799, 317] on span at bounding box center [800, 320] width 14 height 14
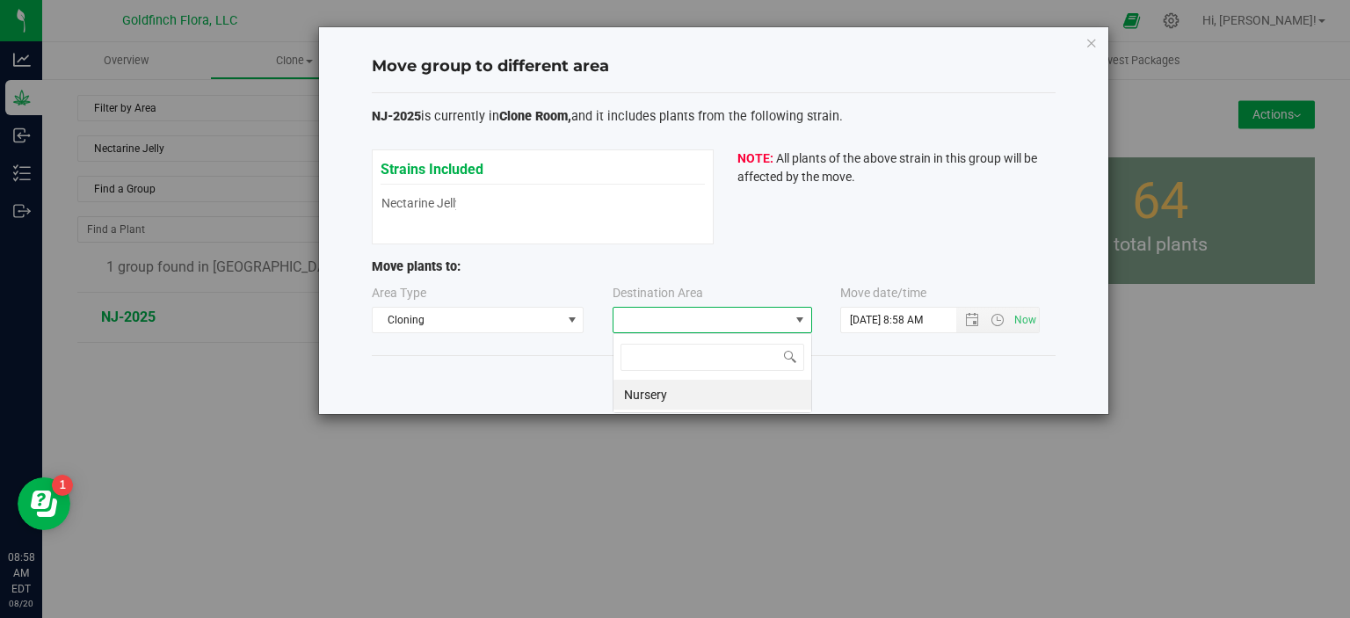
scroll to position [25, 200]
click at [722, 392] on li "Nursery" at bounding box center [713, 395] width 198 height 30
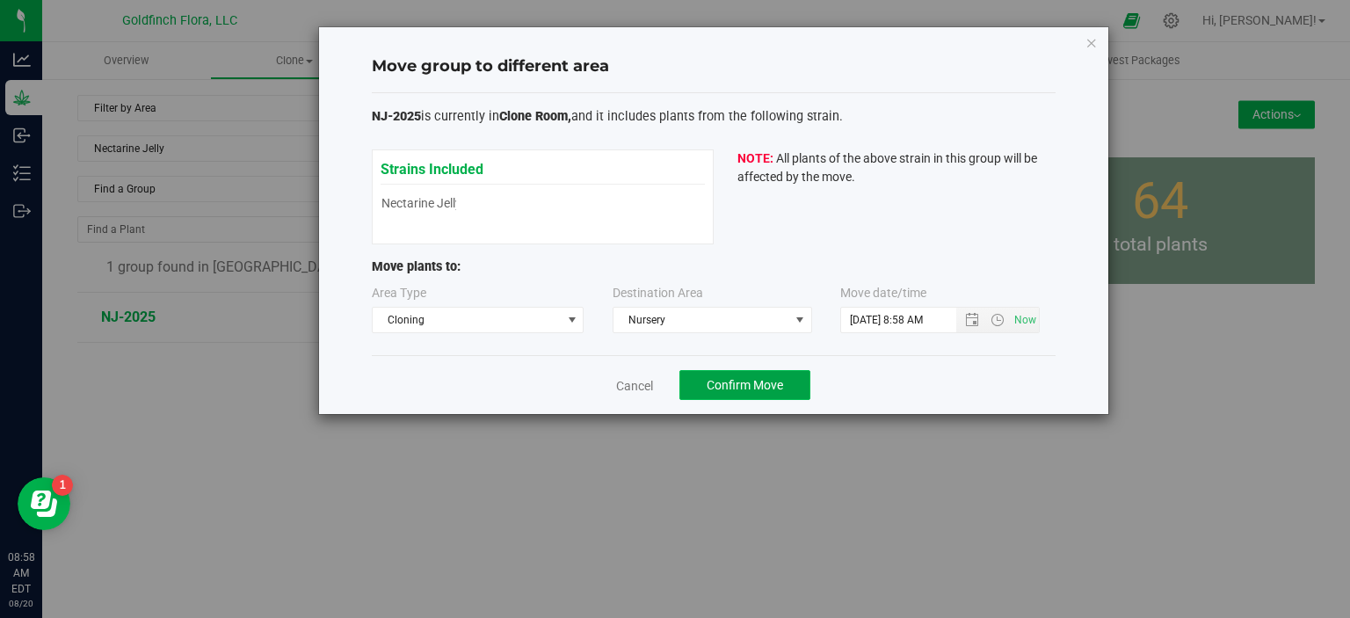
click at [756, 382] on span "Confirm Move" at bounding box center [745, 385] width 76 height 14
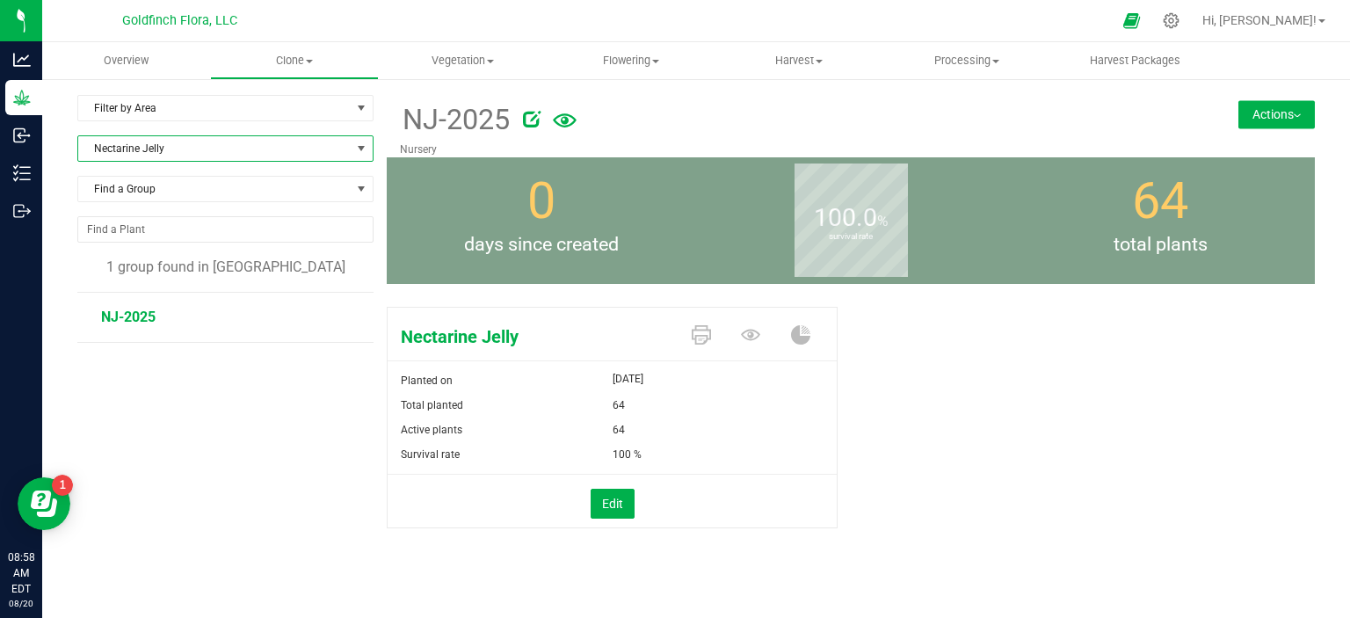
click at [361, 142] on span at bounding box center [361, 149] width 14 height 14
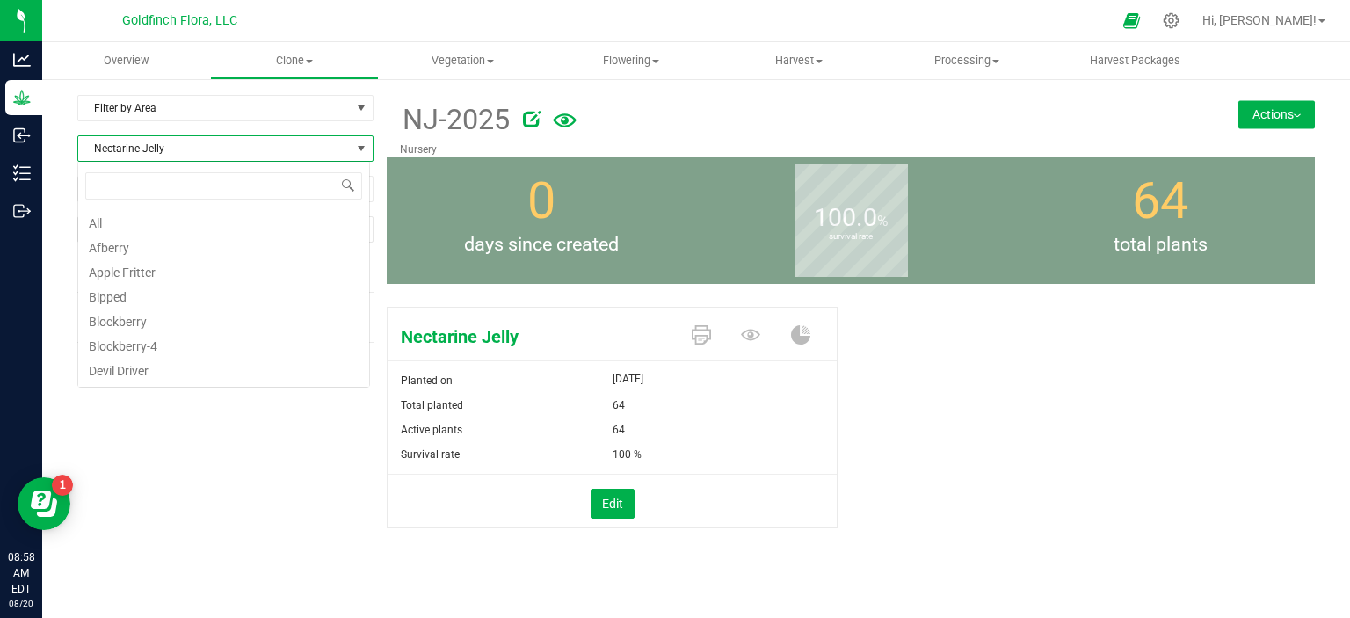
scroll to position [25, 292]
click at [359, 102] on span "select" at bounding box center [361, 108] width 14 height 14
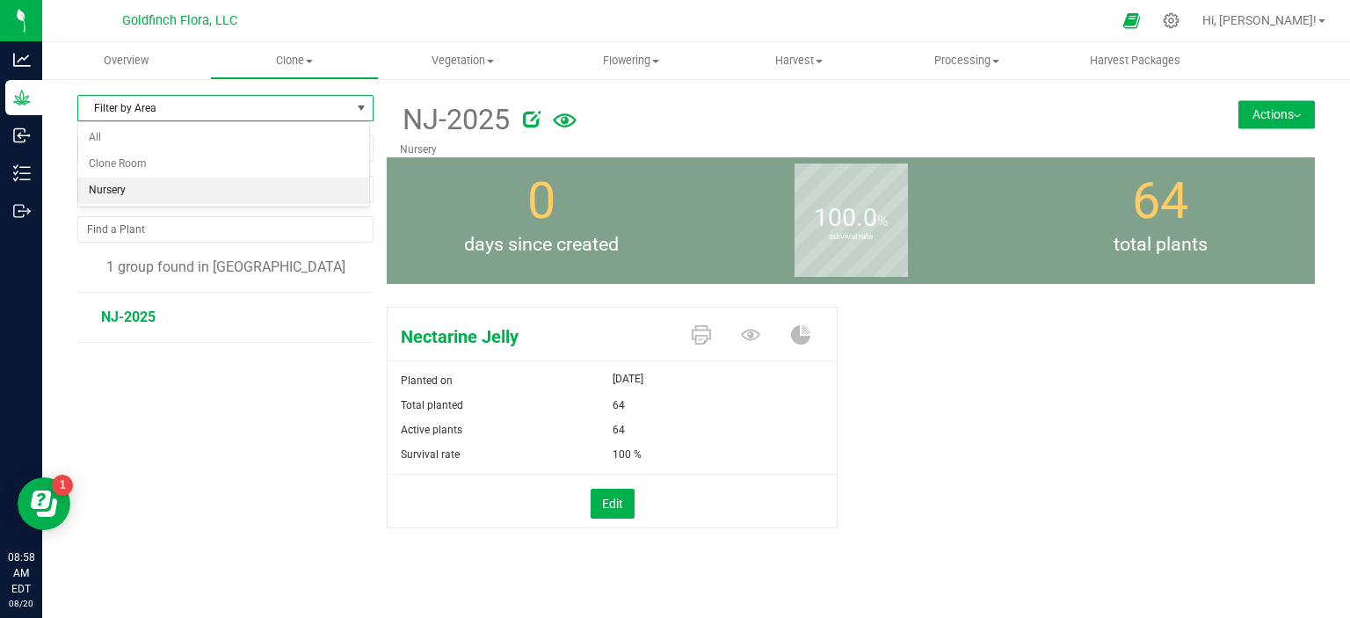
click at [229, 189] on li "Nursery" at bounding box center [223, 191] width 291 height 26
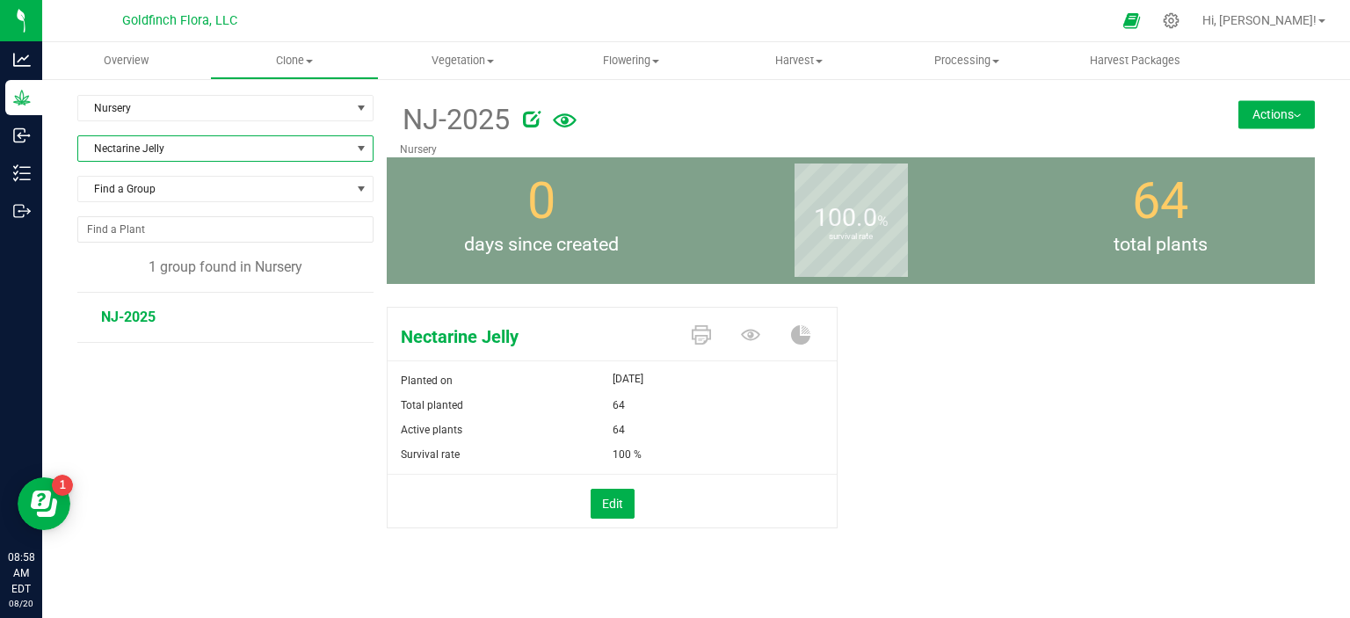
click at [360, 150] on span at bounding box center [361, 149] width 14 height 14
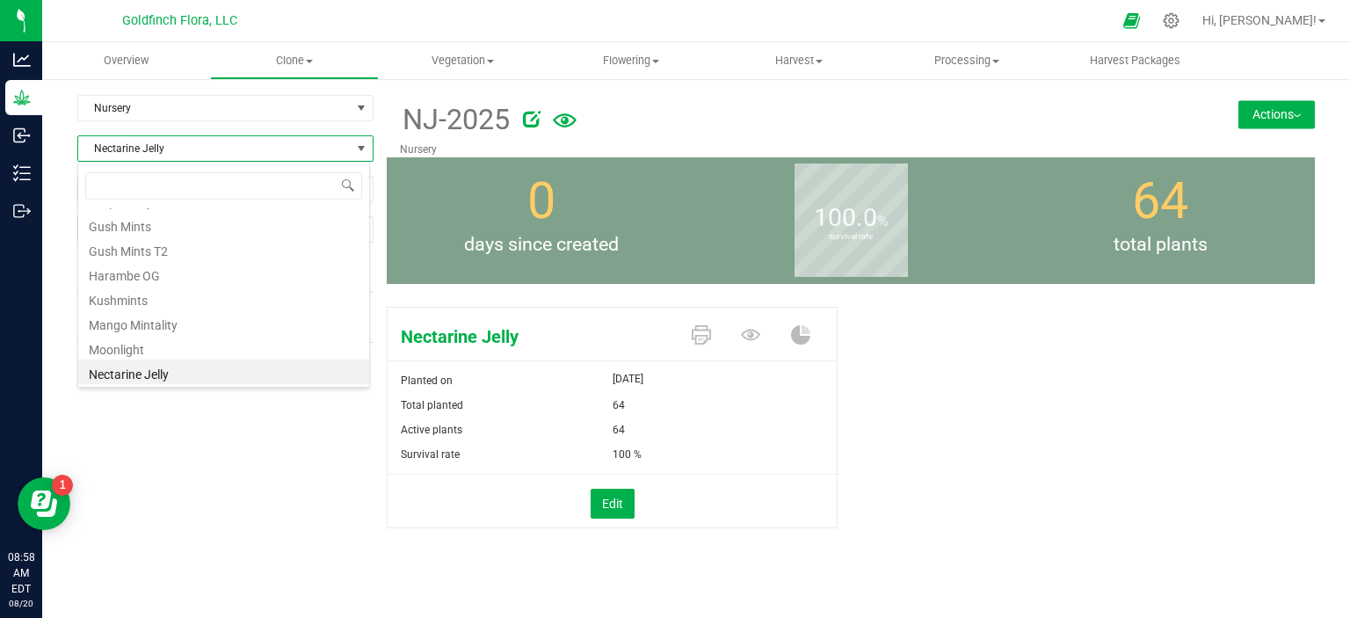
click at [360, 150] on span at bounding box center [361, 149] width 14 height 14
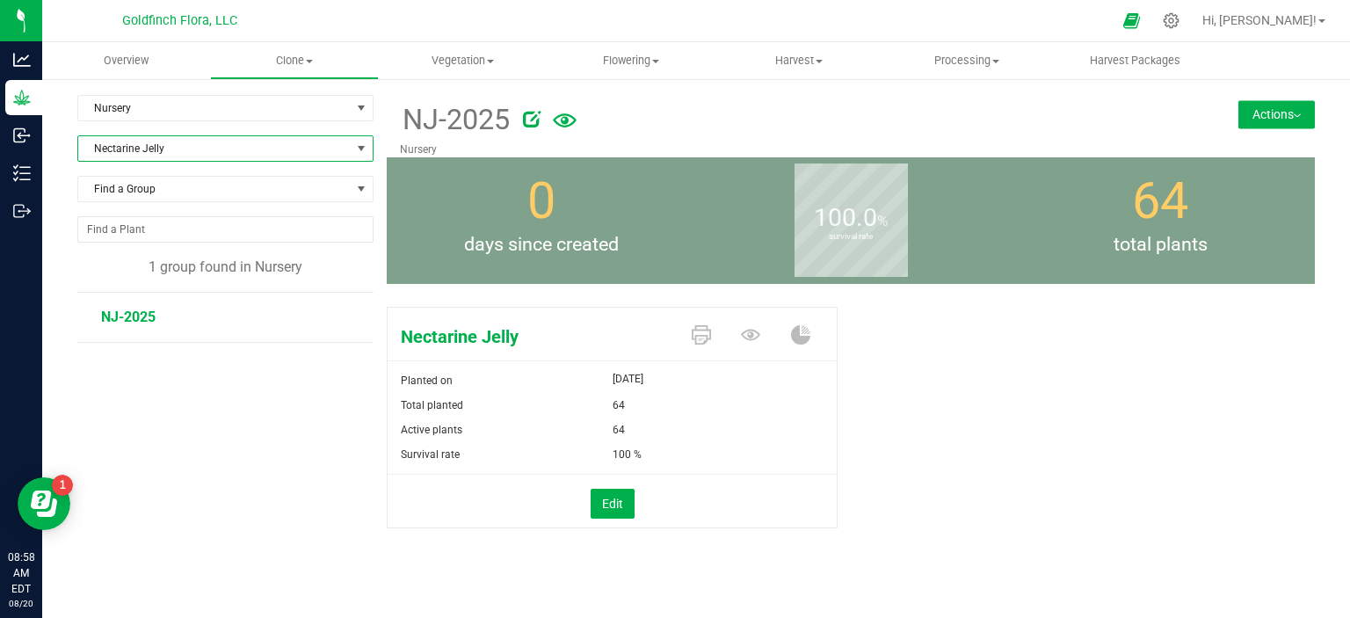
click at [1294, 115] on img at bounding box center [1297, 116] width 7 height 4
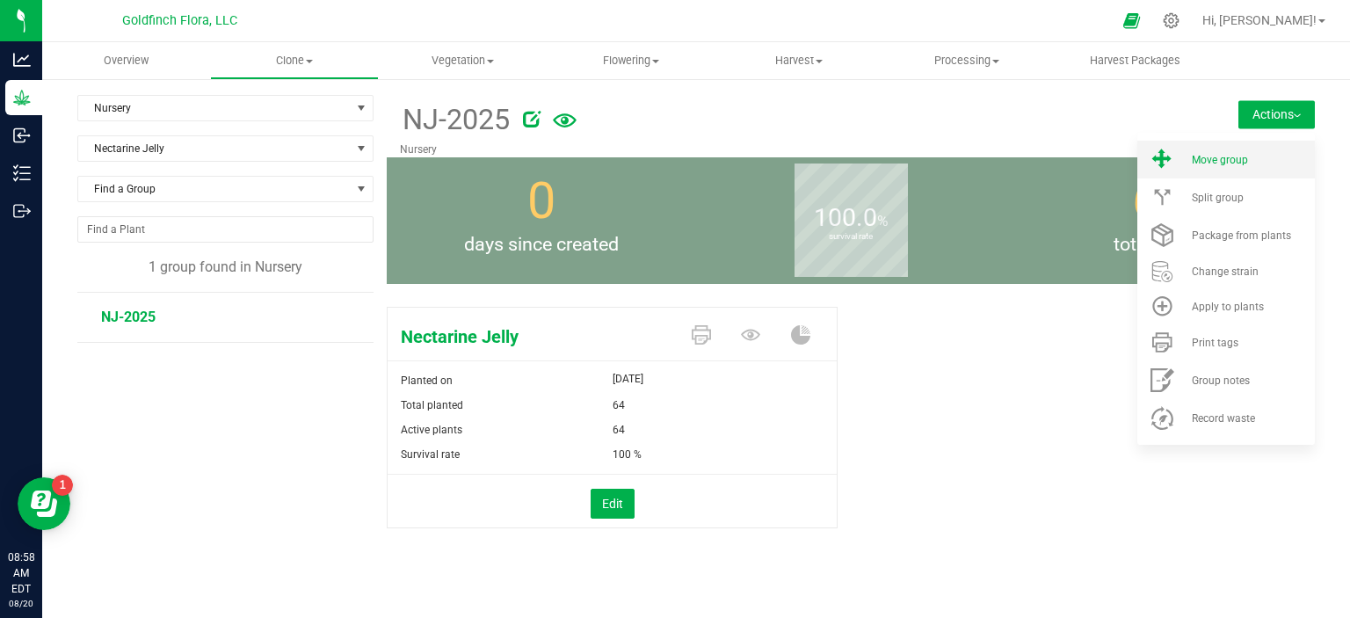
click at [1223, 157] on span "Move group" at bounding box center [1220, 160] width 56 height 12
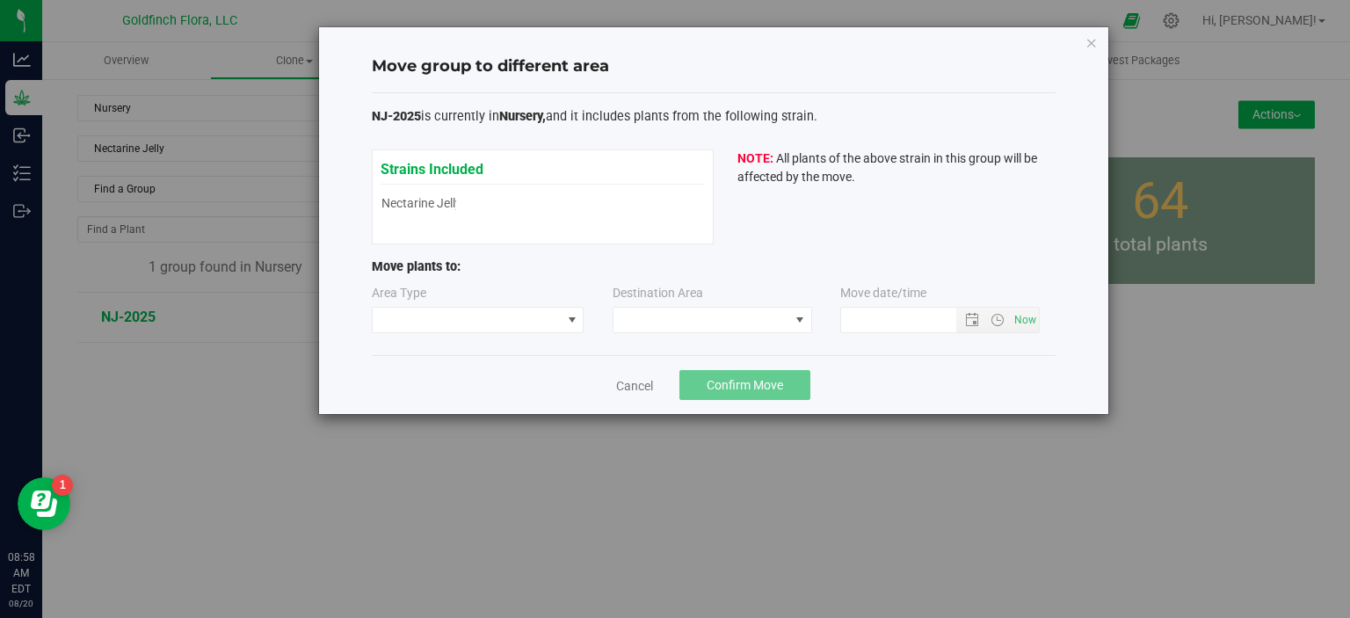
type input "[DATE] 8:58 AM"
click at [573, 319] on span at bounding box center [572, 320] width 14 height 14
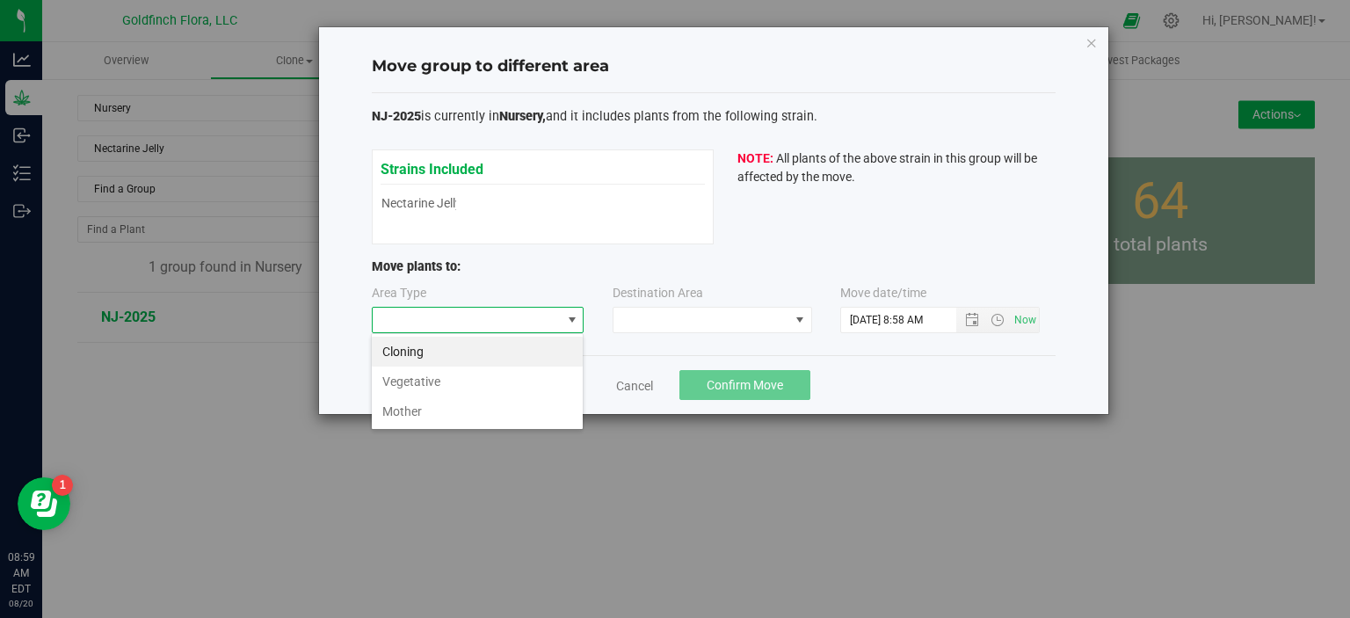
scroll to position [25, 212]
click at [543, 382] on li "Vegetative" at bounding box center [477, 382] width 211 height 30
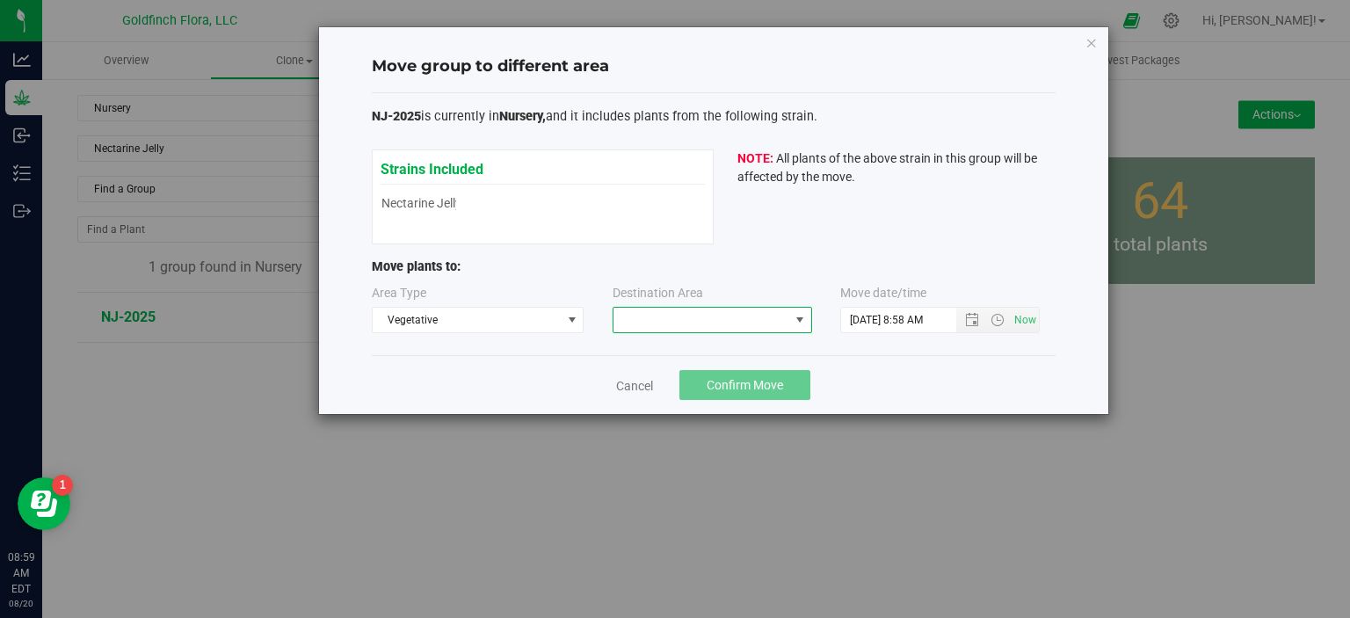
click at [802, 318] on span at bounding box center [800, 320] width 14 height 14
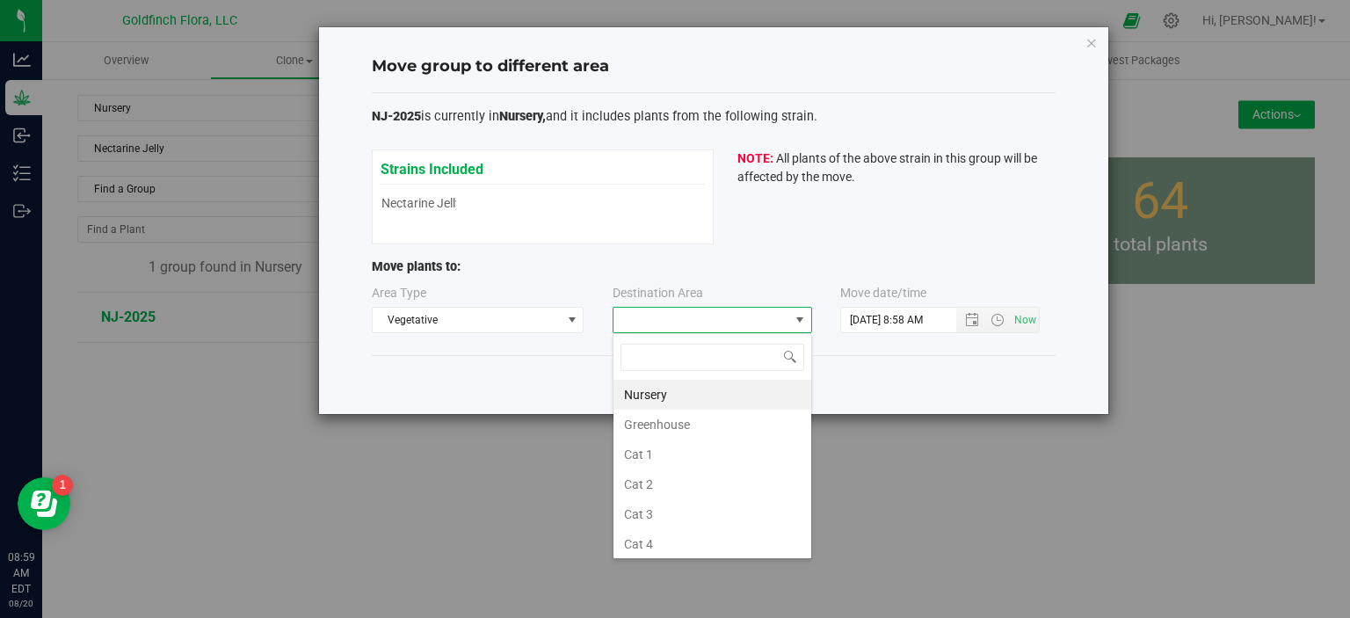
scroll to position [25, 200]
click at [742, 428] on li "Greenhouse" at bounding box center [713, 425] width 198 height 30
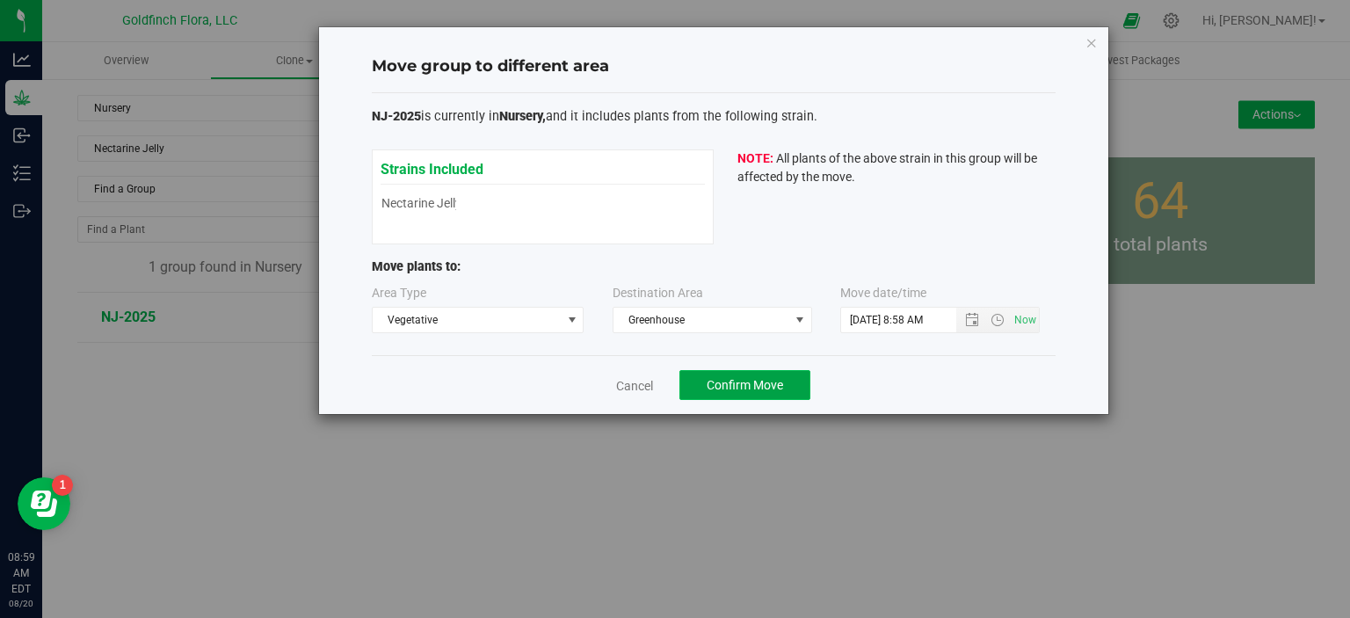
click at [749, 382] on span "Confirm Move" at bounding box center [745, 385] width 76 height 14
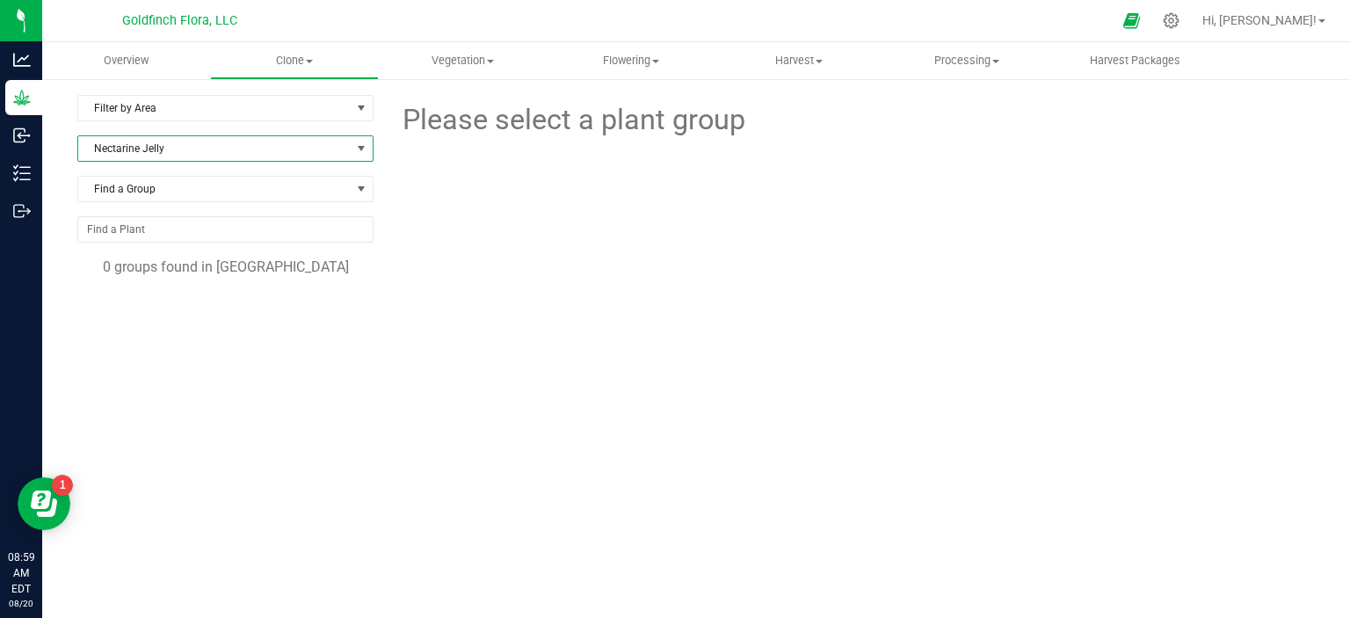
click at [355, 145] on span at bounding box center [361, 149] width 14 height 14
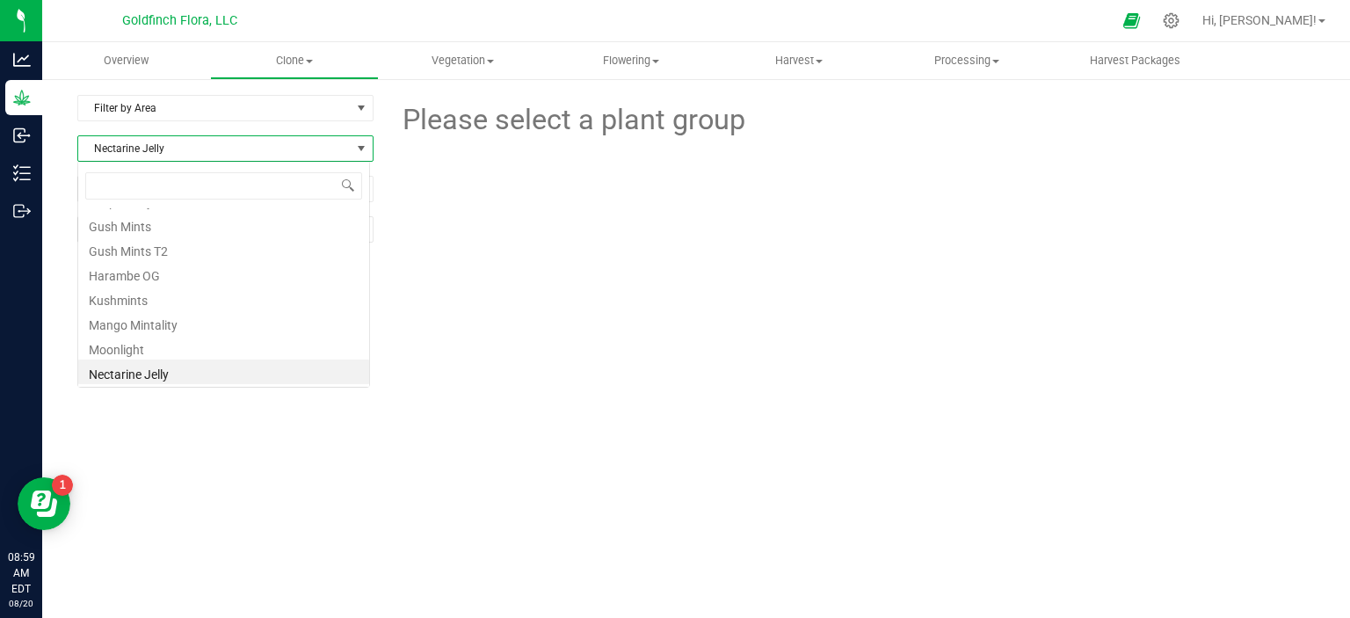
scroll to position [25, 292]
type input "VEL"
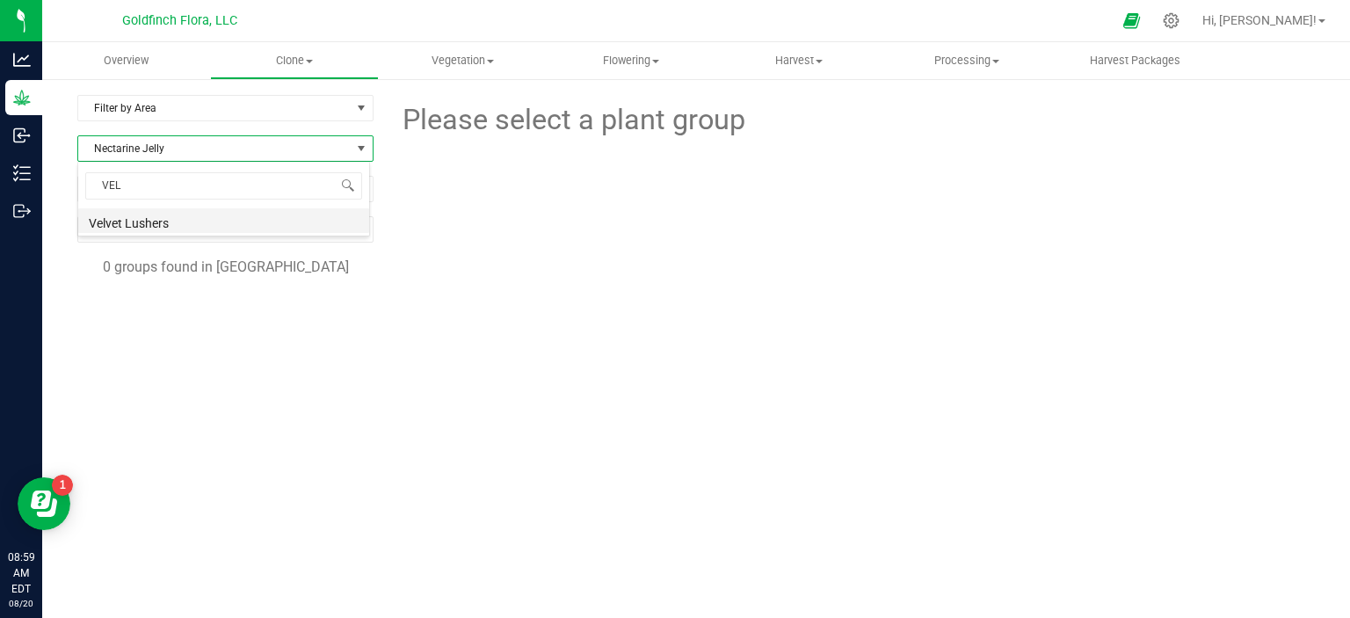
click at [206, 222] on li "Velvet Lushers" at bounding box center [223, 220] width 291 height 25
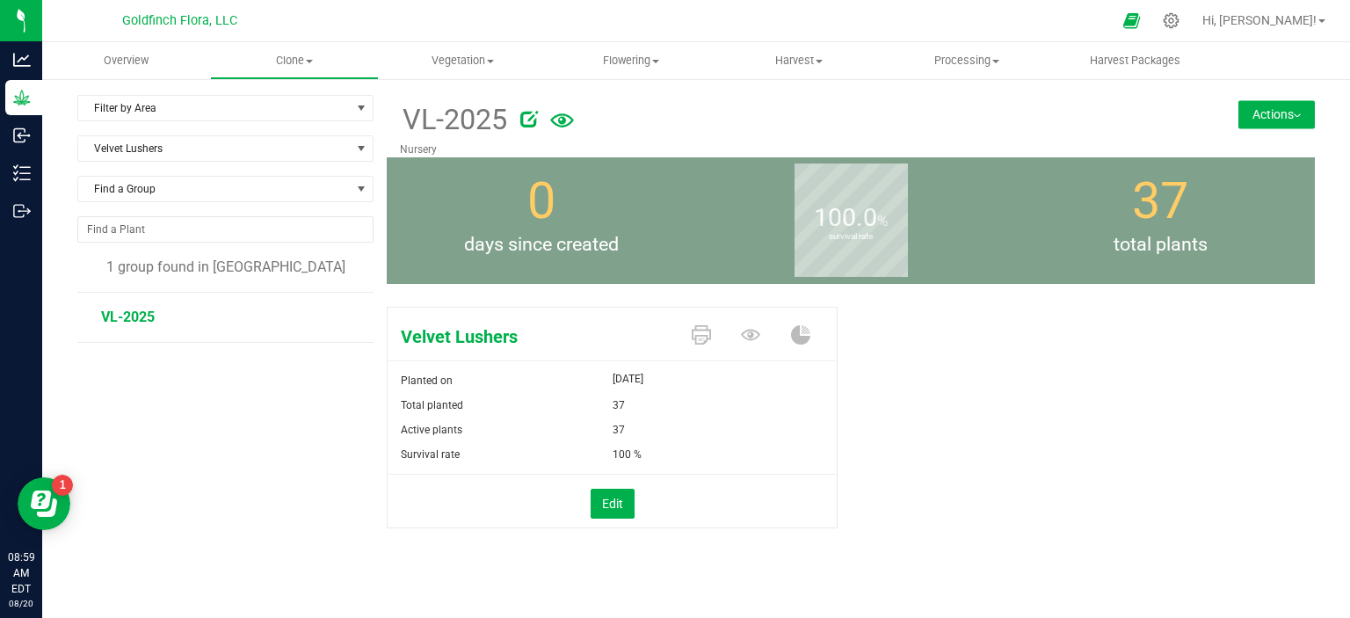
click at [1286, 110] on button "Actions" at bounding box center [1276, 114] width 76 height 28
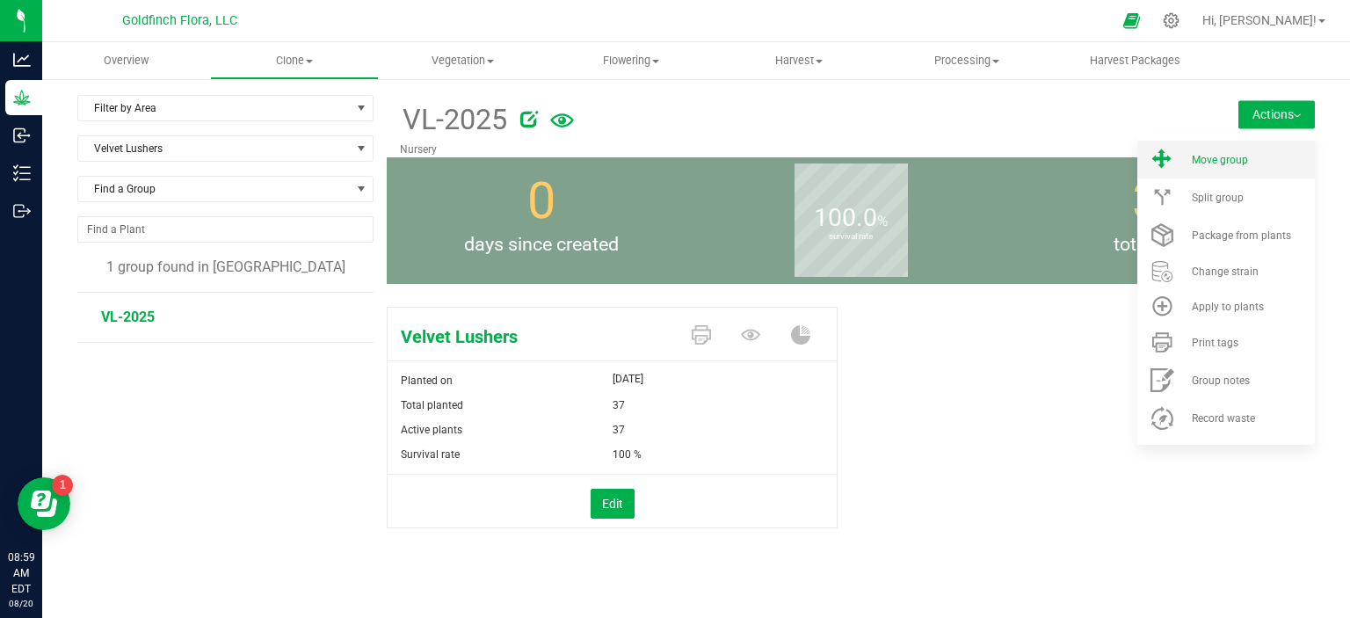
click at [1210, 162] on span "Move group" at bounding box center [1220, 160] width 56 height 12
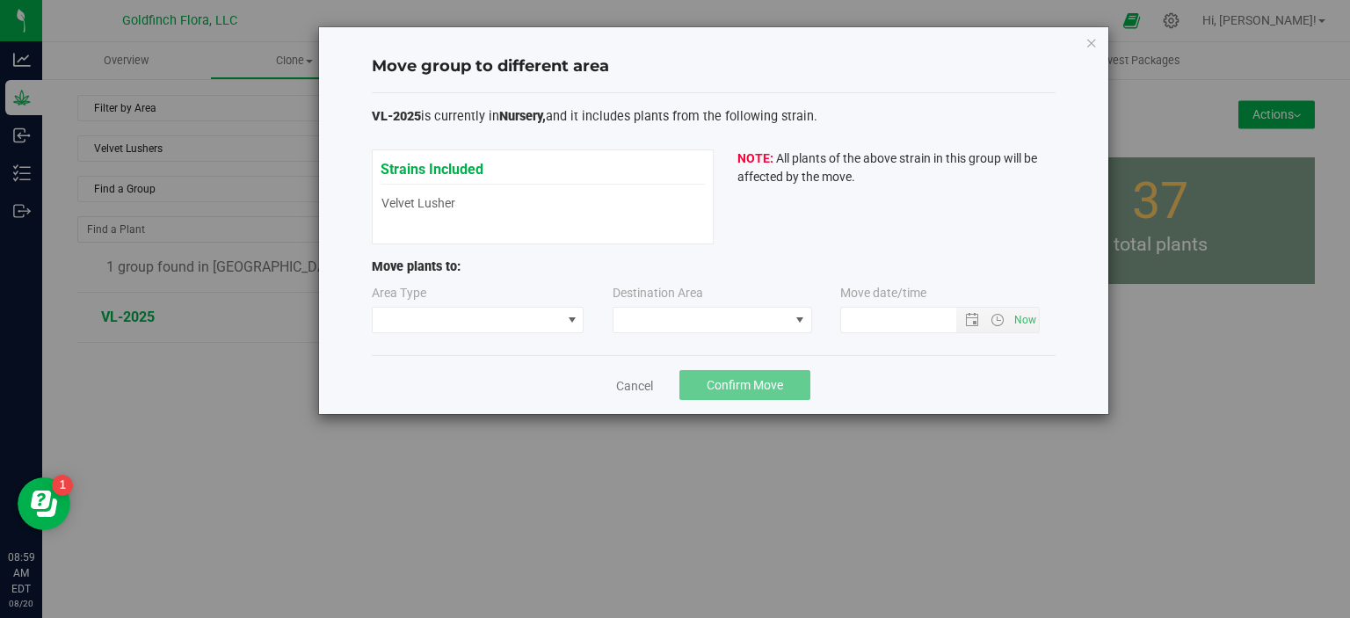
type input "[DATE] 8:59 AM"
click at [573, 322] on span at bounding box center [572, 320] width 14 height 14
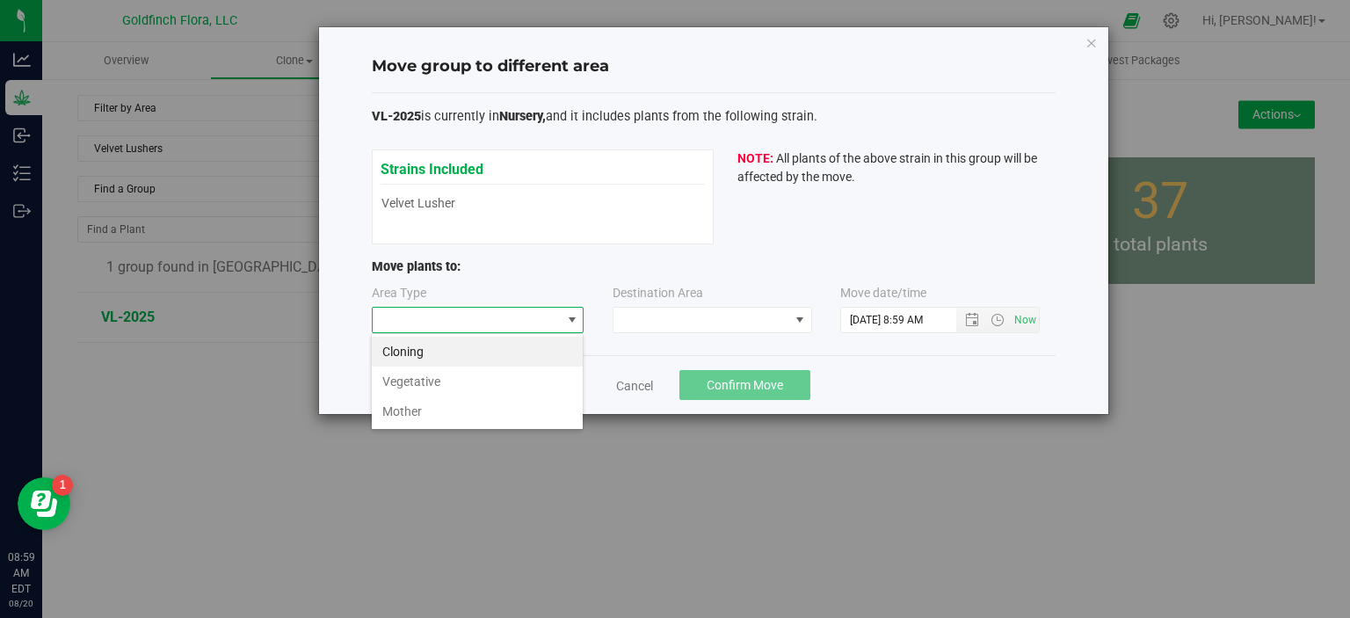
scroll to position [25, 212]
click at [524, 379] on li "Vegetative" at bounding box center [477, 382] width 211 height 30
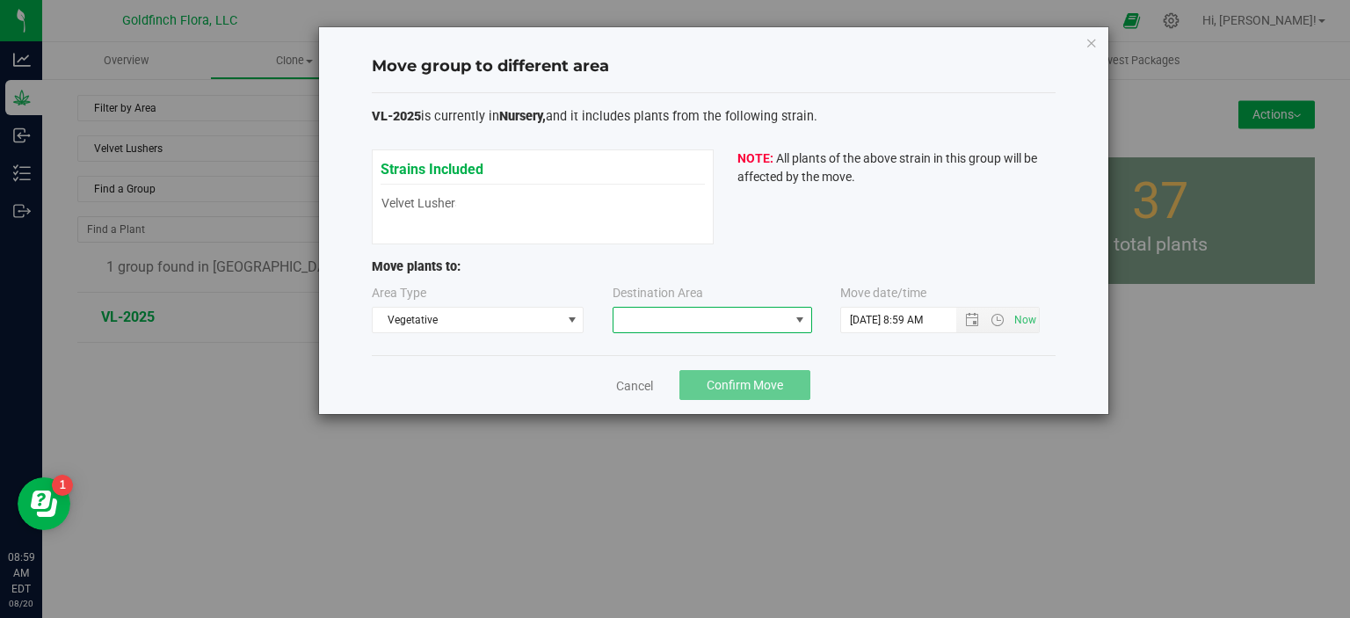
click at [802, 322] on span at bounding box center [800, 320] width 14 height 14
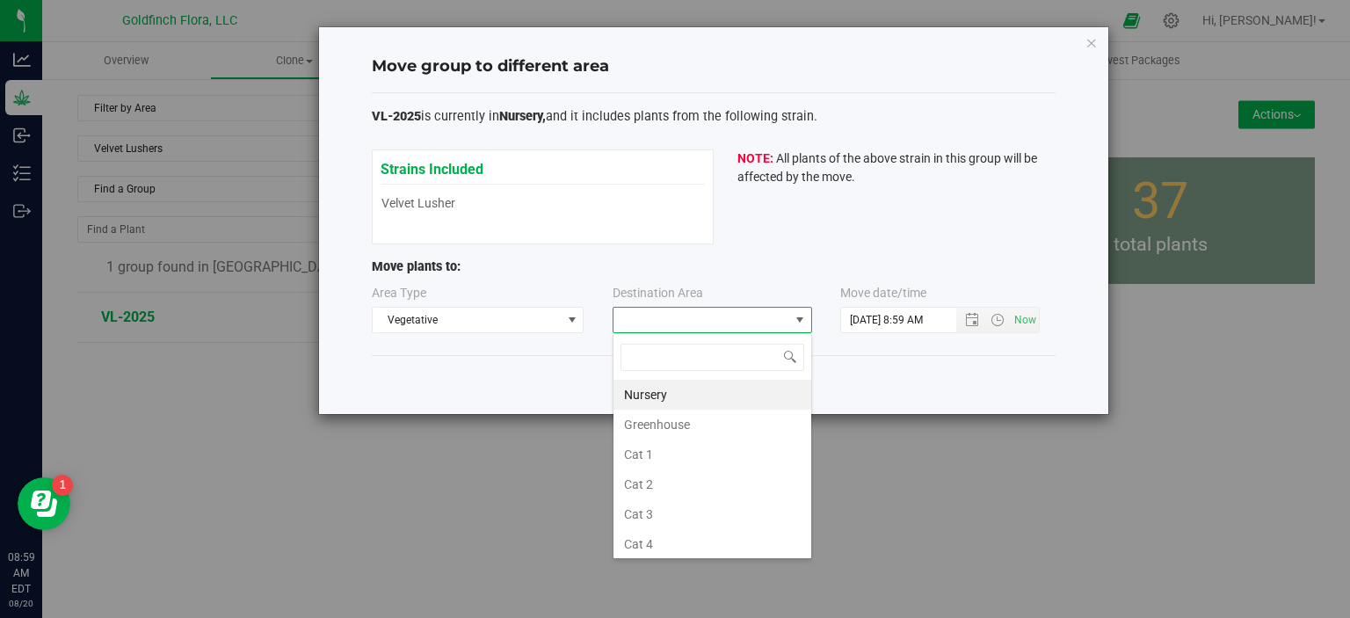
scroll to position [25, 200]
click at [717, 421] on li "Greenhouse" at bounding box center [713, 425] width 198 height 30
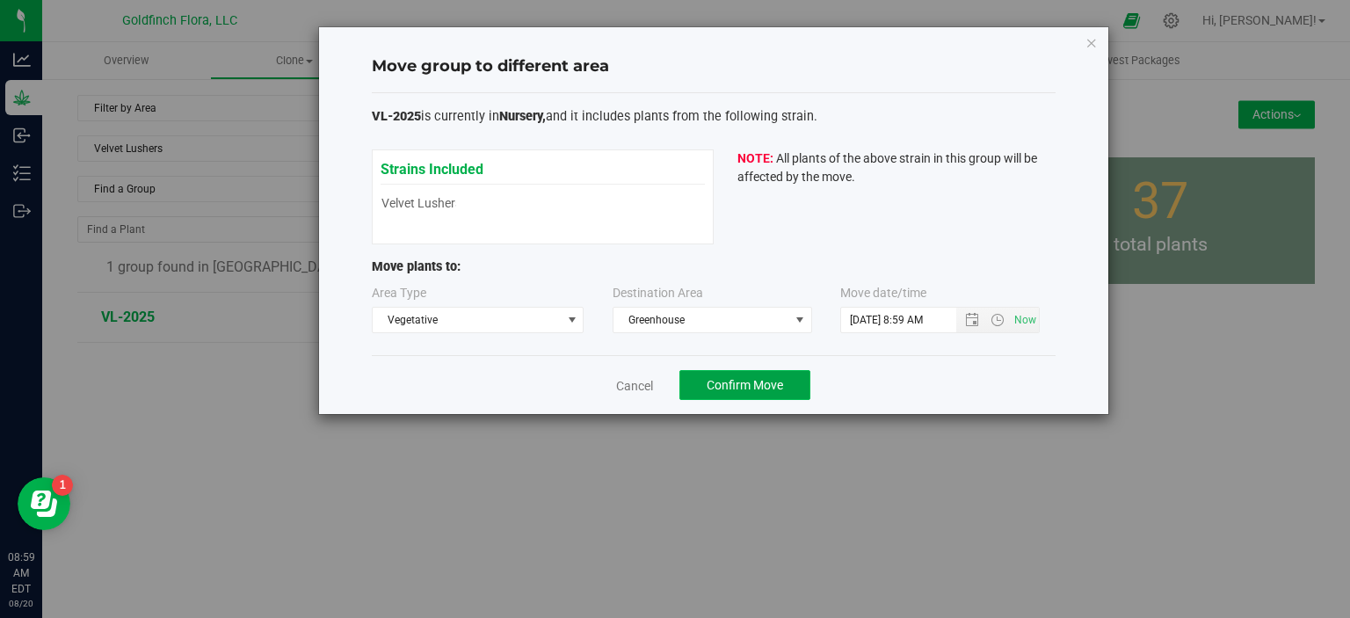
click at [760, 380] on span "Confirm Move" at bounding box center [745, 385] width 76 height 14
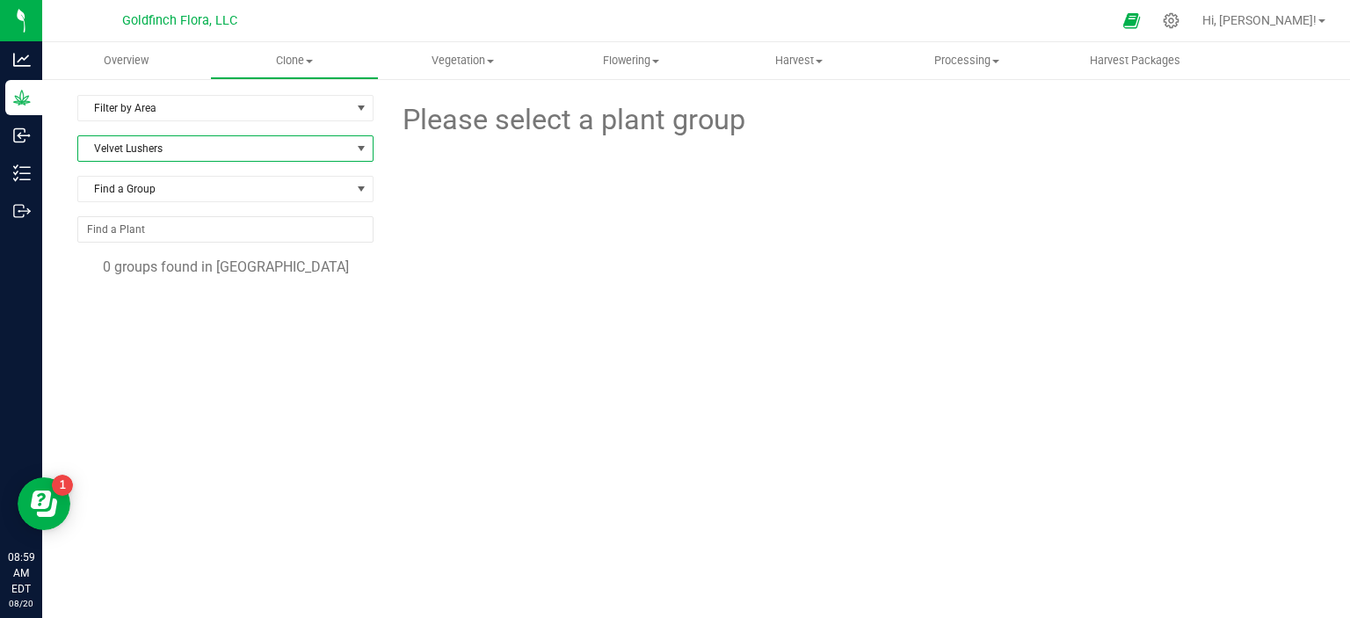
click at [360, 149] on span at bounding box center [361, 149] width 14 height 14
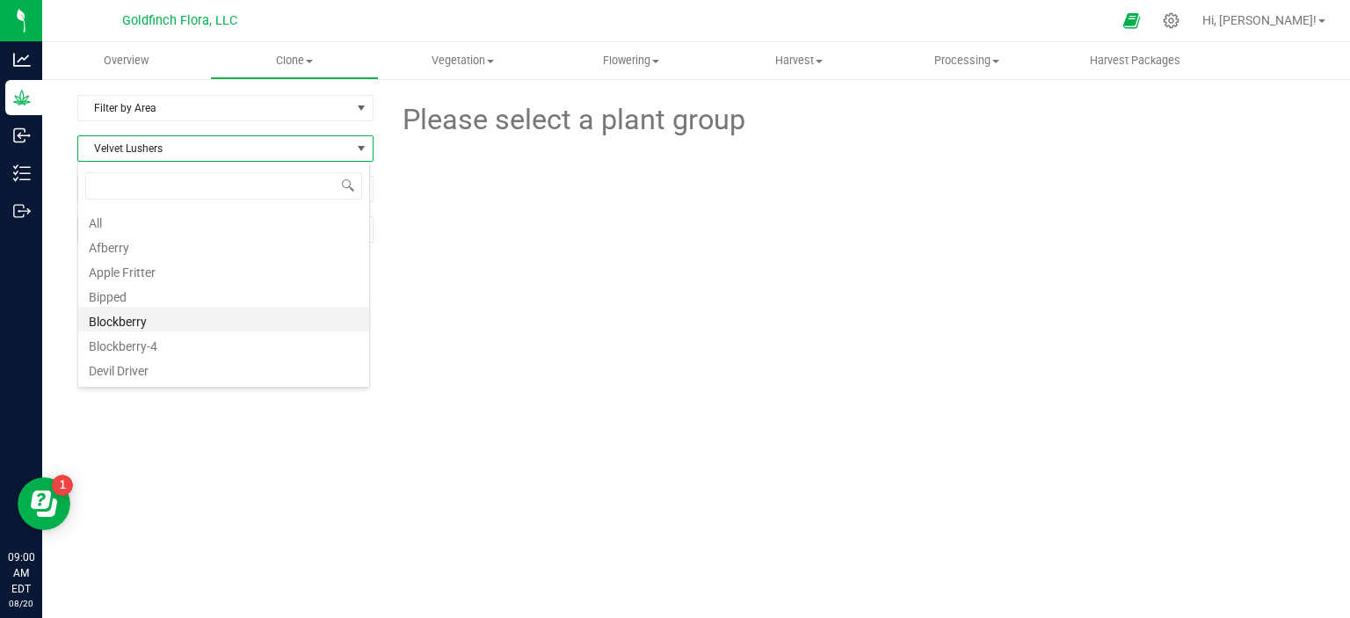
click at [158, 321] on li "Blockberry" at bounding box center [223, 319] width 291 height 25
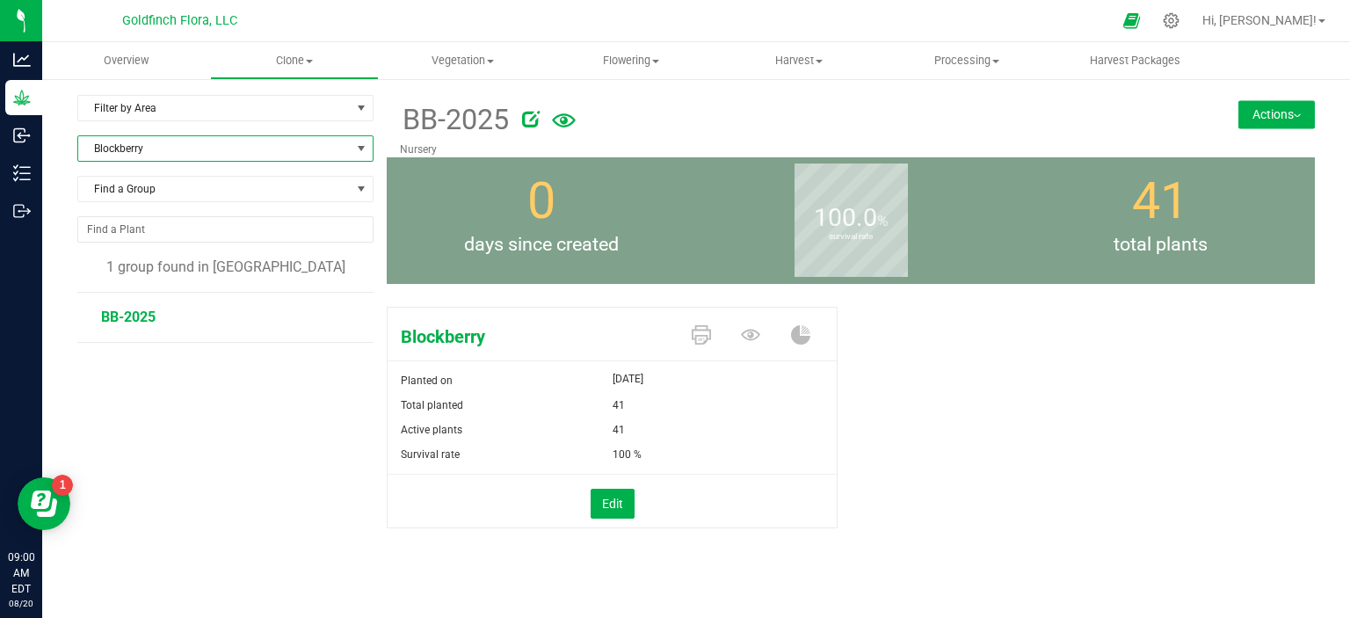
click at [1259, 118] on button "Actions" at bounding box center [1276, 114] width 76 height 28
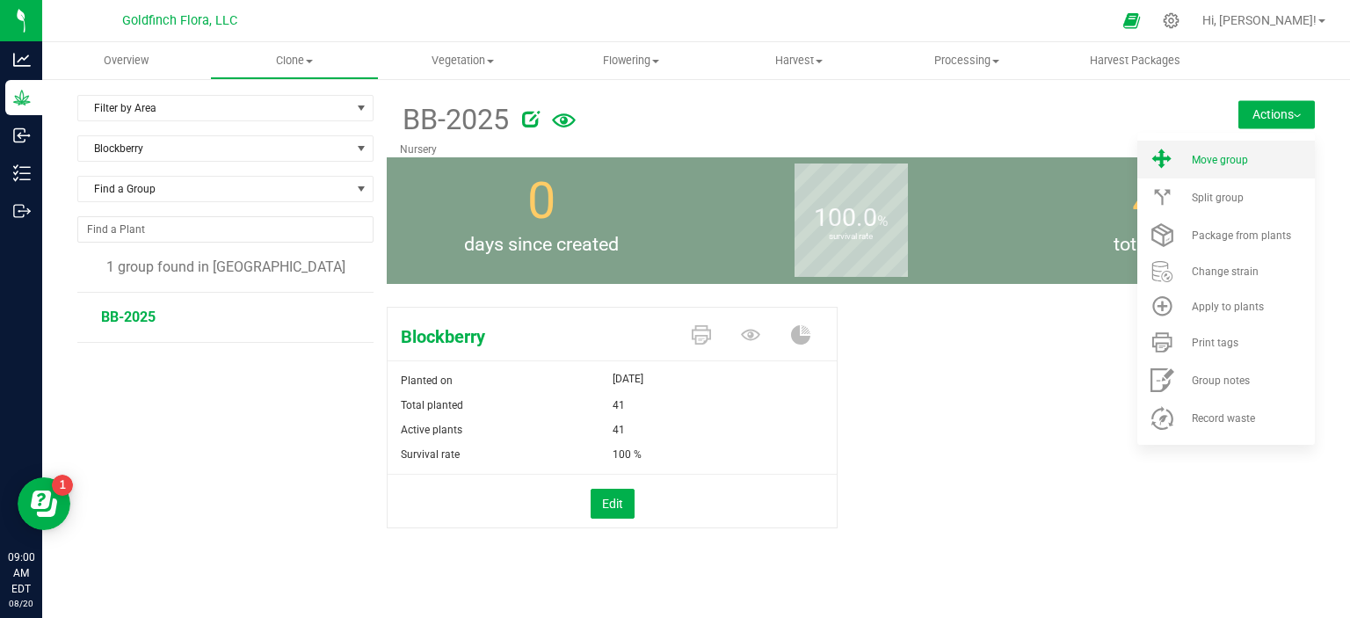
click at [1229, 160] on span "Move group" at bounding box center [1220, 160] width 56 height 12
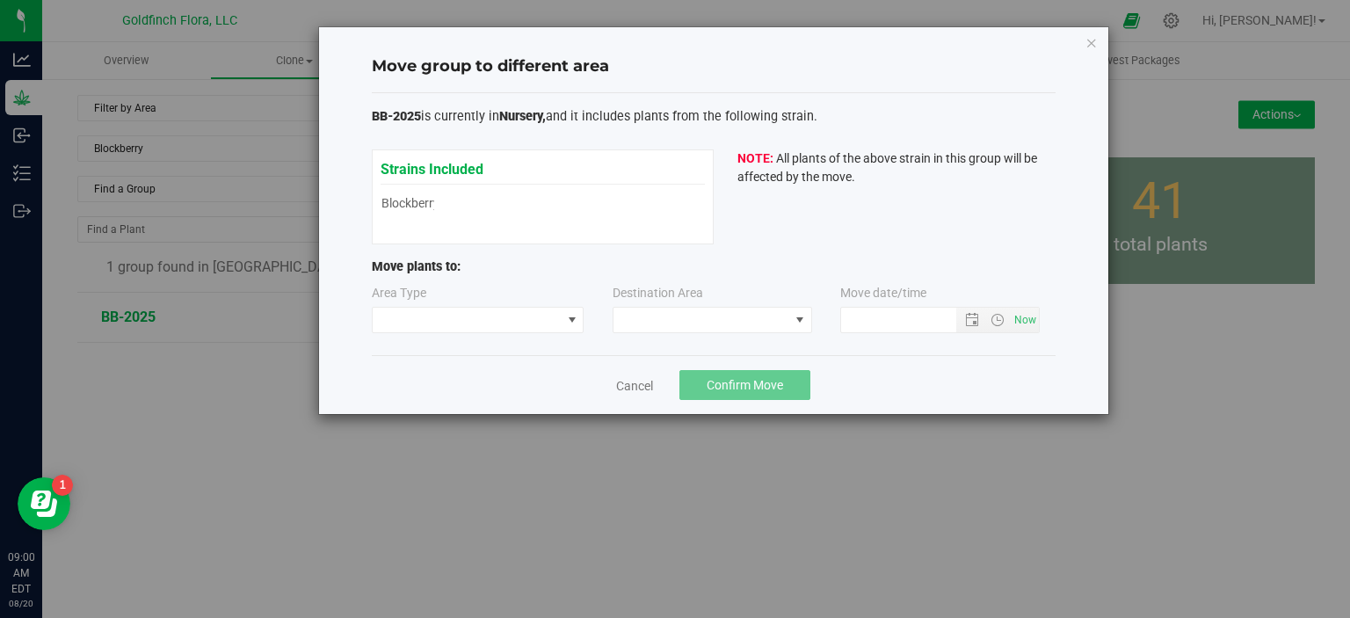
type input "[DATE] 9:00 AM"
click at [575, 323] on span at bounding box center [572, 320] width 14 height 14
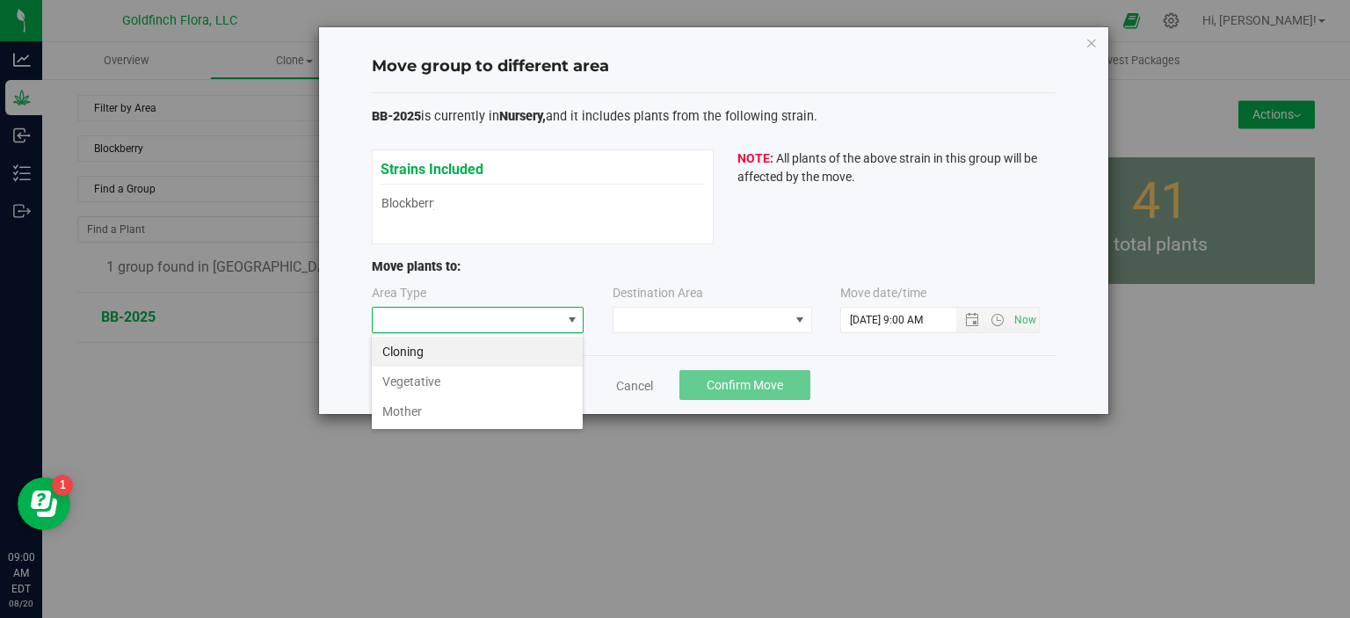
scroll to position [25, 212]
click at [527, 374] on li "Vegetative" at bounding box center [477, 382] width 211 height 30
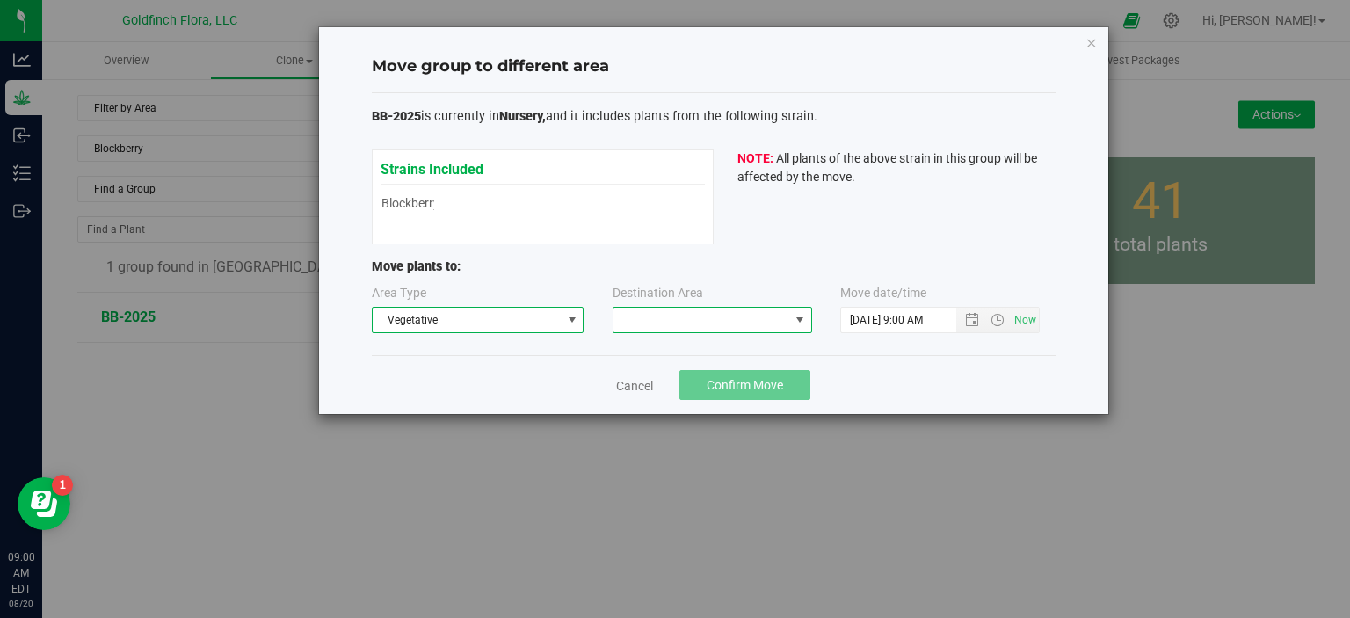
click at [800, 318] on span at bounding box center [800, 320] width 14 height 14
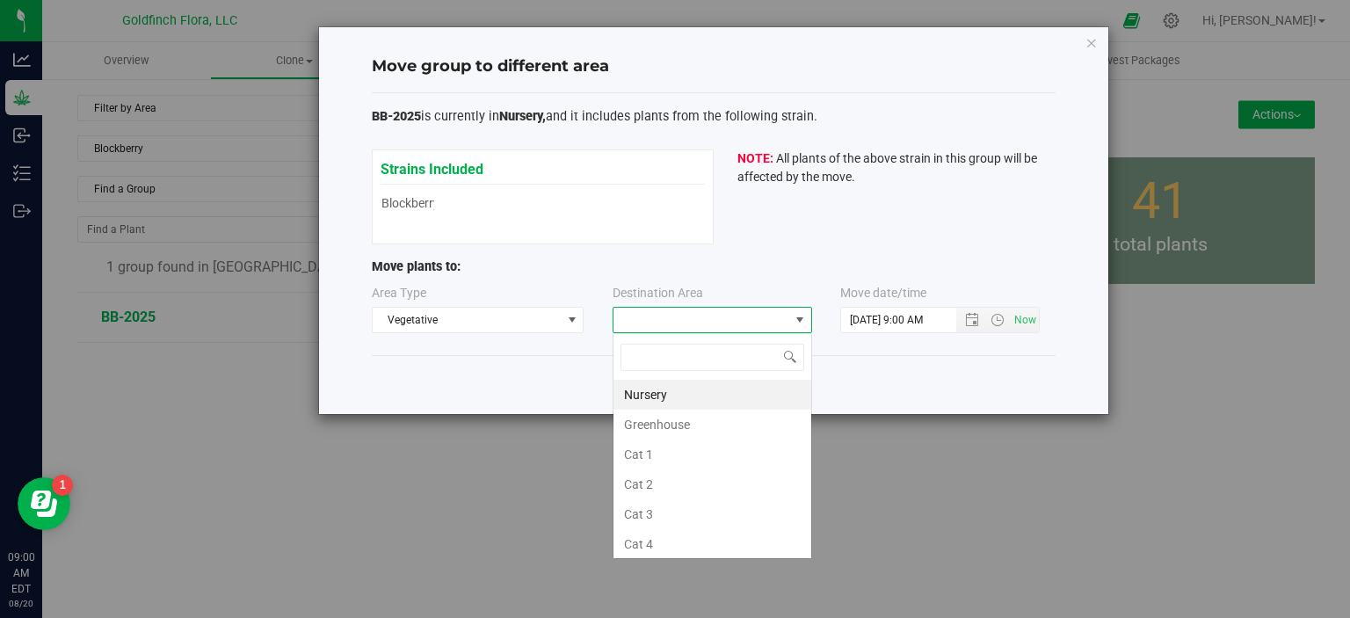
scroll to position [25, 200]
click at [724, 418] on li "Greenhouse" at bounding box center [713, 425] width 198 height 30
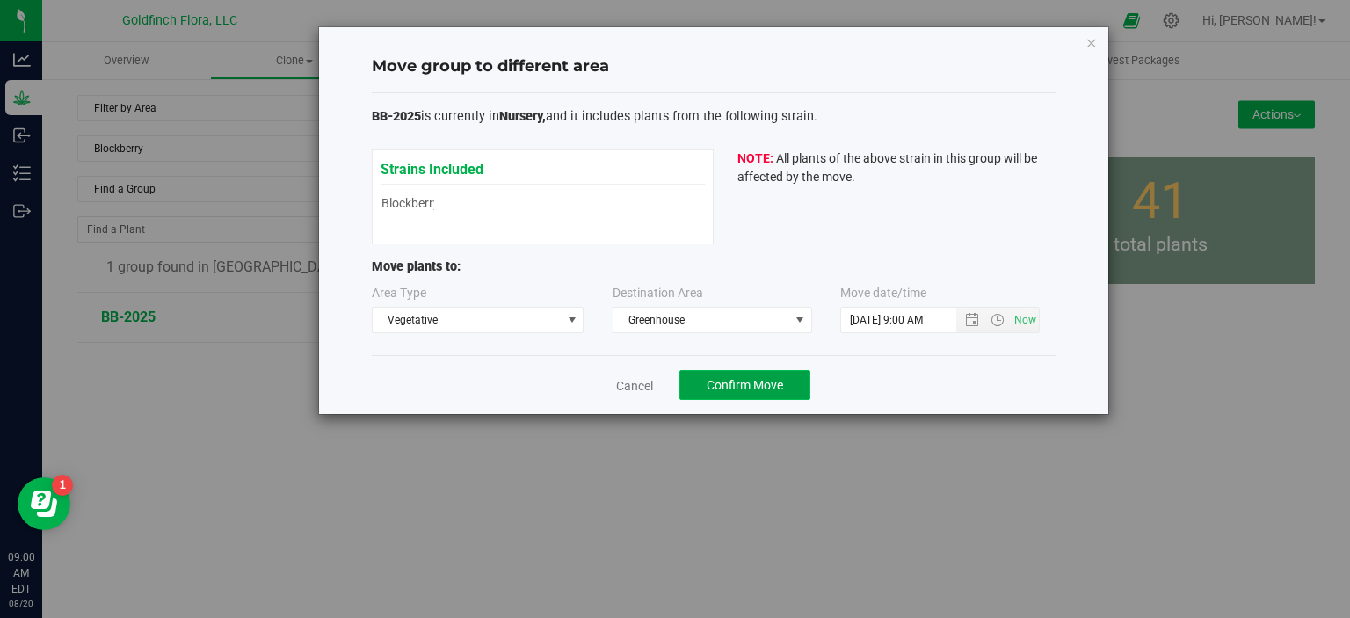
click at [747, 387] on span "Confirm Move" at bounding box center [745, 385] width 76 height 14
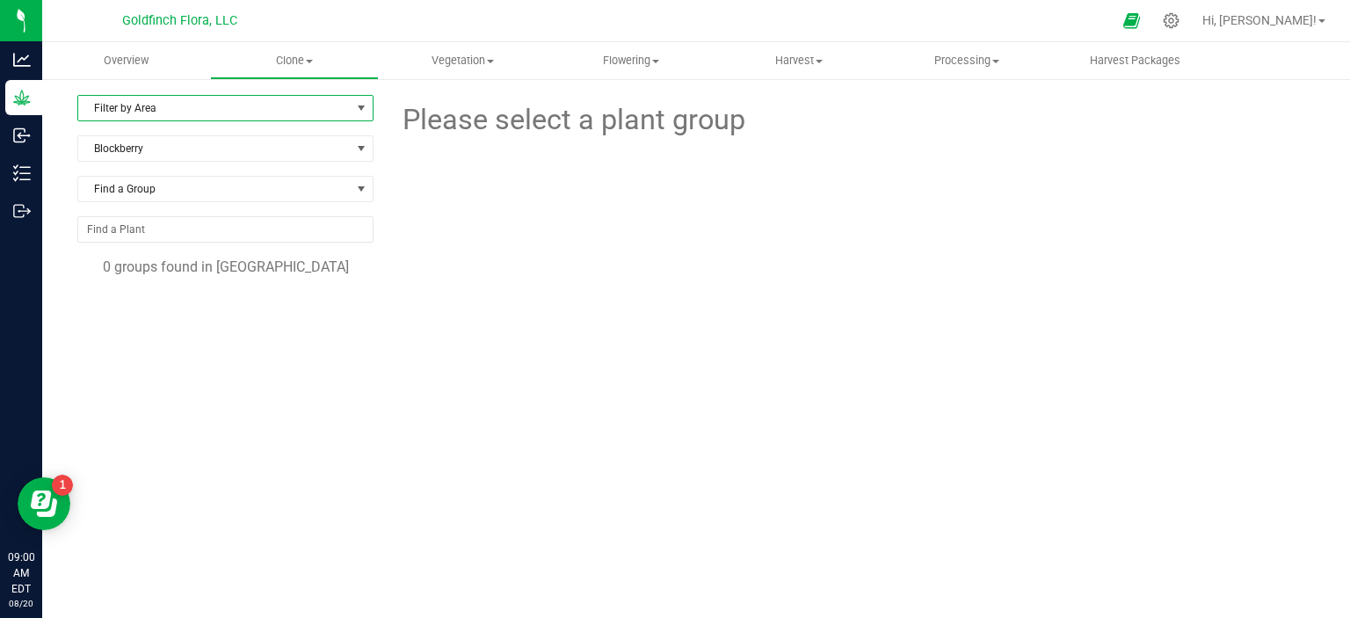
click at [359, 107] on span "select" at bounding box center [361, 108] width 14 height 14
click at [360, 144] on span at bounding box center [361, 149] width 14 height 14
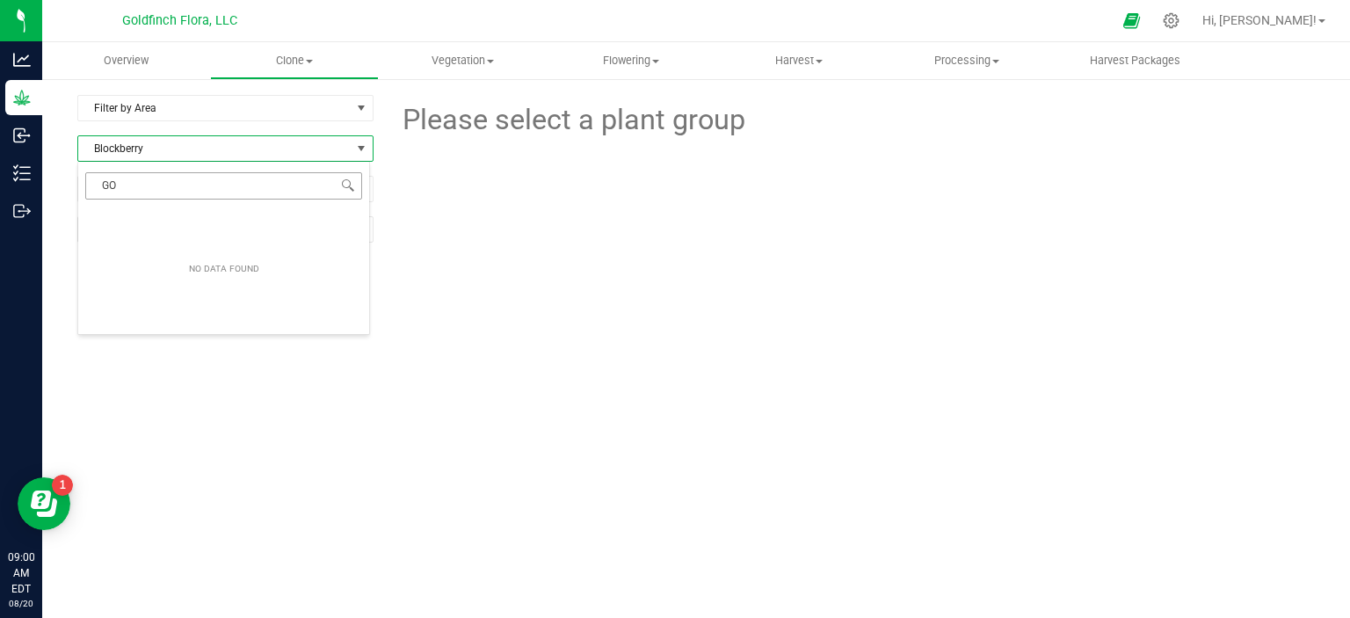
type input "G"
click at [260, 447] on div "Filter by Area Filter by Area All Clone Room Nursery [GEOGRAPHIC_DATA] Find a G…" at bounding box center [231, 358] width 309 height 527
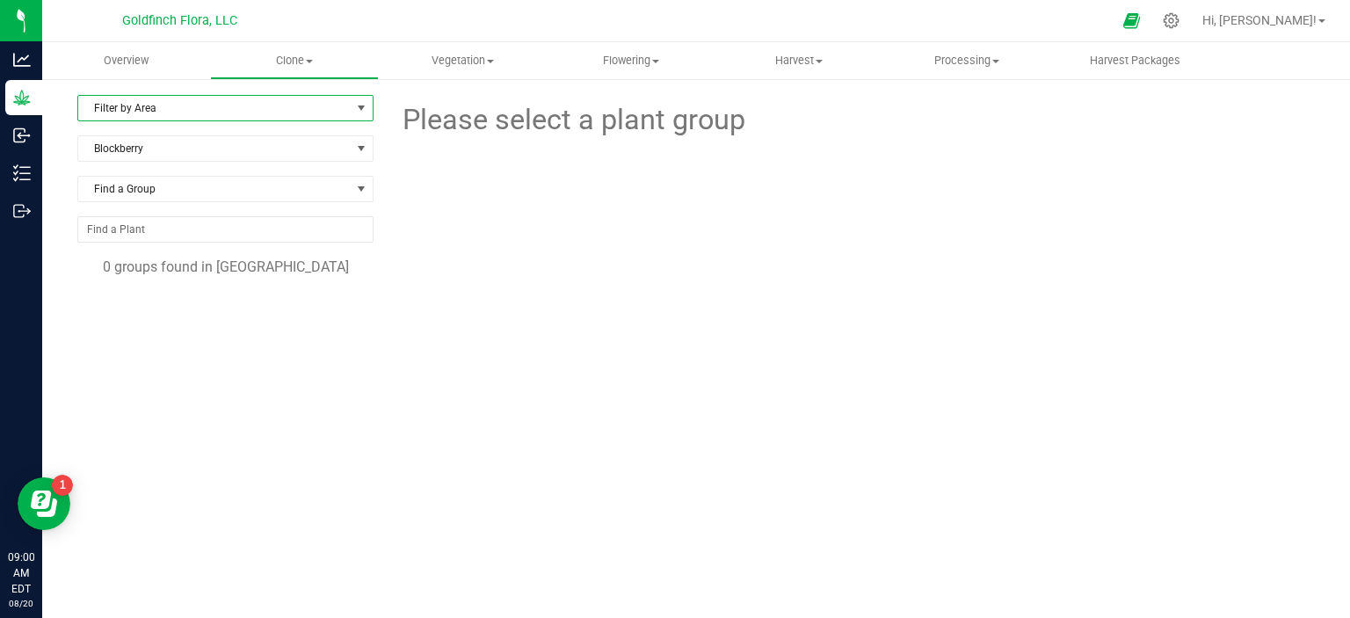
click at [356, 104] on span "select" at bounding box center [361, 108] width 14 height 14
click at [311, 131] on li "All" at bounding box center [223, 138] width 291 height 26
click at [362, 149] on span at bounding box center [361, 149] width 14 height 14
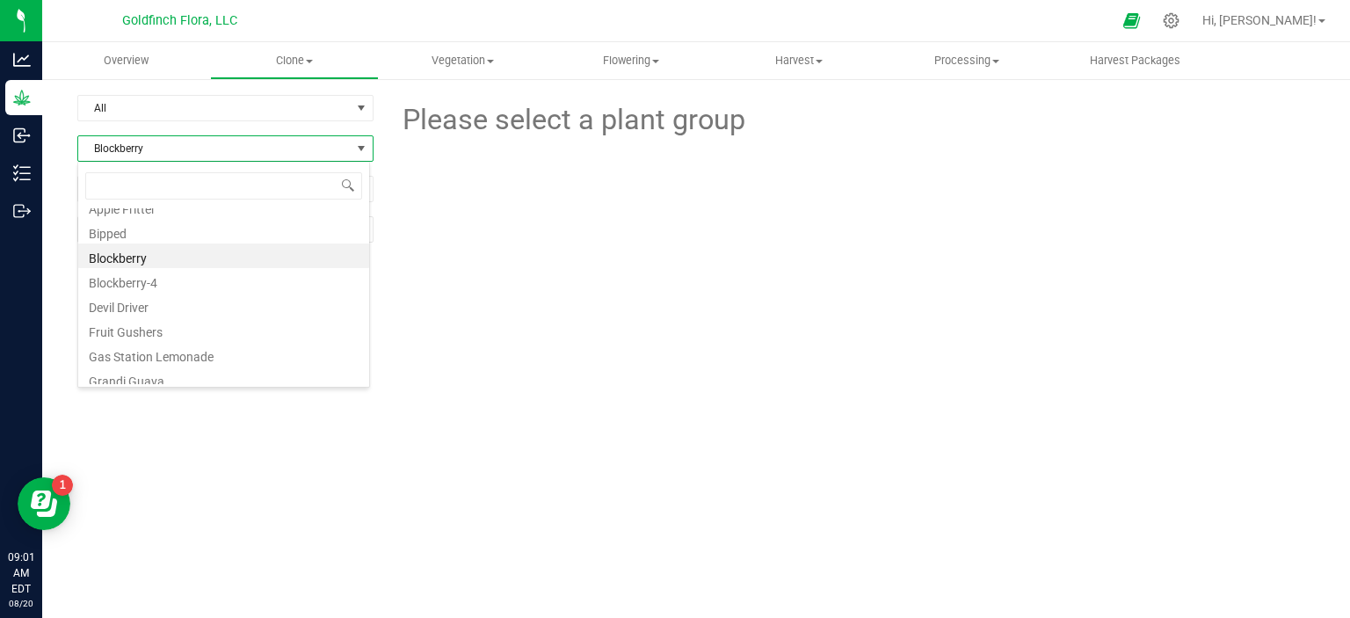
scroll to position [56, 0]
click at [261, 498] on div "All Filter by Area All Clone Room Nursery [GEOGRAPHIC_DATA] Find a Group 0 grou…" at bounding box center [231, 358] width 309 height 527
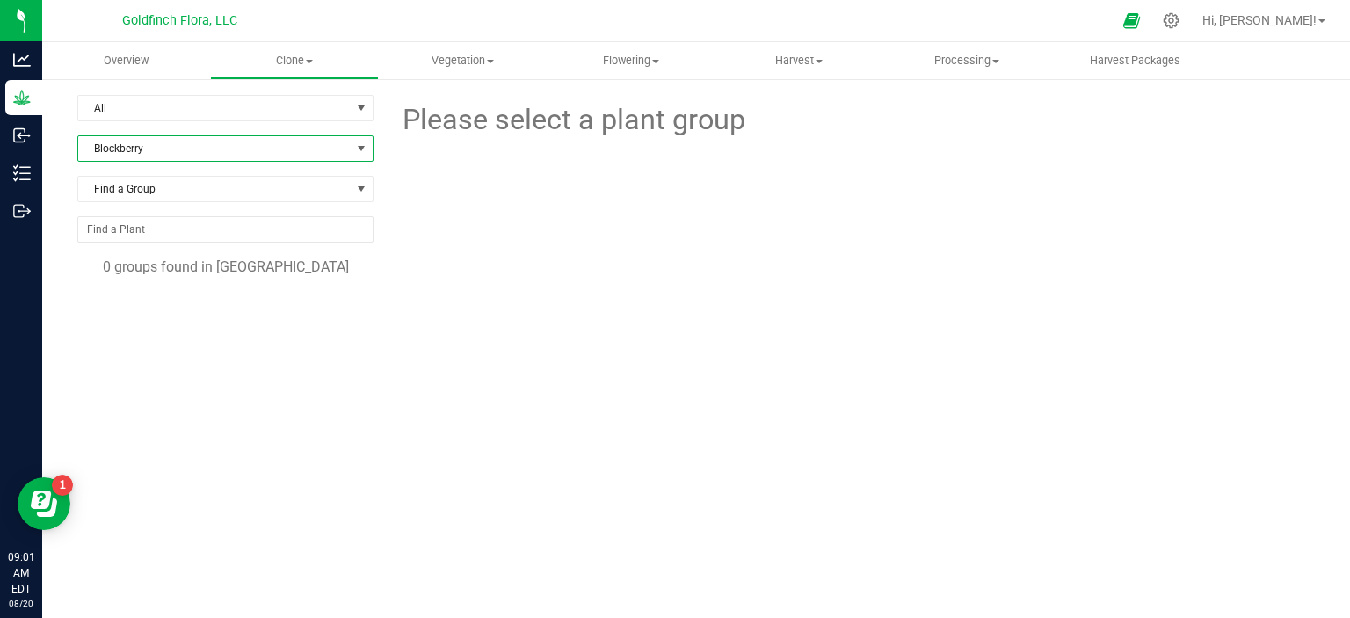
click at [355, 149] on span at bounding box center [361, 149] width 14 height 14
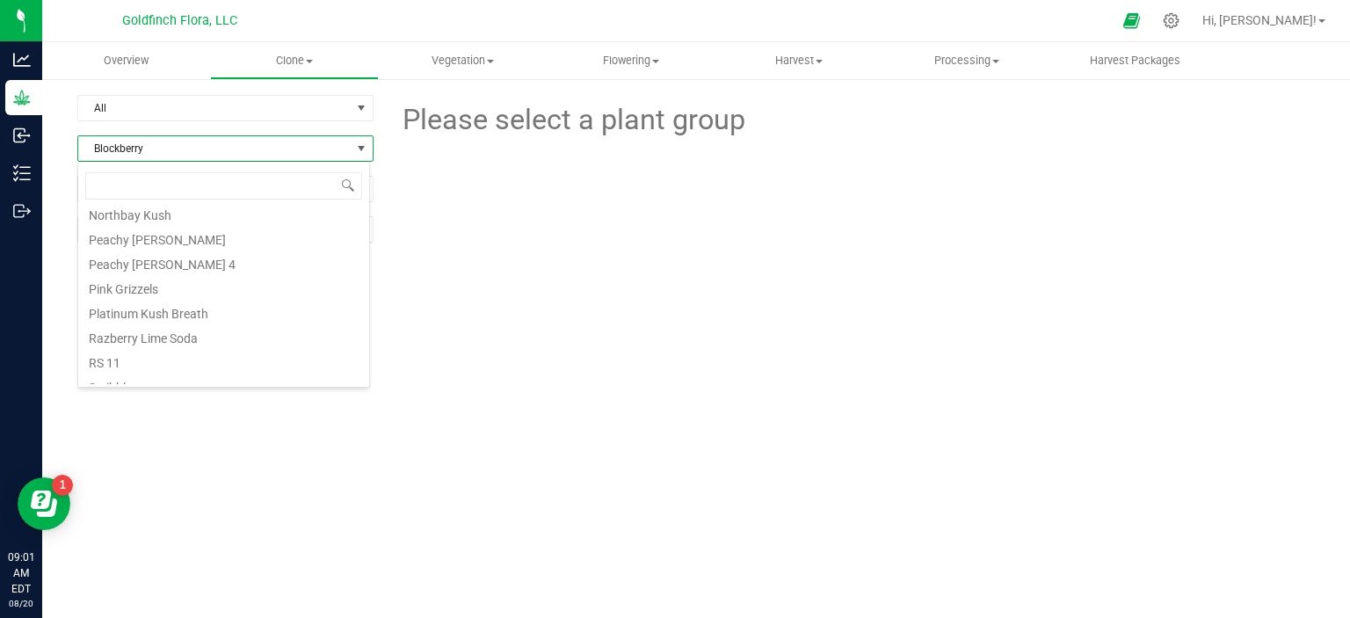
scroll to position [444, 0]
click at [176, 245] on li "Peachy [PERSON_NAME]" at bounding box center [223, 244] width 291 height 25
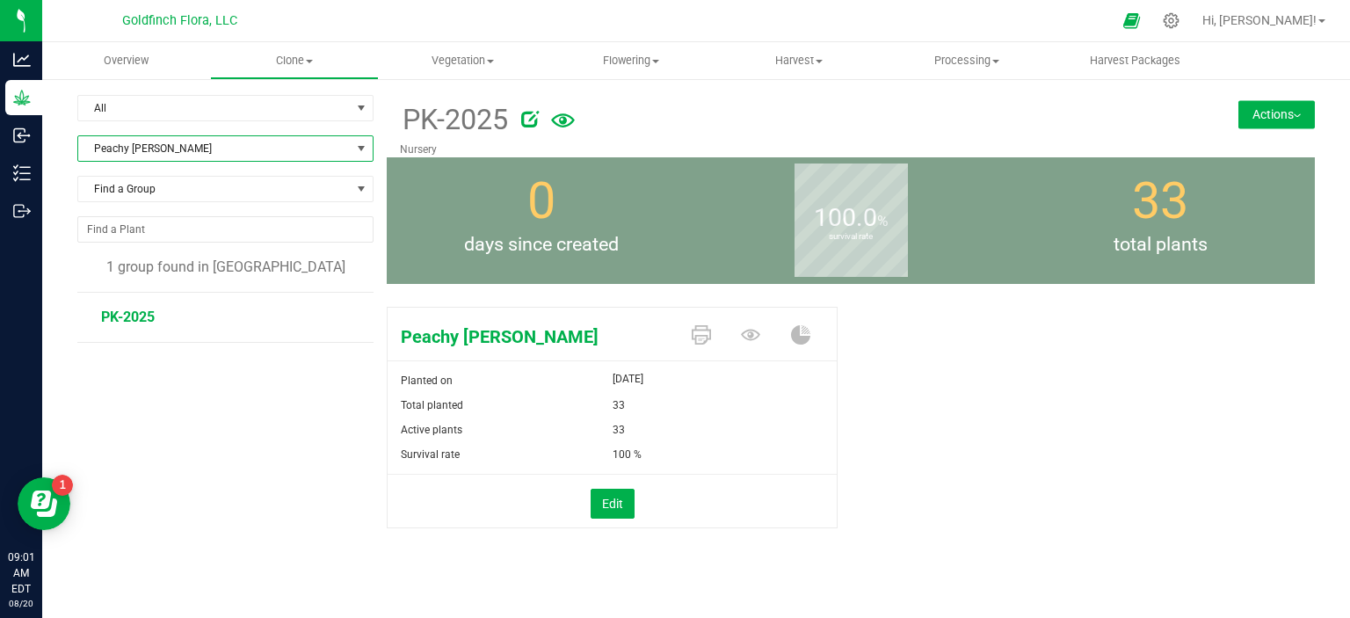
click at [1257, 105] on button "Actions" at bounding box center [1276, 114] width 76 height 28
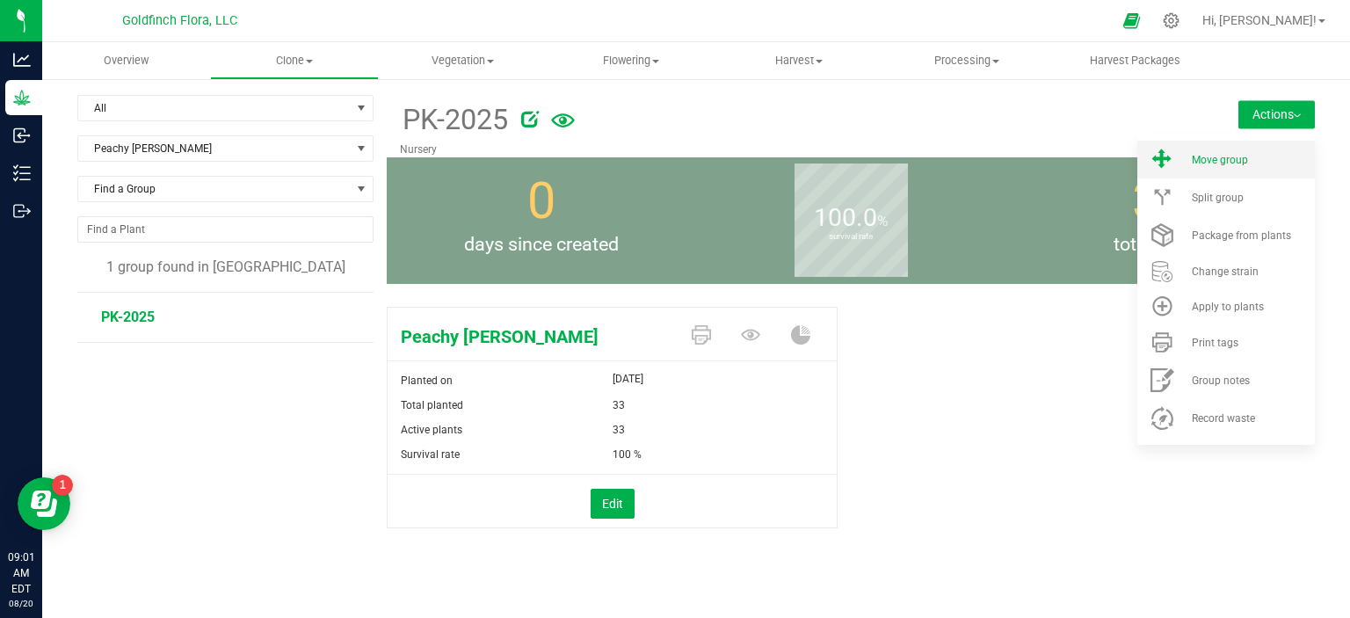
click at [1223, 164] on span "Move group" at bounding box center [1220, 160] width 56 height 12
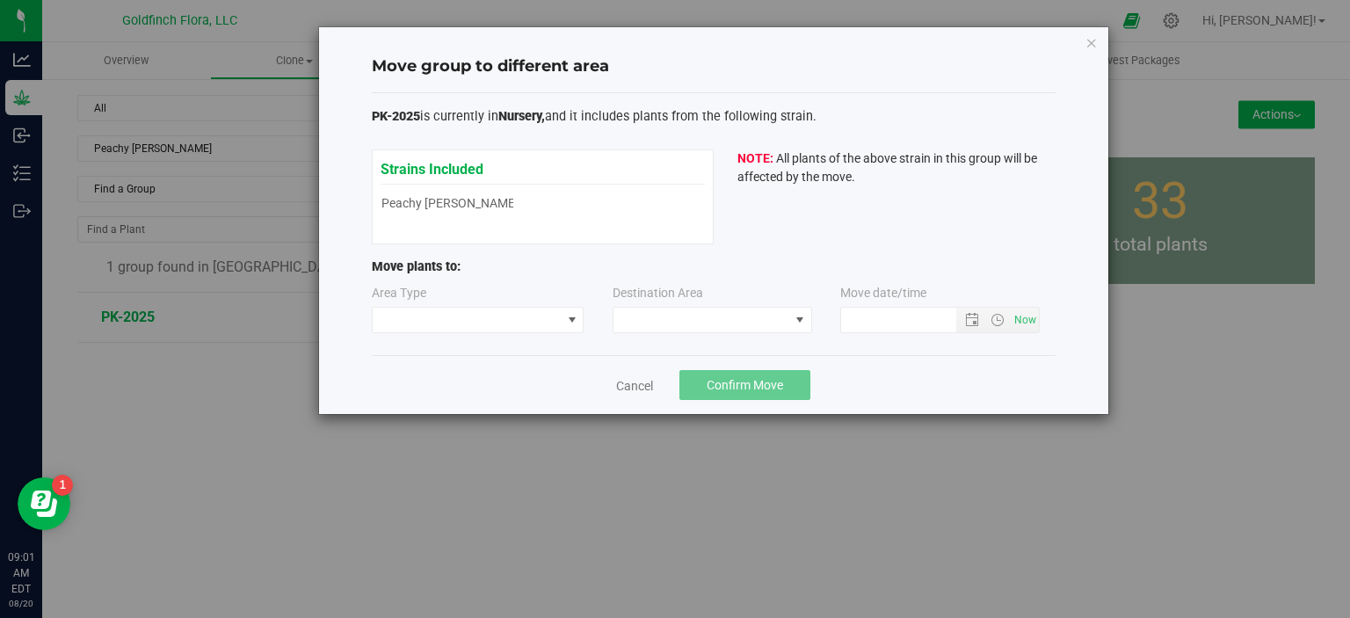
type input "[DATE] 9:01 AM"
click at [570, 316] on span at bounding box center [572, 320] width 14 height 14
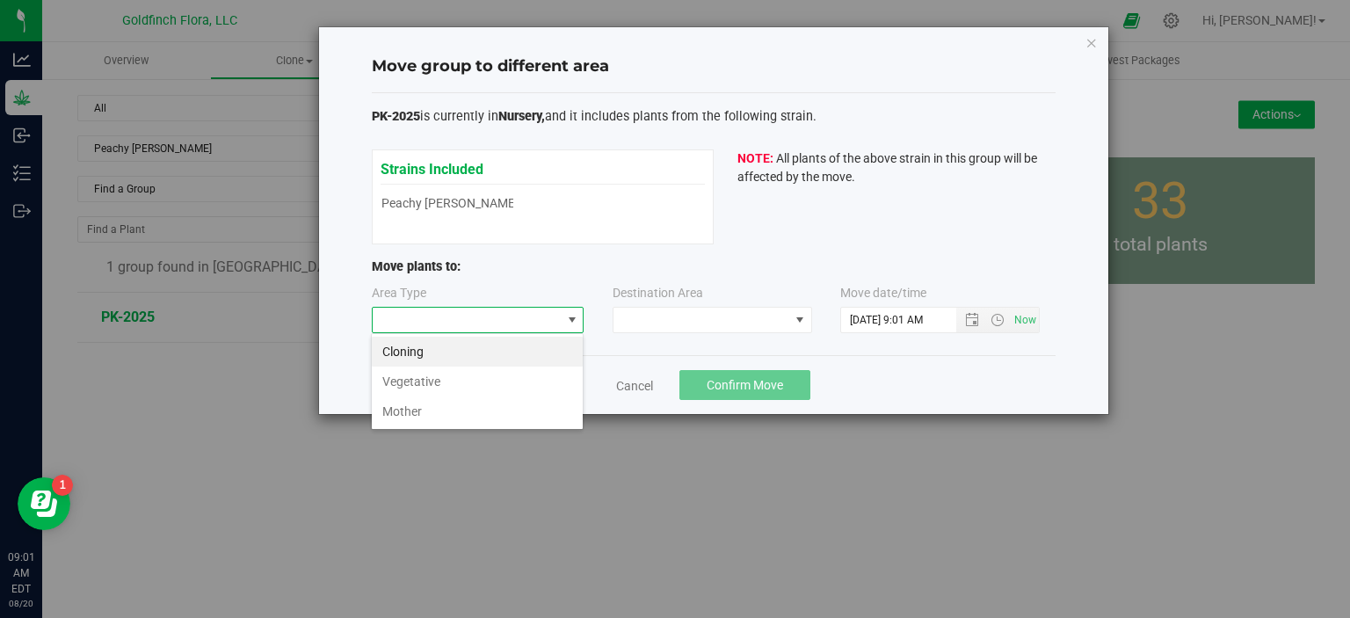
scroll to position [25, 212]
click at [541, 374] on li "Vegetative" at bounding box center [477, 382] width 211 height 30
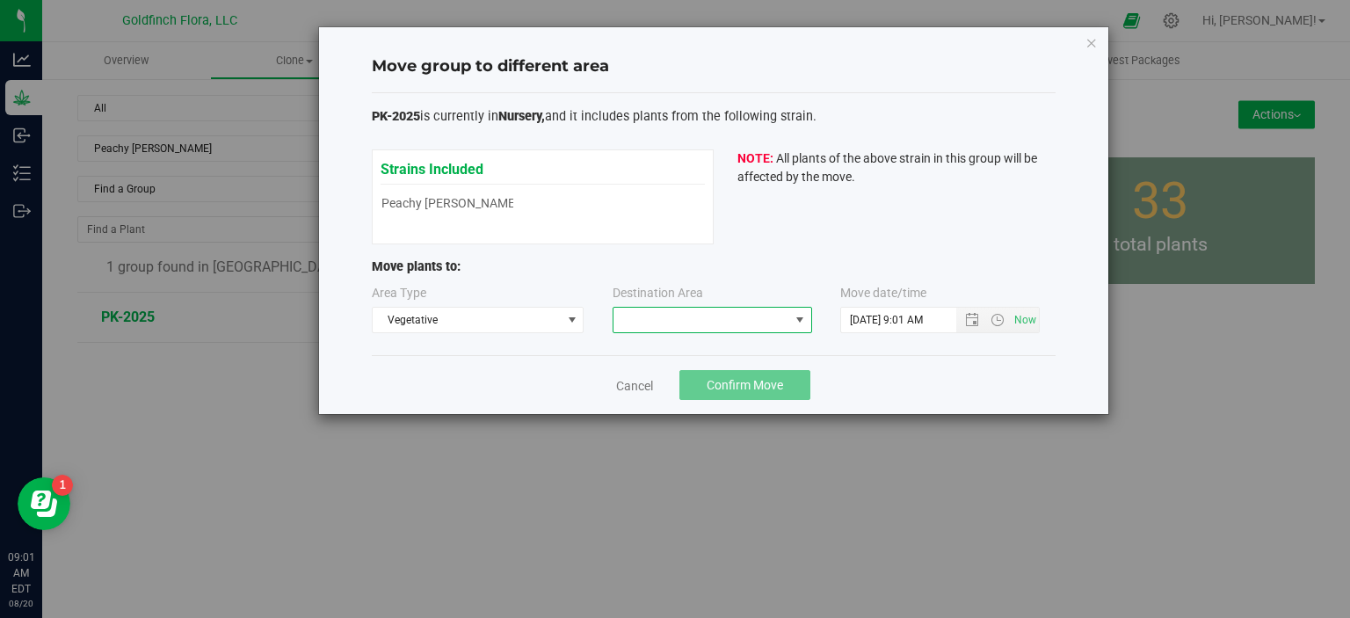
click at [802, 323] on span at bounding box center [800, 320] width 14 height 14
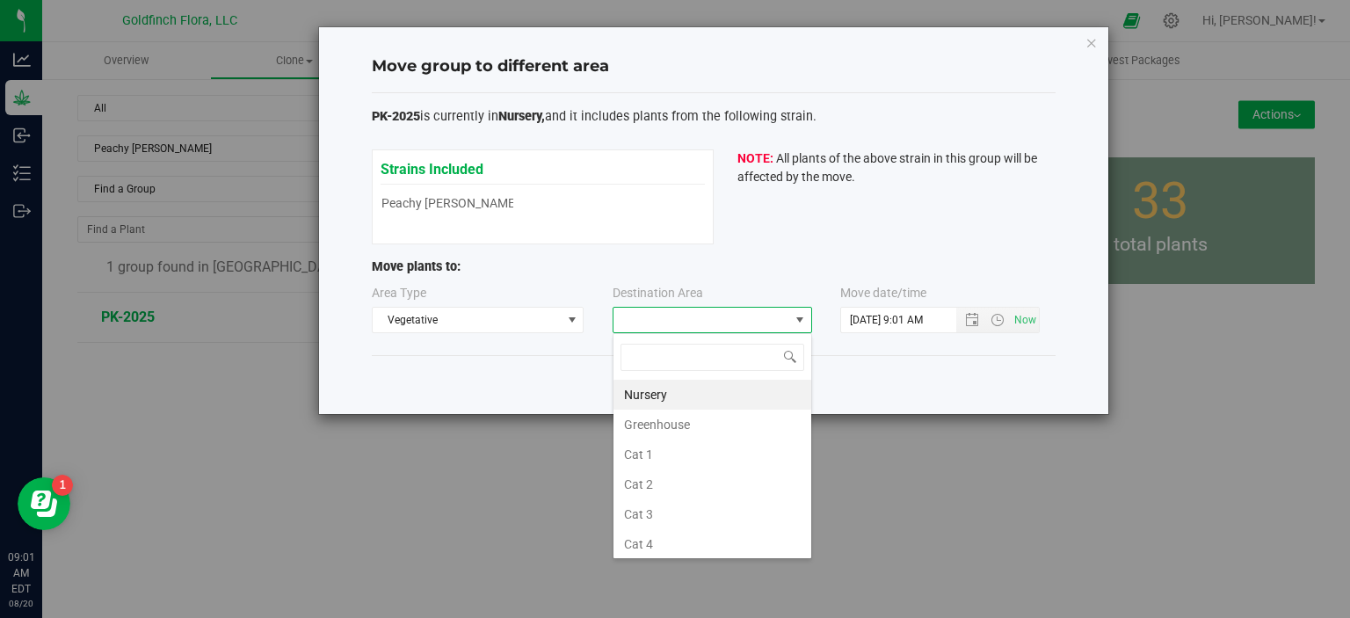
scroll to position [25, 200]
click at [712, 432] on li "Greenhouse" at bounding box center [713, 425] width 198 height 30
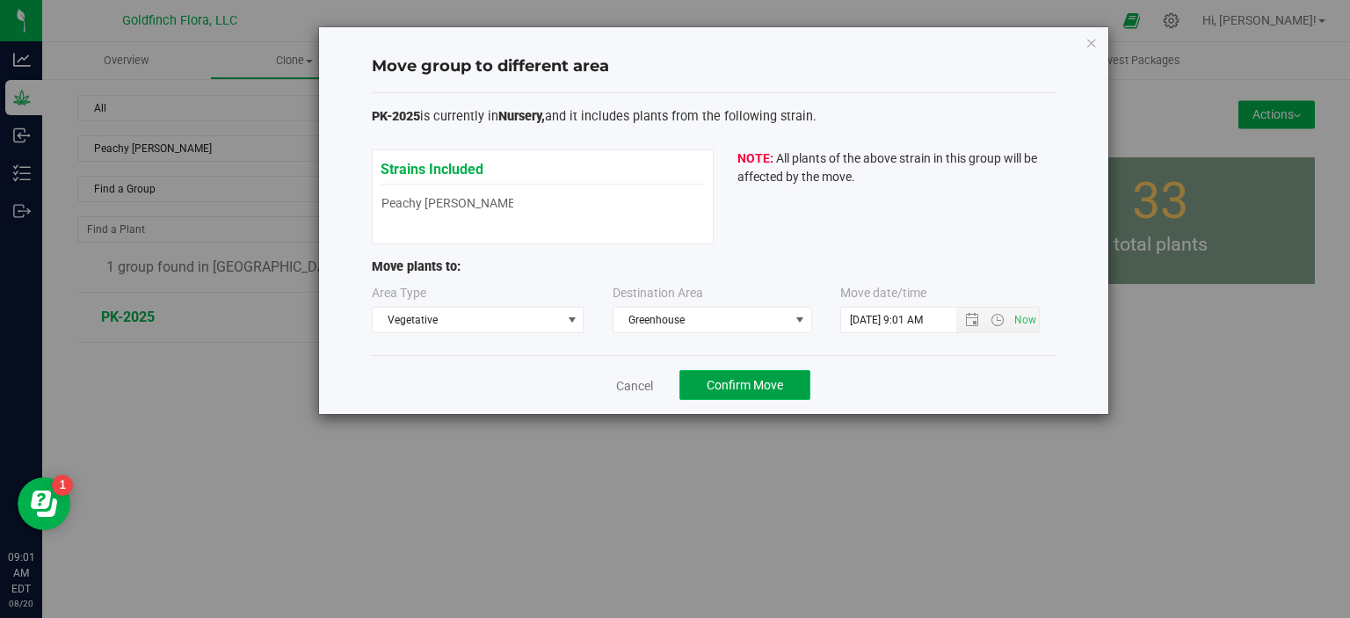
click at [749, 388] on span "Confirm Move" at bounding box center [745, 385] width 76 height 14
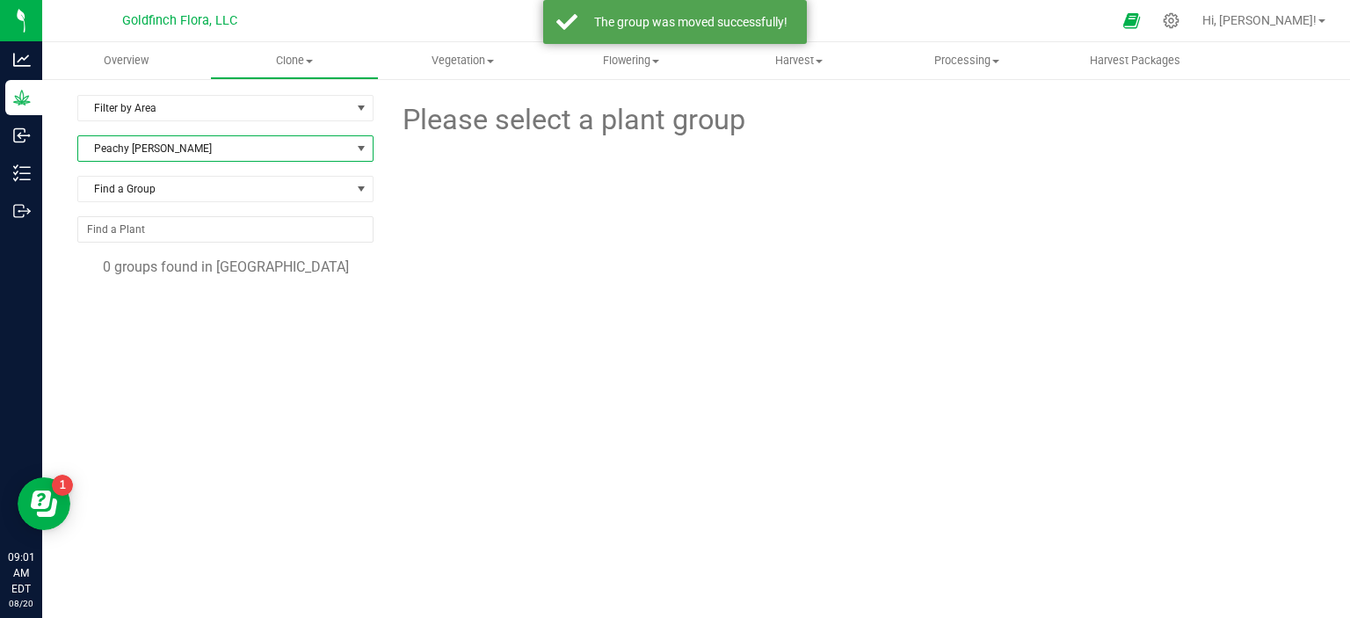
click at [356, 147] on span at bounding box center [361, 149] width 14 height 14
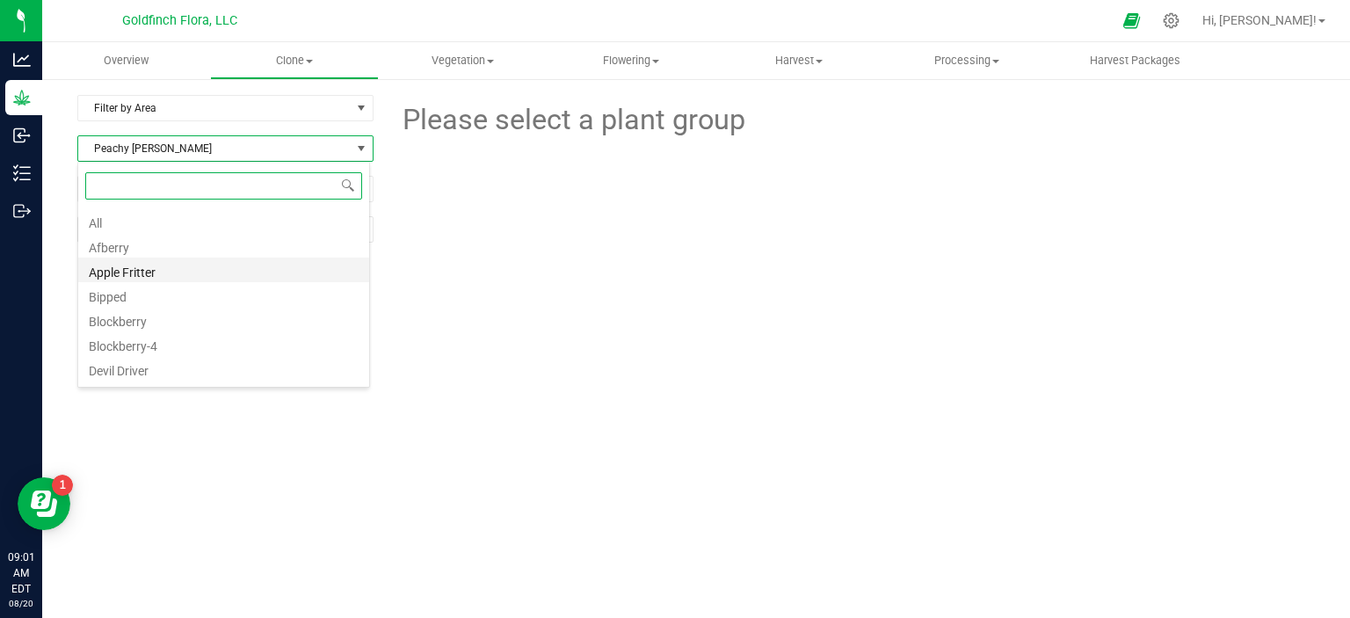
click at [148, 272] on li "Apple Fritter" at bounding box center [223, 270] width 291 height 25
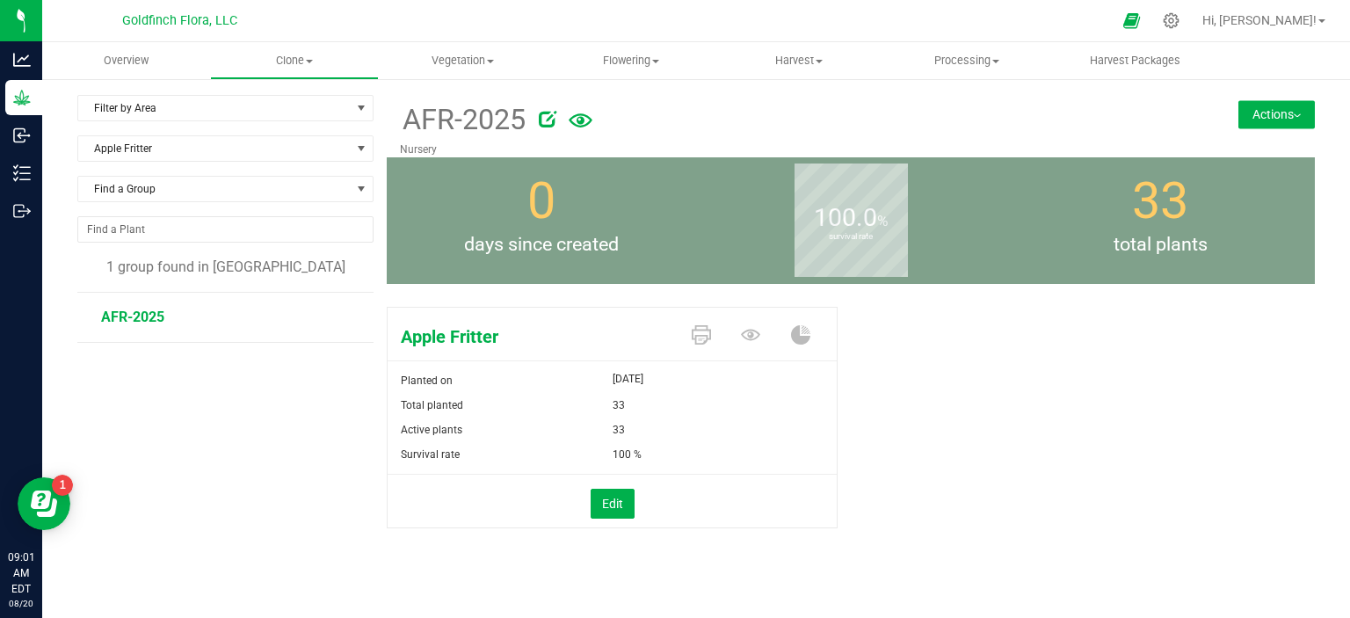
click at [1240, 109] on button "Actions" at bounding box center [1276, 114] width 76 height 28
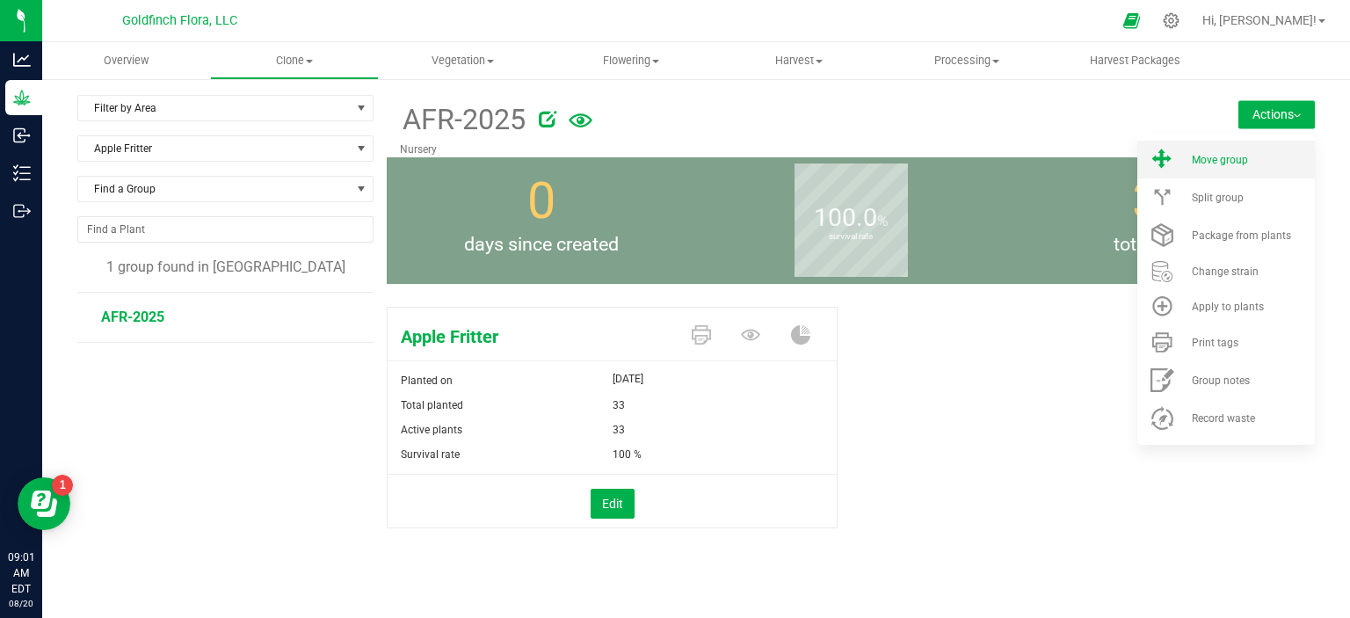
click at [1209, 170] on li "Move group" at bounding box center [1226, 160] width 178 height 38
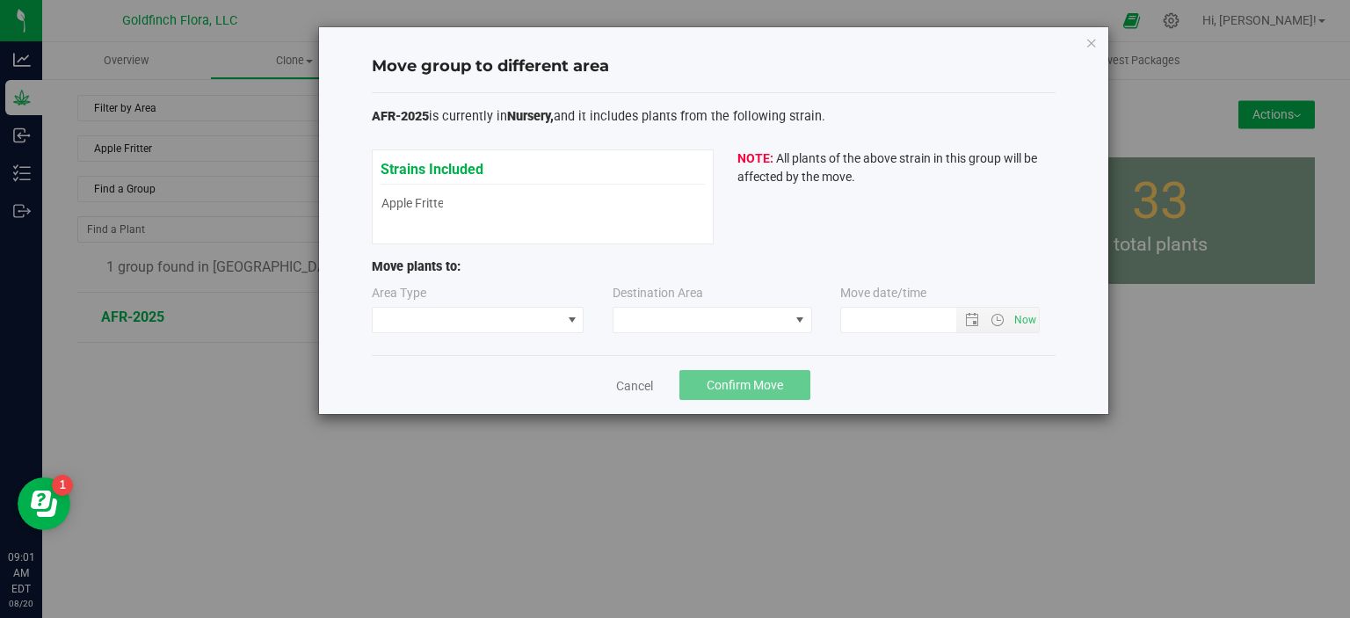
type input "[DATE] 9:01 AM"
click at [574, 323] on span at bounding box center [572, 320] width 14 height 14
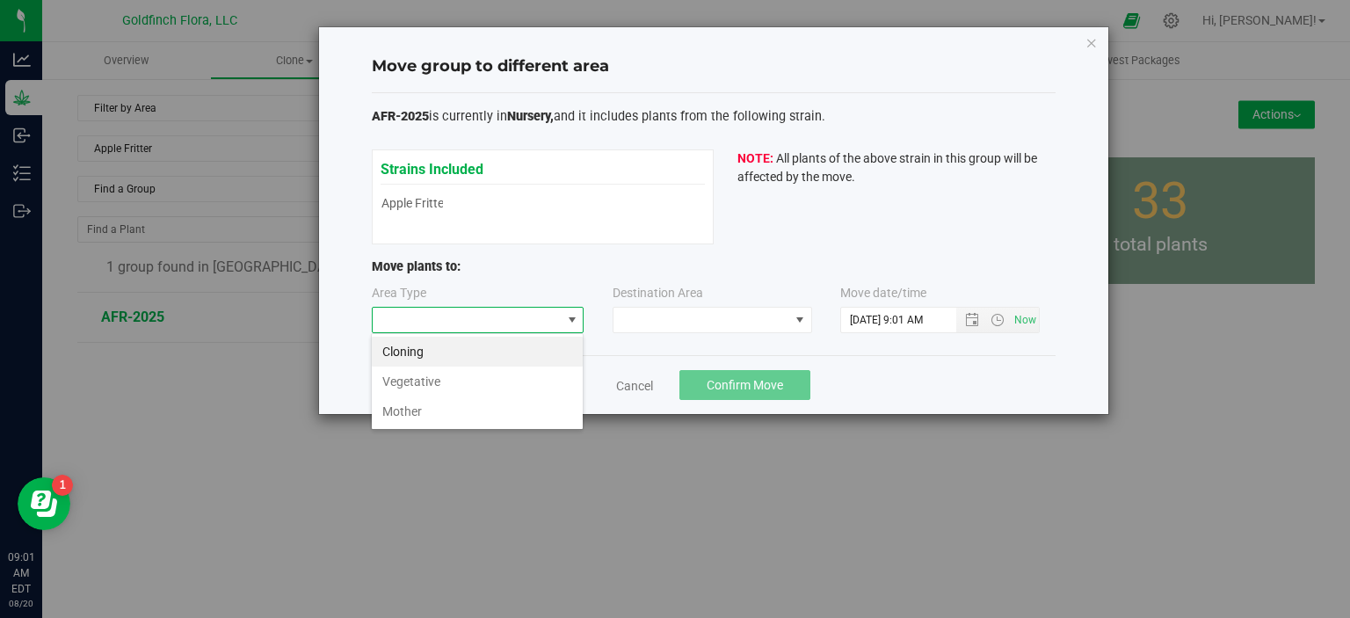
scroll to position [25, 212]
click at [542, 383] on li "Vegetative" at bounding box center [477, 382] width 211 height 30
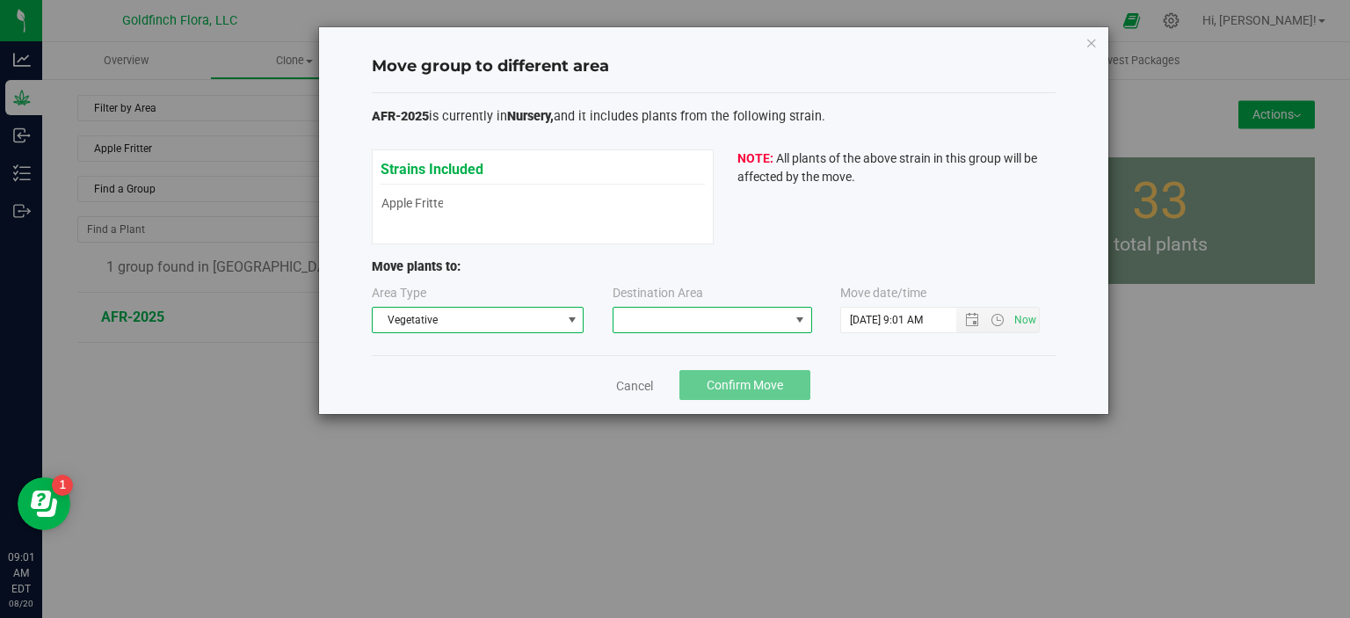
click at [802, 319] on span at bounding box center [800, 320] width 14 height 14
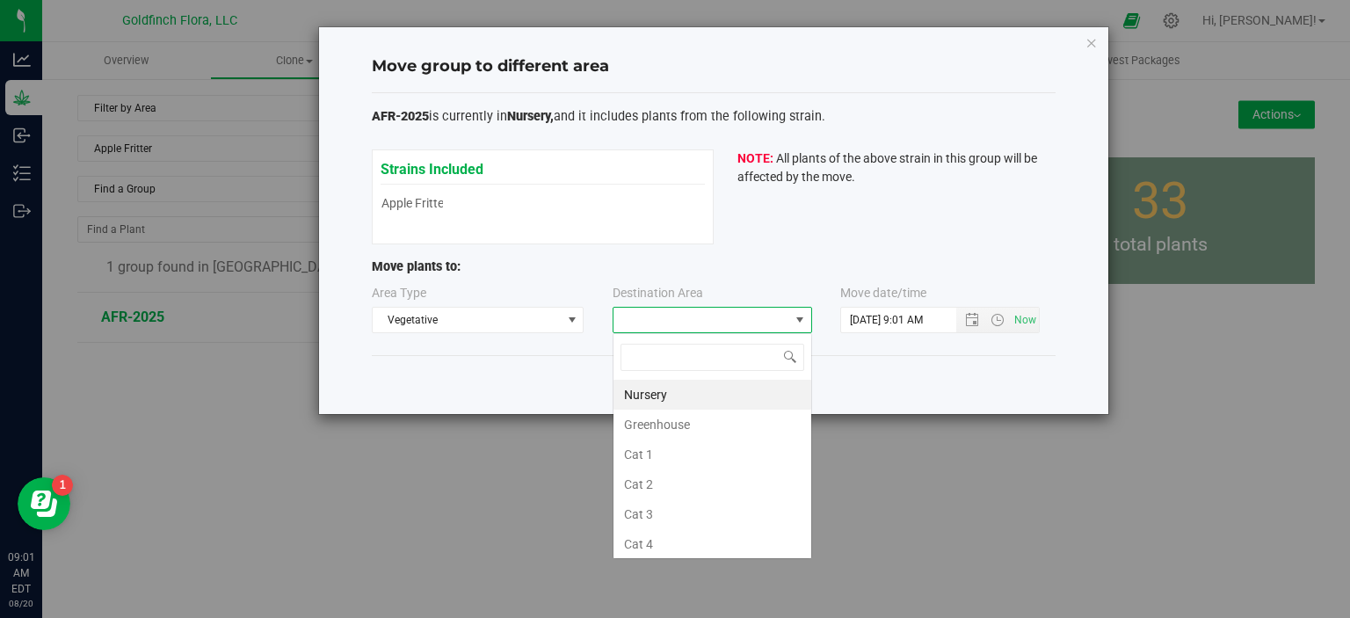
scroll to position [25, 200]
click at [710, 419] on li "Greenhouse" at bounding box center [713, 425] width 198 height 30
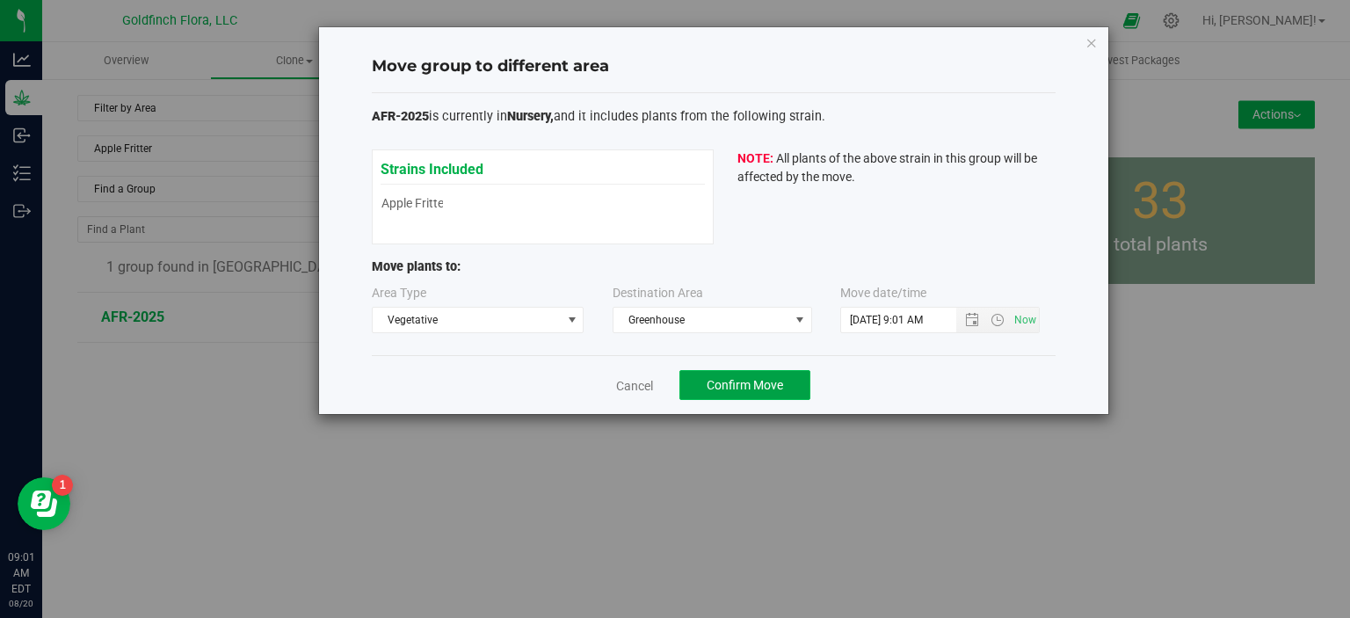
click at [764, 378] on span "Confirm Move" at bounding box center [745, 385] width 76 height 14
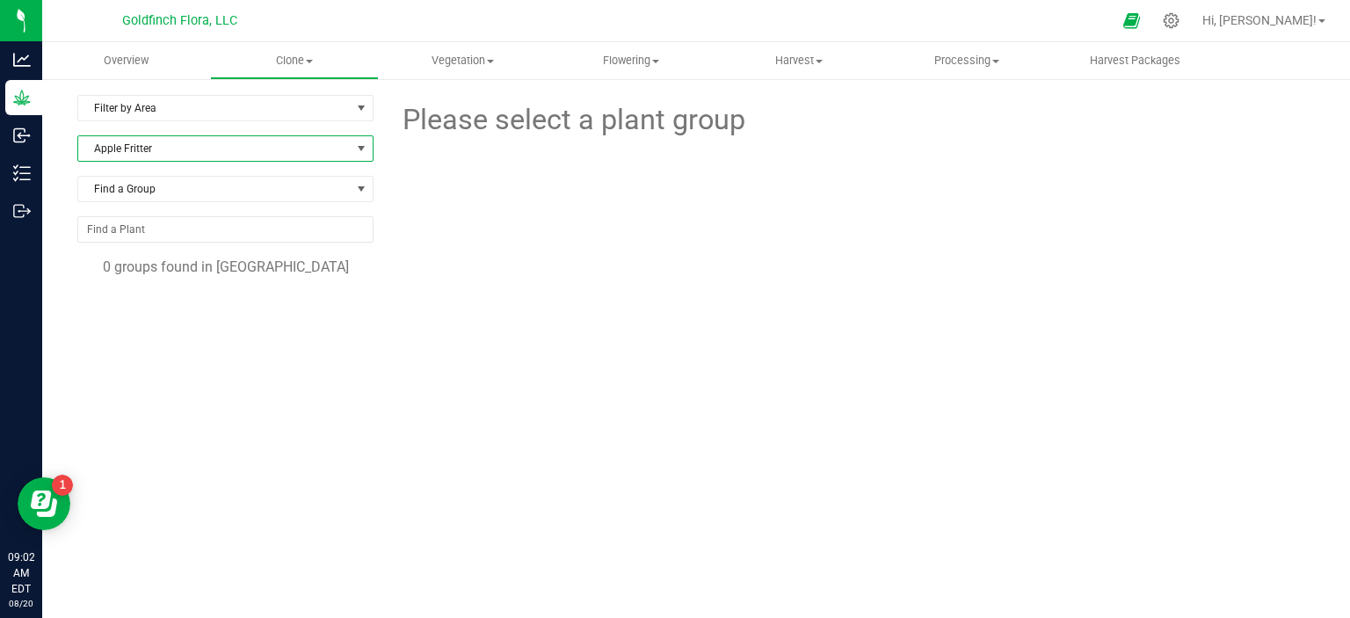
click at [360, 144] on span at bounding box center [361, 149] width 14 height 14
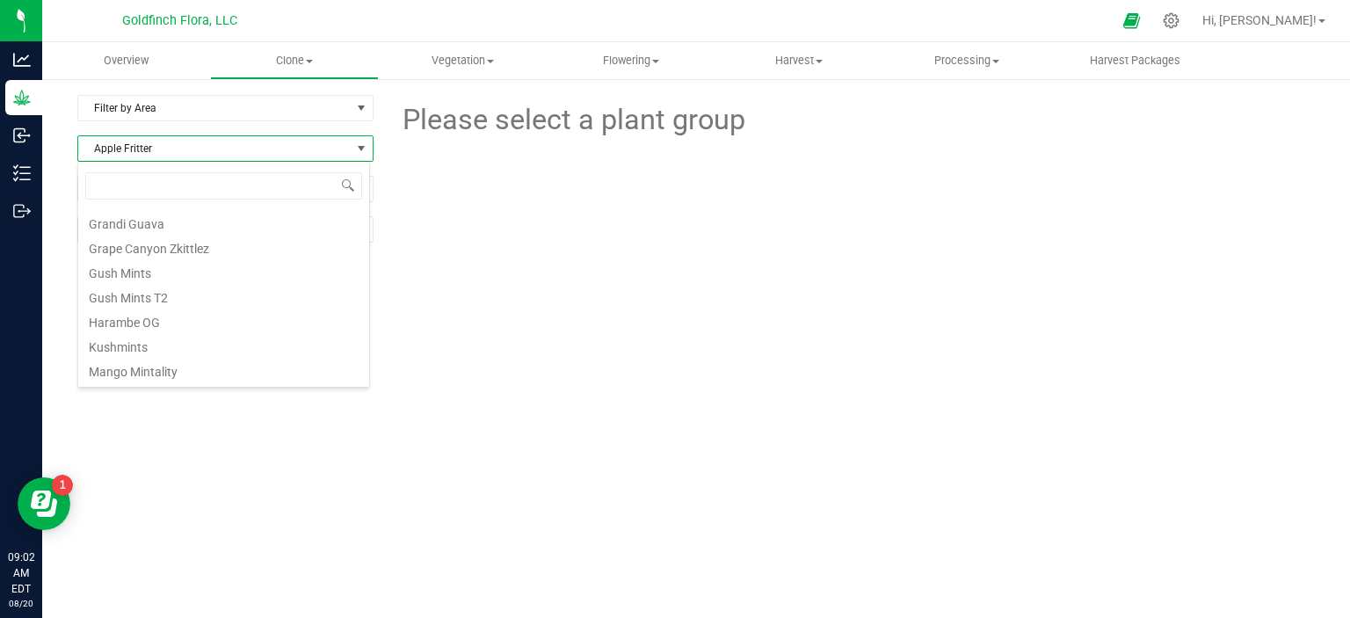
scroll to position [231, 0]
click at [148, 337] on li "Kushmints" at bounding box center [223, 334] width 291 height 25
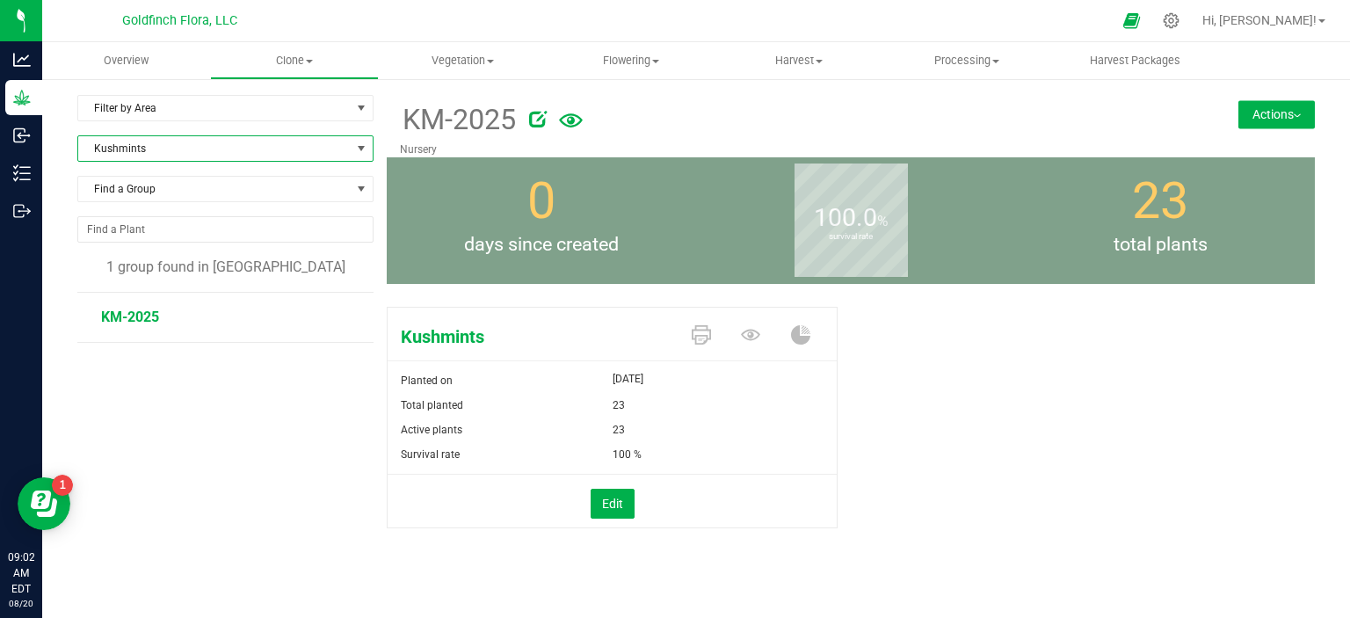
click at [1262, 103] on button "Actions" at bounding box center [1276, 114] width 76 height 28
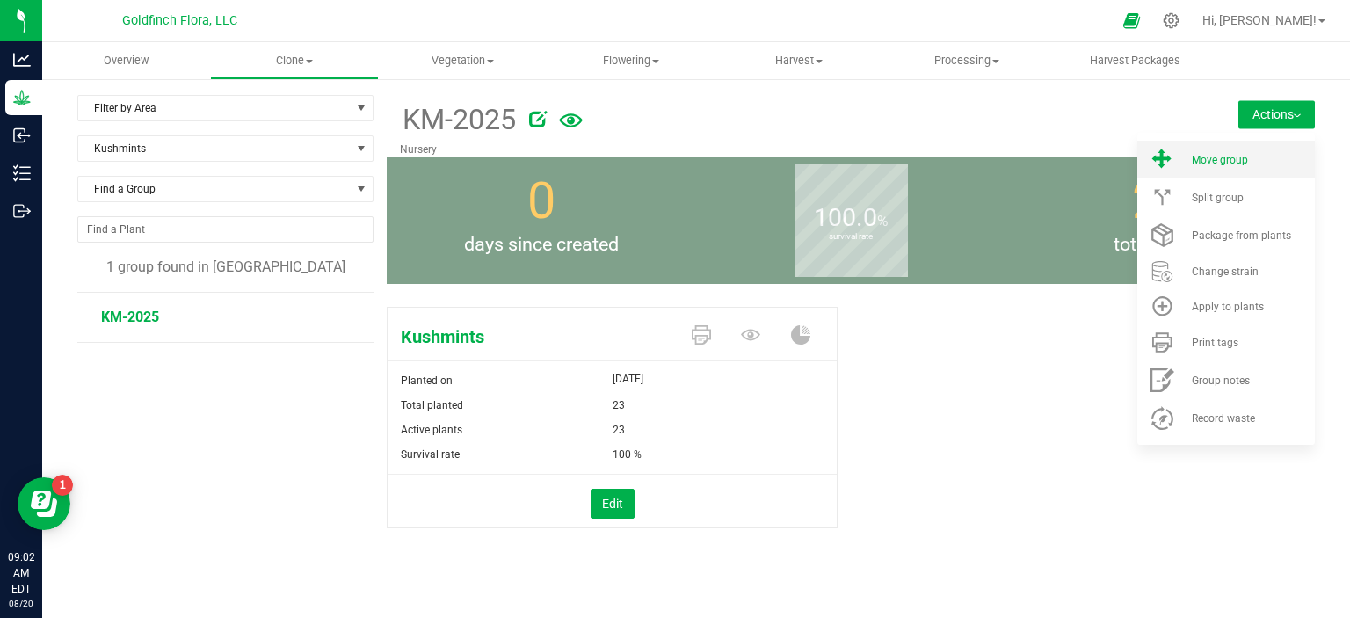
click at [1242, 164] on div "Move group" at bounding box center [1252, 160] width 120 height 12
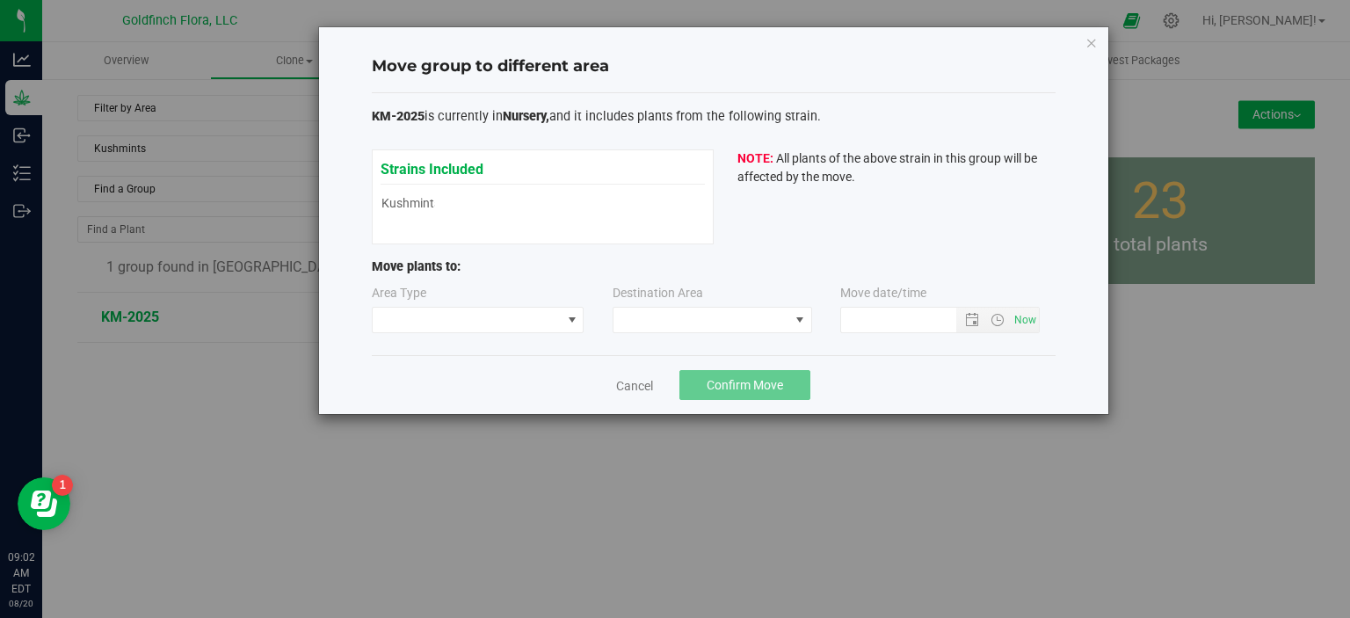
type input "[DATE] 9:02 AM"
click at [573, 319] on span at bounding box center [572, 320] width 14 height 14
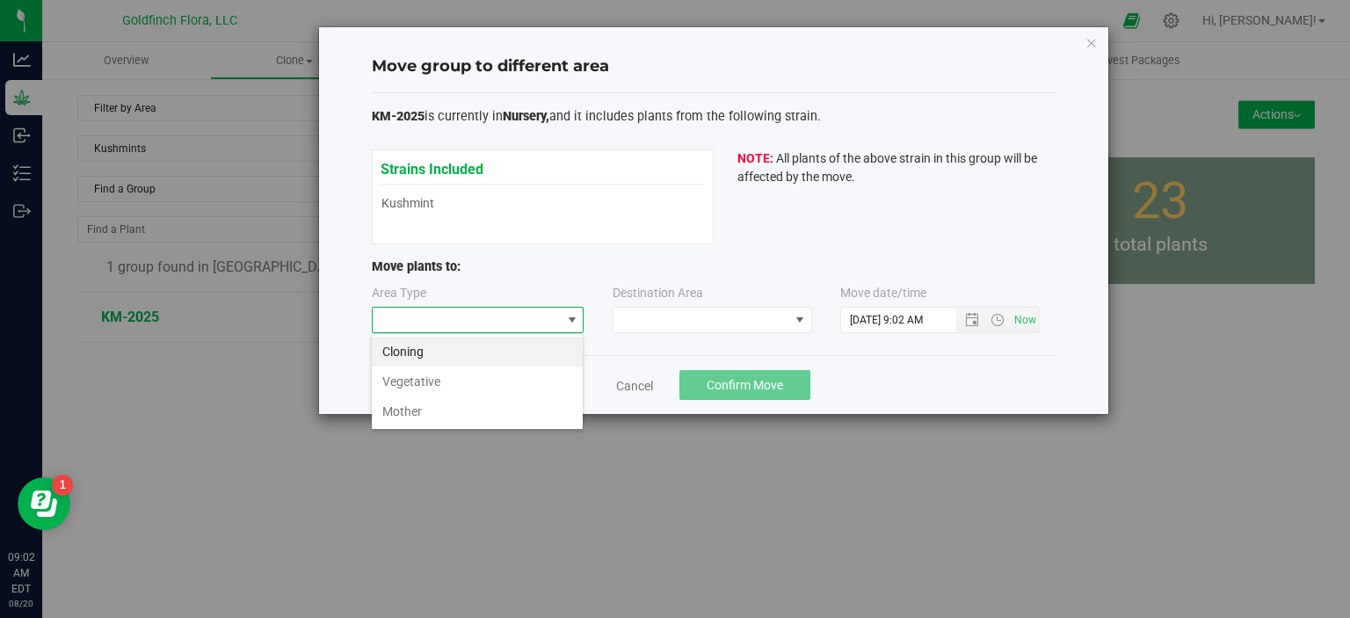
scroll to position [25, 212]
click at [477, 377] on li "Vegetative" at bounding box center [477, 382] width 211 height 30
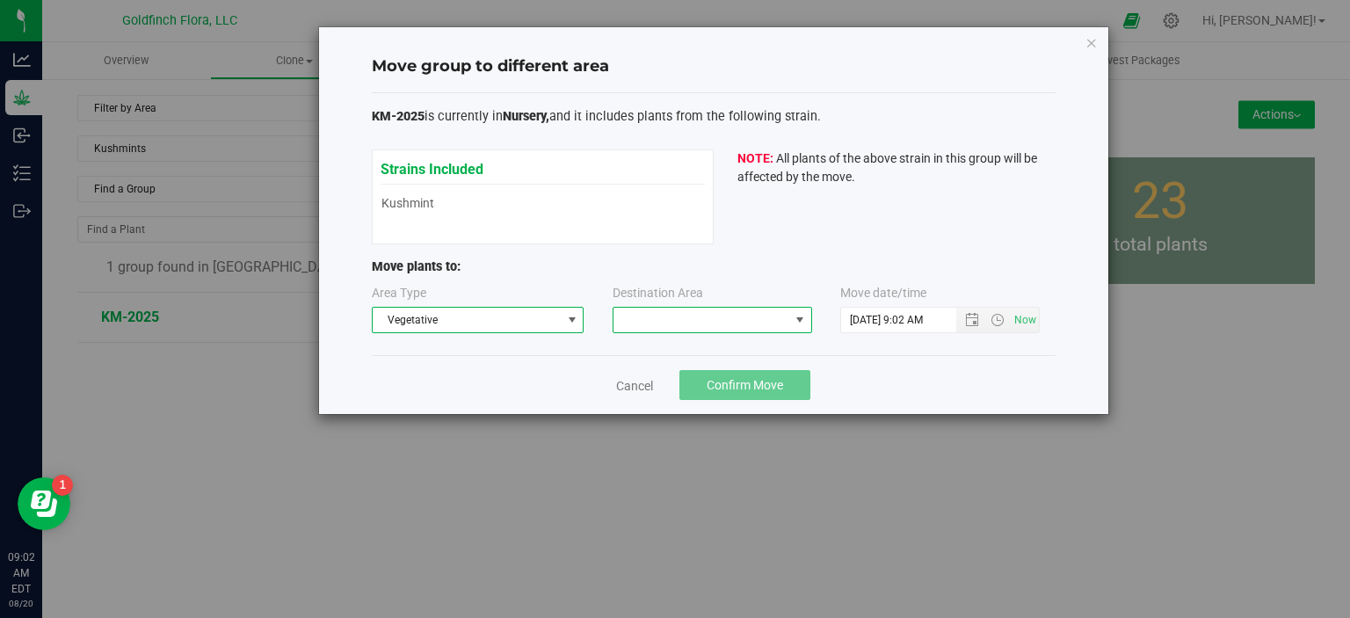
click at [802, 317] on span at bounding box center [800, 320] width 14 height 14
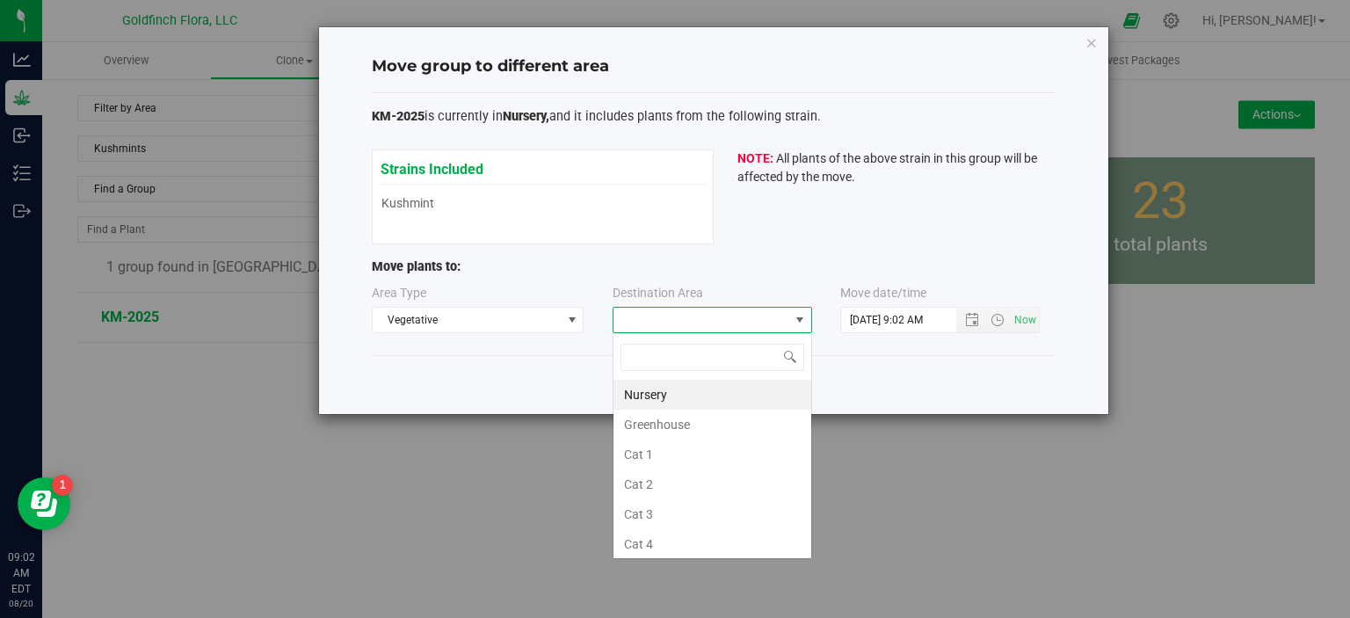
scroll to position [25, 200]
click at [723, 425] on li "Greenhouse" at bounding box center [713, 425] width 198 height 30
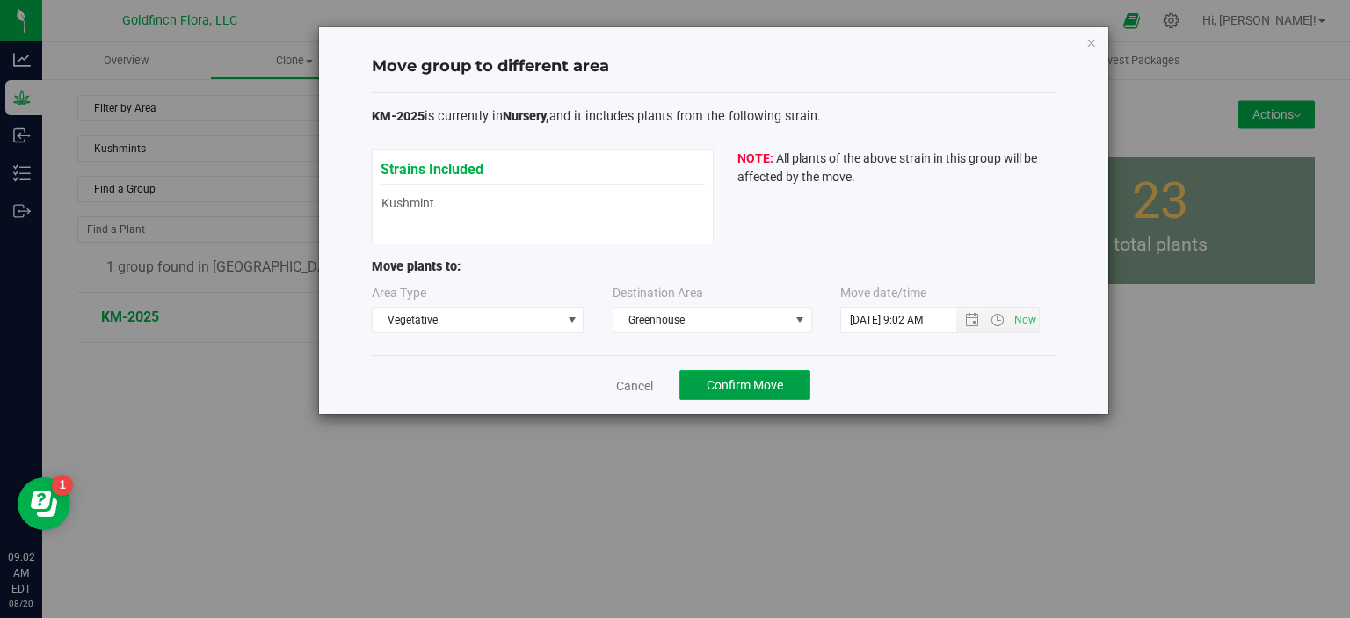
click at [746, 382] on span "Confirm Move" at bounding box center [745, 385] width 76 height 14
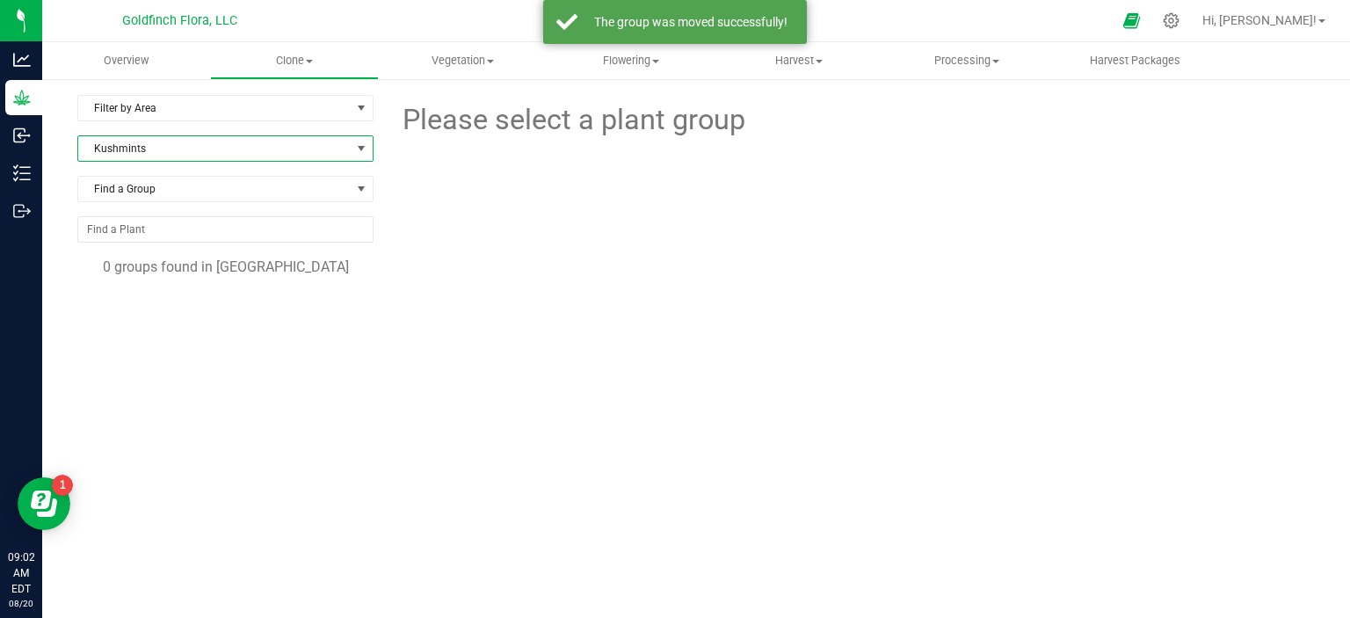
click at [359, 146] on span at bounding box center [361, 149] width 14 height 14
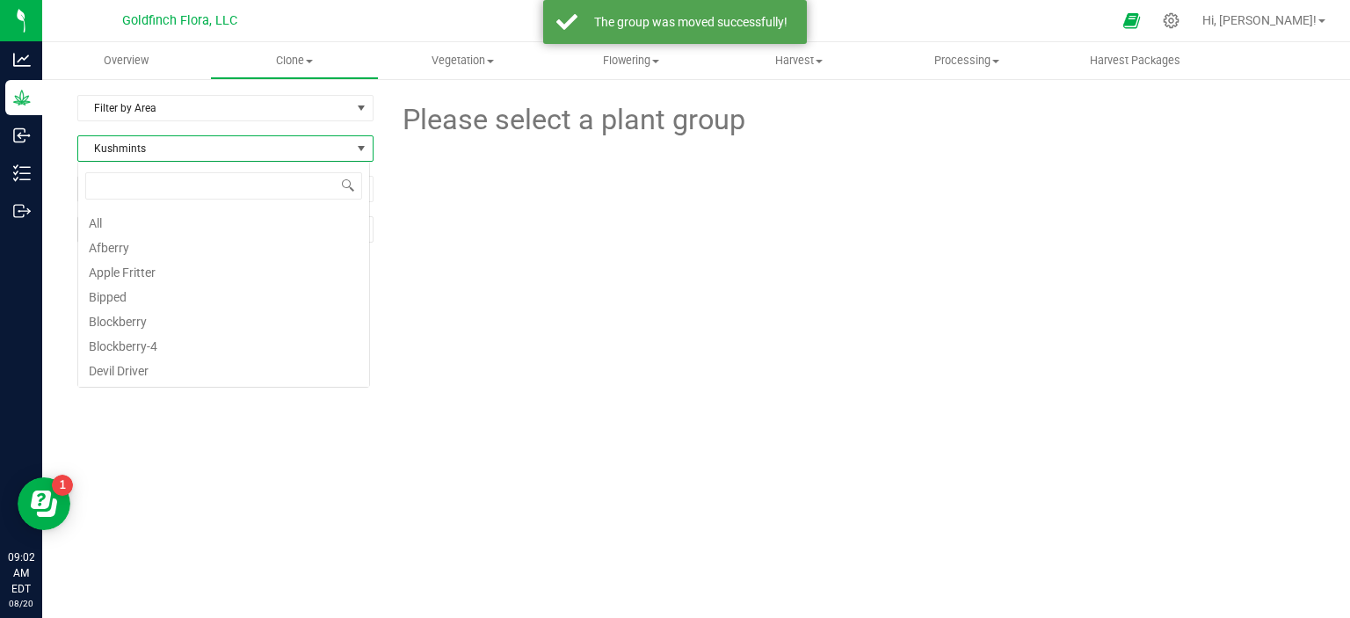
scroll to position [193, 0]
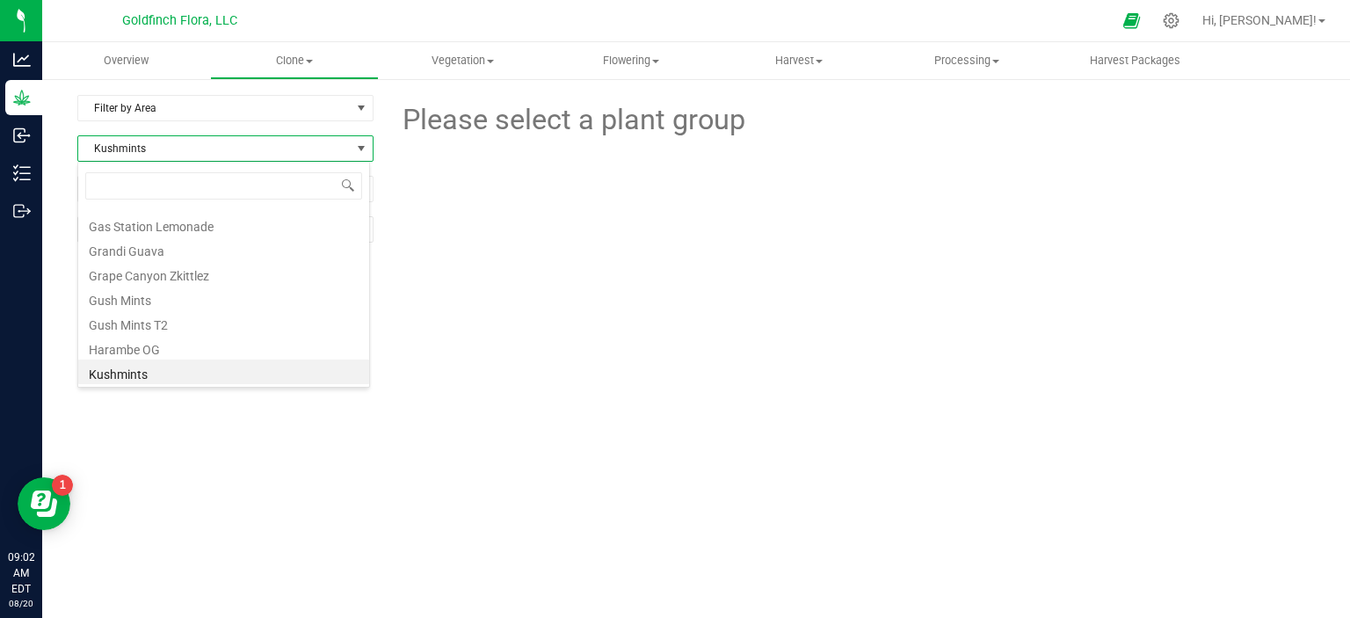
click at [327, 200] on span at bounding box center [223, 185] width 291 height 41
click at [169, 282] on li "Grape Canyon Zkittlez" at bounding box center [223, 273] width 291 height 25
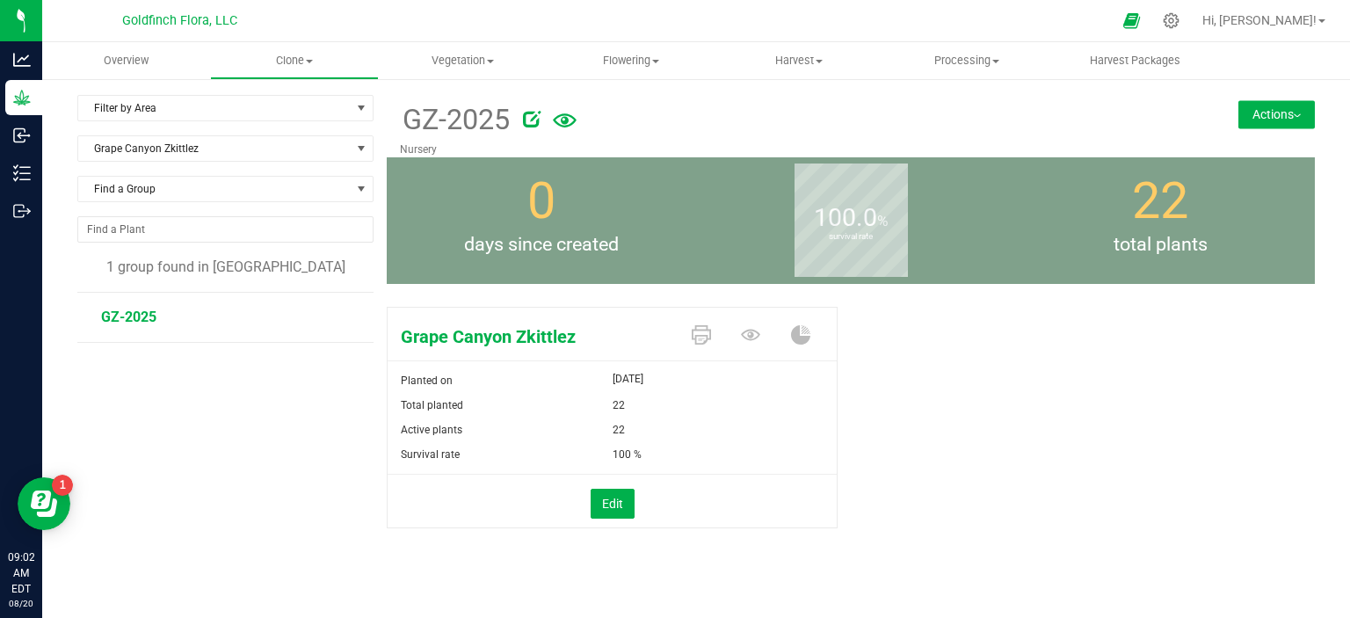
click at [1264, 119] on button "Actions" at bounding box center [1276, 114] width 76 height 28
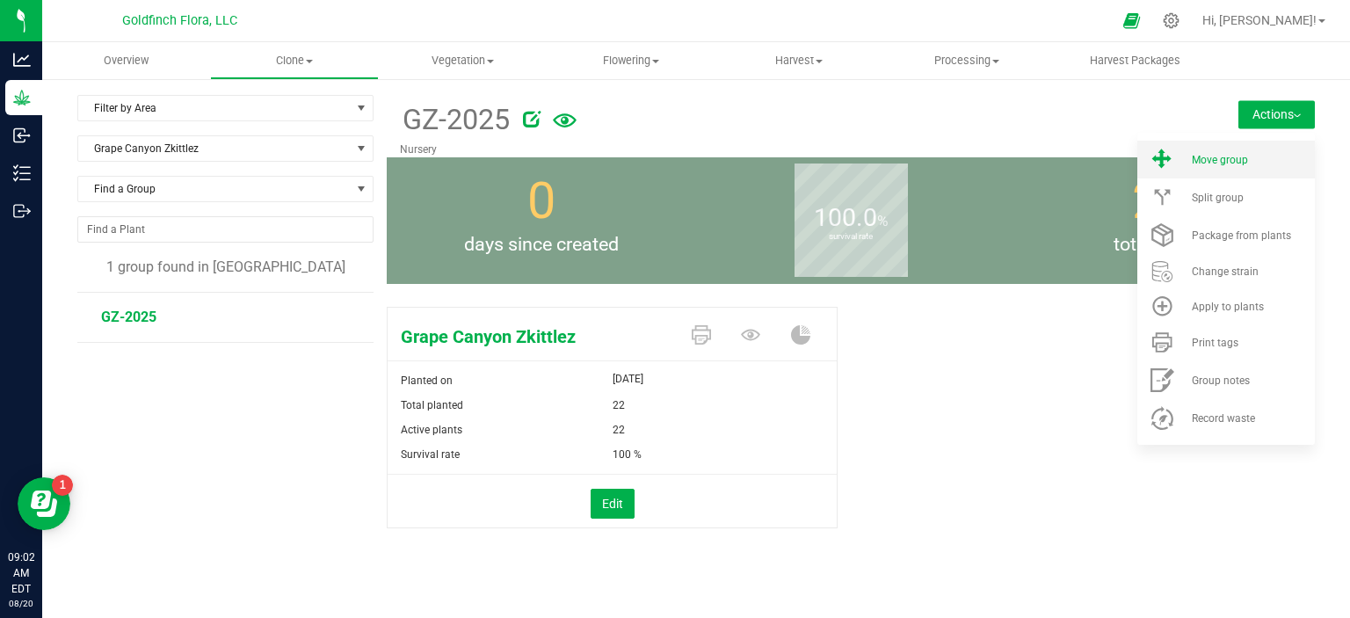
click at [1219, 158] on span "Move group" at bounding box center [1220, 160] width 56 height 12
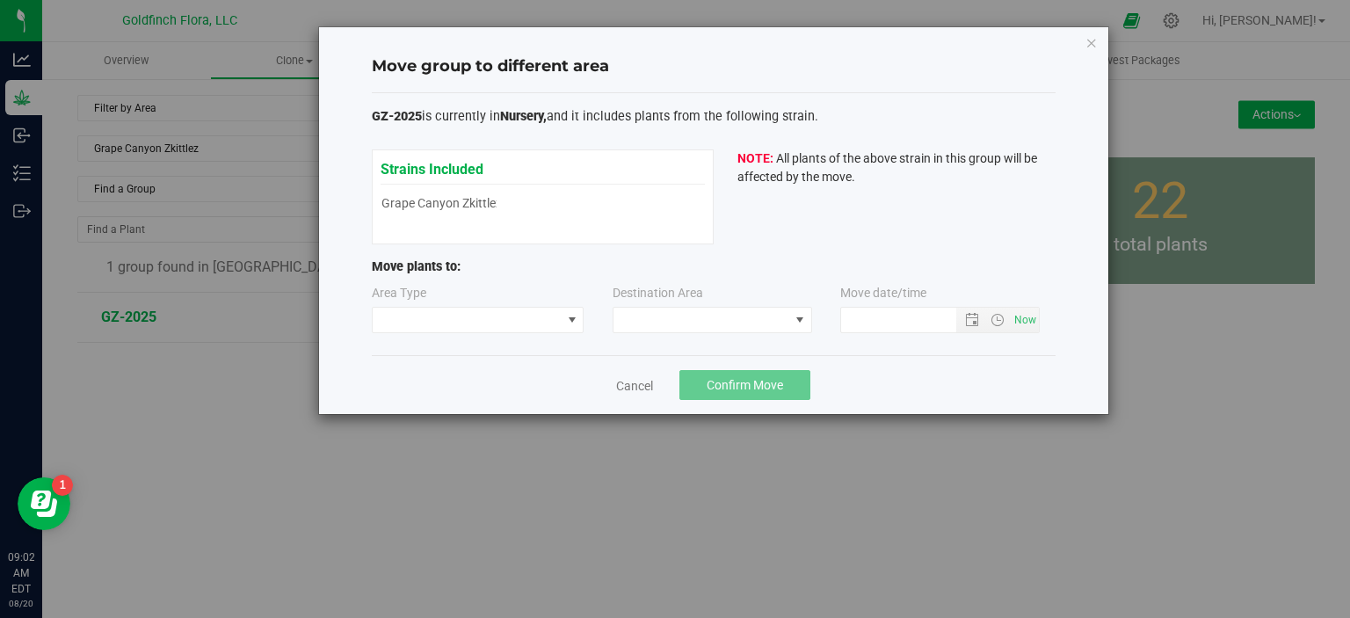
type input "[DATE] 9:02 AM"
click at [570, 317] on span at bounding box center [572, 320] width 14 height 14
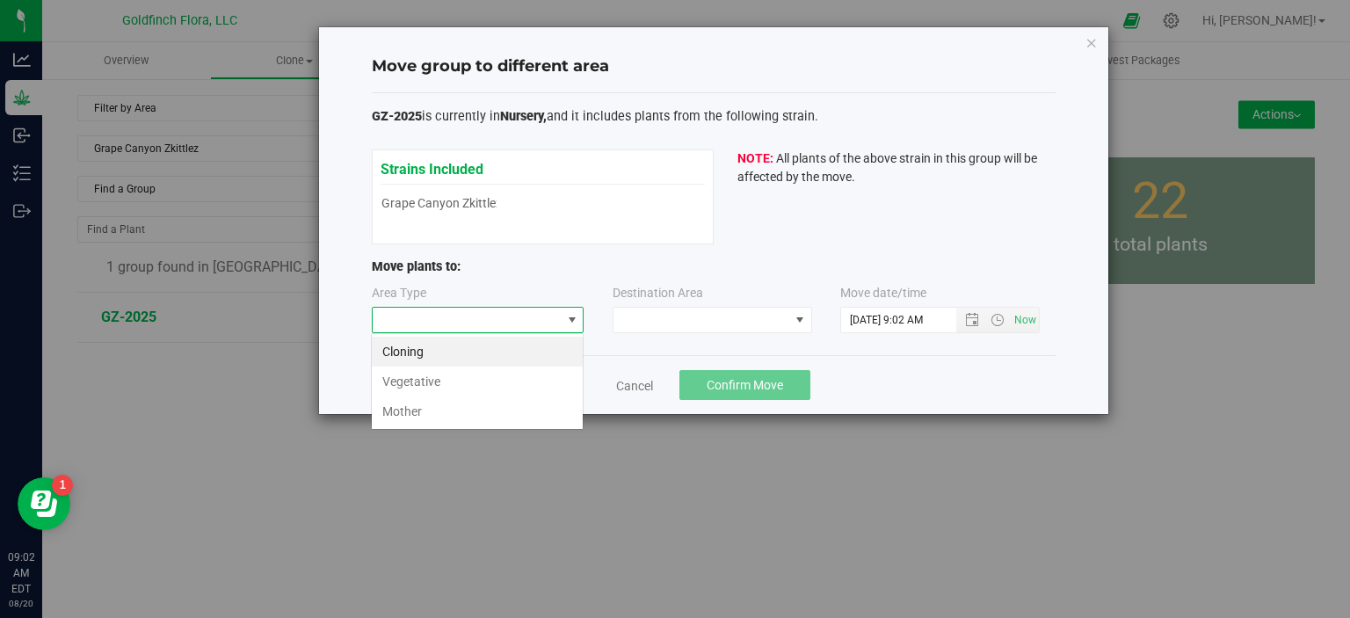
scroll to position [25, 212]
click at [535, 376] on li "Vegetative" at bounding box center [477, 382] width 211 height 30
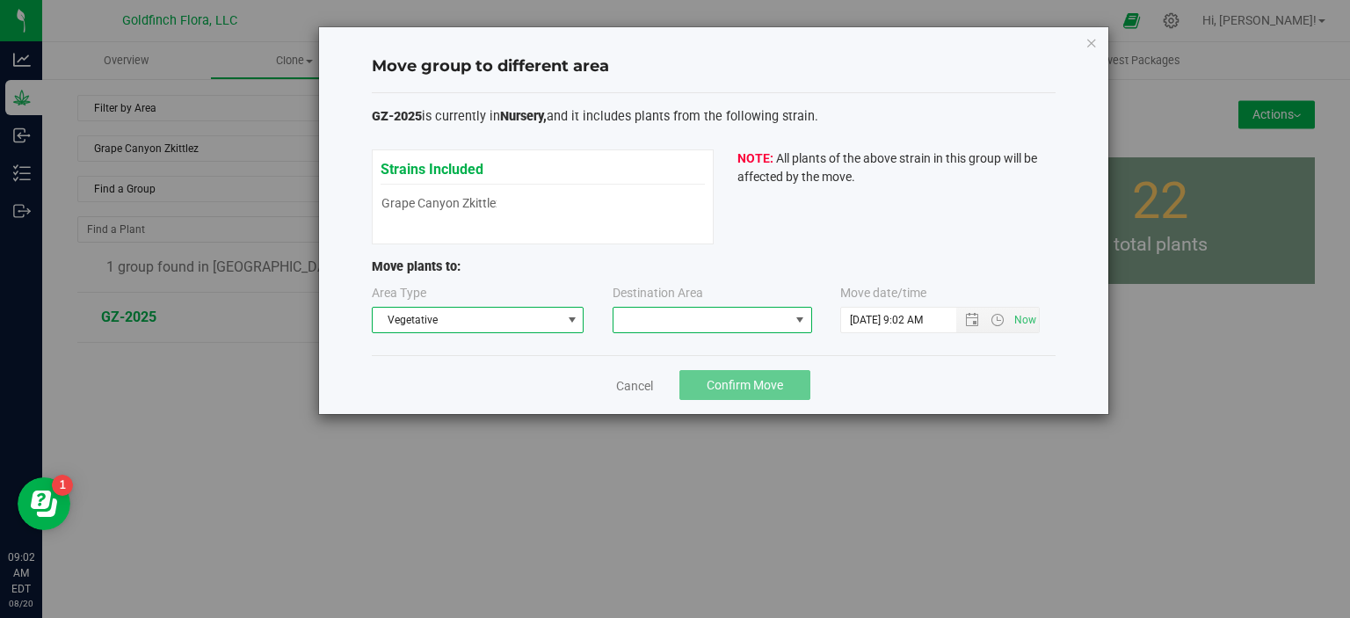
click at [803, 319] on span at bounding box center [800, 320] width 14 height 14
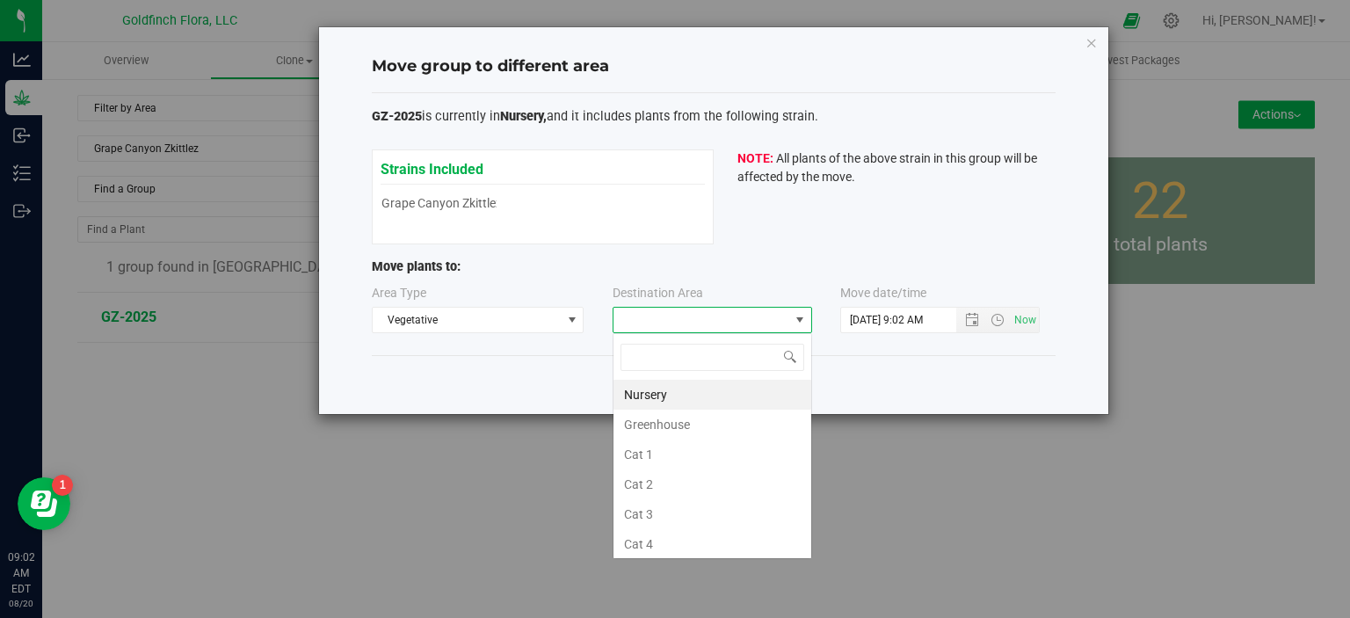
scroll to position [25, 200]
click at [686, 432] on li "Greenhouse" at bounding box center [713, 425] width 198 height 30
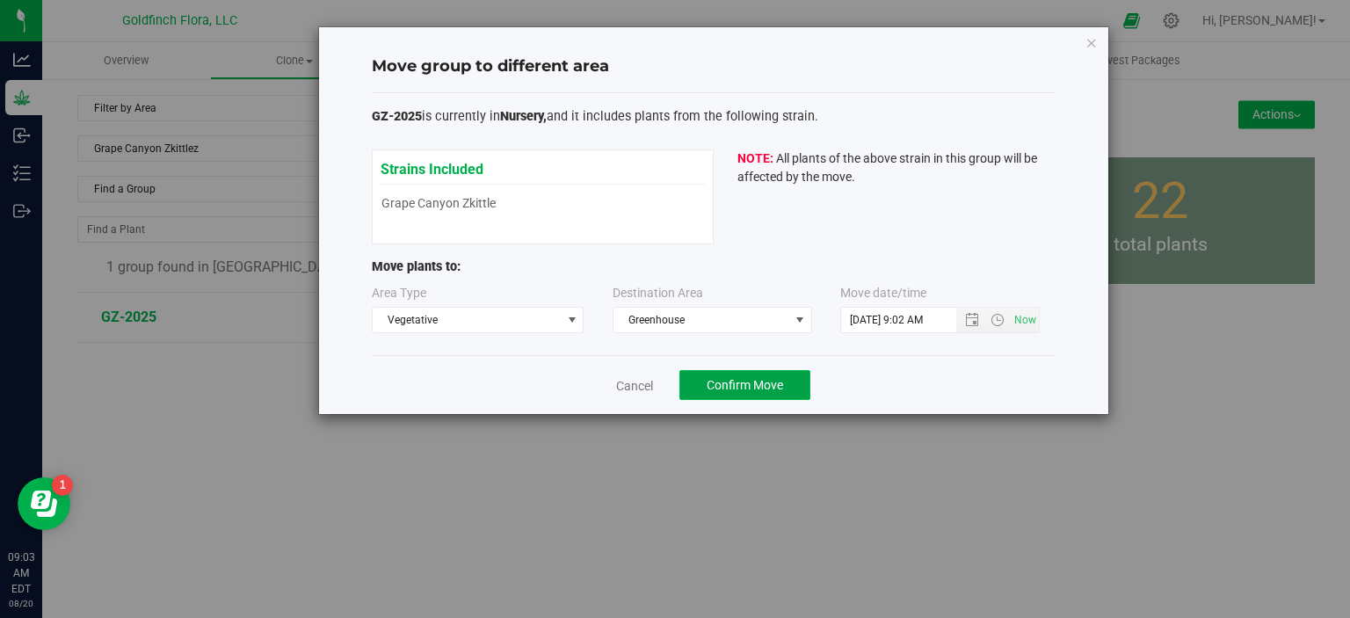
click at [756, 380] on span "Confirm Move" at bounding box center [745, 385] width 76 height 14
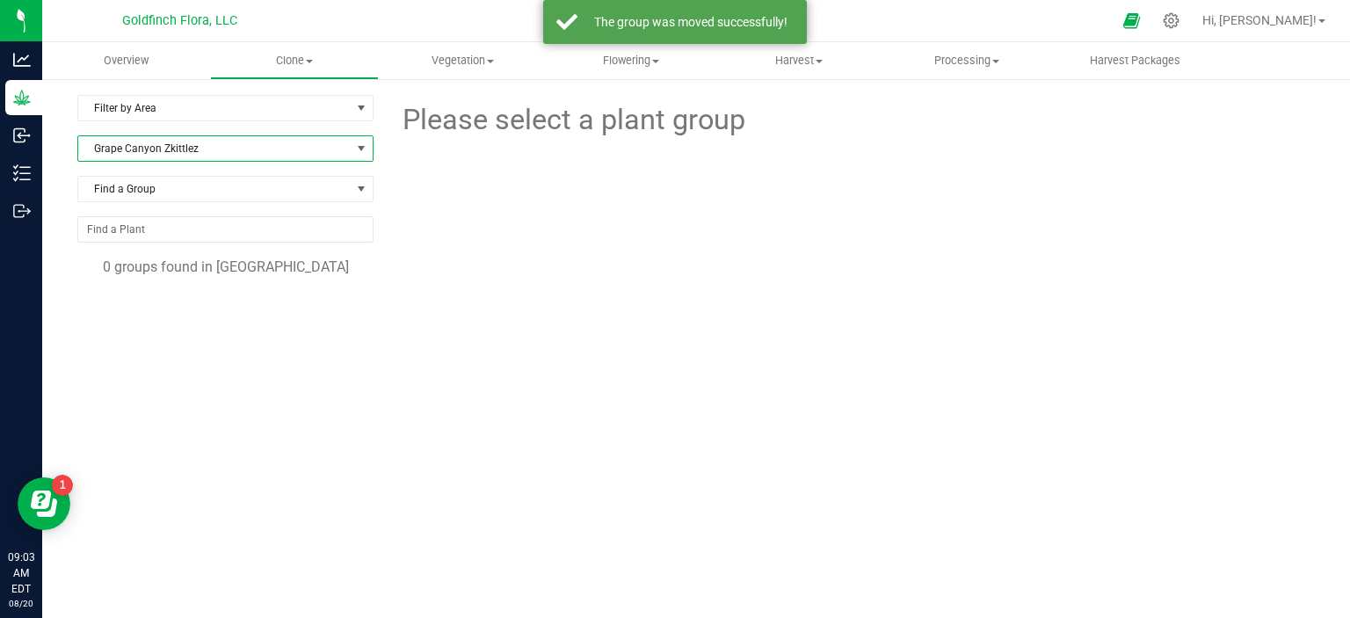
click at [362, 149] on span at bounding box center [361, 149] width 14 height 14
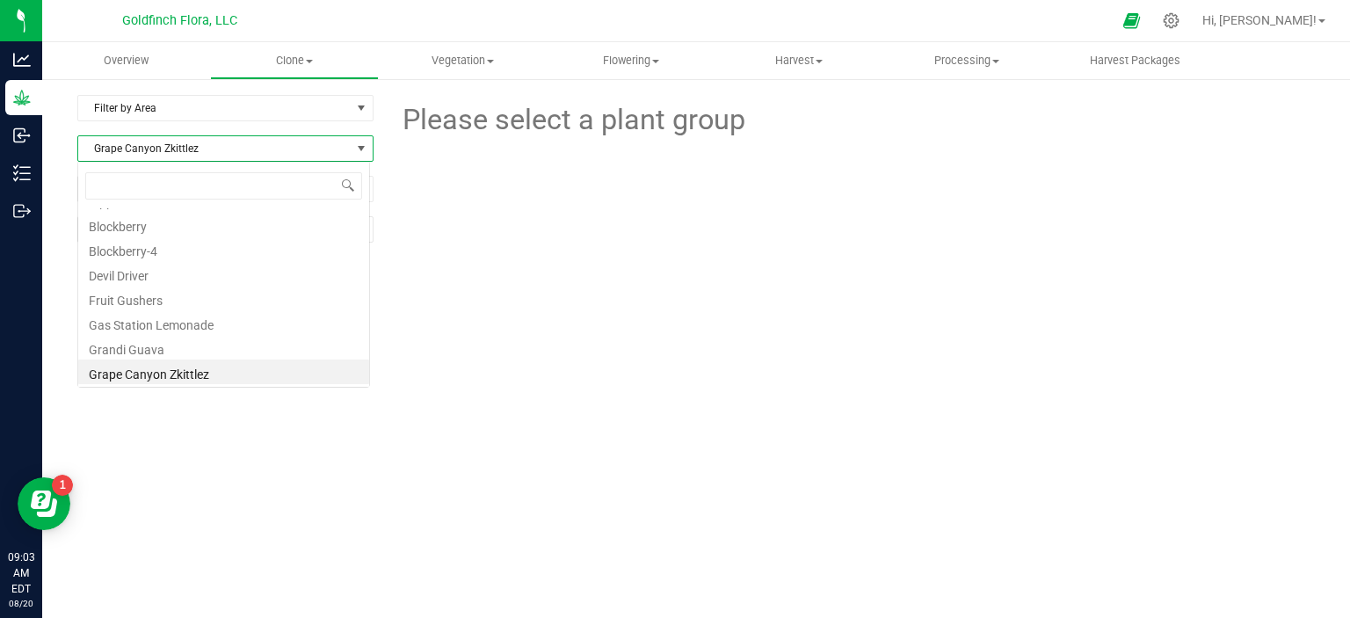
scroll to position [25, 292]
click at [185, 274] on li "Devil Driver" at bounding box center [223, 273] width 291 height 25
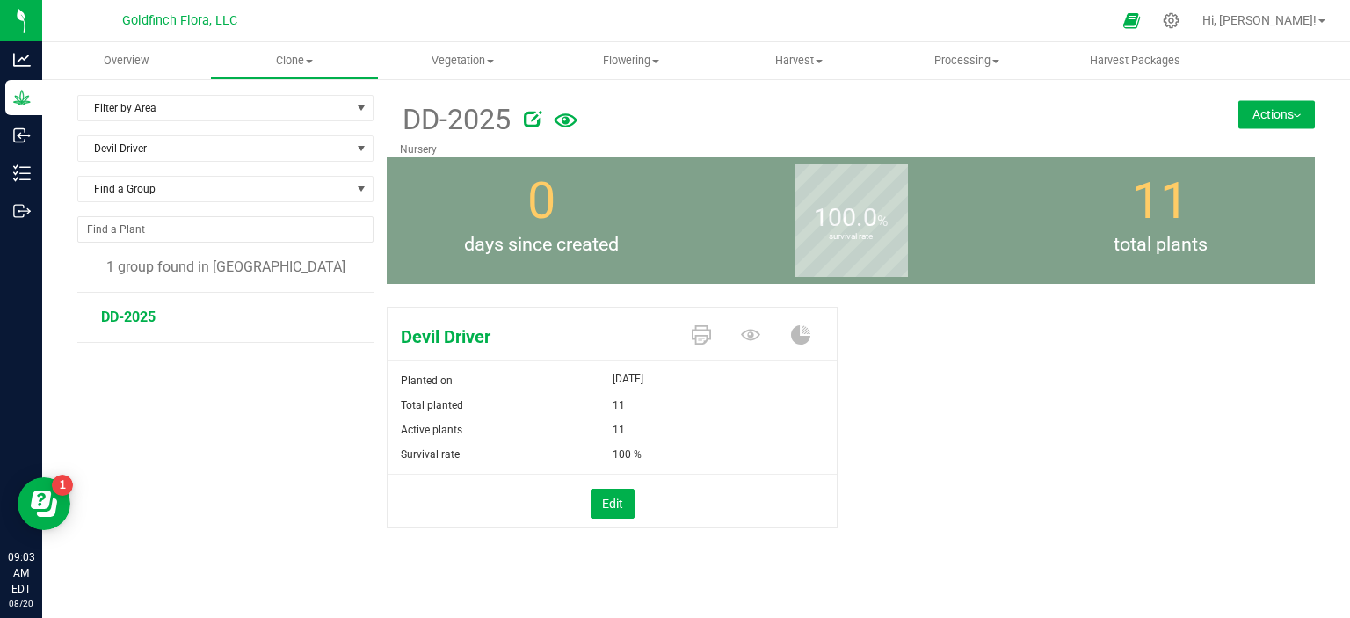
click at [1281, 108] on button "Actions" at bounding box center [1276, 114] width 76 height 28
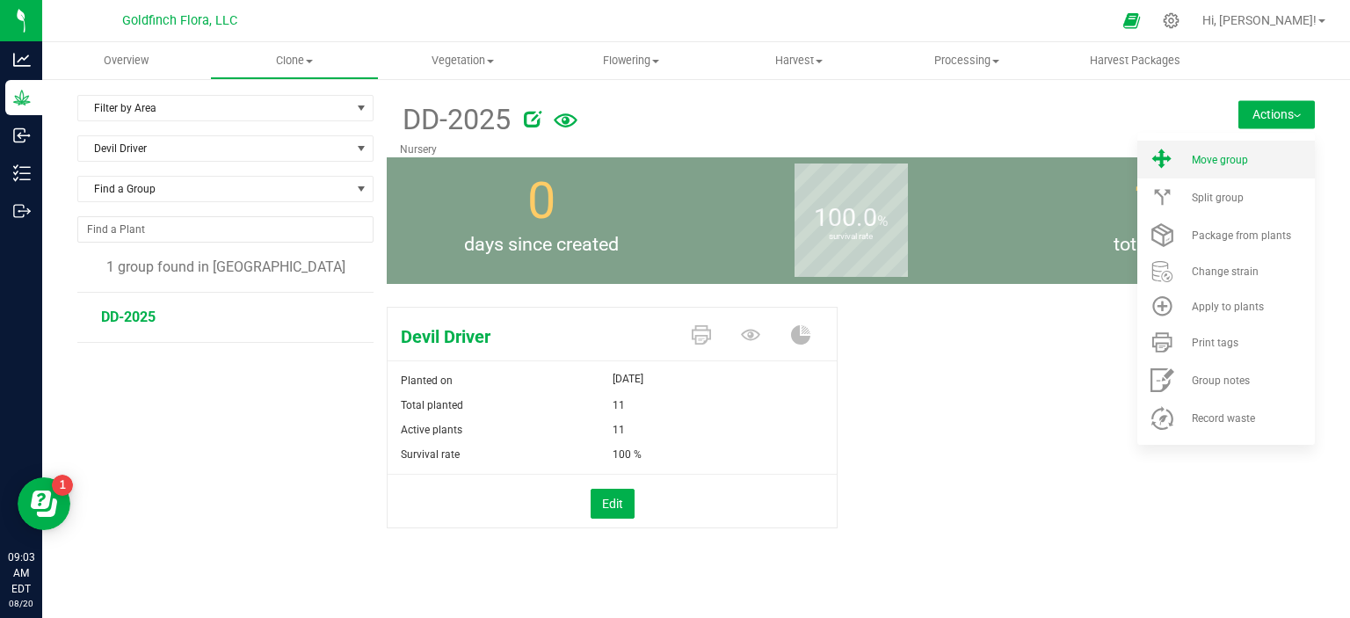
click at [1220, 159] on span "Move group" at bounding box center [1220, 160] width 56 height 12
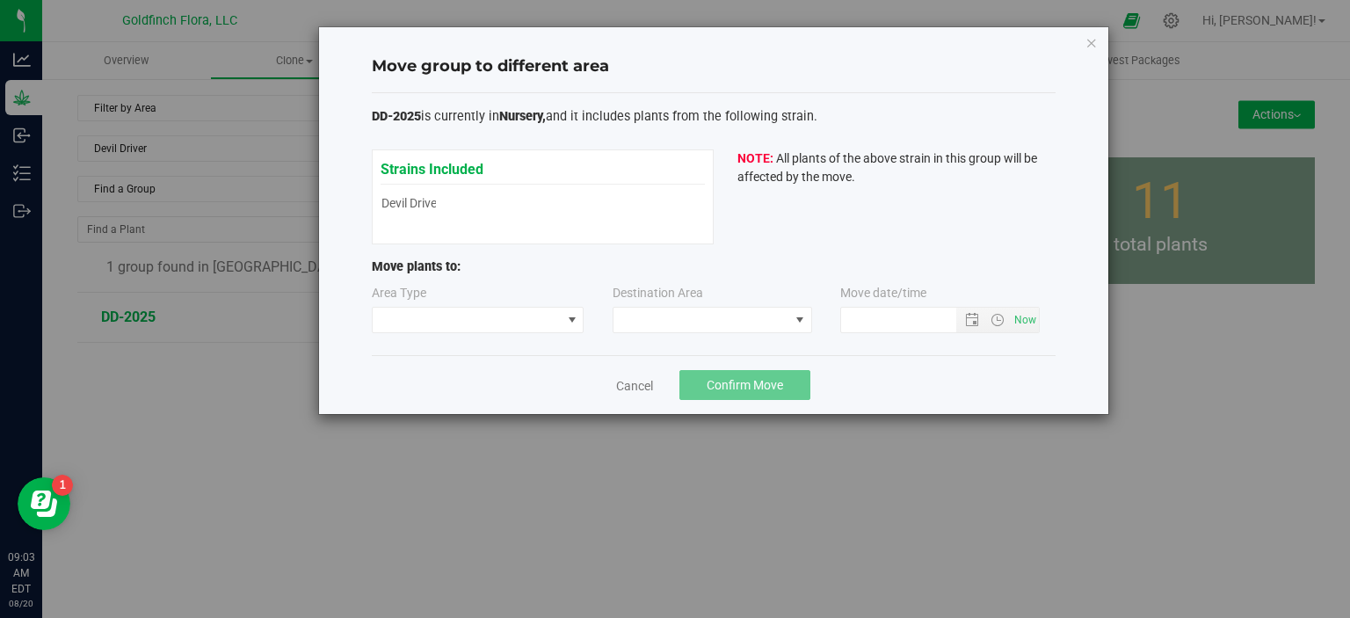
type input "[DATE] 9:03 AM"
click at [570, 320] on span at bounding box center [572, 320] width 14 height 14
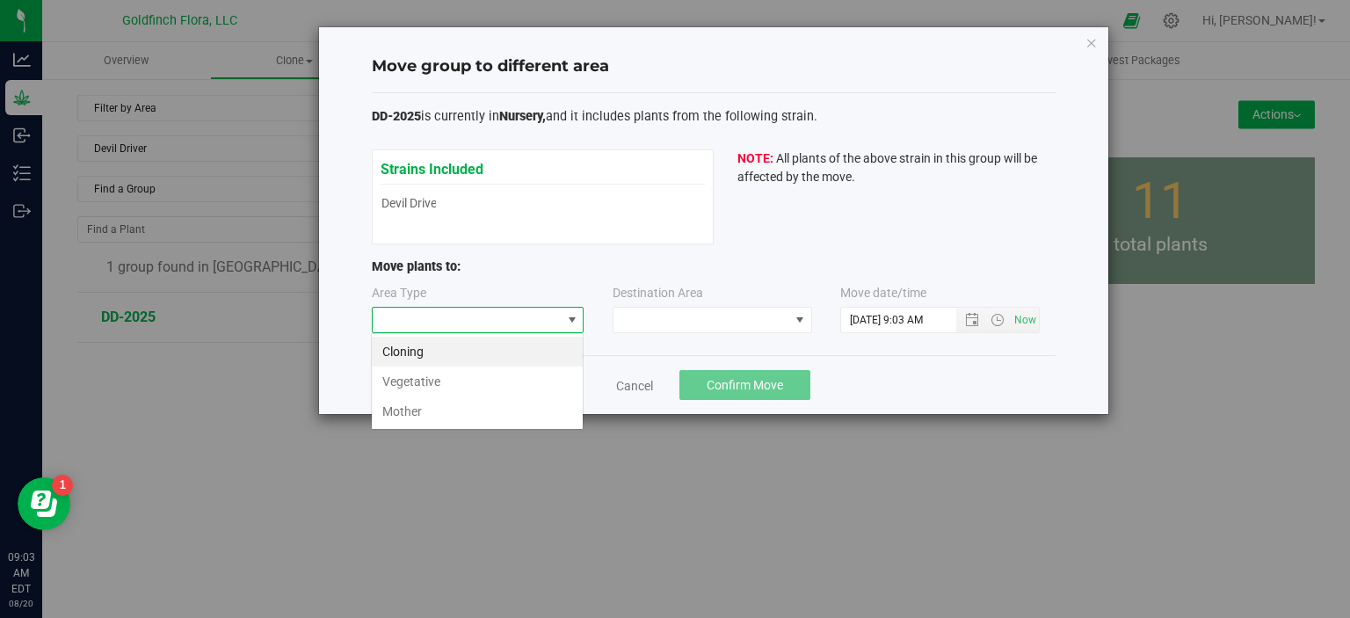
scroll to position [25, 212]
click at [526, 376] on li "Vegetative" at bounding box center [477, 382] width 211 height 30
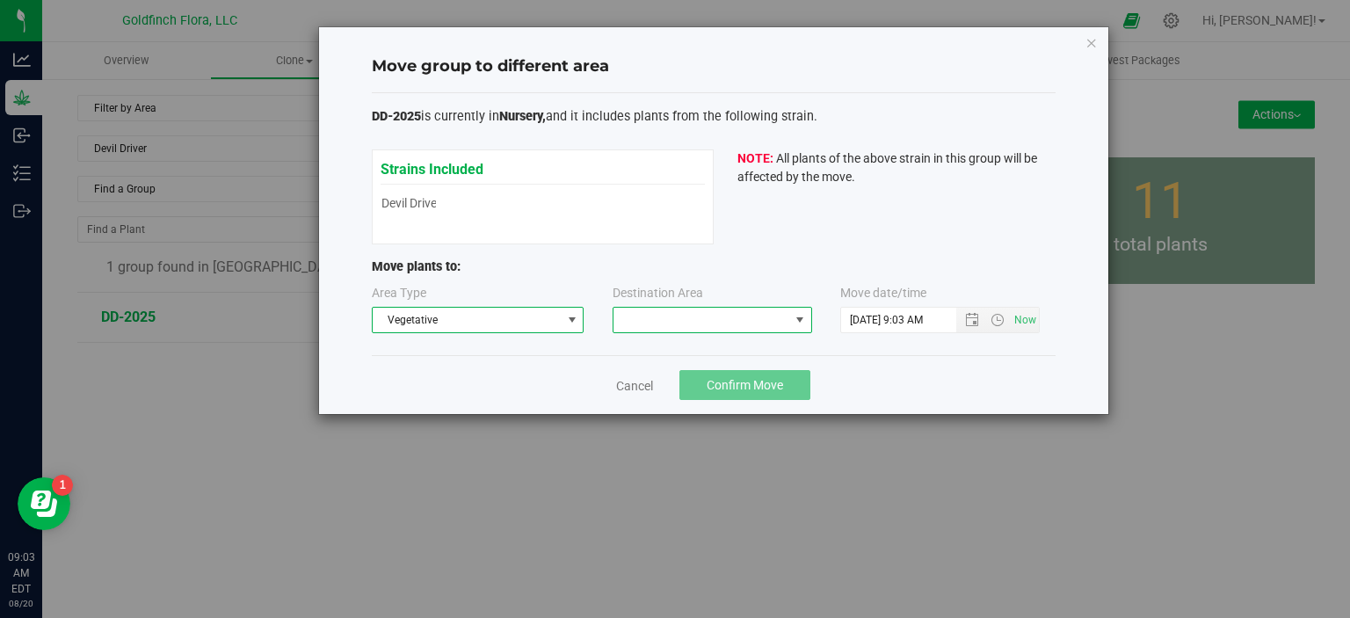
click at [802, 323] on span at bounding box center [800, 320] width 14 height 14
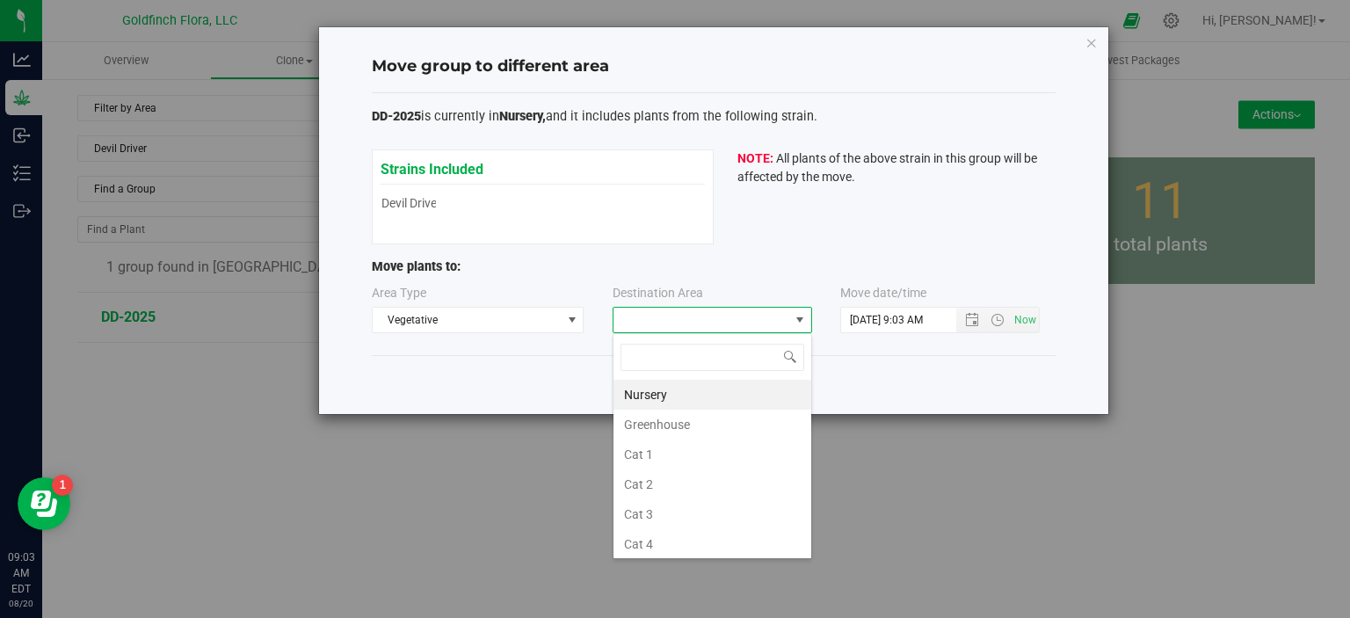
scroll to position [25, 200]
click at [724, 423] on li "Greenhouse" at bounding box center [713, 425] width 198 height 30
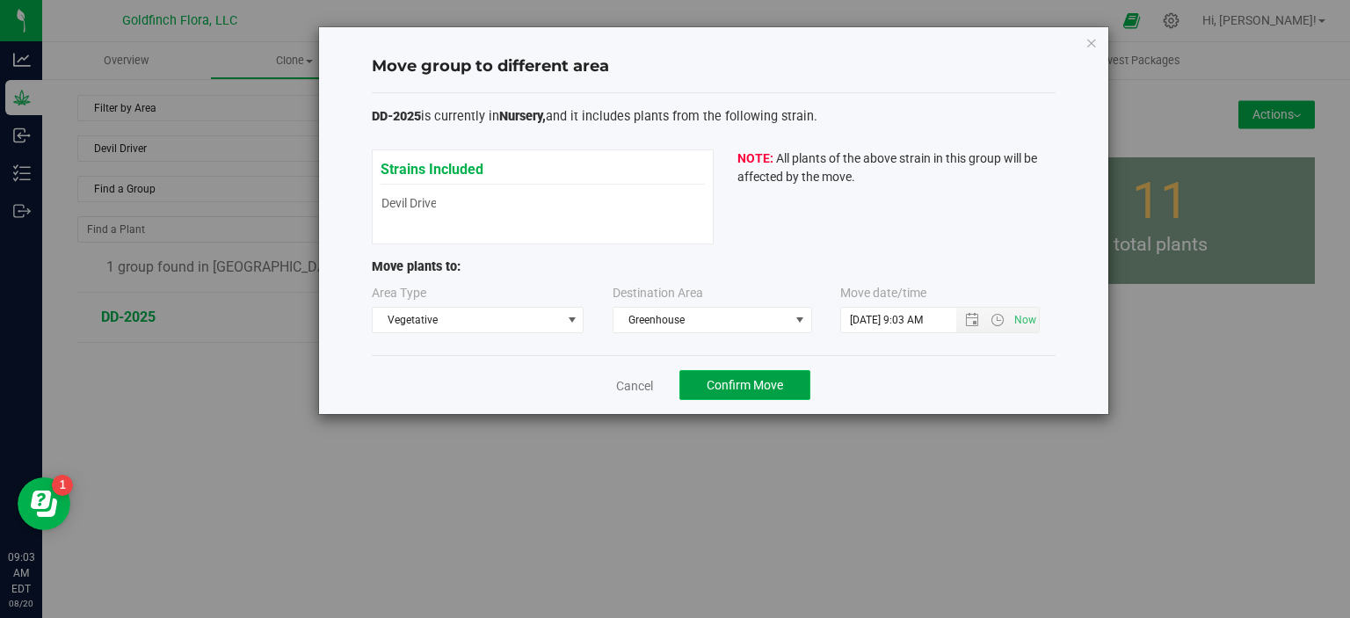
click at [756, 381] on span "Confirm Move" at bounding box center [745, 385] width 76 height 14
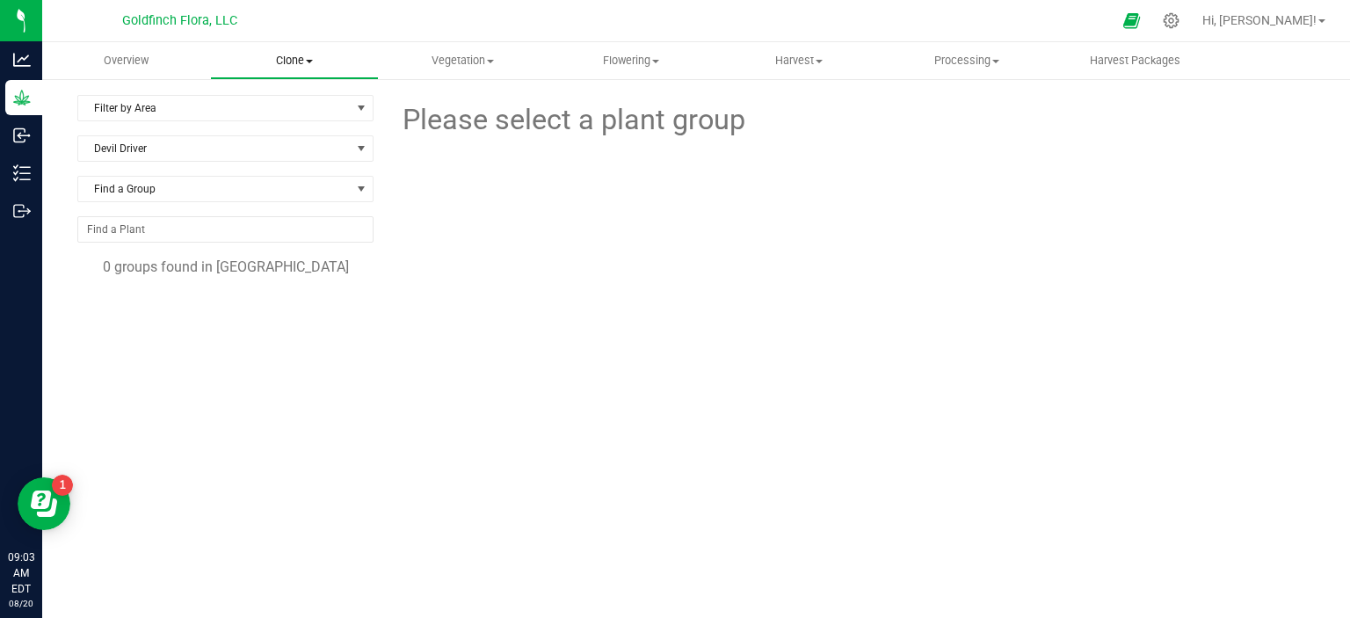
click at [311, 60] on span at bounding box center [309, 62] width 7 height 4
click at [268, 101] on span "Create plants" at bounding box center [272, 105] width 124 height 15
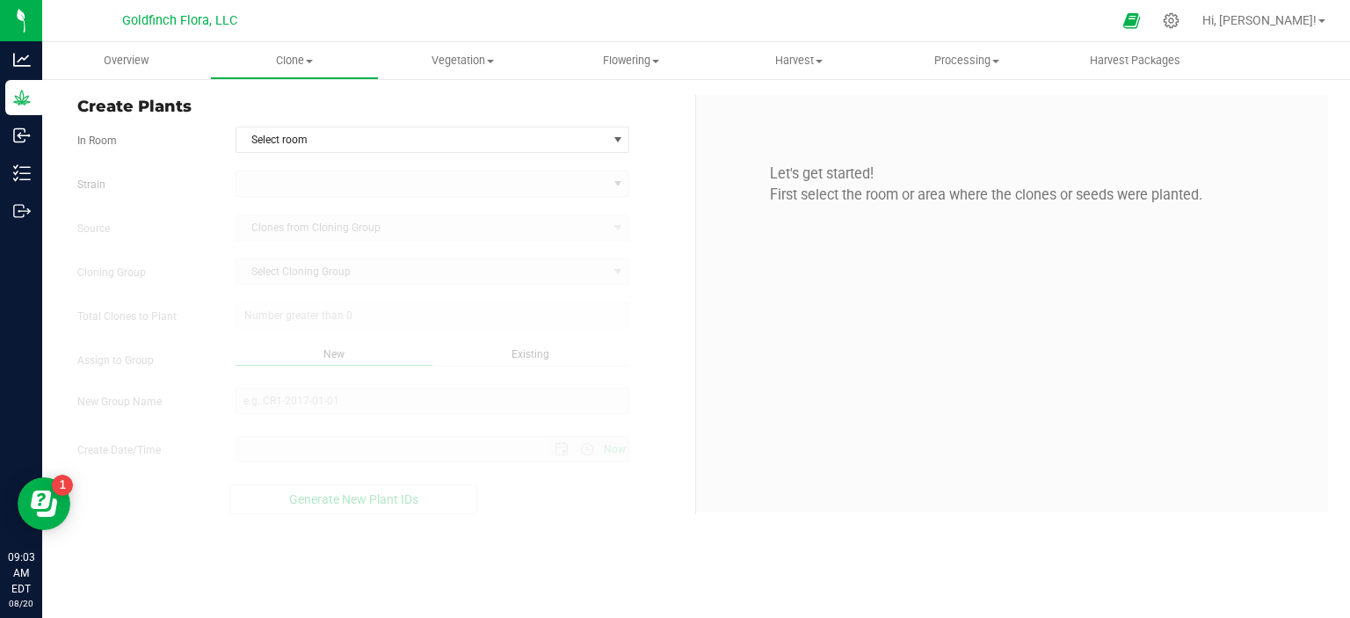
type input "[DATE] 9:03 AM"
click at [620, 133] on span "select" at bounding box center [618, 140] width 14 height 14
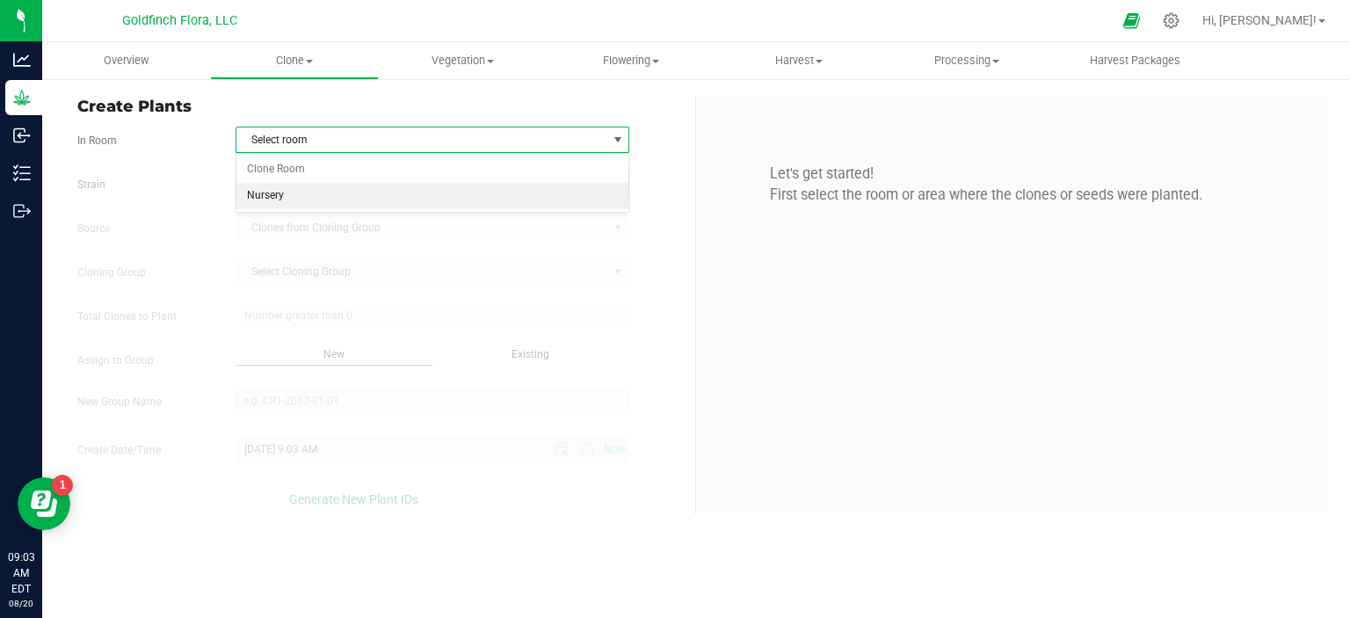
click at [457, 190] on li "Nursery" at bounding box center [432, 196] width 393 height 26
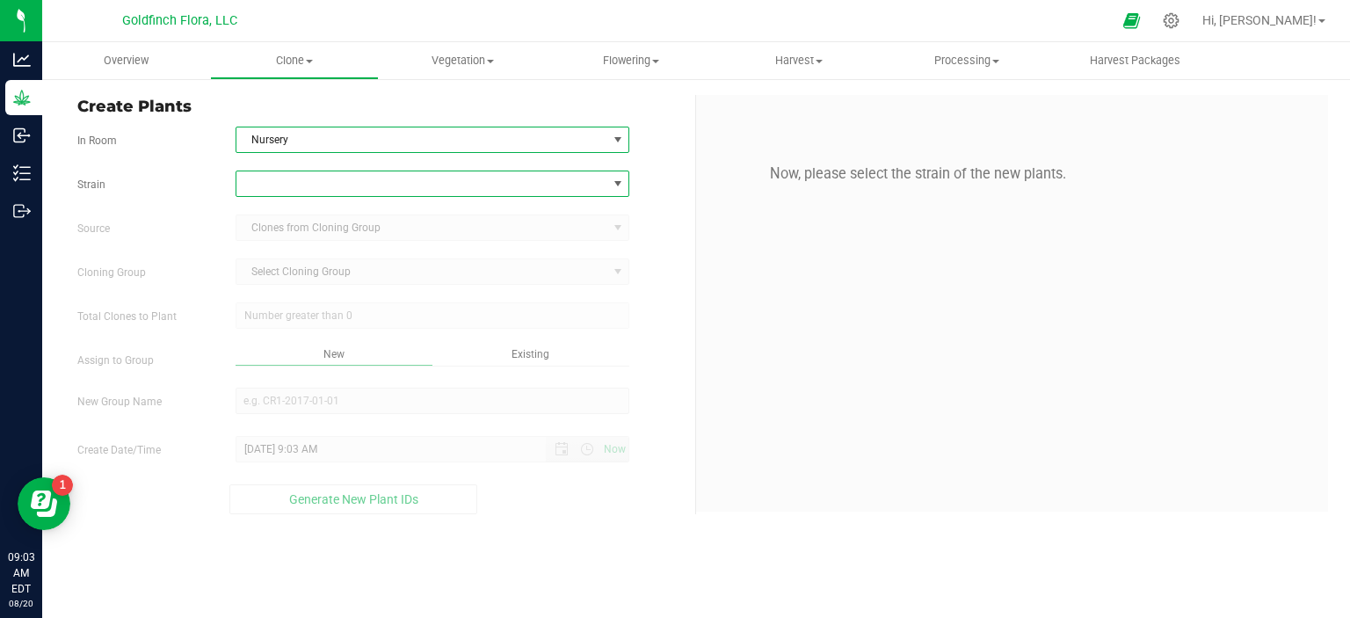
click at [624, 180] on span at bounding box center [618, 184] width 14 height 14
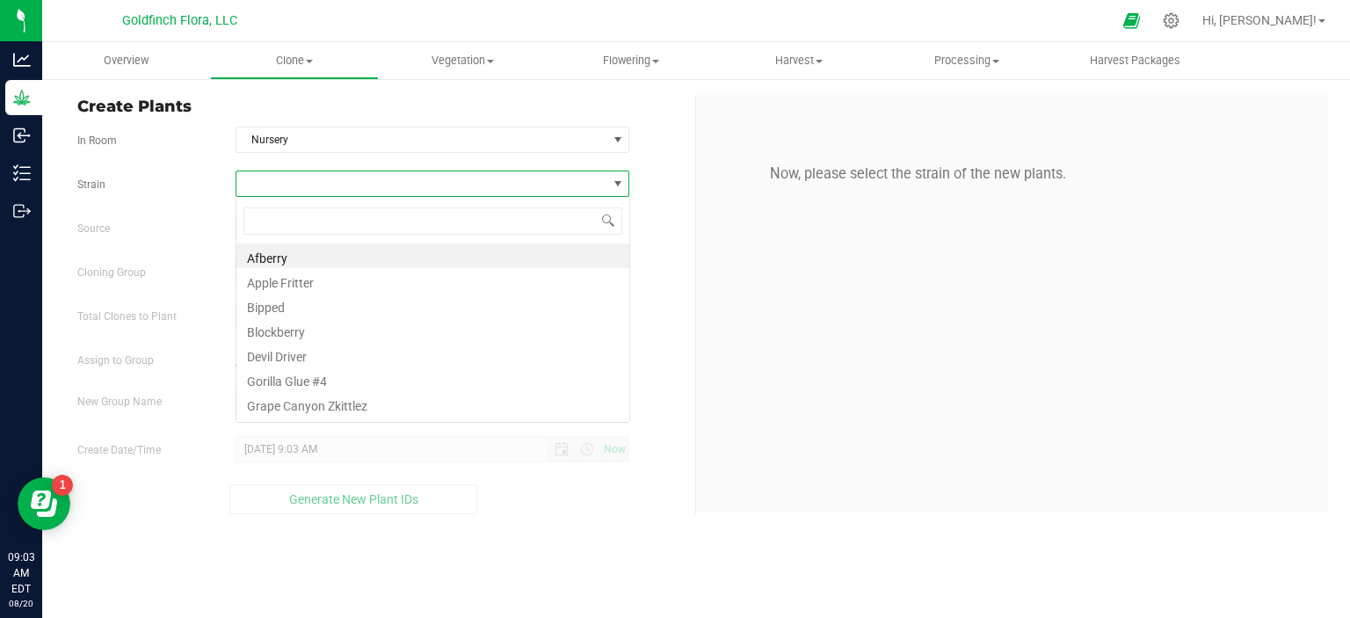
scroll to position [25, 394]
click at [332, 375] on li "Gorilla Glue #4" at bounding box center [432, 379] width 393 height 25
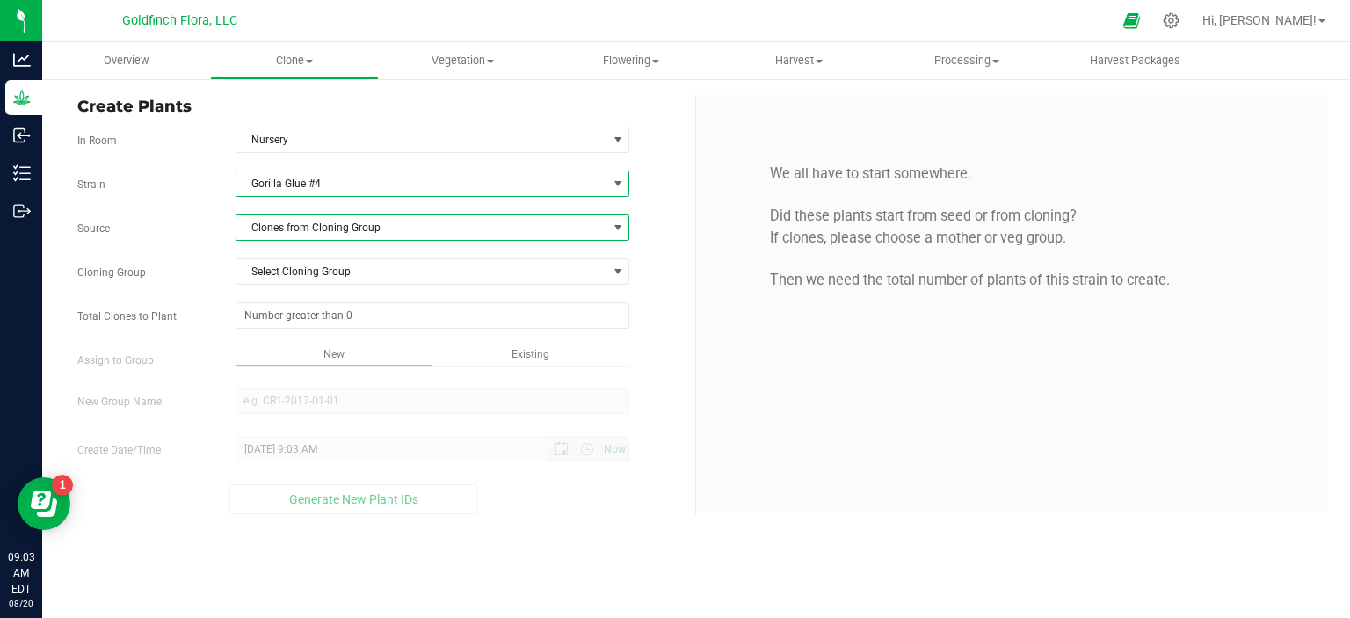
click at [619, 229] on span at bounding box center [618, 228] width 14 height 14
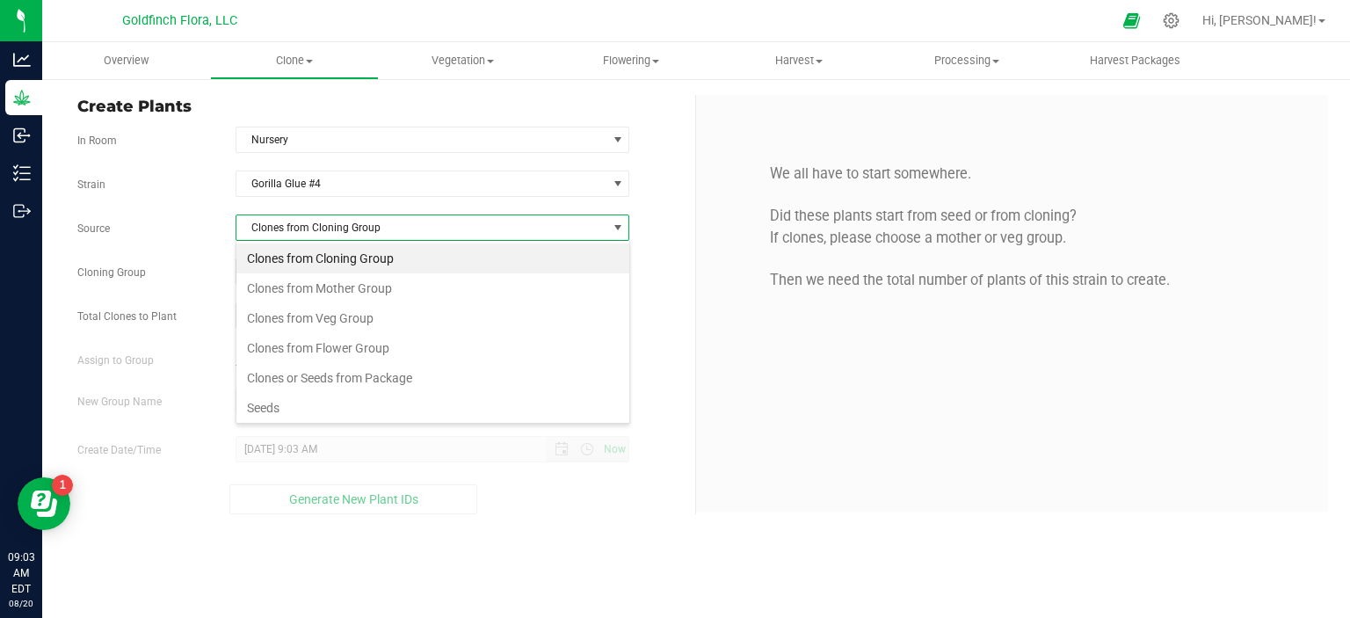
scroll to position [25, 394]
click at [350, 407] on li "Seeds" at bounding box center [432, 408] width 393 height 30
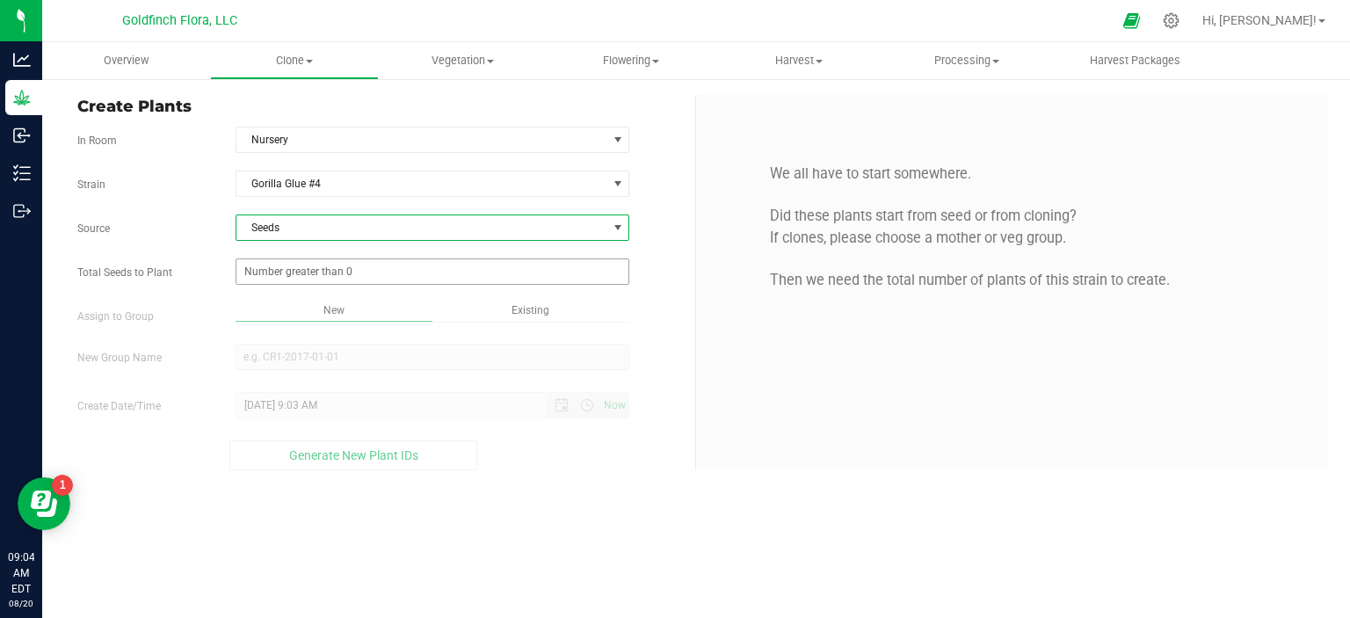
click at [374, 265] on span at bounding box center [433, 271] width 395 height 26
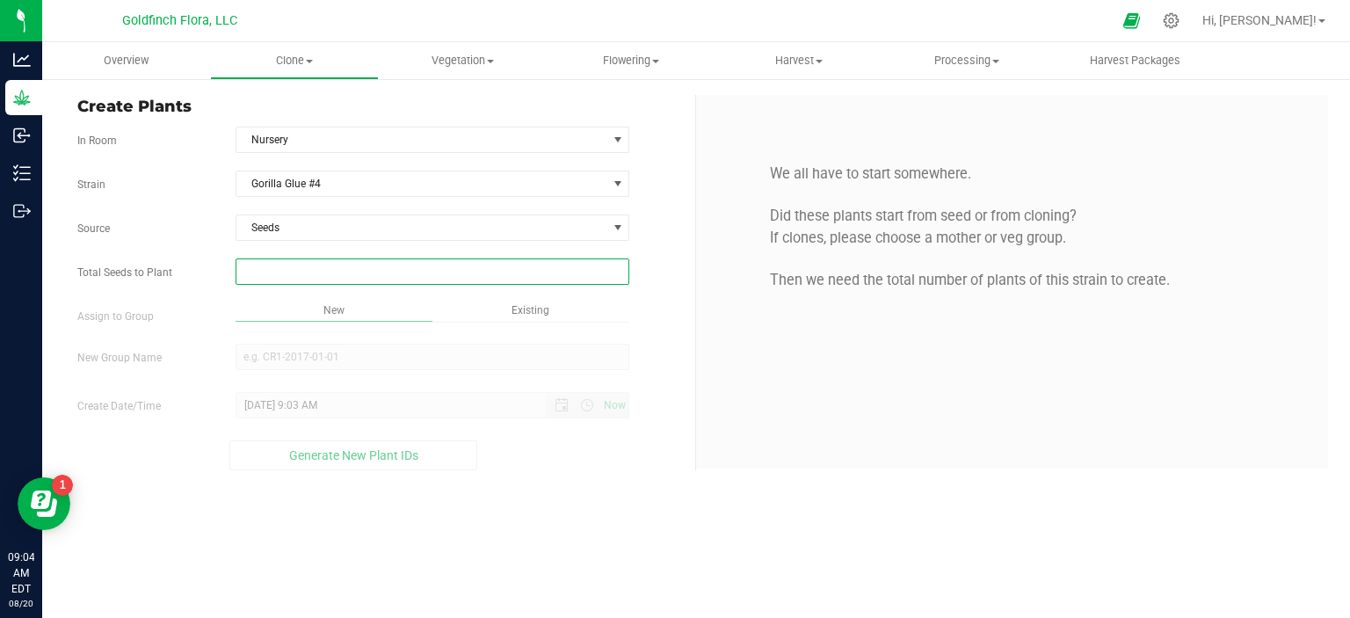
type input "9"
click at [492, 302] on div "Overview Clone Create plants Cloning groups Cloning plants Apply to plants Vege…" at bounding box center [696, 330] width 1308 height 576
type input "9"
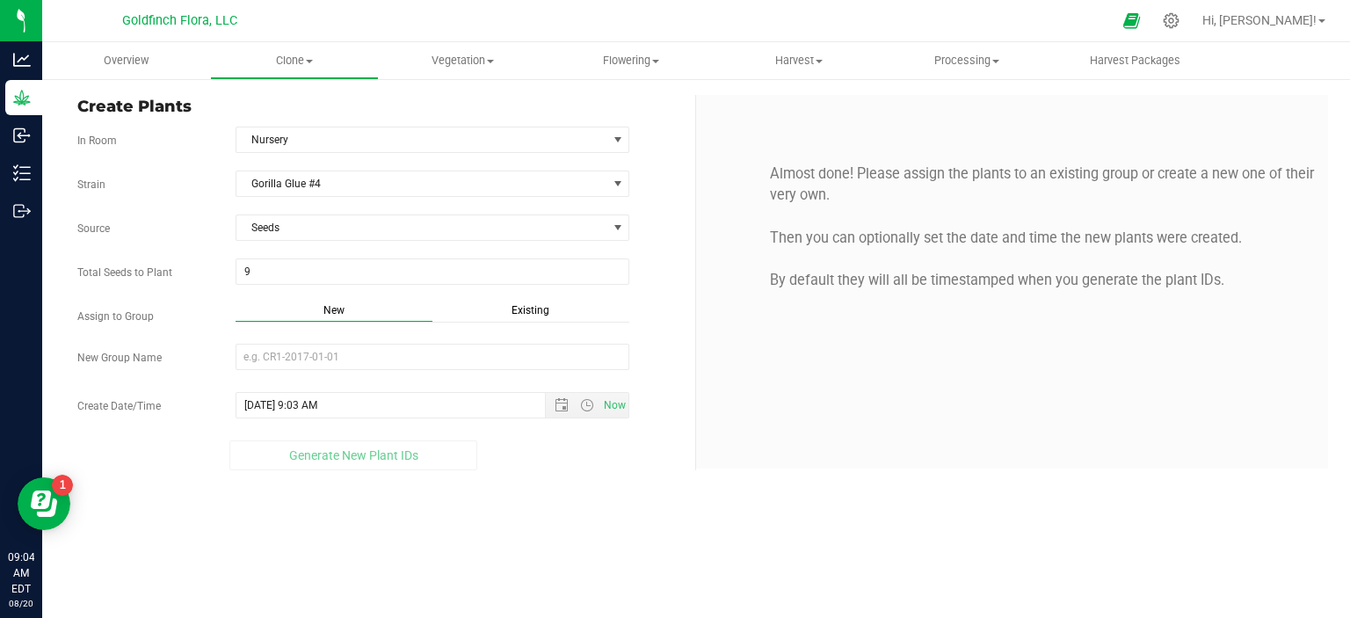
click at [521, 309] on span "Existing" at bounding box center [531, 310] width 38 height 12
click at [615, 353] on span "select" at bounding box center [618, 357] width 14 height 14
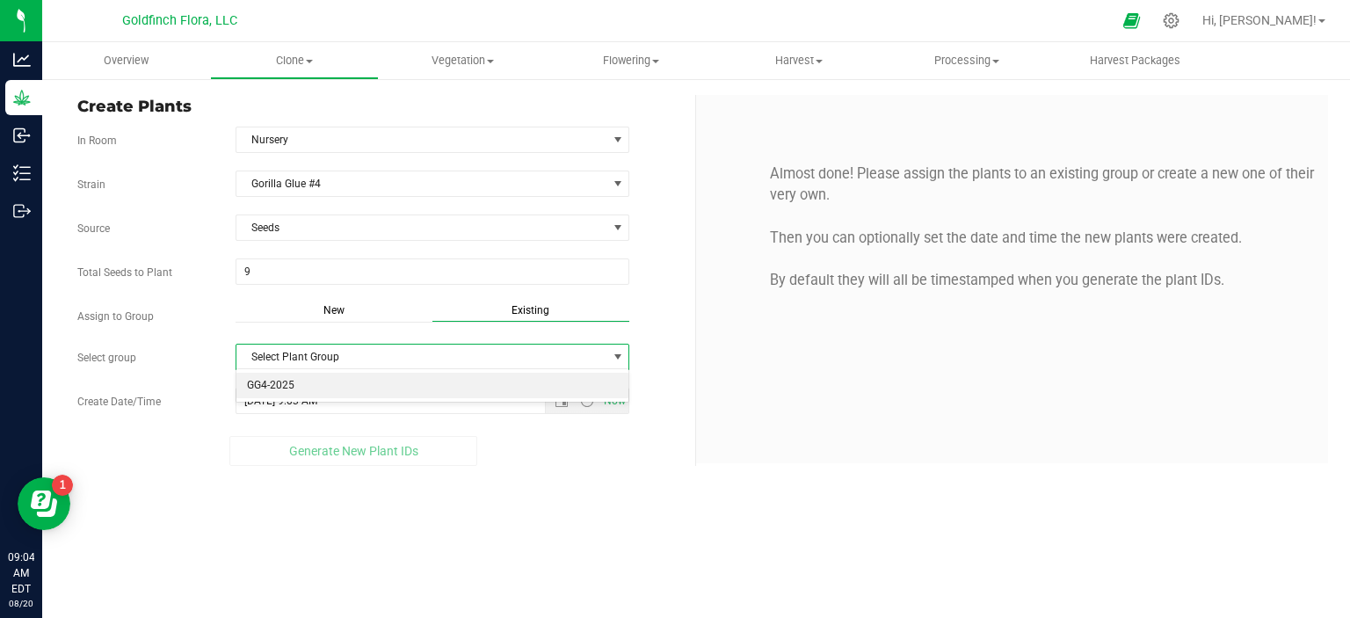
click at [475, 385] on li "GG4-2025" at bounding box center [432, 386] width 393 height 26
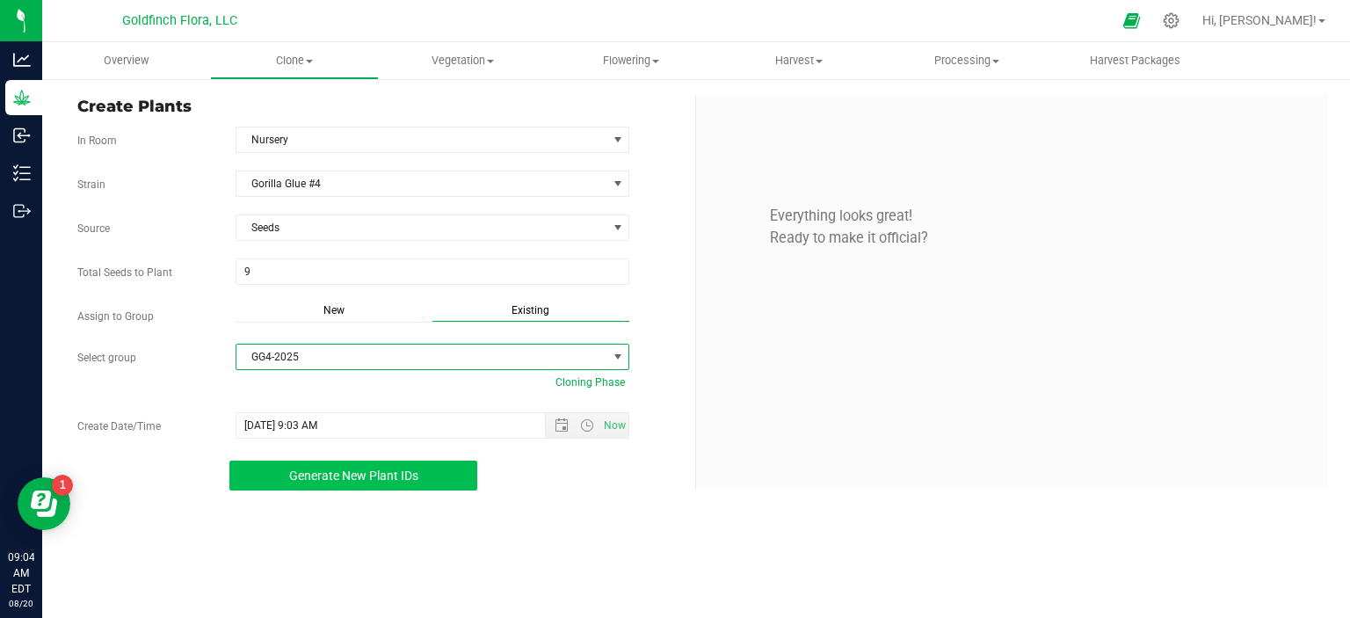
click at [391, 475] on span "Generate New Plant IDs" at bounding box center [353, 475] width 129 height 14
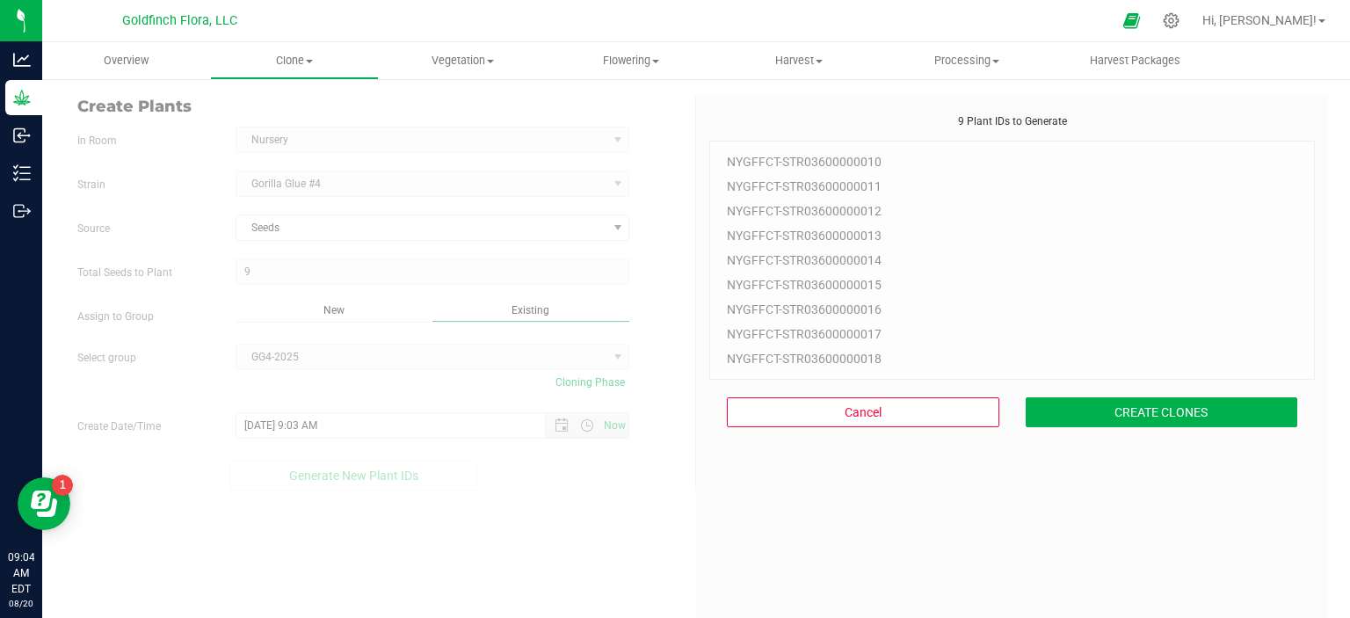
scroll to position [53, 0]
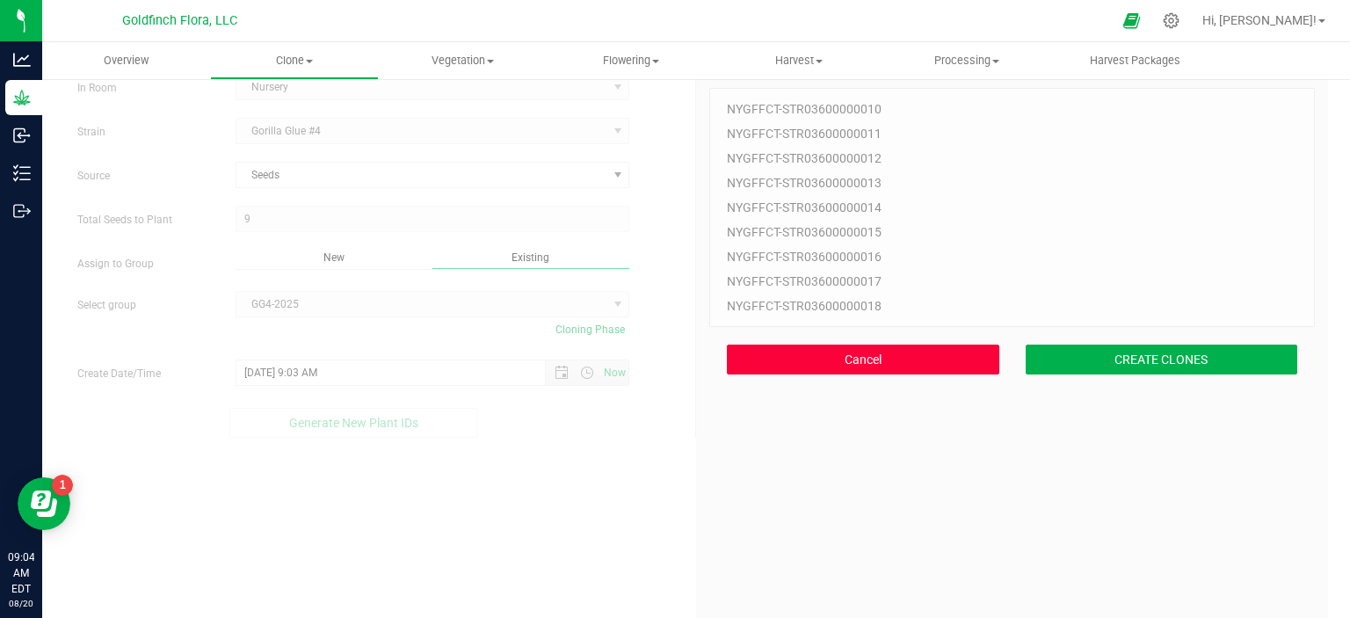
click at [886, 358] on button "Cancel" at bounding box center [863, 360] width 272 height 30
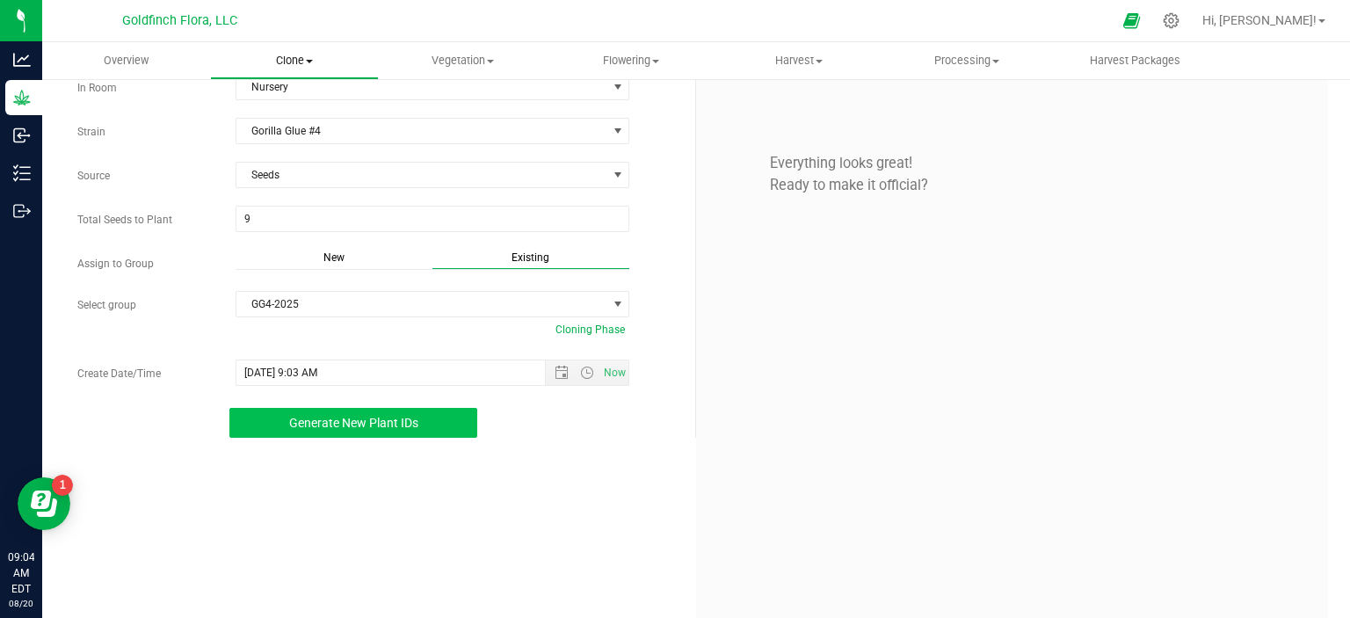
click at [310, 55] on span "Clone" at bounding box center [294, 61] width 166 height 16
click at [301, 142] on span "Cloning plants" at bounding box center [274, 148] width 129 height 15
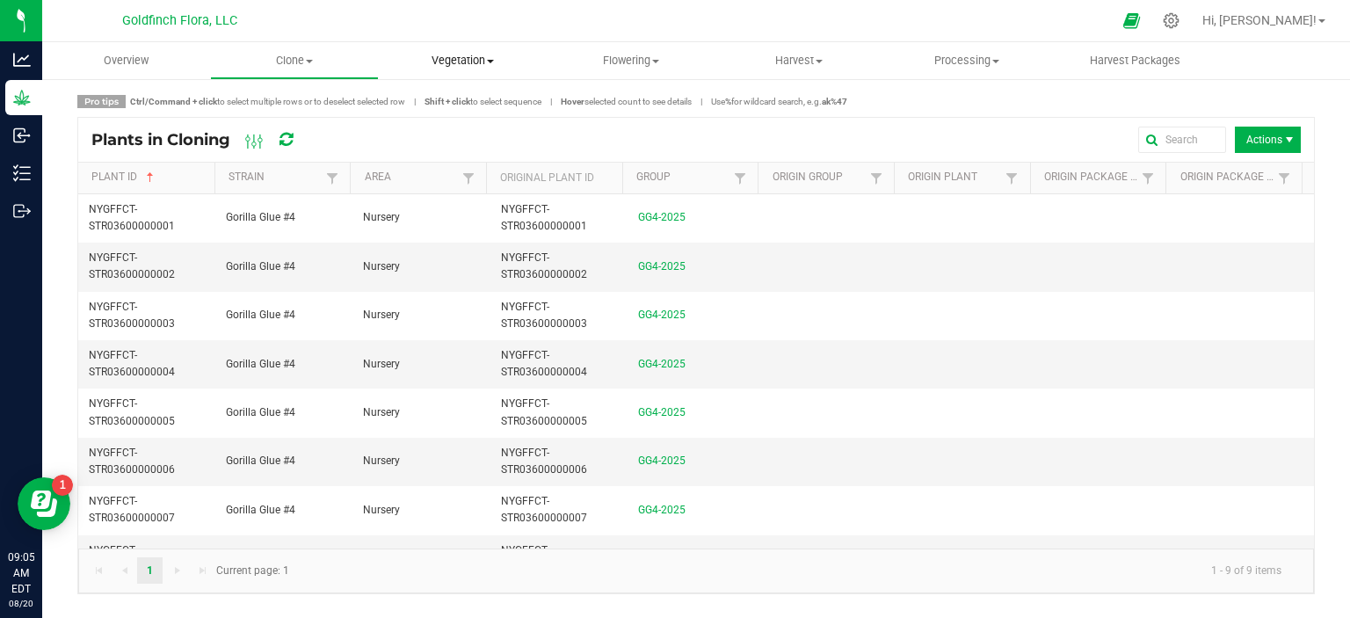
click at [469, 55] on span "Vegetation" at bounding box center [463, 61] width 166 height 16
click at [439, 102] on span "Veg groups" at bounding box center [435, 105] width 112 height 15
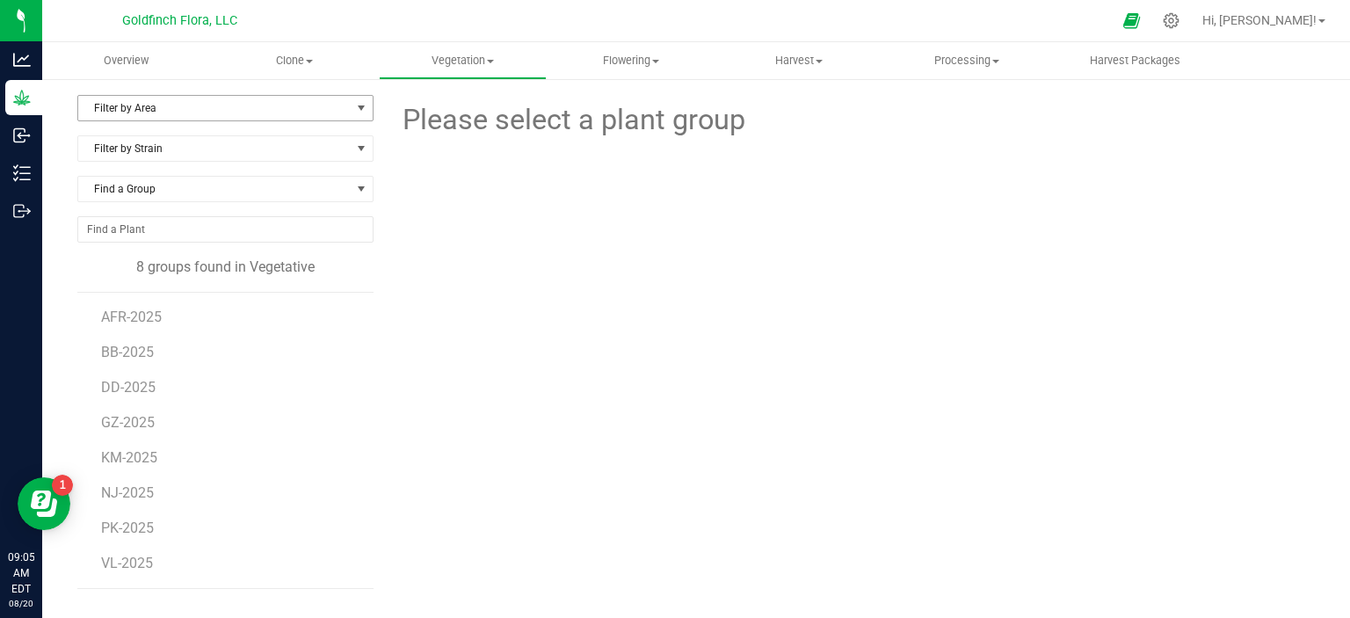
click at [359, 107] on span "select" at bounding box center [361, 108] width 14 height 14
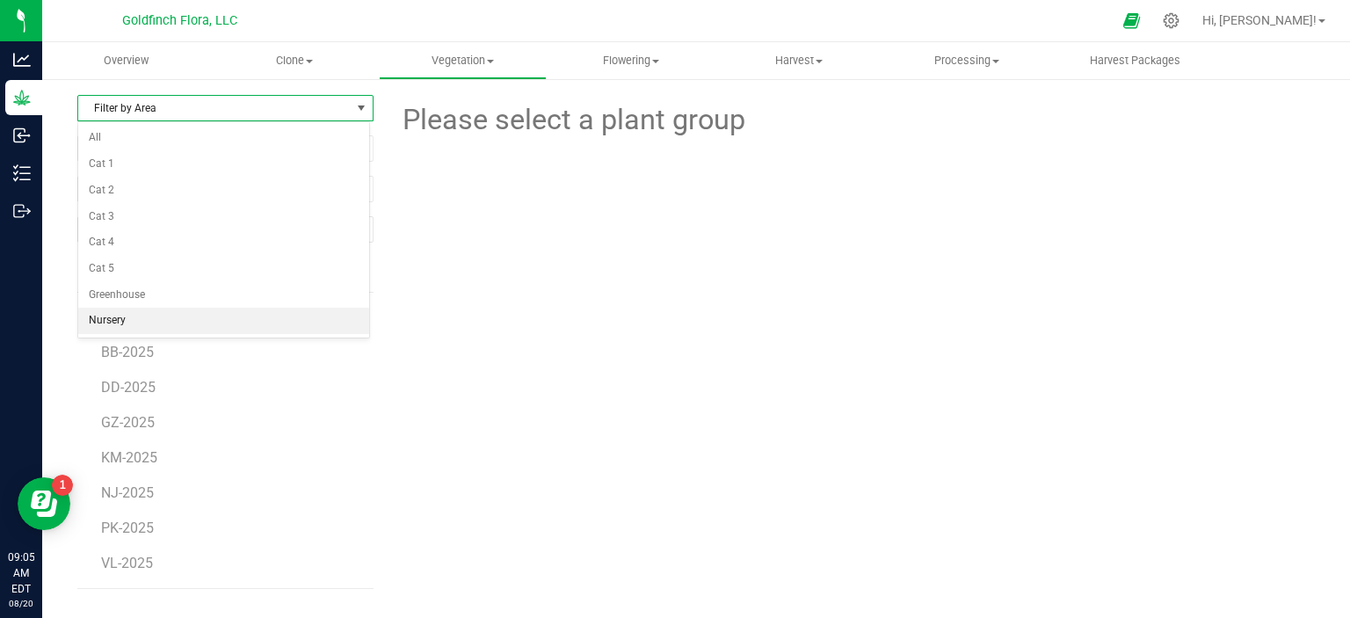
click at [206, 323] on li "Nursery" at bounding box center [223, 321] width 291 height 26
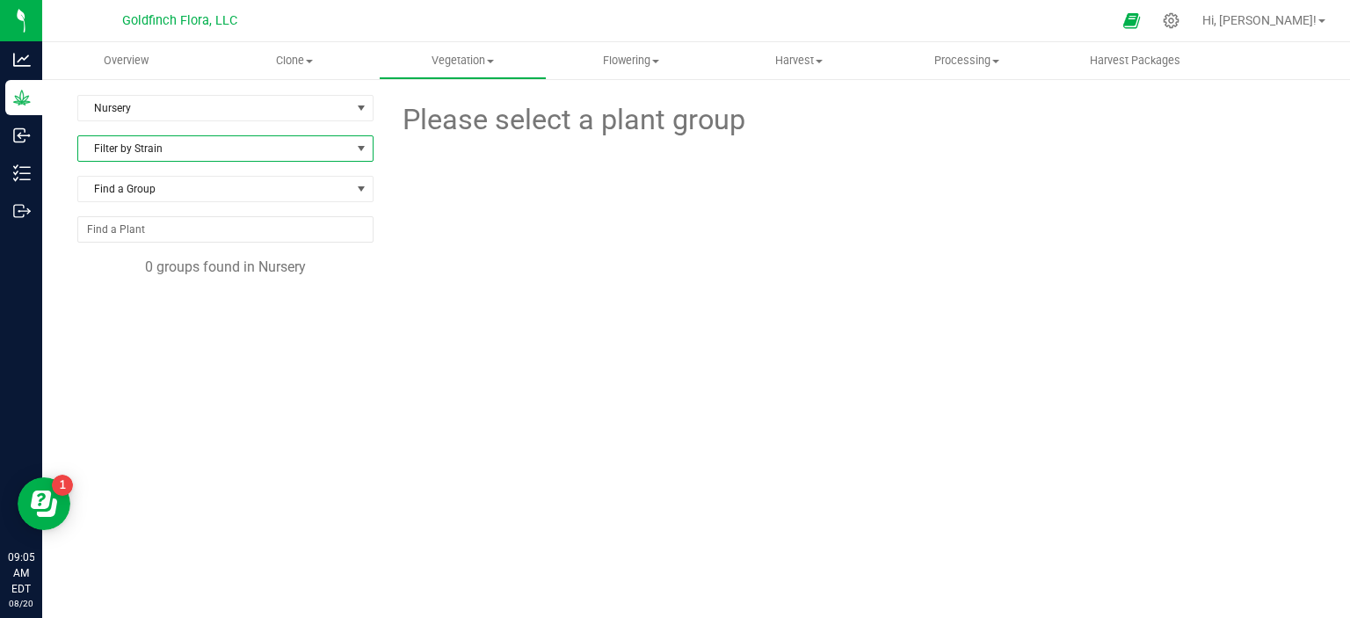
click at [359, 145] on span at bounding box center [361, 149] width 14 height 14
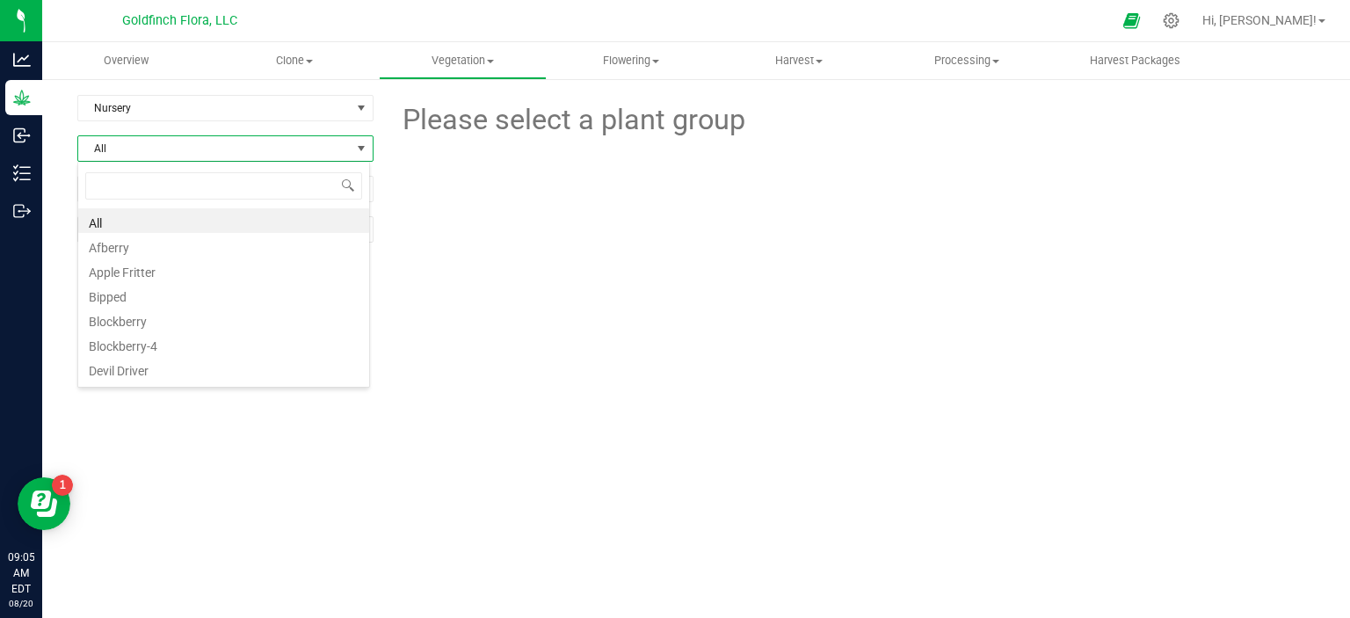
click at [276, 451] on div "Nursery Filter by Area All Cat 1 Cat 2 Cat 3 Cat 4 Cat 5 Greenhouse Nursery All…" at bounding box center [231, 358] width 309 height 527
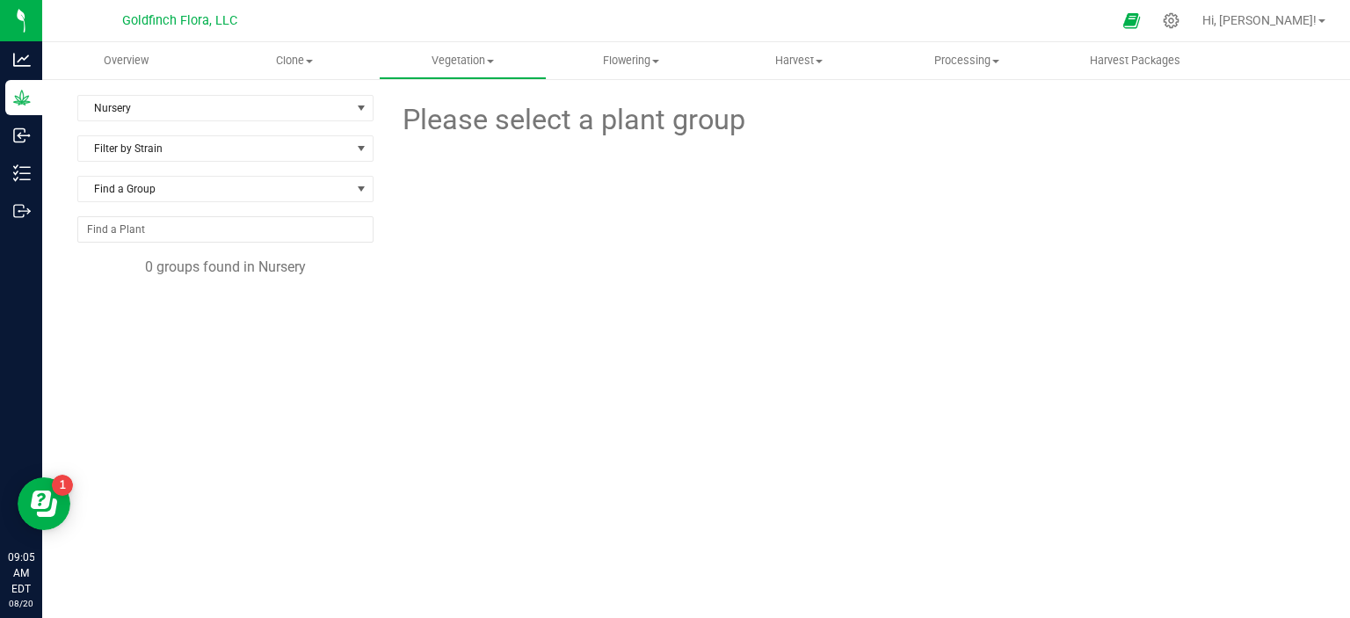
click at [276, 451] on div "Nursery Filter by Area All Cat 1 Cat 2 Cat 3 Cat 4 Cat 5 Greenhouse Nursery Fil…" at bounding box center [231, 358] width 309 height 527
click at [264, 441] on div "Nursery Filter by Area All Cat 1 Cat 2 Cat 3 Cat 4 Cat 5 Greenhouse Nursery Fil…" at bounding box center [231, 358] width 309 height 527
click at [312, 60] on span at bounding box center [309, 62] width 7 height 4
click at [296, 170] on span "Apply to plants" at bounding box center [276, 169] width 133 height 15
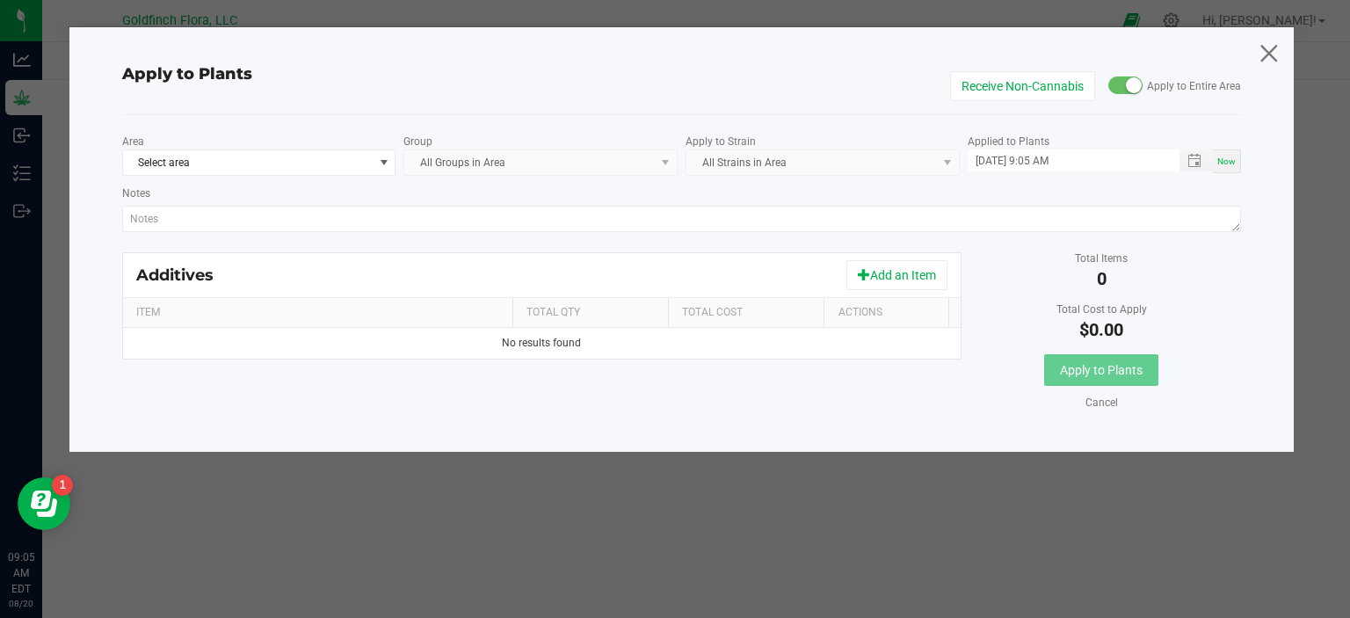
click at [1266, 54] on icon at bounding box center [1269, 53] width 24 height 42
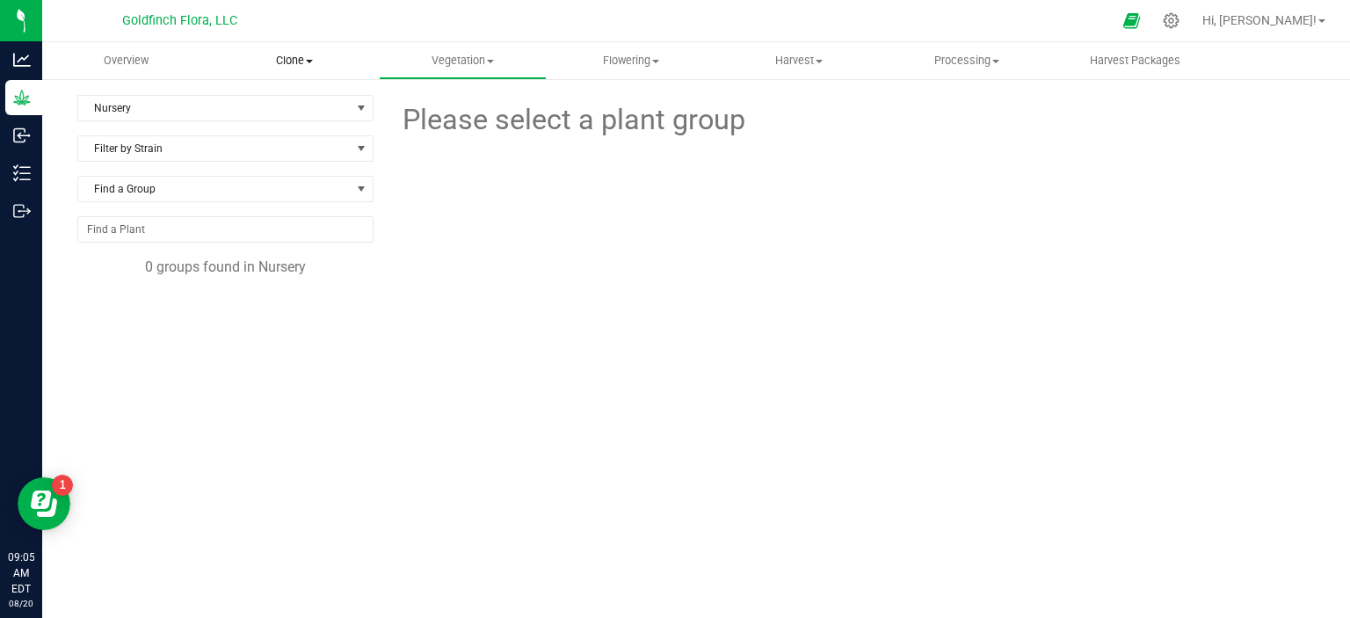
click at [314, 59] on span "Clone" at bounding box center [294, 61] width 166 height 16
click at [281, 127] on span "Cloning groups" at bounding box center [276, 127] width 133 height 15
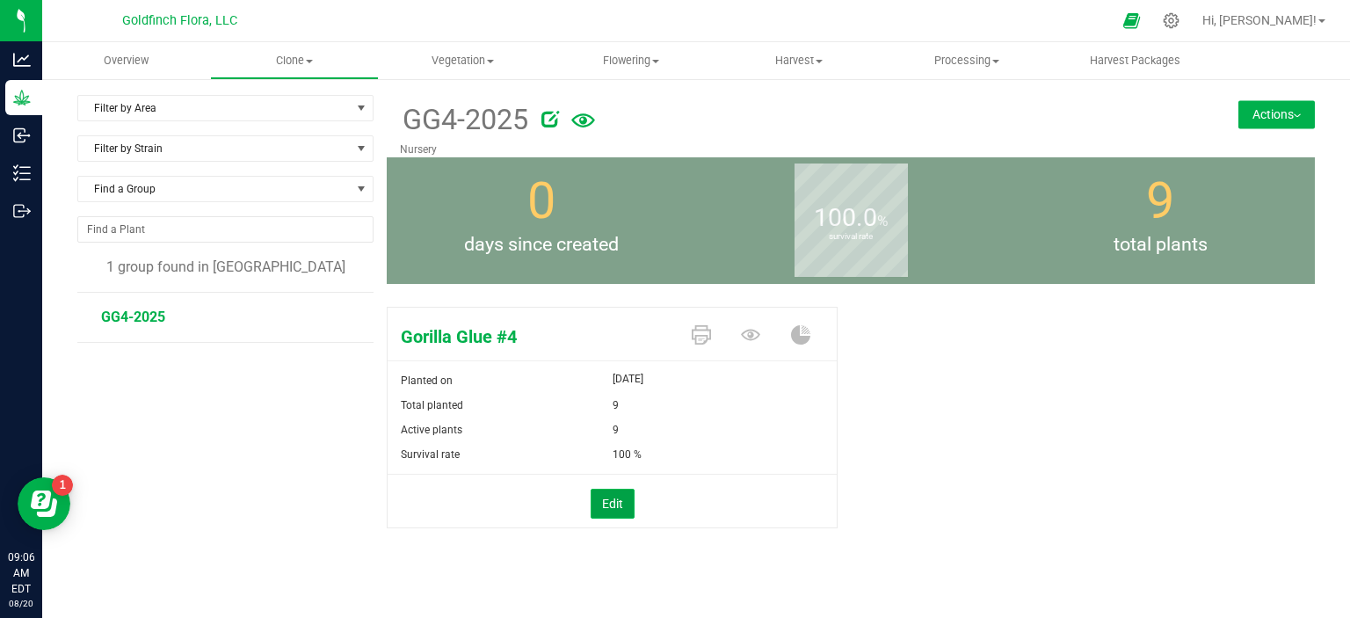
click at [608, 498] on button "Edit" at bounding box center [613, 504] width 44 height 30
click at [644, 425] on span "9 9" at bounding box center [719, 430] width 212 height 26
click at [635, 501] on span "Update" at bounding box center [646, 505] width 40 height 14
click at [1272, 110] on button "Actions" at bounding box center [1276, 114] width 76 height 28
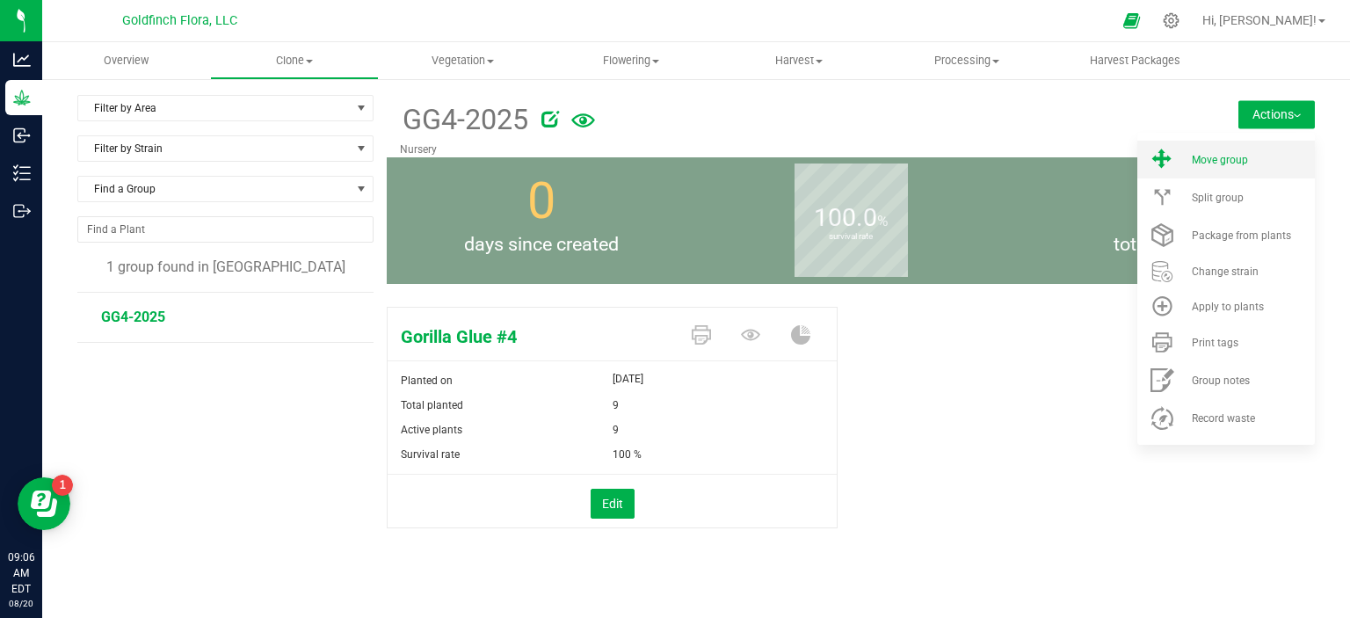
click at [1220, 156] on span "Move group" at bounding box center [1220, 160] width 56 height 12
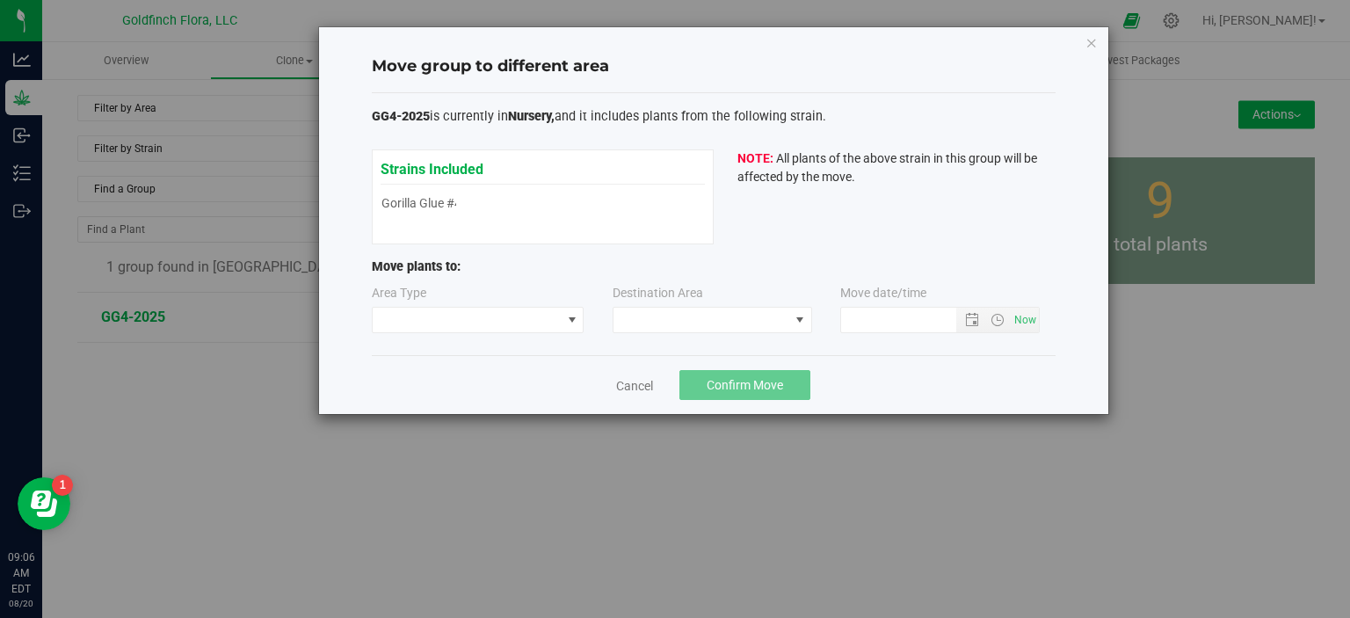
type input "[DATE] 9:06 AM"
click at [572, 316] on span at bounding box center [572, 320] width 14 height 14
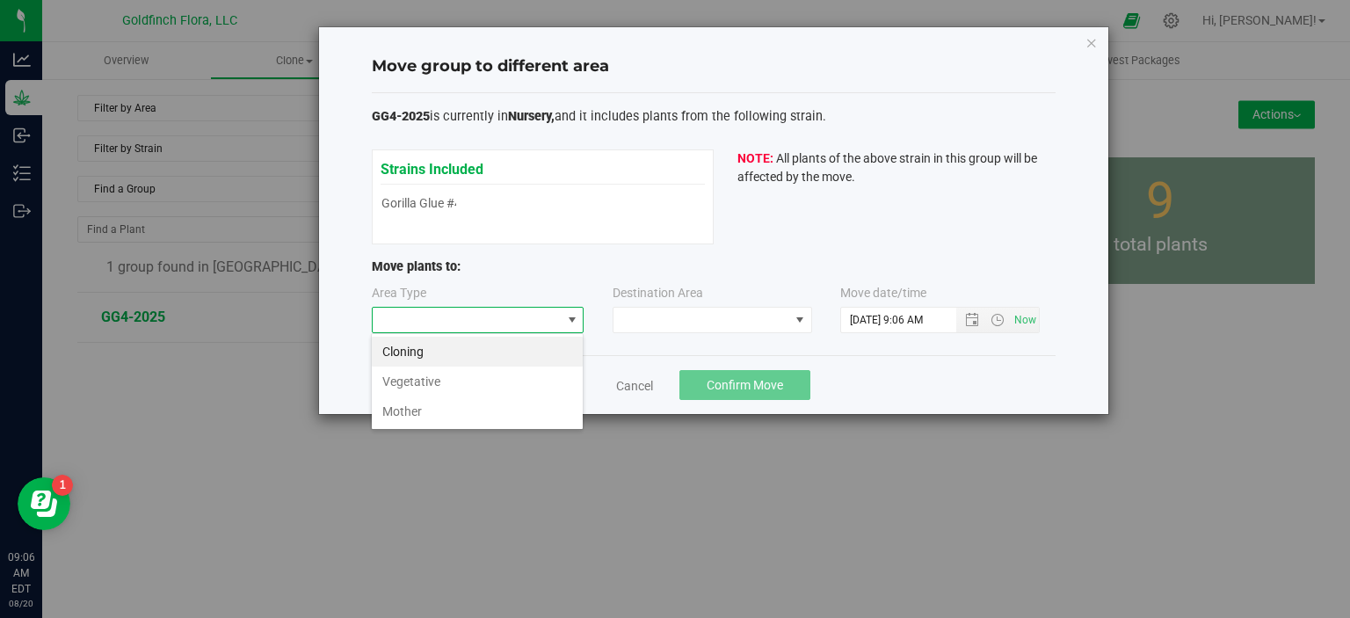
scroll to position [25, 212]
click at [495, 388] on li "Vegetative" at bounding box center [477, 382] width 211 height 30
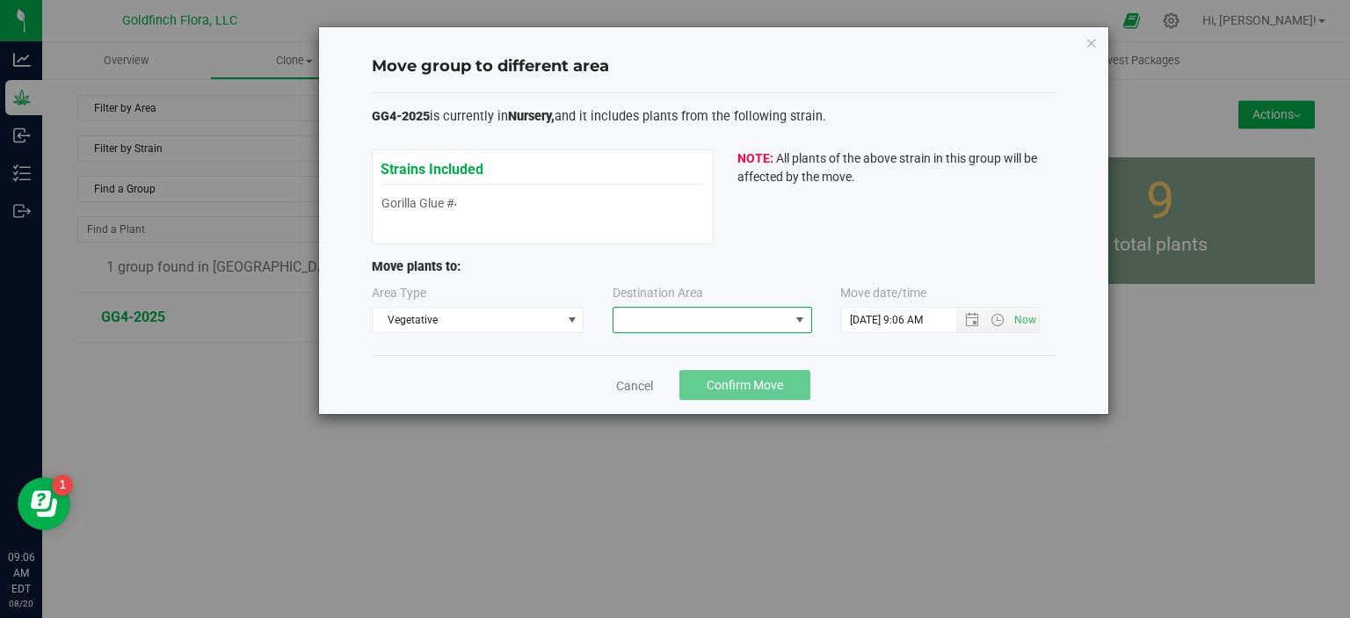
click at [802, 317] on span at bounding box center [800, 320] width 14 height 14
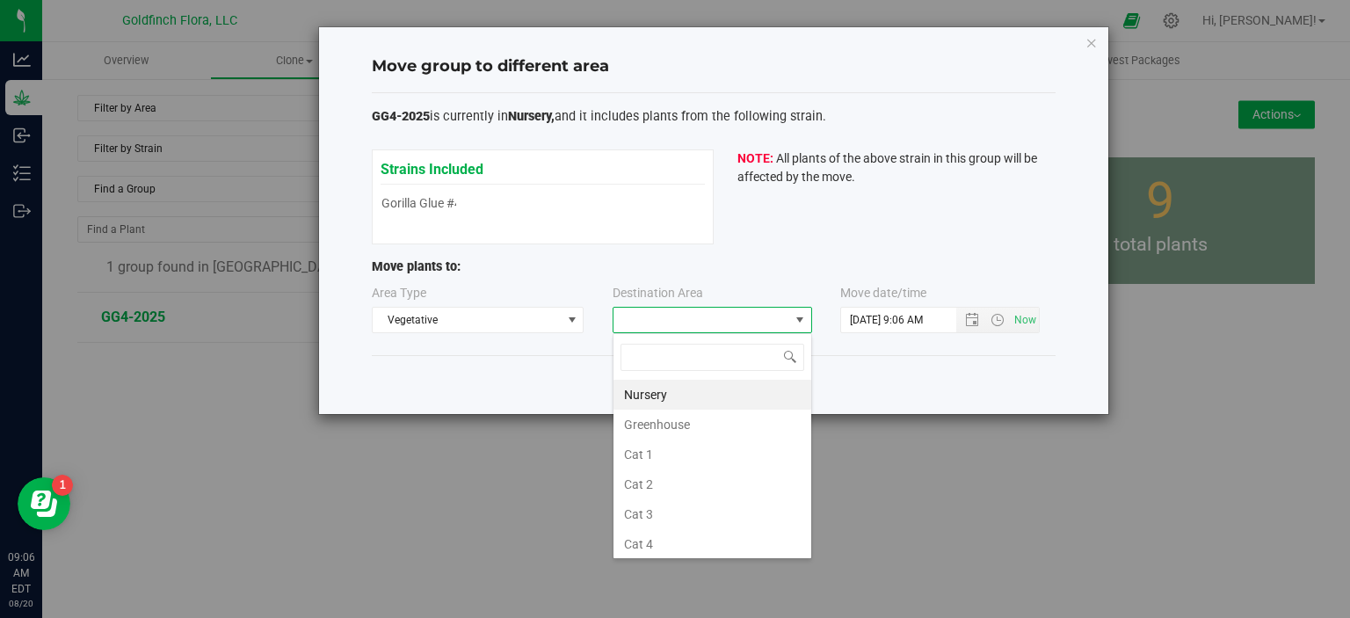
scroll to position [25, 200]
click at [708, 435] on li "Greenhouse" at bounding box center [713, 425] width 198 height 30
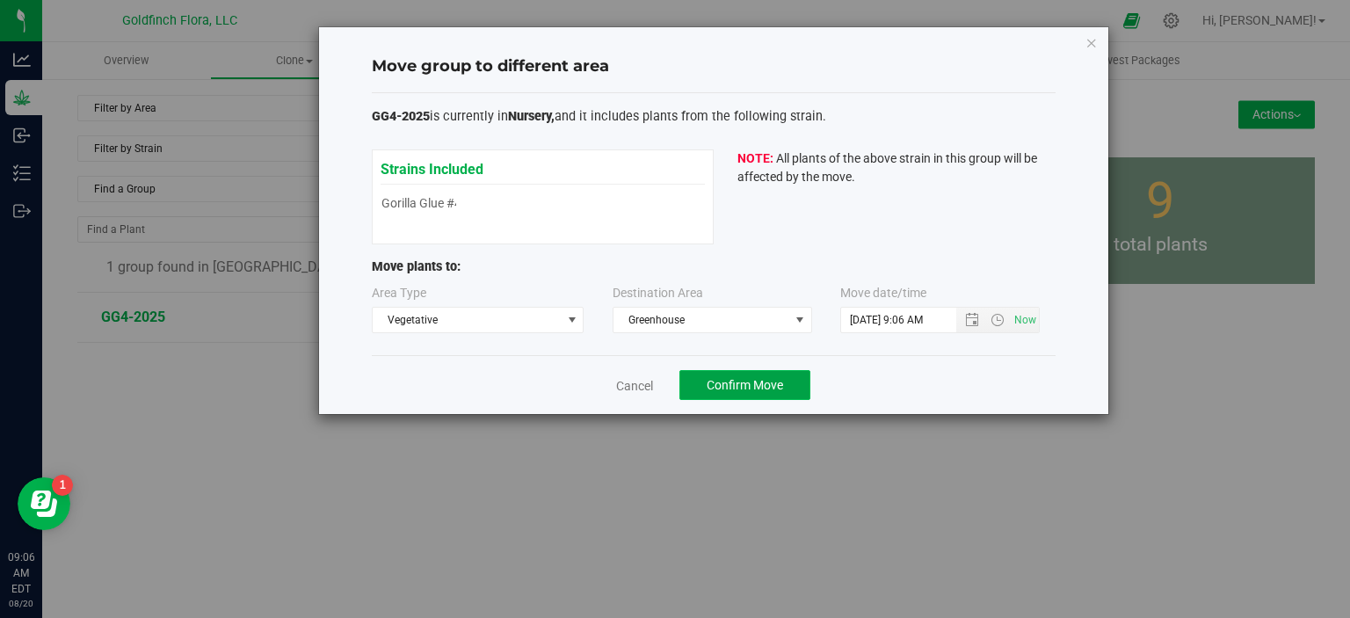
click at [753, 379] on span "Confirm Move" at bounding box center [745, 385] width 76 height 14
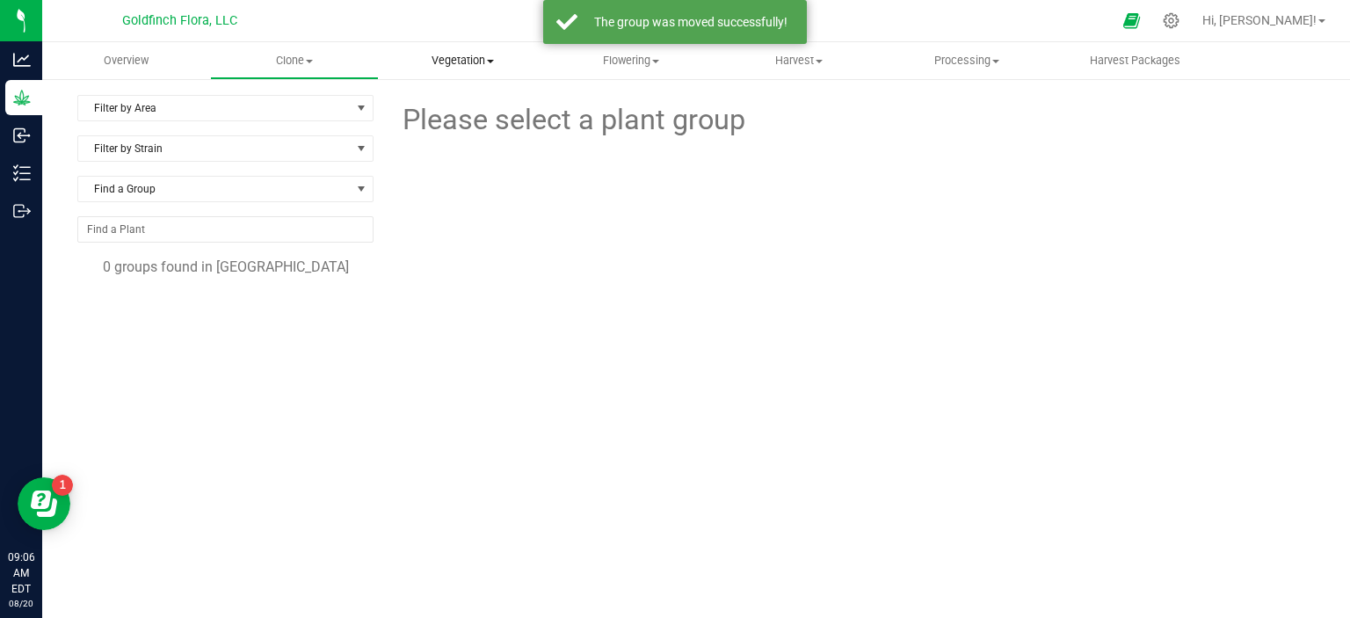
click at [471, 54] on span "Vegetation" at bounding box center [463, 61] width 166 height 16
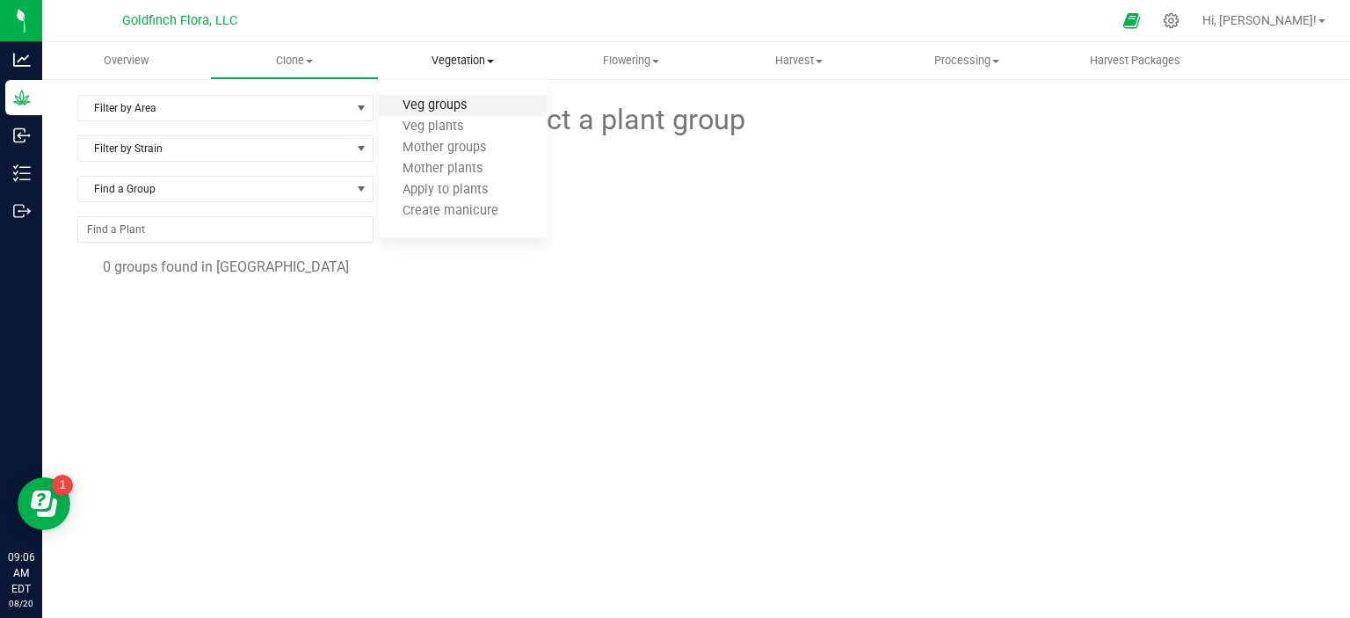
click at [452, 102] on span "Veg groups" at bounding box center [435, 105] width 112 height 15
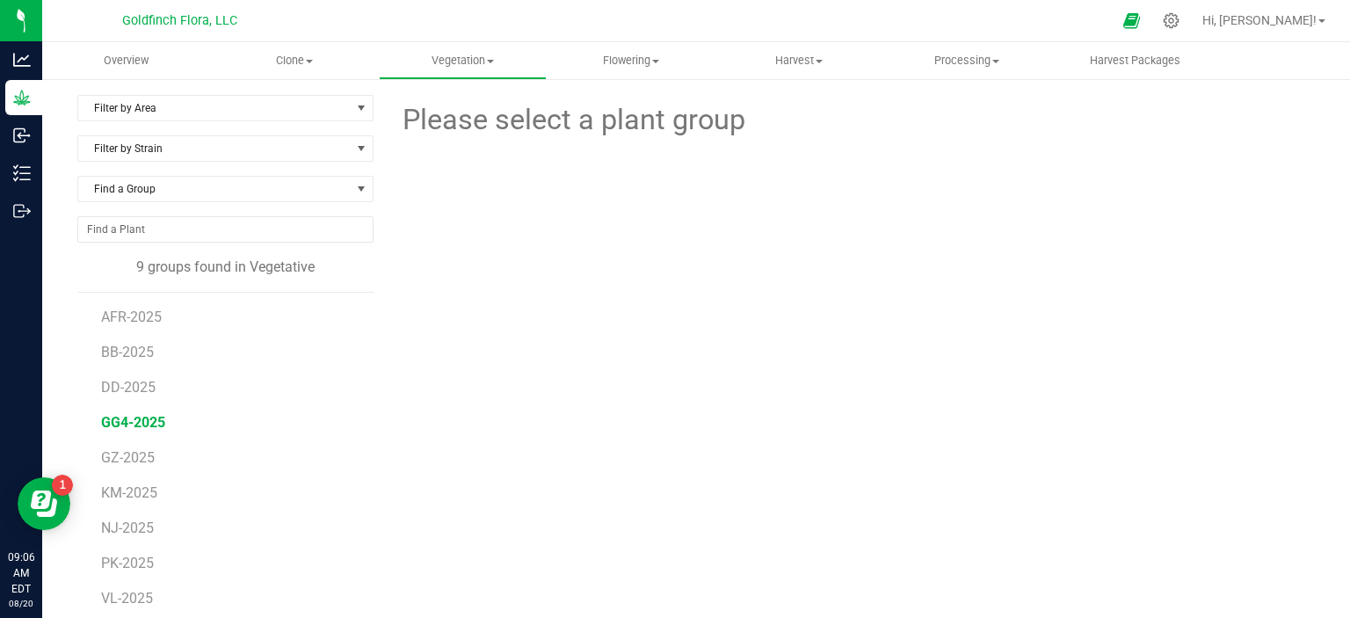
click at [154, 421] on span "GG4-2025" at bounding box center [133, 422] width 64 height 17
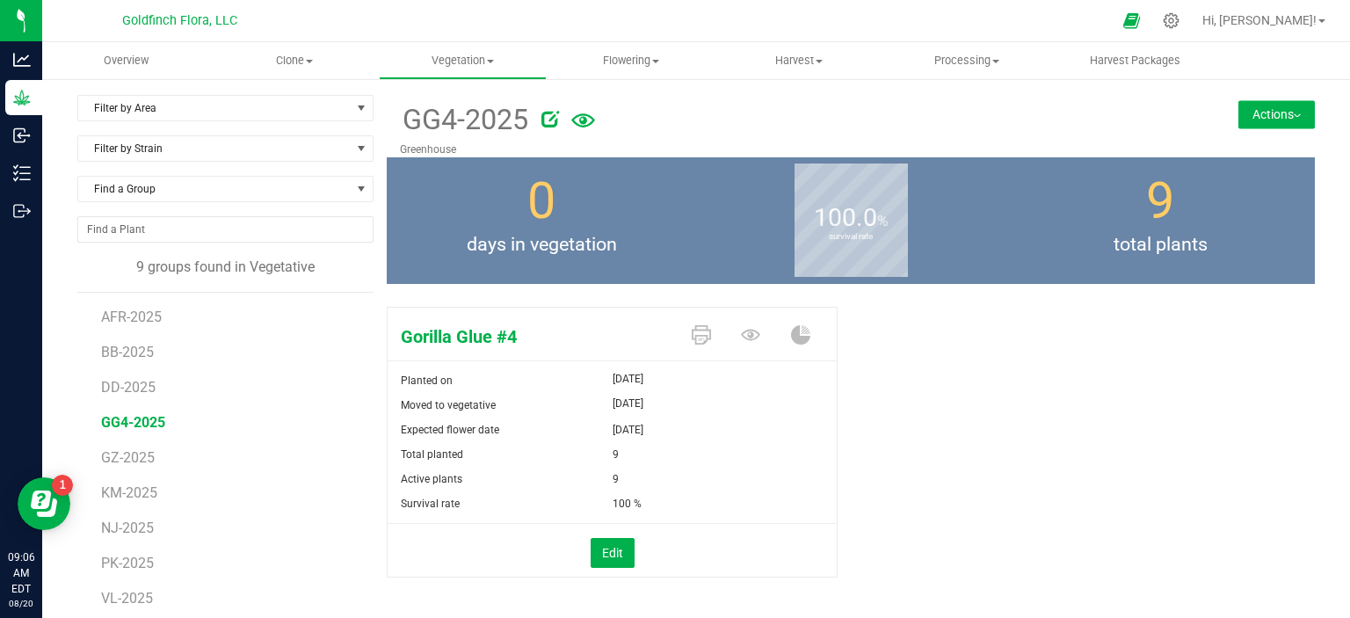
click at [309, 410] on li "GG4-2025" at bounding box center [231, 415] width 260 height 35
click at [359, 109] on span "select" at bounding box center [361, 108] width 14 height 14
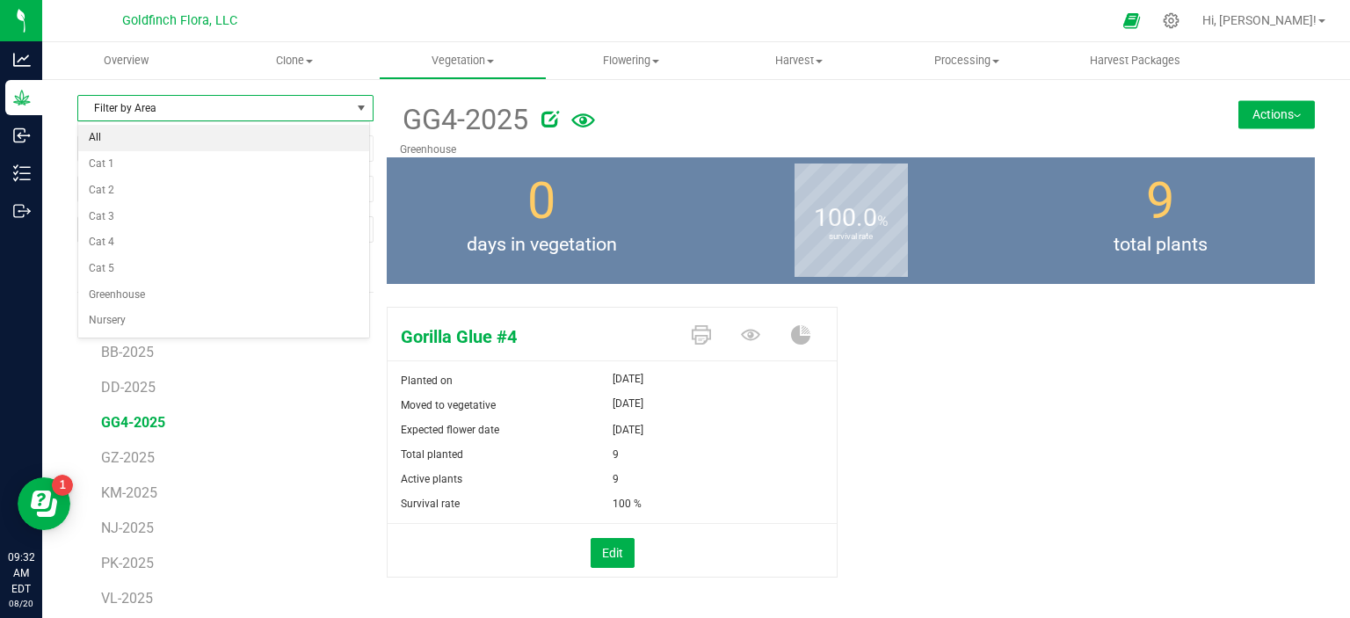
click at [296, 144] on li "All" at bounding box center [223, 138] width 291 height 26
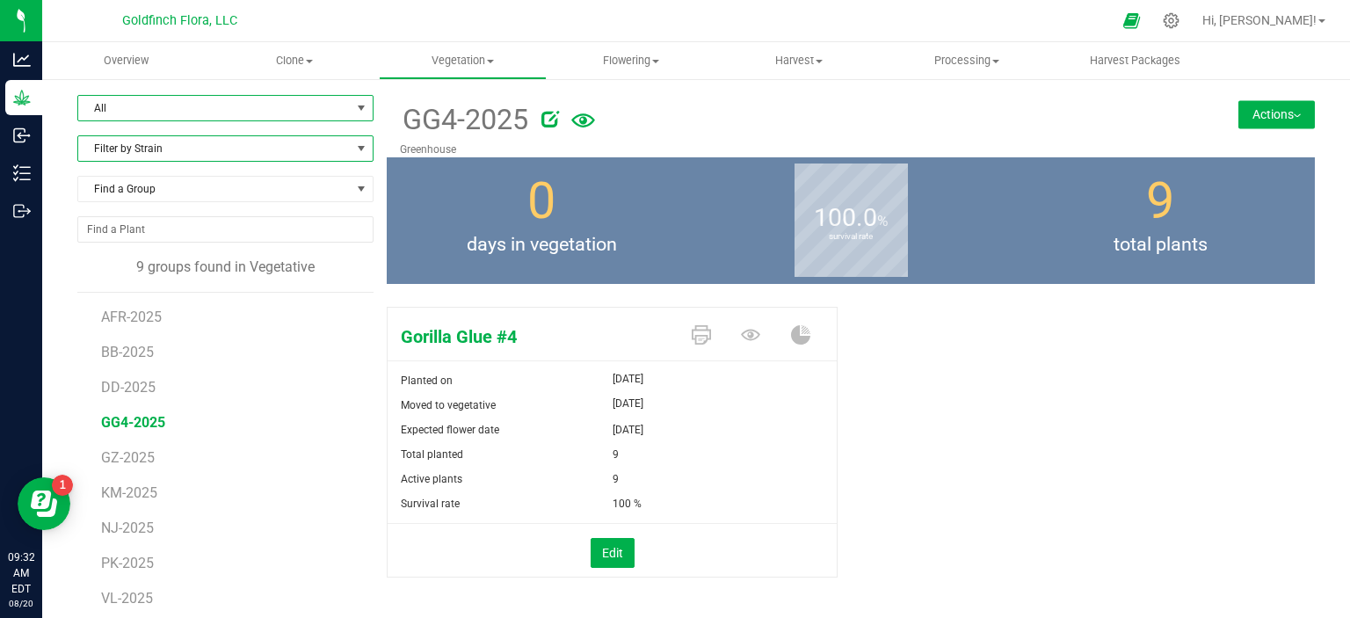
click at [355, 150] on span at bounding box center [361, 149] width 14 height 14
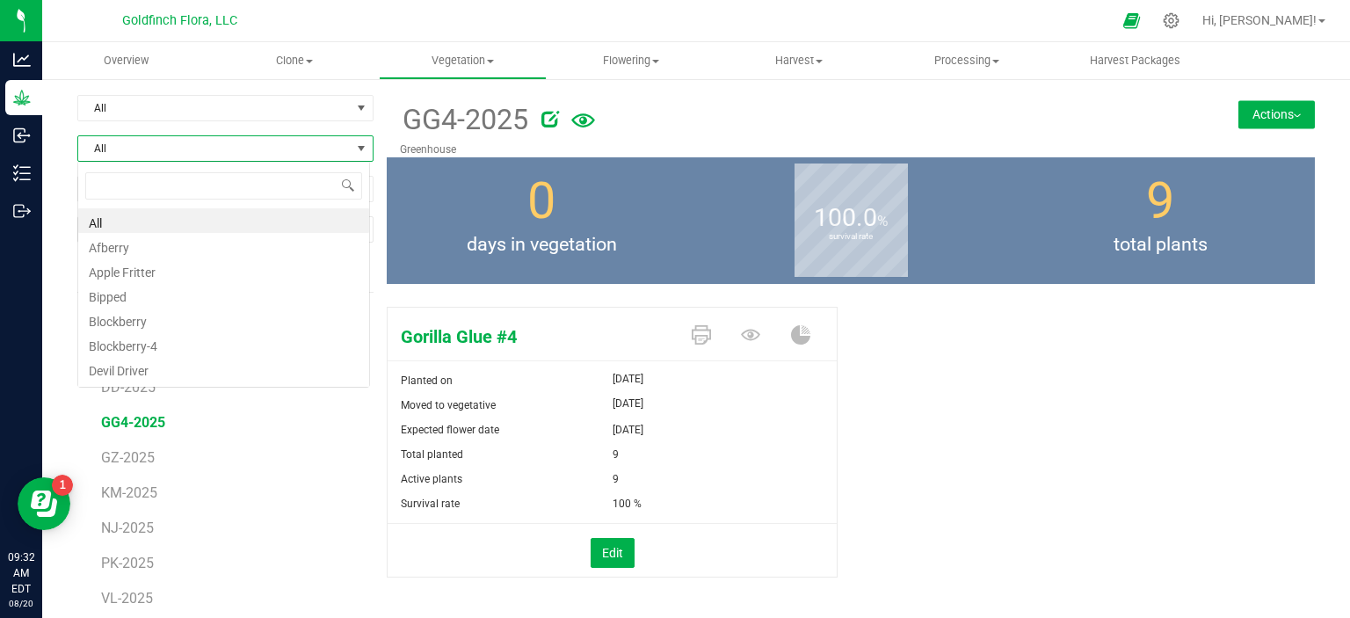
scroll to position [25, 292]
click at [282, 221] on li "All" at bounding box center [223, 220] width 291 height 25
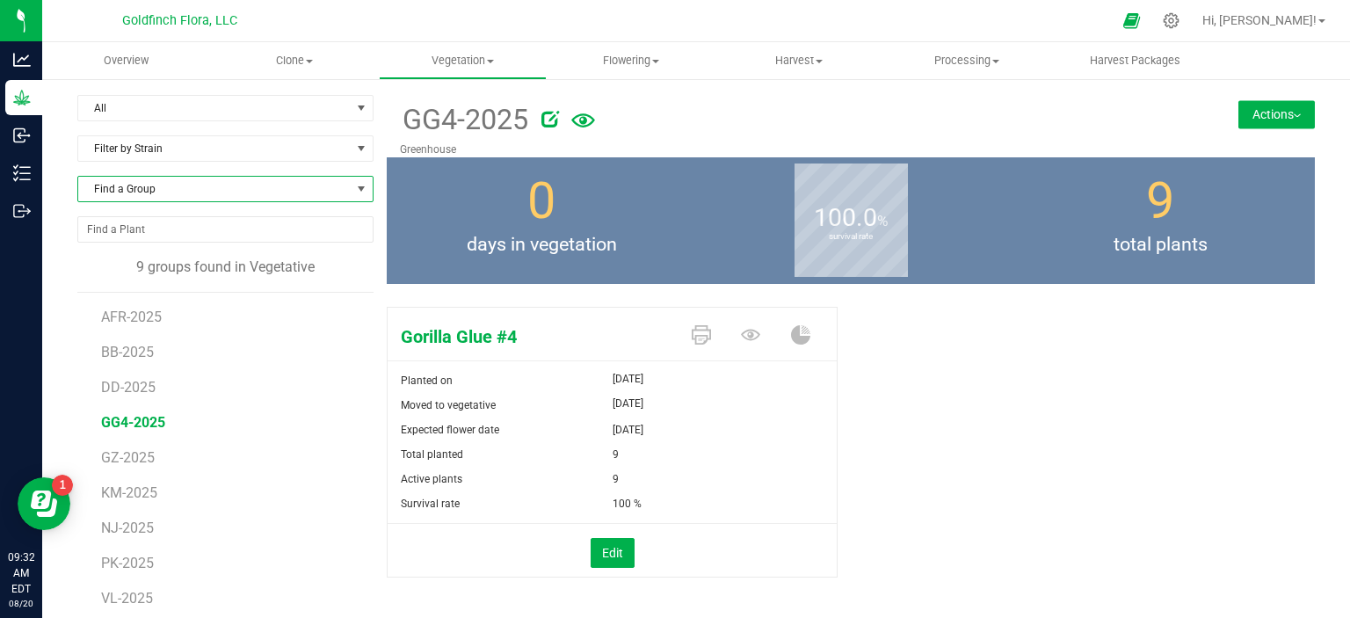
click at [359, 184] on span at bounding box center [361, 189] width 14 height 14
click at [286, 263] on li "All" at bounding box center [223, 260] width 291 height 25
click at [768, 105] on div at bounding box center [850, 115] width 619 height 35
click at [490, 60] on span at bounding box center [490, 62] width 7 height 4
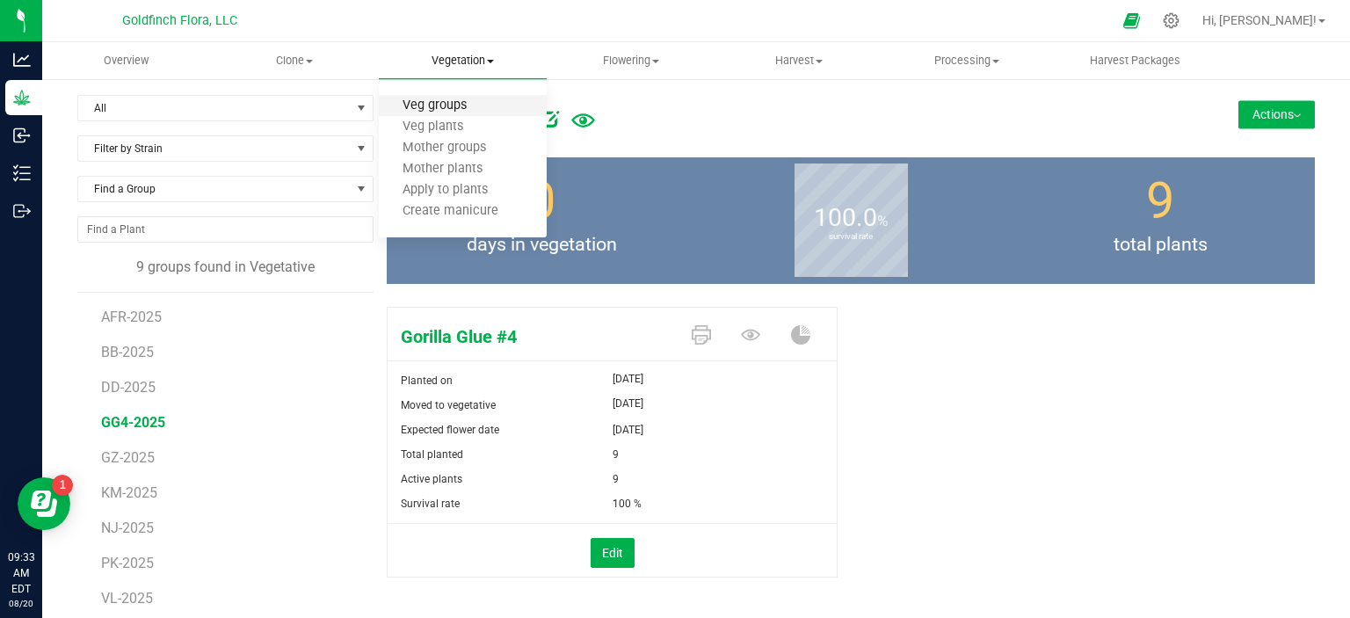
click at [459, 103] on span "Veg groups" at bounding box center [435, 105] width 112 height 15
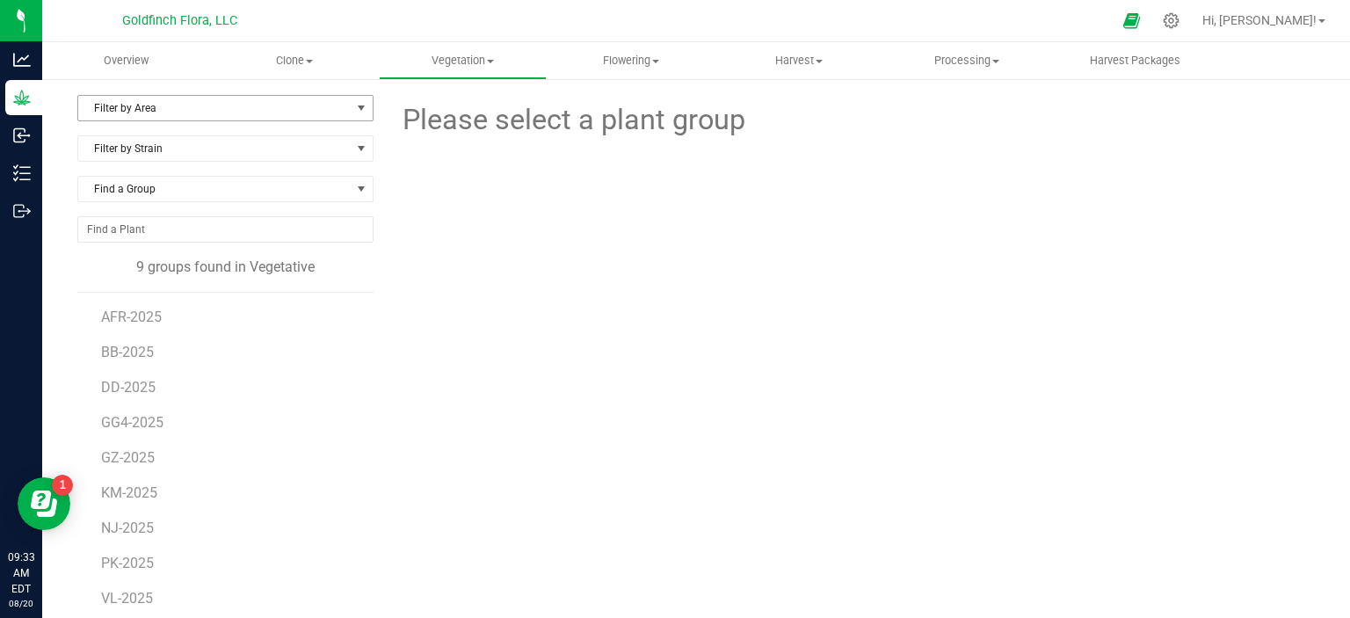
click at [358, 109] on span "select" at bounding box center [361, 108] width 14 height 14
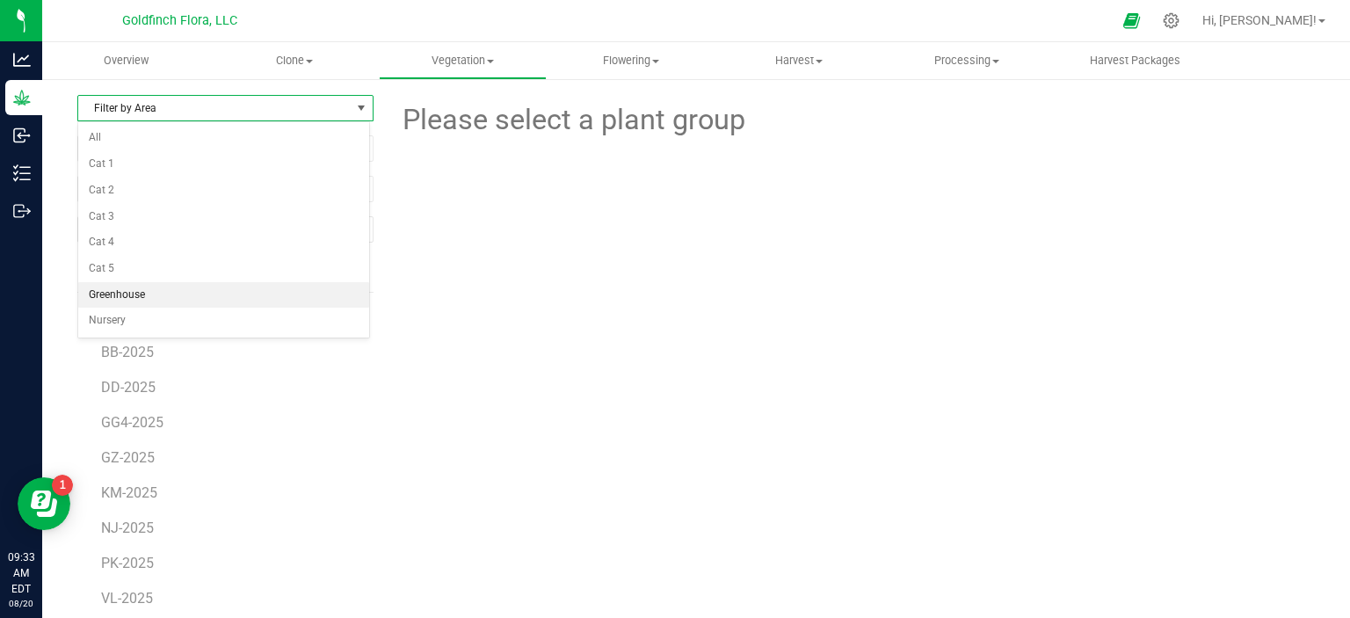
click at [168, 288] on li "Greenhouse" at bounding box center [223, 295] width 291 height 26
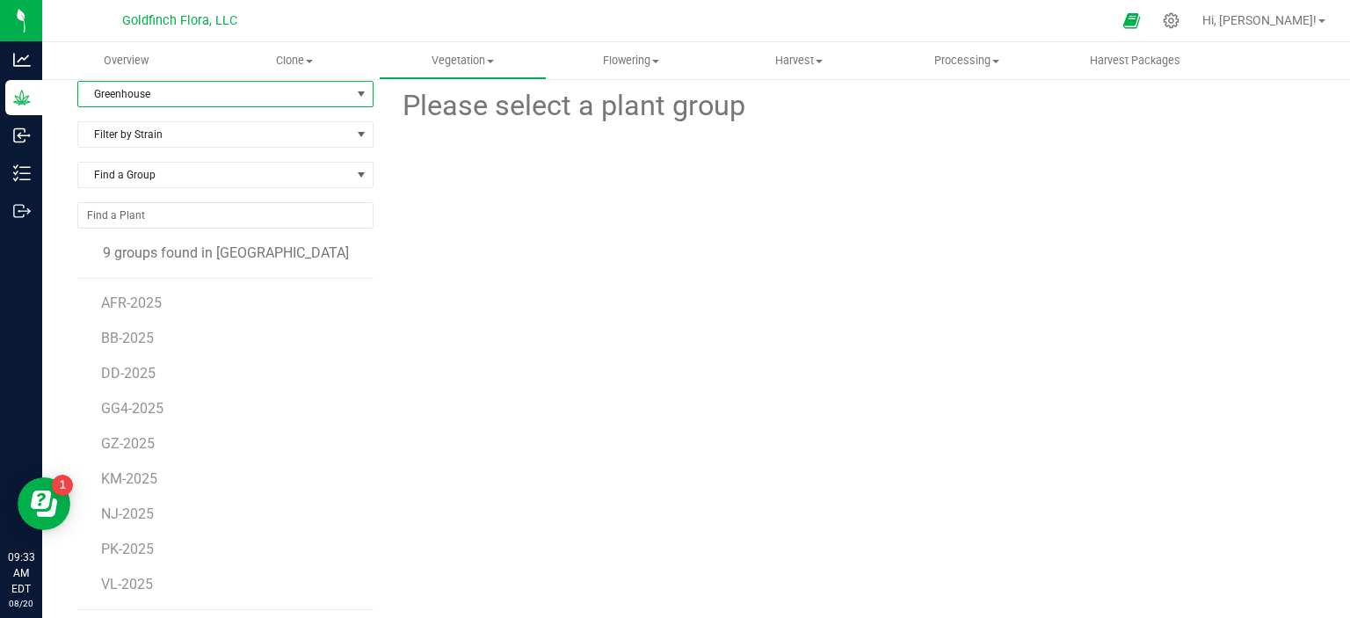
scroll to position [11, 0]
